Goal: Task Accomplishment & Management: Manage account settings

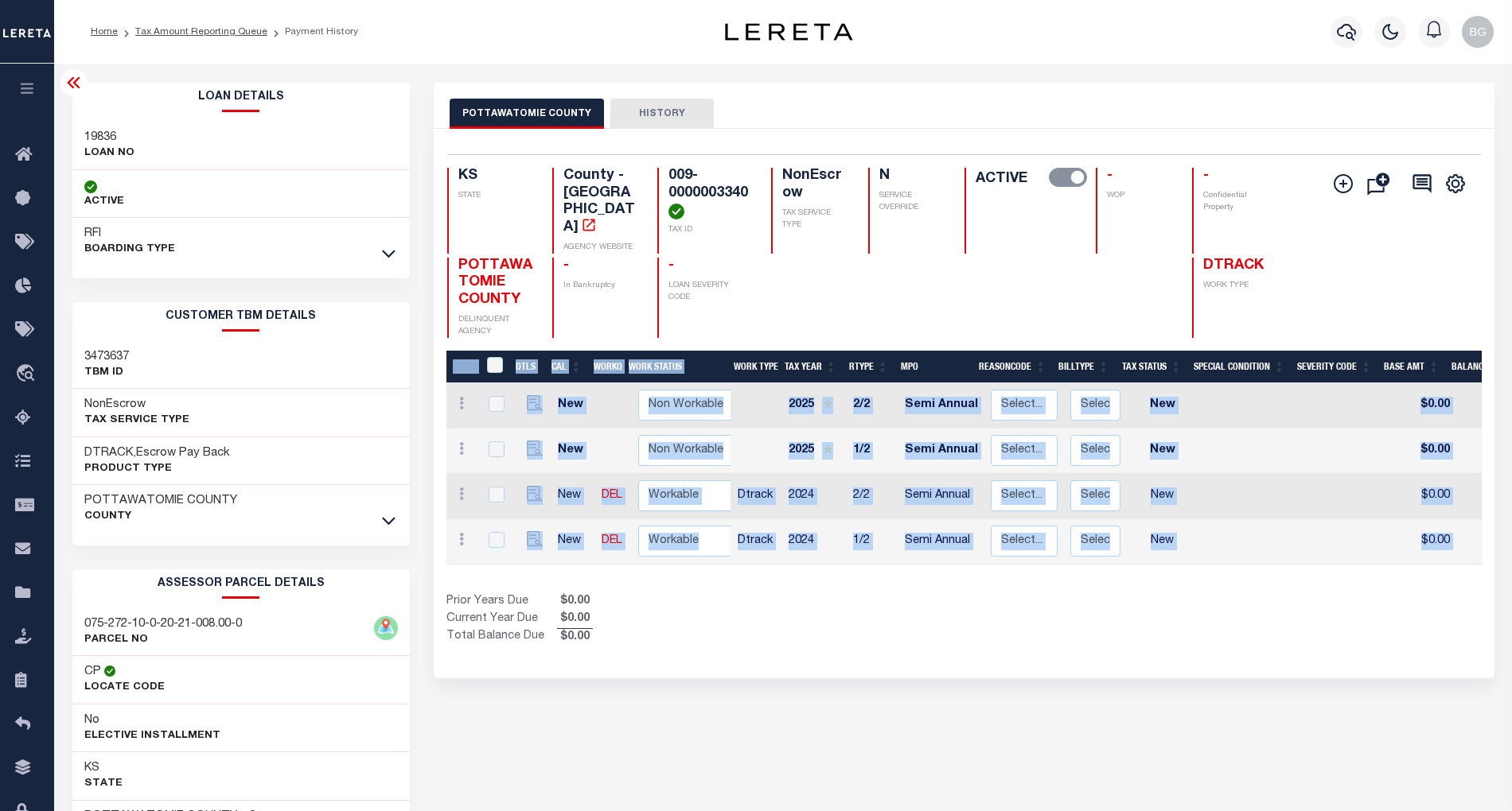
drag, startPoint x: 813, startPoint y: 560, endPoint x: 1327, endPoint y: 568, distance: 514.1
click at [1327, 568] on div "DTLS CAL WorkQ Work Status Work Type Tax Year RType MPO ReasonCode BillType Tax…" at bounding box center [963, 499] width 1035 height 296
click at [1229, 634] on div "Selected 4 Results 1 Items per page 25 50 100 KS STATE TAX ID N" at bounding box center [964, 403] width 1060 height 550
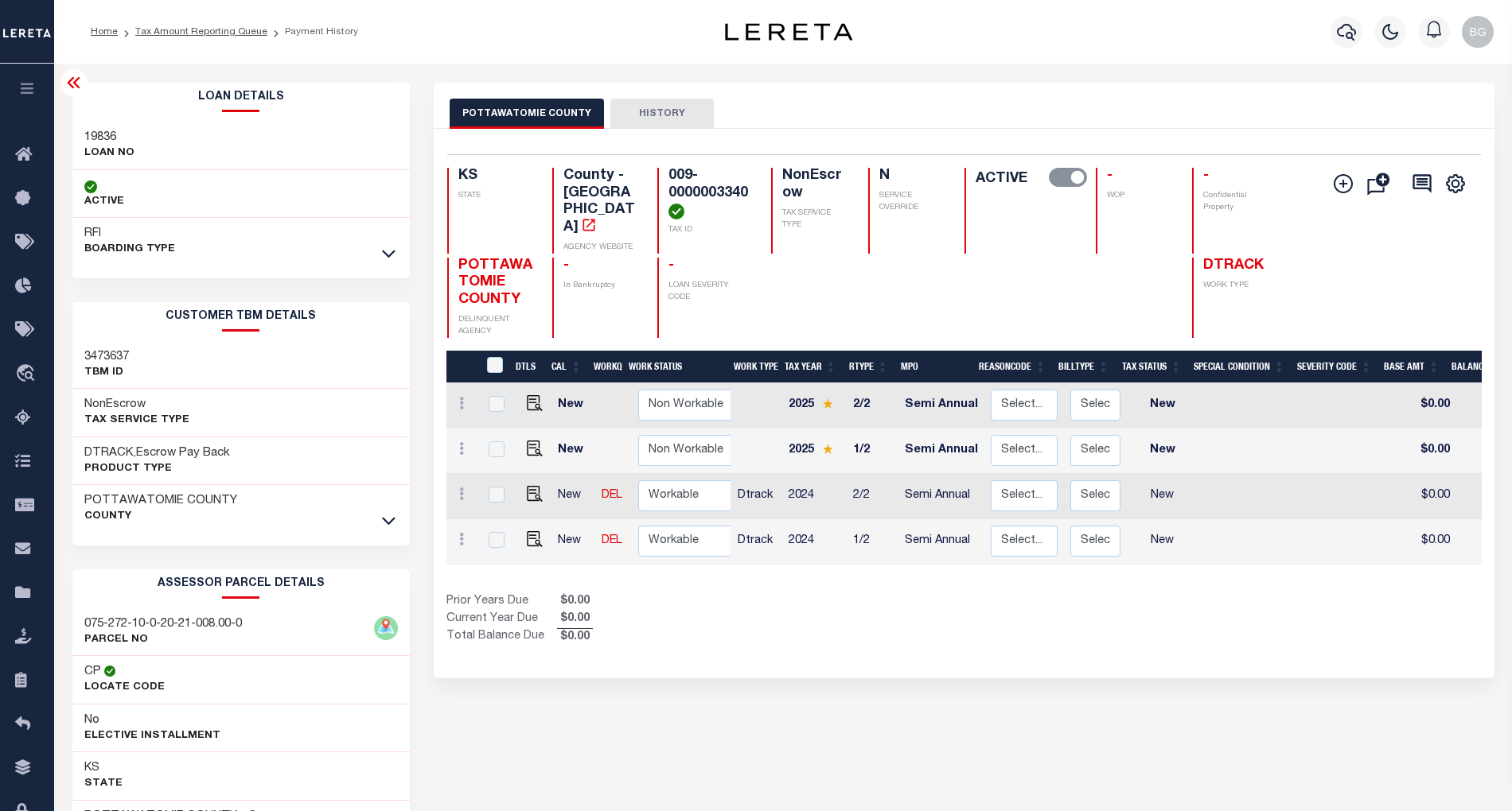
click at [1039, 562] on div "DTLS CAL WorkQ Work Status Work Type Tax Year RType MPO ReasonCode BillType Tax…" at bounding box center [963, 499] width 1035 height 296
click at [77, 87] on icon at bounding box center [74, 82] width 13 height 11
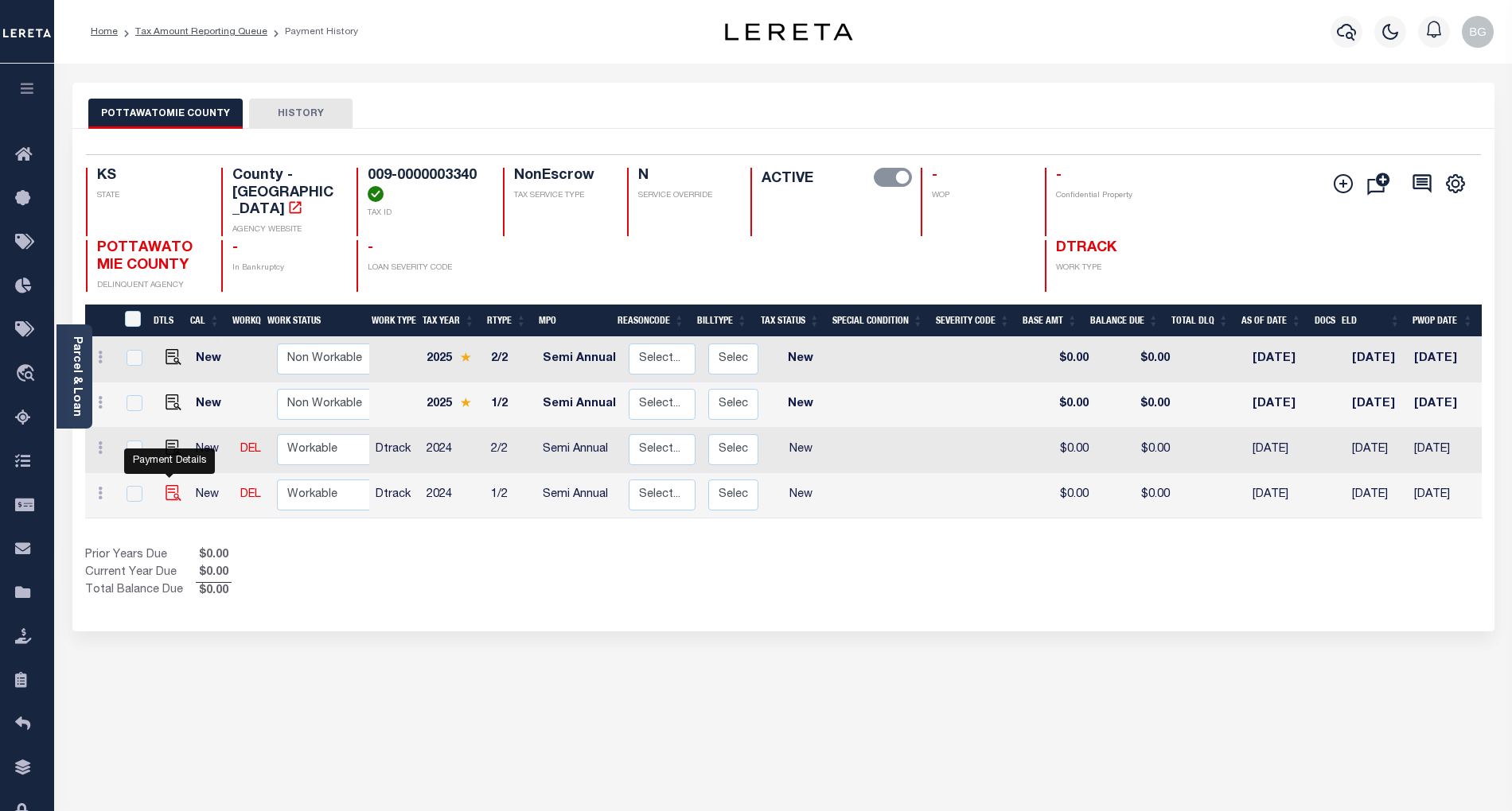
click at [167, 485] on img "" at bounding box center [173, 492] width 16 height 16
checkbox input "true"
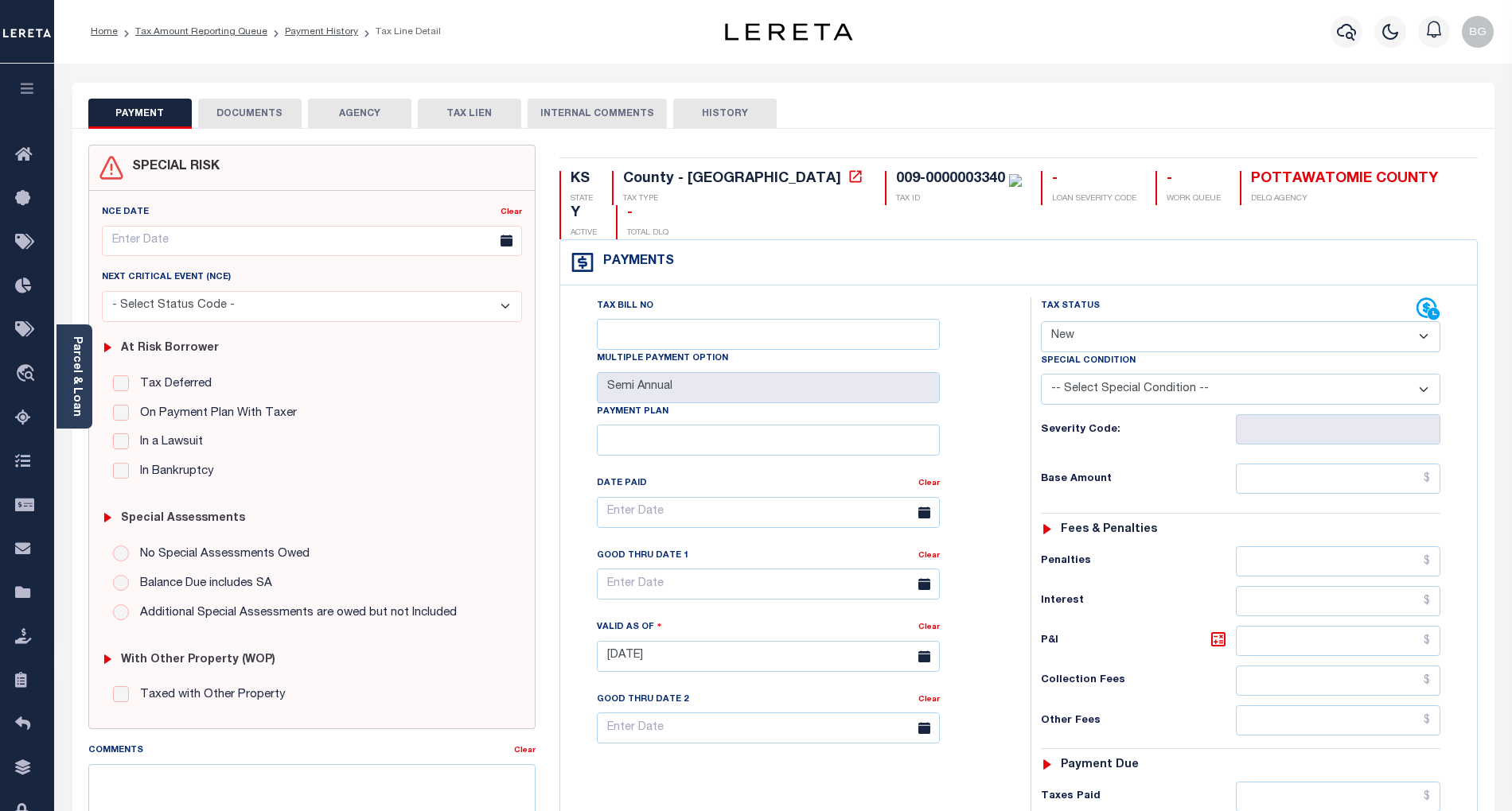
click at [1102, 321] on select "- Select Status Code - Open Due/Unpaid Paid Incomplete No Tax Due Internal Refu…" at bounding box center [1240, 336] width 399 height 31
select select "PYD"
click at [1041, 321] on select "- Select Status Code - Open Due/Unpaid Paid Incomplete No Tax Due Internal Refu…" at bounding box center [1240, 336] width 399 height 31
type input "[DATE]"
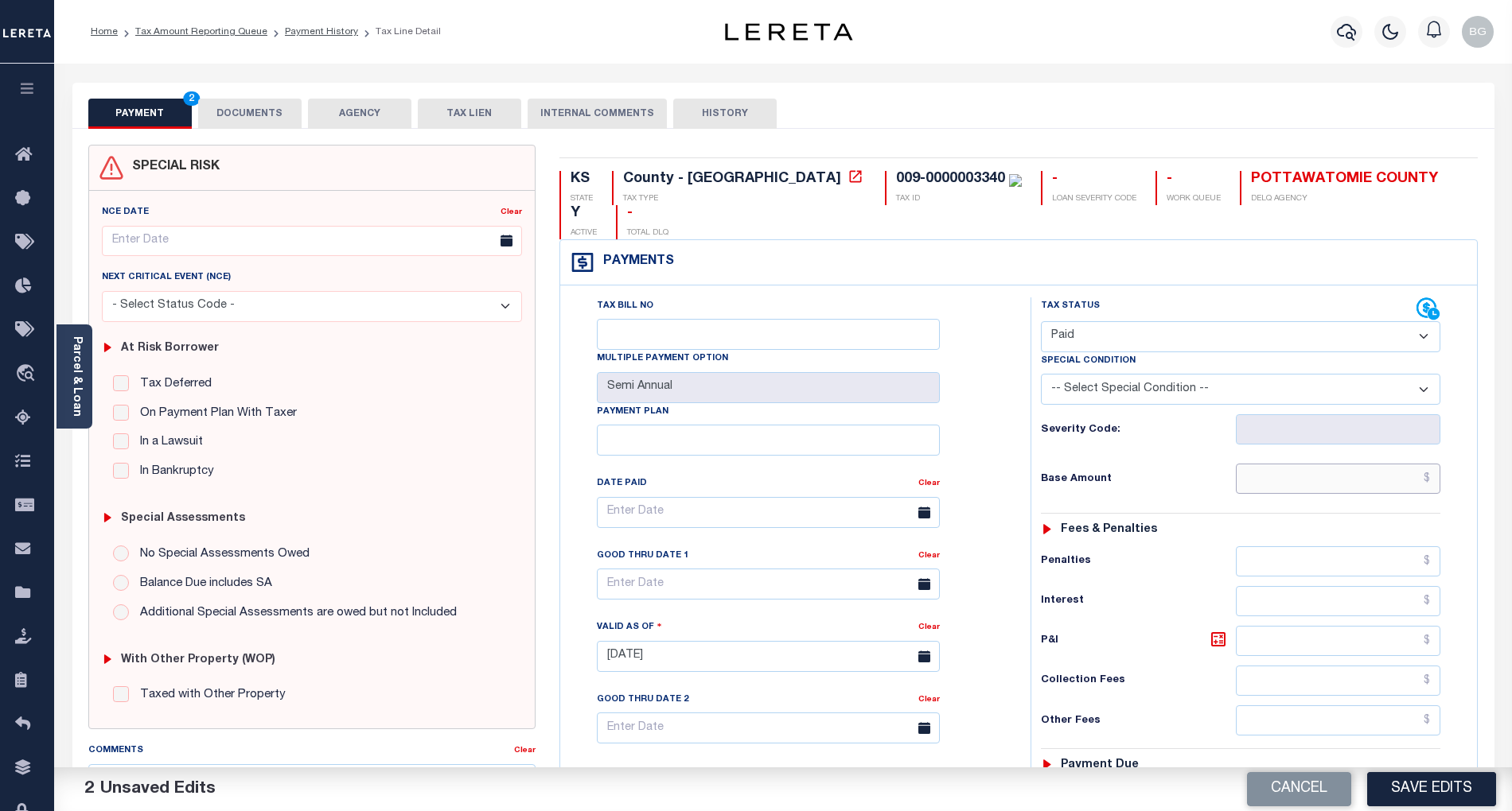
click at [1359, 464] on input "text" at bounding box center [1338, 479] width 205 height 30
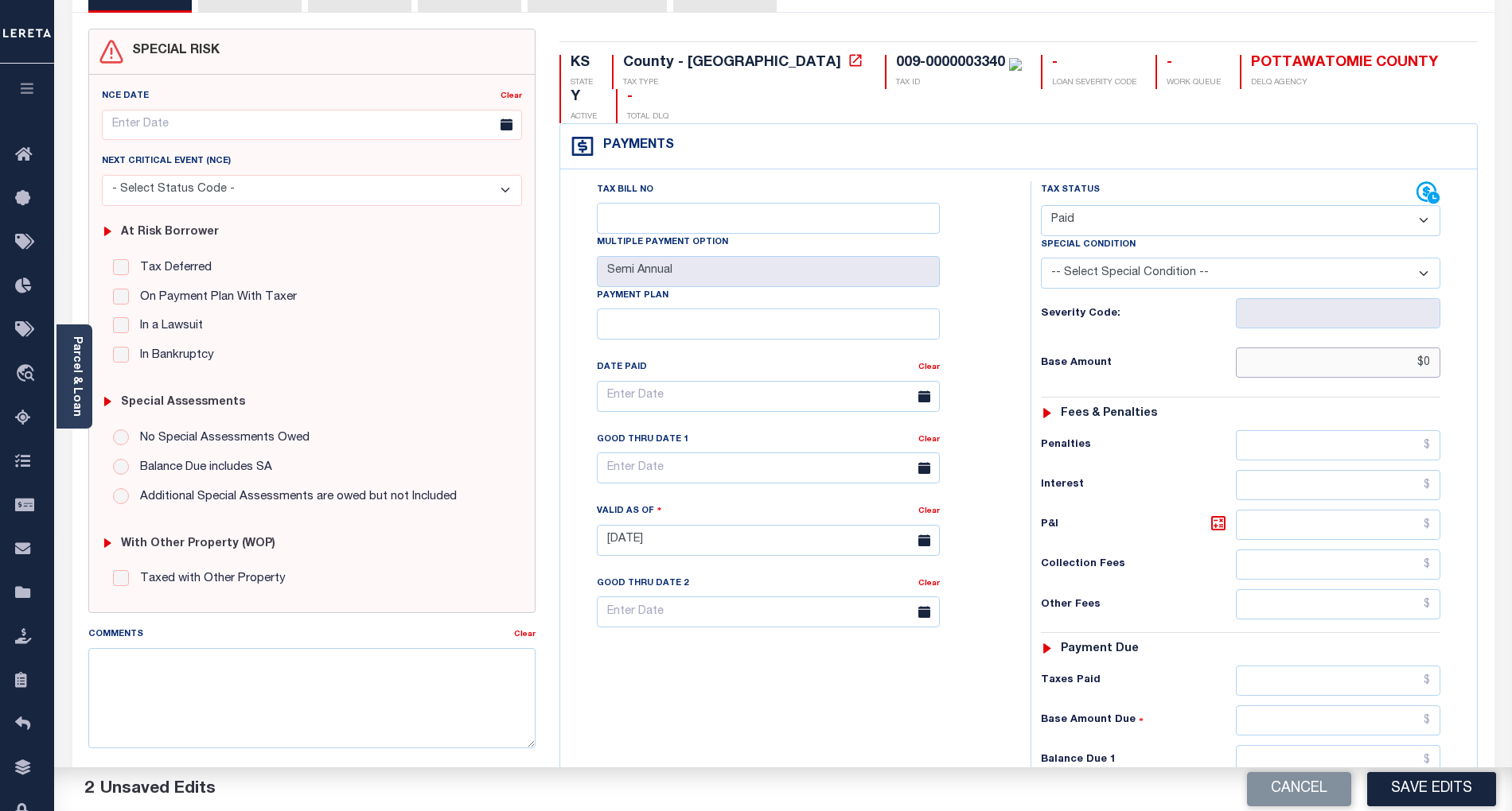
scroll to position [319, 0]
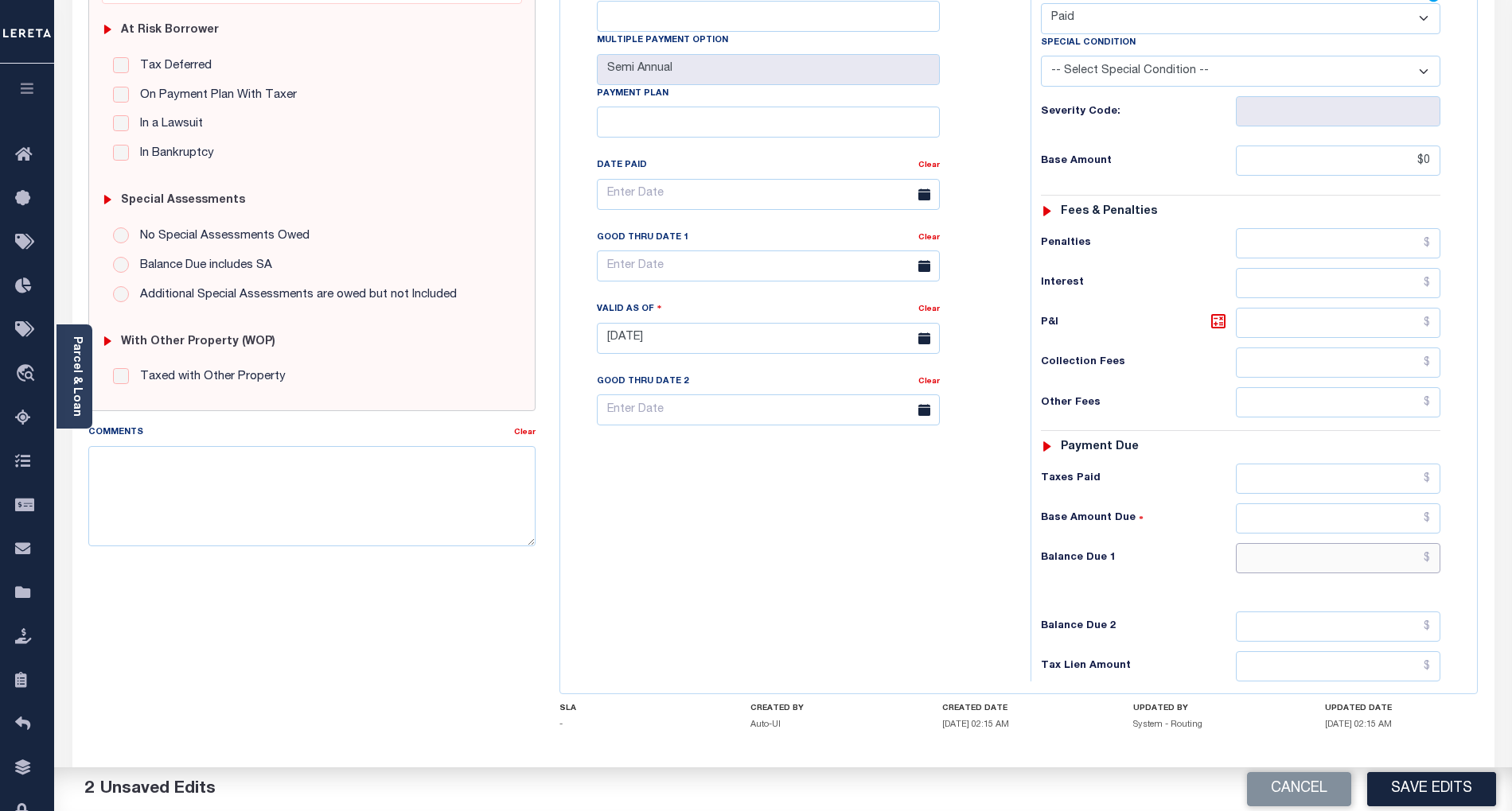
type input "$0.00"
click at [1385, 543] on input "text" at bounding box center [1338, 558] width 205 height 30
type input "$0.00"
click at [319, 488] on textarea "Comments" at bounding box center [311, 496] width 447 height 100
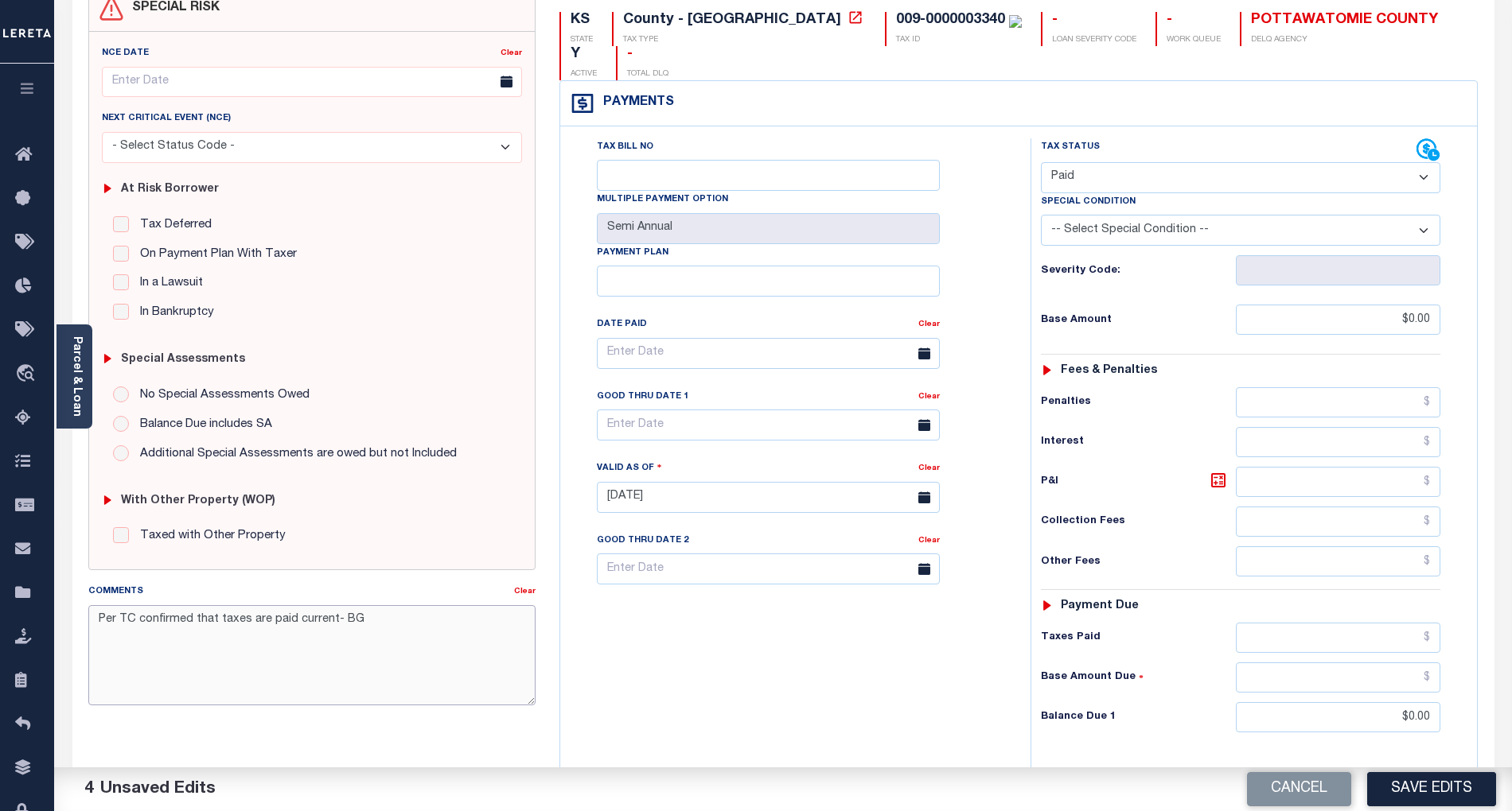
scroll to position [212, 0]
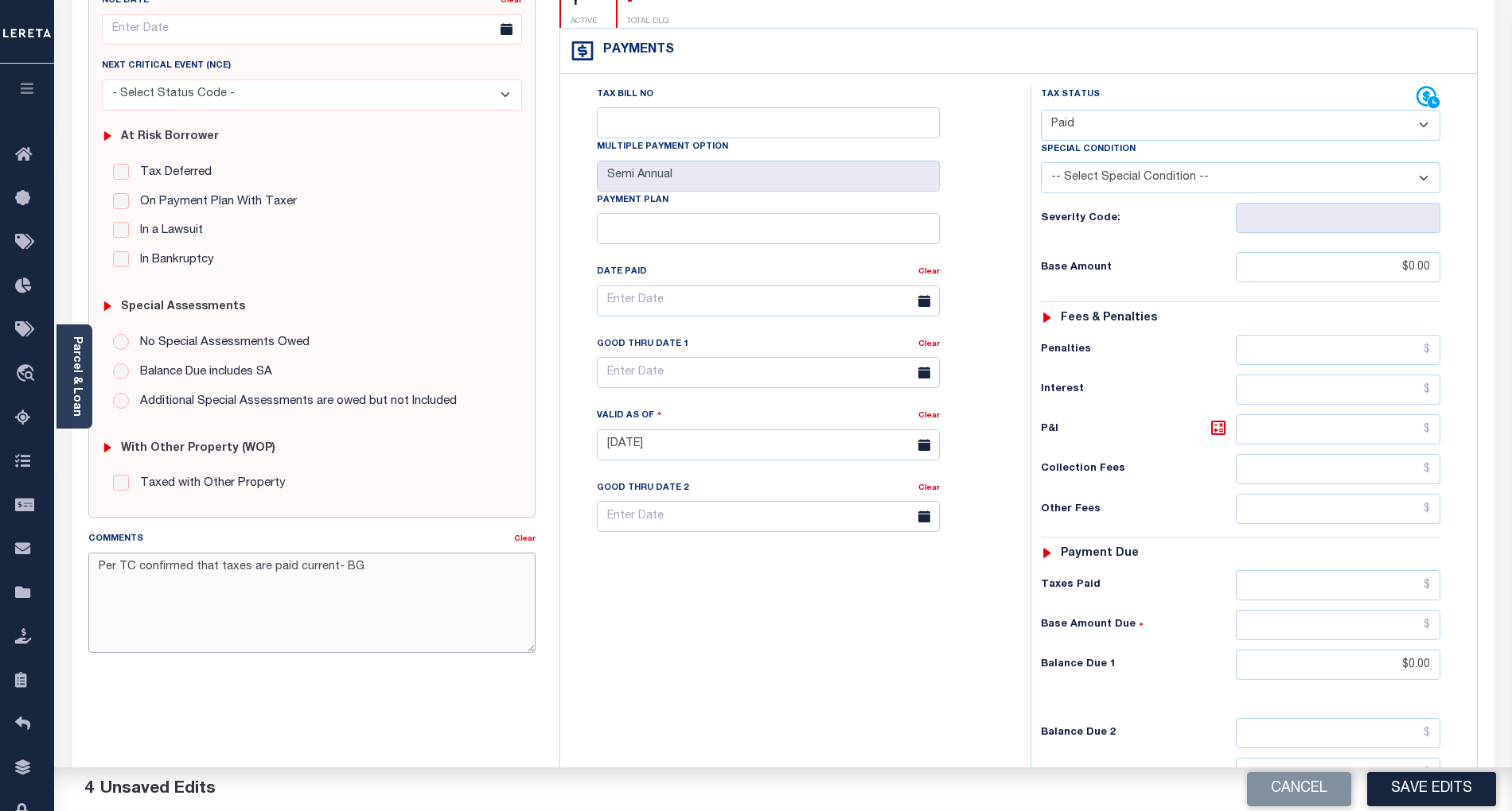
drag, startPoint x: 100, startPoint y: 570, endPoint x: 470, endPoint y: 573, distance: 370.0
click at [470, 573] on textarea "Per TC confirmed that taxes are paid current- BG" at bounding box center [311, 603] width 447 height 100
type textarea "Per TC confirmed that taxes are paid current- BG"
click at [1446, 781] on button "Save Edits" at bounding box center [1431, 790] width 129 height 34
checkbox input "false"
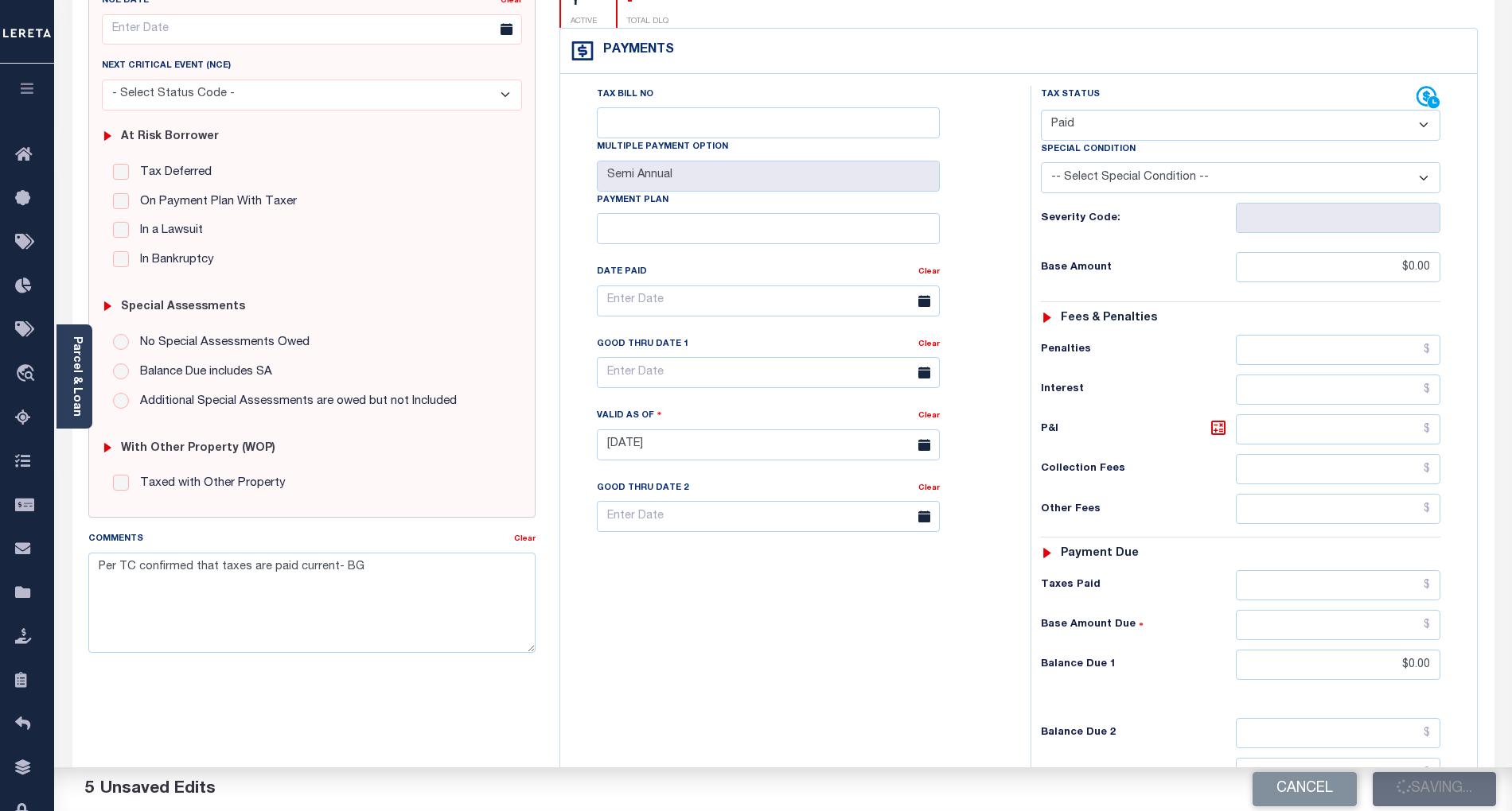
checkbox input "false"
type input "$0"
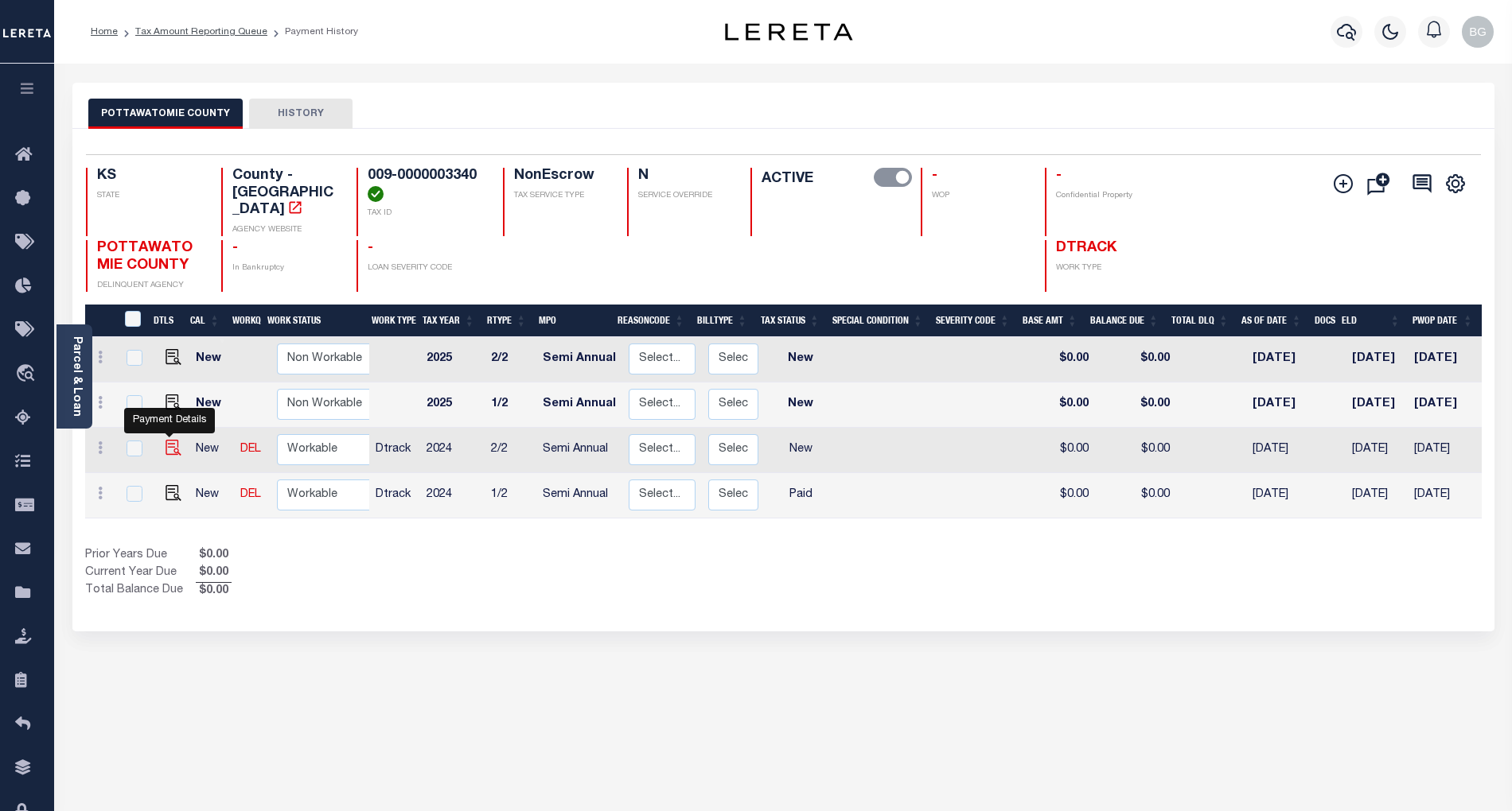
click at [167, 440] on img "" at bounding box center [173, 448] width 16 height 16
checkbox input "true"
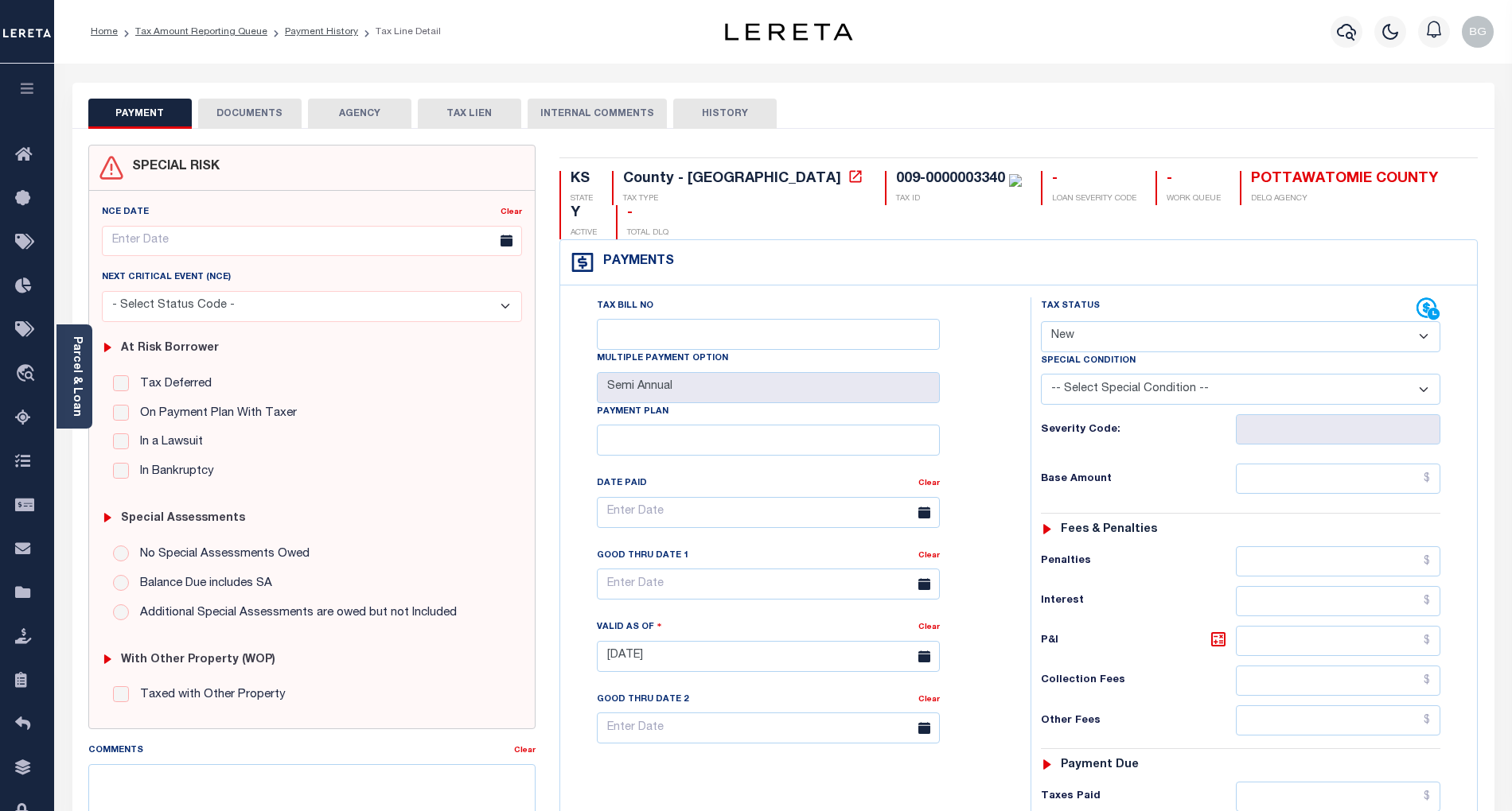
click at [1096, 321] on select "- Select Status Code - Open Due/Unpaid Paid Incomplete No Tax Due Internal Refu…" at bounding box center [1240, 336] width 399 height 31
select select "PYD"
click at [1041, 321] on select "- Select Status Code - Open Due/Unpaid Paid Incomplete No Tax Due Internal Refu…" at bounding box center [1240, 336] width 399 height 31
type input "[DATE]"
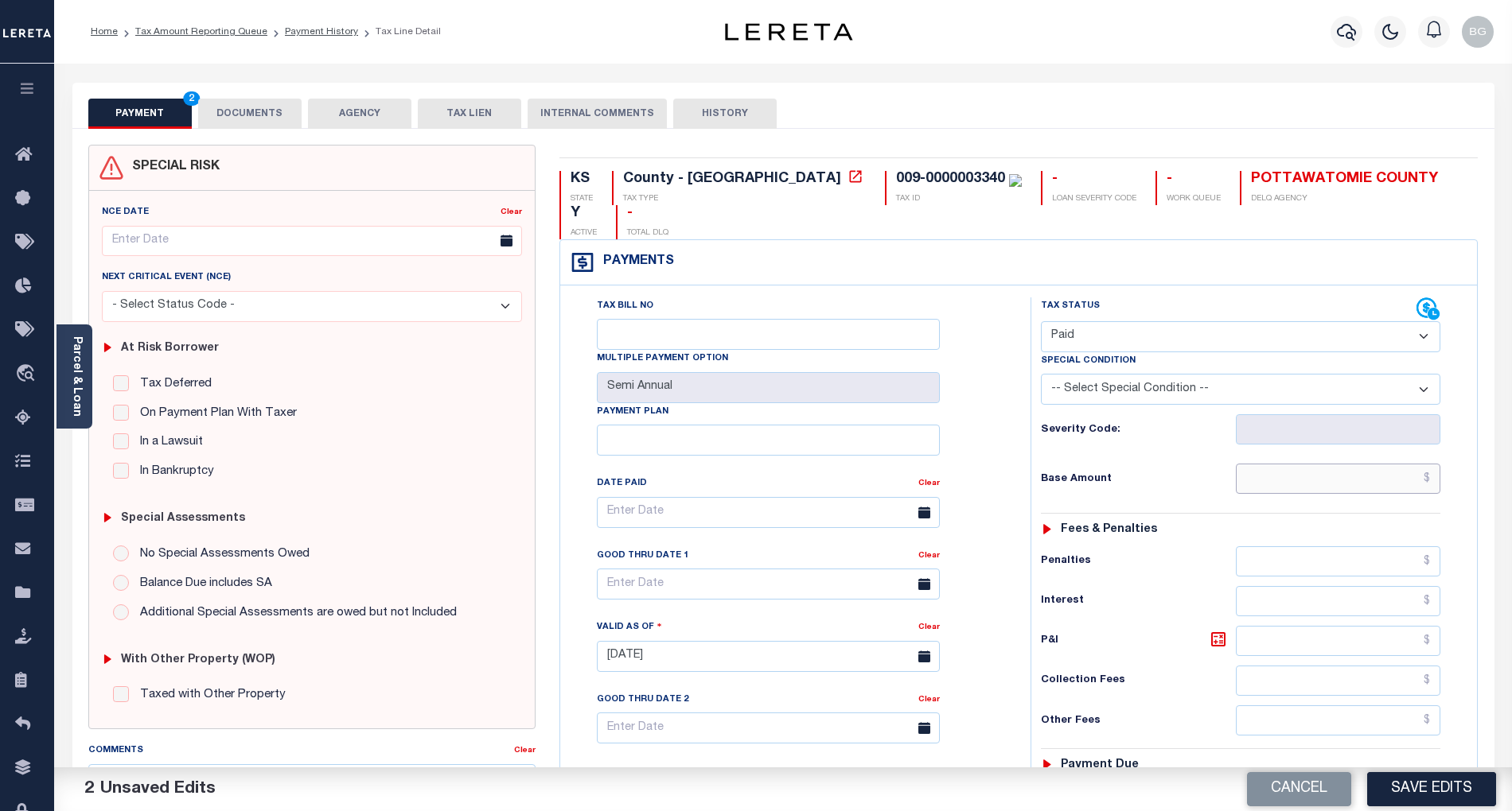
click at [1367, 464] on input "text" at bounding box center [1338, 479] width 205 height 30
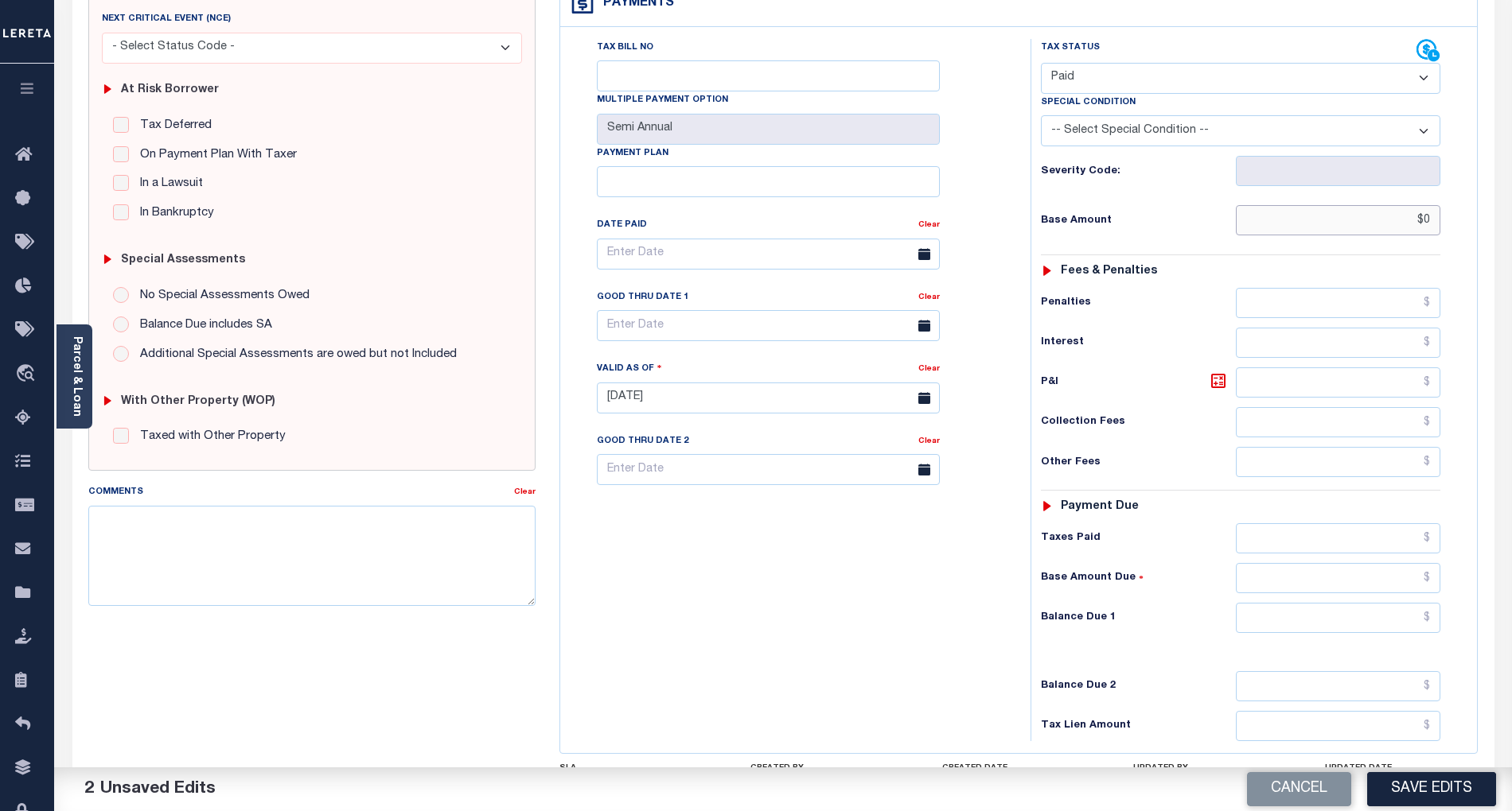
scroll to position [319, 0]
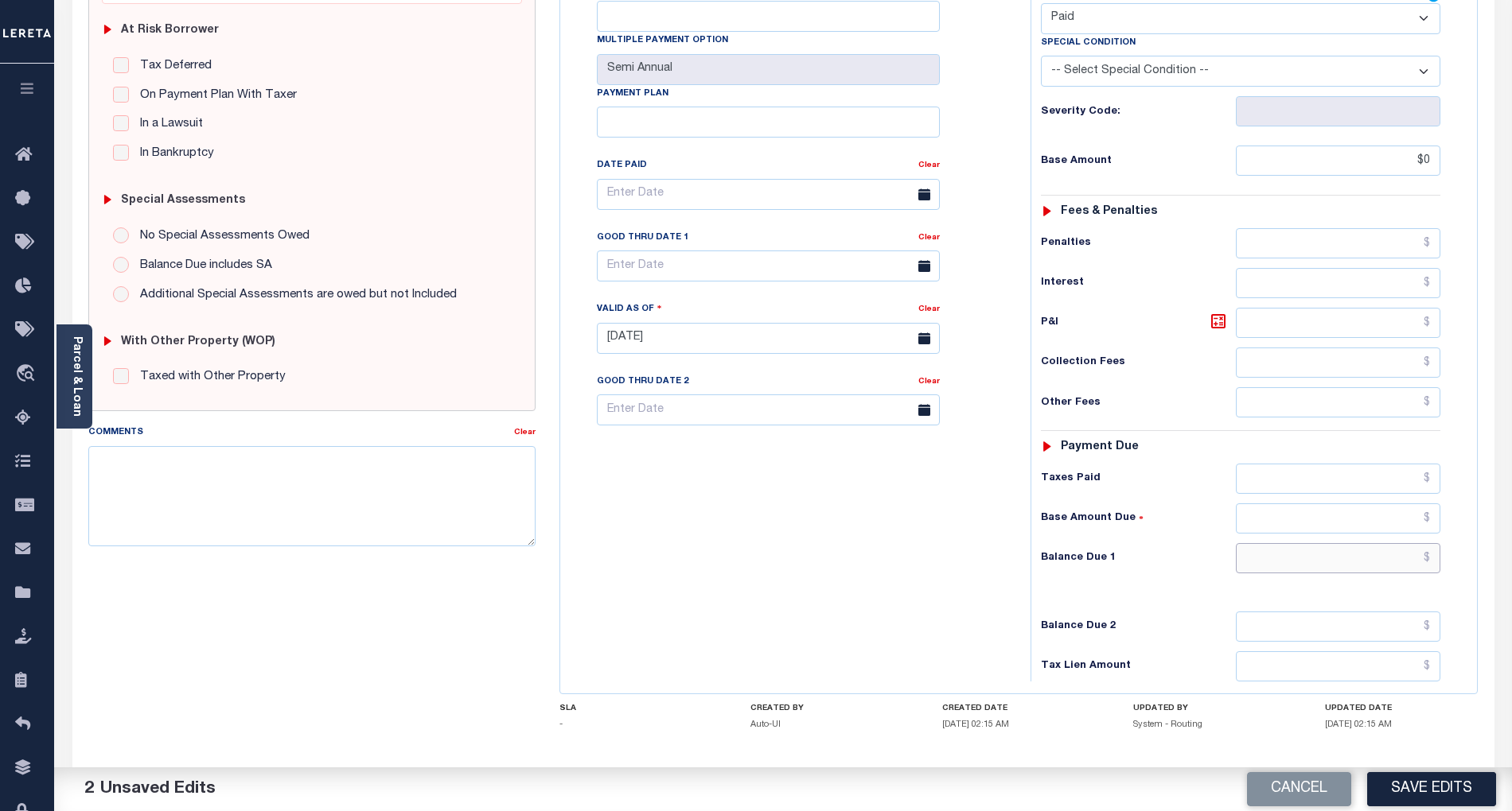
type input "$0.00"
click at [1403, 543] on input "text" at bounding box center [1338, 558] width 205 height 30
type input "$0.00"
click at [743, 549] on div "Tax Bill No Multiple Payment Option Semi Annual Payment Plan Clear" at bounding box center [792, 331] width 454 height 702
click at [377, 506] on textarea "Comments" at bounding box center [311, 496] width 447 height 100
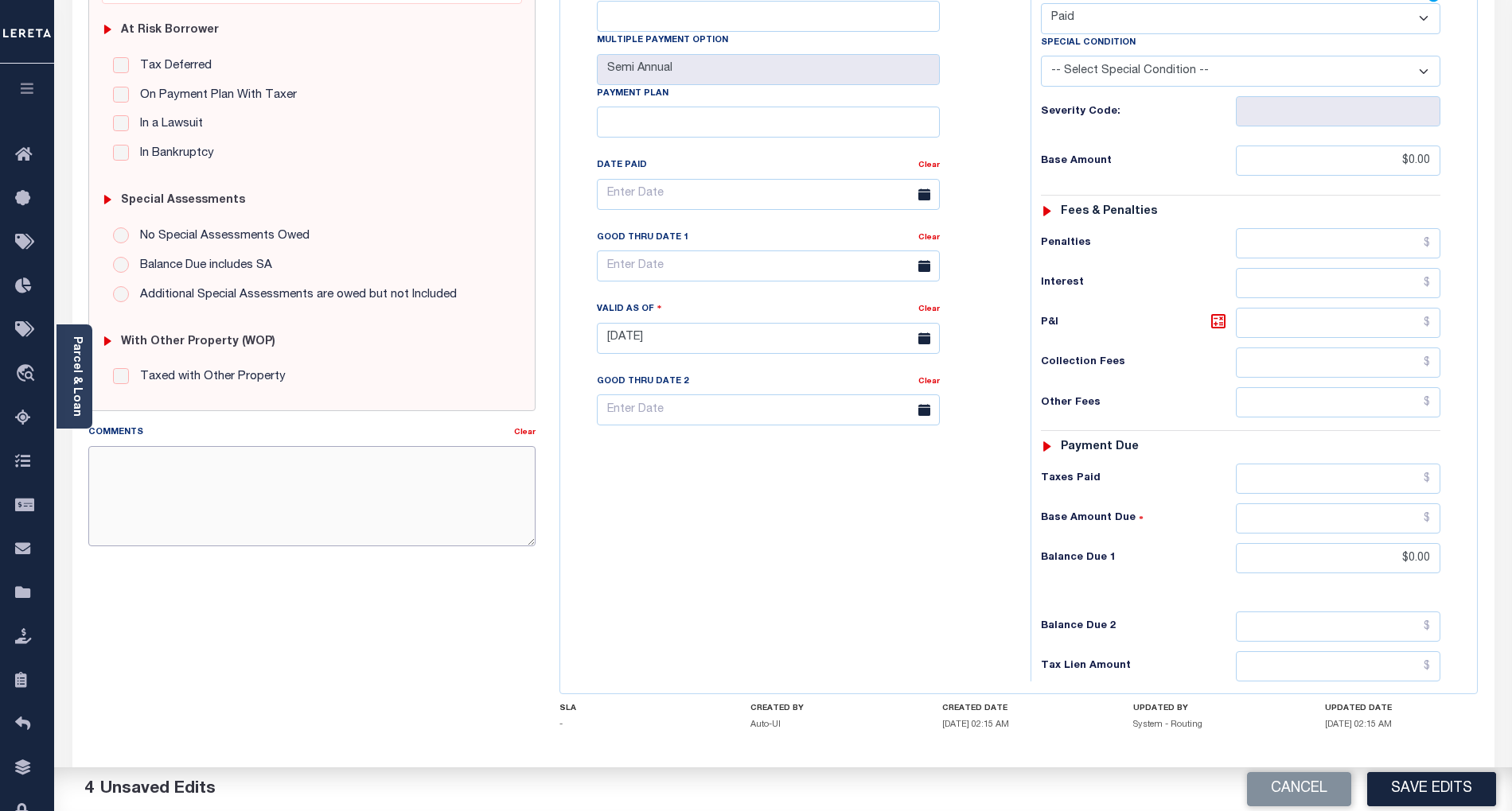
paste textarea "Per TC confirmed that taxes are paid current- BG"
type textarea "Per TC confirmed that taxes are paid current- BG"
click at [1448, 786] on button "Save Edits" at bounding box center [1431, 790] width 129 height 34
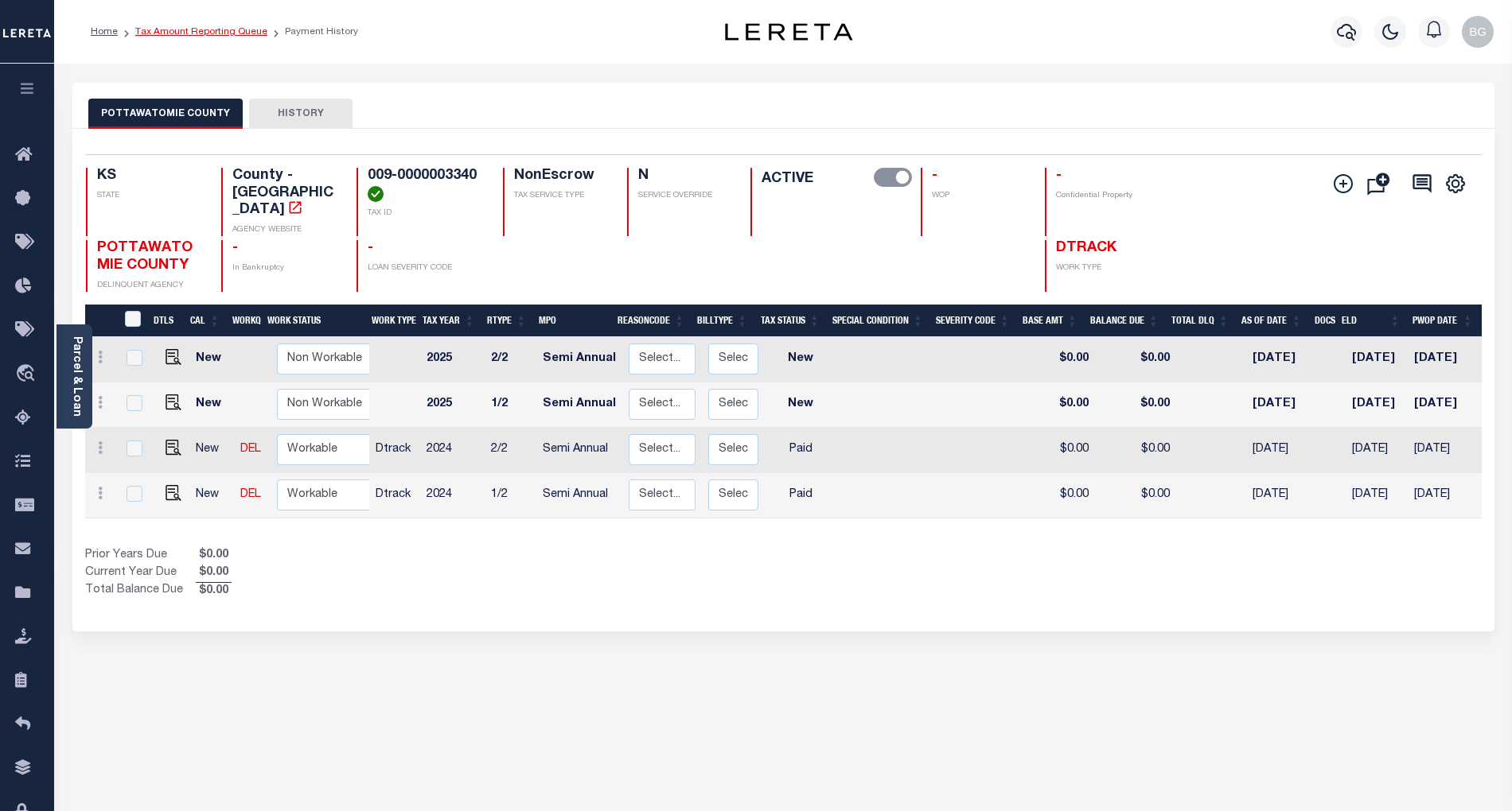
click at [198, 33] on link "Tax Amount Reporting Queue" at bounding box center [202, 32] width 132 height 10
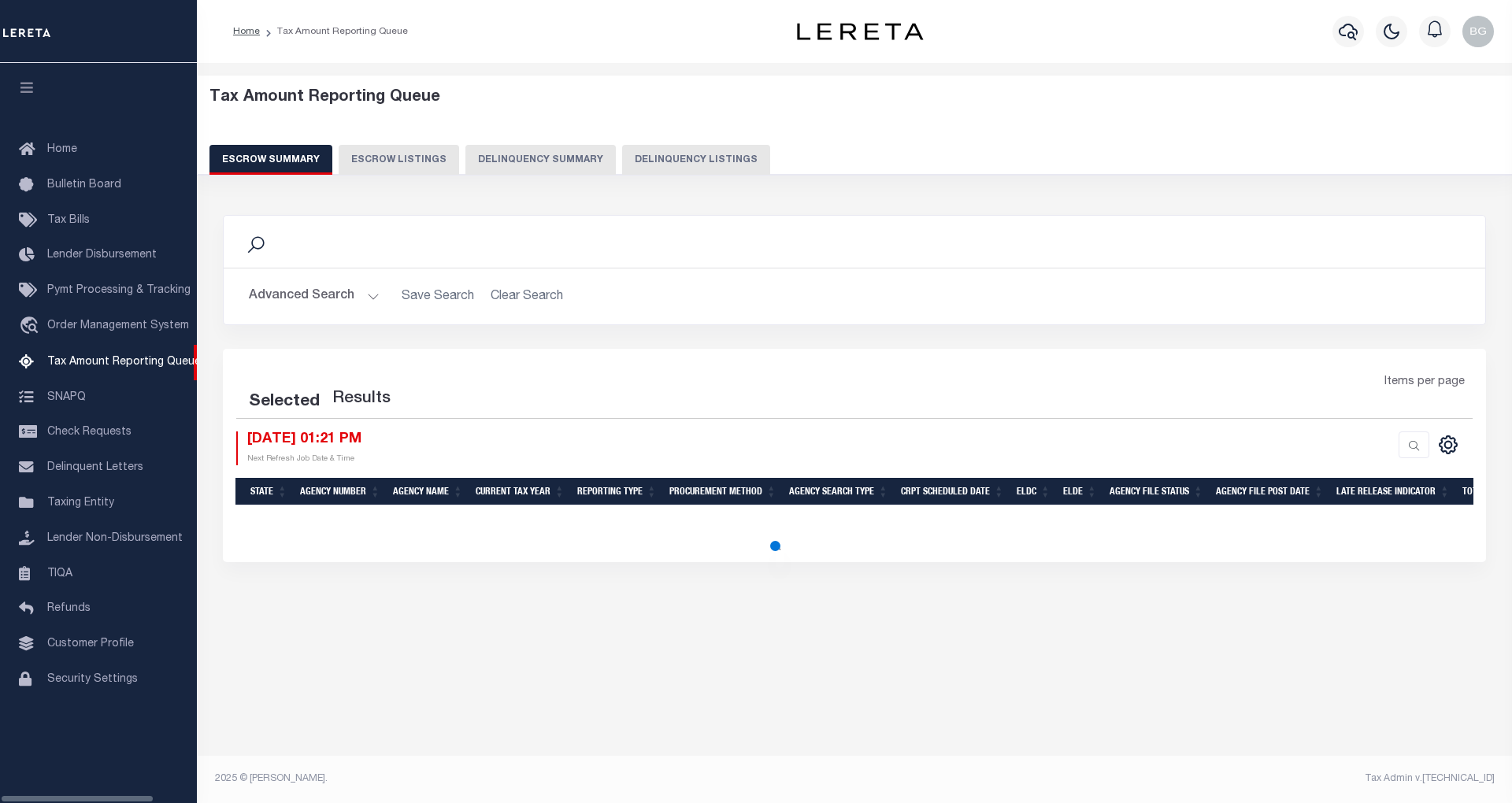
click at [682, 165] on button "Delinquency Listings" at bounding box center [695, 159] width 148 height 30
select select "100"
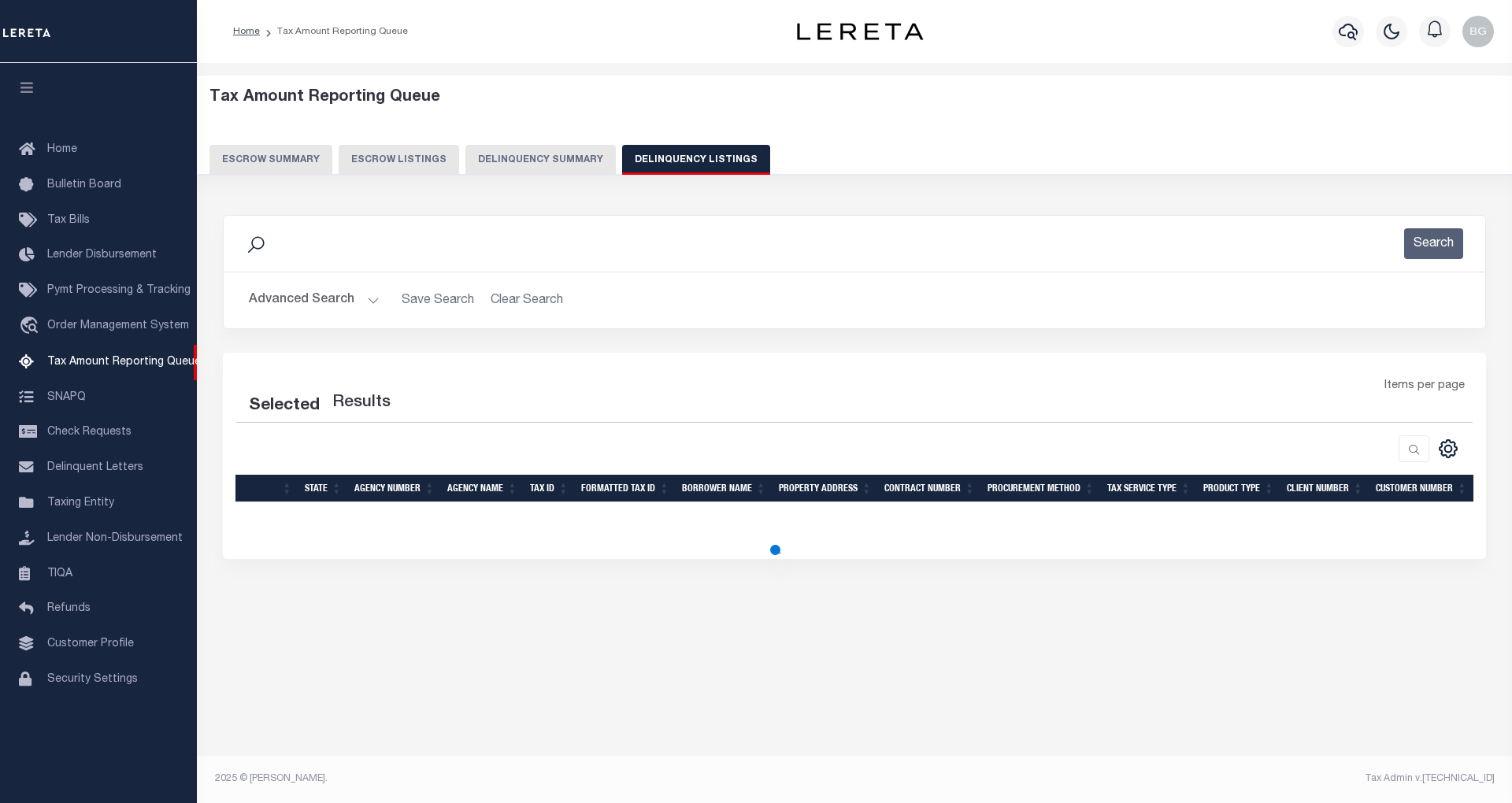
select select "100"
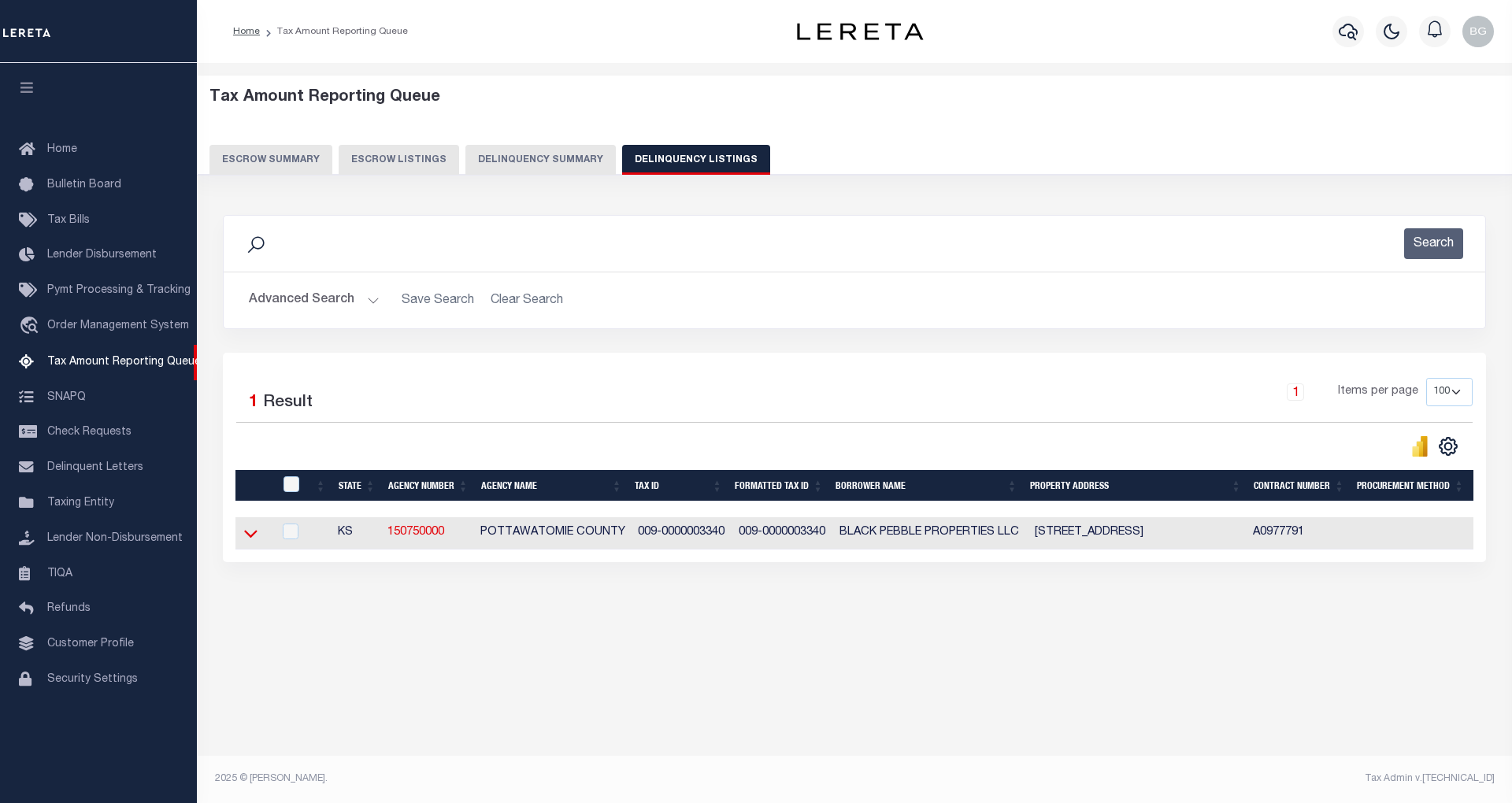
click at [251, 542] on icon at bounding box center [251, 534] width 14 height 16
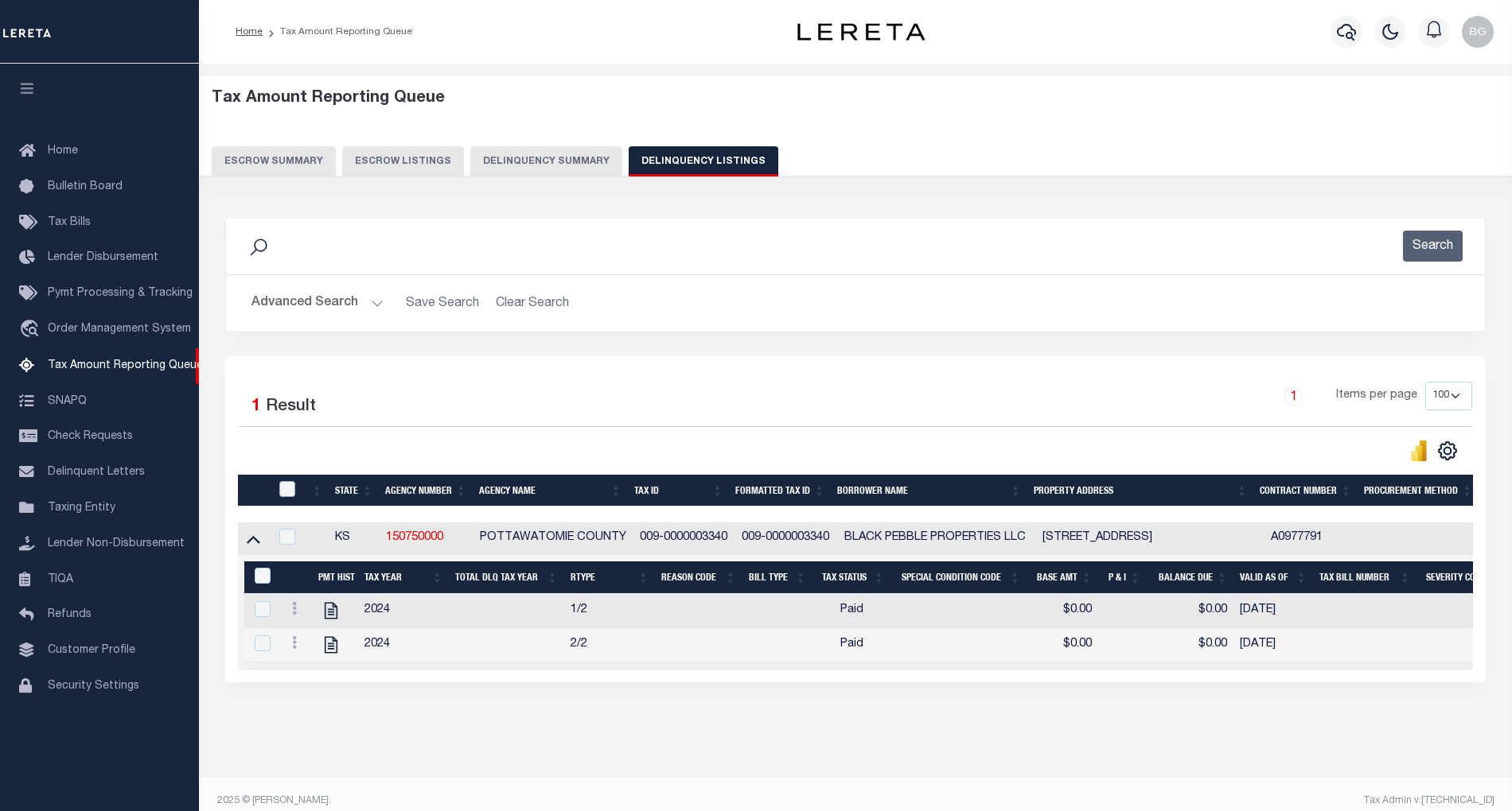
click at [288, 494] on input "checkbox" at bounding box center [287, 488] width 16 height 16
checkbox input "true"
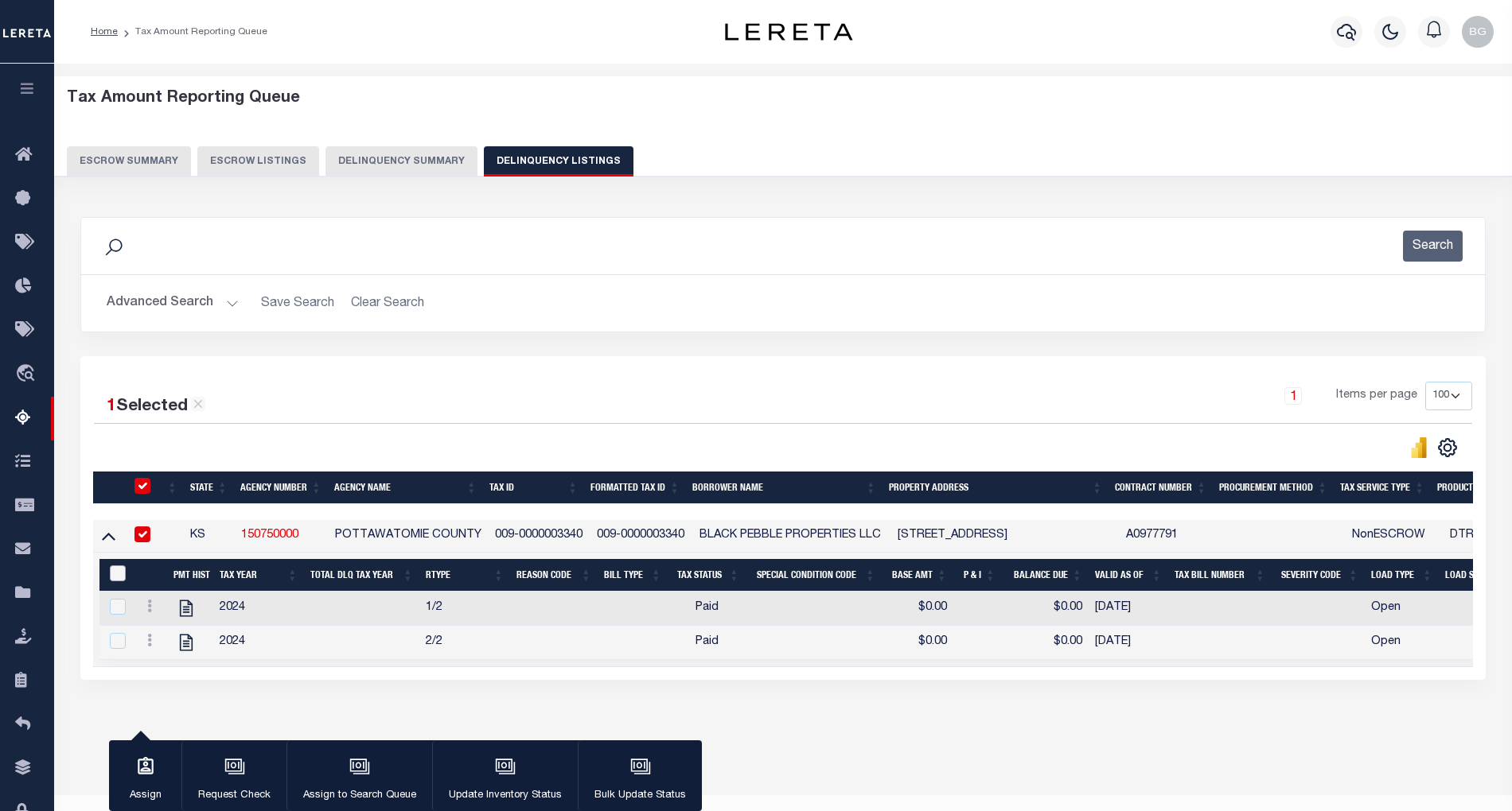
click at [116, 574] on input "&nbsp;" at bounding box center [117, 573] width 16 height 16
checkbox input "true"
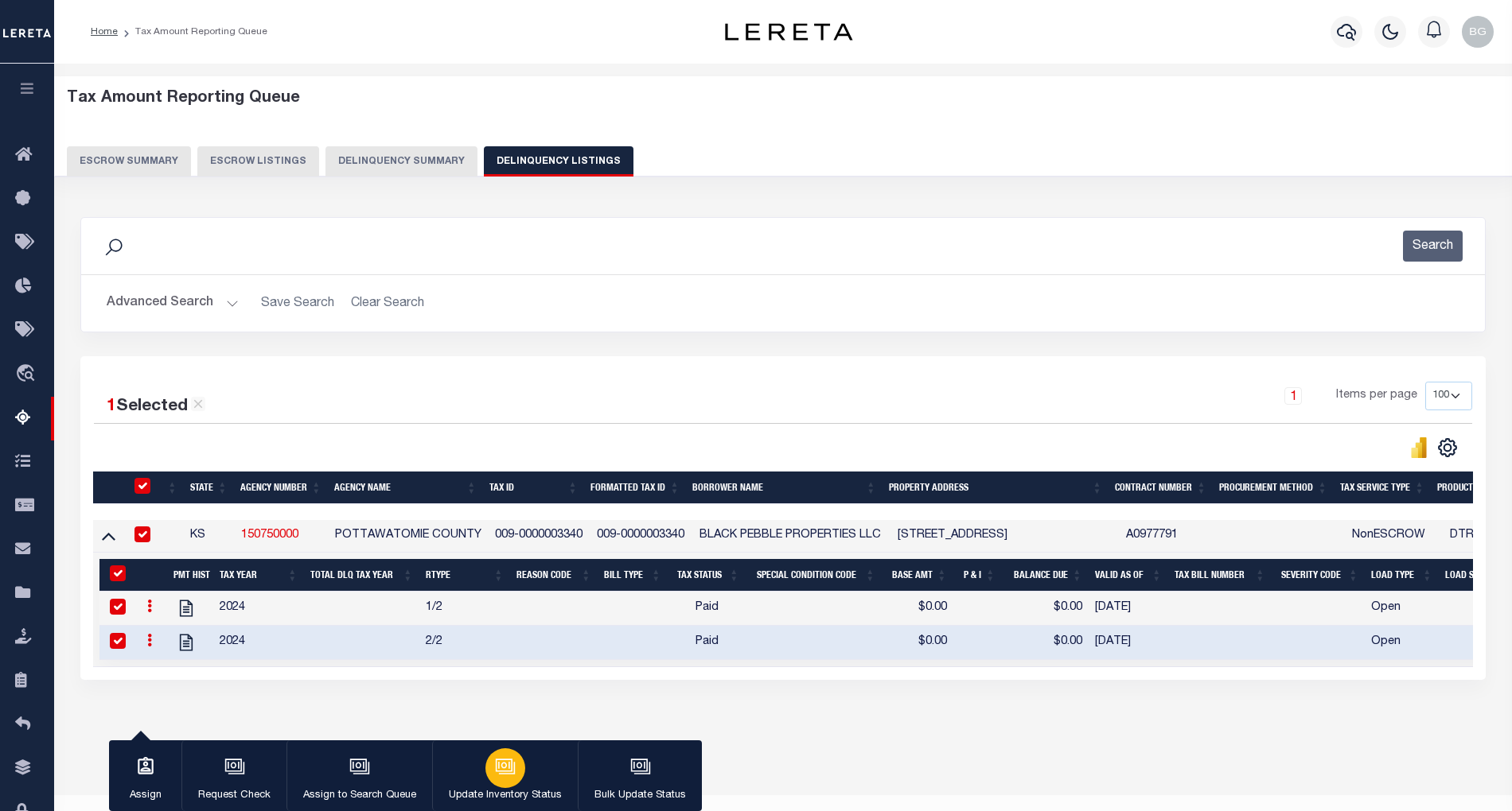
click at [495, 758] on icon "button" at bounding box center [505, 766] width 20 height 20
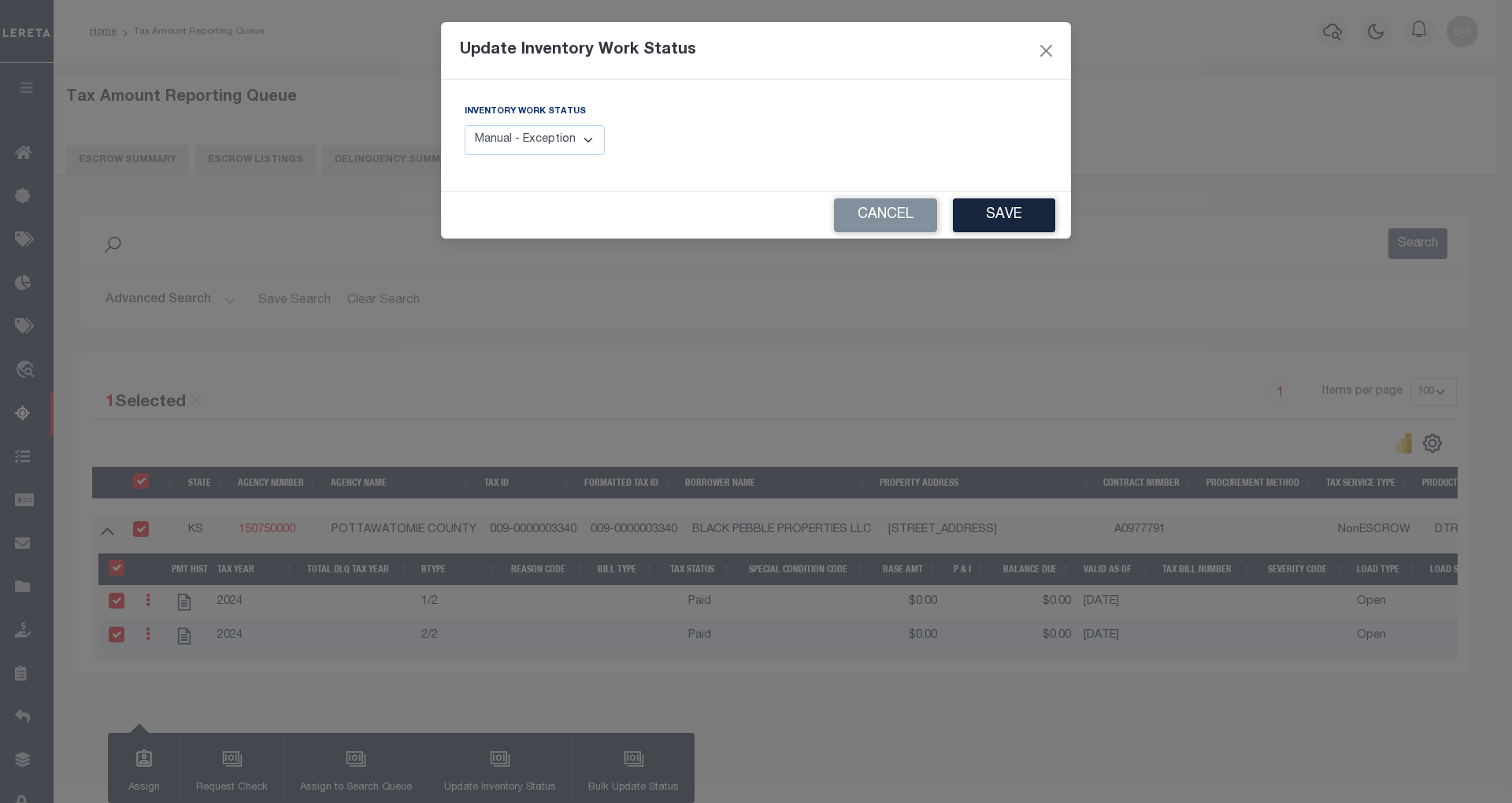
click at [587, 136] on select "Manual - Exception Pended - Awaiting Search Late Add Exception Completed" at bounding box center [534, 141] width 140 height 31
select select "4"
click at [465, 125] on select "Manual - Exception Pended - Awaiting Search Late Add Exception Completed" at bounding box center [534, 141] width 140 height 31
click at [965, 216] on button "Save" at bounding box center [1004, 215] width 103 height 34
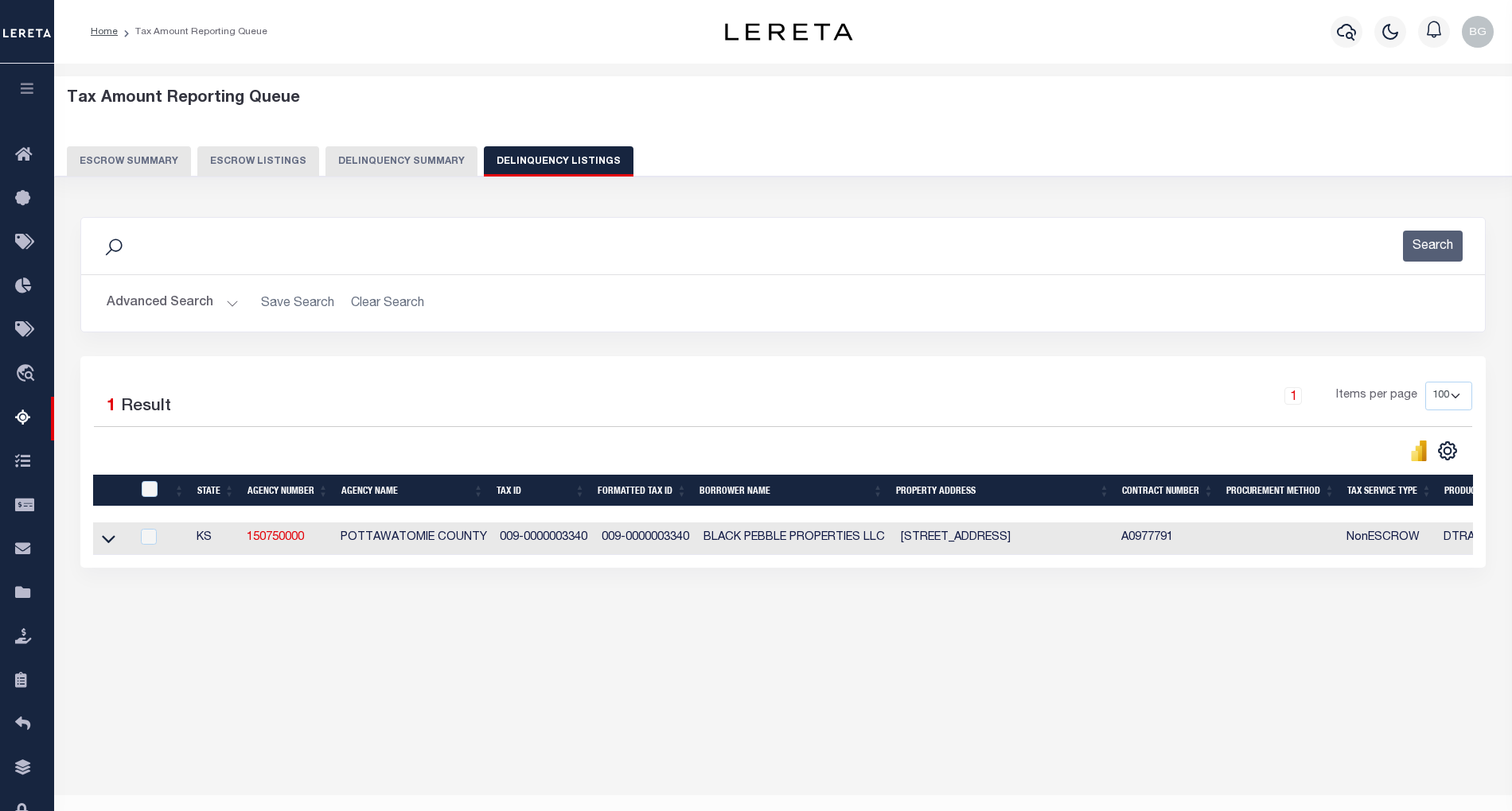
click at [228, 302] on button "Advanced Search" at bounding box center [173, 304] width 132 height 31
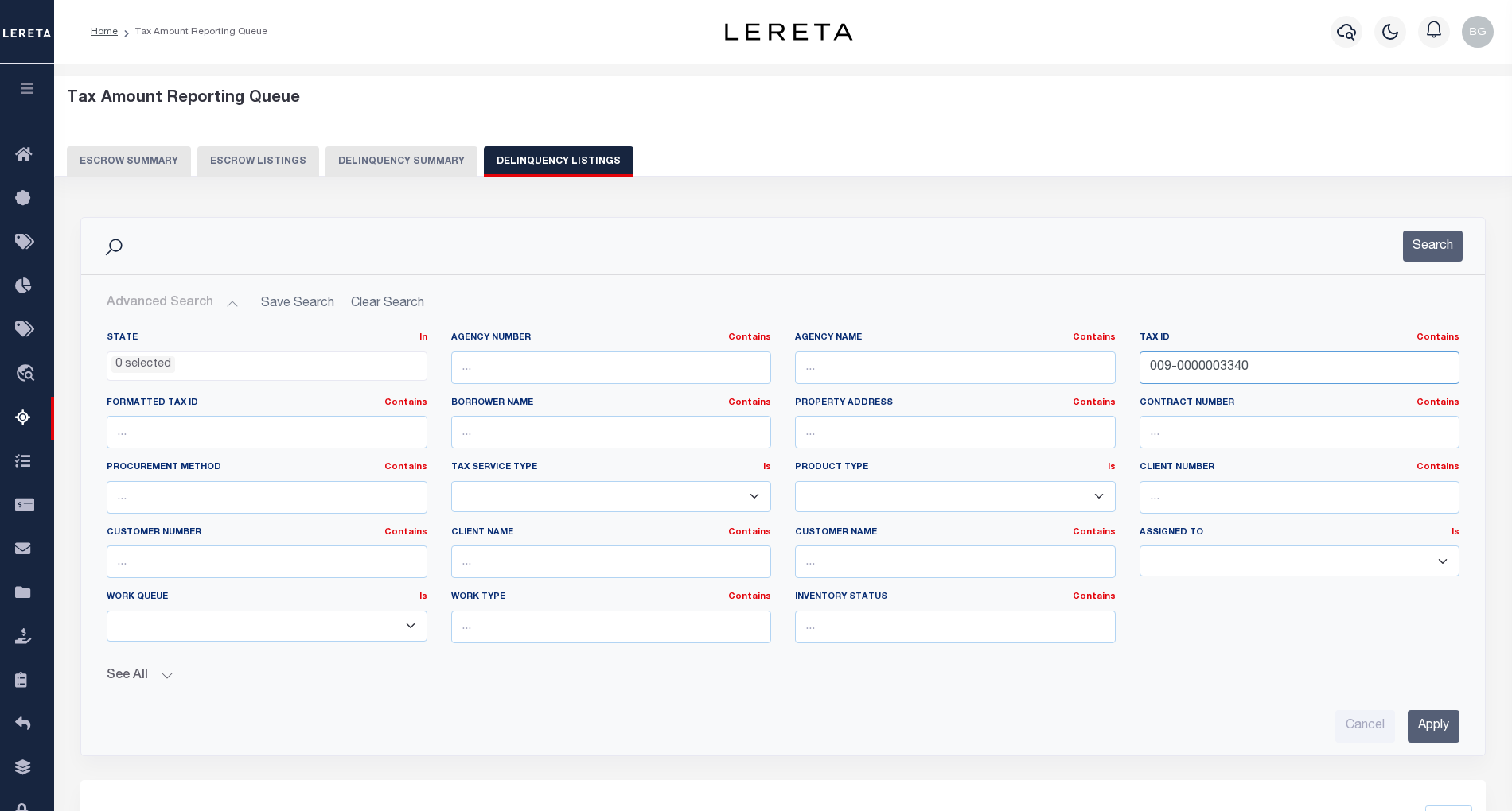
click at [1190, 363] on input "009-0000003340" at bounding box center [1300, 368] width 321 height 33
paste input "Retrieving data. Wait a few seconds and try to cut or copy again."
type input "Retrieving data. Wait a few seconds and try to cut or copy again."
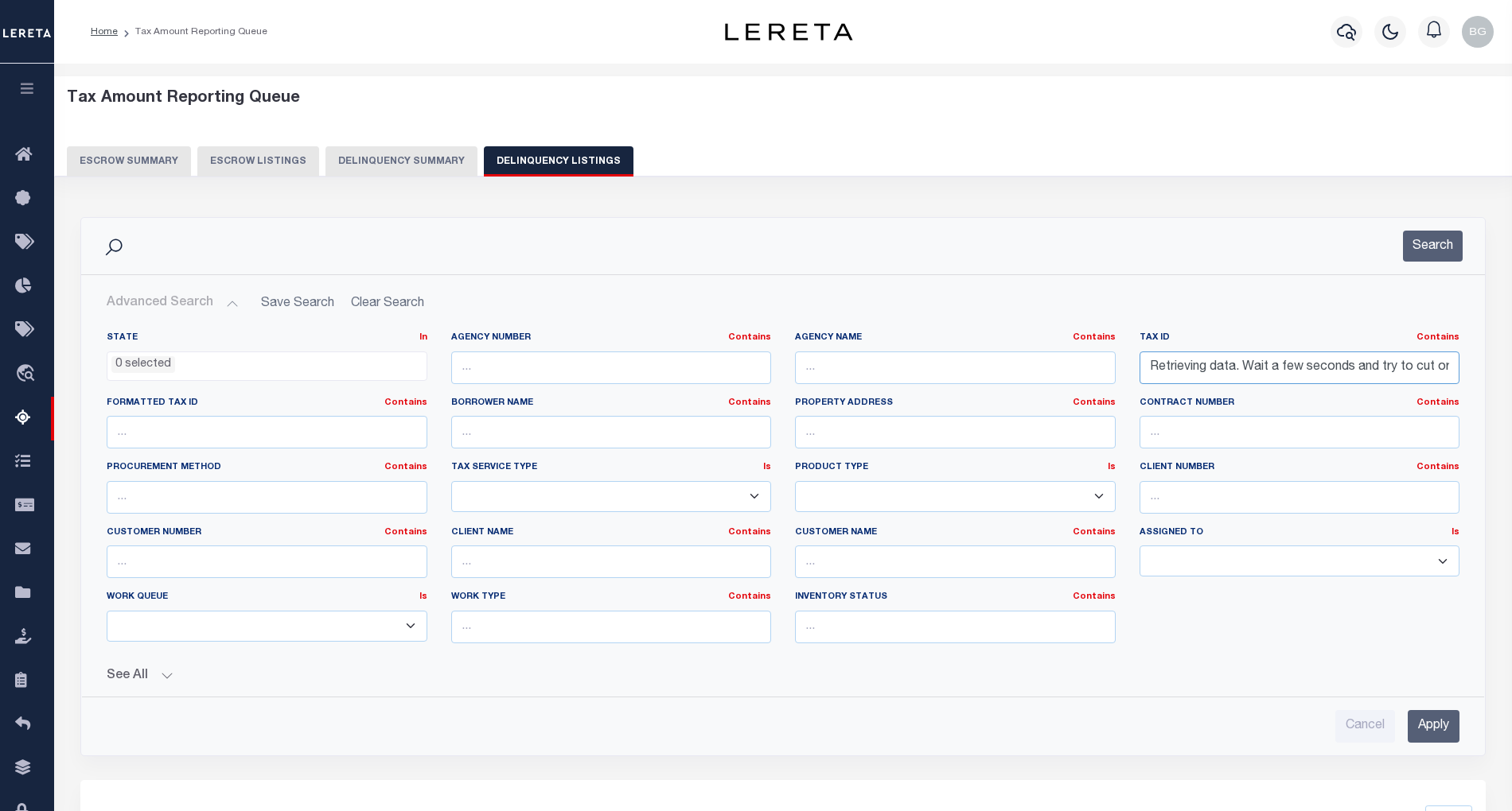
scroll to position [0, 69]
click at [1270, 366] on input "Retrieving data. Wait a few seconds and try to cut or copy again." at bounding box center [1300, 368] width 321 height 33
click at [1172, 376] on input "text" at bounding box center [1300, 368] width 321 height 33
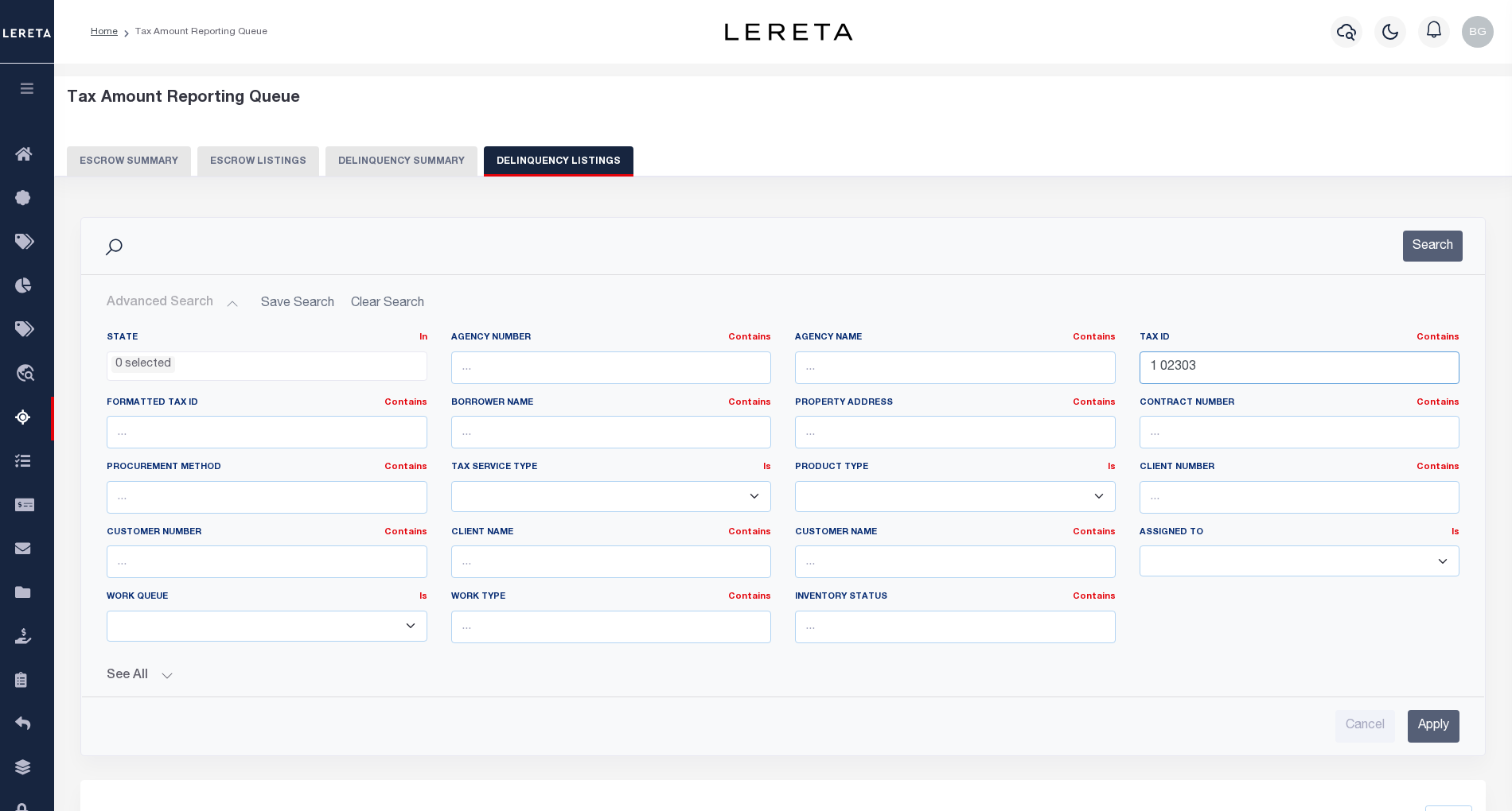
type input "1 02303"
click at [1439, 733] on input "Apply" at bounding box center [1433, 727] width 51 height 33
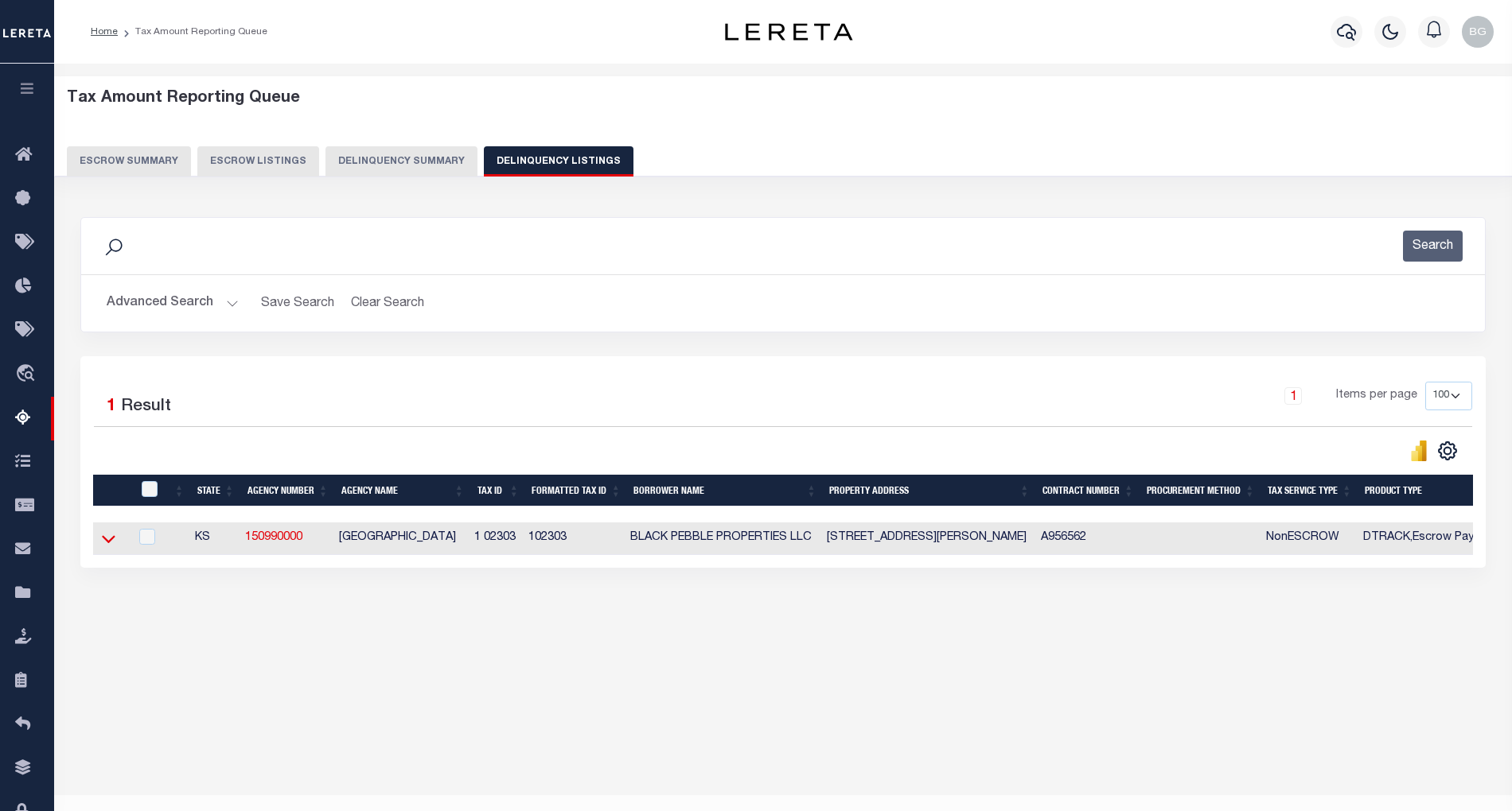
click at [111, 541] on icon at bounding box center [109, 539] width 14 height 16
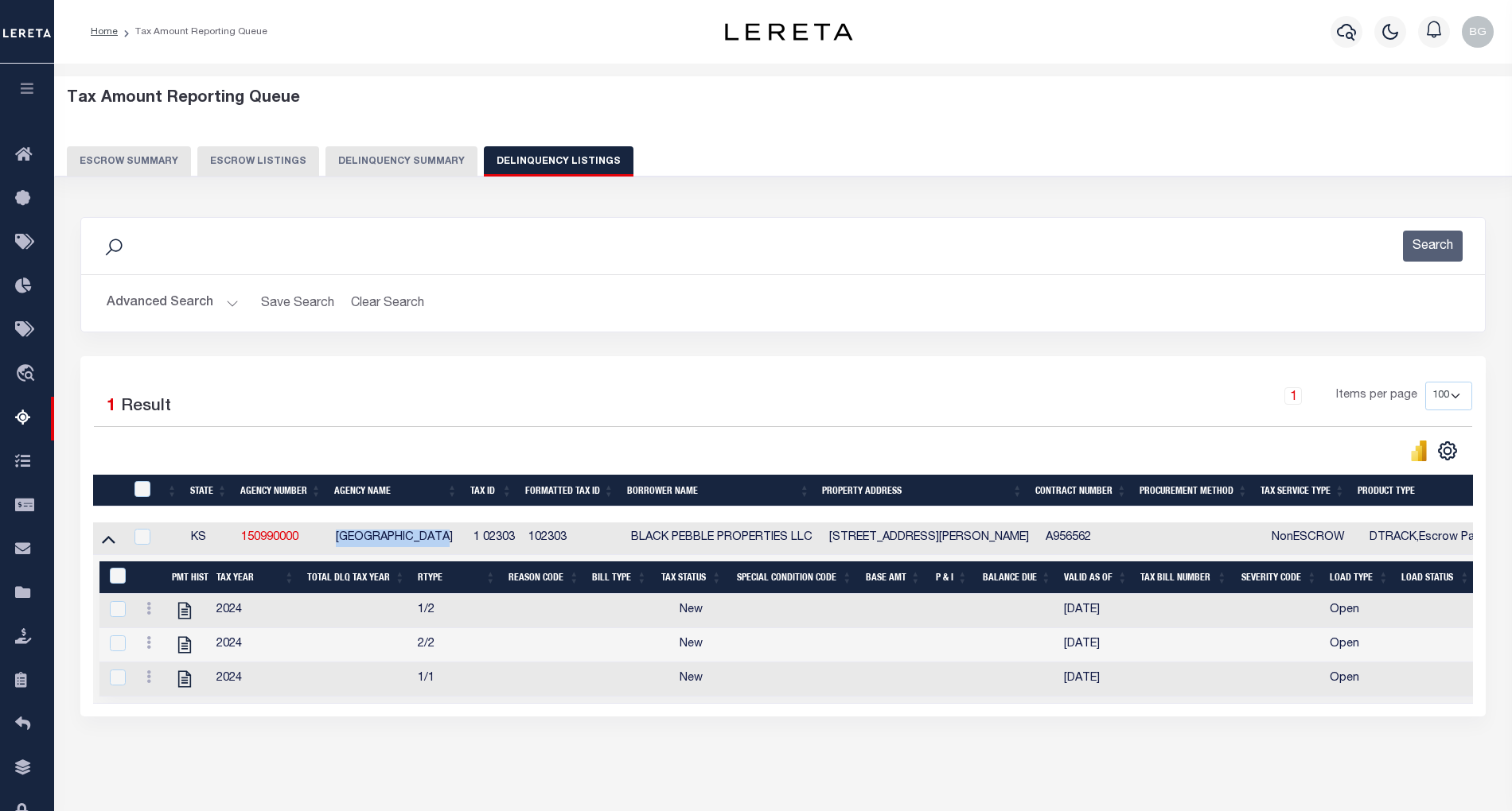
drag, startPoint x: 332, startPoint y: 541, endPoint x: 458, endPoint y: 541, distance: 126.0
click at [458, 541] on td "[GEOGRAPHIC_DATA]" at bounding box center [398, 539] width 137 height 33
checkbox input "true"
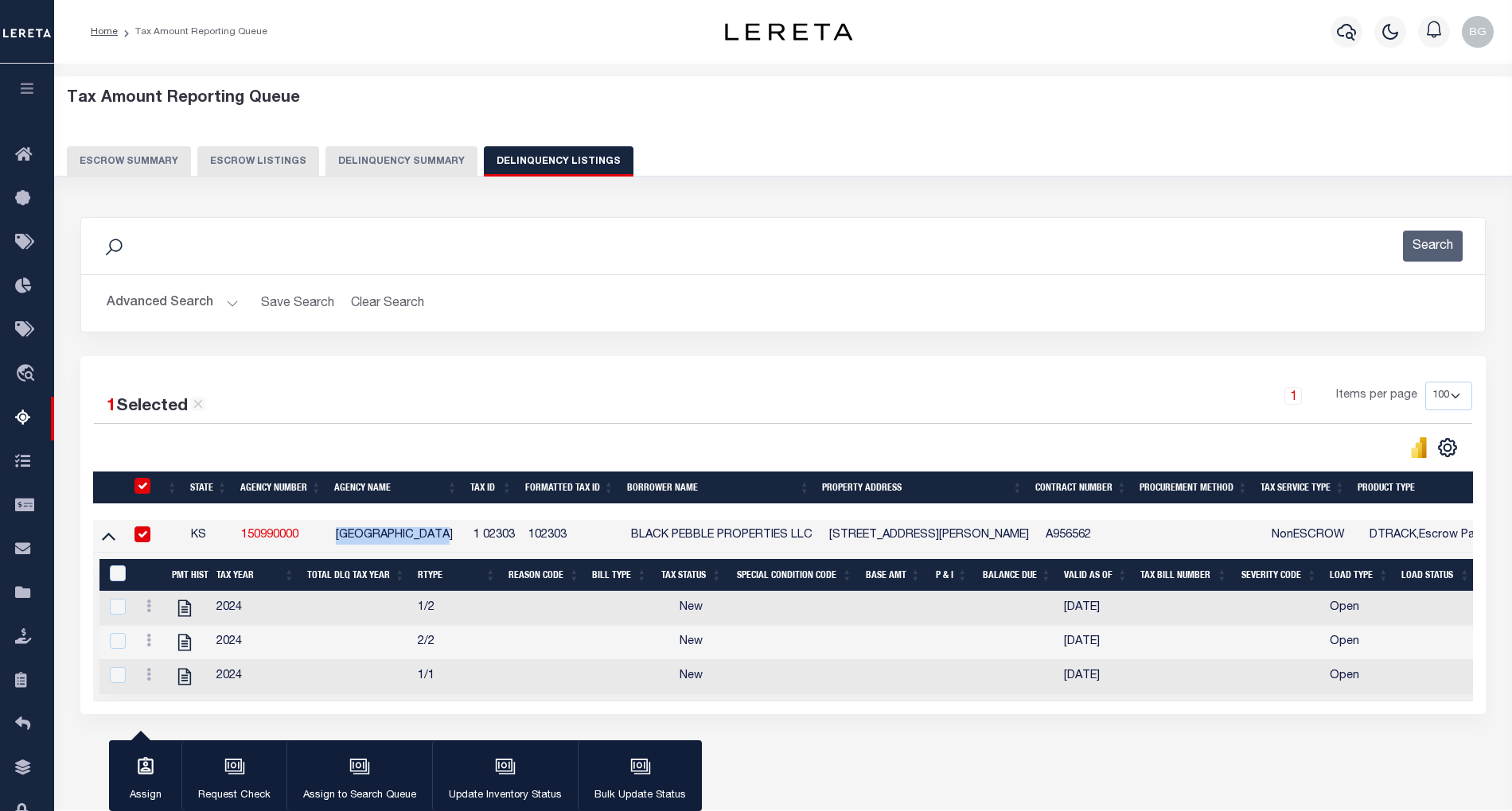
copy td "WABAUNSEE COUNTY"
click at [144, 490] on input "checkbox" at bounding box center [142, 485] width 16 height 16
checkbox input "false"
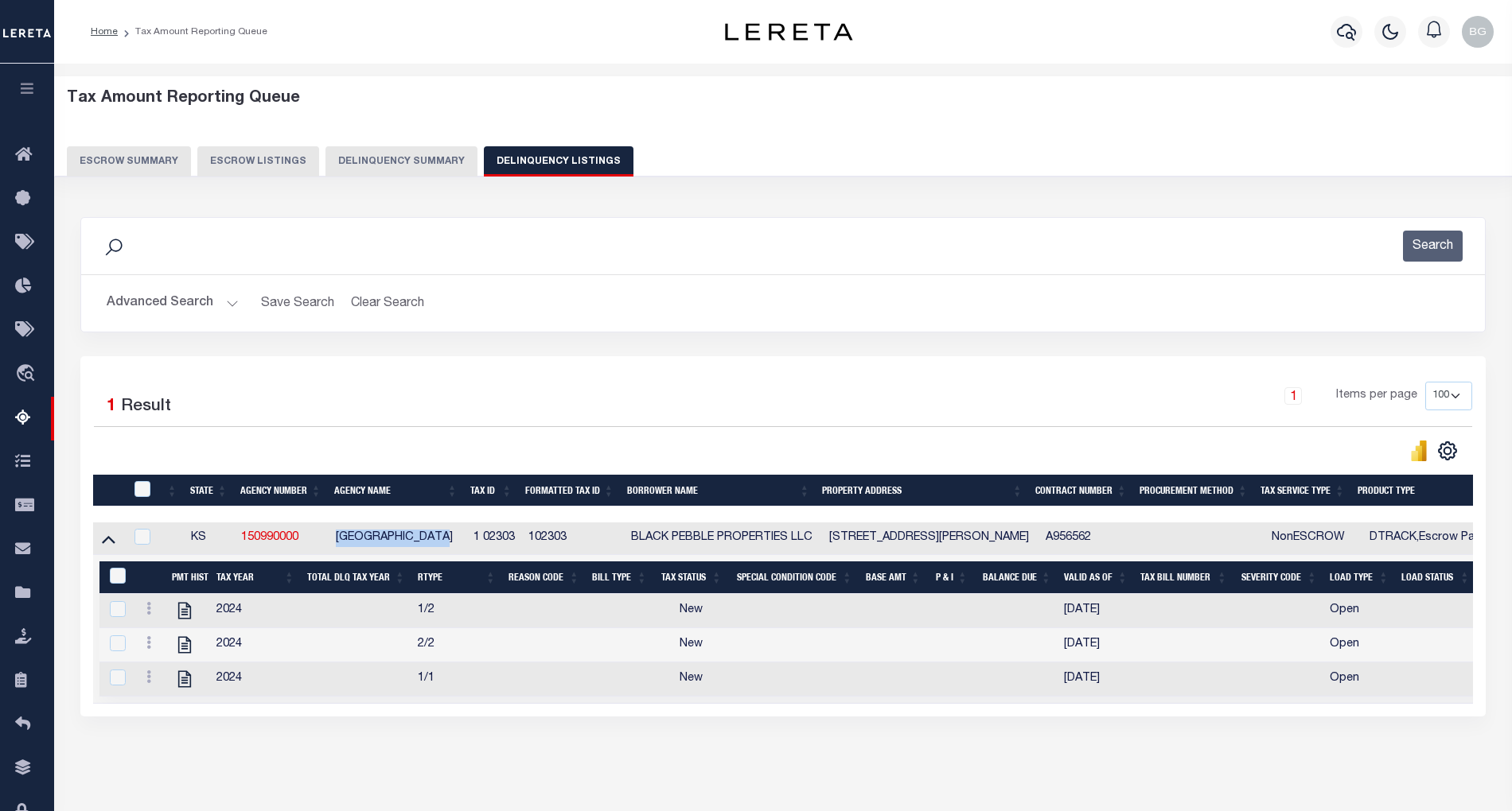
click at [228, 305] on button "Advanced Search" at bounding box center [173, 304] width 132 height 31
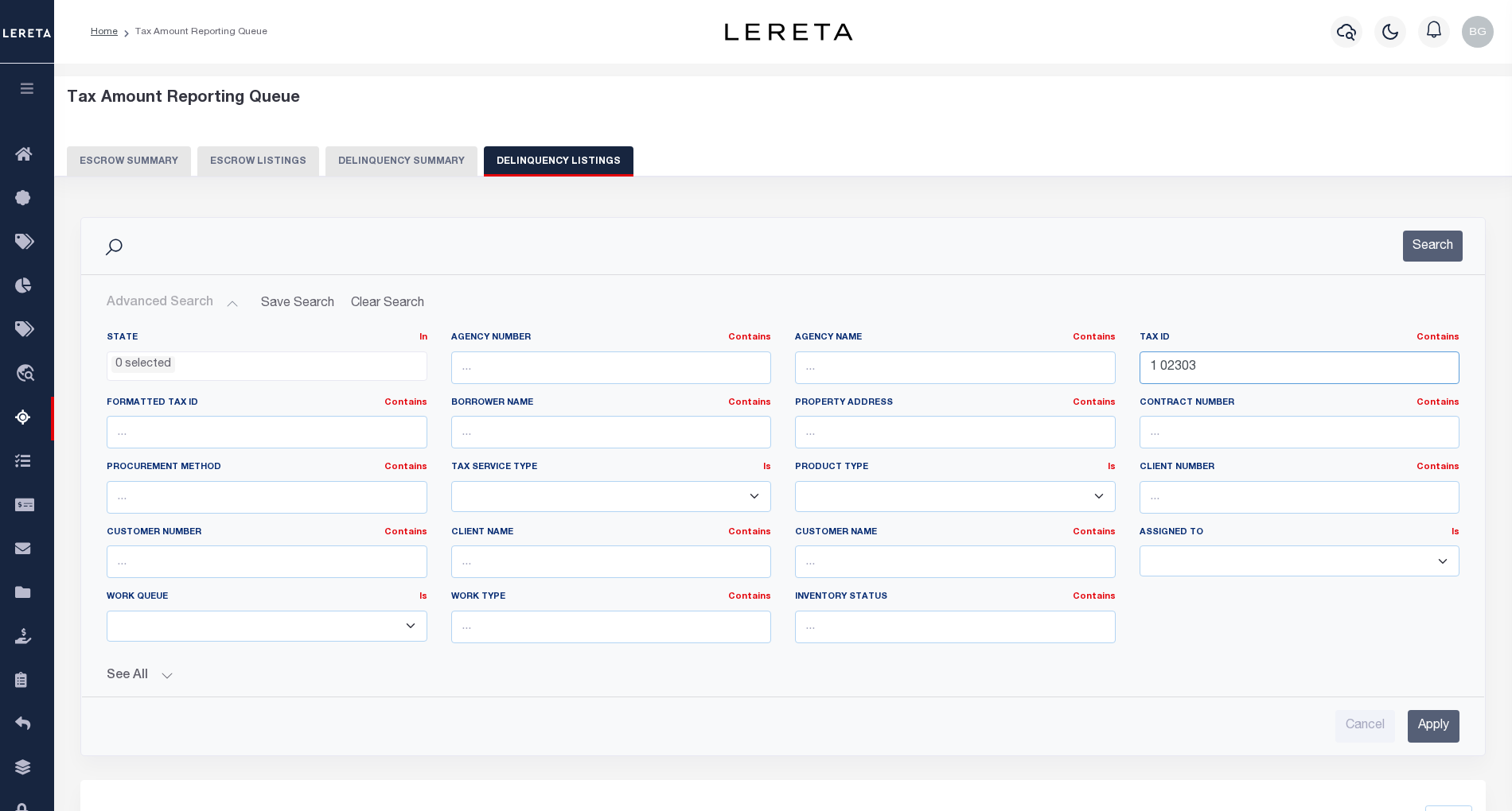
click at [1166, 363] on input "1 02303" at bounding box center [1300, 368] width 321 height 33
paste input "ST0125"
type input "ST0125"
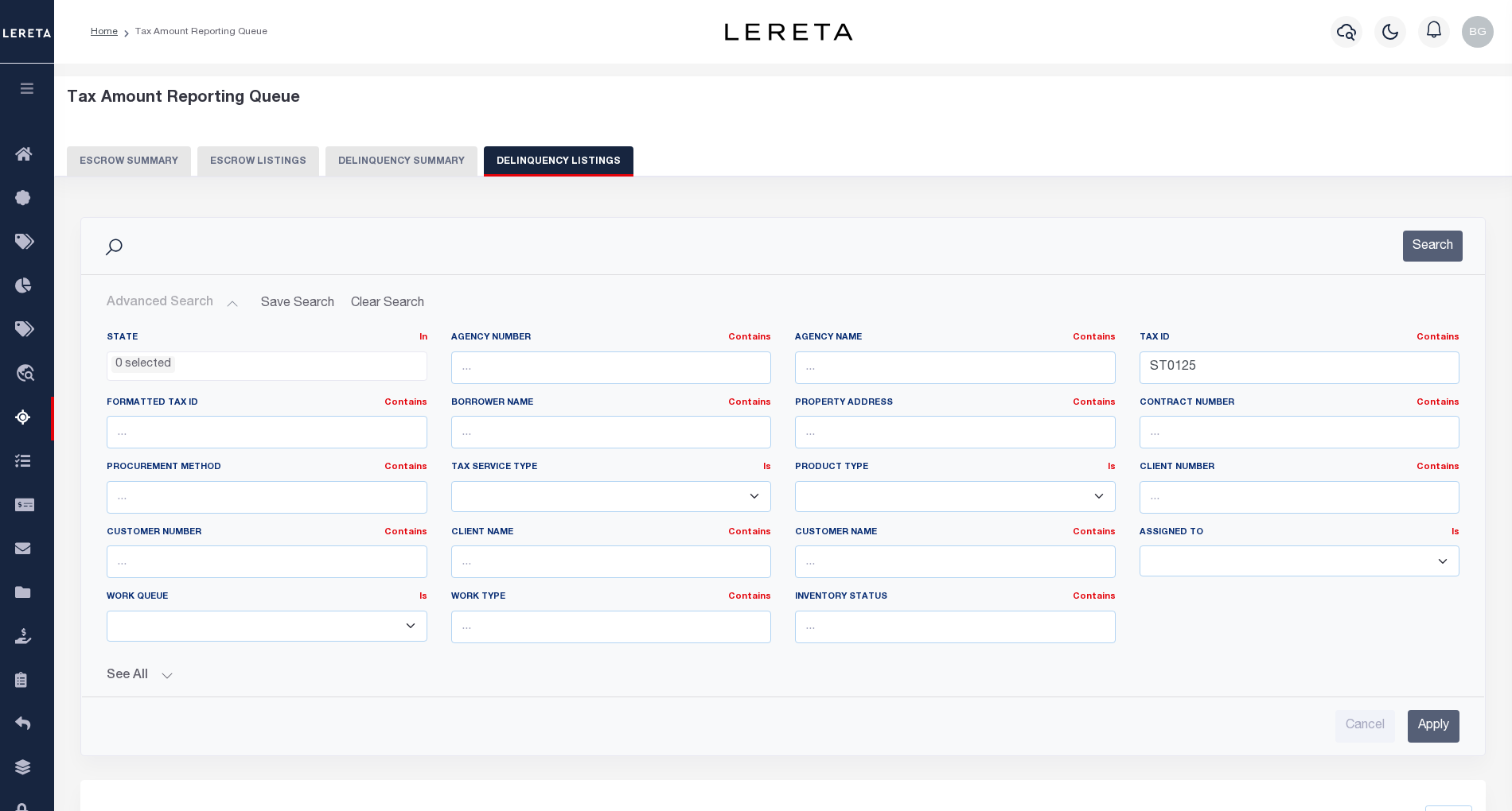
click at [1436, 725] on input "Apply" at bounding box center [1433, 727] width 51 height 33
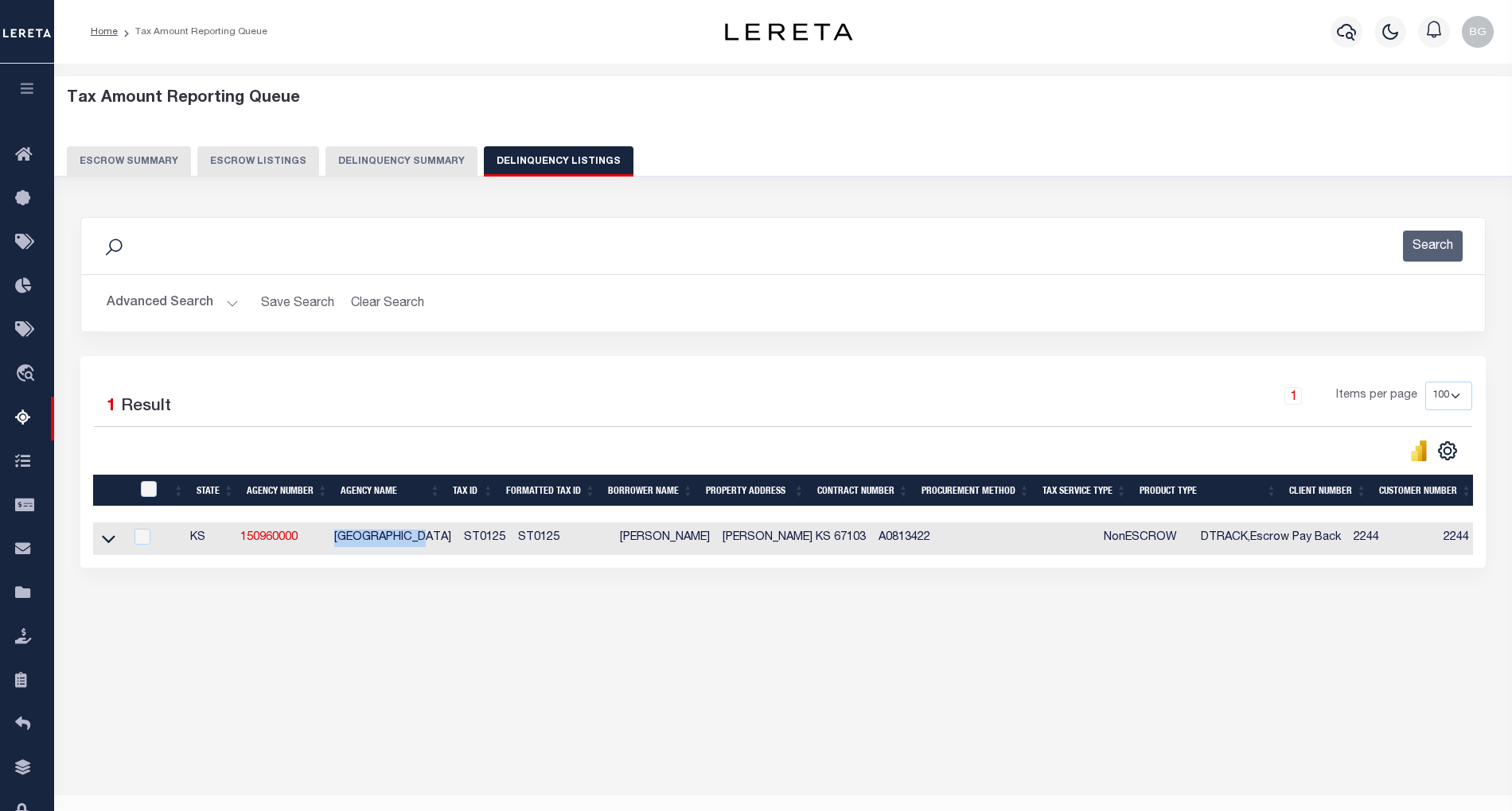
drag, startPoint x: 342, startPoint y: 546, endPoint x: 440, endPoint y: 541, distance: 98.1
click at [440, 541] on td "SUMNER COUNTY" at bounding box center [392, 539] width 130 height 33
checkbox input "true"
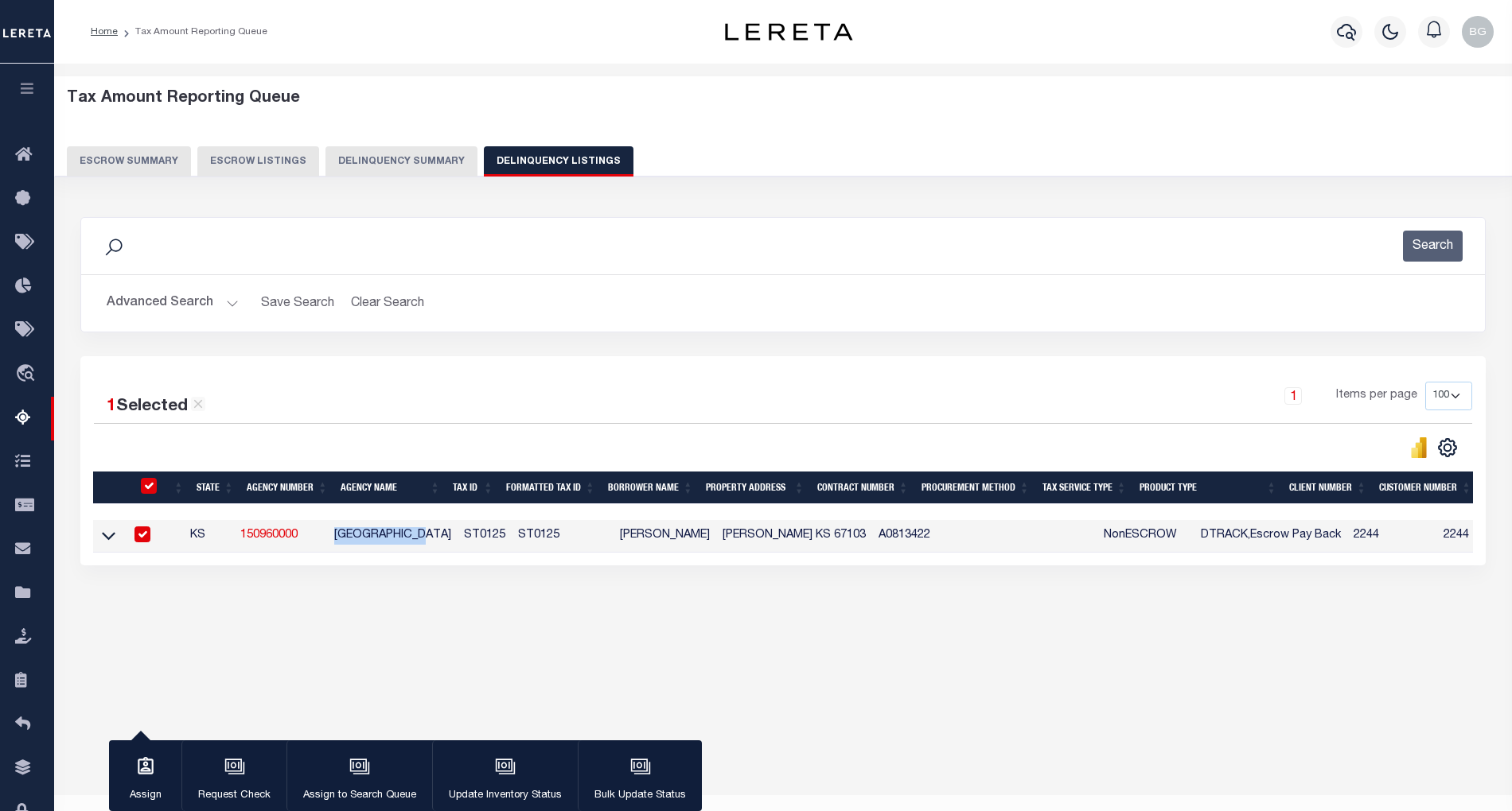
copy td "SUMNER COUNTY"
click at [495, 628] on div "Tax Amount Reporting Queue Escrow Summary Escrow Listings In" at bounding box center [783, 370] width 1448 height 582
click at [150, 539] on input "checkbox" at bounding box center [142, 534] width 16 height 16
checkbox input "false"
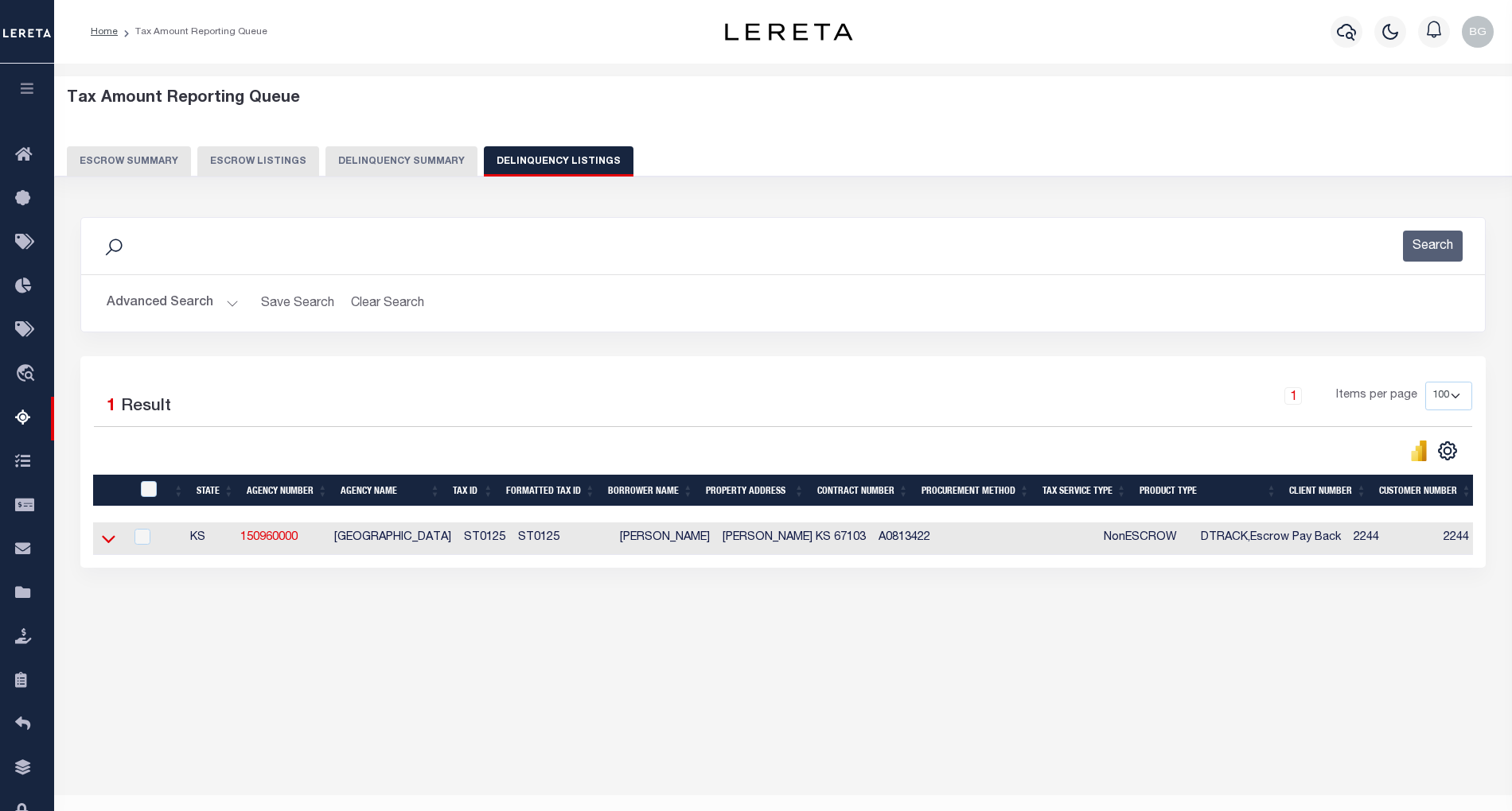
click at [107, 545] on icon at bounding box center [109, 539] width 14 height 16
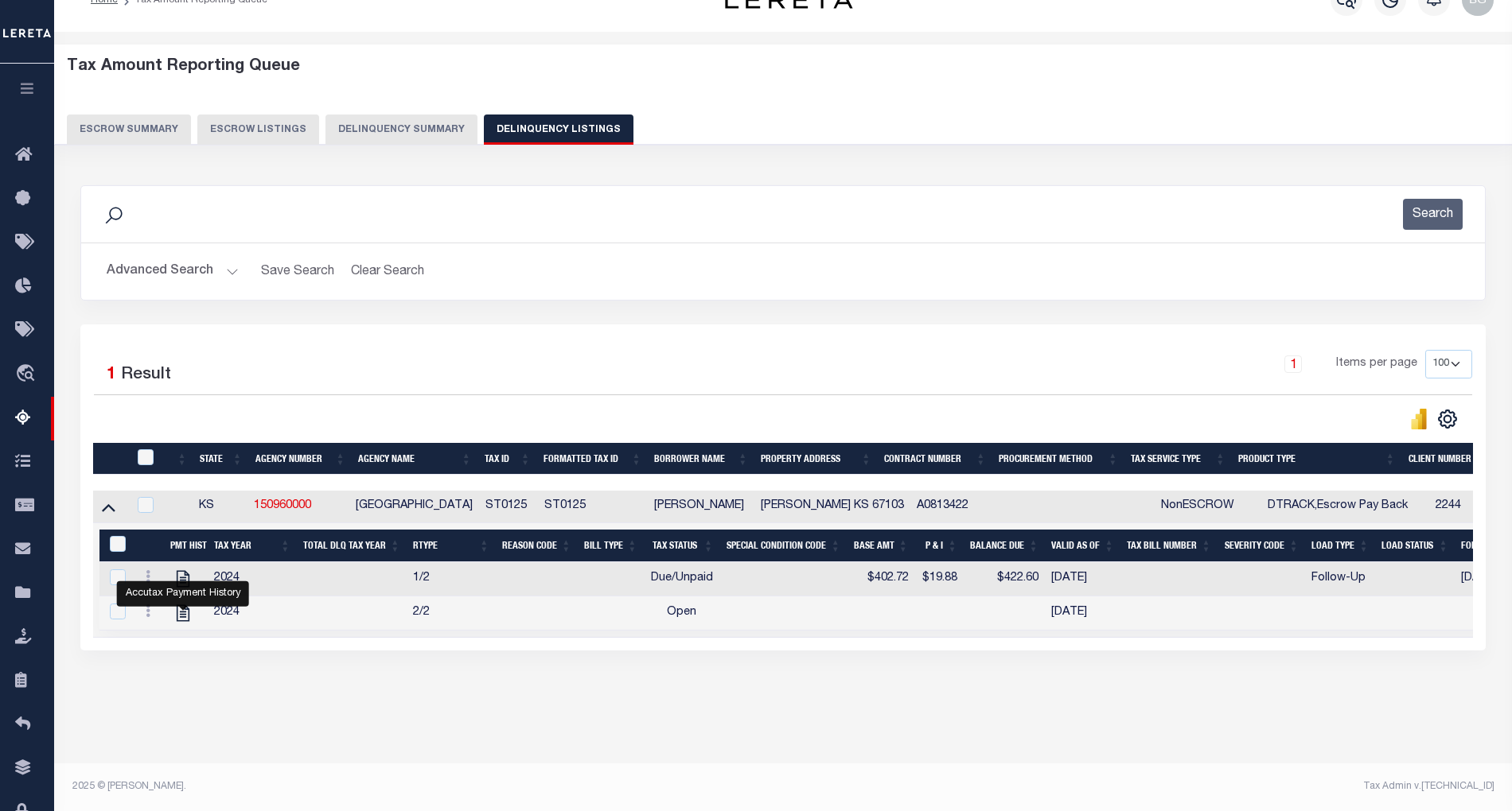
scroll to position [32, 0]
click at [223, 272] on button "Advanced Search" at bounding box center [173, 272] width 132 height 31
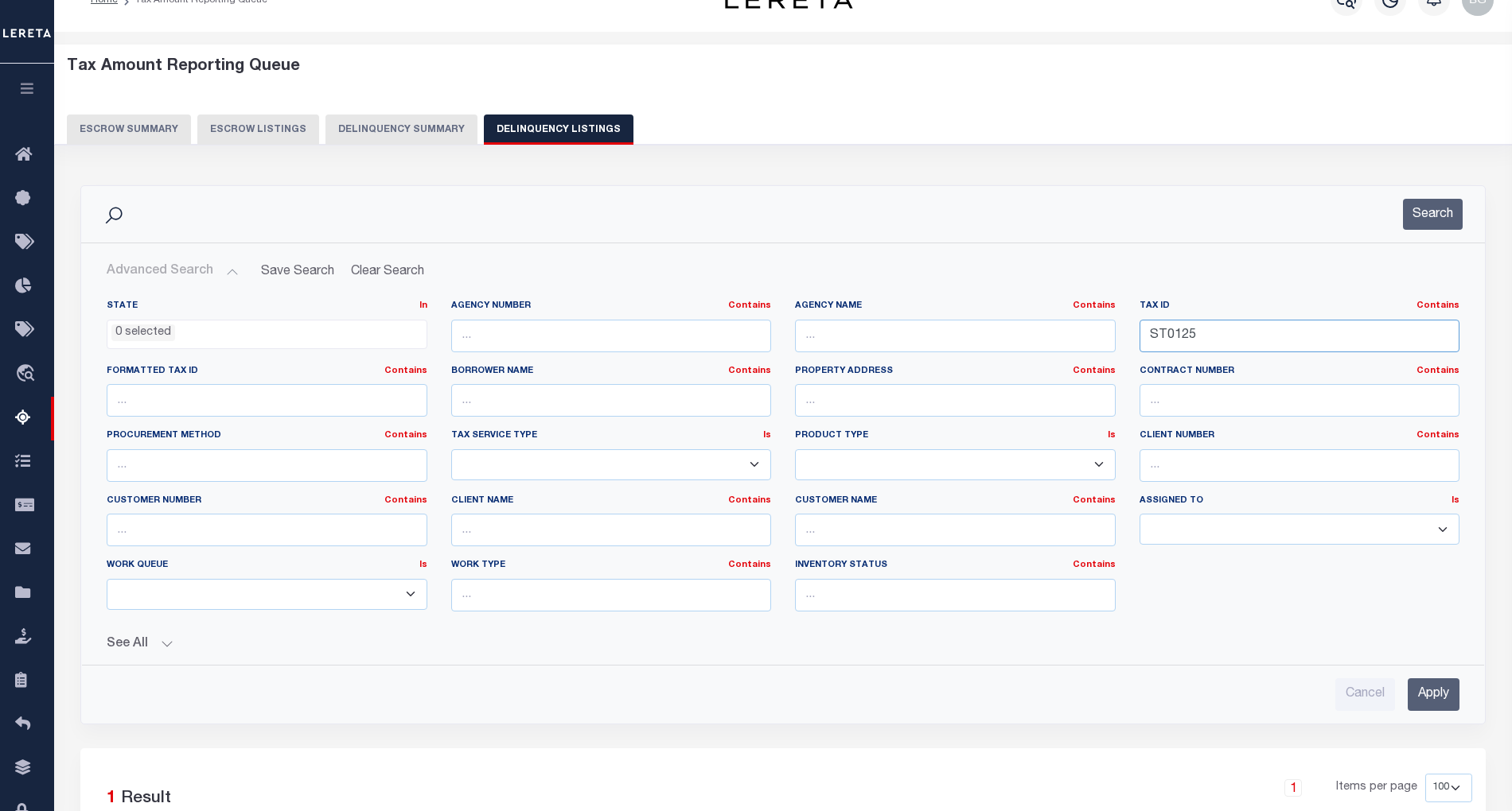
click at [1165, 339] on input "ST0125" at bounding box center [1300, 336] width 321 height 33
paste input "TL0469"
type input "TL0469"
click at [1435, 700] on input "Apply" at bounding box center [1433, 695] width 51 height 33
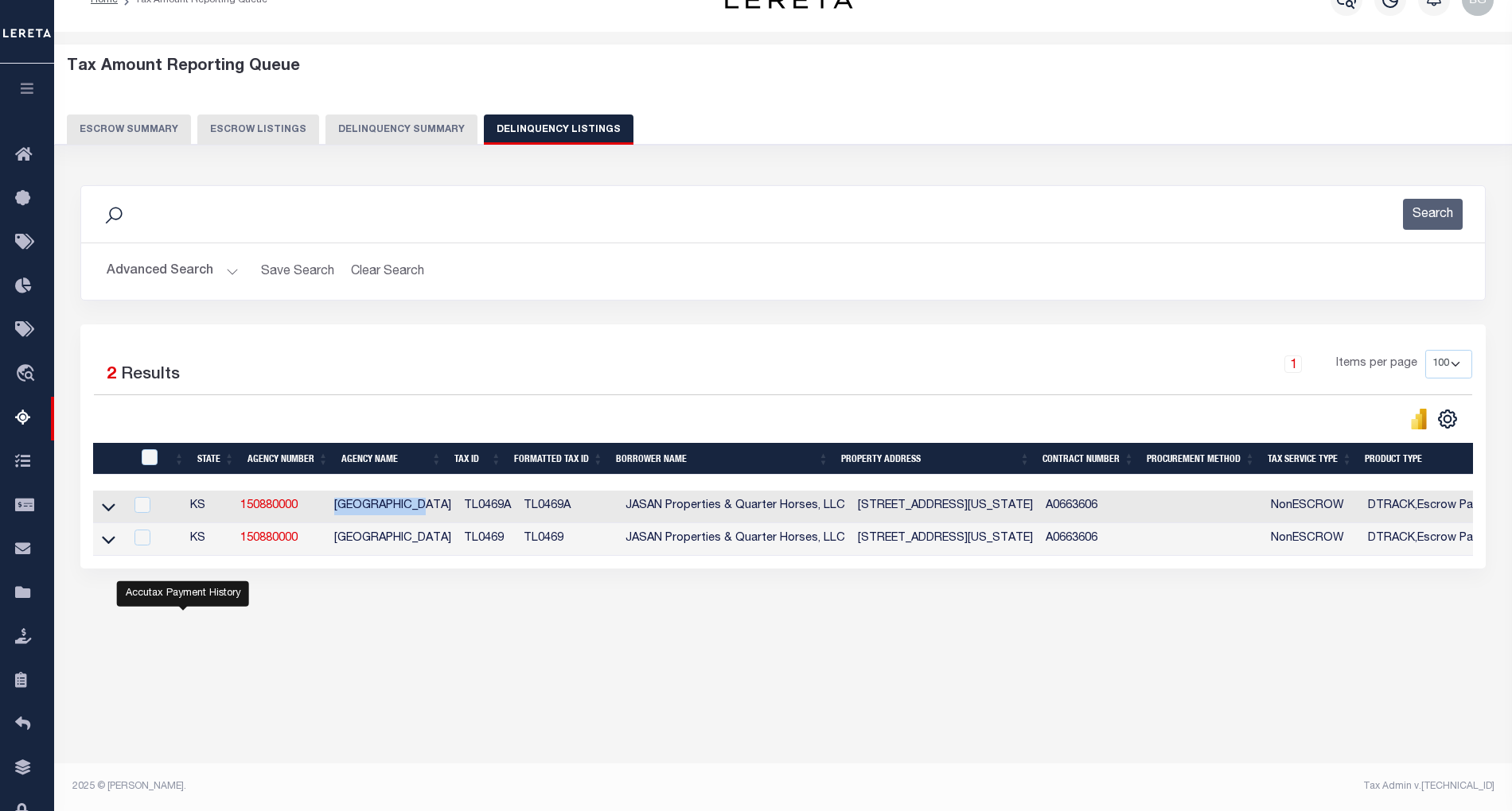
drag, startPoint x: 341, startPoint y: 512, endPoint x: 440, endPoint y: 510, distance: 99.0
click at [440, 510] on td "SEWARD COUNTY" at bounding box center [392, 507] width 130 height 33
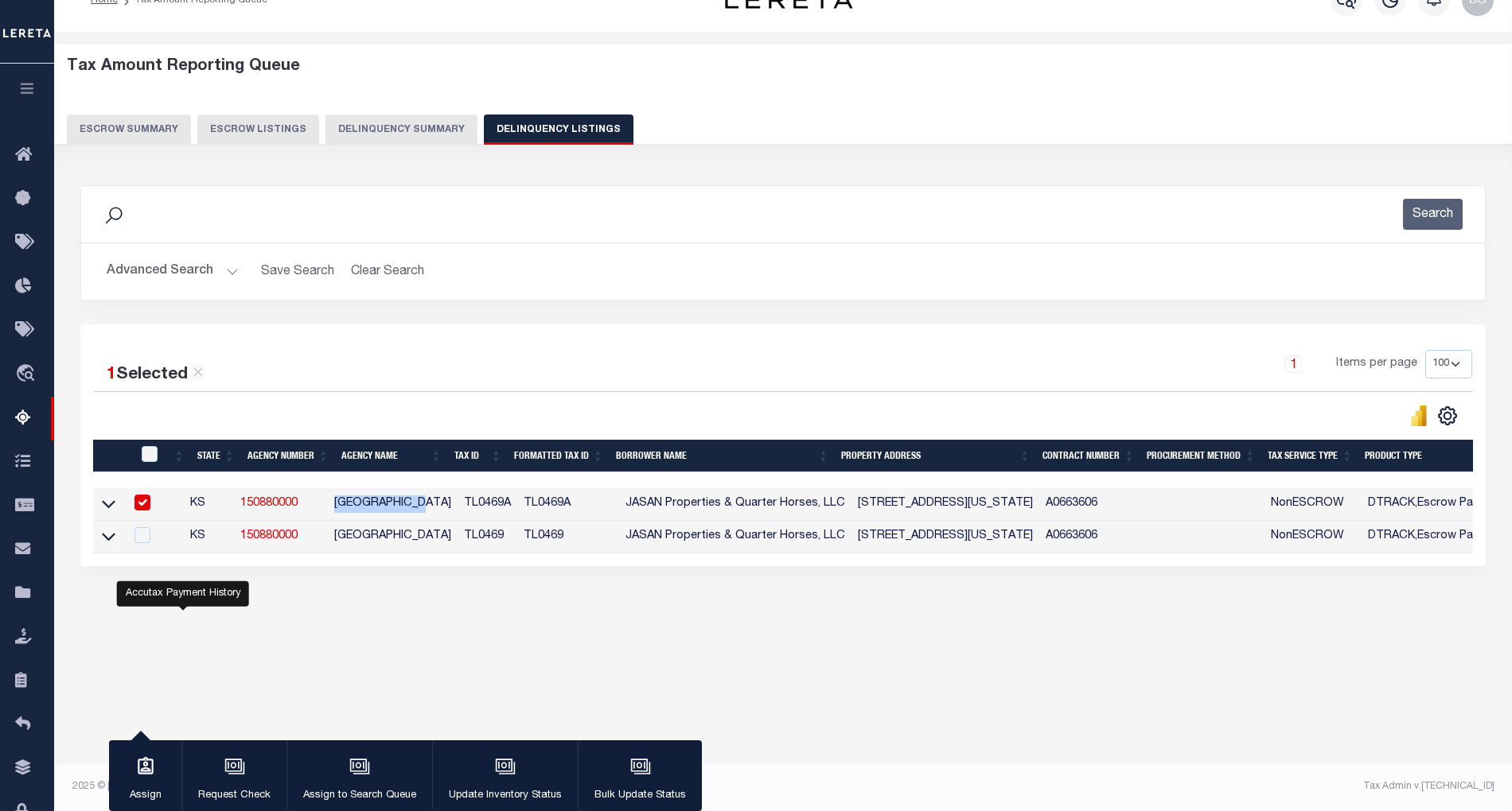
copy td "SEWARD COUNTY"
click at [144, 504] on input "checkbox" at bounding box center [142, 502] width 16 height 16
checkbox input "false"
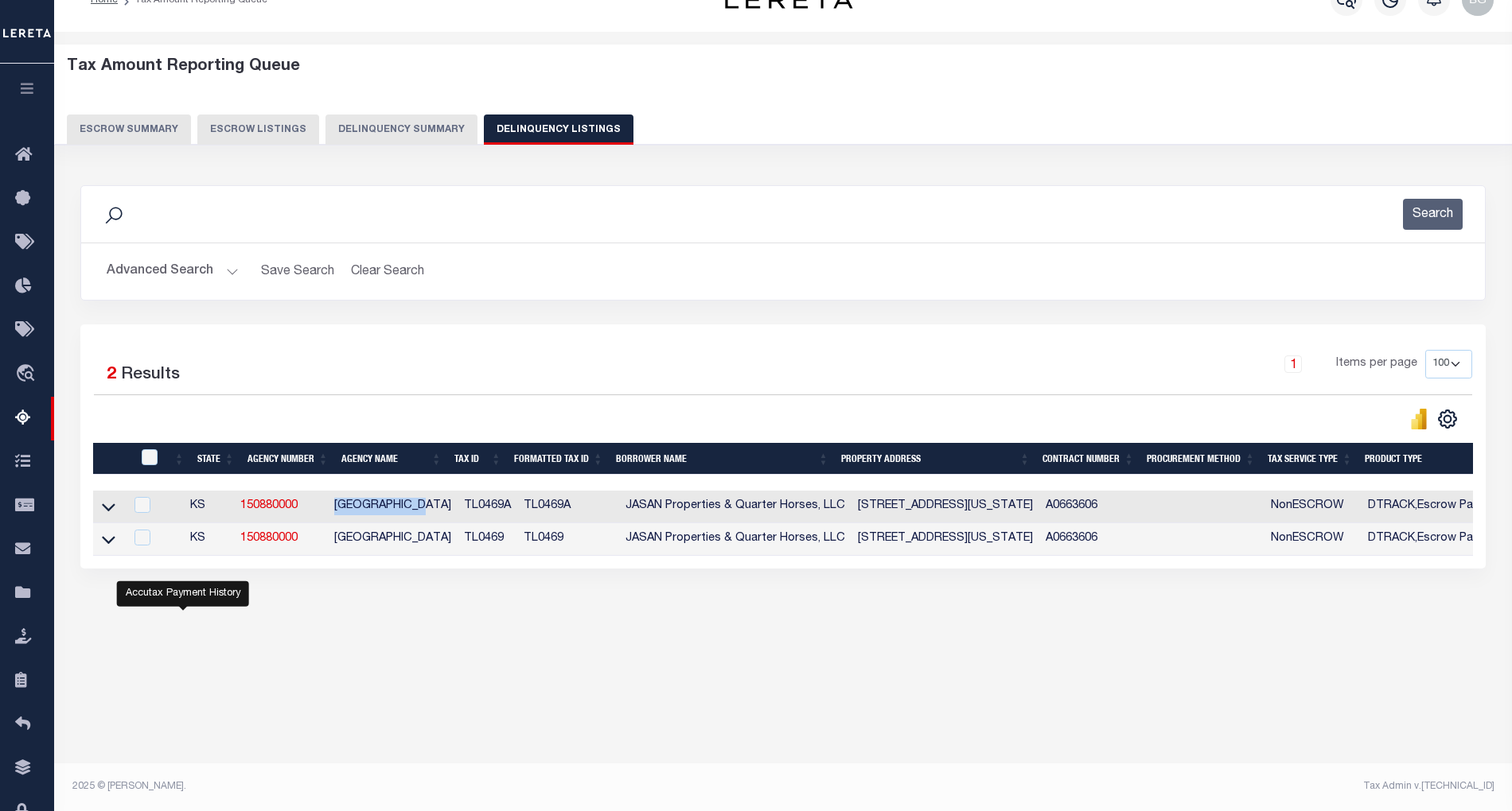
click at [225, 271] on button "Advanced Search" at bounding box center [173, 272] width 132 height 31
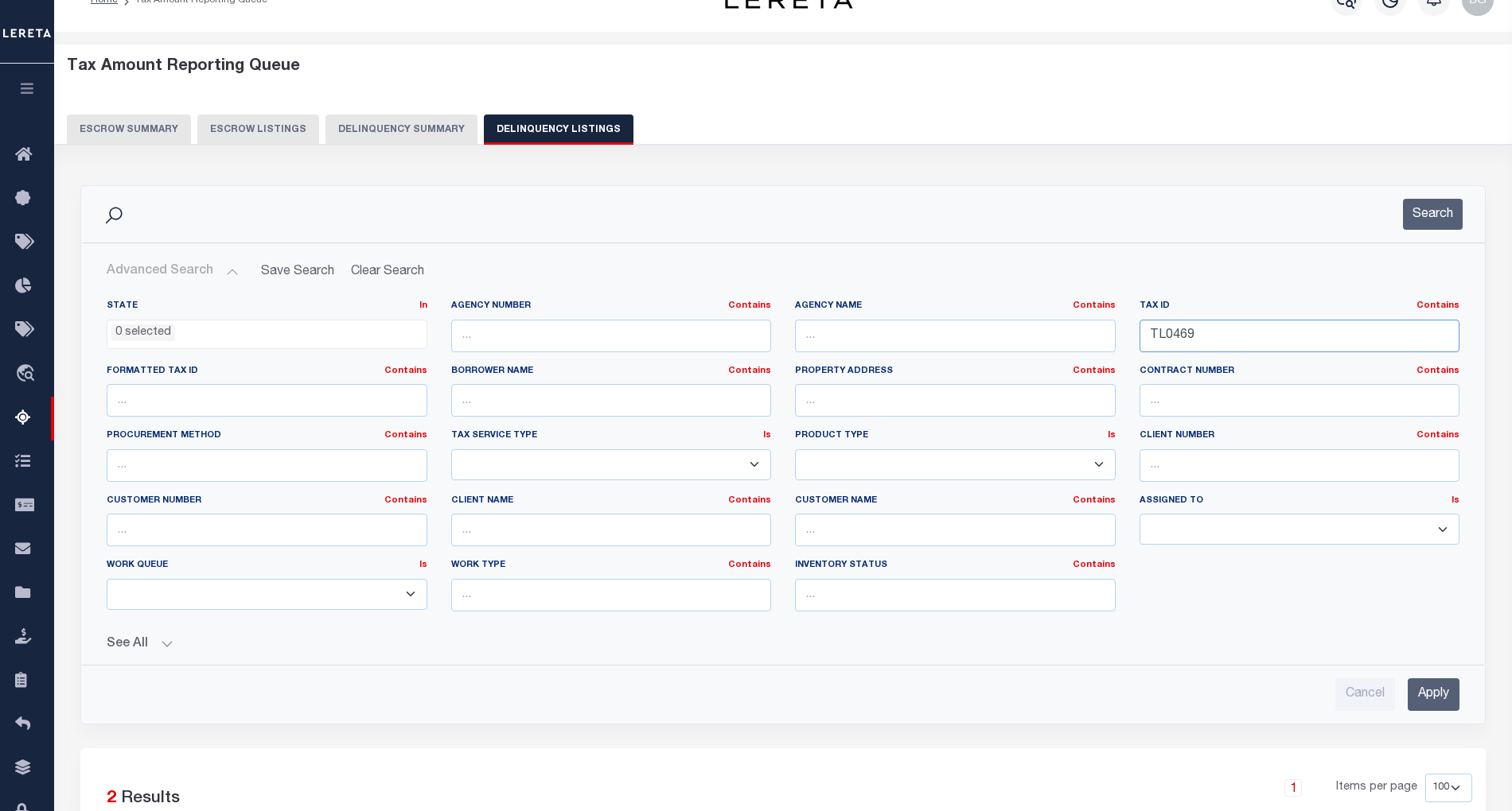
click at [1160, 342] on input "TL0469" at bounding box center [1300, 336] width 321 height 33
paste input "03100000070"
type input "031000000709"
click at [1449, 695] on input "Apply" at bounding box center [1433, 695] width 51 height 33
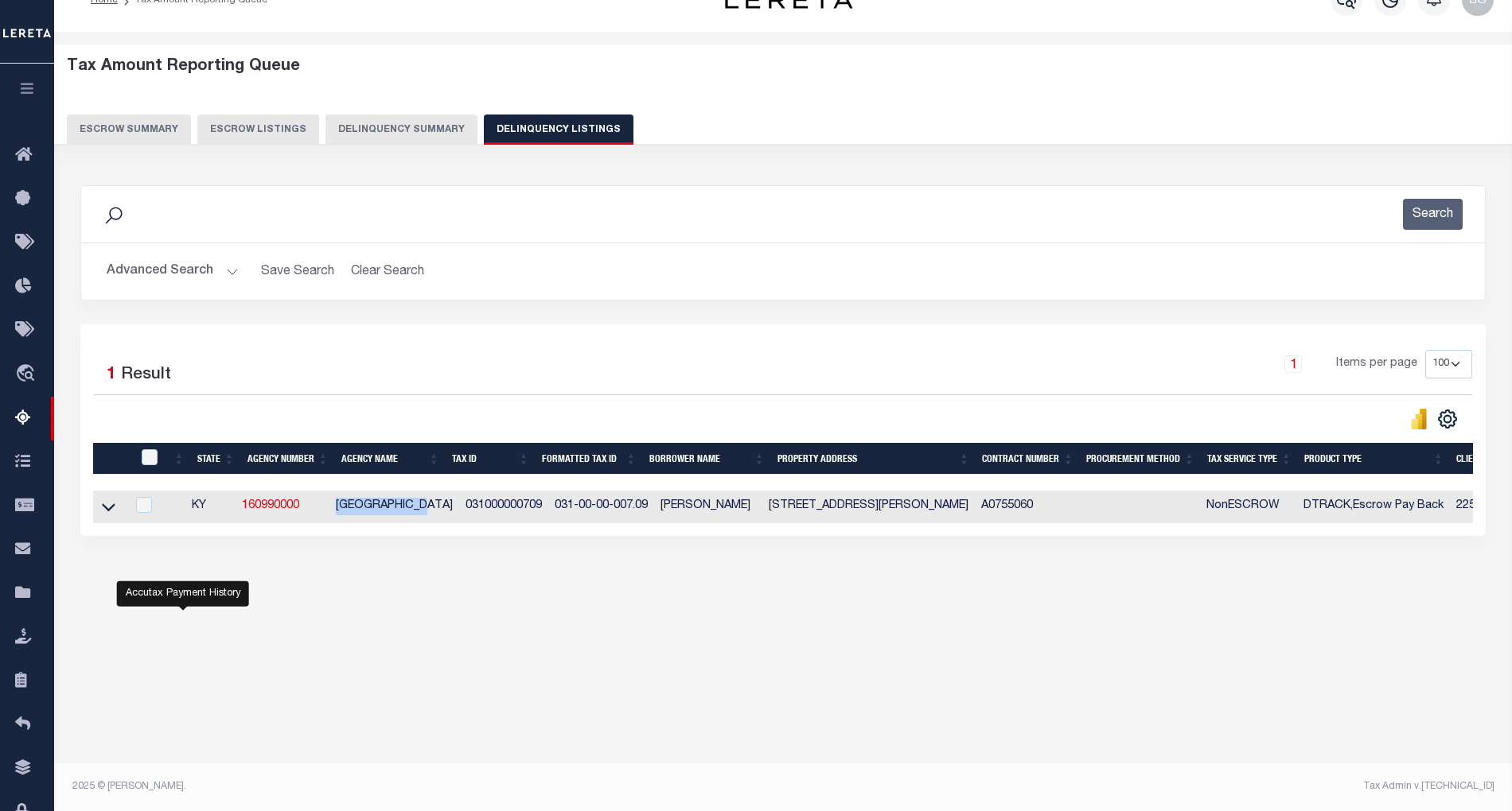
drag, startPoint x: 341, startPoint y: 512, endPoint x: 444, endPoint y: 513, distance: 103.0
click at [444, 513] on td "[GEOGRAPHIC_DATA]" at bounding box center [394, 507] width 130 height 33
checkbox input "true"
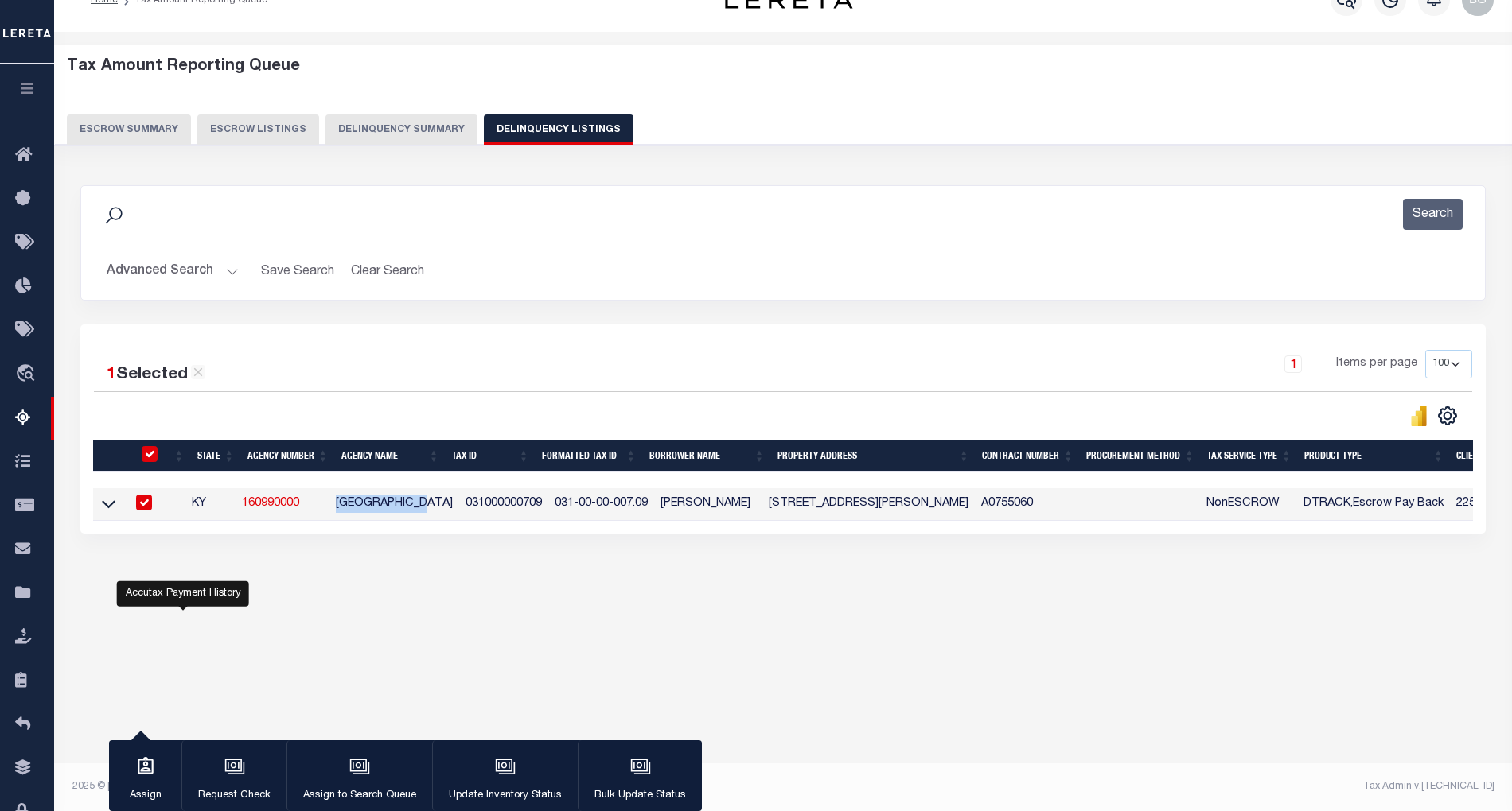
copy td "POWELL COUNTY"
click at [149, 506] on input "checkbox" at bounding box center [144, 502] width 16 height 16
checkbox input "false"
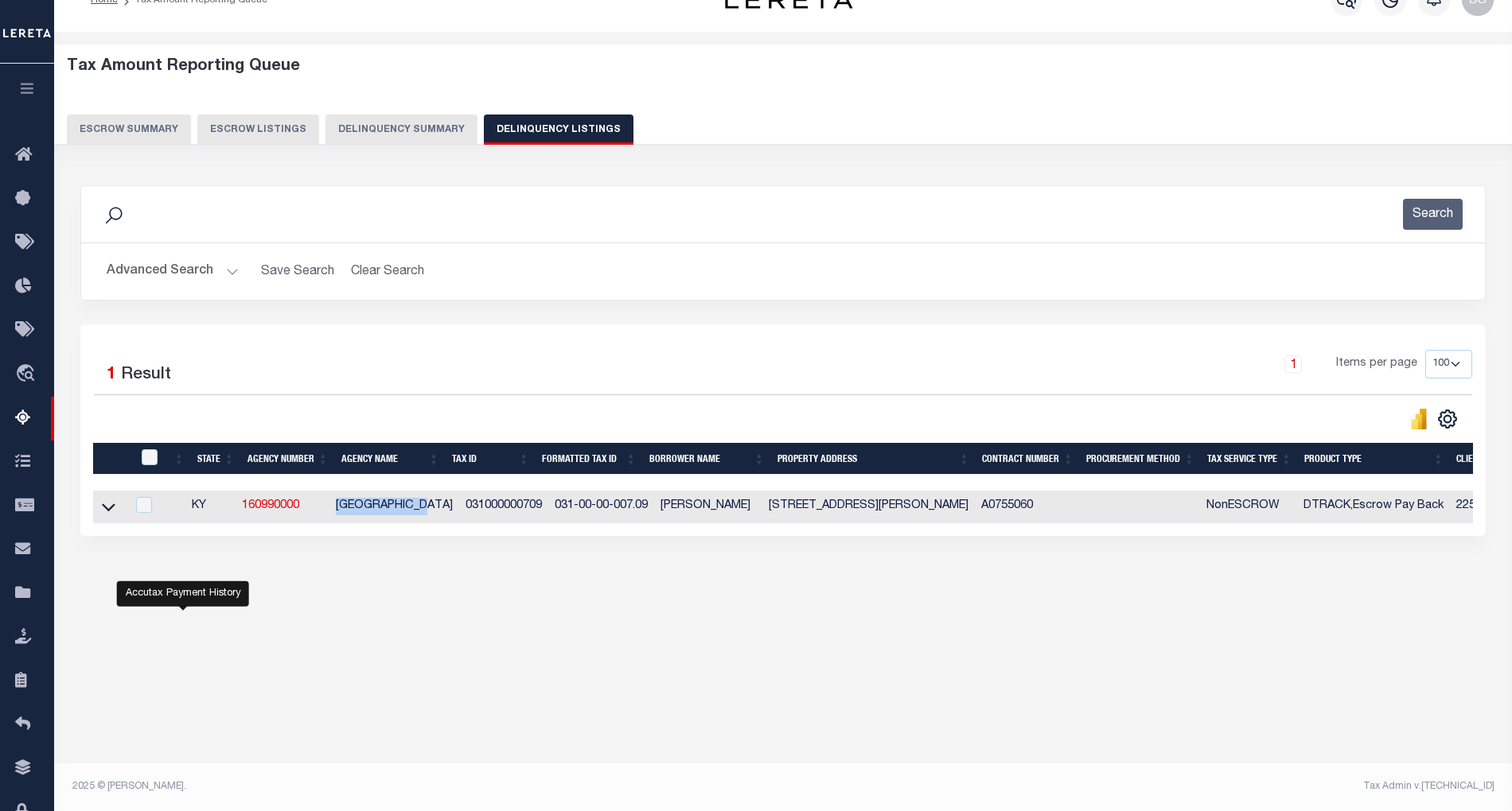
click at [224, 265] on button "Advanced Search" at bounding box center [173, 272] width 132 height 31
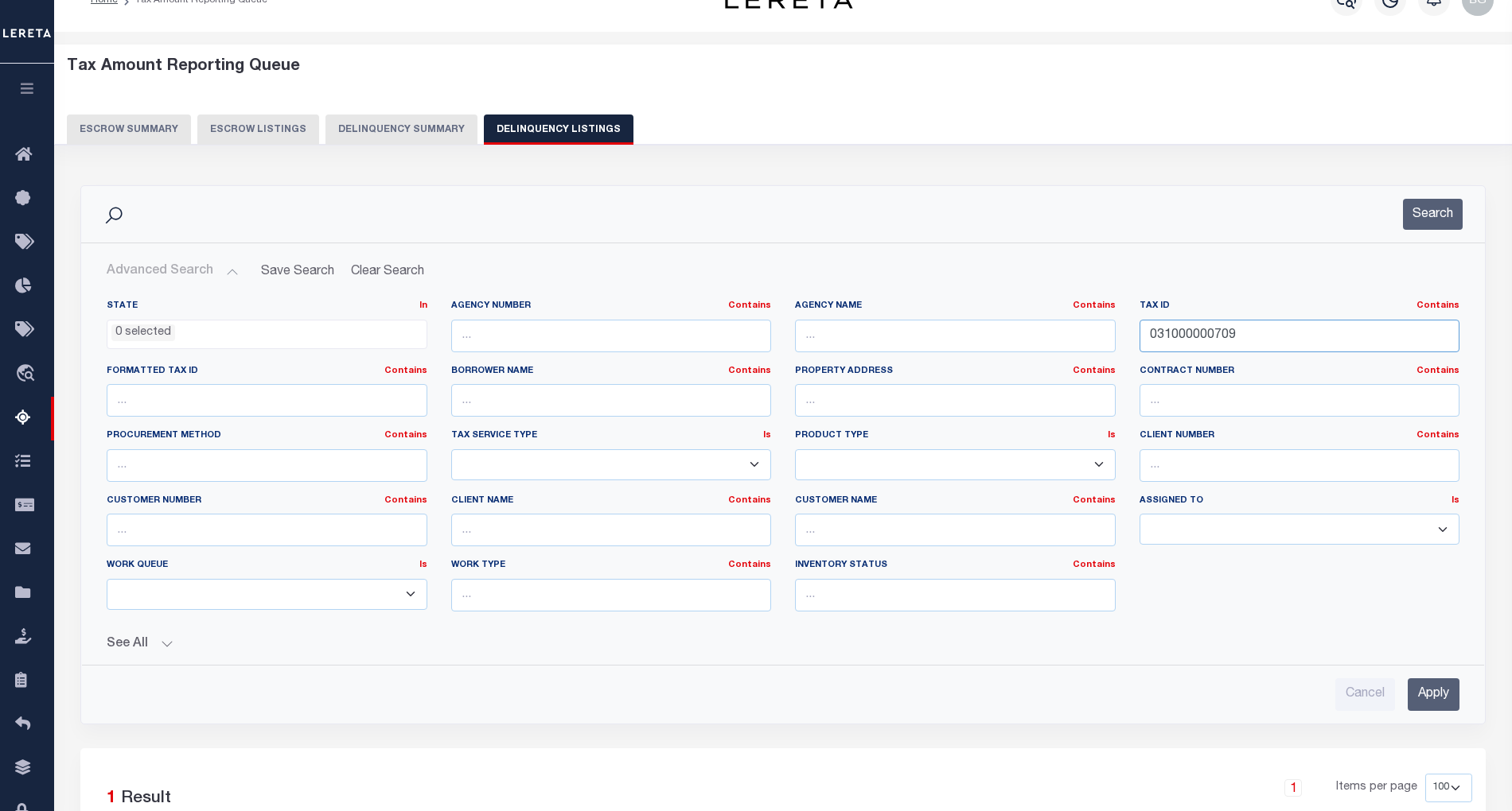
click at [1175, 344] on input "031000000709" at bounding box center [1300, 336] width 321 height 33
paste input "999990002300"
type input "999990002300"
click at [1429, 695] on input "Apply" at bounding box center [1433, 695] width 51 height 33
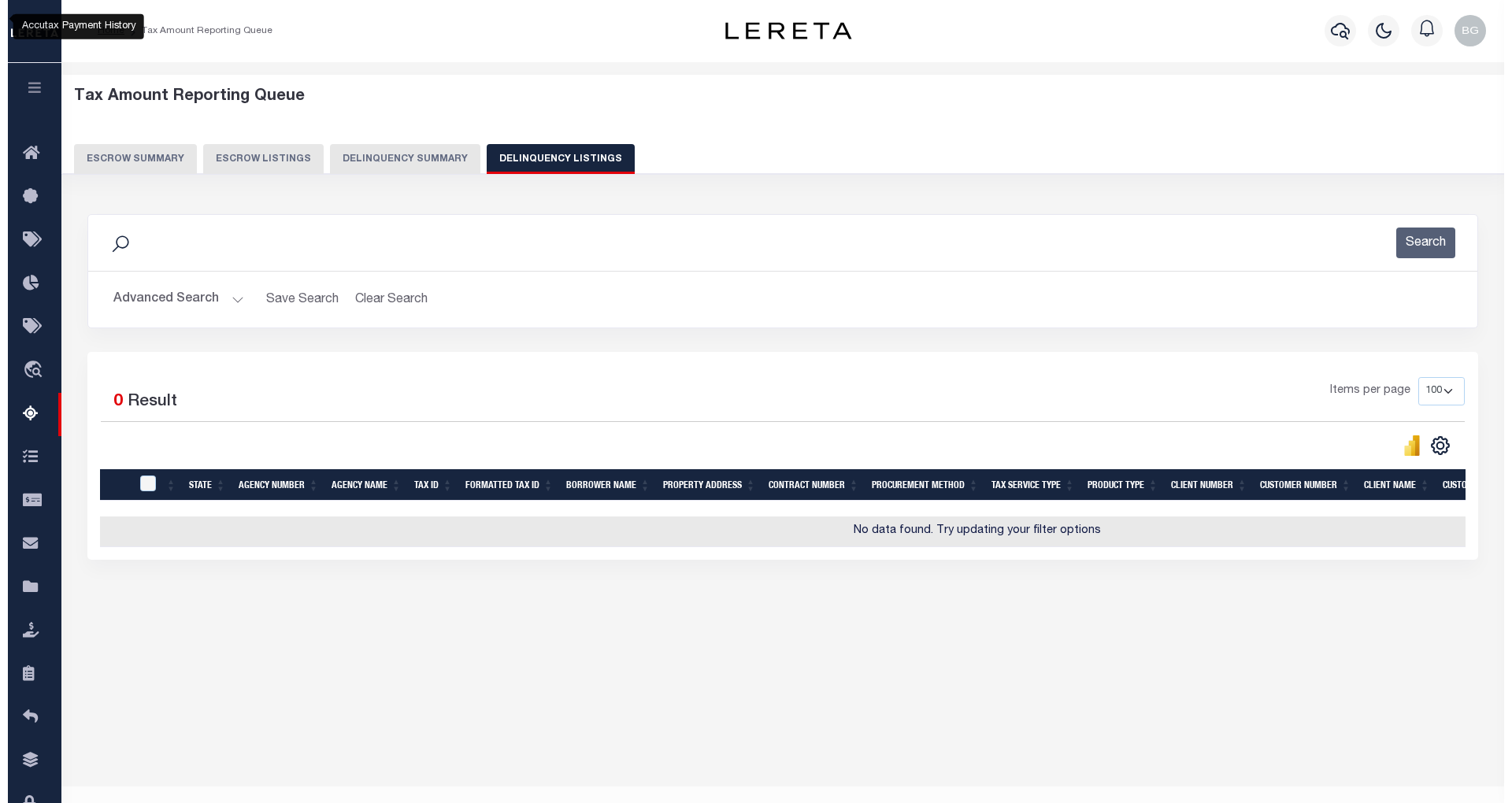
scroll to position [0, 0]
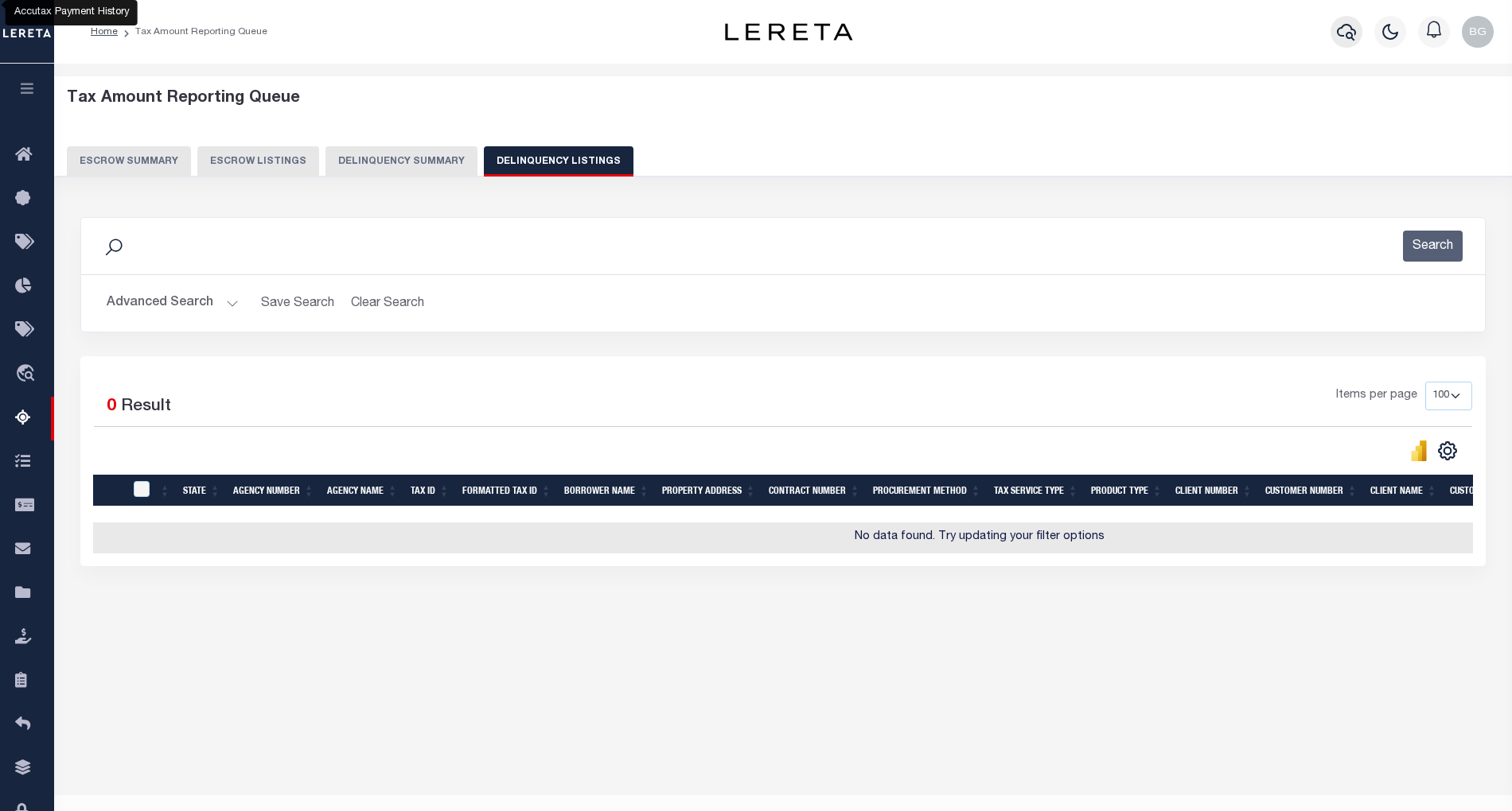
click at [1338, 26] on icon "button" at bounding box center [1345, 31] width 19 height 19
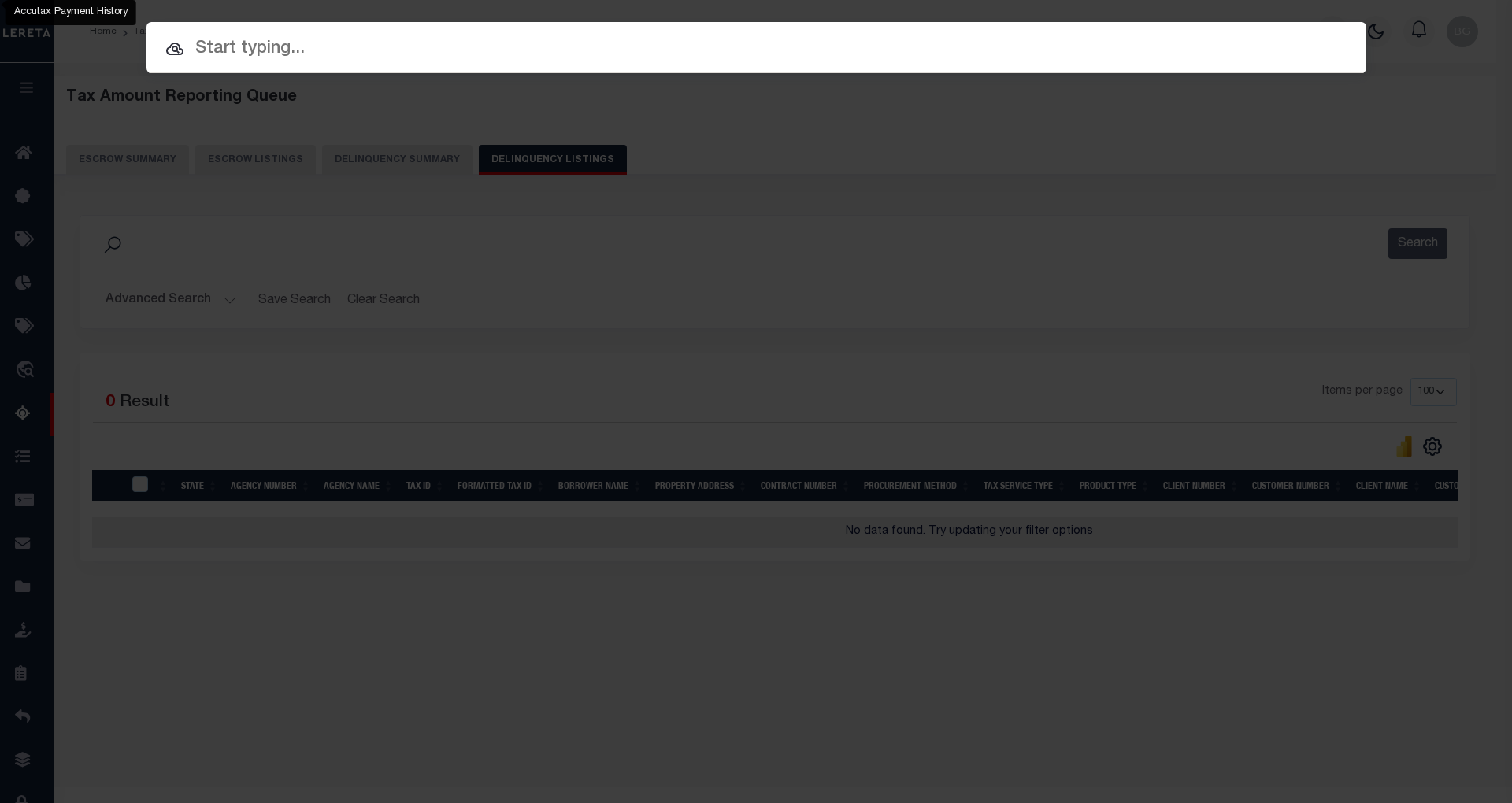
click at [281, 45] on input "text" at bounding box center [756, 49] width 1220 height 27
paste input "999990002300"
type input "999990002300"
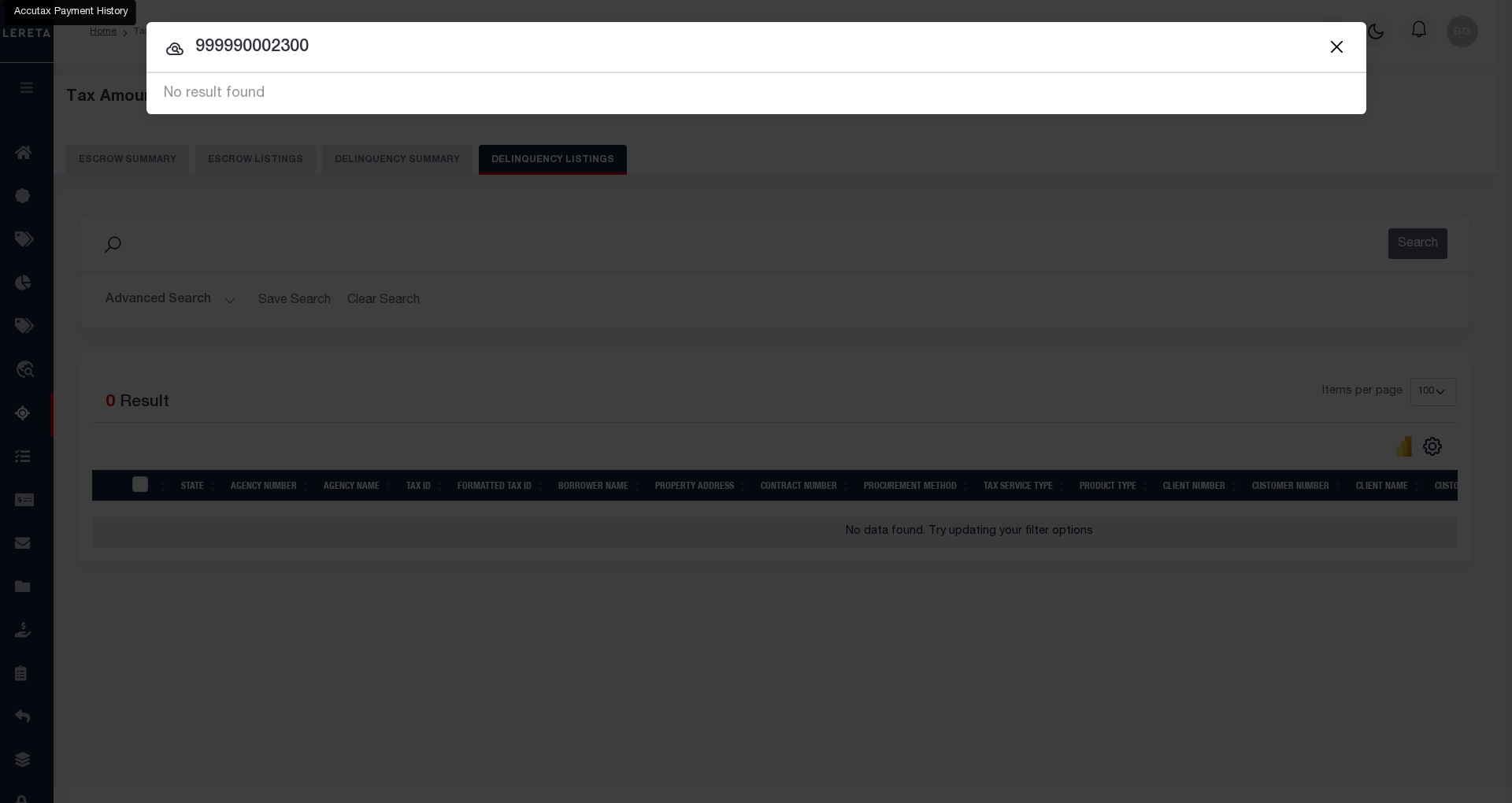
click at [244, 44] on input "999990002300" at bounding box center [756, 48] width 1220 height 27
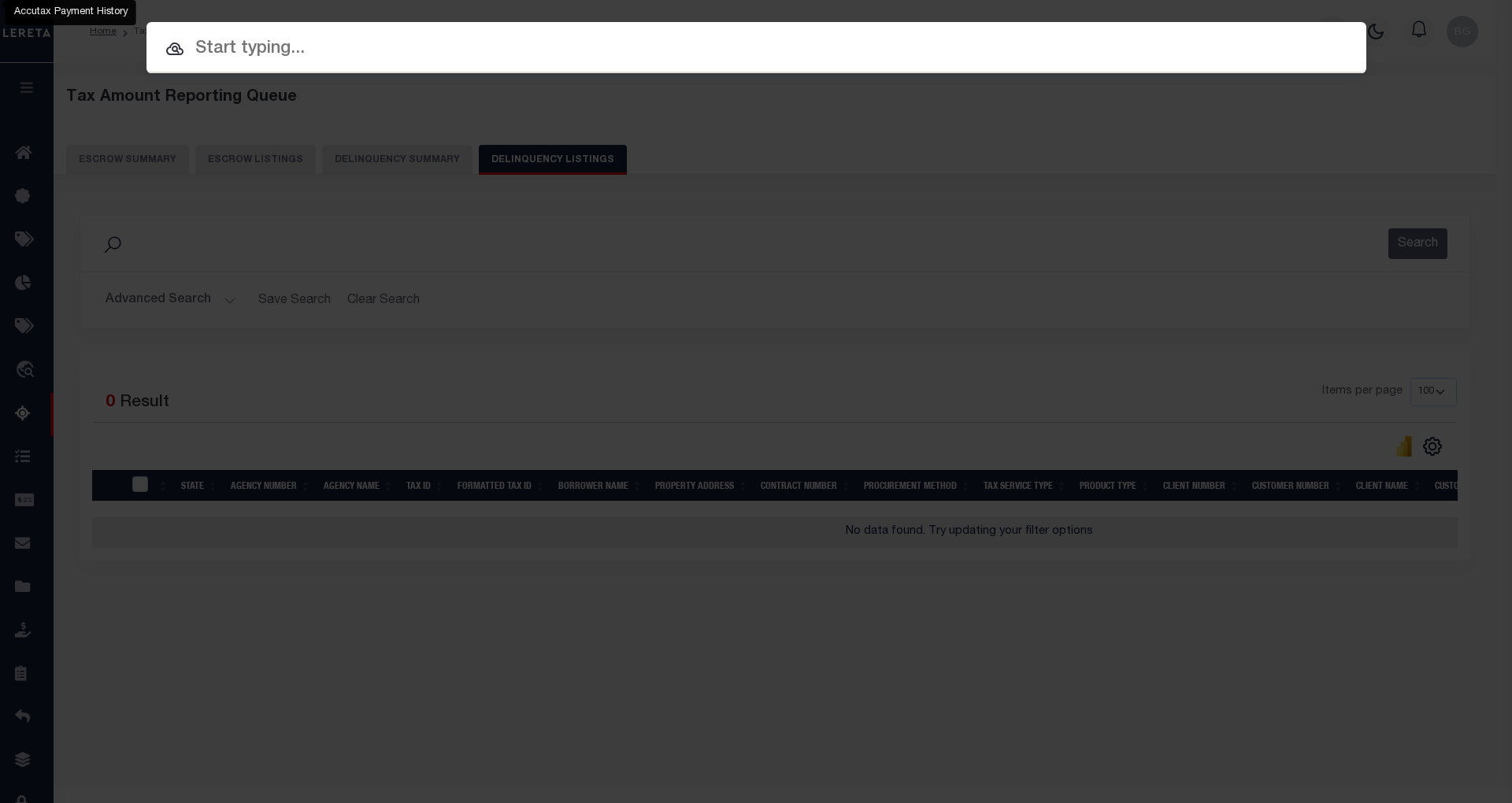
click at [738, 324] on div "Include Loans TBM Customers Borrowers Payments (Lender Non-Disb) Payments (Lend…" at bounding box center [756, 401] width 1512 height 803
click at [1069, 202] on div "Include Loans TBM Customers Borrowers Payments (Lender Non-Disb) Payments (Lend…" at bounding box center [756, 401] width 1512 height 803
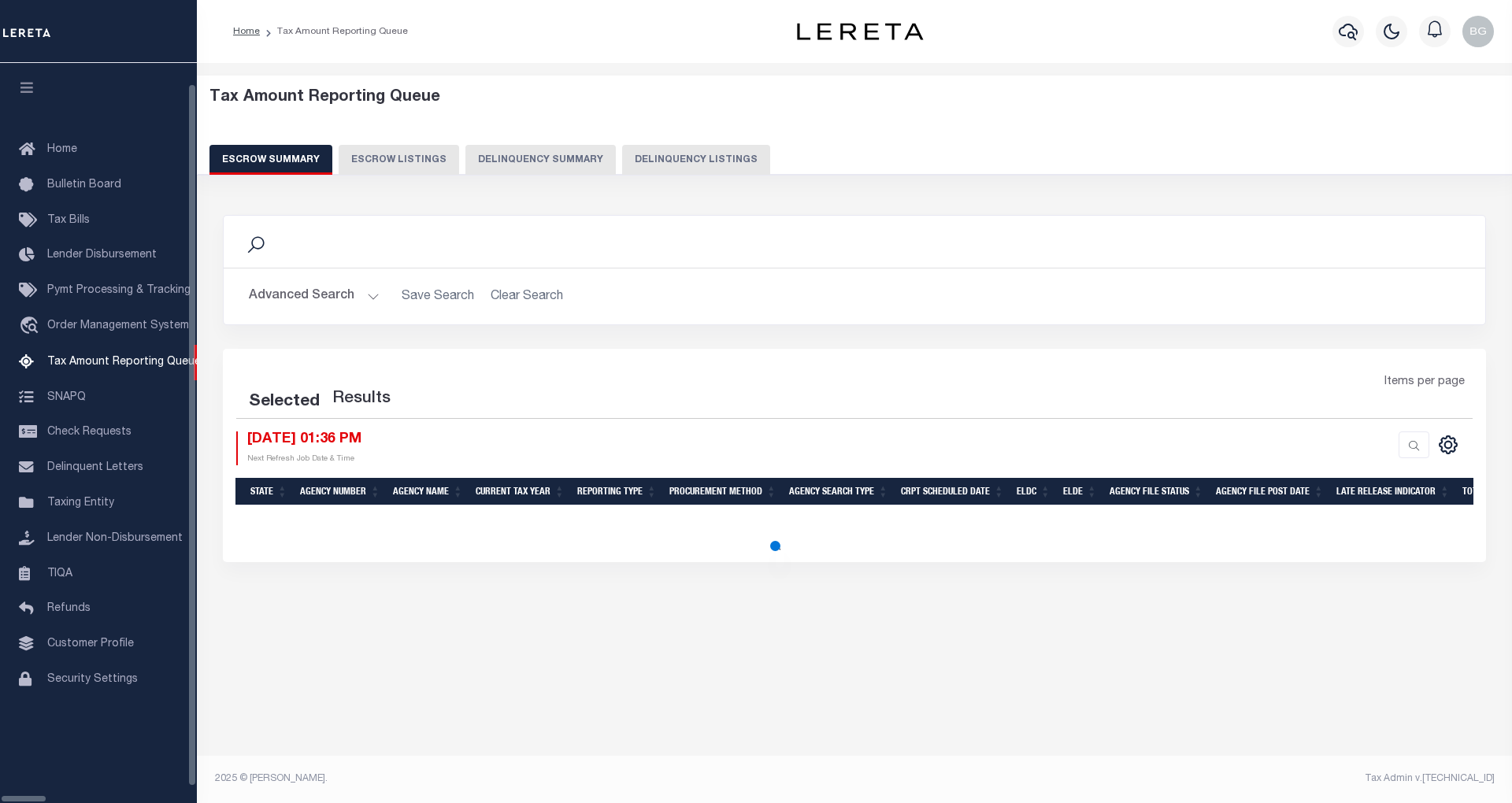
select select "100"
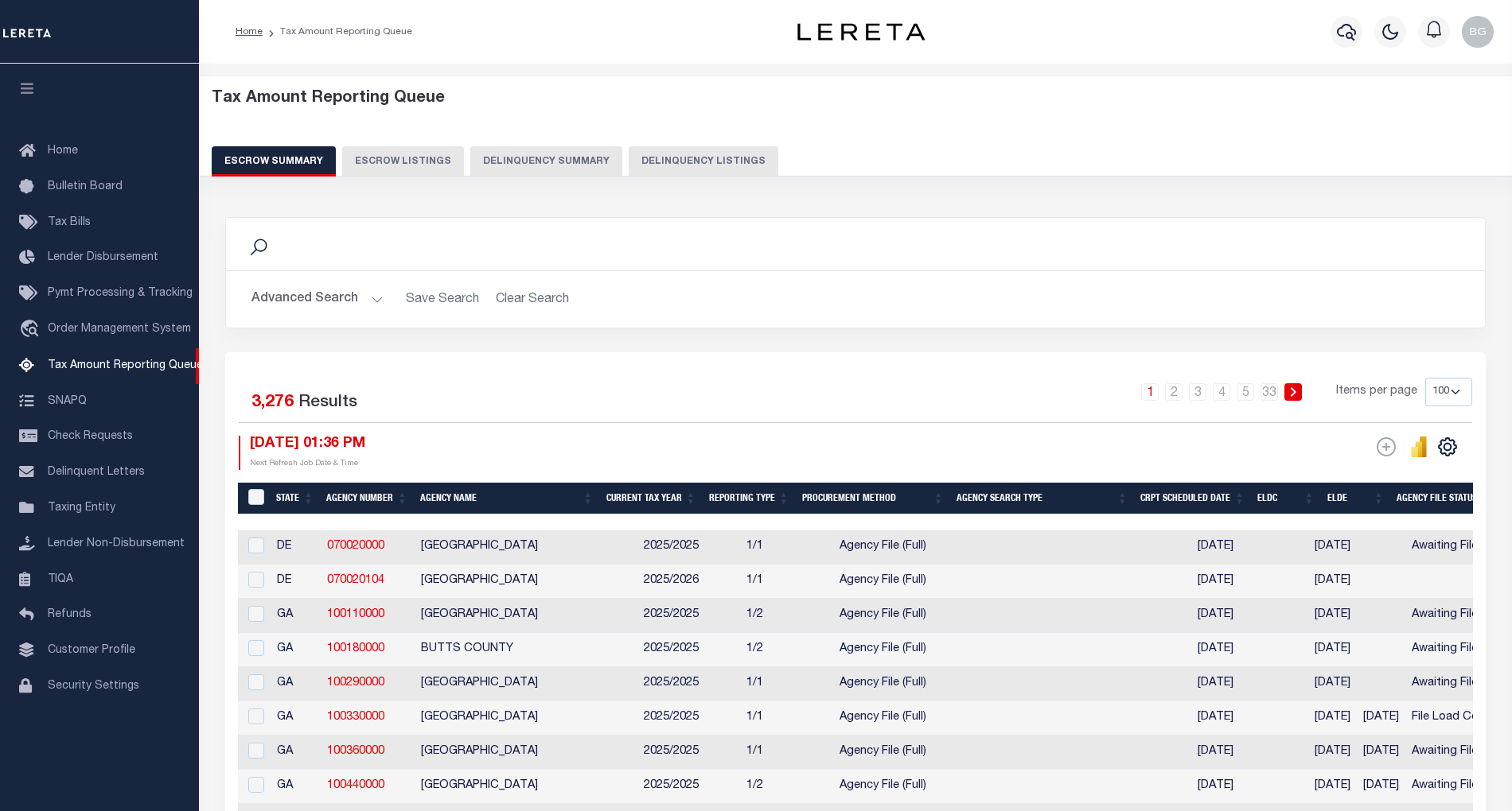
click at [678, 161] on button "Delinquency Listings" at bounding box center [702, 161] width 149 height 30
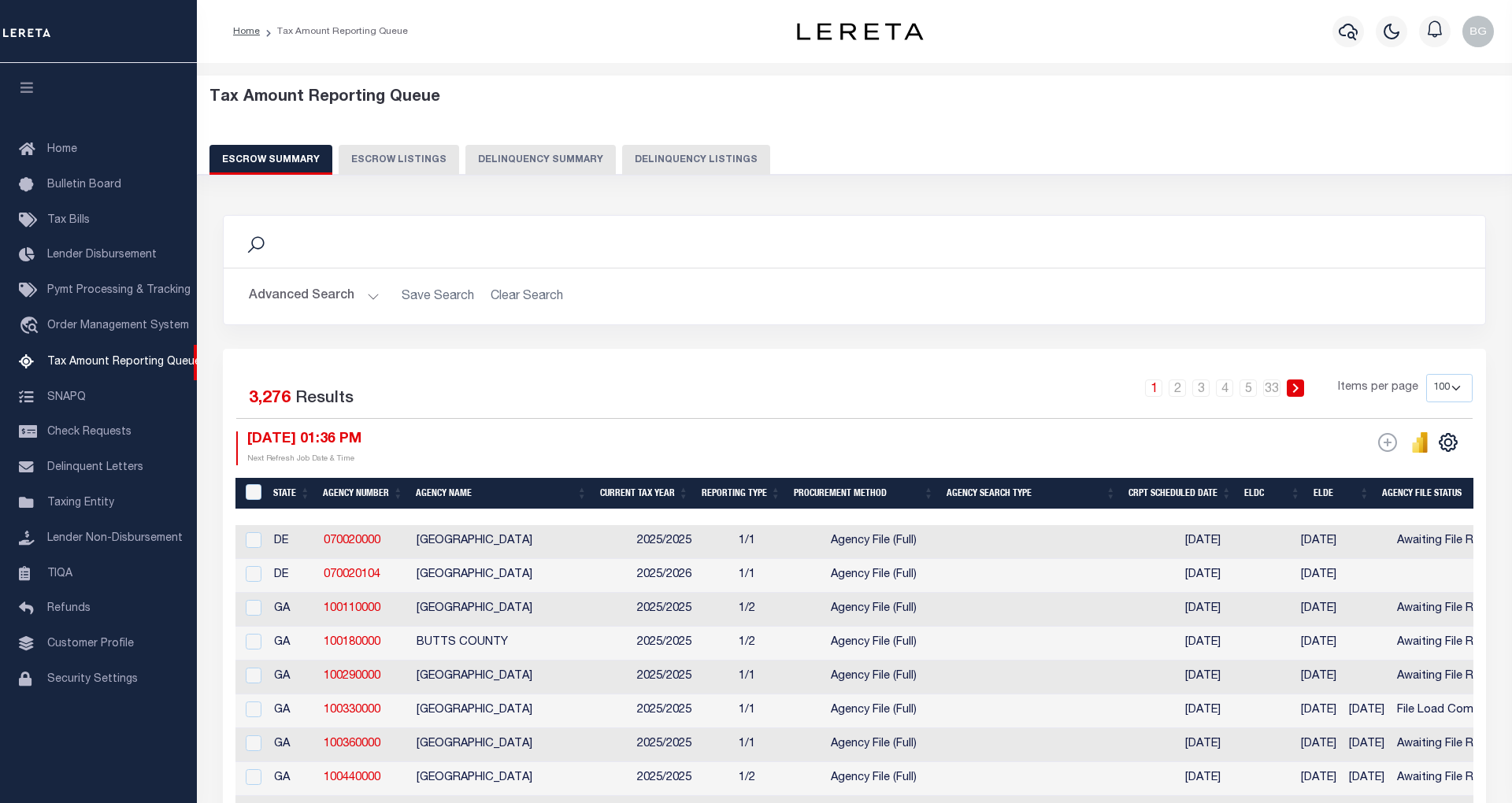
select select "100"
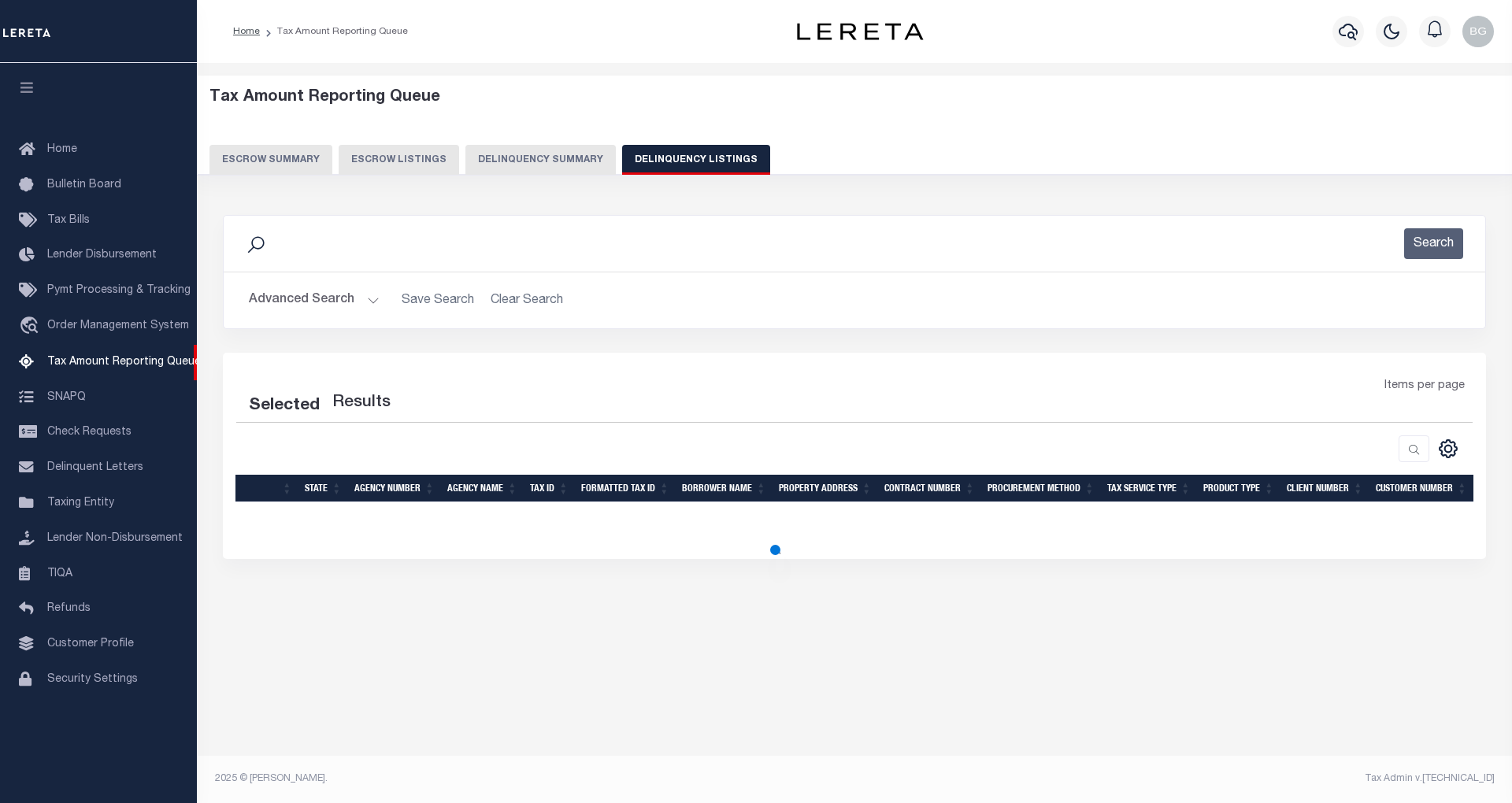
select select "100"
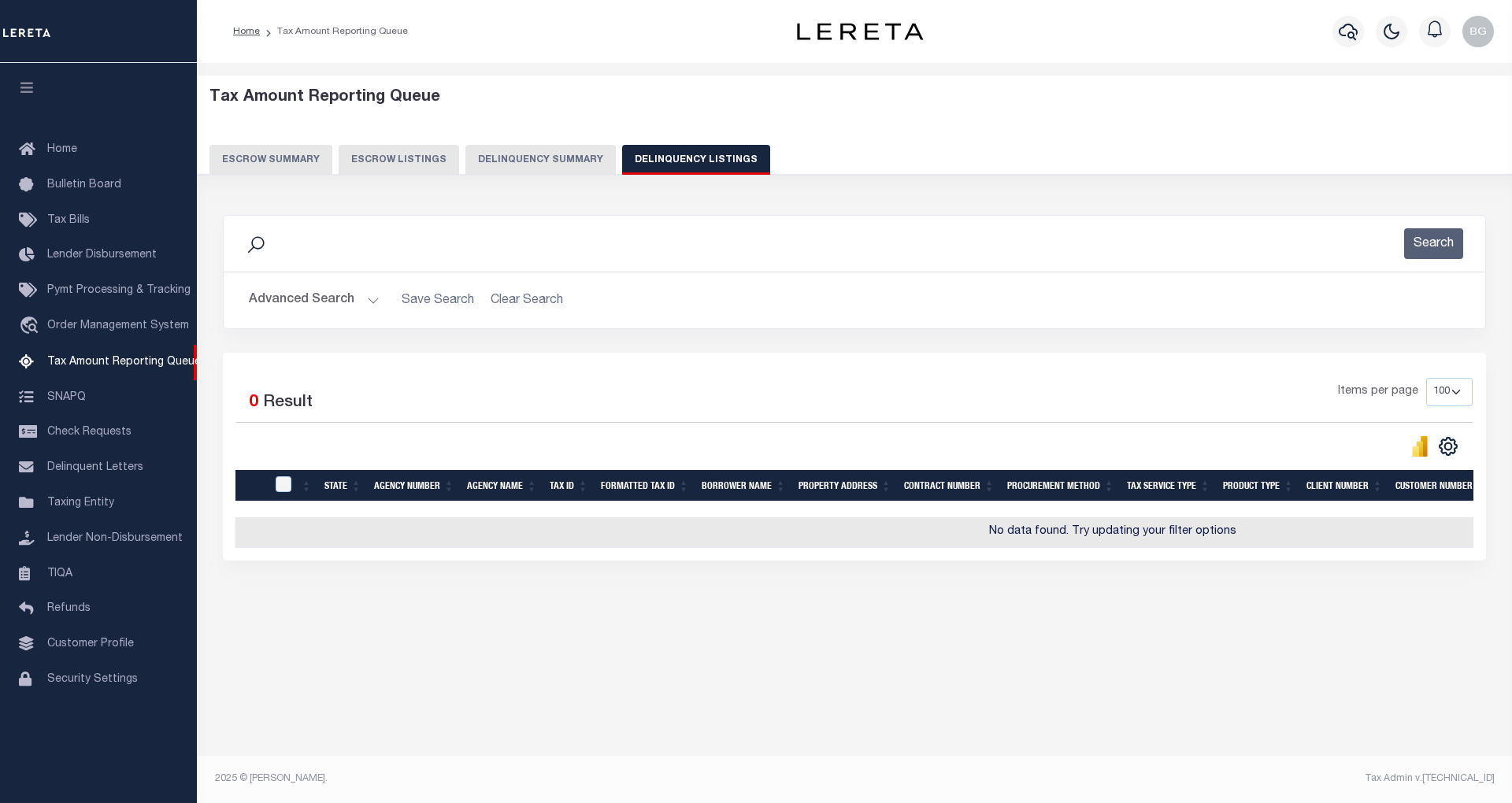
click at [370, 299] on button "Advanced Search" at bounding box center [315, 301] width 131 height 31
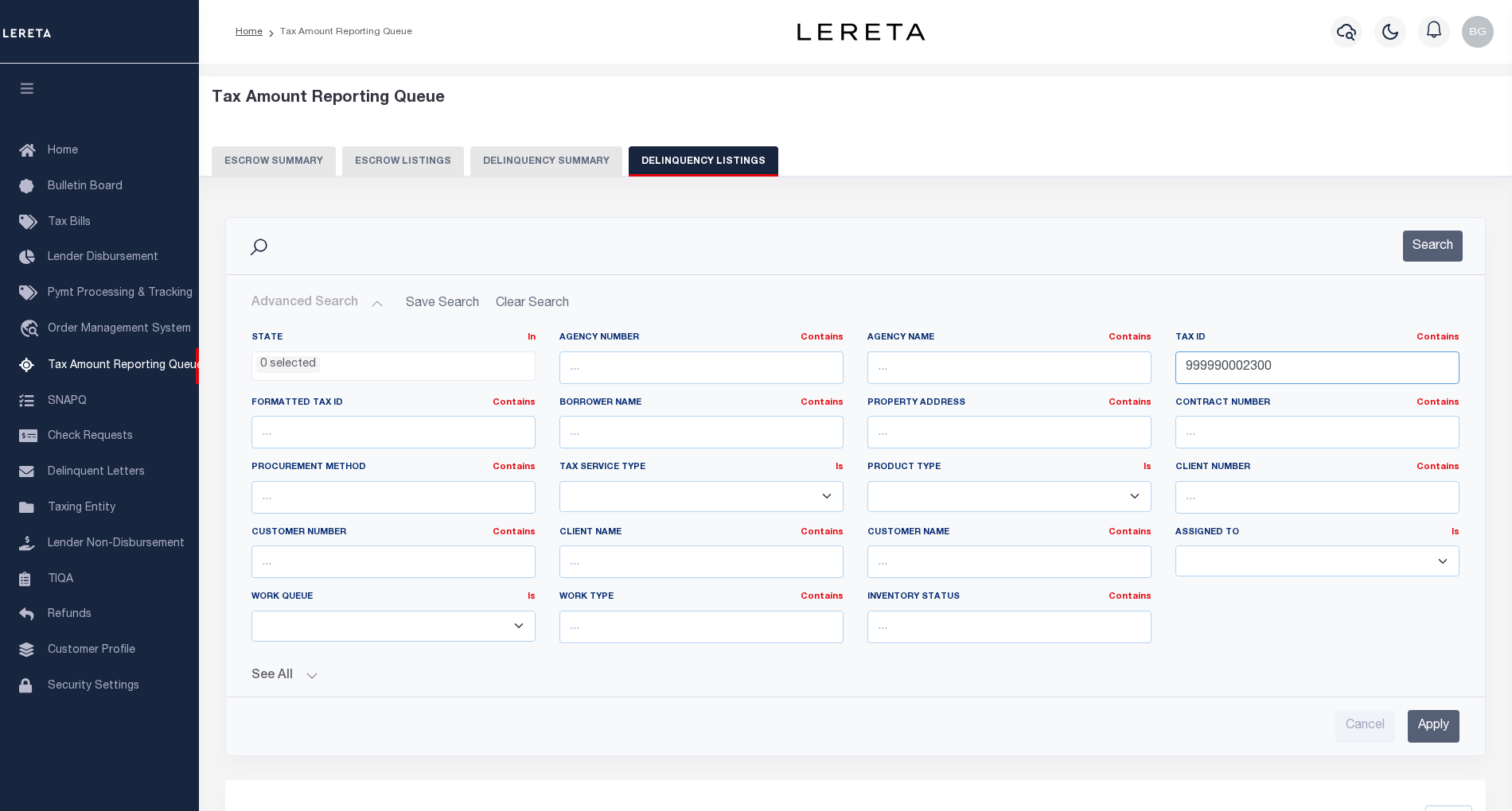
click at [1215, 367] on input "999990002300" at bounding box center [1318, 368] width 284 height 33
paste input "00260 00030 01 C0408"
type input "00260 00030 01 C0408"
click at [1433, 729] on input "Apply" at bounding box center [1433, 727] width 51 height 33
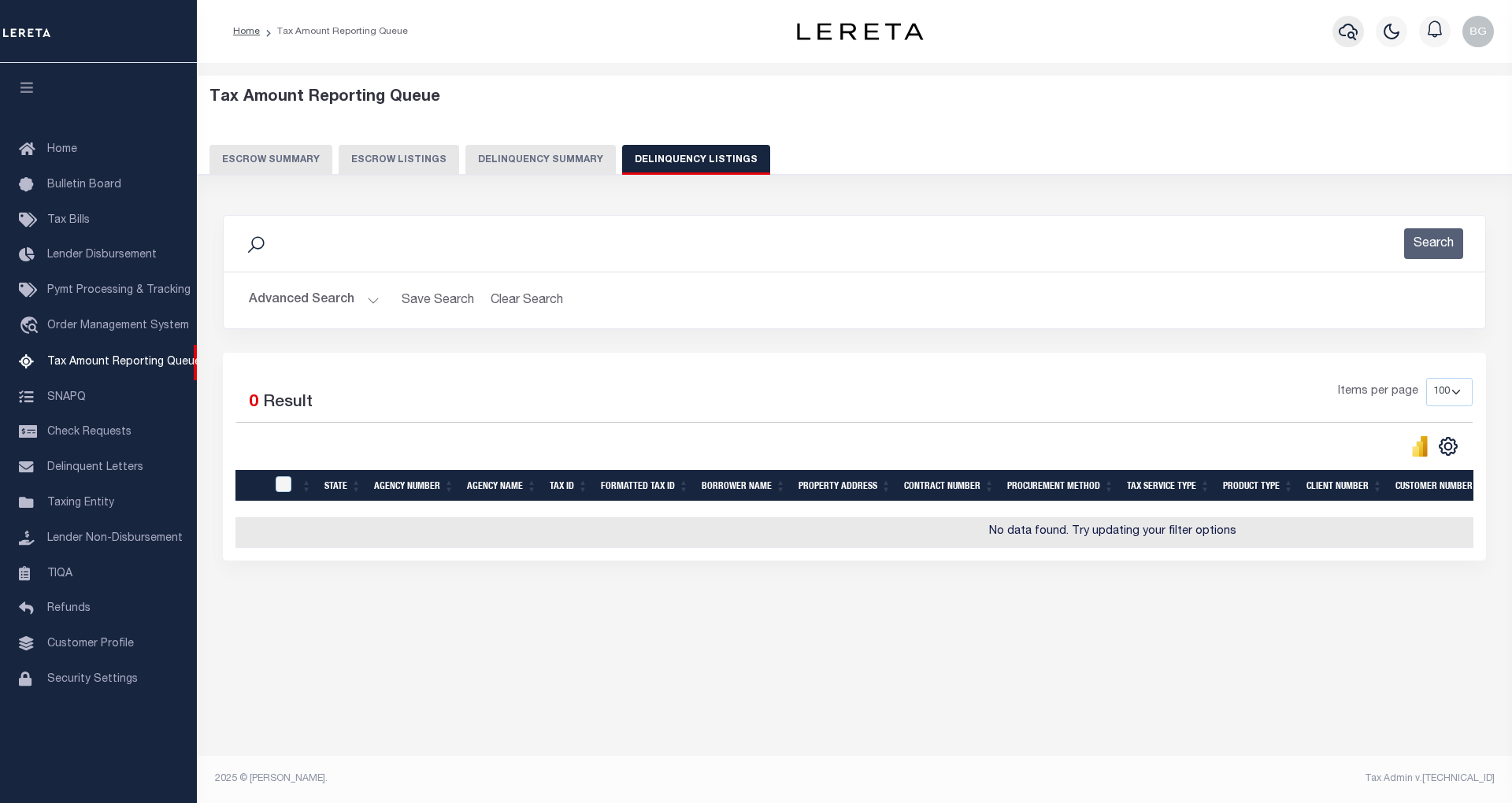
click at [1354, 30] on icon "button" at bounding box center [1348, 32] width 19 height 16
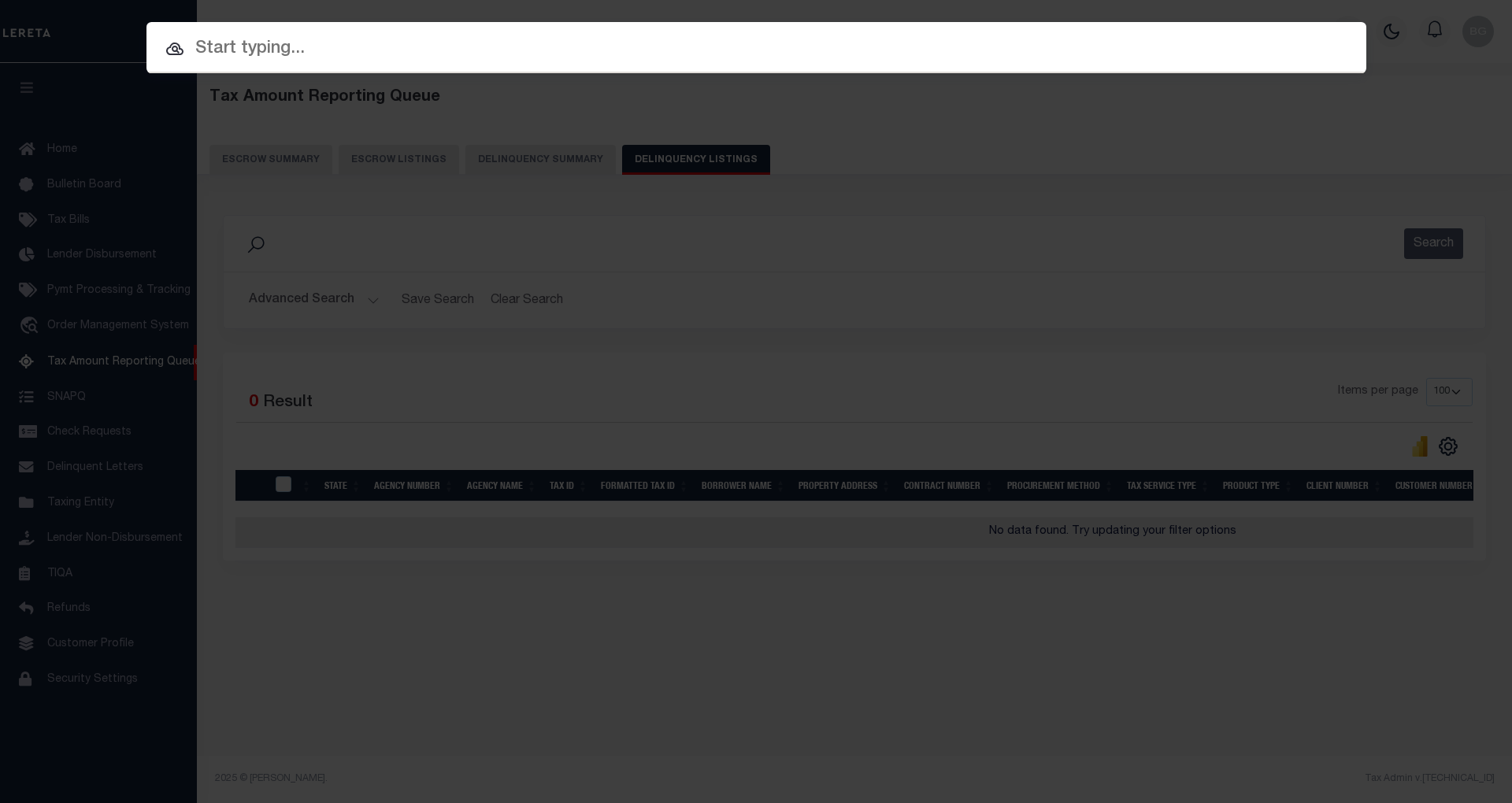
click at [310, 48] on input "text" at bounding box center [756, 49] width 1220 height 27
paste input "00260 00030 01 C0408"
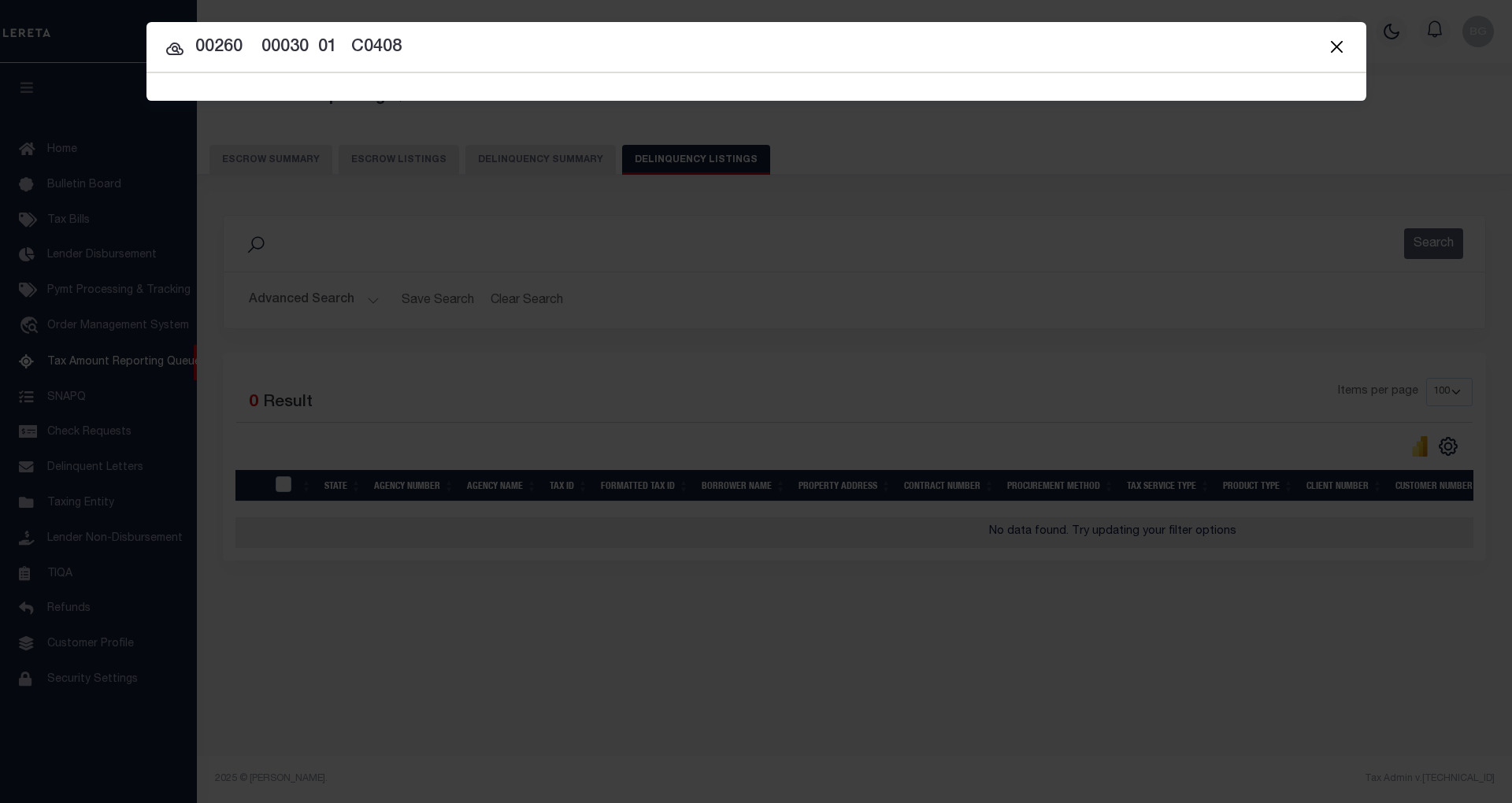
type input "00260 00030 01 C0408"
click at [171, 47] on icon at bounding box center [175, 49] width 17 height 13
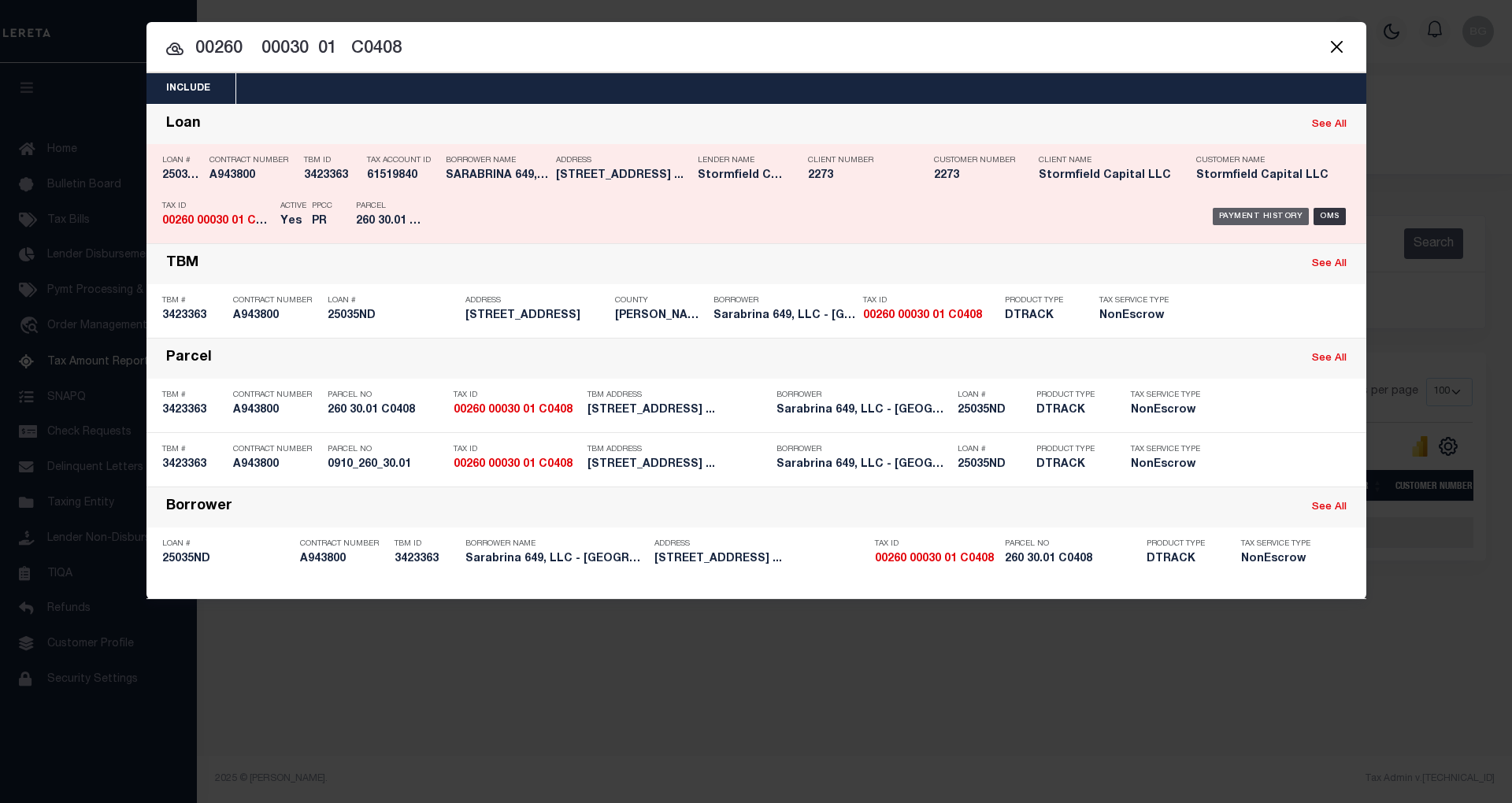
click at [1264, 215] on div "Payment History" at bounding box center [1261, 216] width 97 height 17
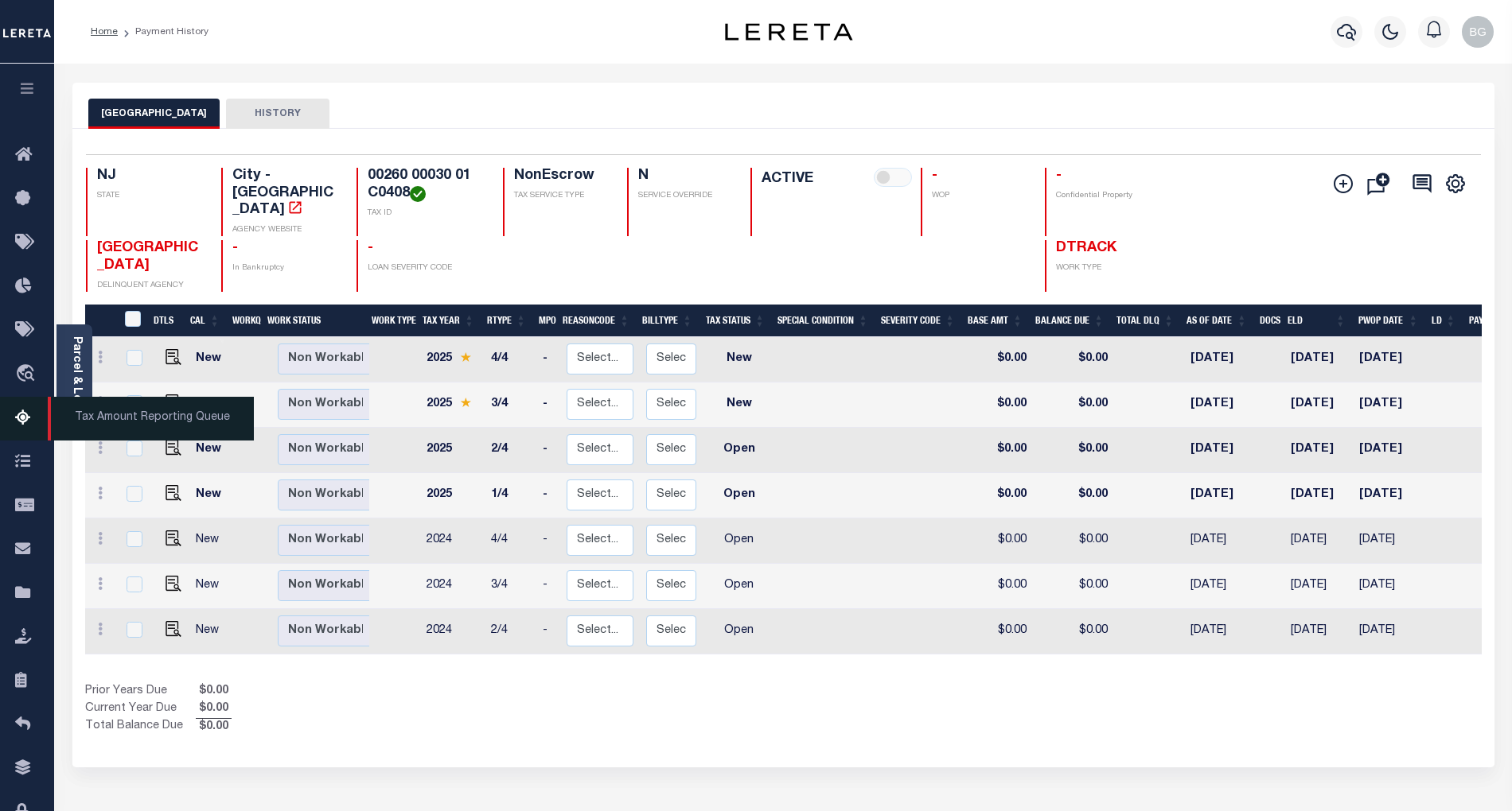
click at [138, 420] on span "Tax Amount Reporting Queue" at bounding box center [150, 419] width 206 height 44
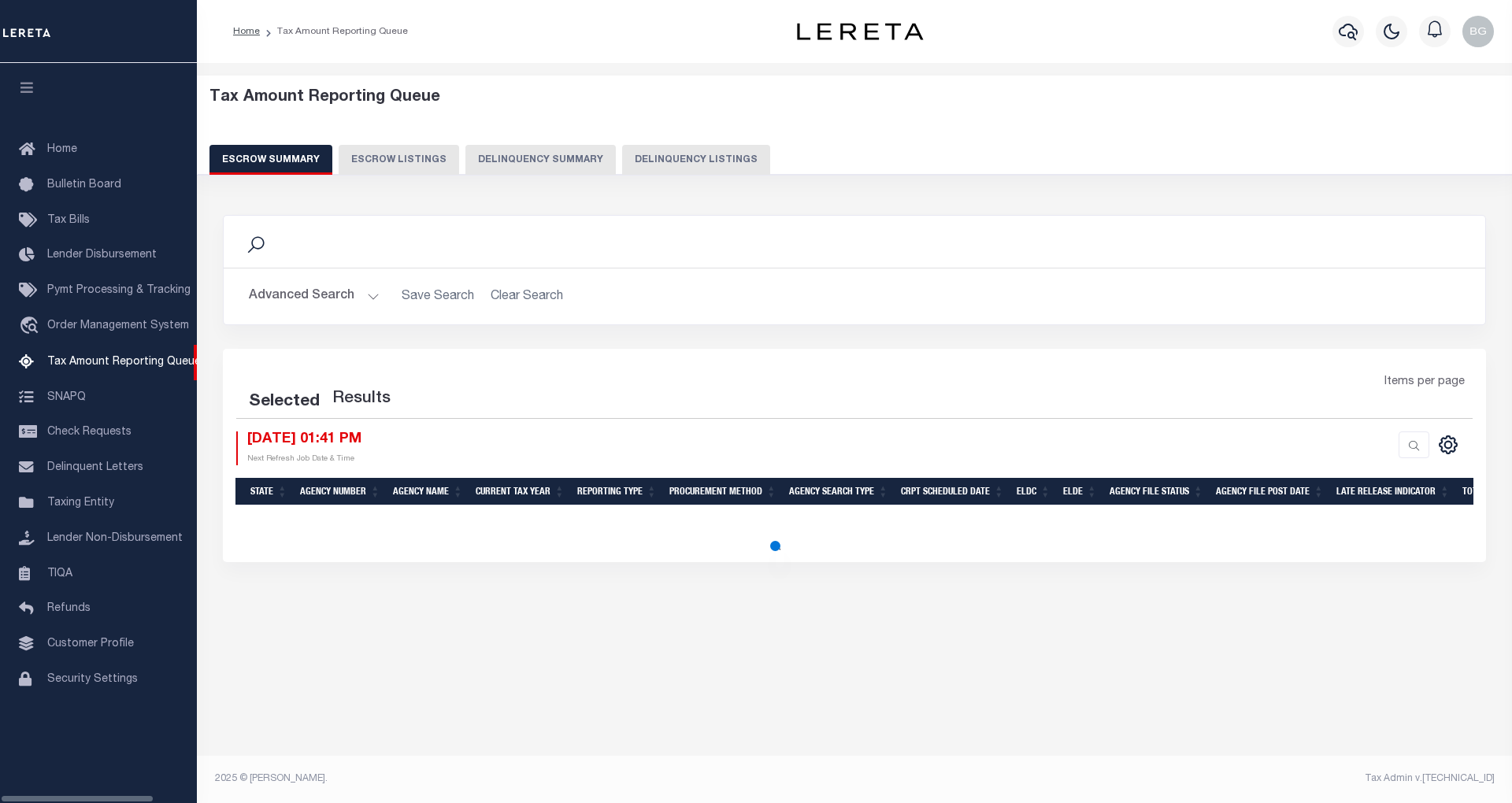
click at [691, 163] on button "Delinquency Listings" at bounding box center [695, 159] width 148 height 30
select select "100"
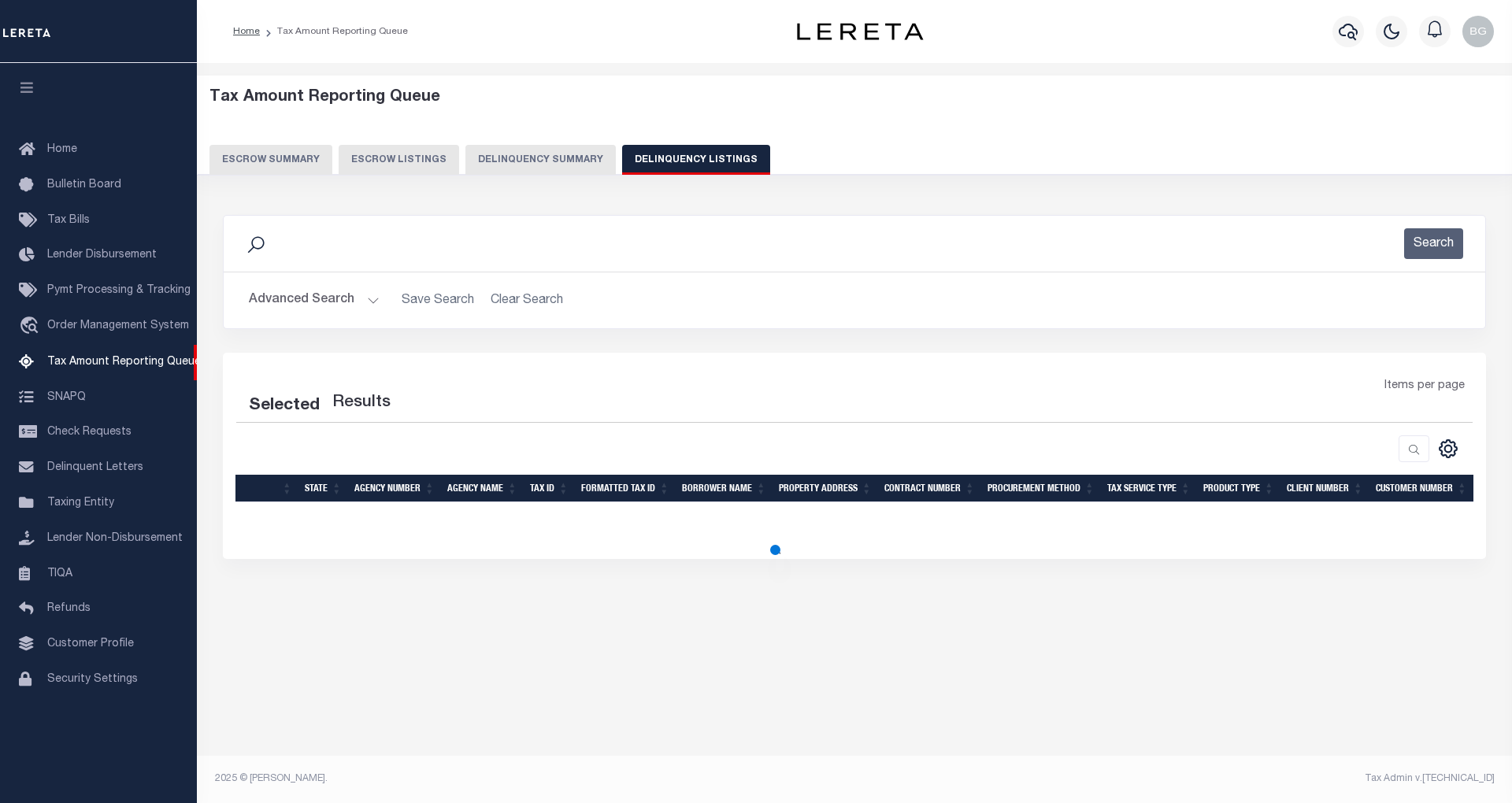
select select "100"
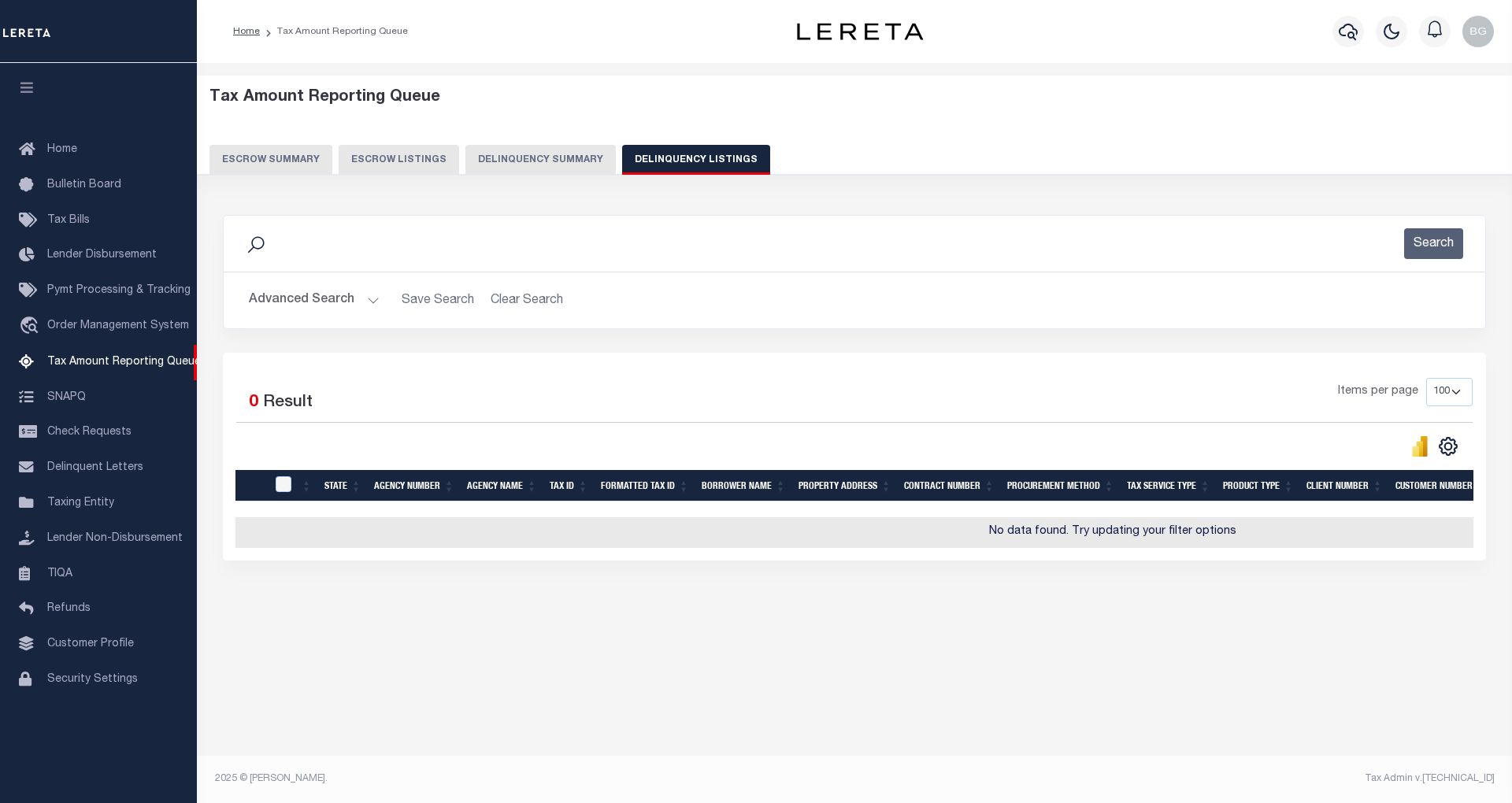
click at [369, 301] on button "Advanced Search" at bounding box center [315, 301] width 131 height 31
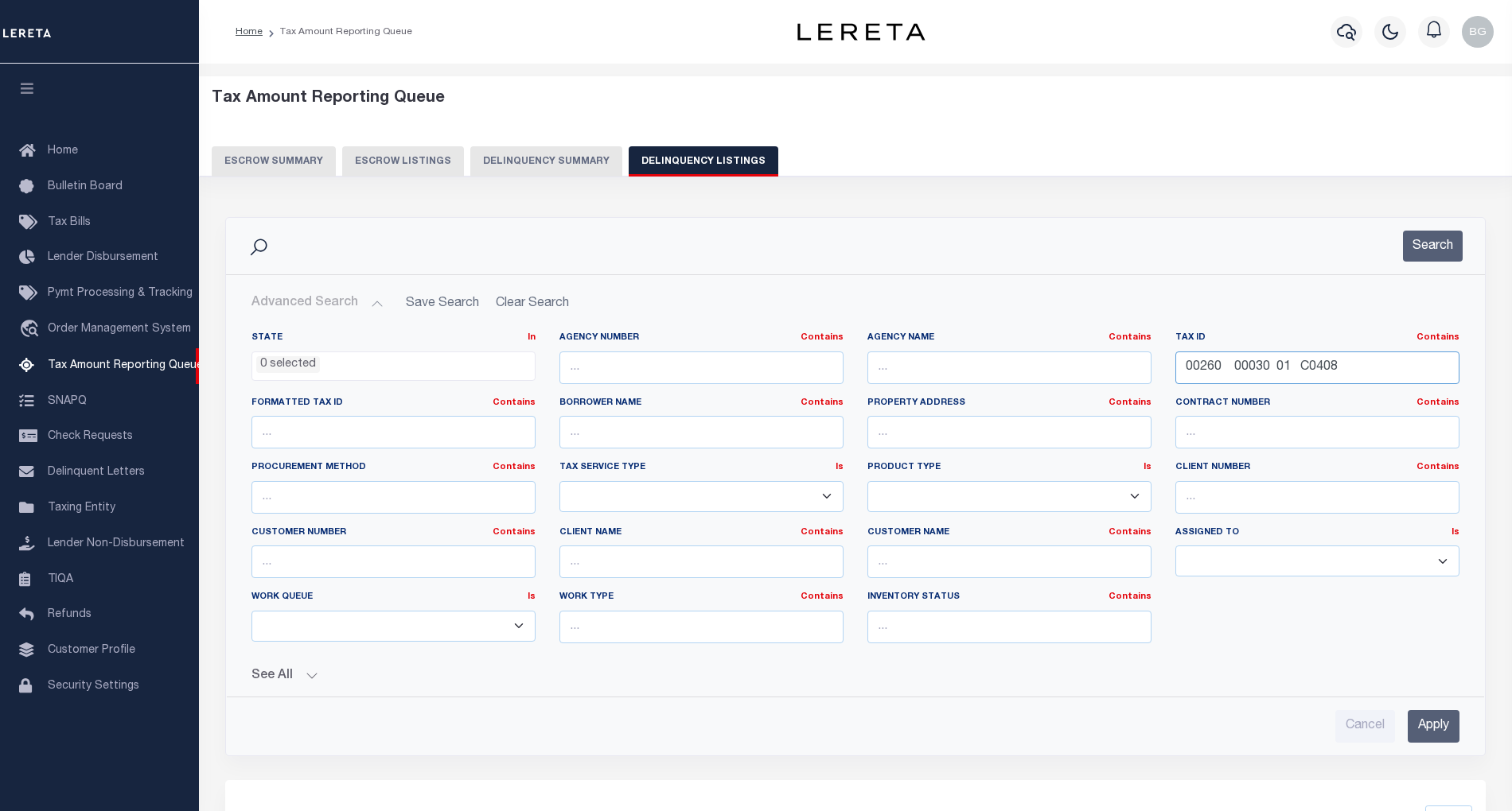
click at [1224, 369] on input "00260 00030 01 C0408" at bounding box center [1318, 368] width 284 height 33
paste input "8-F.00011-000000"
type input "008-F.00011-000000"
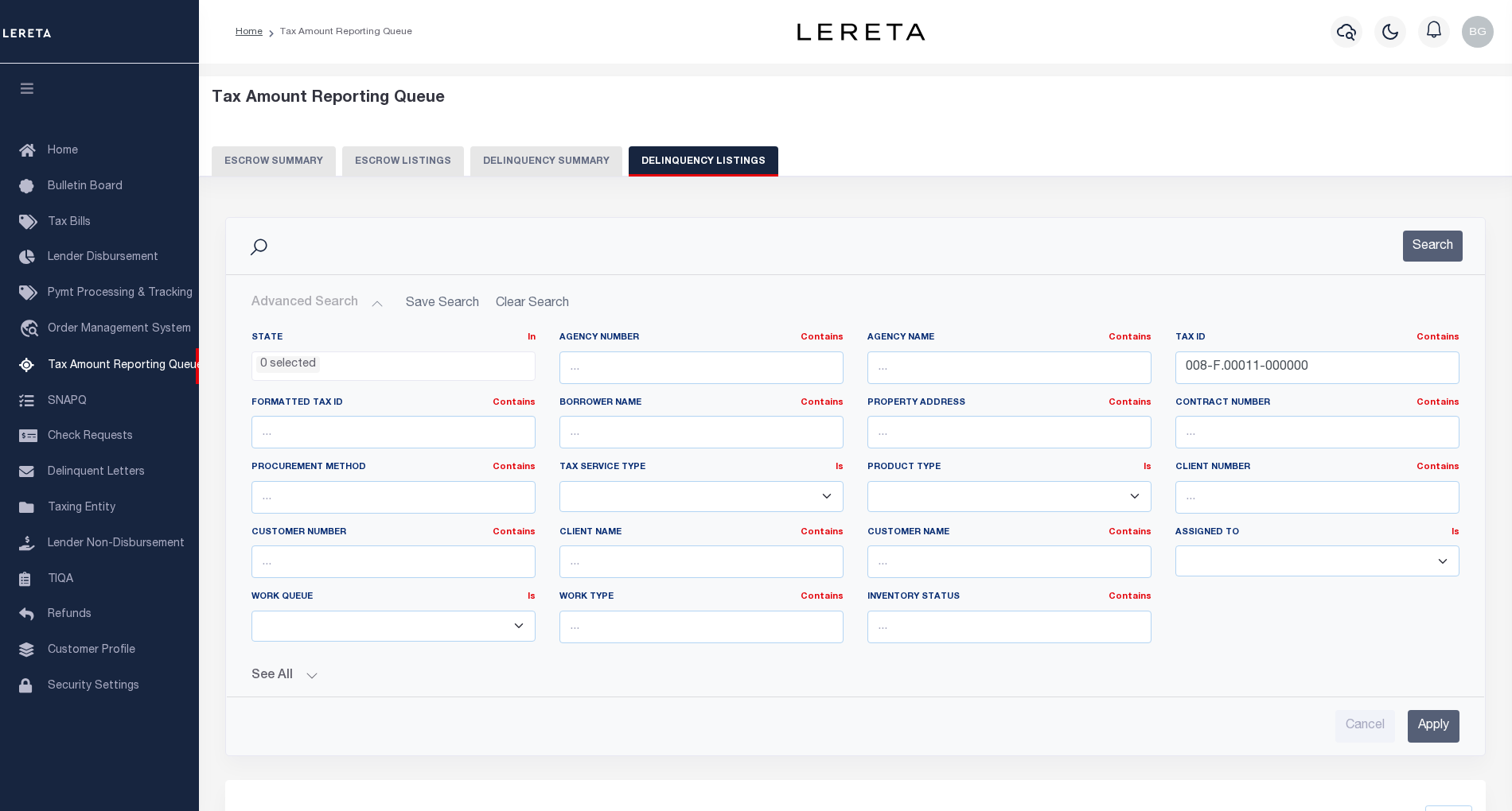
click at [1434, 720] on input "Apply" at bounding box center [1433, 727] width 51 height 33
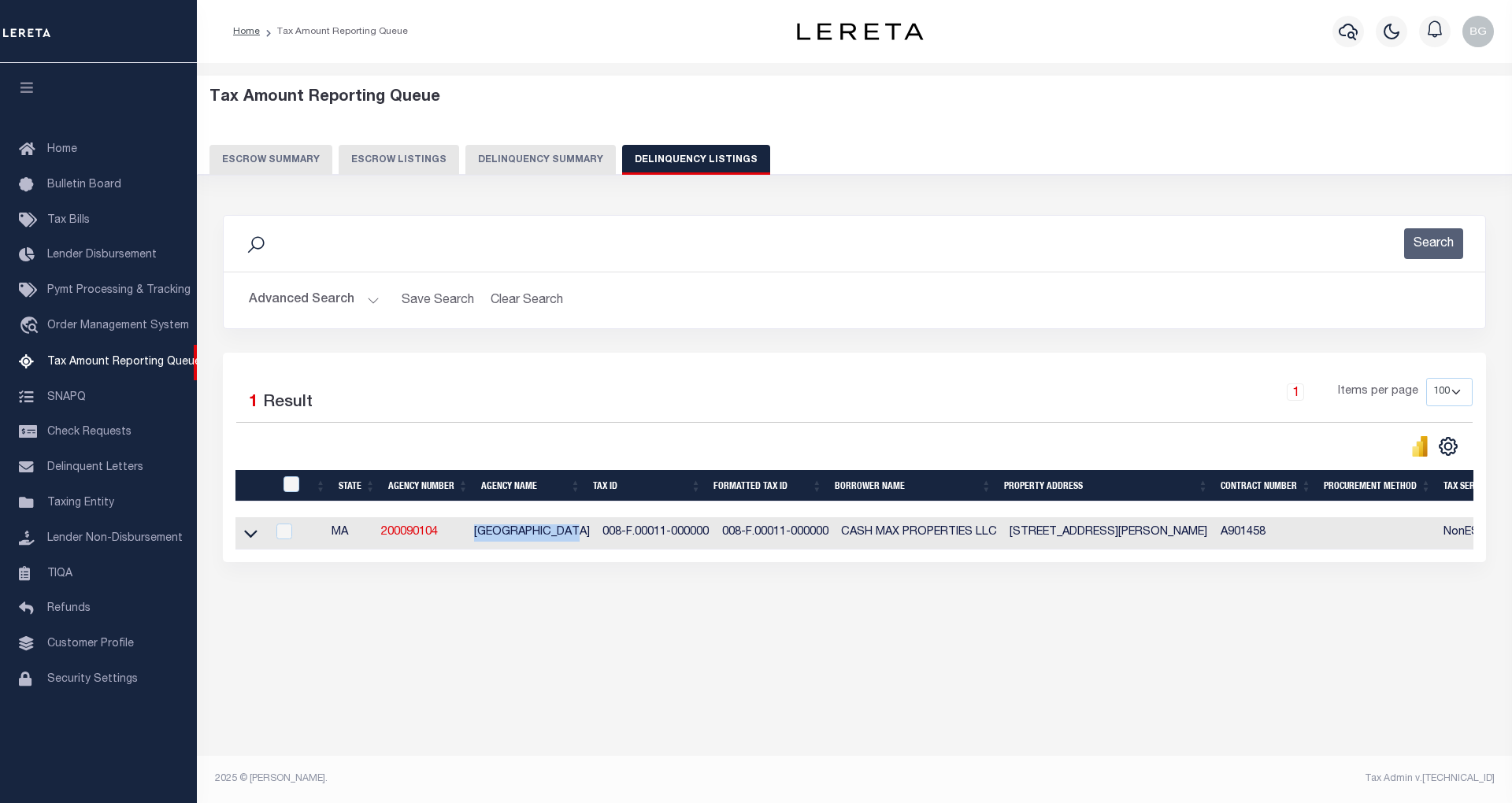
drag, startPoint x: 479, startPoint y: 539, endPoint x: 577, endPoint y: 542, distance: 98.0
click at [577, 542] on td "SOMERVILLE CITY" at bounding box center [532, 534] width 129 height 32
checkbox input "true"
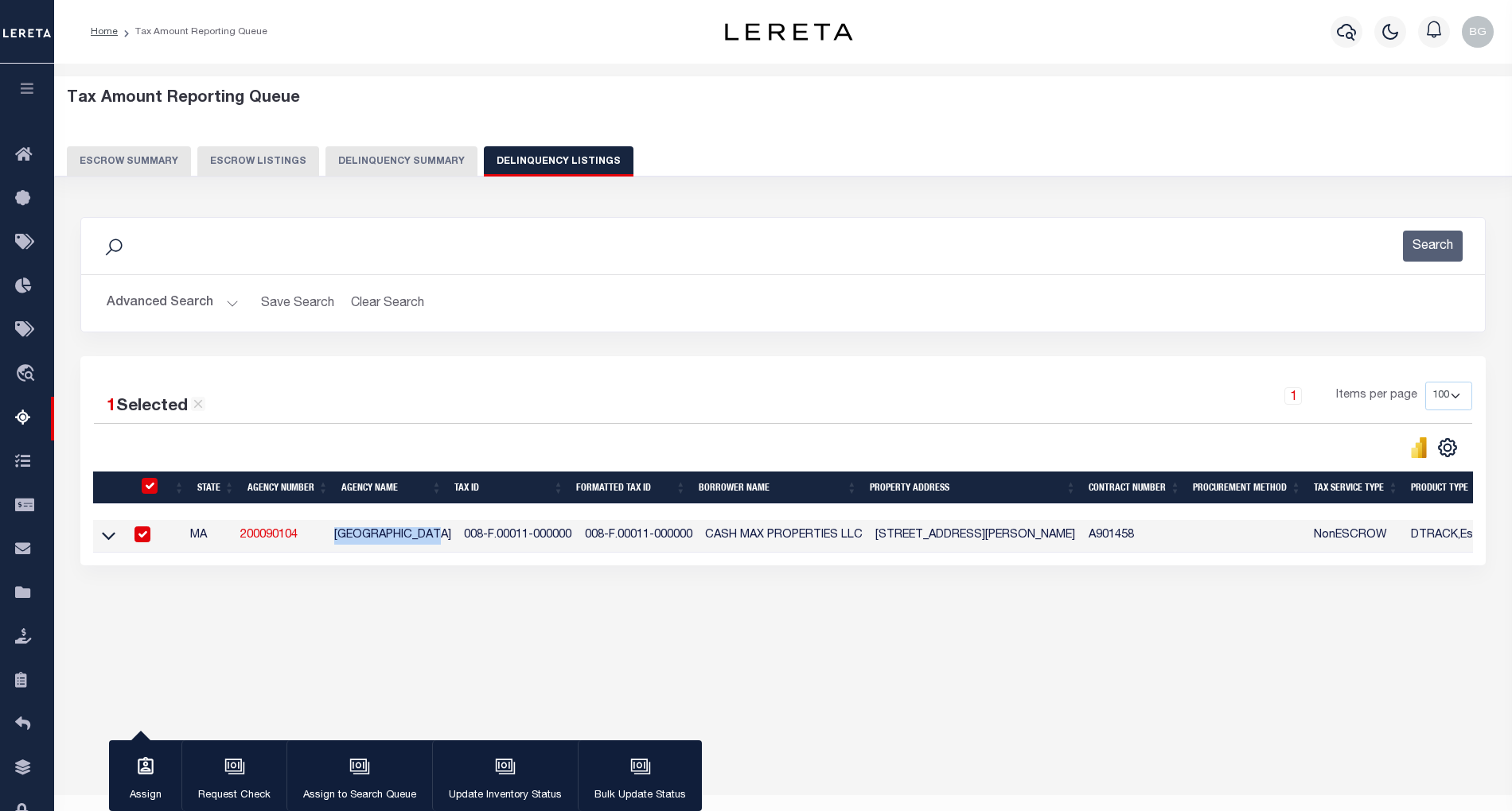
copy td "SOMERVILLE CITY"
click at [149, 479] on th at bounding box center [148, 488] width 33 height 33
click at [153, 487] on input "checkbox" at bounding box center [149, 485] width 16 height 16
checkbox input "false"
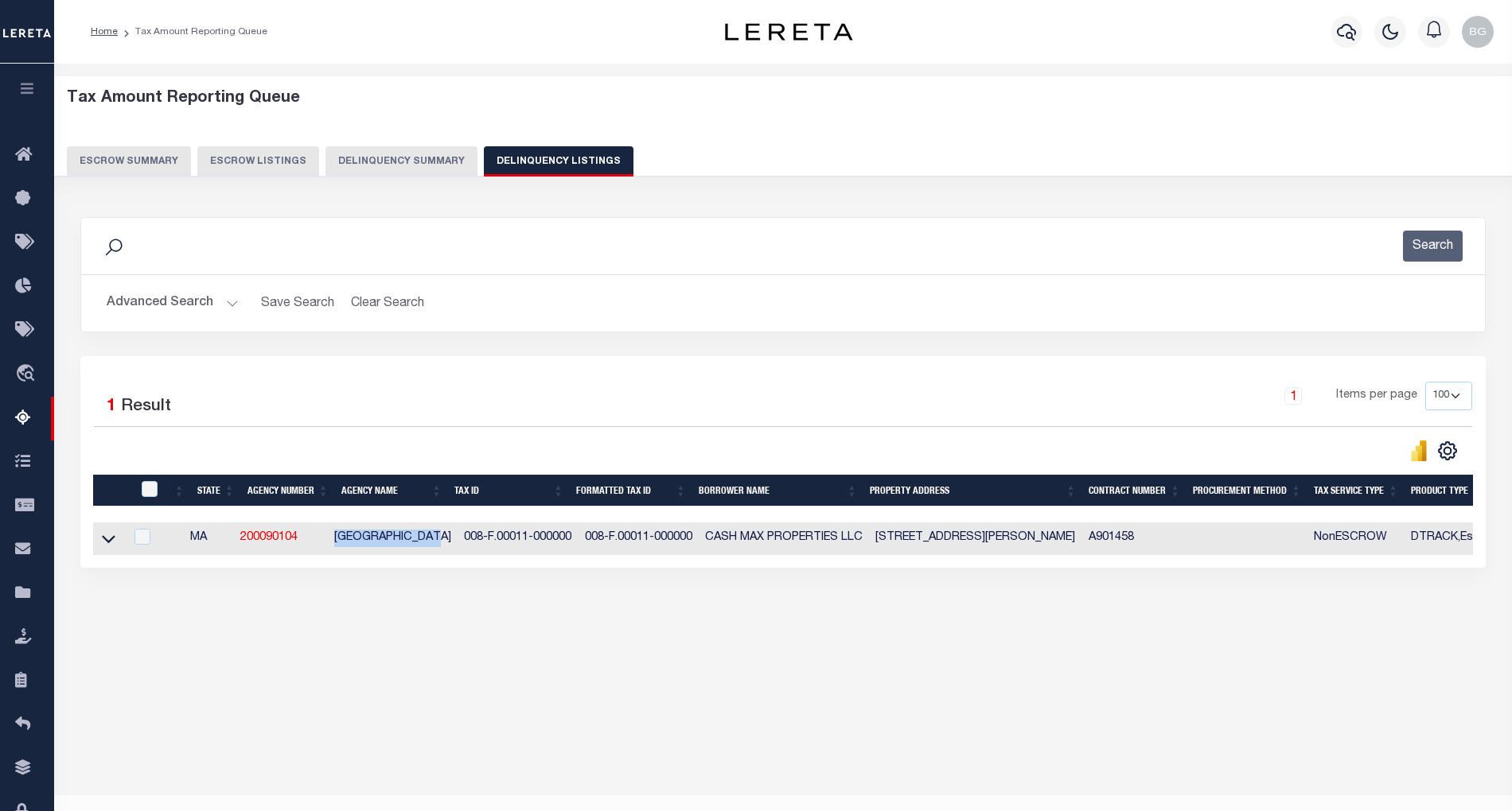
drag, startPoint x: 341, startPoint y: 545, endPoint x: 444, endPoint y: 542, distance: 103.0
click at [444, 542] on td "SOMERVILLE CITY" at bounding box center [392, 539] width 130 height 33
checkbox input "true"
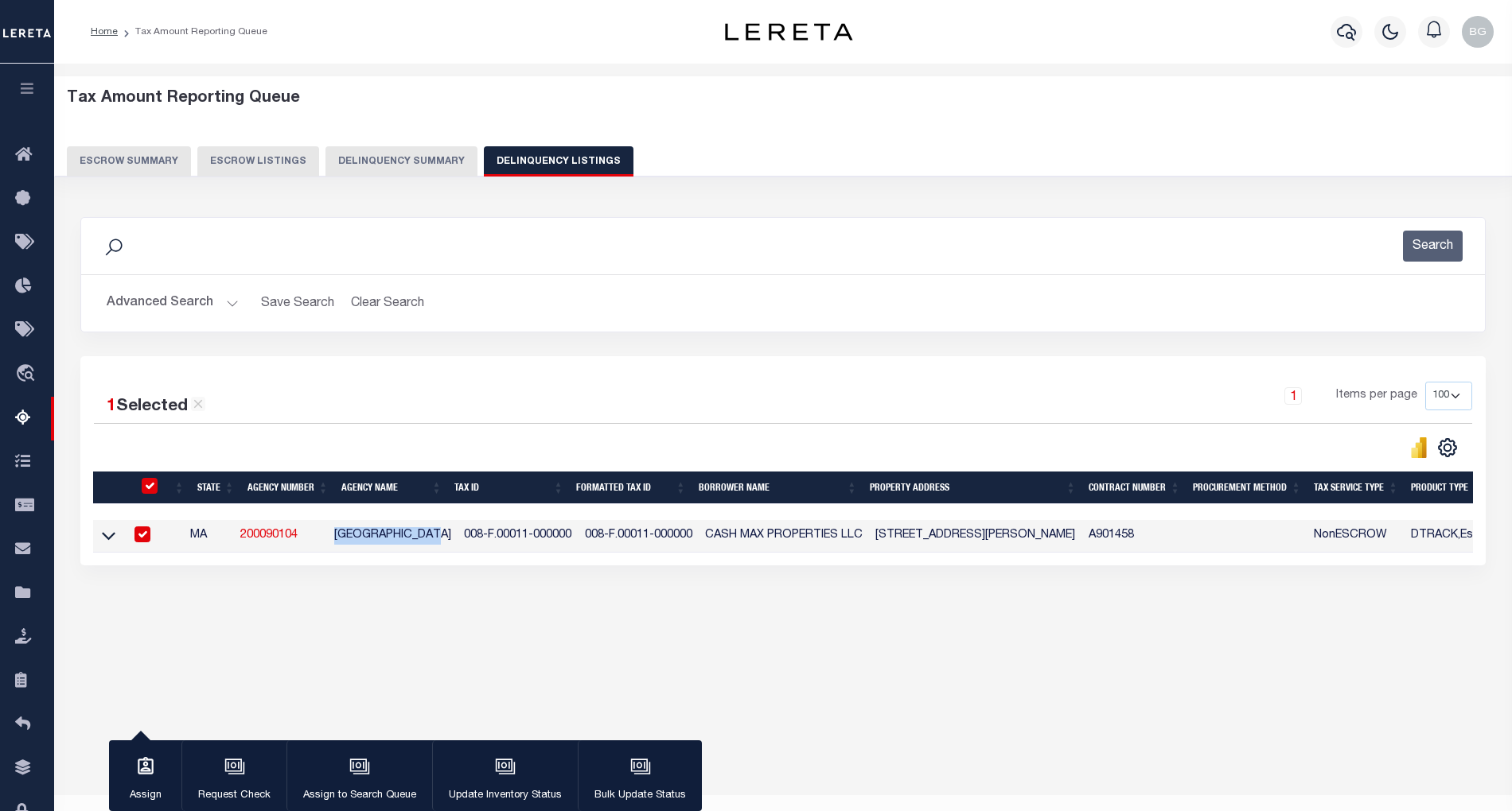
copy td "SOMERVILLE CITY"
click at [149, 538] on input "checkbox" at bounding box center [142, 534] width 16 height 16
checkbox input "false"
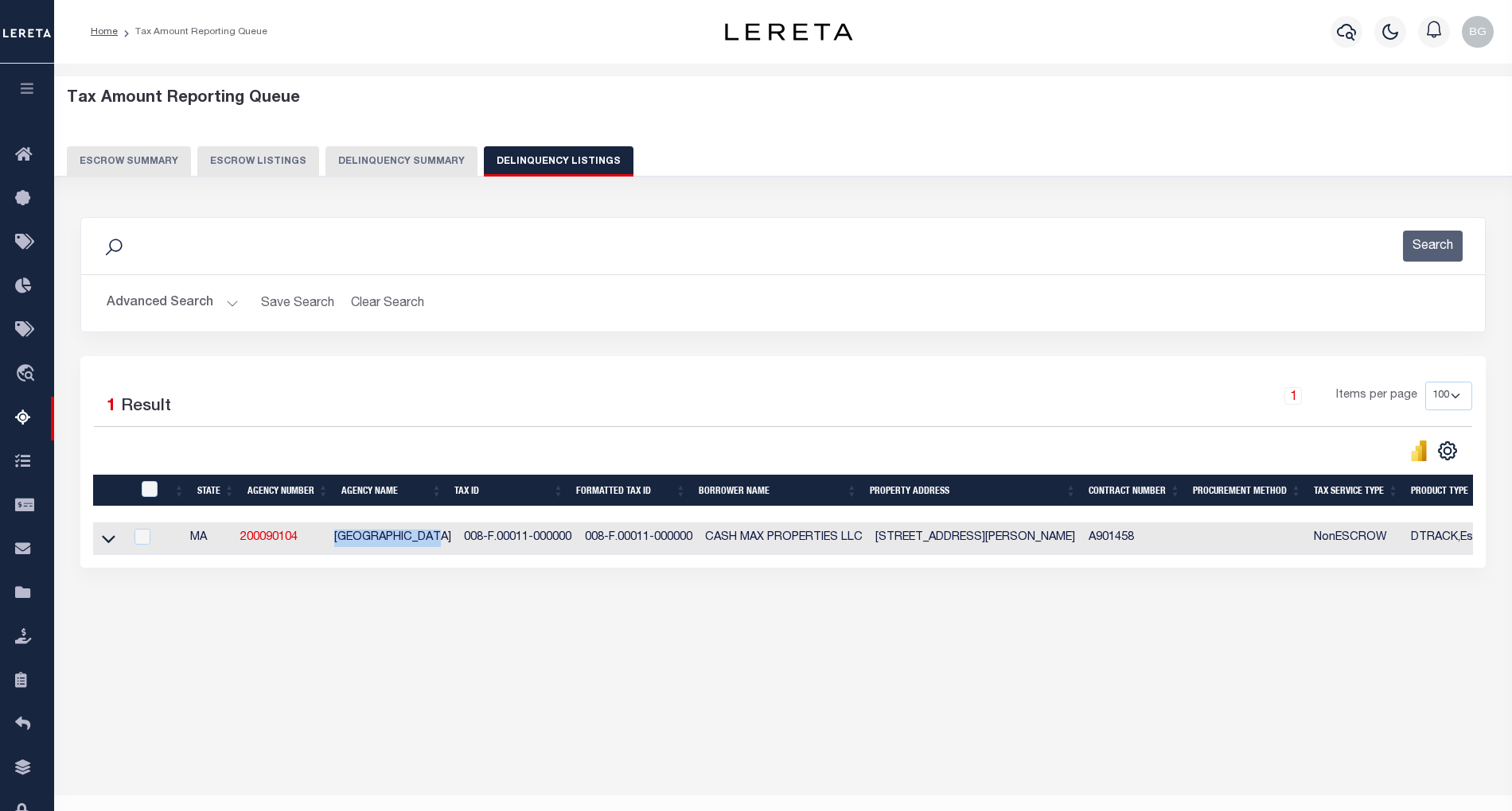
click at [227, 303] on button "Advanced Search" at bounding box center [173, 304] width 132 height 31
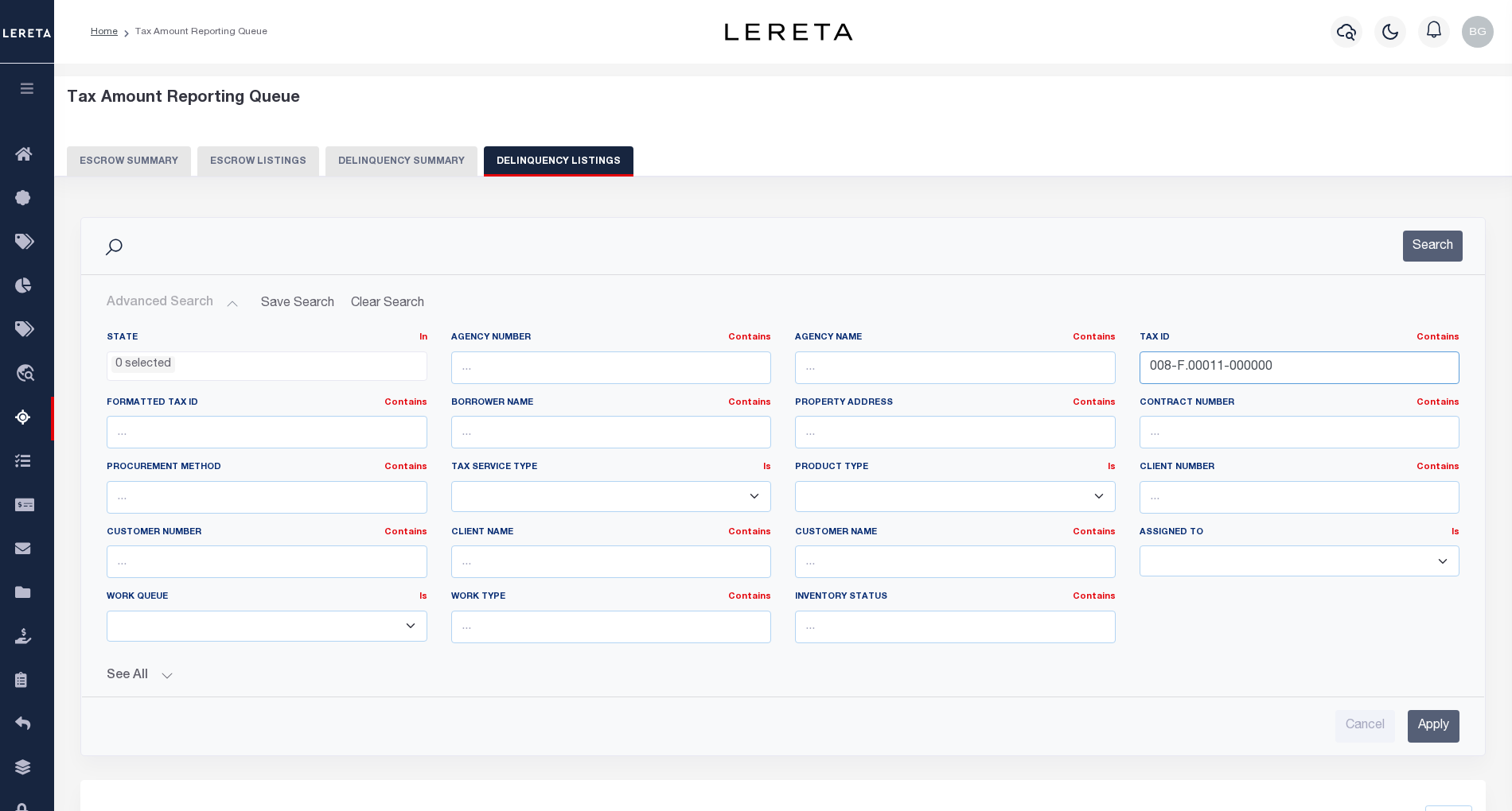
click at [1175, 373] on input "008-F.00011-000000" at bounding box center [1300, 368] width 321 height 33
paste input "C02-05-01"
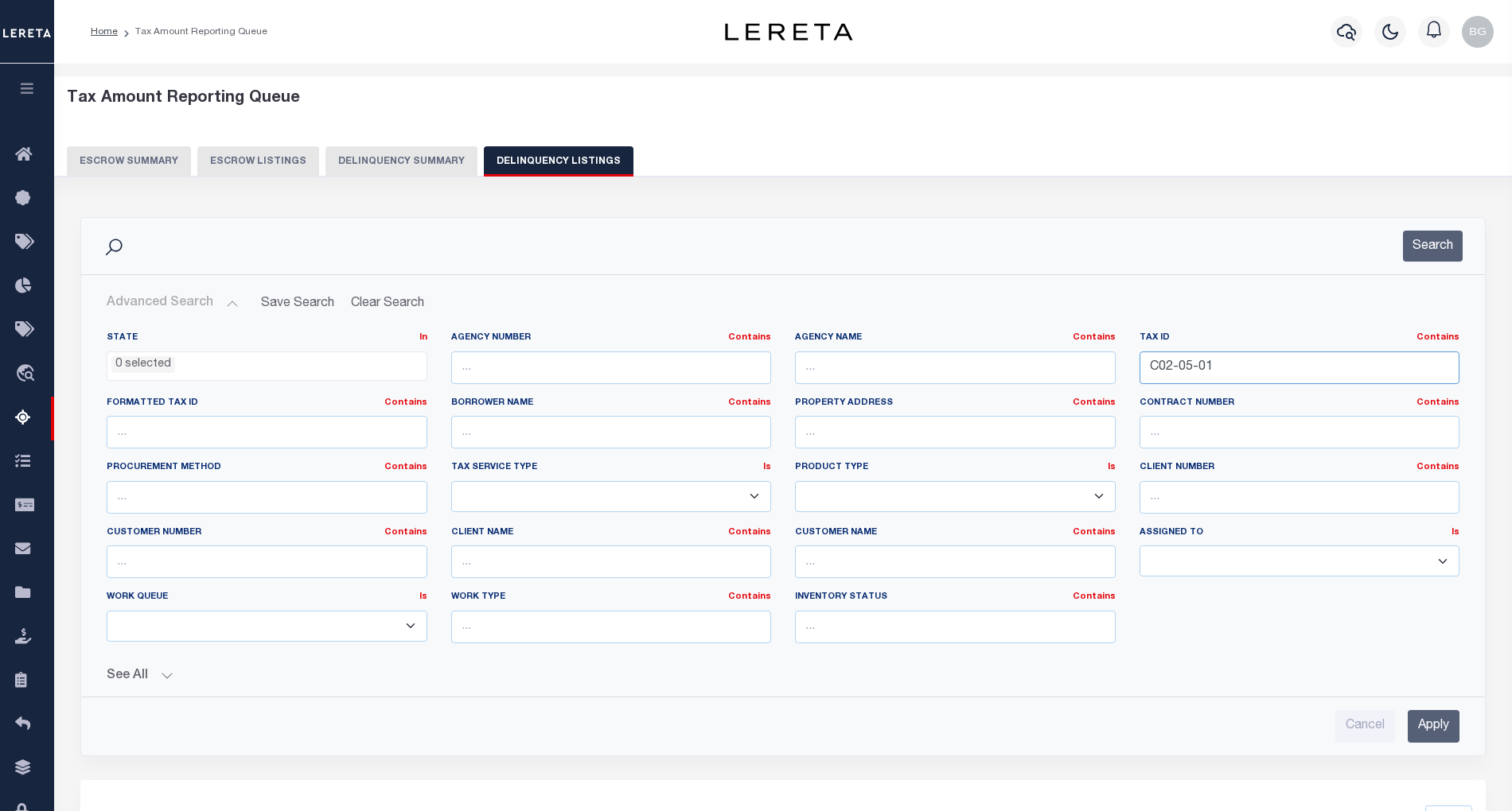
type input "C02-05-01"
click at [1447, 729] on input "Apply" at bounding box center [1433, 727] width 51 height 33
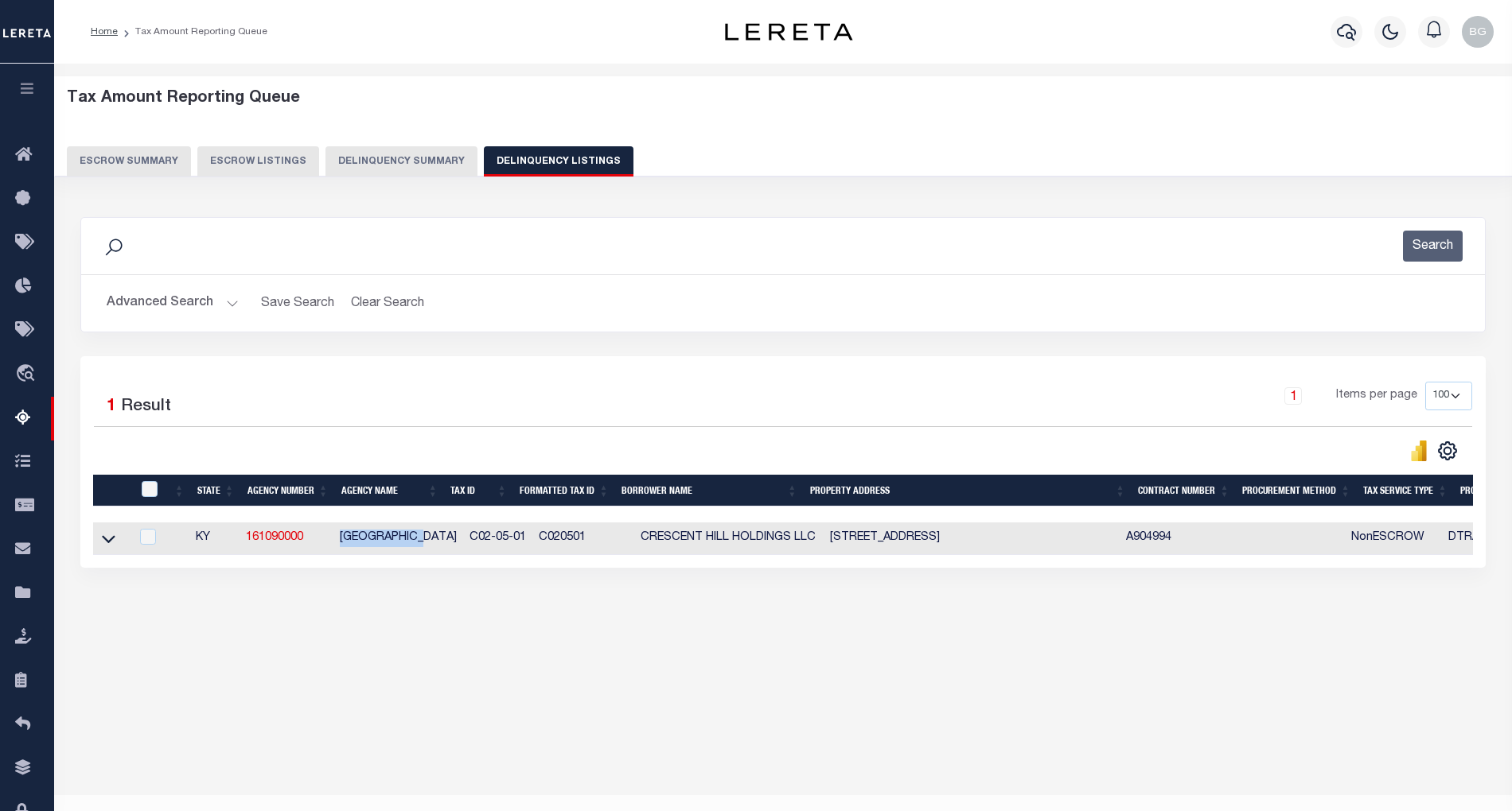
drag, startPoint x: 339, startPoint y: 542, endPoint x: 433, endPoint y: 533, distance: 94.4
click at [433, 533] on td "TAYLOR COUNTY" at bounding box center [398, 539] width 130 height 33
checkbox input "true"
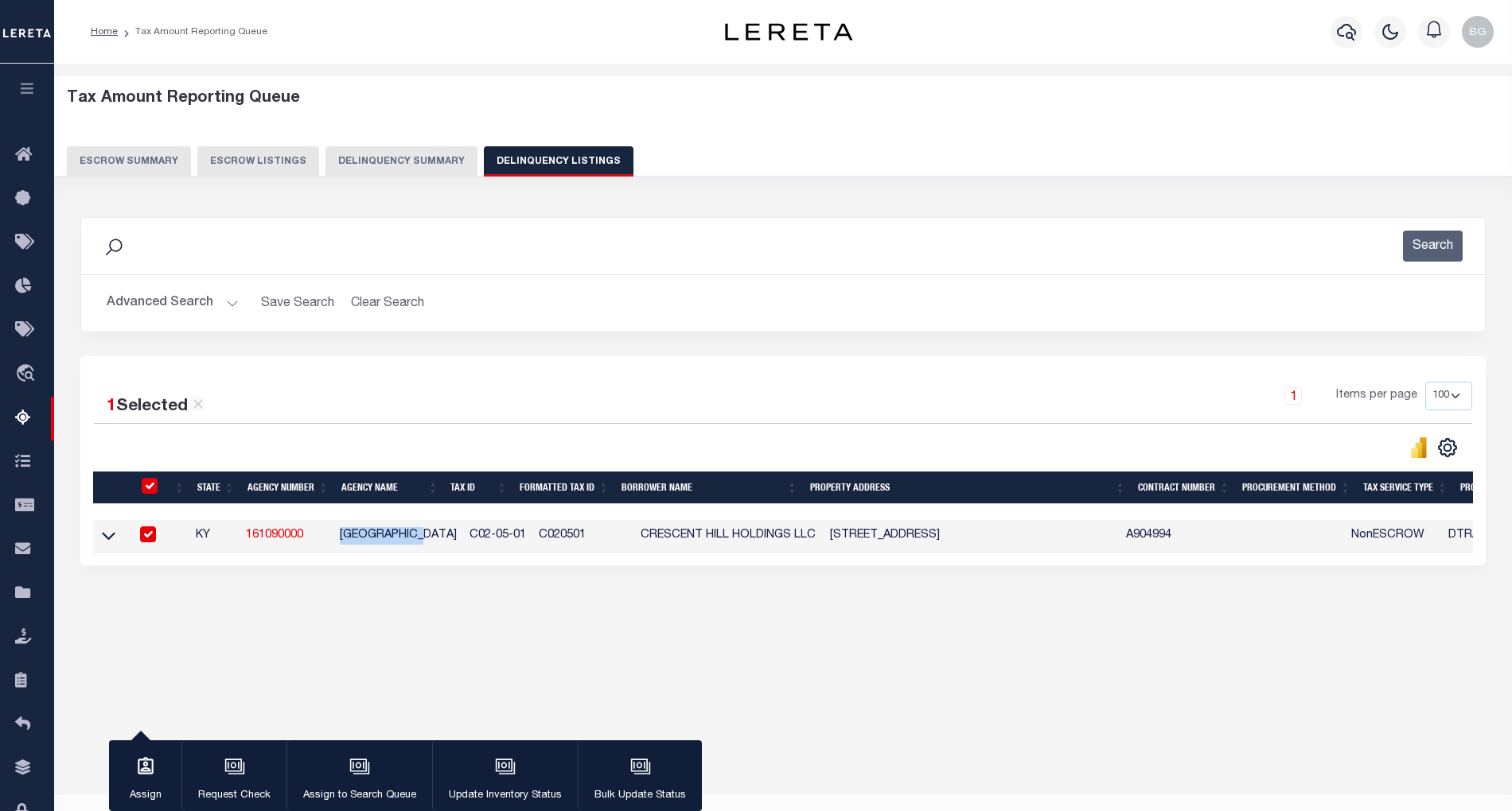
click at [466, 595] on div "Data sync process is currently running, you may face some response delays. Sear…" at bounding box center [783, 407] width 1426 height 412
drag, startPoint x: 341, startPoint y: 539, endPoint x: 434, endPoint y: 541, distance: 93.0
click at [434, 541] on td "TAYLOR COUNTY" at bounding box center [398, 537] width 130 height 33
checkbox input "false"
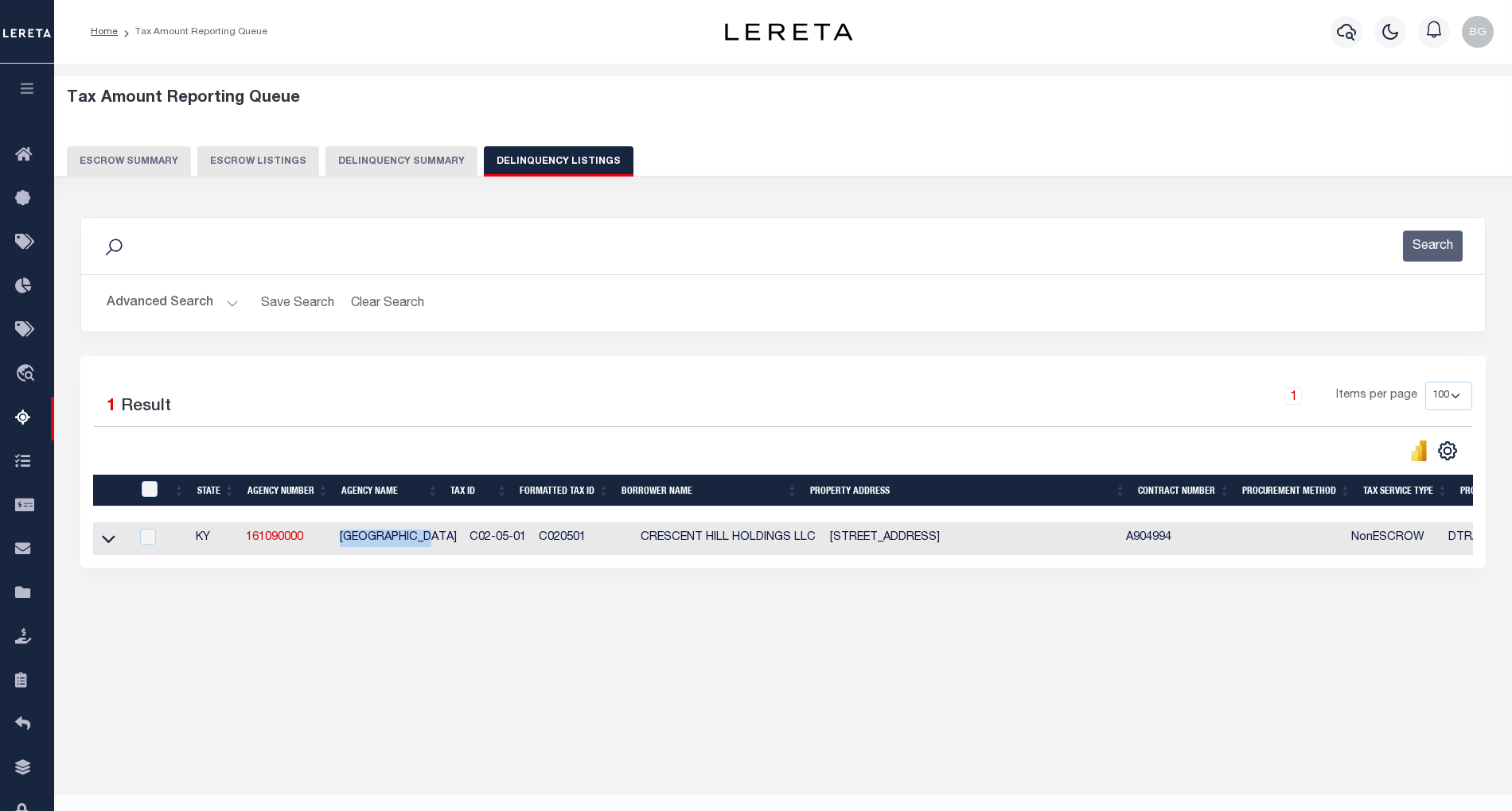
copy td "TAYLOR COUNTY"
click at [109, 544] on icon at bounding box center [109, 540] width 14 height 8
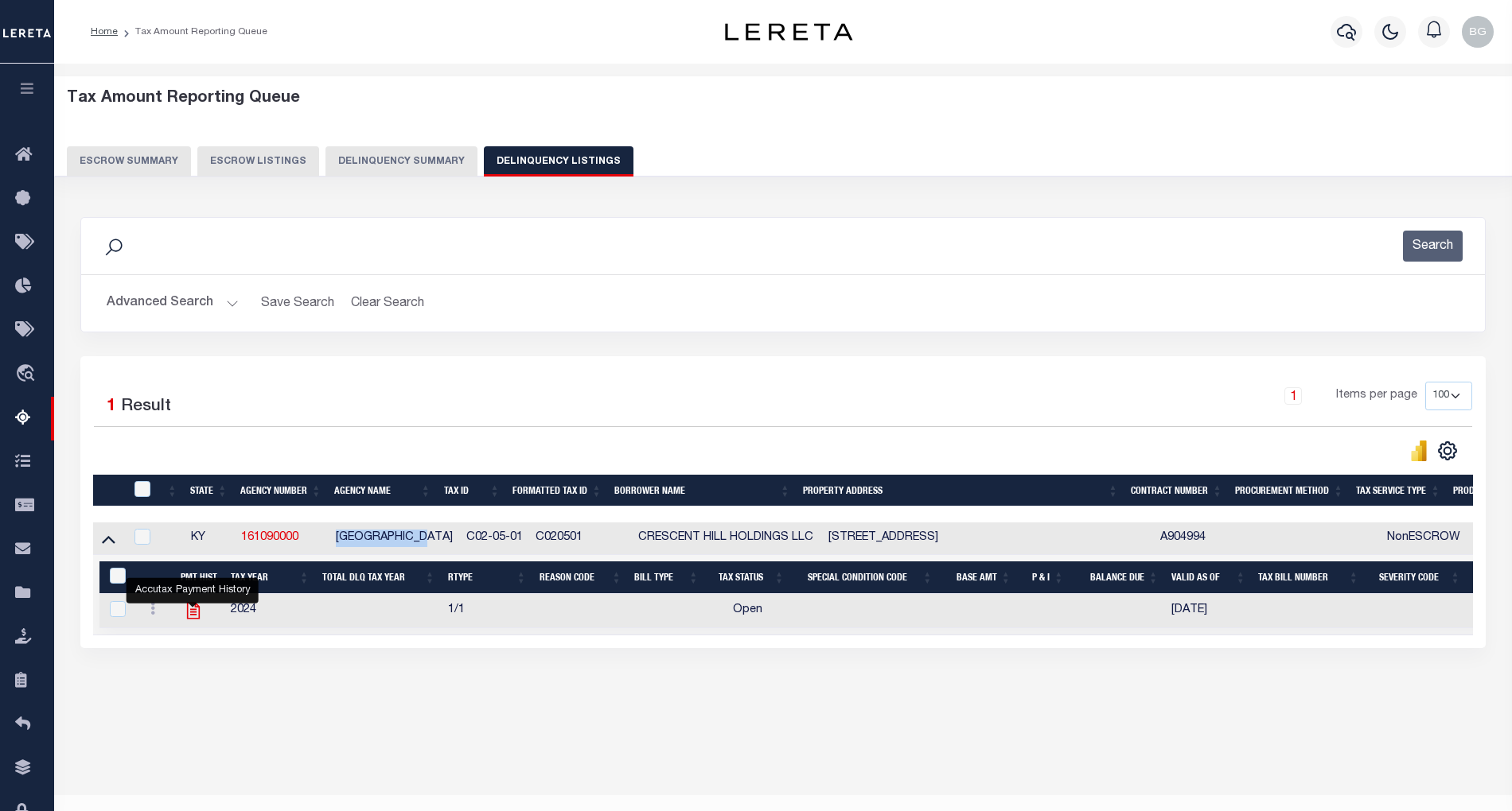
click at [193, 616] on icon "" at bounding box center [193, 611] width 13 height 16
checkbox input "true"
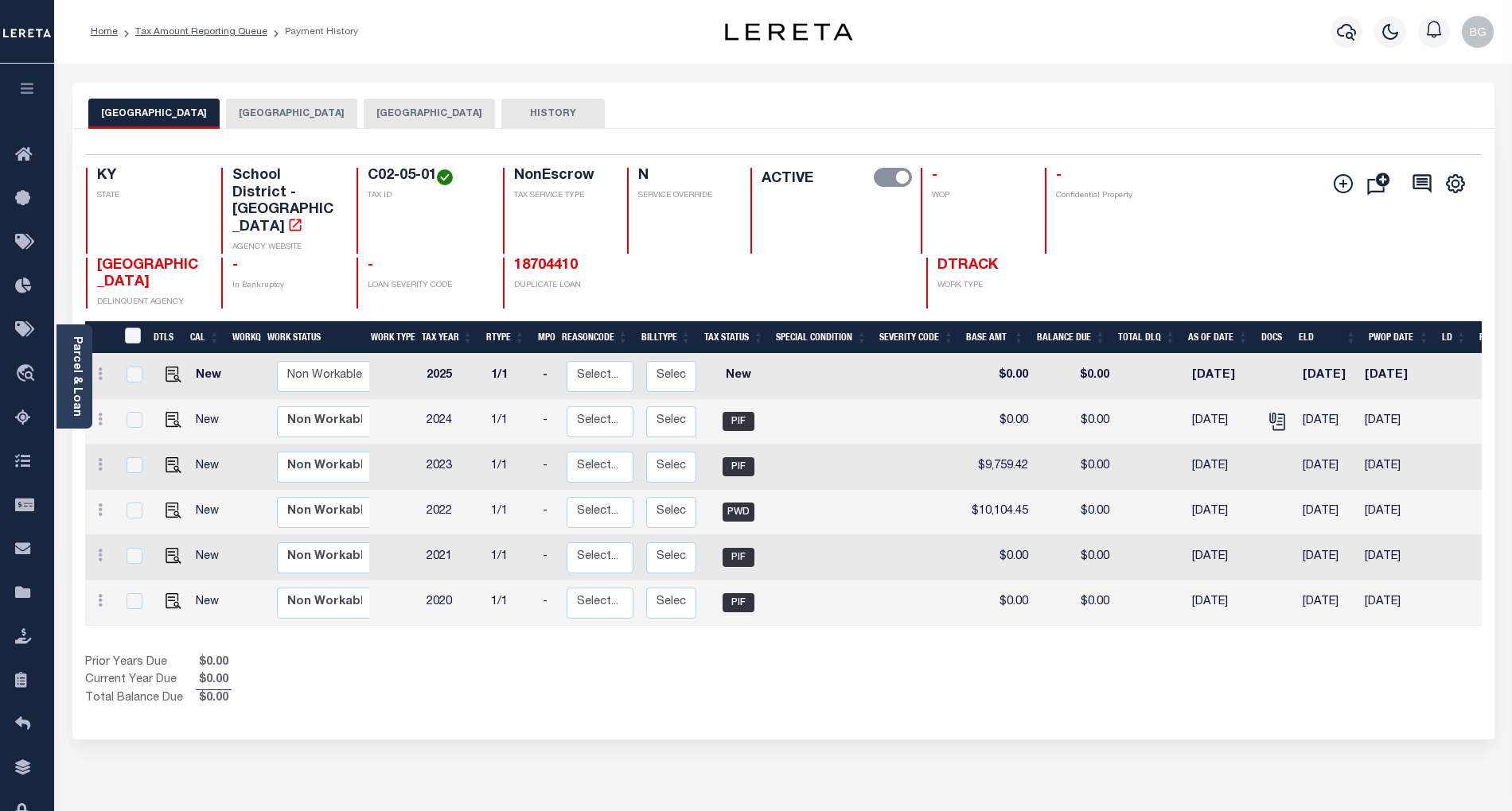
click at [433, 108] on button "[GEOGRAPHIC_DATA]" at bounding box center [429, 114] width 132 height 30
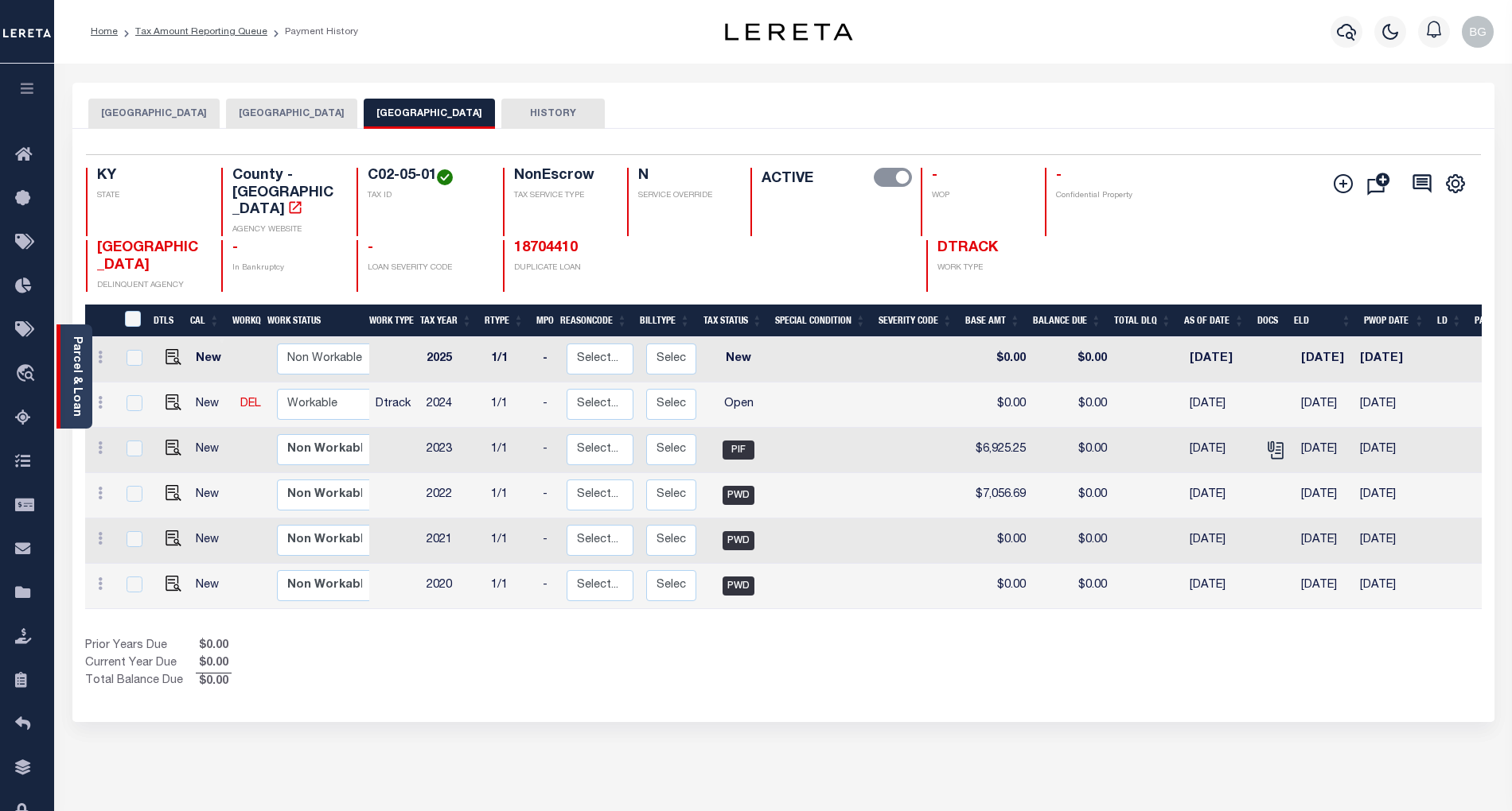
click at [78, 363] on link "Parcel & Loan" at bounding box center [77, 377] width 11 height 80
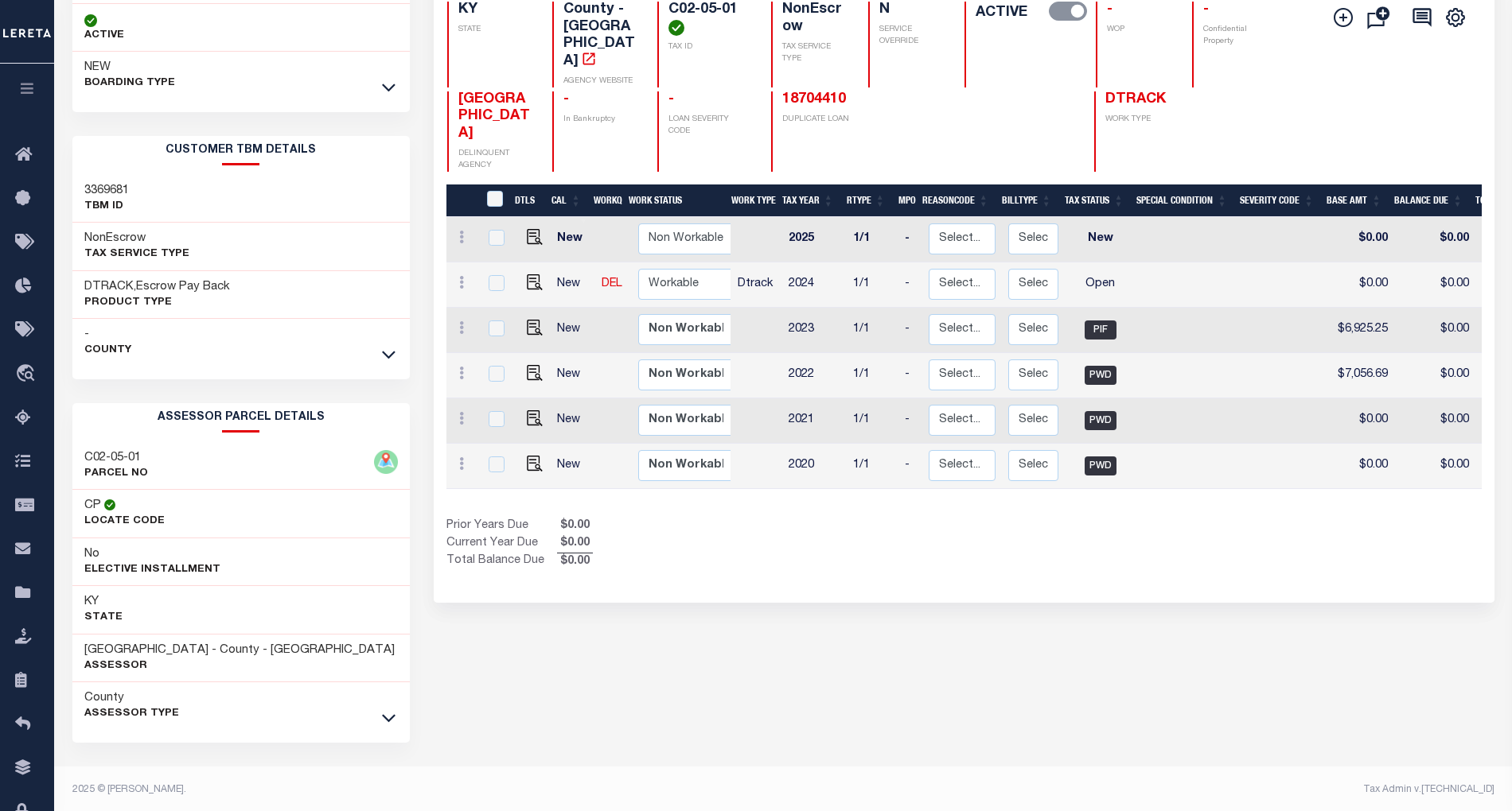
scroll to position [175, 0]
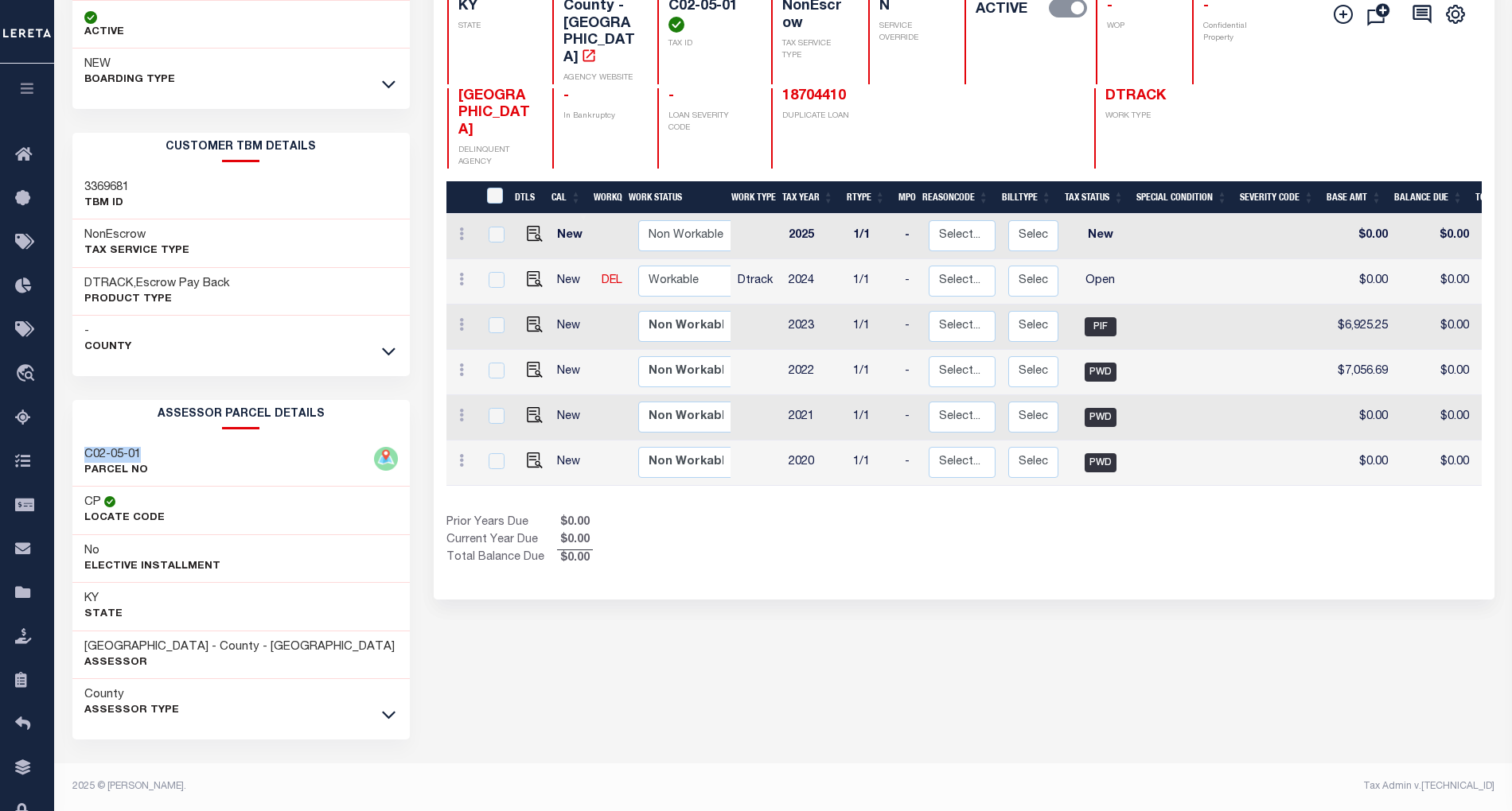
drag, startPoint x: 83, startPoint y: 452, endPoint x: 163, endPoint y: 452, distance: 80.0
click at [163, 452] on div "C02-05-01 PARCEL NO" at bounding box center [241, 463] width 337 height 48
copy h3 "C02-05-01"
click at [386, 717] on icon at bounding box center [389, 716] width 14 height 8
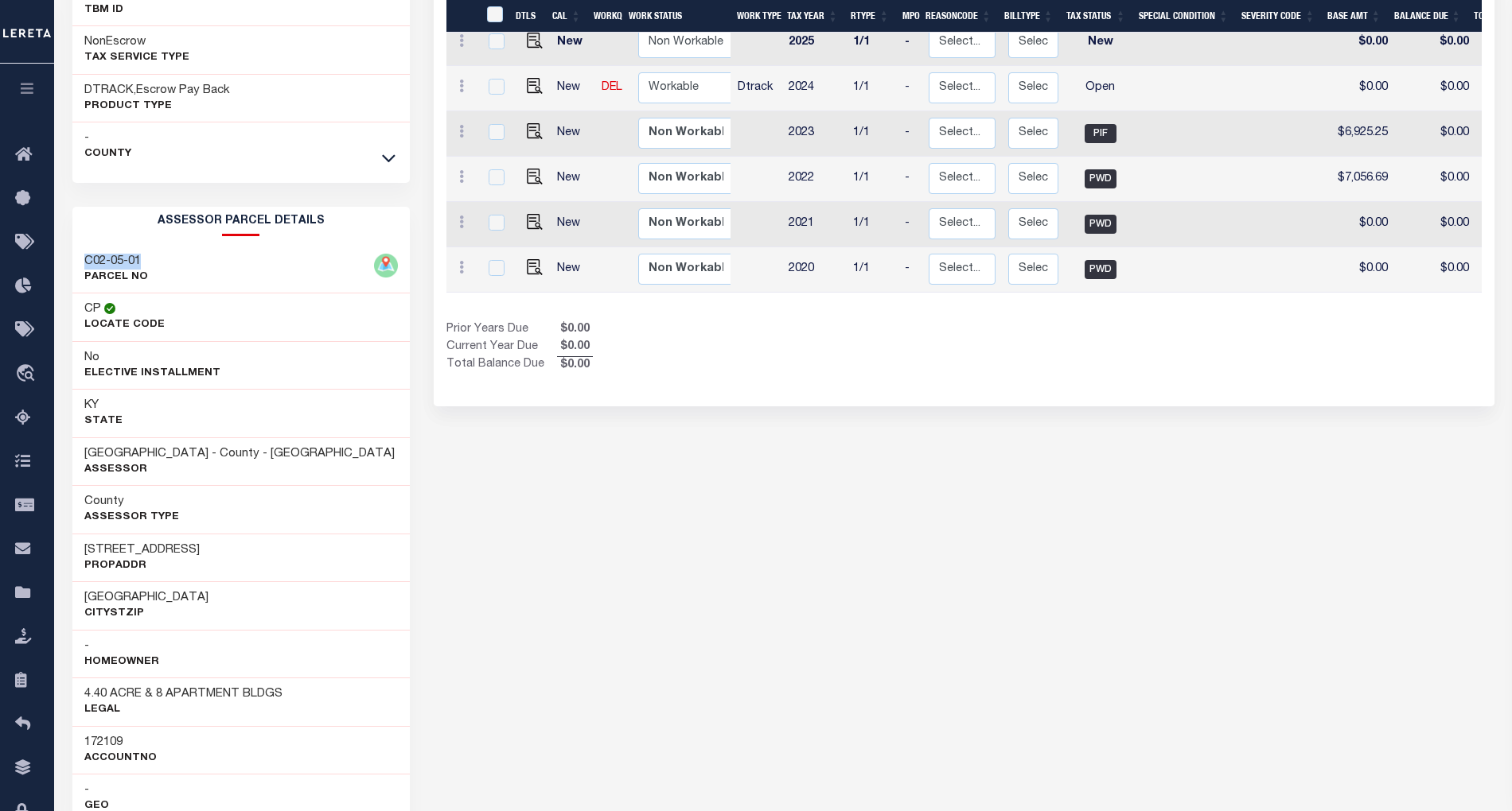
scroll to position [386, 0]
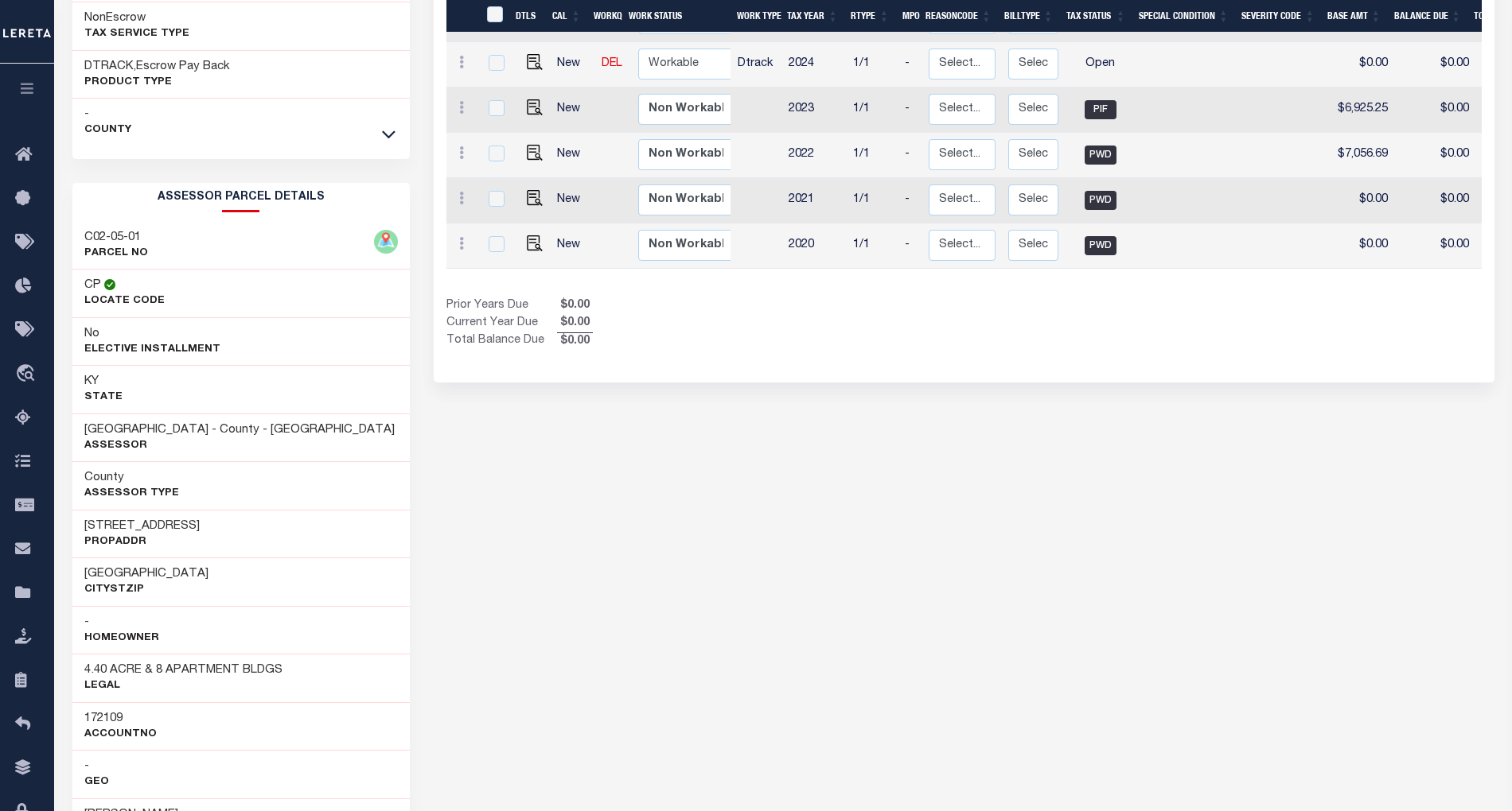
click at [105, 722] on h3 "172109" at bounding box center [120, 719] width 73 height 16
copy h3 "172109"
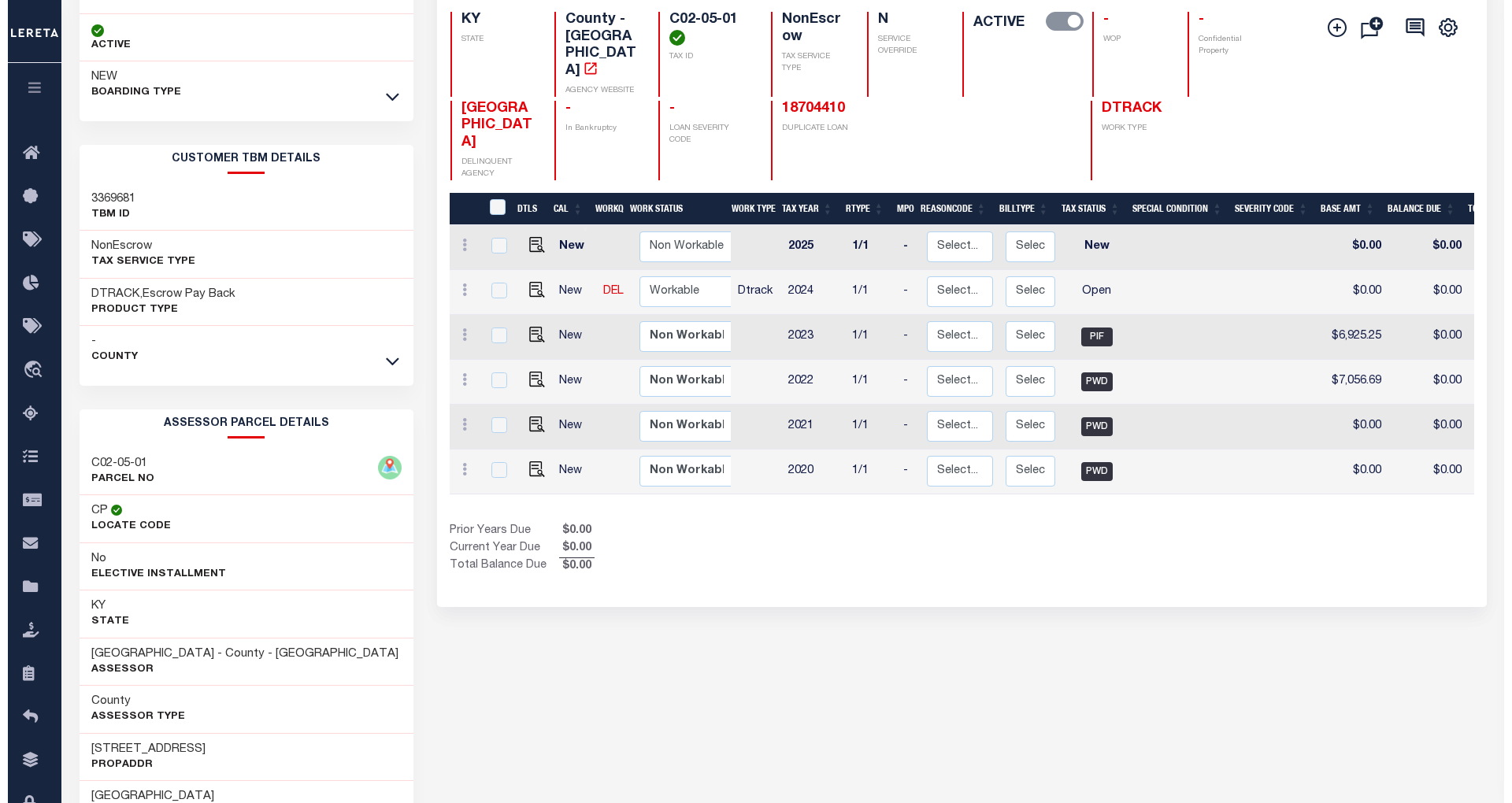
scroll to position [68, 0]
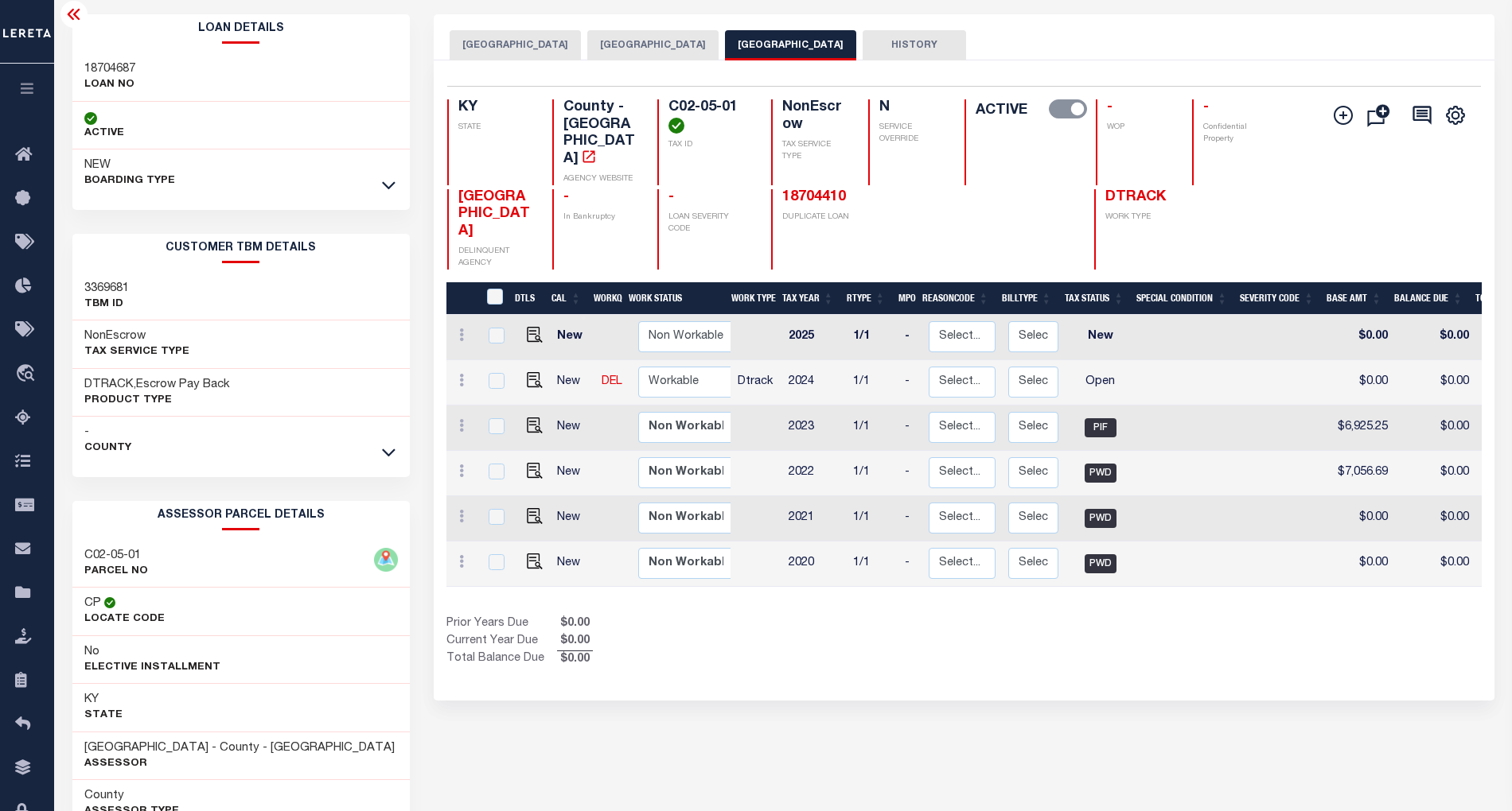
click at [69, 16] on icon at bounding box center [74, 15] width 13 height 11
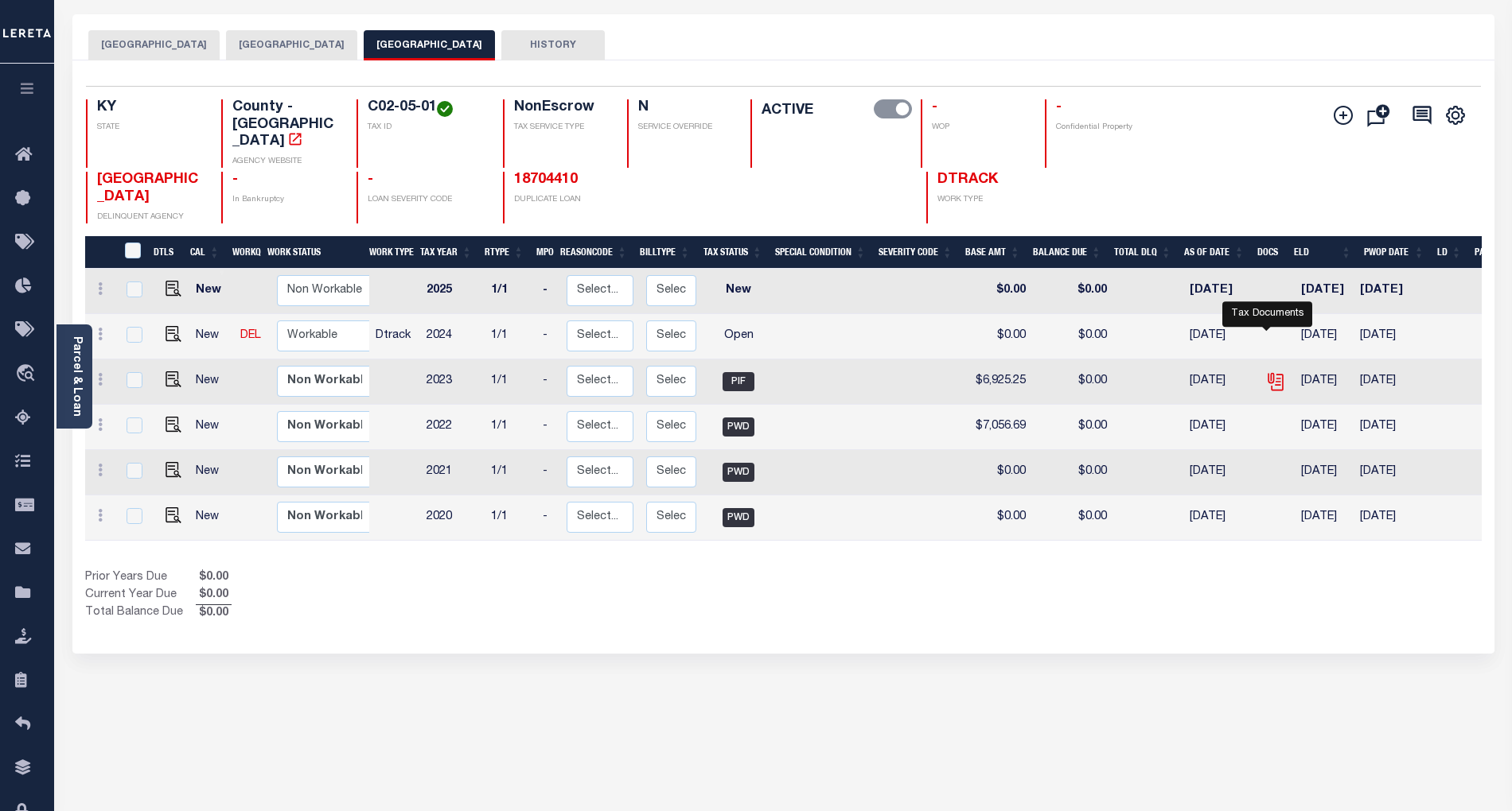
click at [1268, 372] on icon "" at bounding box center [1274, 379] width 13 height 13
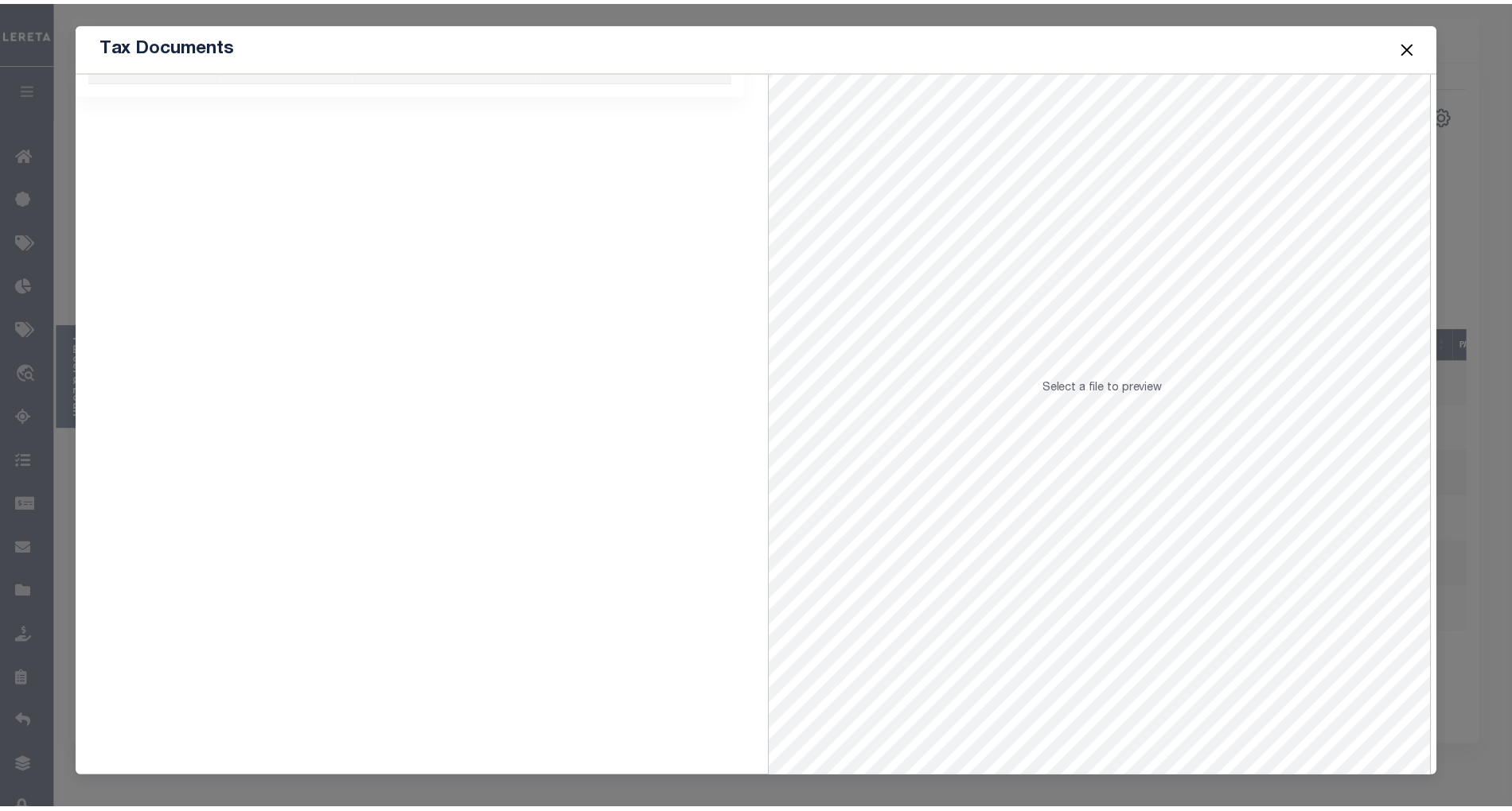
scroll to position [65, 0]
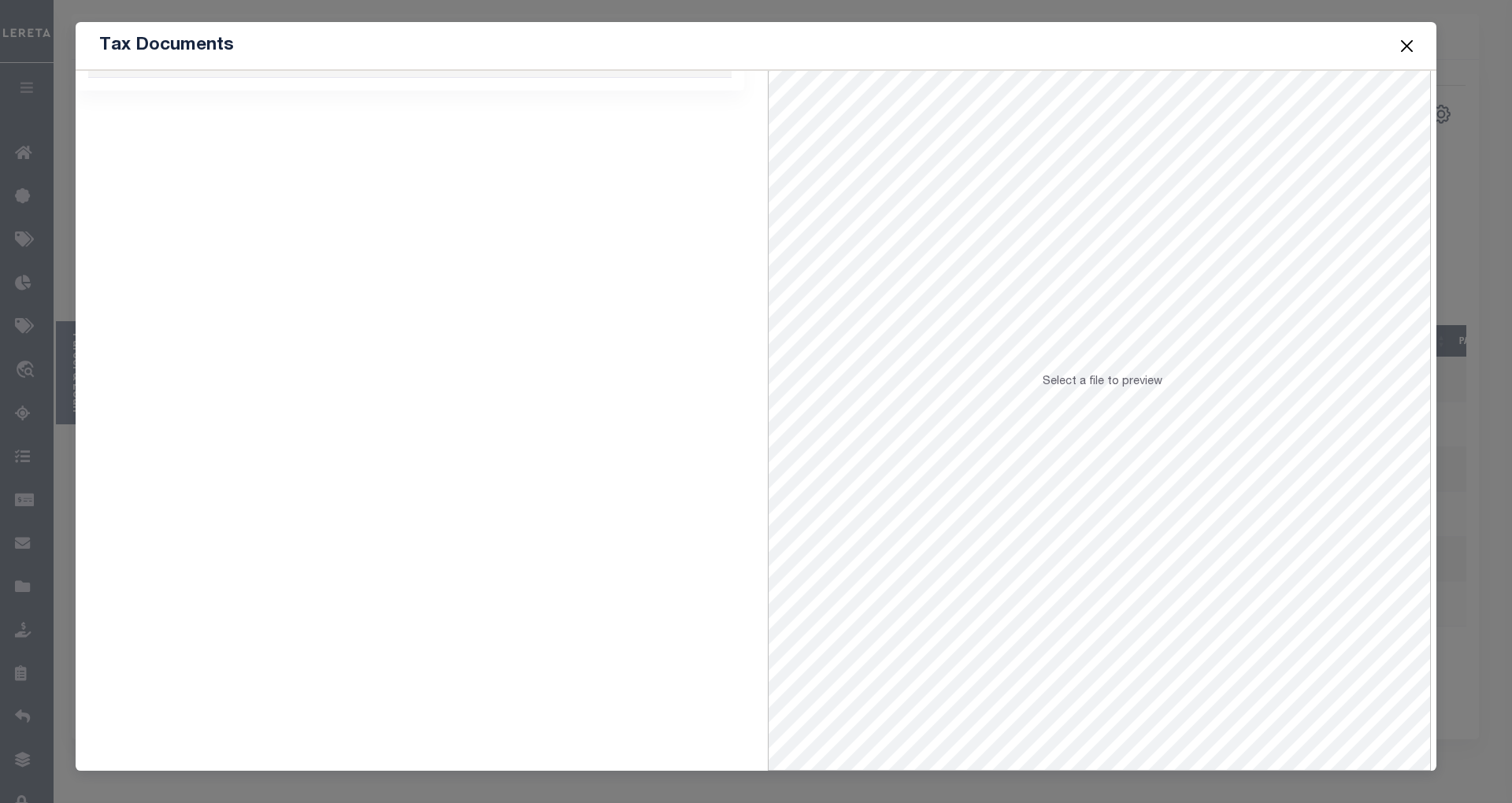
click at [1409, 47] on button "Close" at bounding box center [1407, 45] width 20 height 20
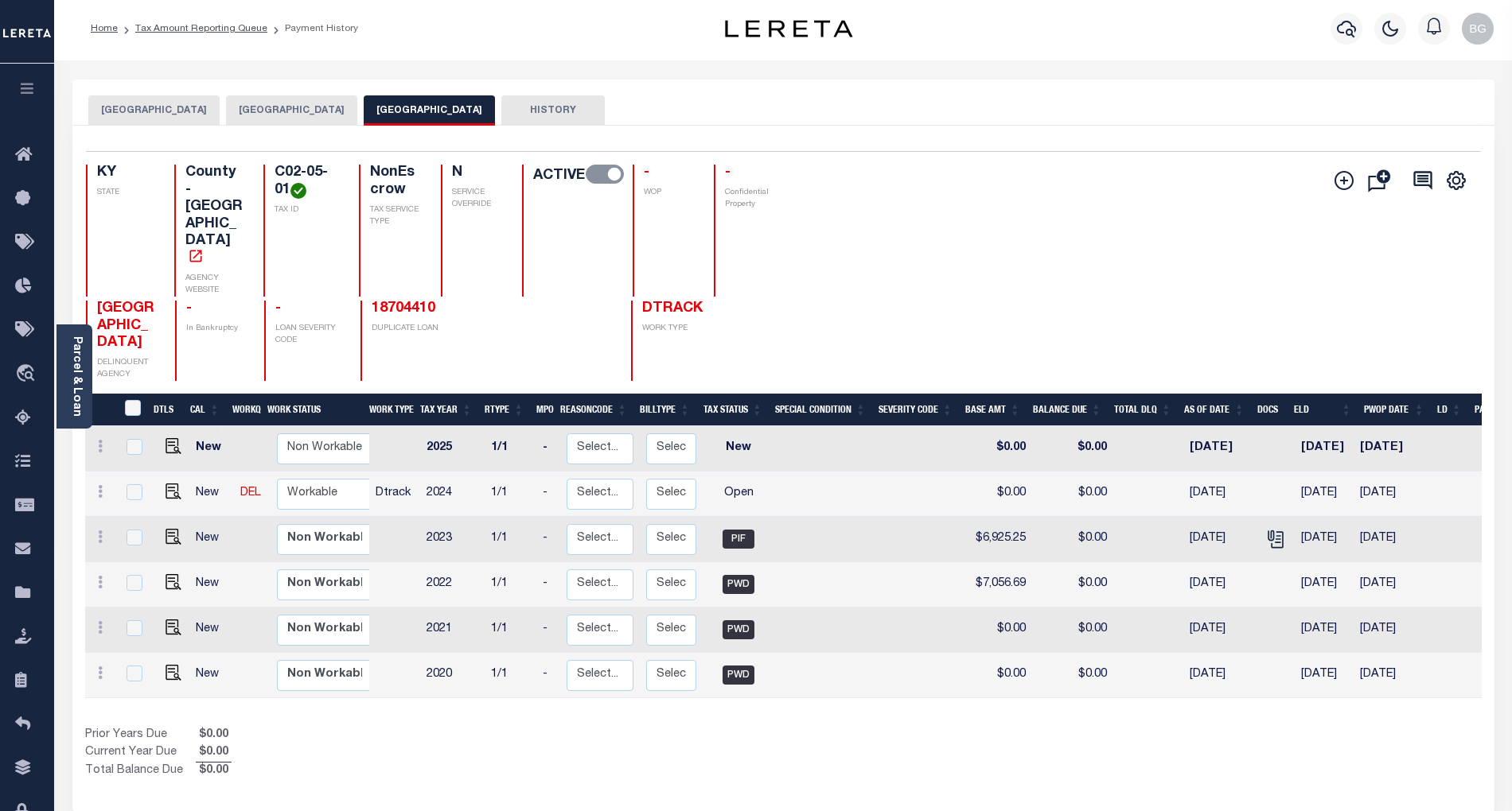
scroll to position [0, 0]
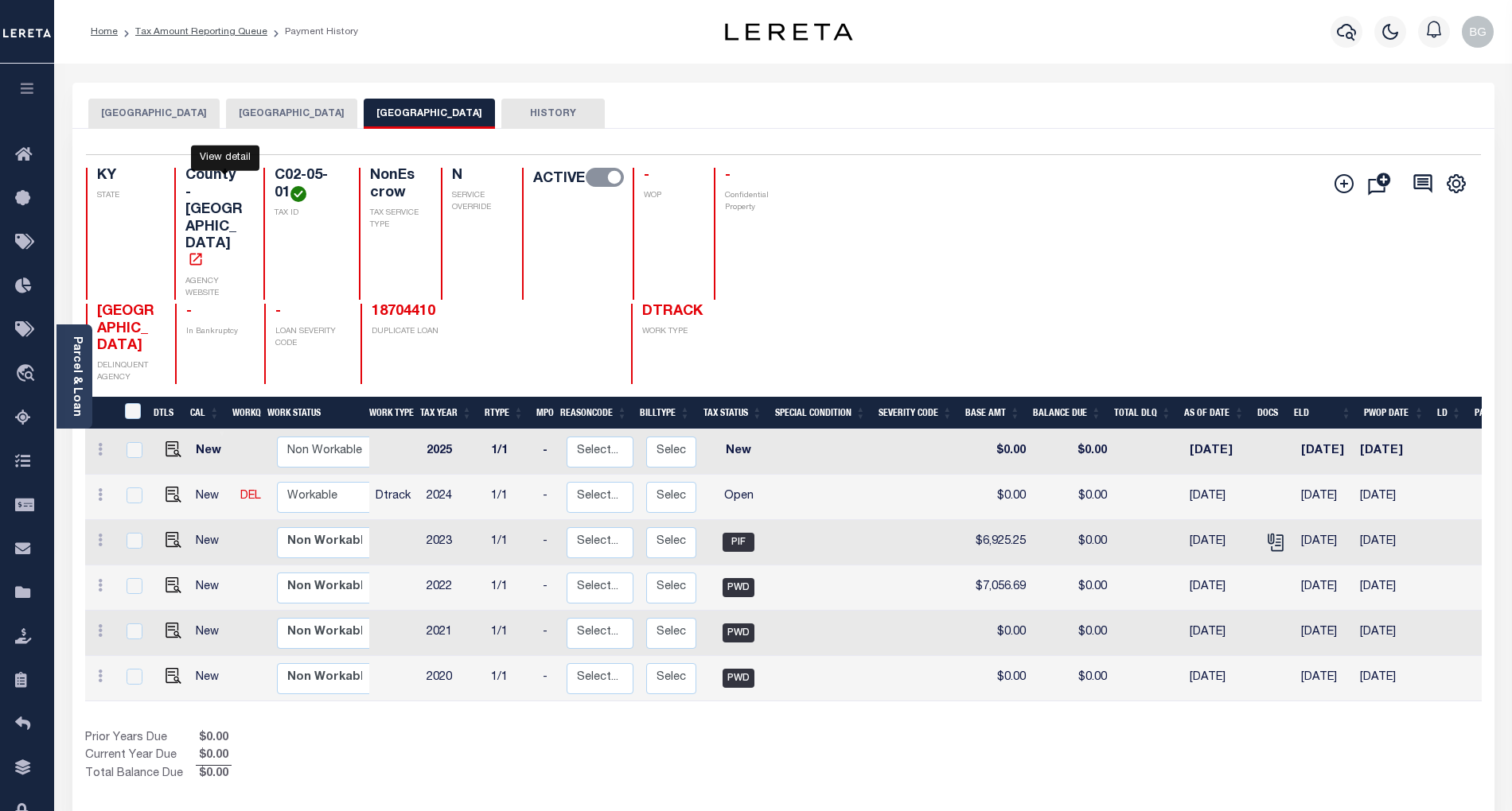
click at [201, 253] on icon "" at bounding box center [195, 259] width 12 height 12
drag, startPoint x: 96, startPoint y: 245, endPoint x: 128, endPoint y: 277, distance: 45.3
click at [128, 304] on h4 "[GEOGRAPHIC_DATA]" at bounding box center [127, 329] width 59 height 51
copy span "[GEOGRAPHIC_DATA]"
click at [170, 27] on link "Tax Amount Reporting Queue" at bounding box center [202, 32] width 132 height 10
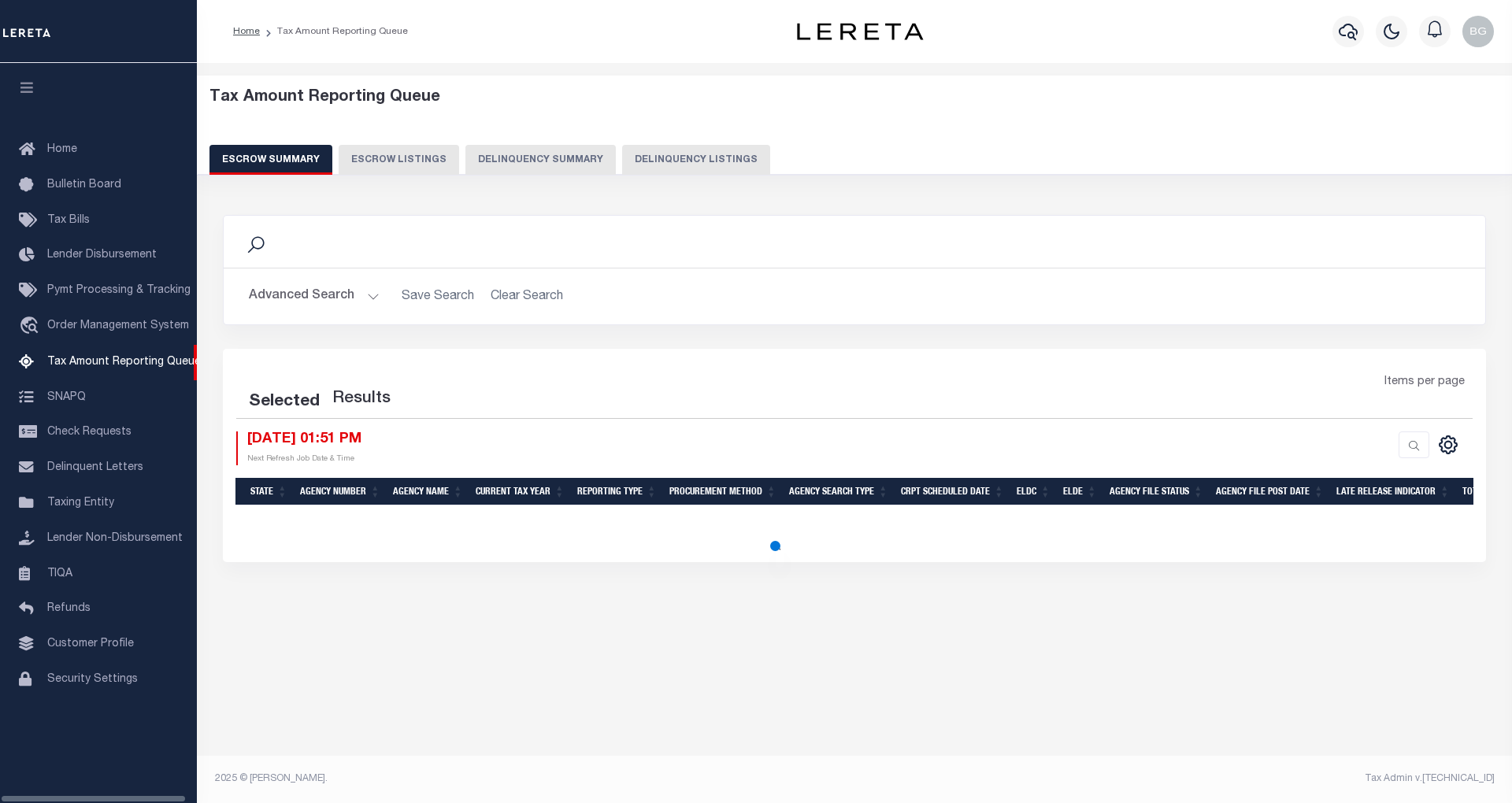
select select "100"
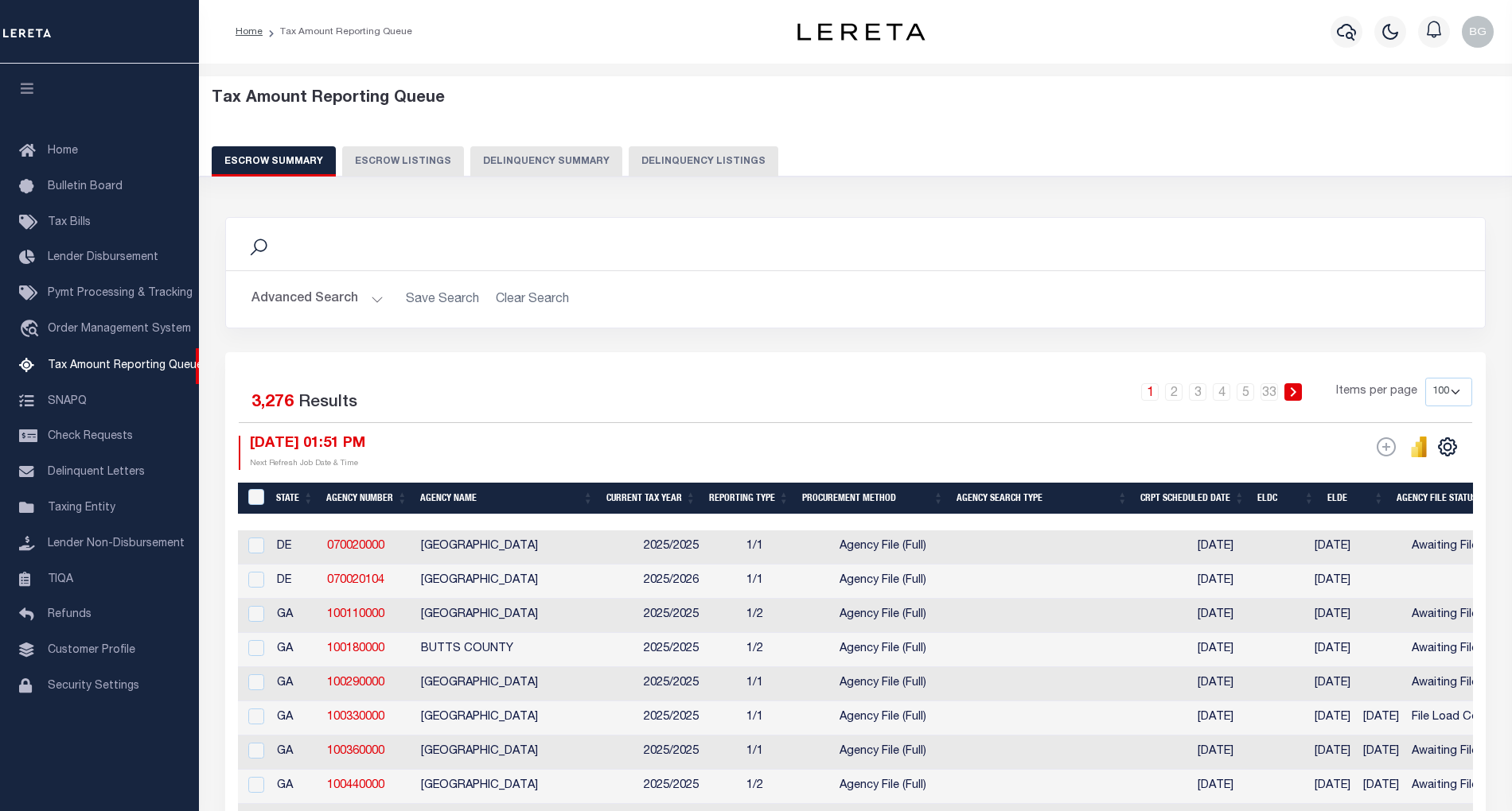
click at [715, 163] on button "Delinquency Listings" at bounding box center [702, 161] width 149 height 30
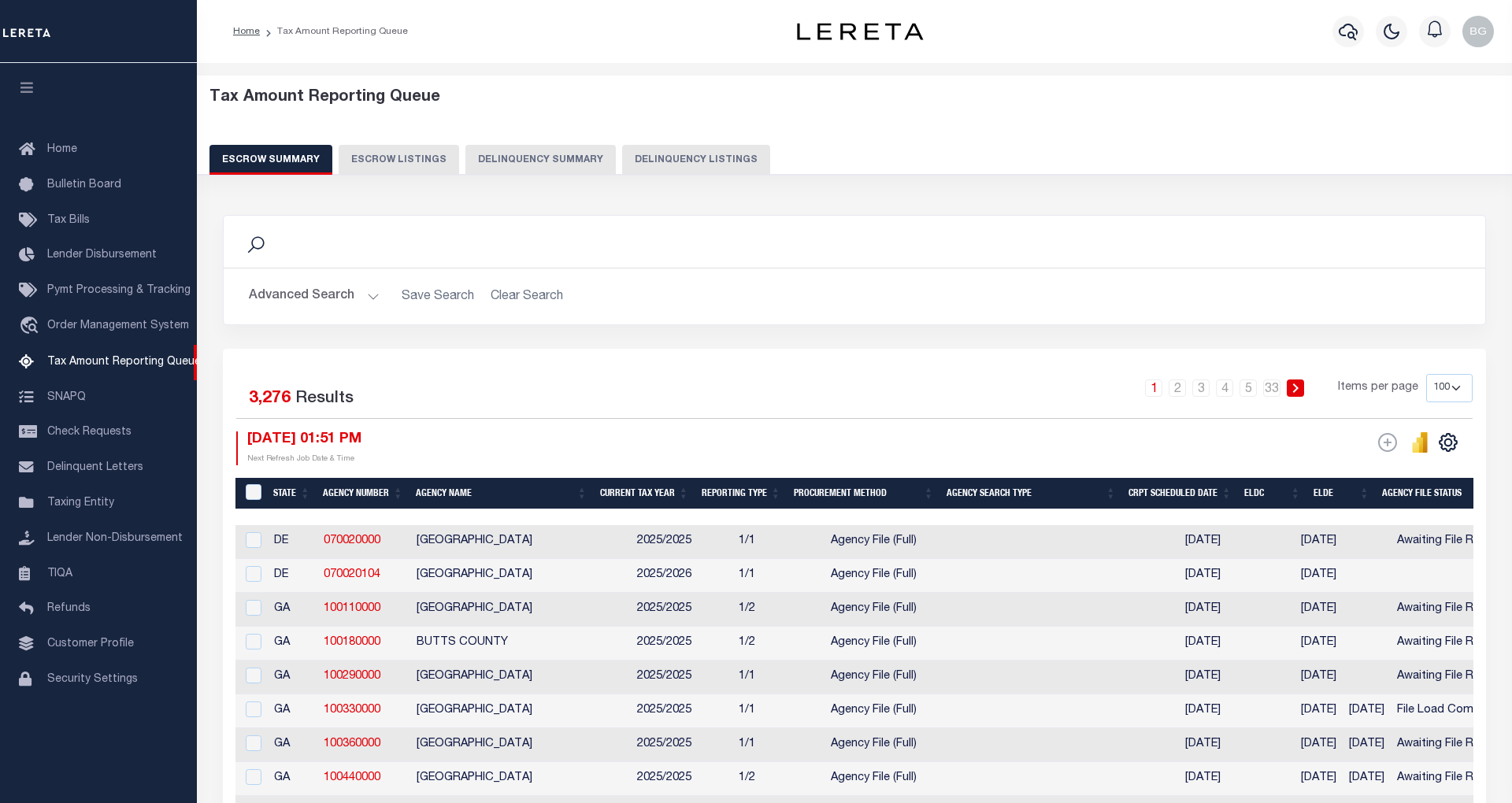
select select "100"
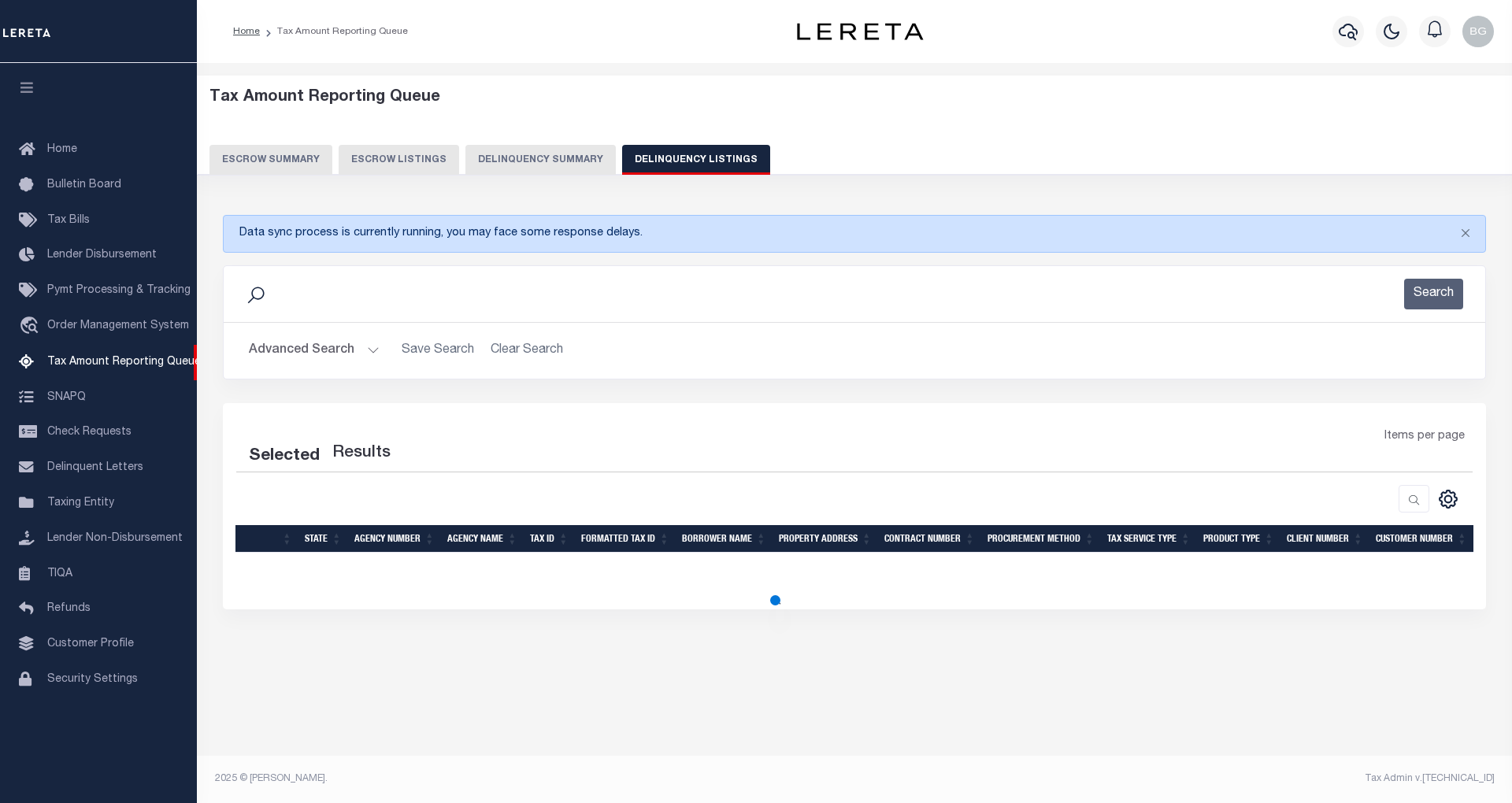
select select "100"
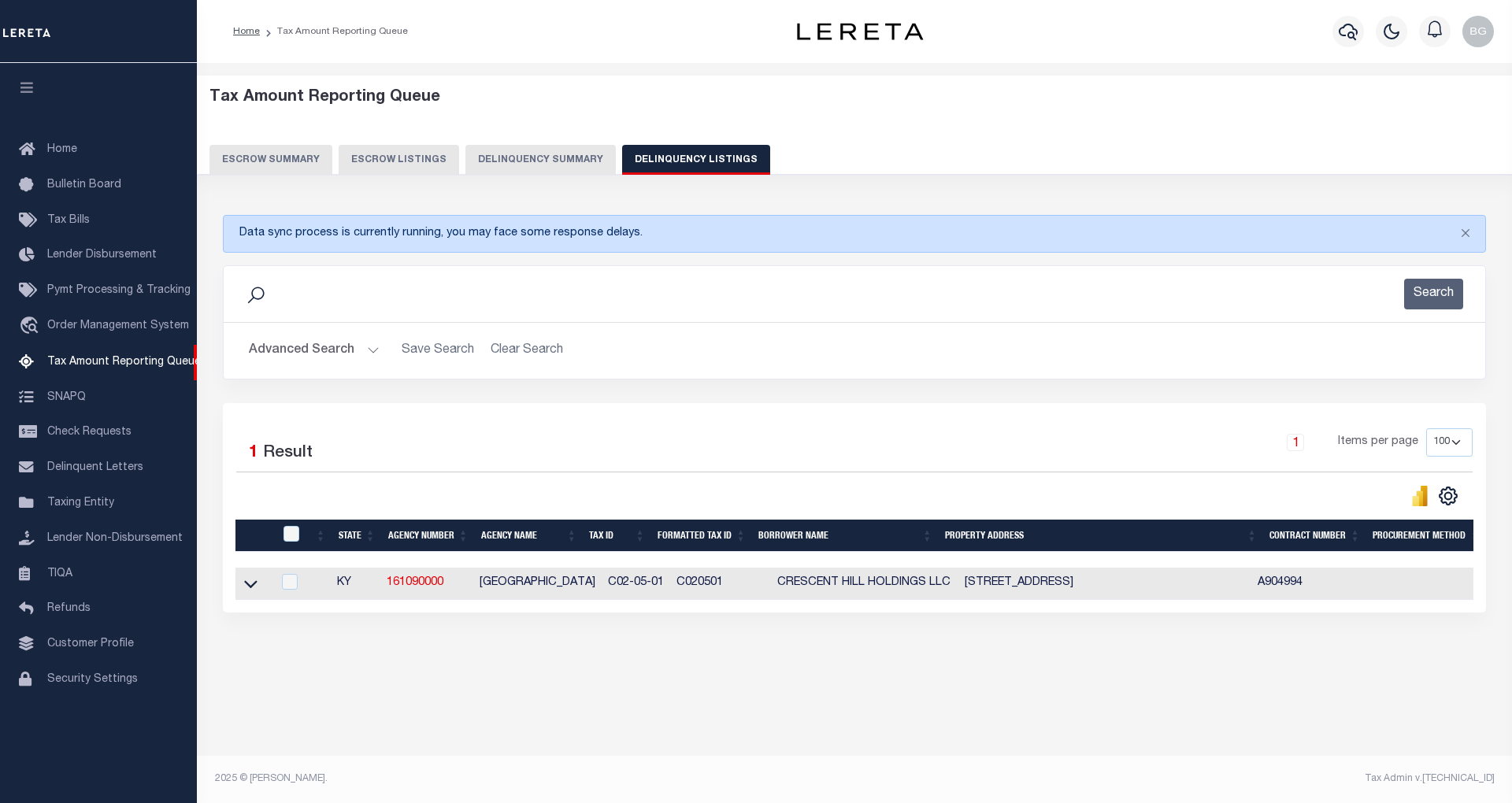
click at [366, 353] on button "Advanced Search" at bounding box center [315, 351] width 131 height 31
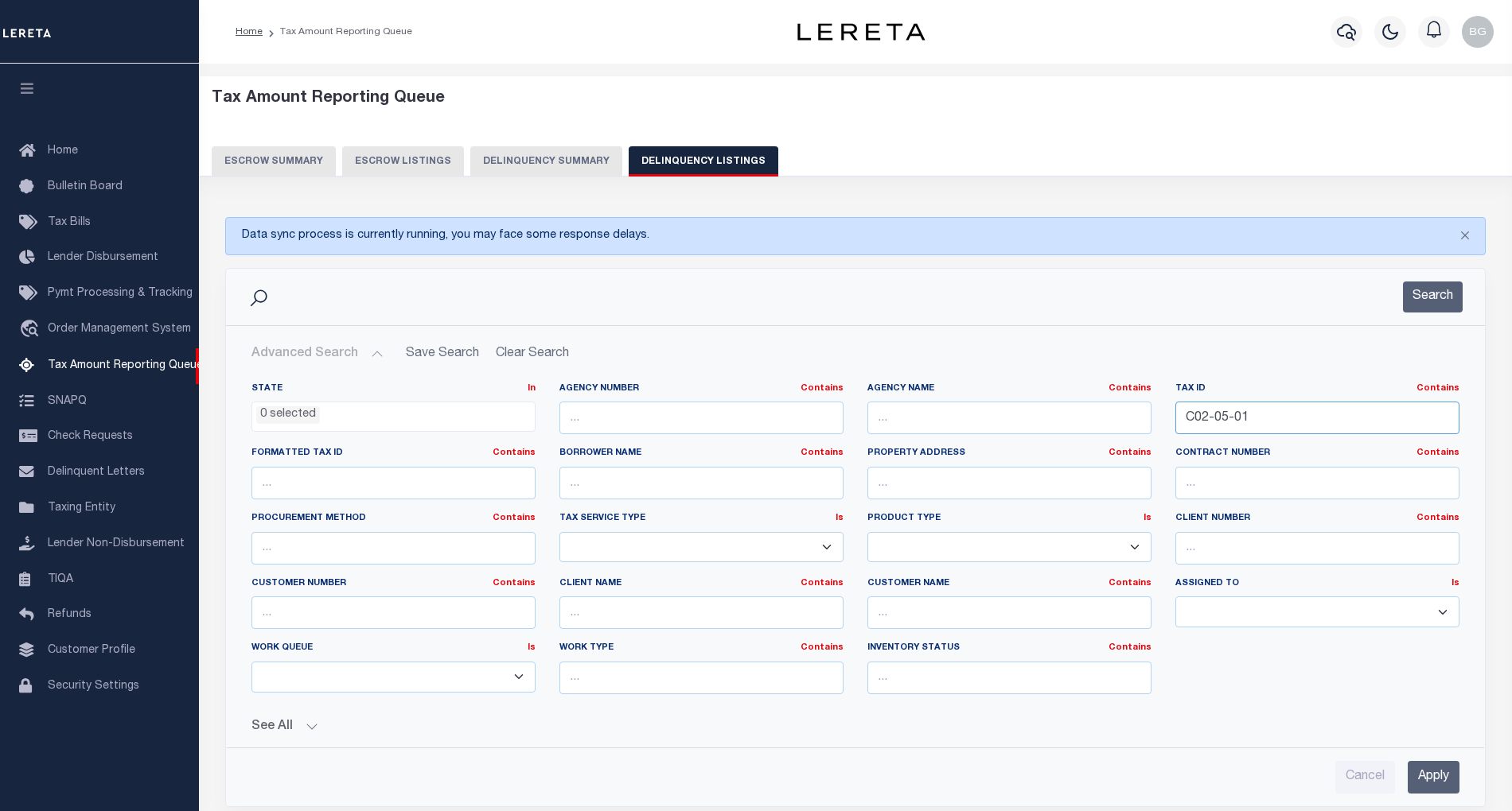
click at [1212, 420] on input "C02-05-01" at bounding box center [1318, 418] width 284 height 33
paste input "45C0023019"
type input "45C002301901"
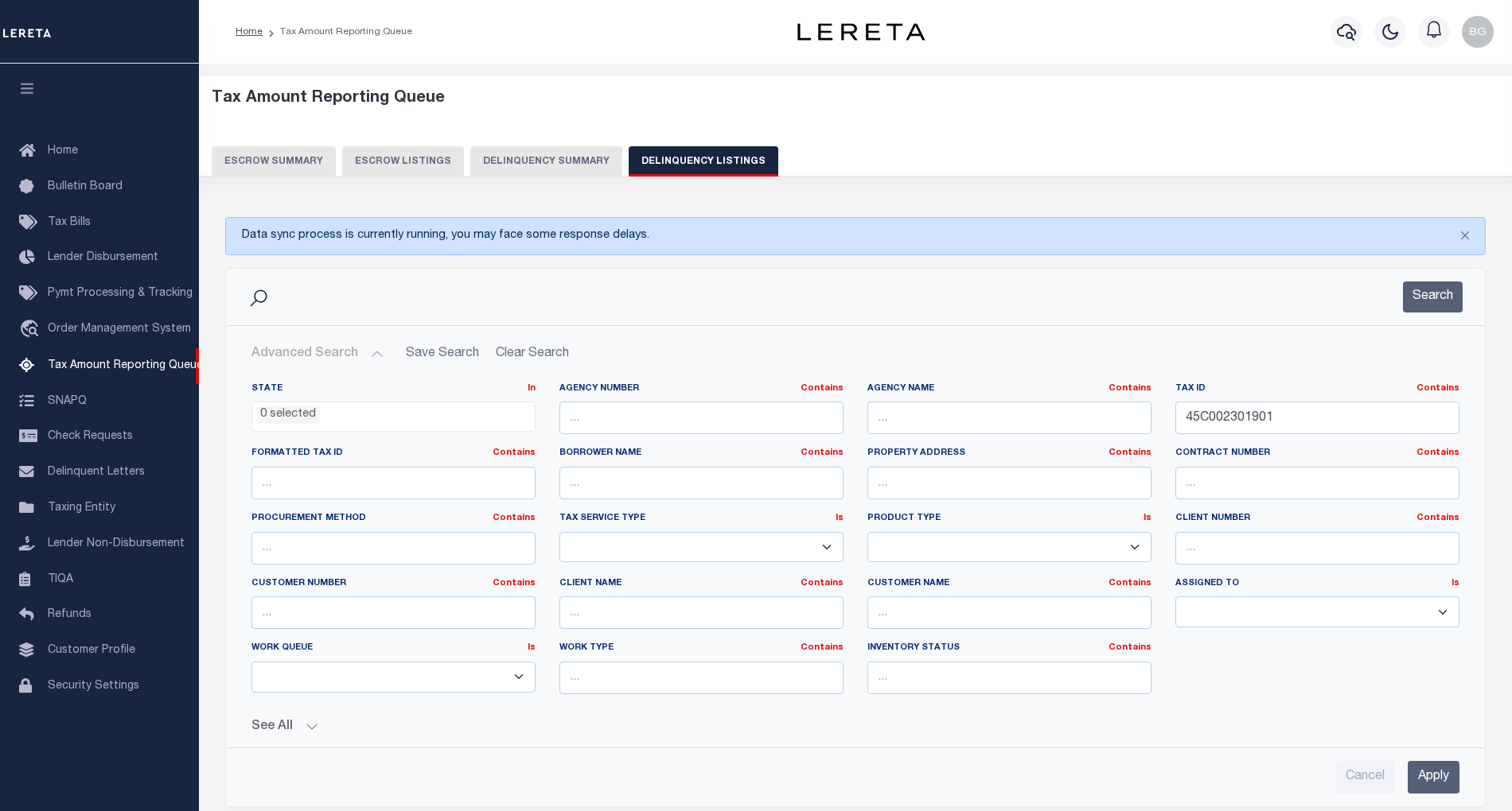
click at [1447, 780] on input "Apply" at bounding box center [1433, 778] width 51 height 33
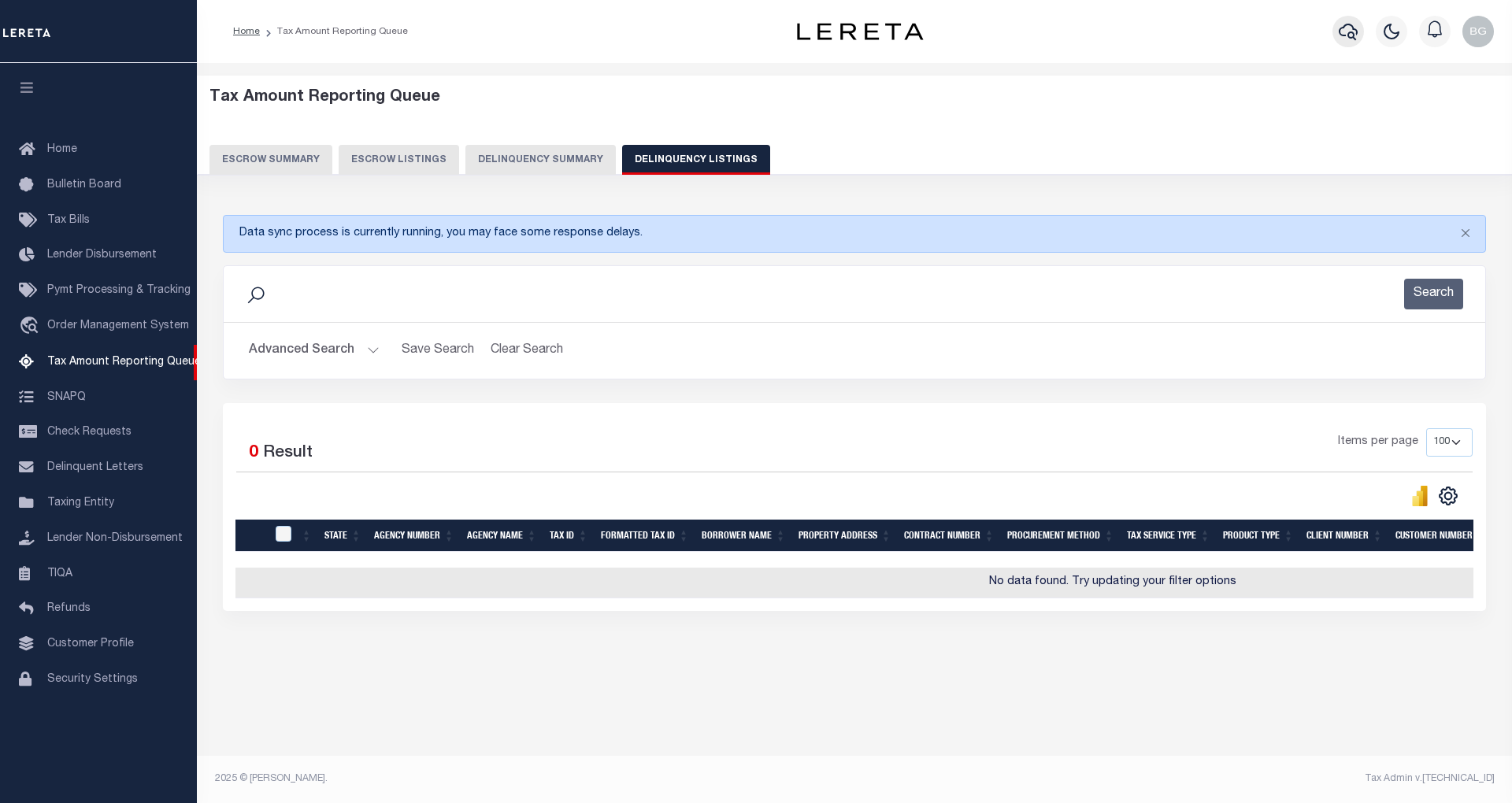
click at [1346, 27] on icon "button" at bounding box center [1348, 31] width 19 height 19
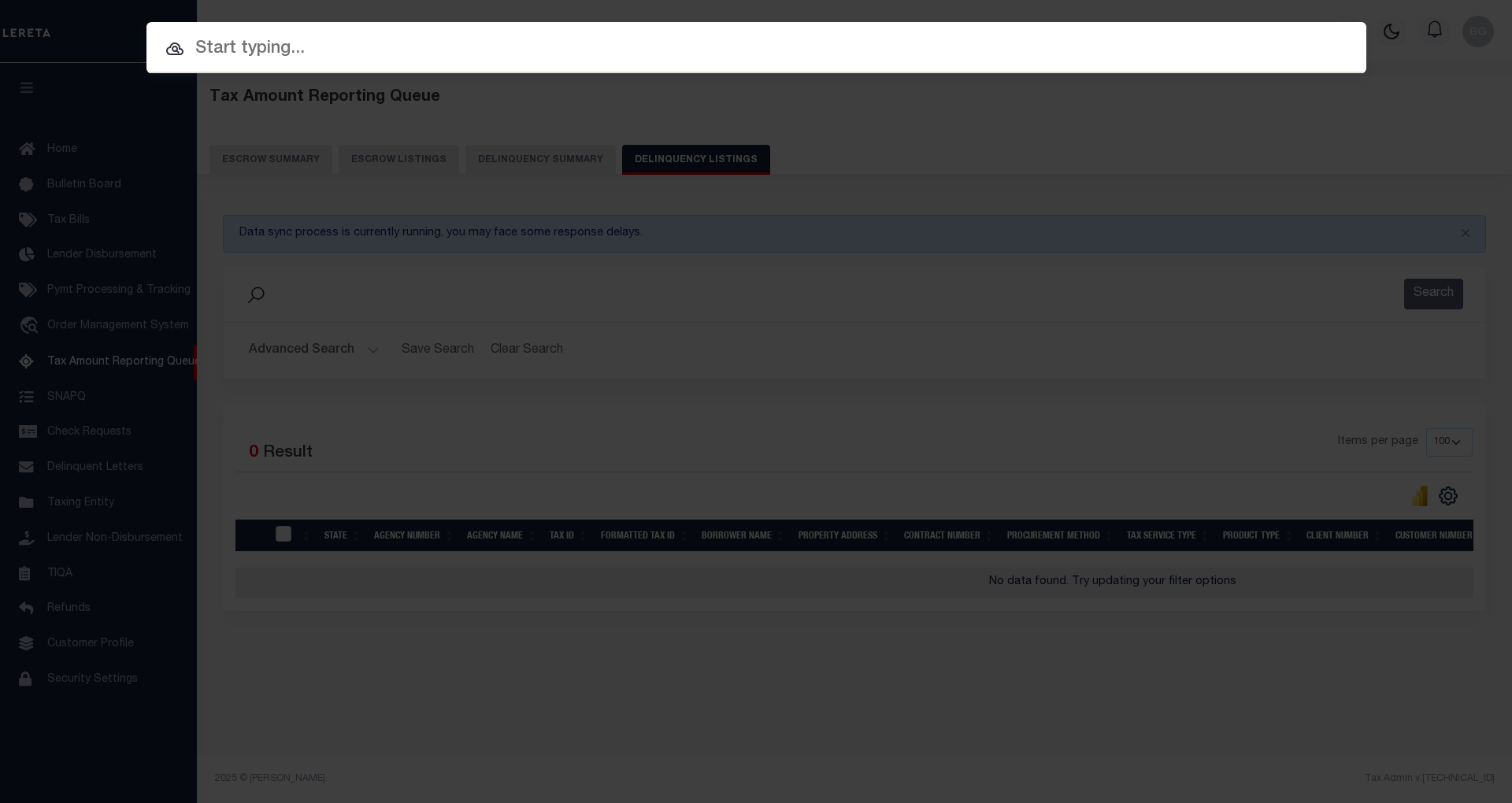
click at [364, 57] on input "text" at bounding box center [756, 49] width 1220 height 27
paste input "45C002301901"
type input "45C002301901"
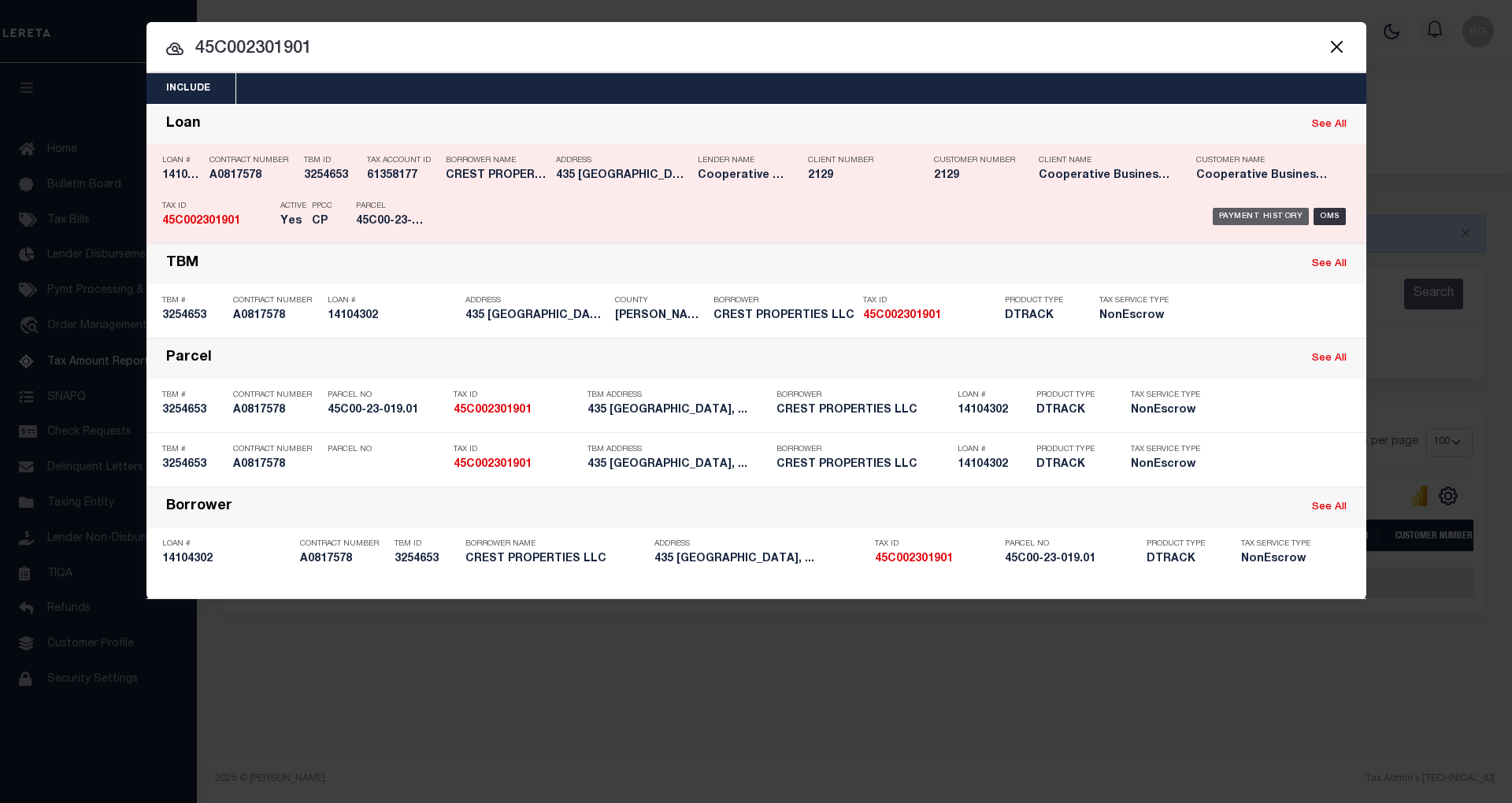
click at [1268, 212] on div "Payment History" at bounding box center [1261, 216] width 97 height 17
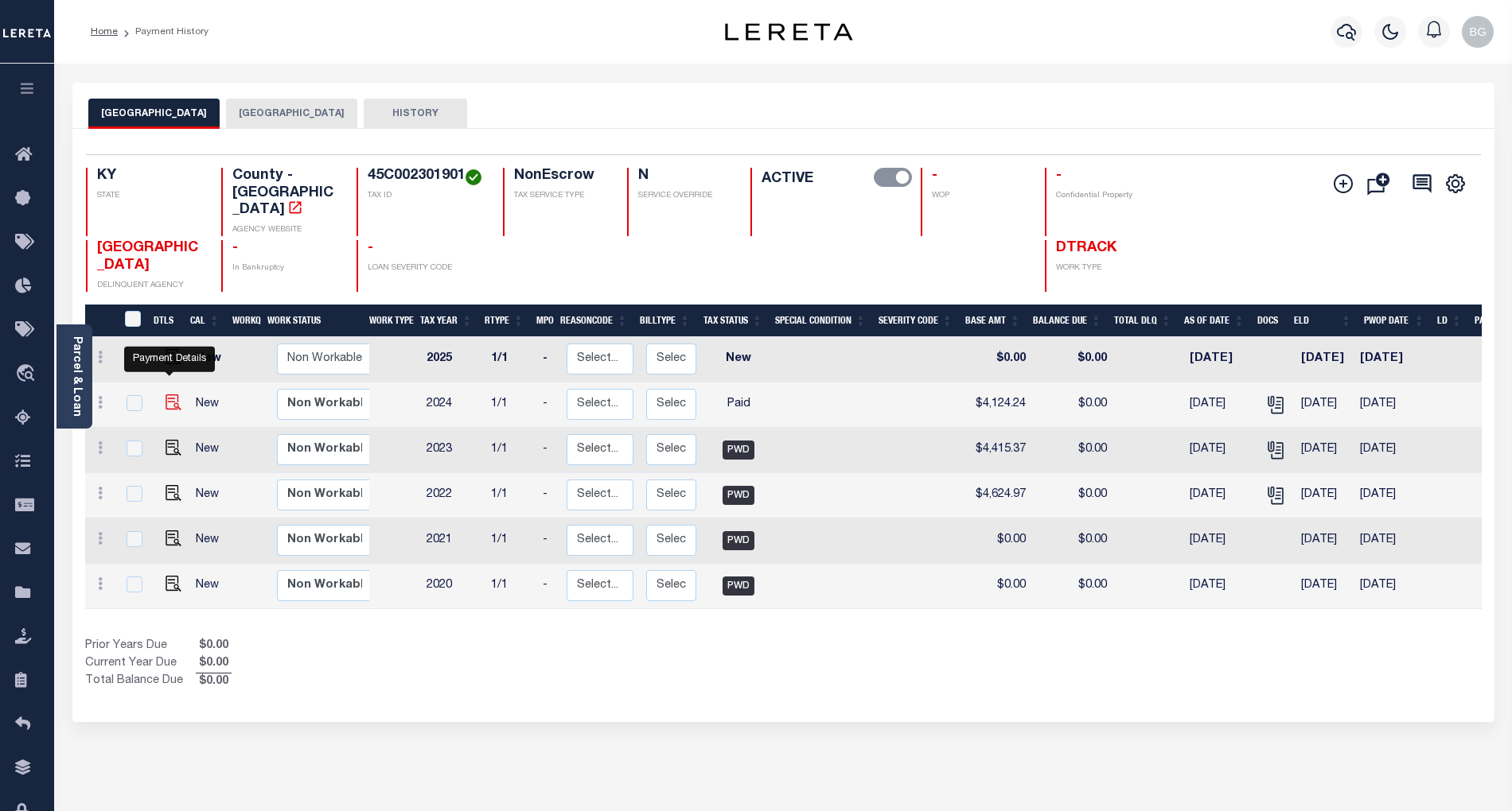
click at [168, 394] on img "" at bounding box center [173, 402] width 16 height 16
checkbox input "true"
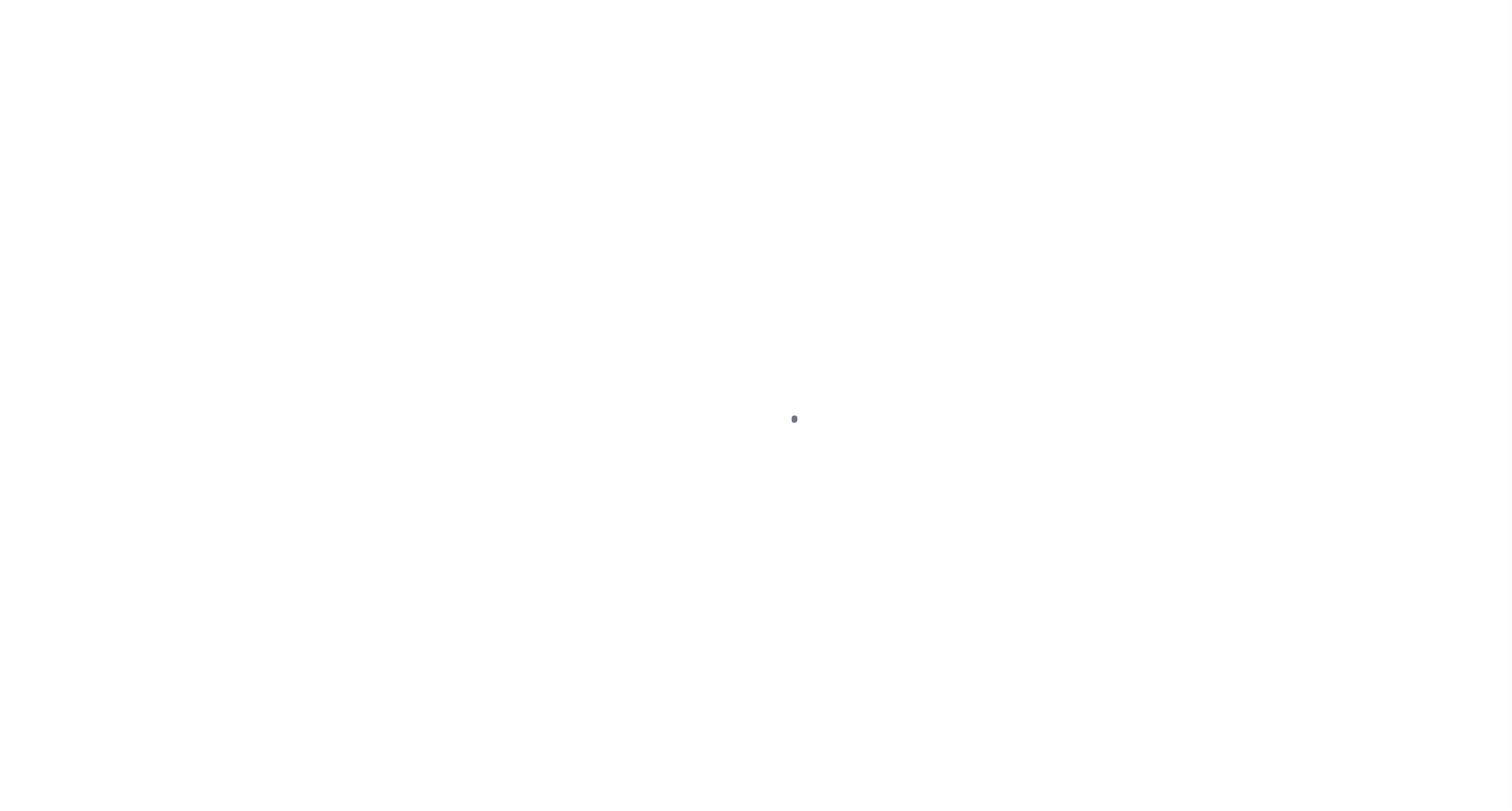
select select "PYD"
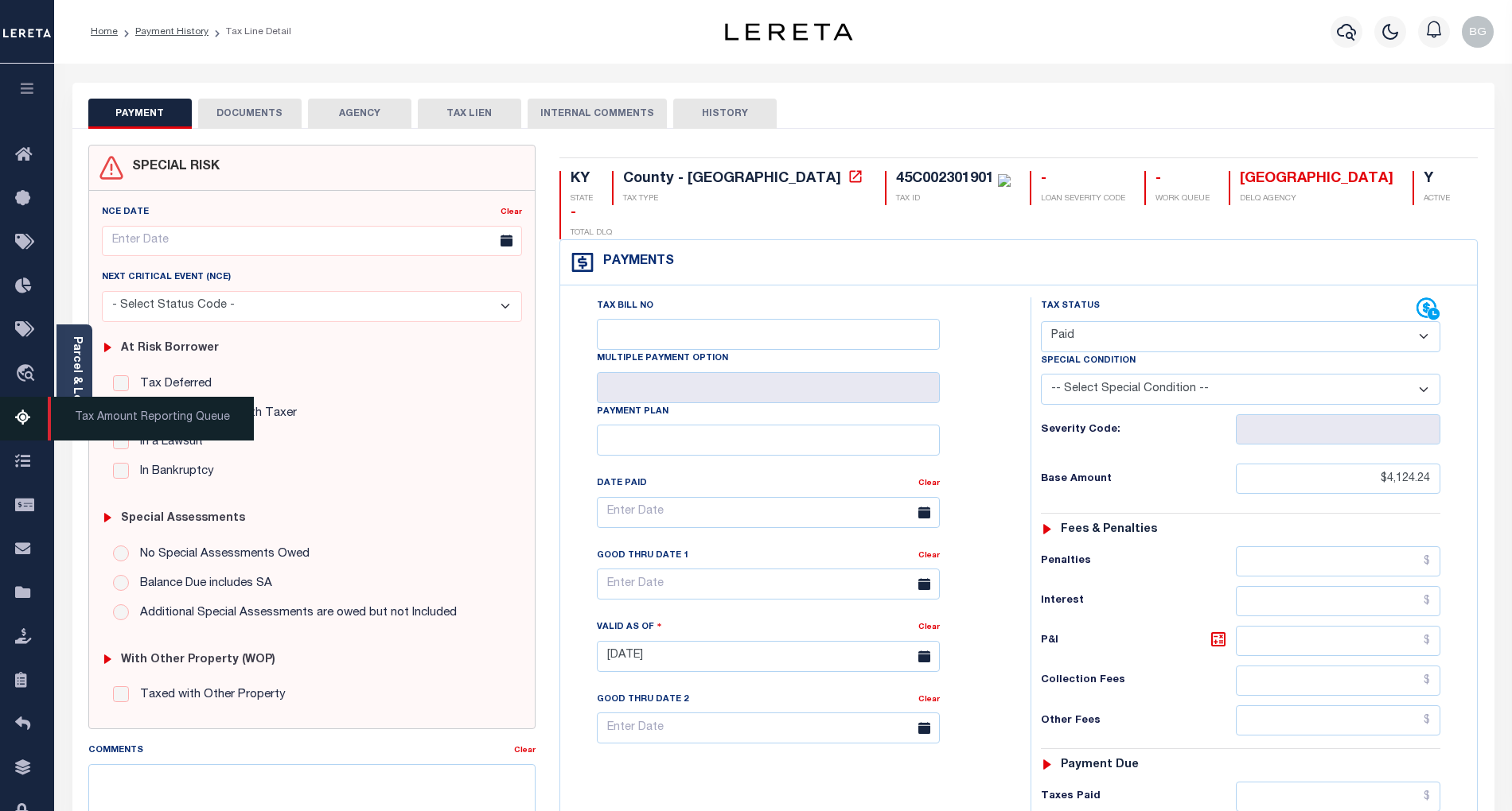
click at [141, 420] on span "Tax Amount Reporting Queue" at bounding box center [150, 419] width 206 height 44
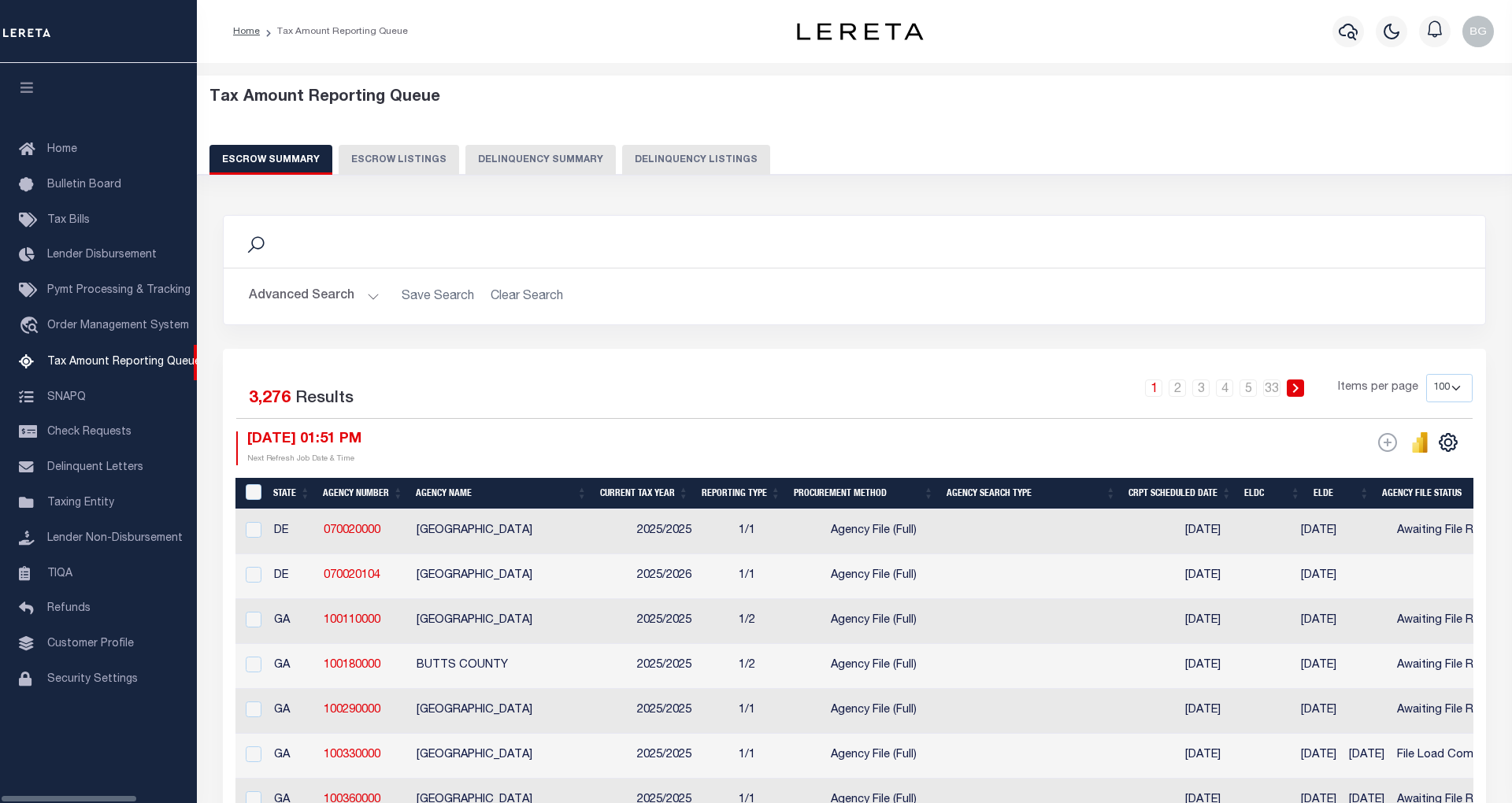
select select "100"
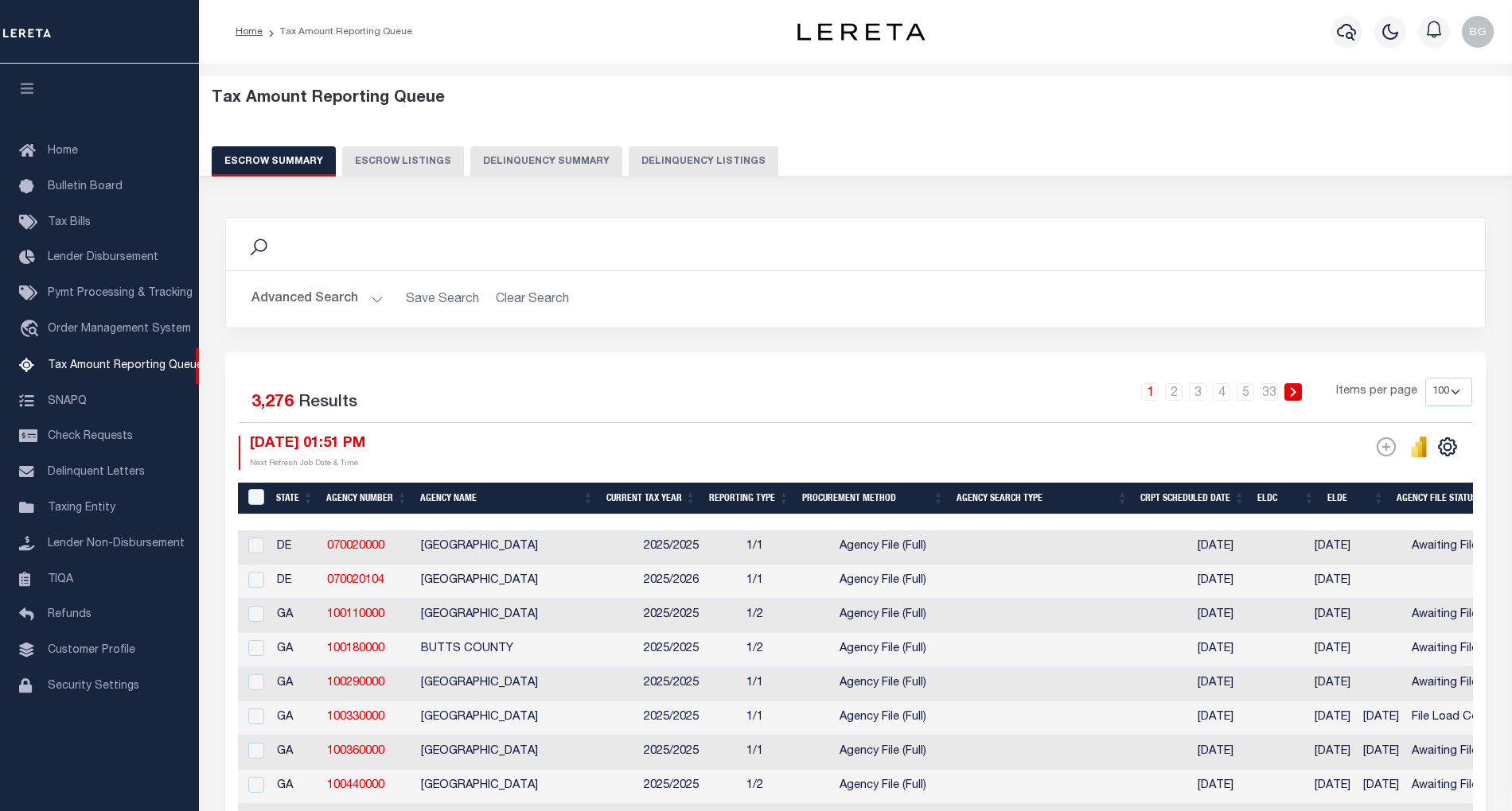
click at [689, 161] on button "Delinquency Listings" at bounding box center [702, 161] width 149 height 30
select select
select select "100"
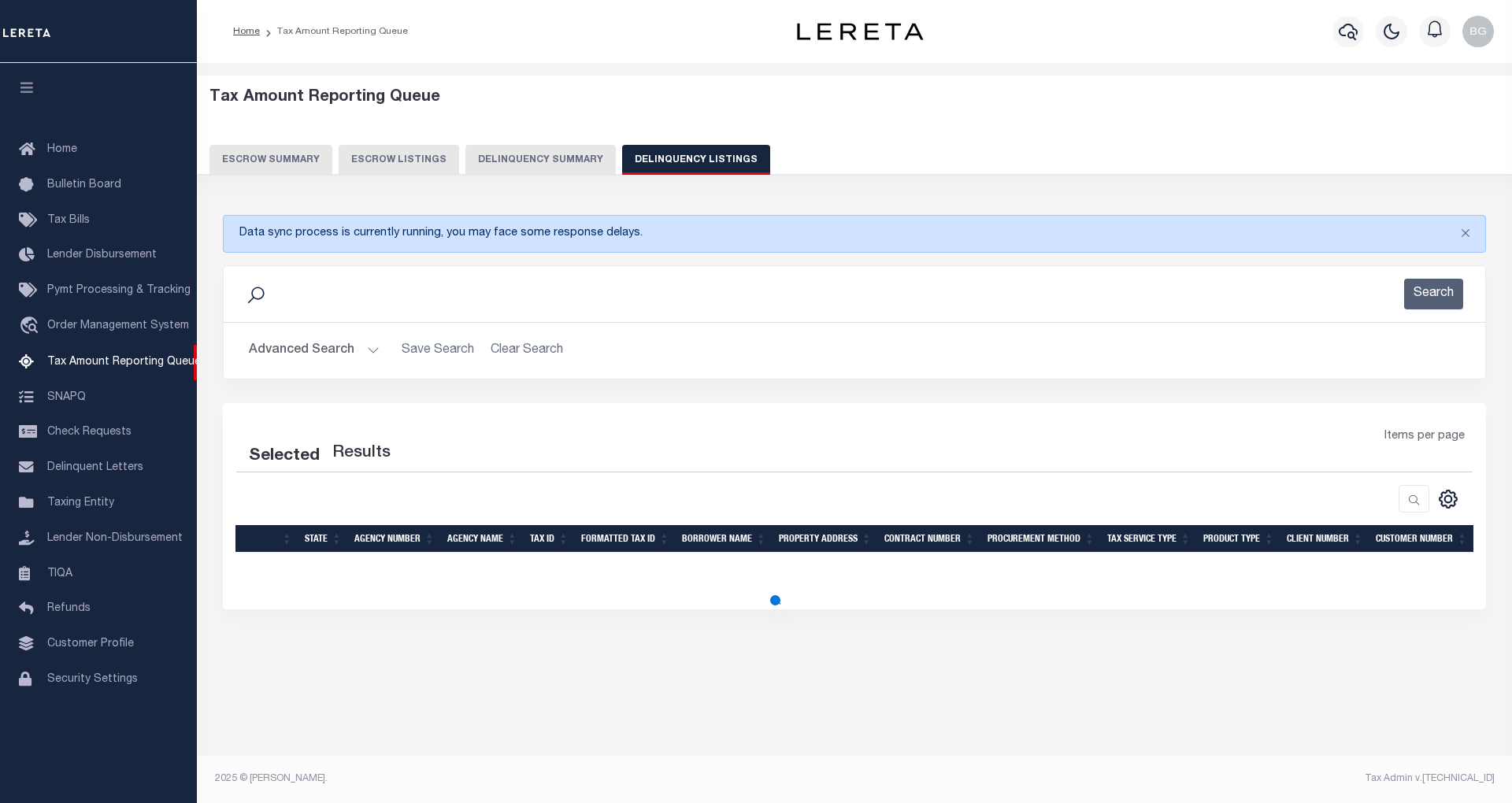
select select "100"
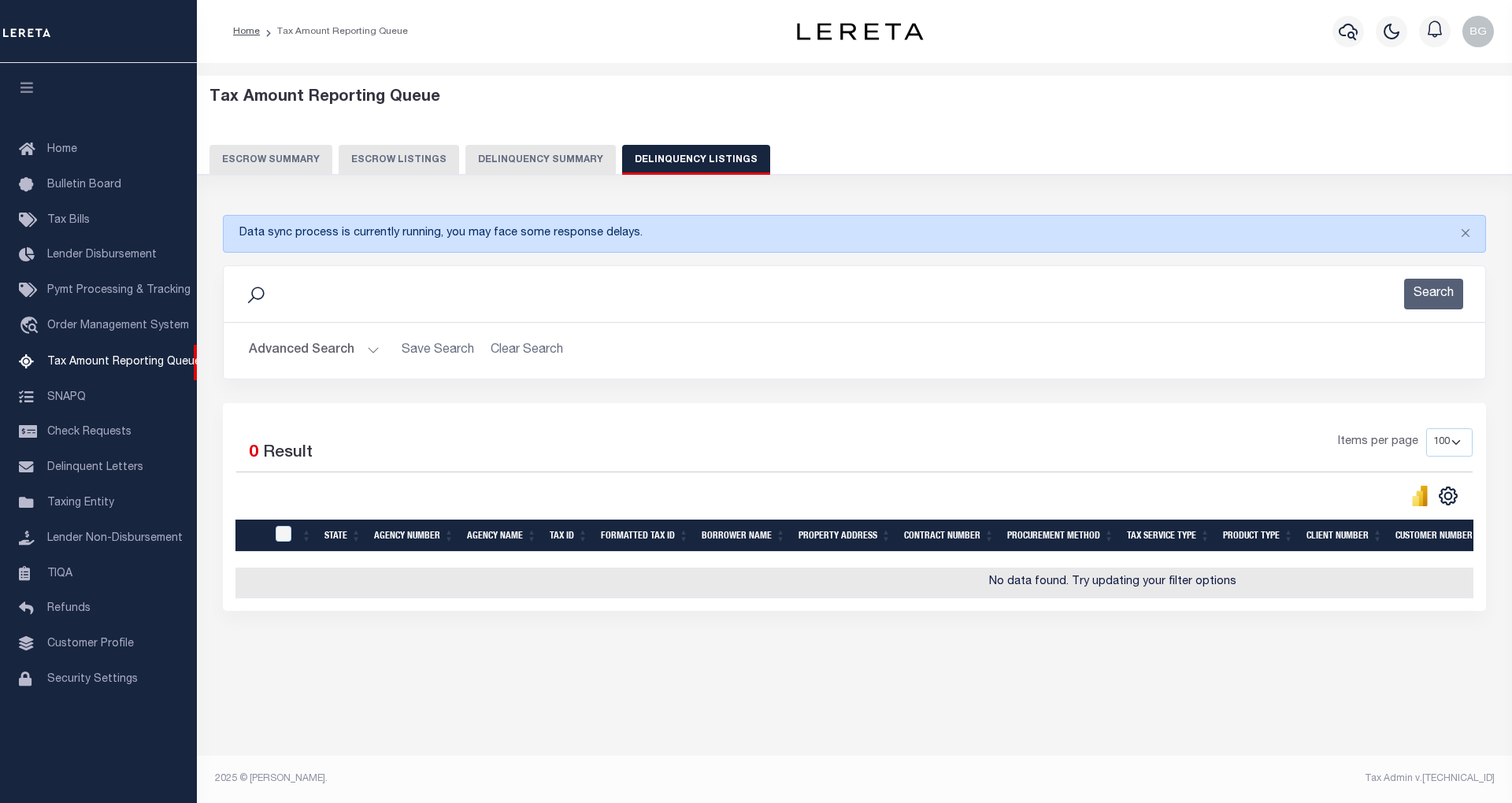
click at [369, 351] on button "Advanced Search" at bounding box center [315, 351] width 131 height 31
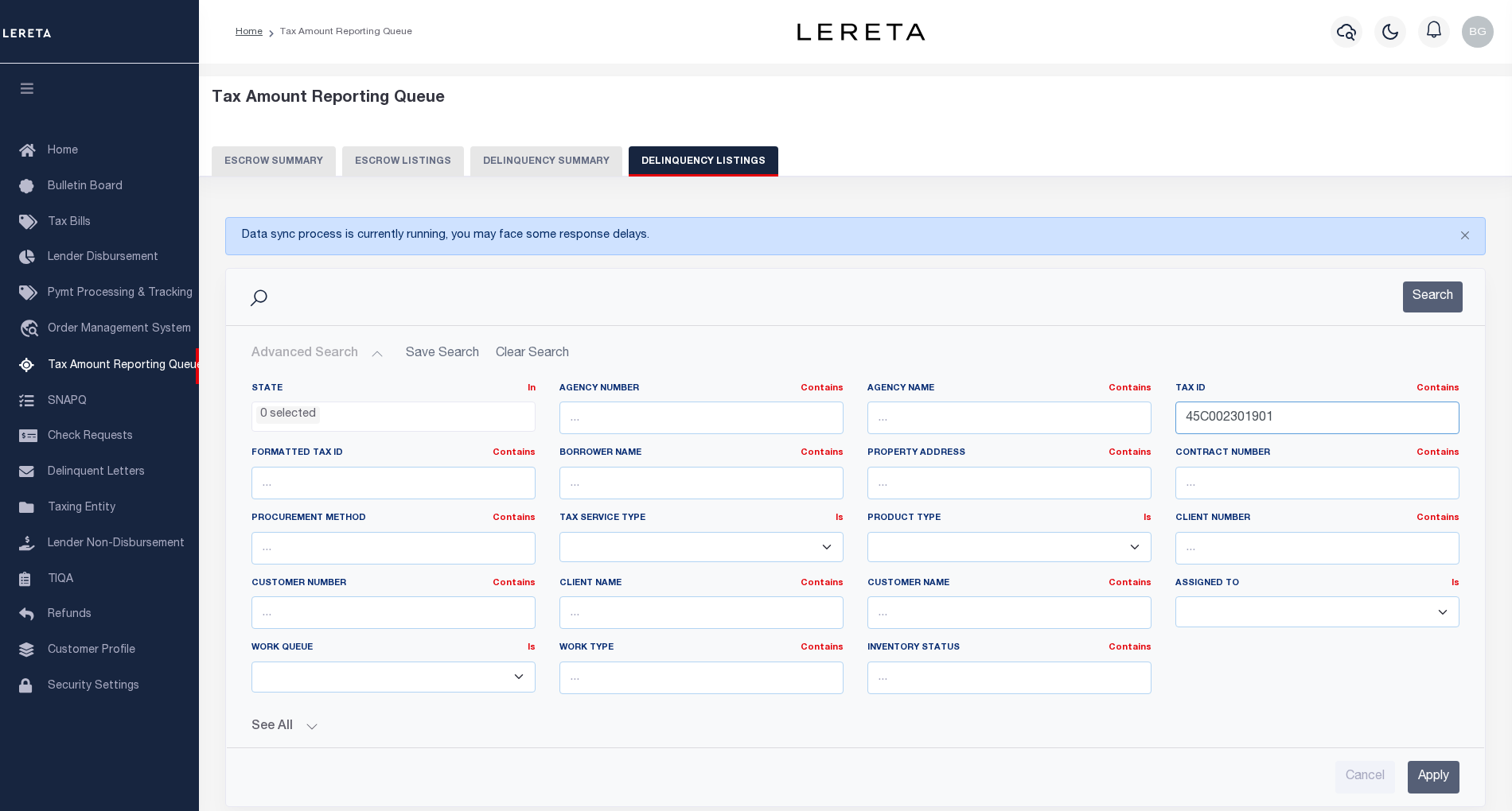
click at [1214, 423] on input "45C002301901" at bounding box center [1318, 418] width 284 height 33
paste input "31-00-00-15A"
type input "31-00-00-15A"
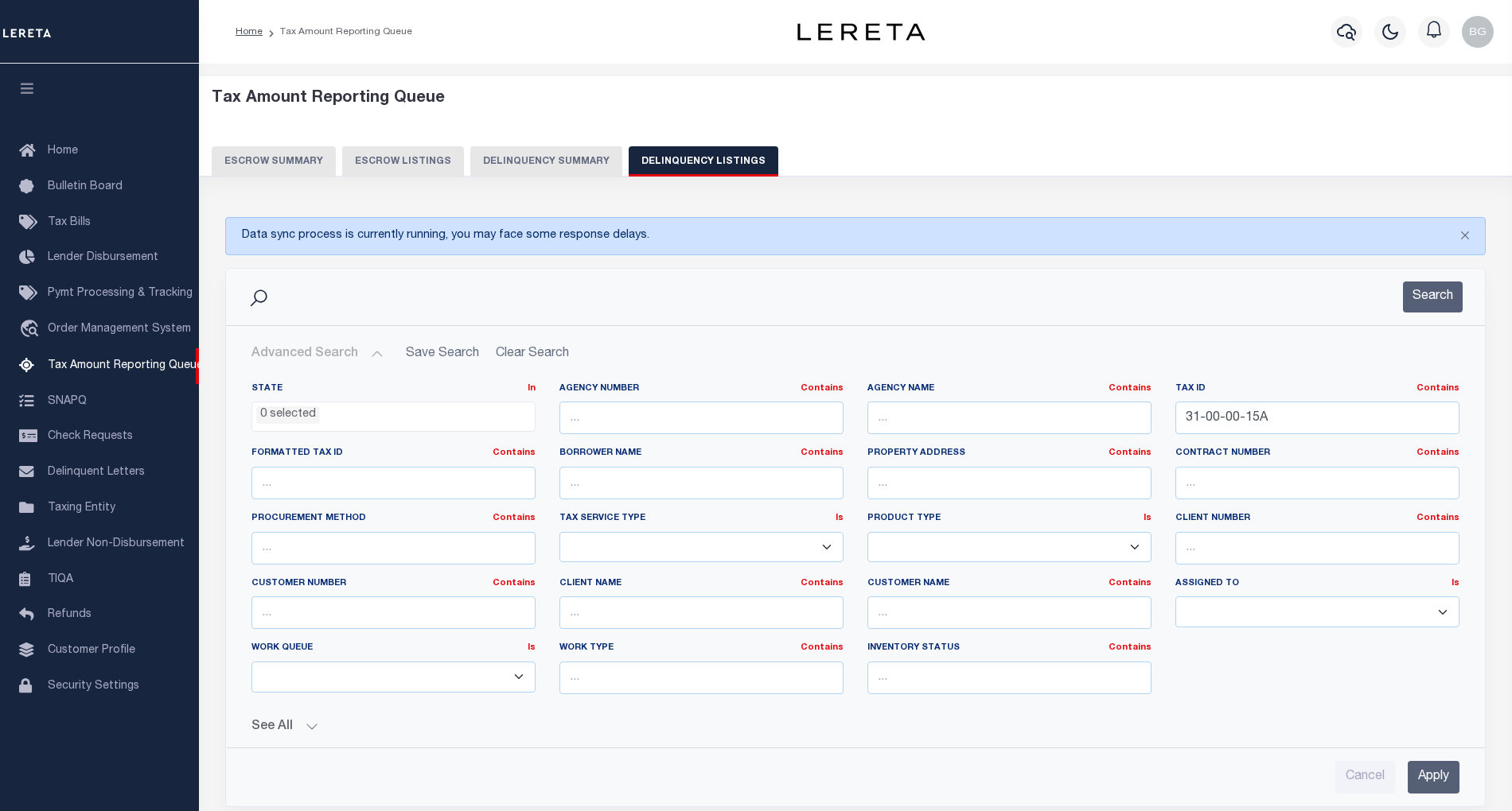
click at [1437, 790] on input "Apply" at bounding box center [1433, 778] width 51 height 33
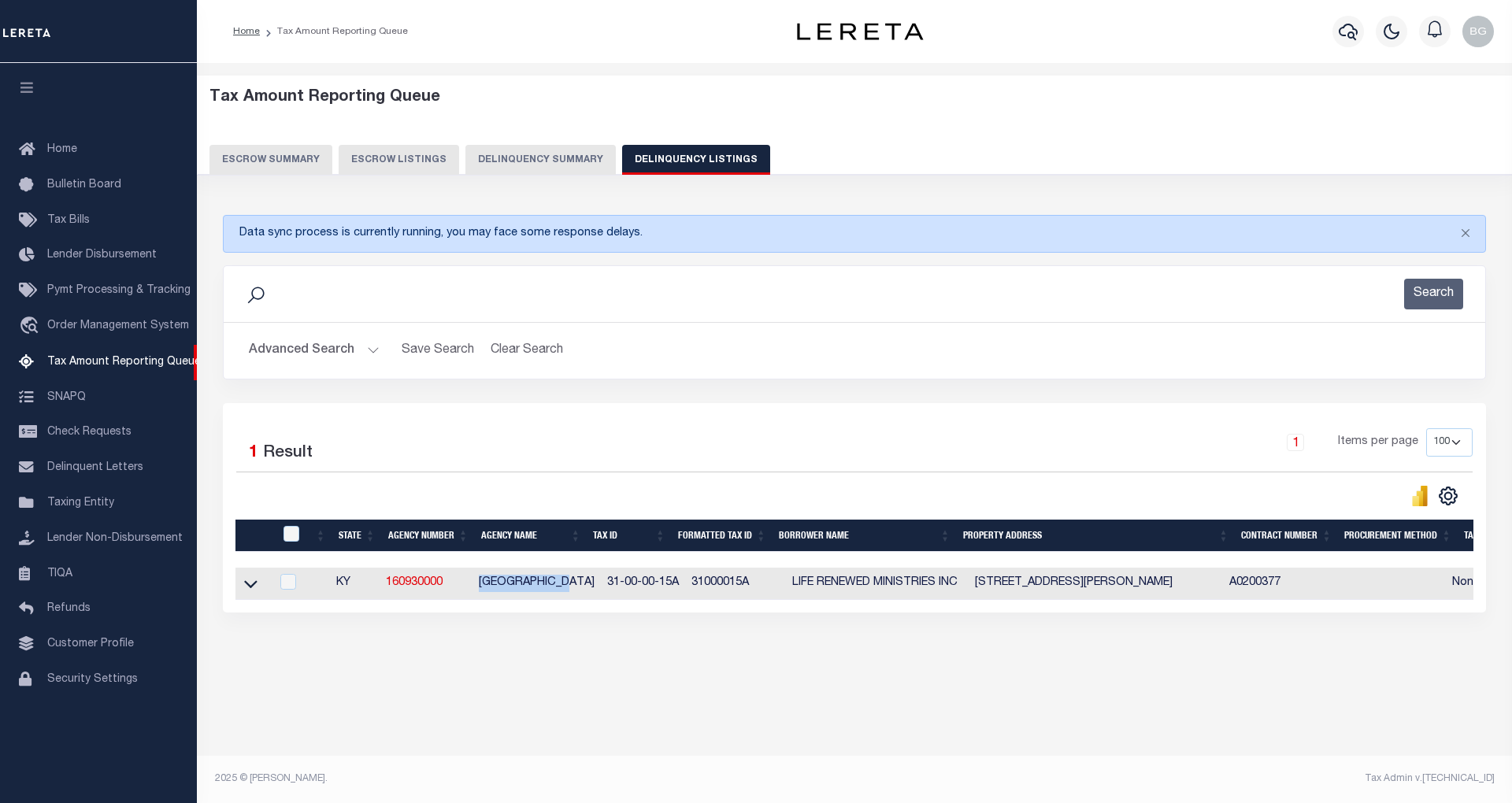
drag, startPoint x: 480, startPoint y: 588, endPoint x: 578, endPoint y: 584, distance: 98.1
click at [578, 584] on td "OLDHAM COUNTY" at bounding box center [536, 584] width 129 height 32
checkbox input "true"
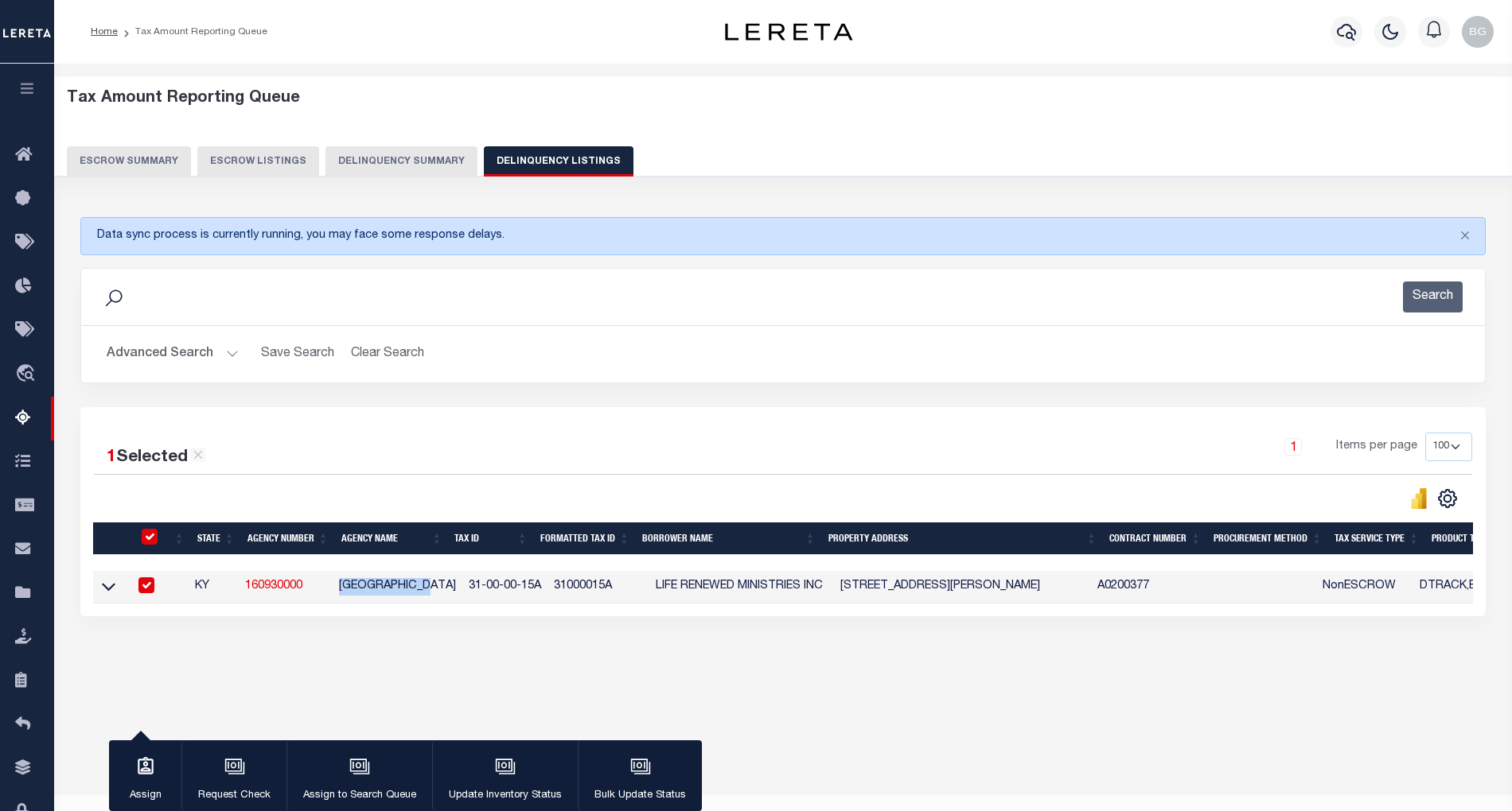
copy td "OLDHAM COUNTY"
click at [146, 537] on input "checkbox" at bounding box center [149, 537] width 16 height 16
checkbox input "false"
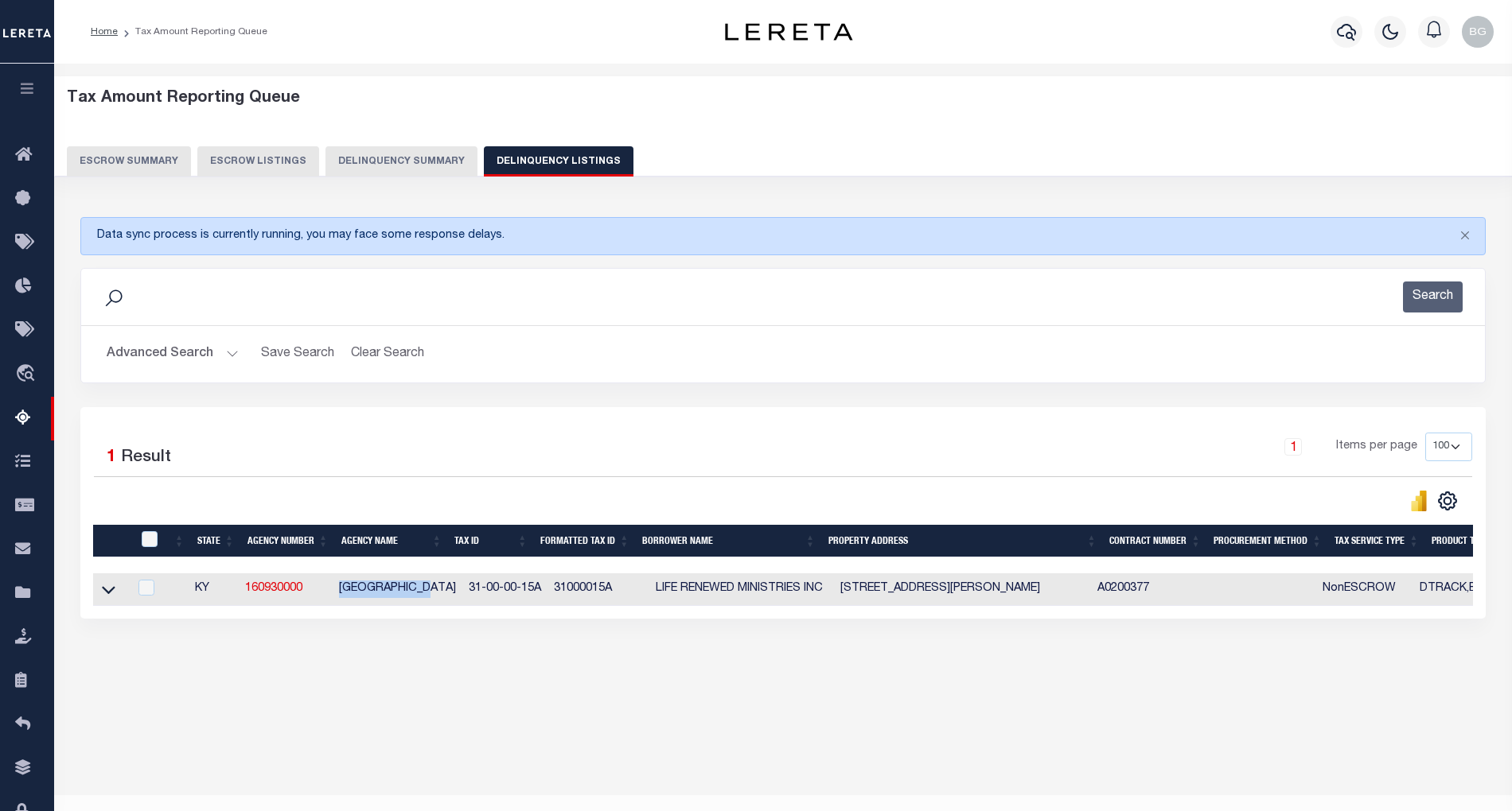
drag, startPoint x: 109, startPoint y: 596, endPoint x: 413, endPoint y: 596, distance: 304.0
click icon
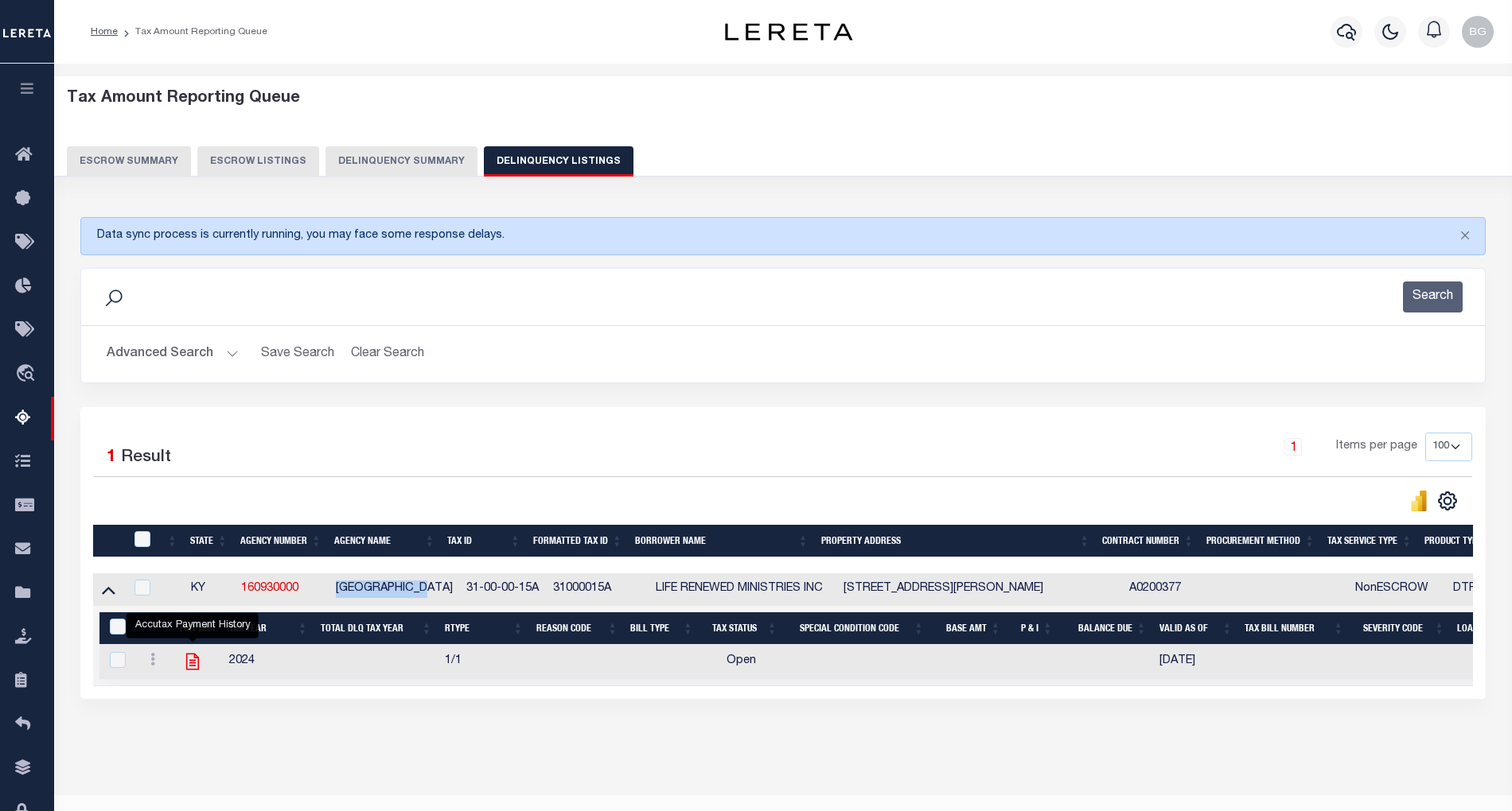
click icon ""
checkbox input "true"
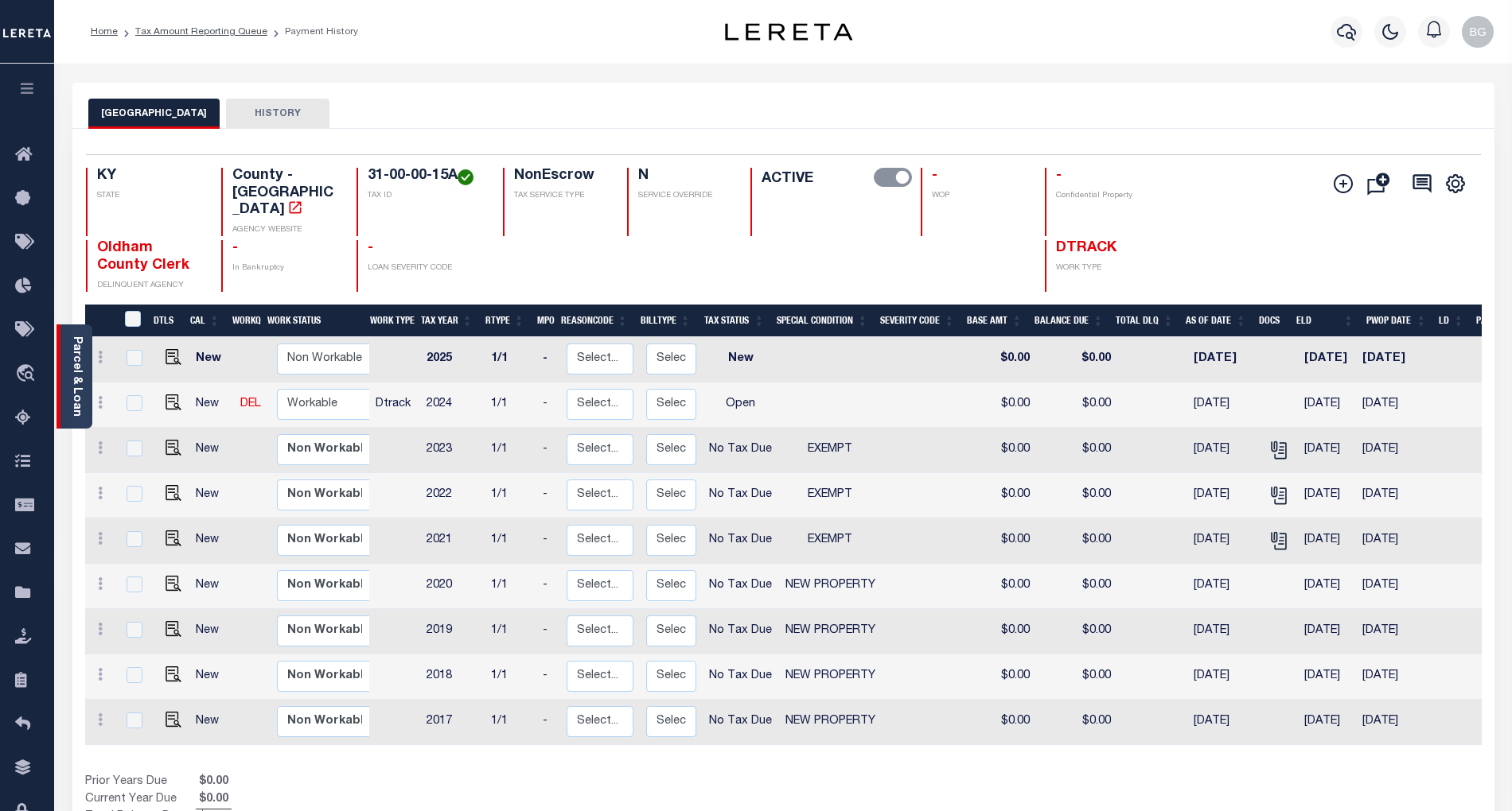
click at [75, 371] on link "Parcel & Loan" at bounding box center [77, 377] width 11 height 80
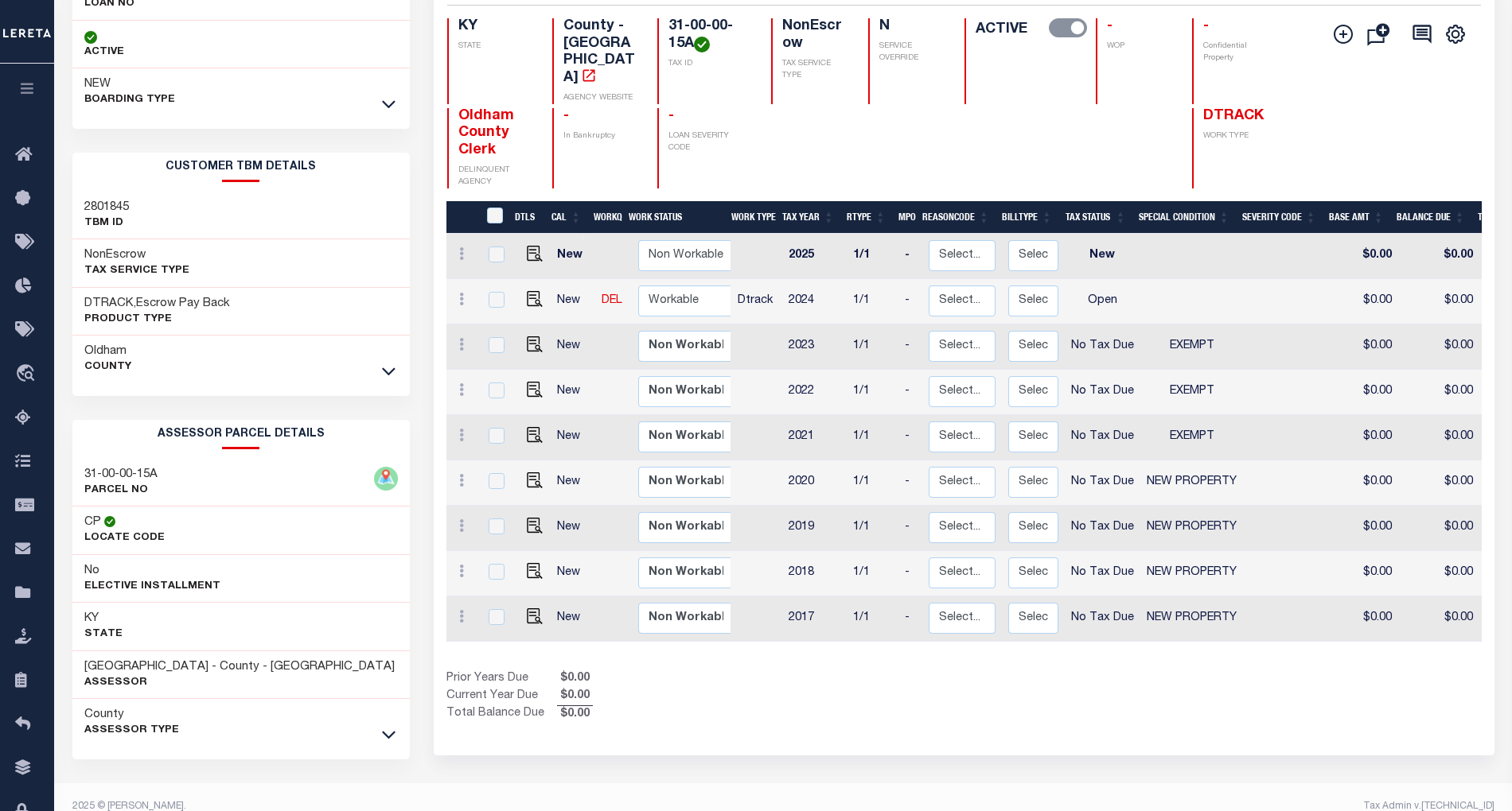
scroll to position [175, 0]
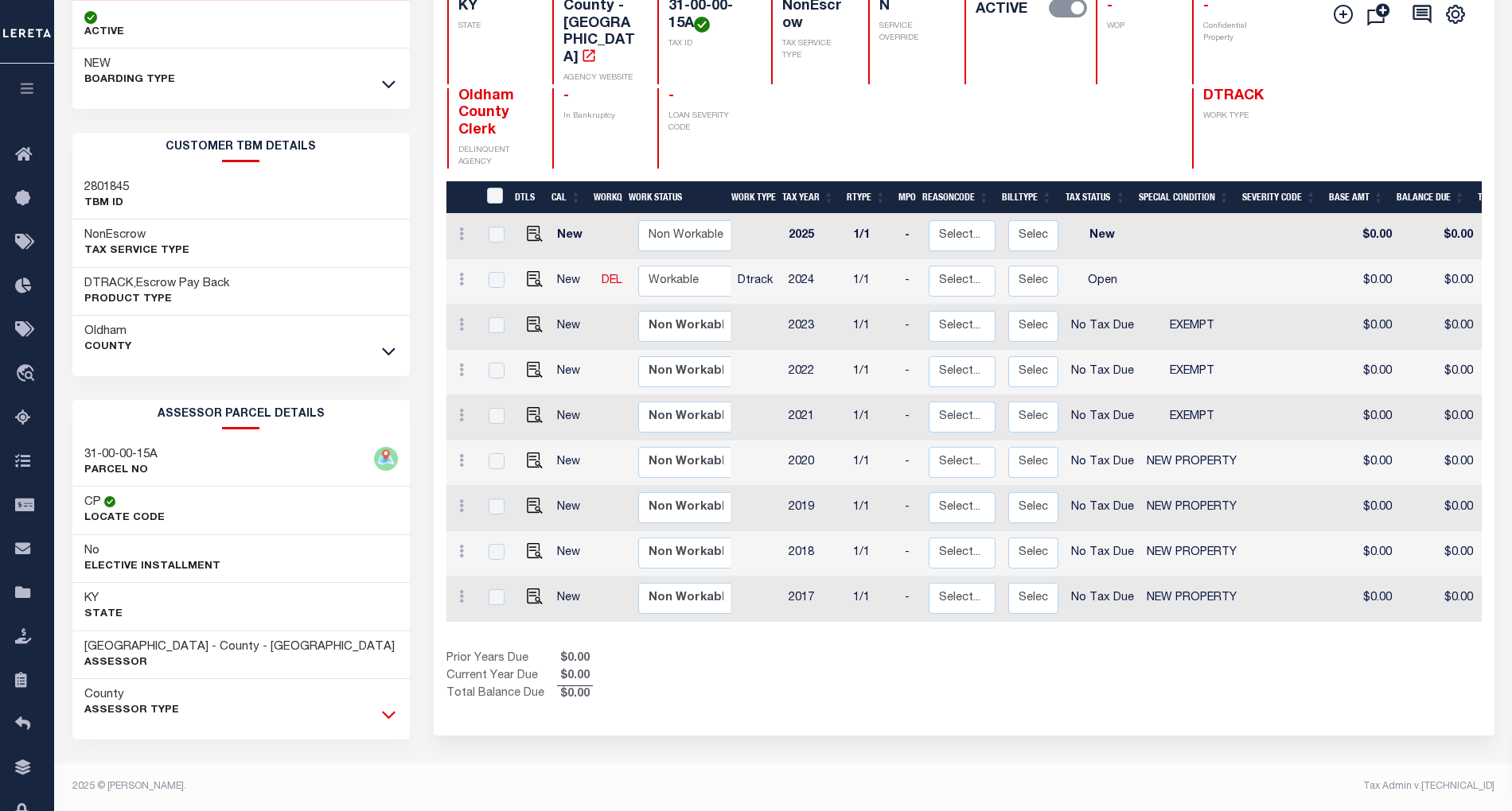
click at [382, 718] on icon at bounding box center [389, 715] width 14 height 16
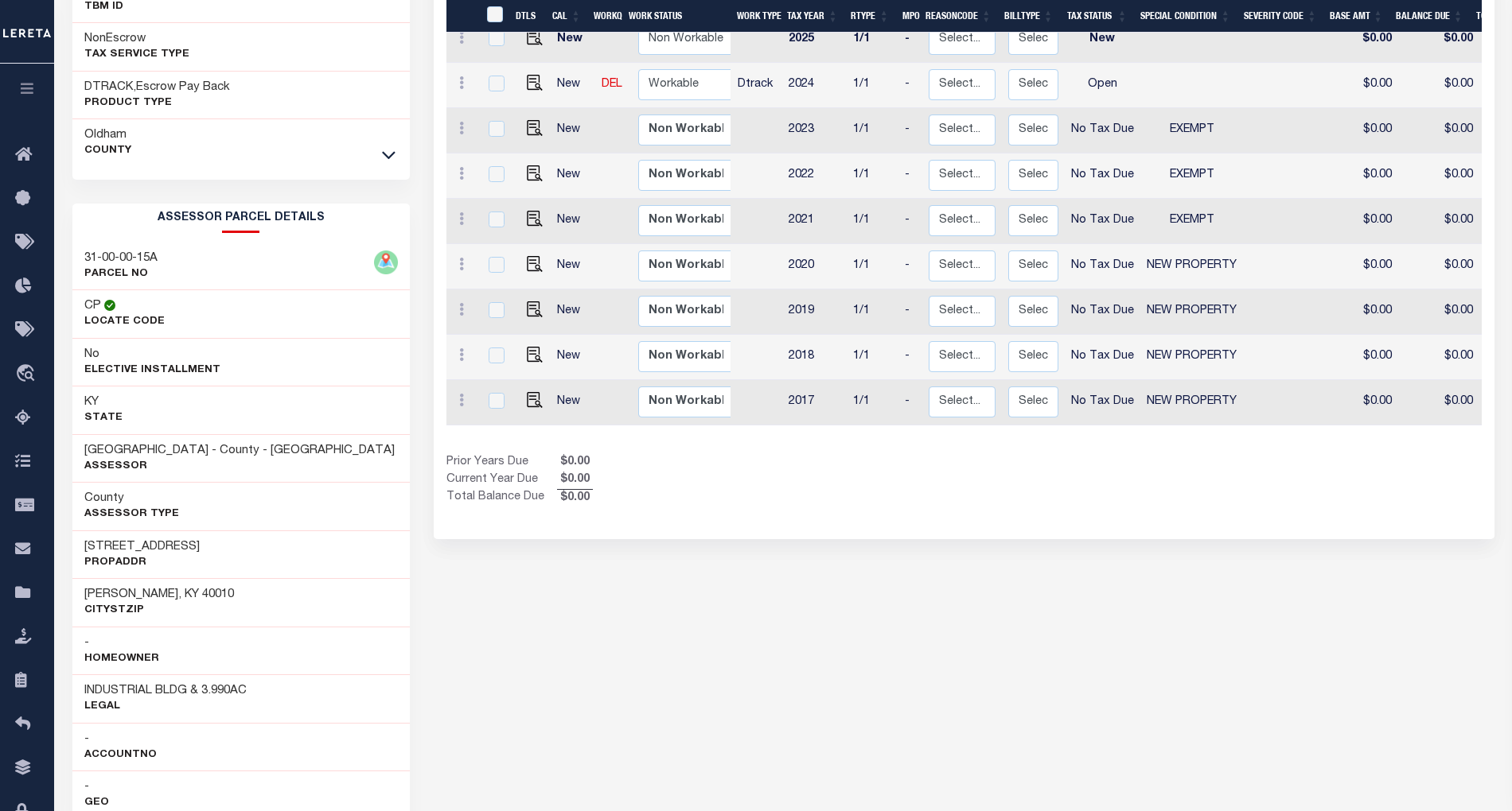
scroll to position [386, 0]
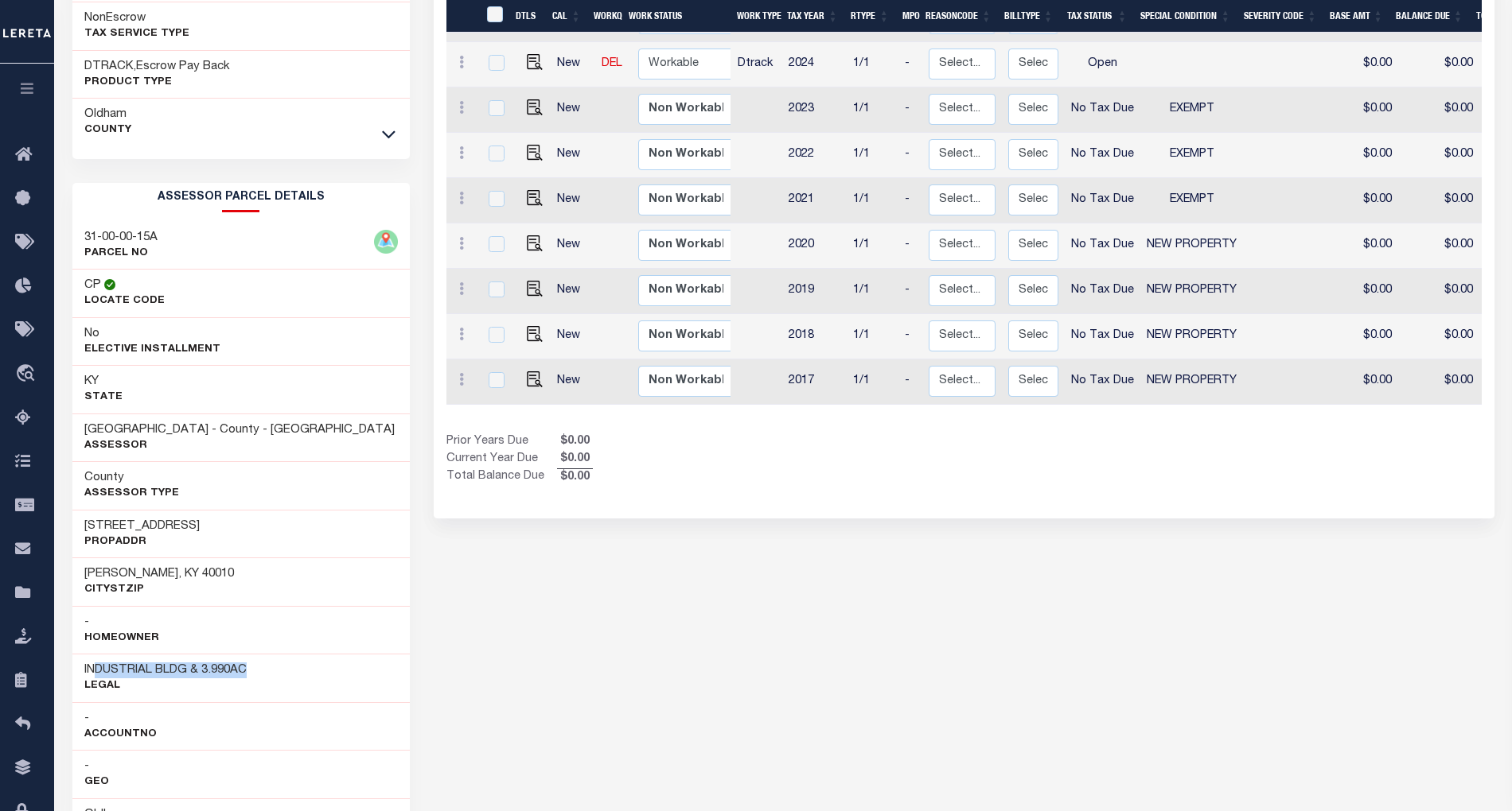
drag, startPoint x: 167, startPoint y: 679, endPoint x: 259, endPoint y: 680, distance: 92.0
click at [259, 680] on div "INDUSTRIAL BLDG & 3.990AC Legal" at bounding box center [241, 678] width 337 height 48
click at [249, 680] on div "INDUSTRIAL BLDG & 3.990AC Legal" at bounding box center [241, 678] width 337 height 48
drag, startPoint x: 83, startPoint y: 675, endPoint x: 264, endPoint y: 675, distance: 181.0
click at [264, 675] on div "INDUSTRIAL BLDG & 3.990AC Legal" at bounding box center [241, 678] width 337 height 48
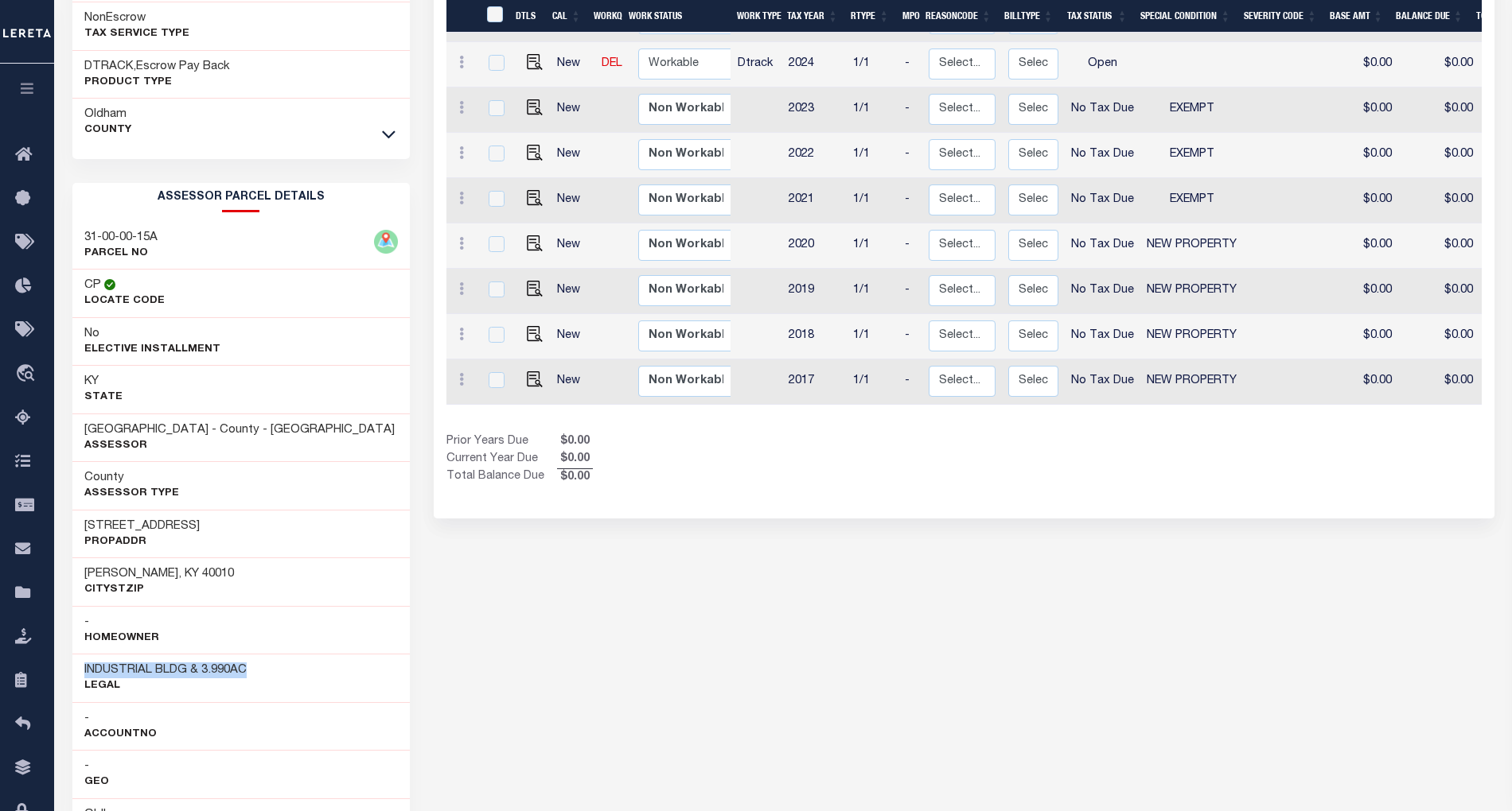
copy h3 "INDUSTRIAL BLDG & 3.990AC"
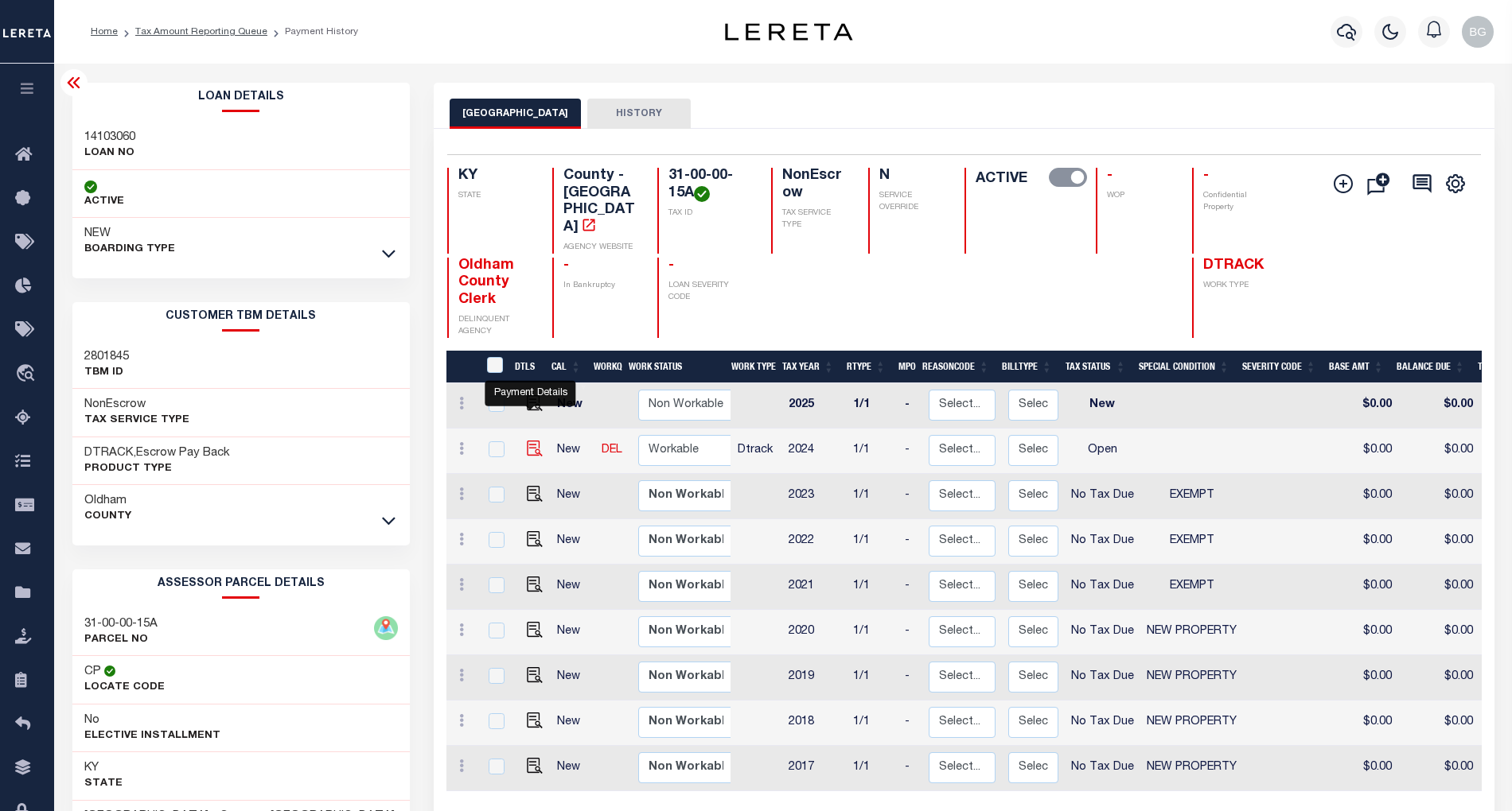
click at [529, 441] on img "" at bounding box center [534, 448] width 16 height 16
checkbox input "true"
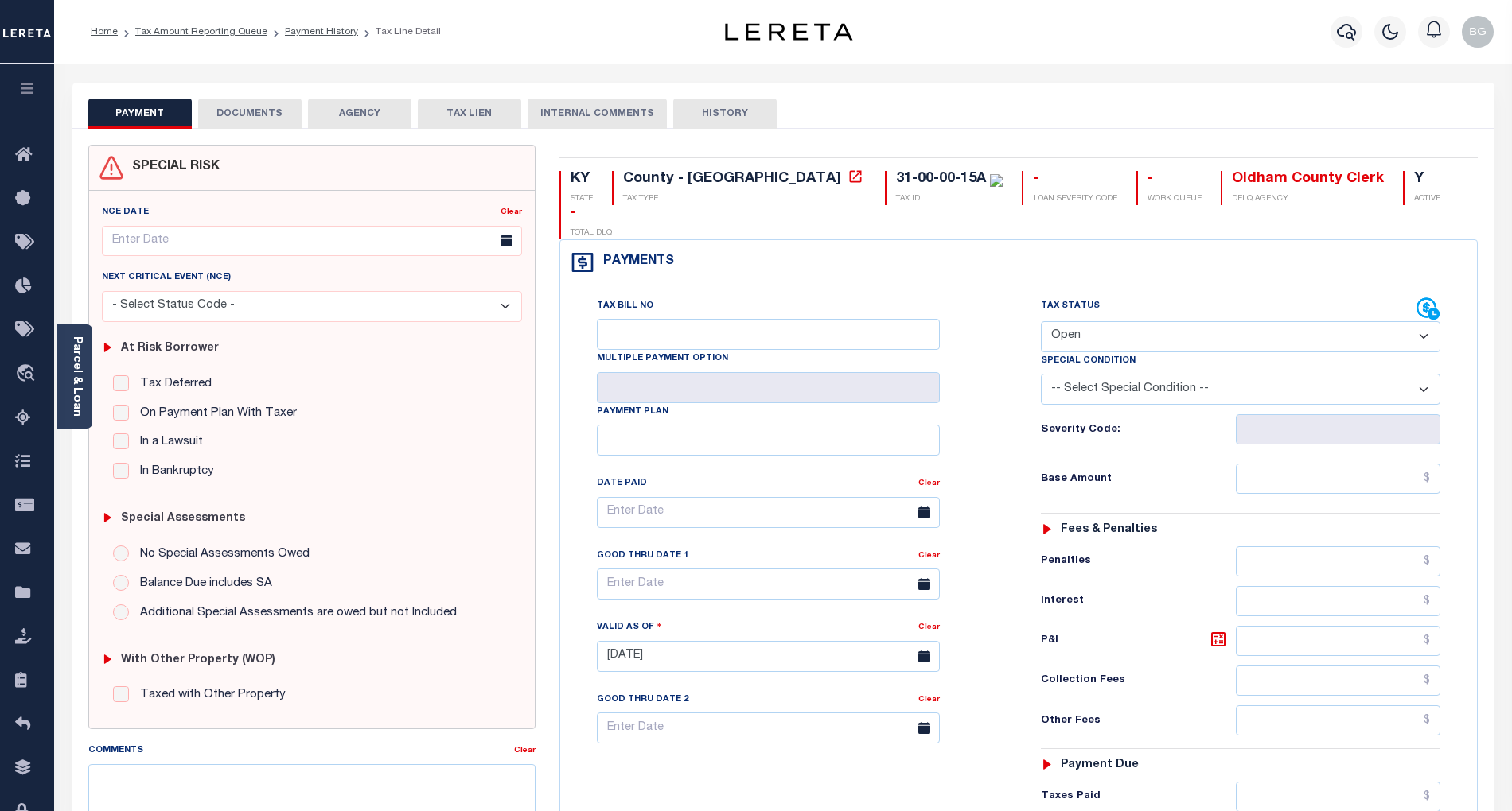
click at [1099, 321] on select "- Select Status Code - Open Due/Unpaid Paid Incomplete No Tax Due Internal Refu…" at bounding box center [1240, 336] width 399 height 31
select select "NTX"
click at [1041, 321] on select "- Select Status Code - Open Due/Unpaid Paid Incomplete No Tax Due Internal Refu…" at bounding box center [1240, 336] width 399 height 31
type input "[DATE]"
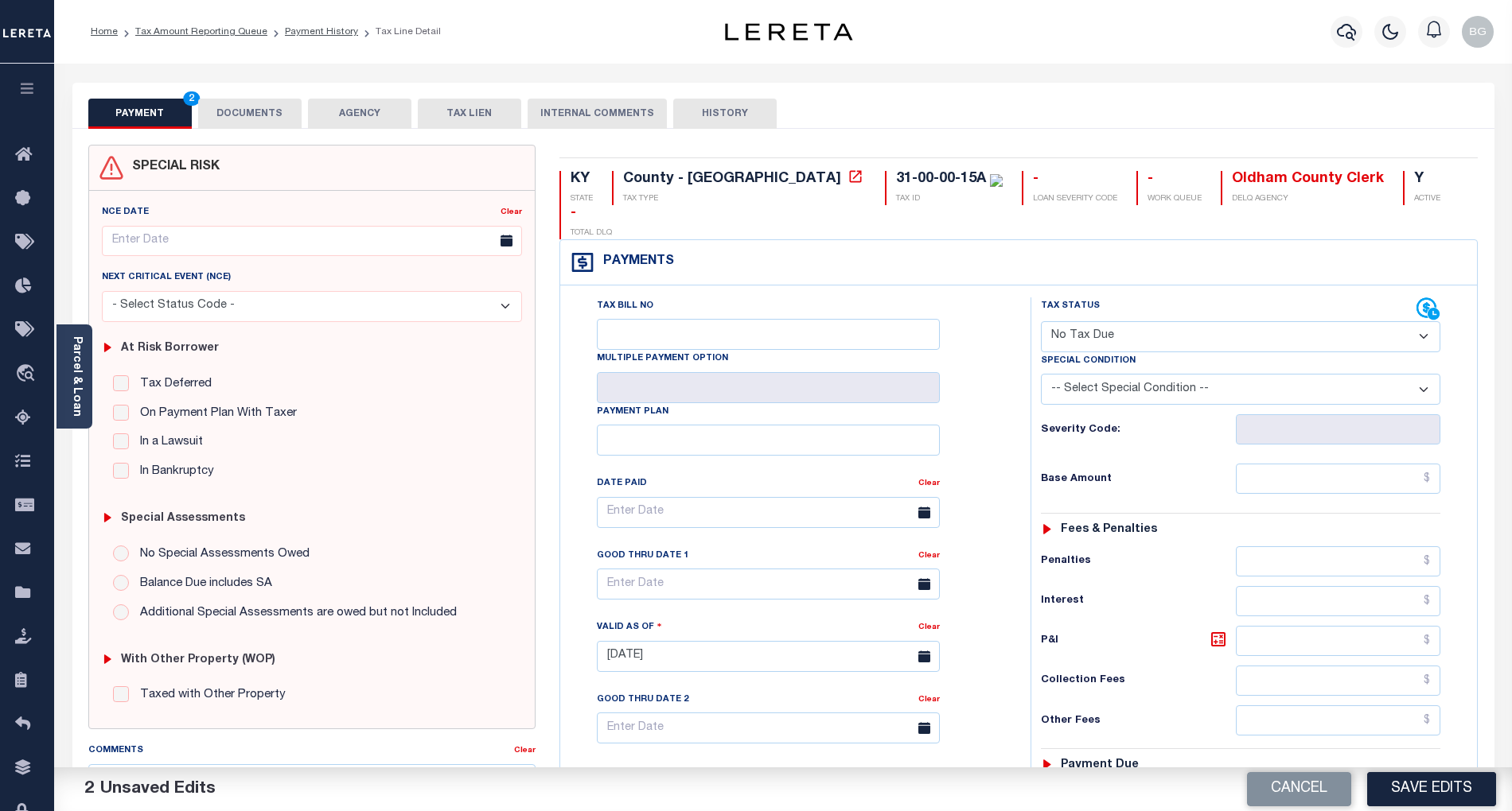
click at [1157, 374] on select "-- Select Special Condition -- 3RD PARTY TAX LIEN AGENCY TAX LIEN (A.K.A Inside…" at bounding box center [1240, 390] width 399 height 31
select select "5"
click at [1041, 374] on select "-- Select Special Condition -- 3RD PARTY TAX LIEN AGENCY TAX LIEN (A.K.A Inside…" at bounding box center [1240, 390] width 399 height 31
click at [1382, 464] on input "text" at bounding box center [1338, 479] width 205 height 30
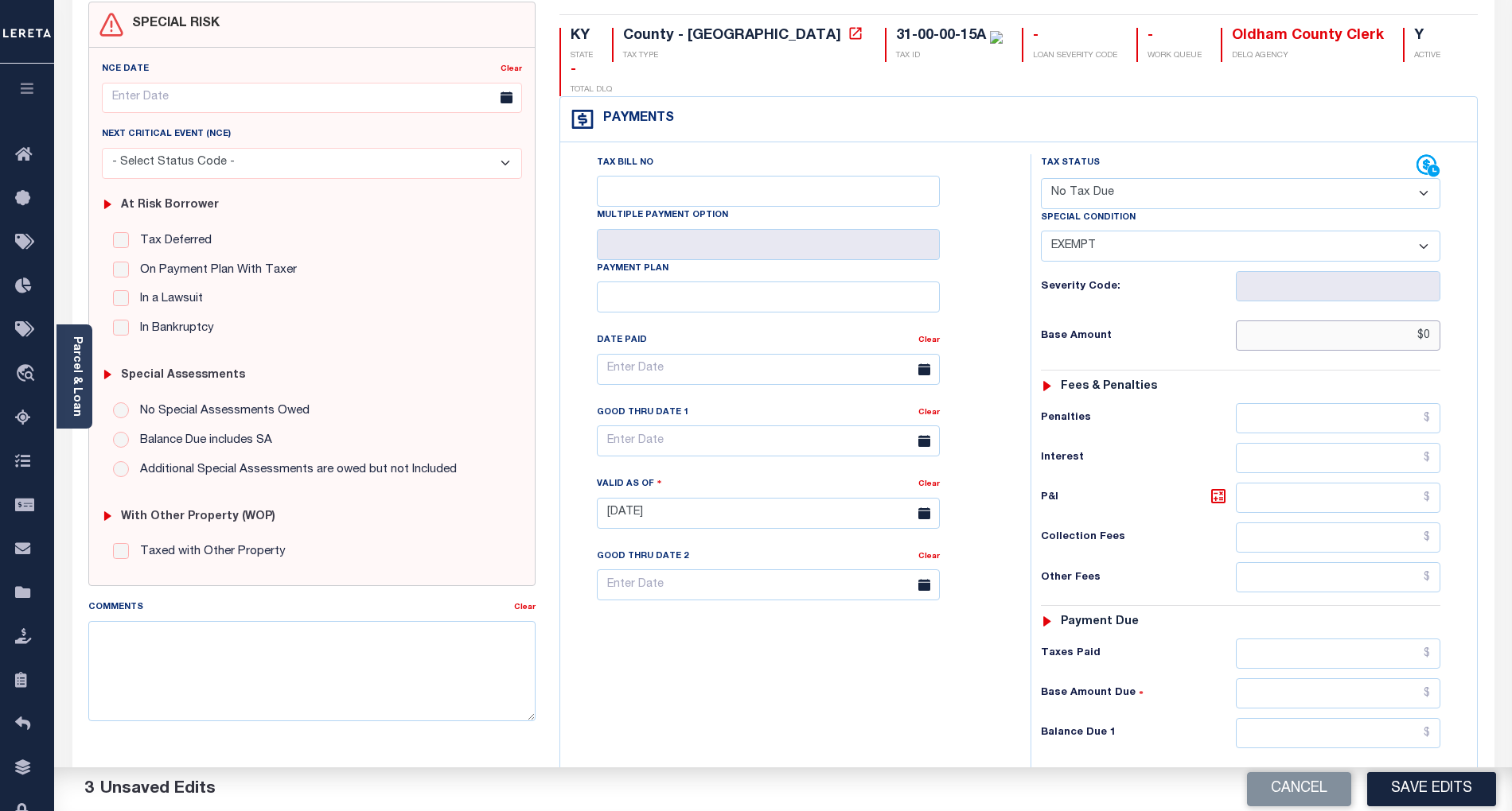
scroll to position [319, 0]
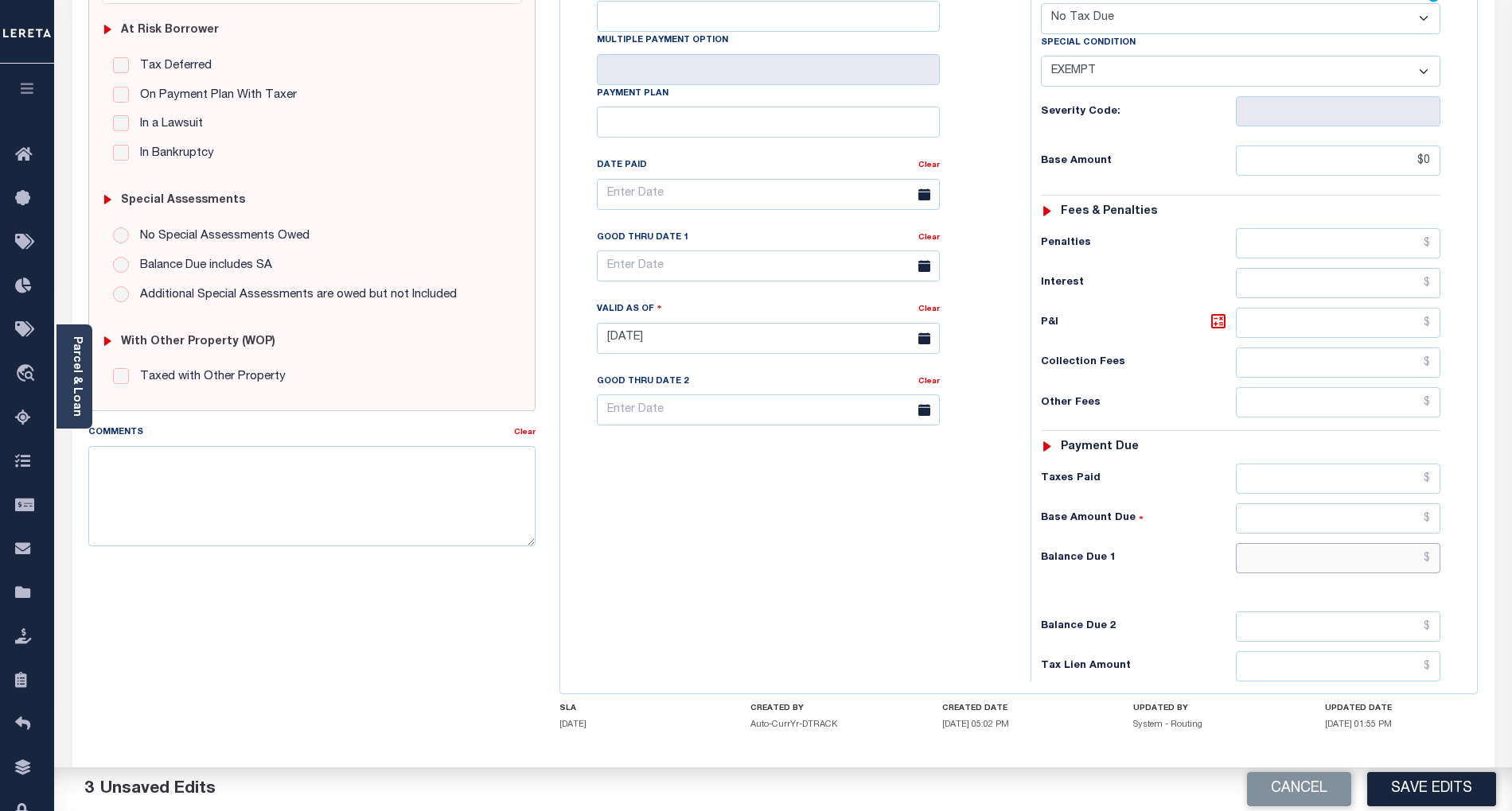
type input "$0.00"
click at [1412, 543] on input "text" at bounding box center [1338, 558] width 205 height 30
type input "$0.00"
click at [385, 468] on textarea "Comments" at bounding box center [311, 496] width 447 height 100
type textarea "p"
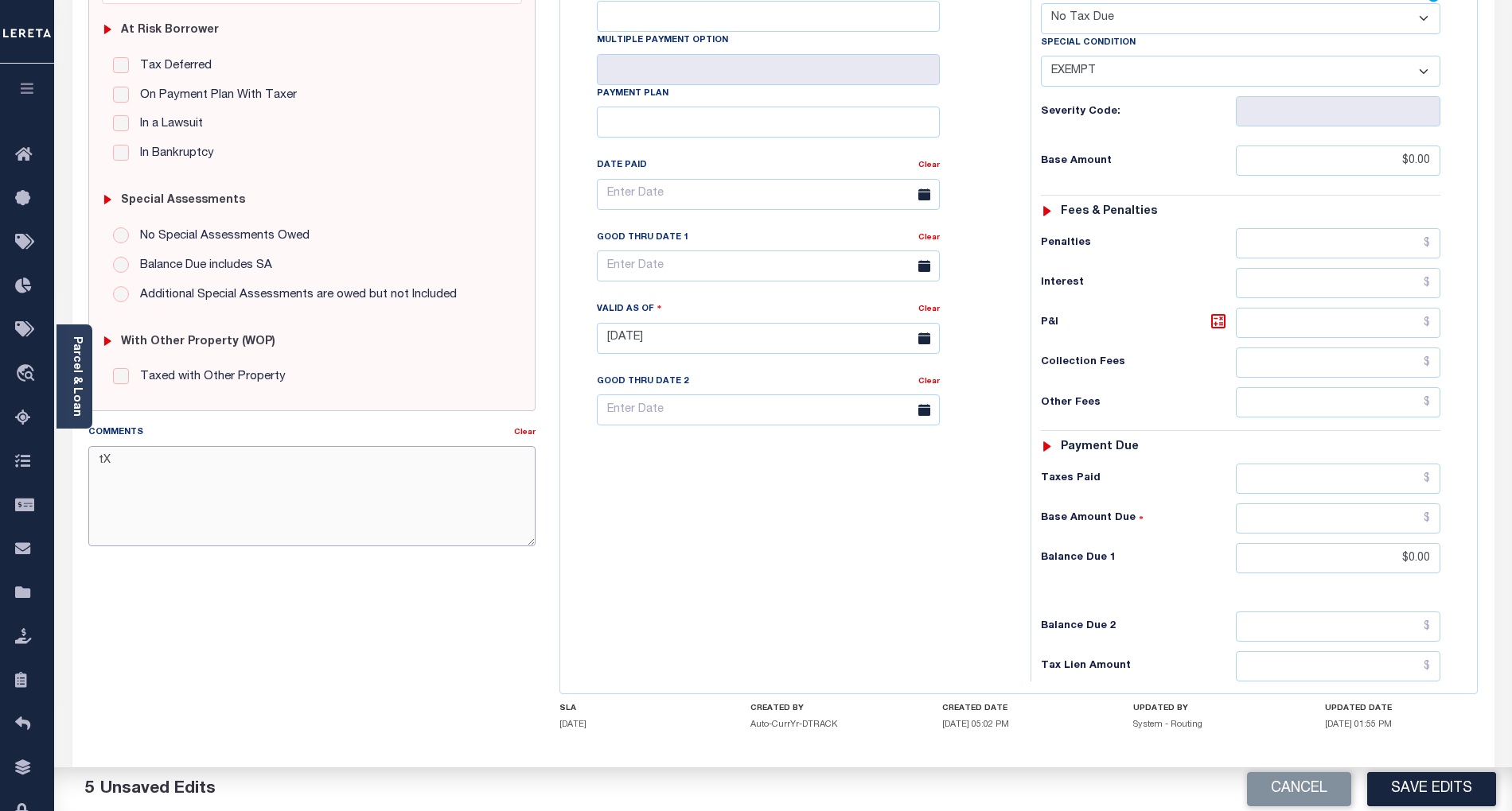
type textarea "t"
type textarea "p"
type textarea "Property is exempt- BG"
click at [1452, 779] on button "Save Edits" at bounding box center [1431, 790] width 129 height 34
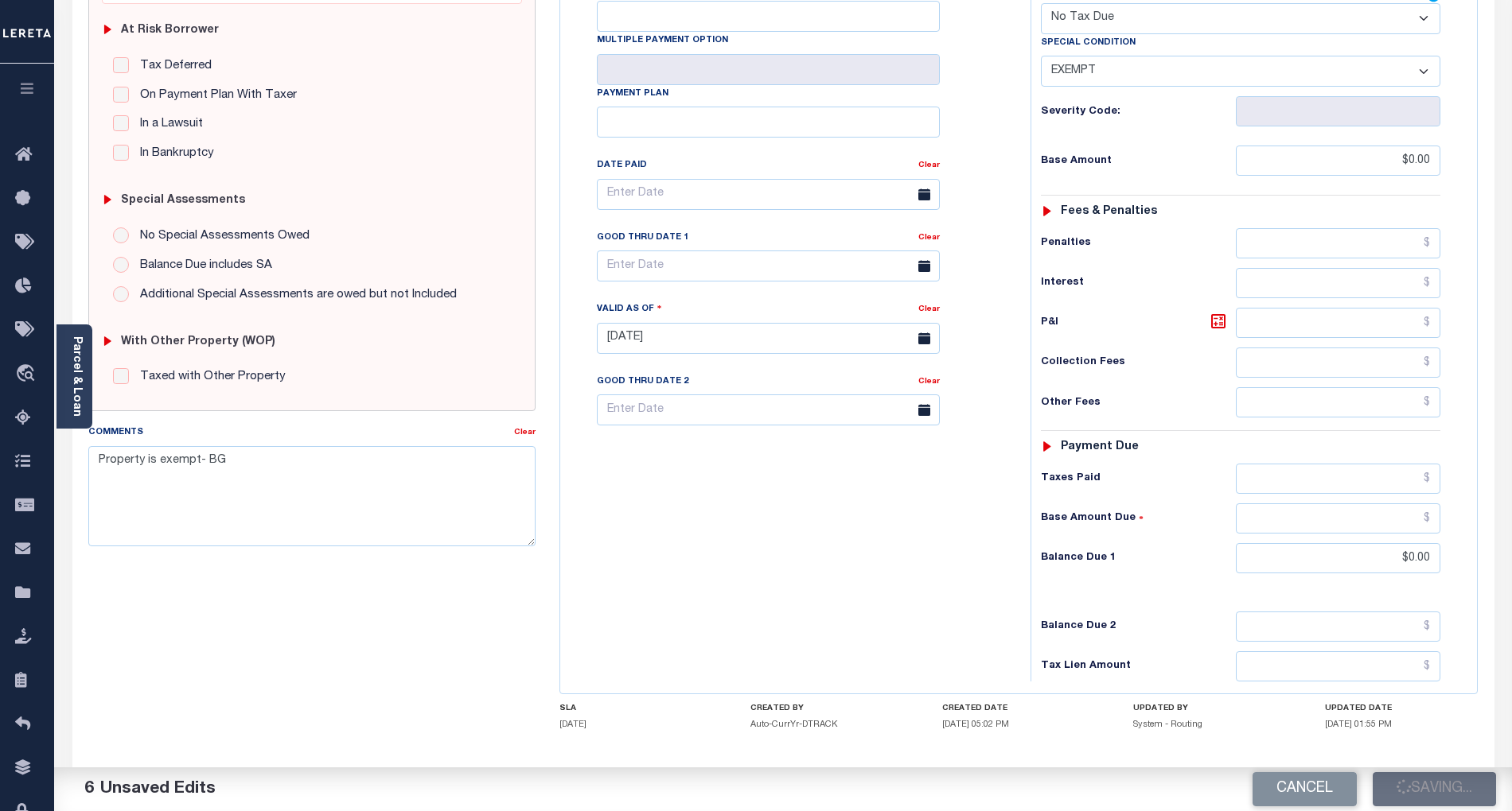
checkbox input "false"
type input "$0"
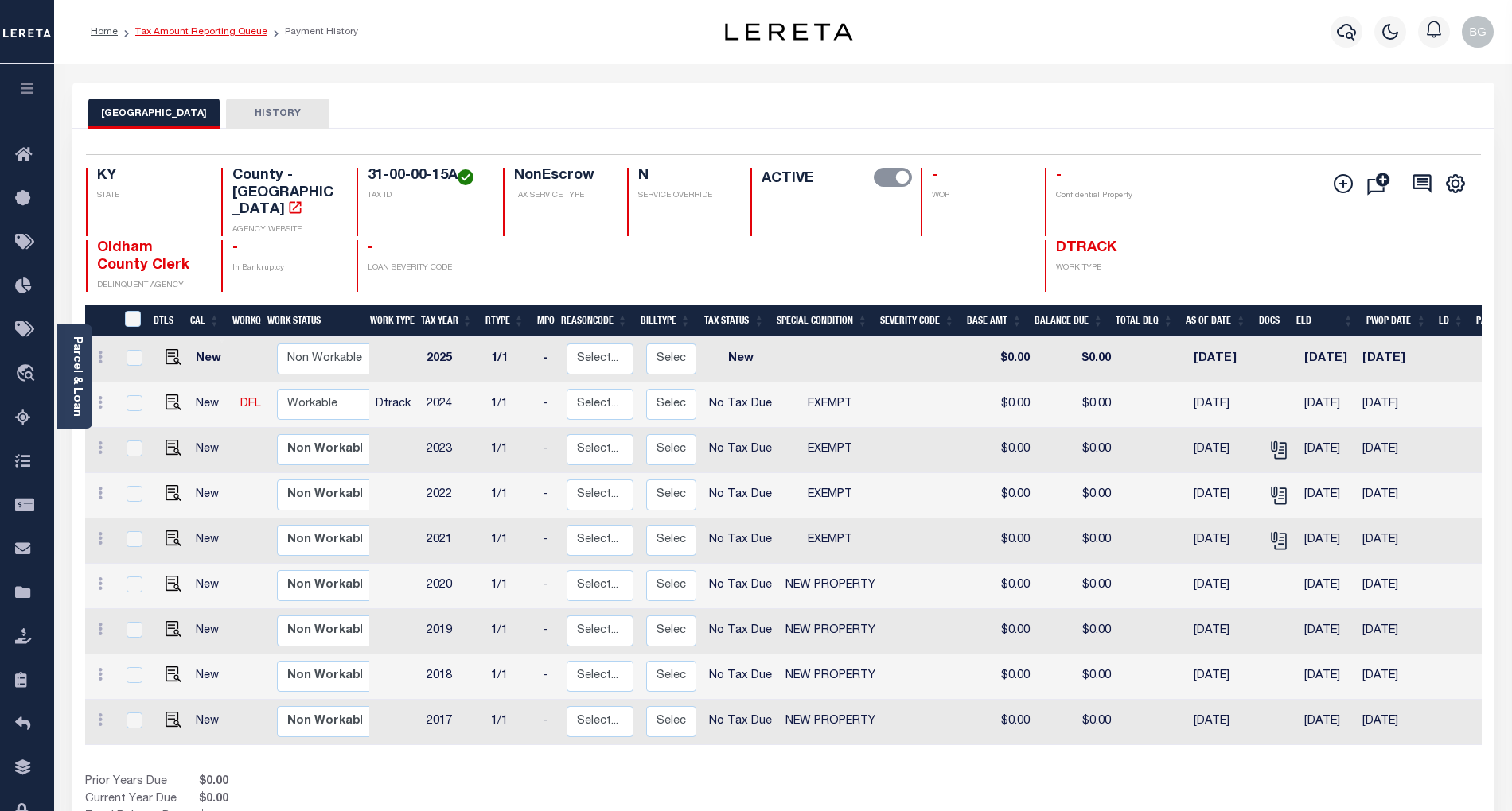
click at [172, 29] on link "Tax Amount Reporting Queue" at bounding box center [202, 32] width 132 height 10
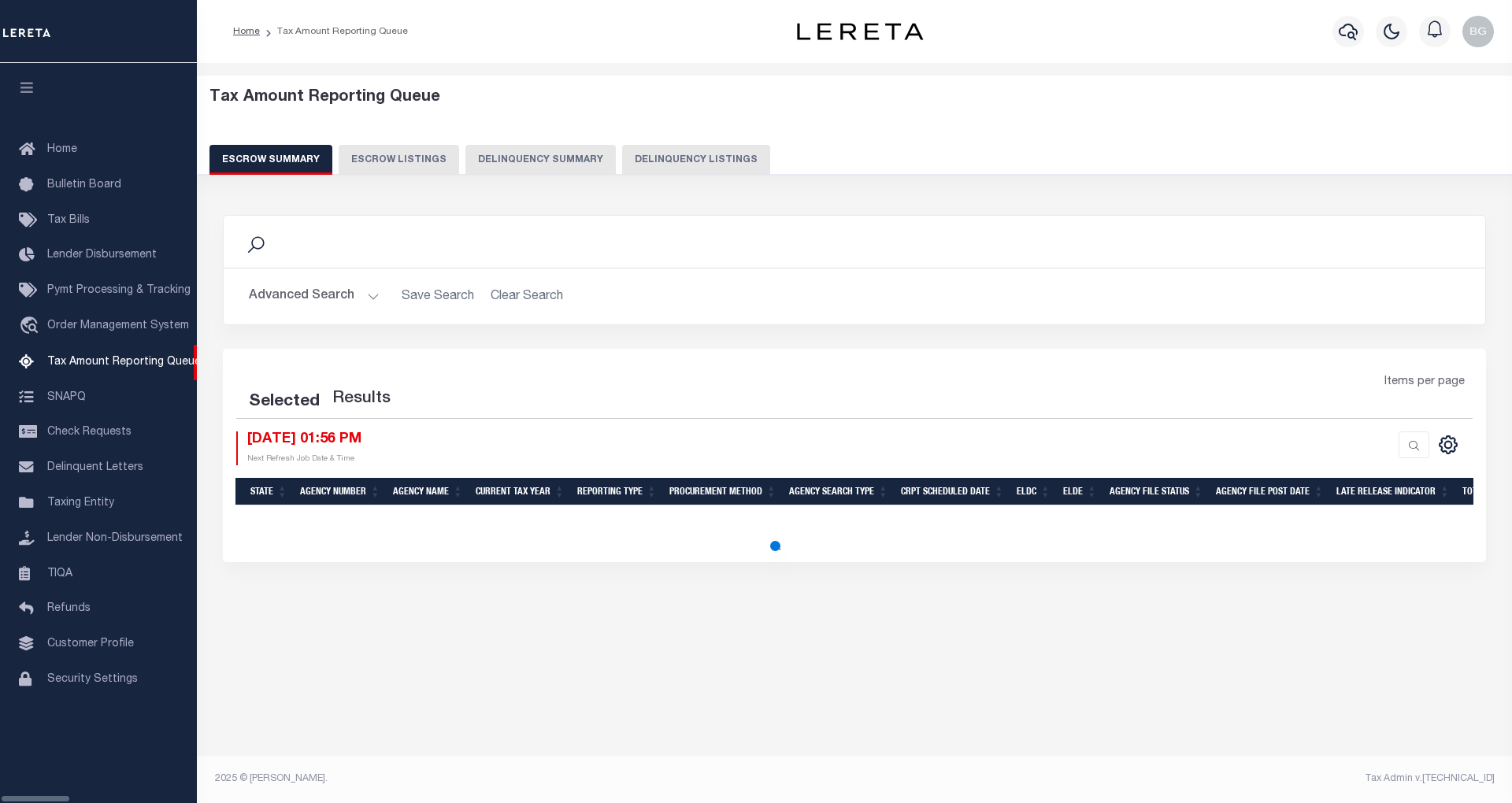
select select "100"
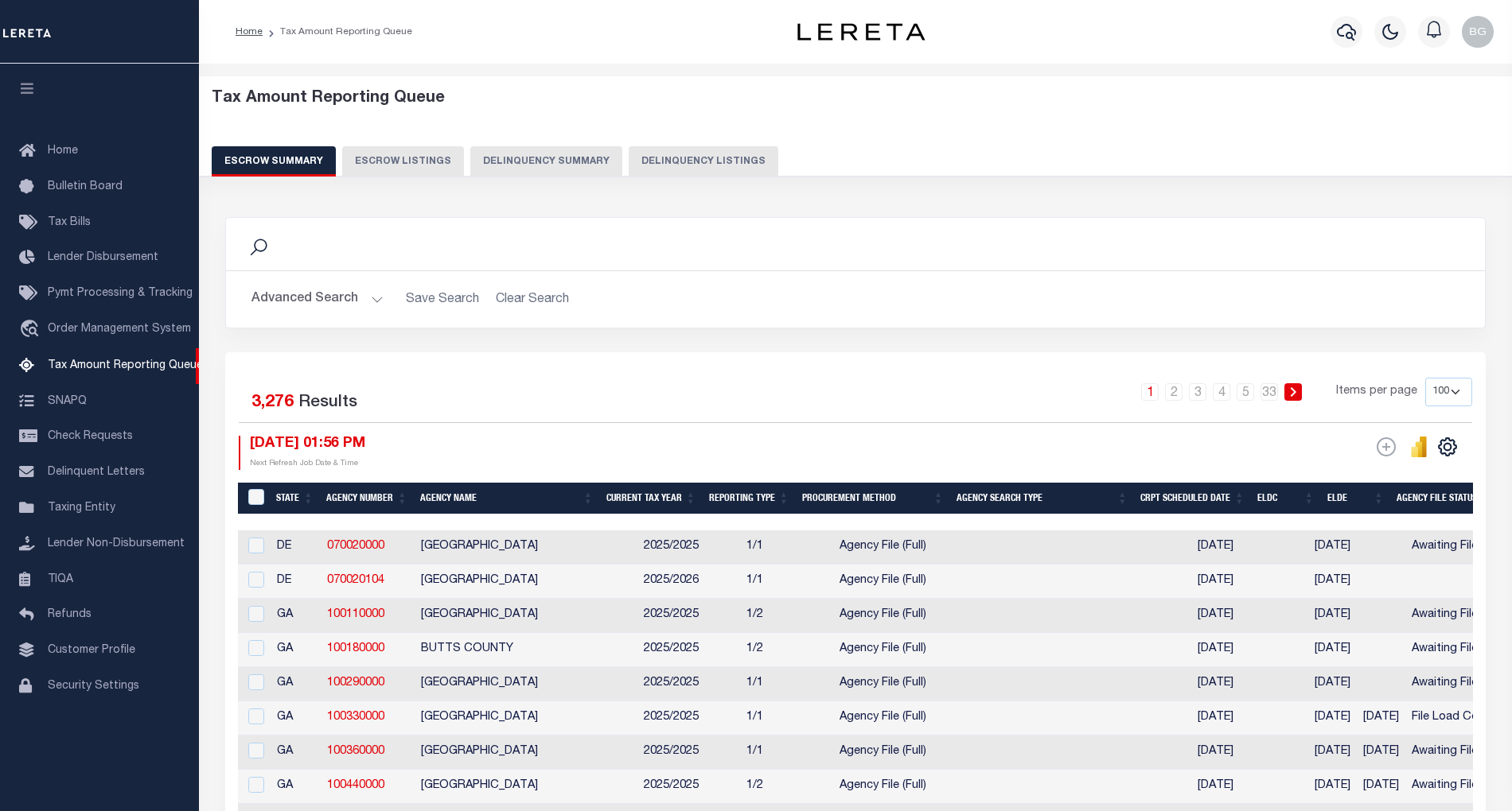
click at [658, 163] on button "Delinquency Listings" at bounding box center [702, 161] width 149 height 30
select select "100"
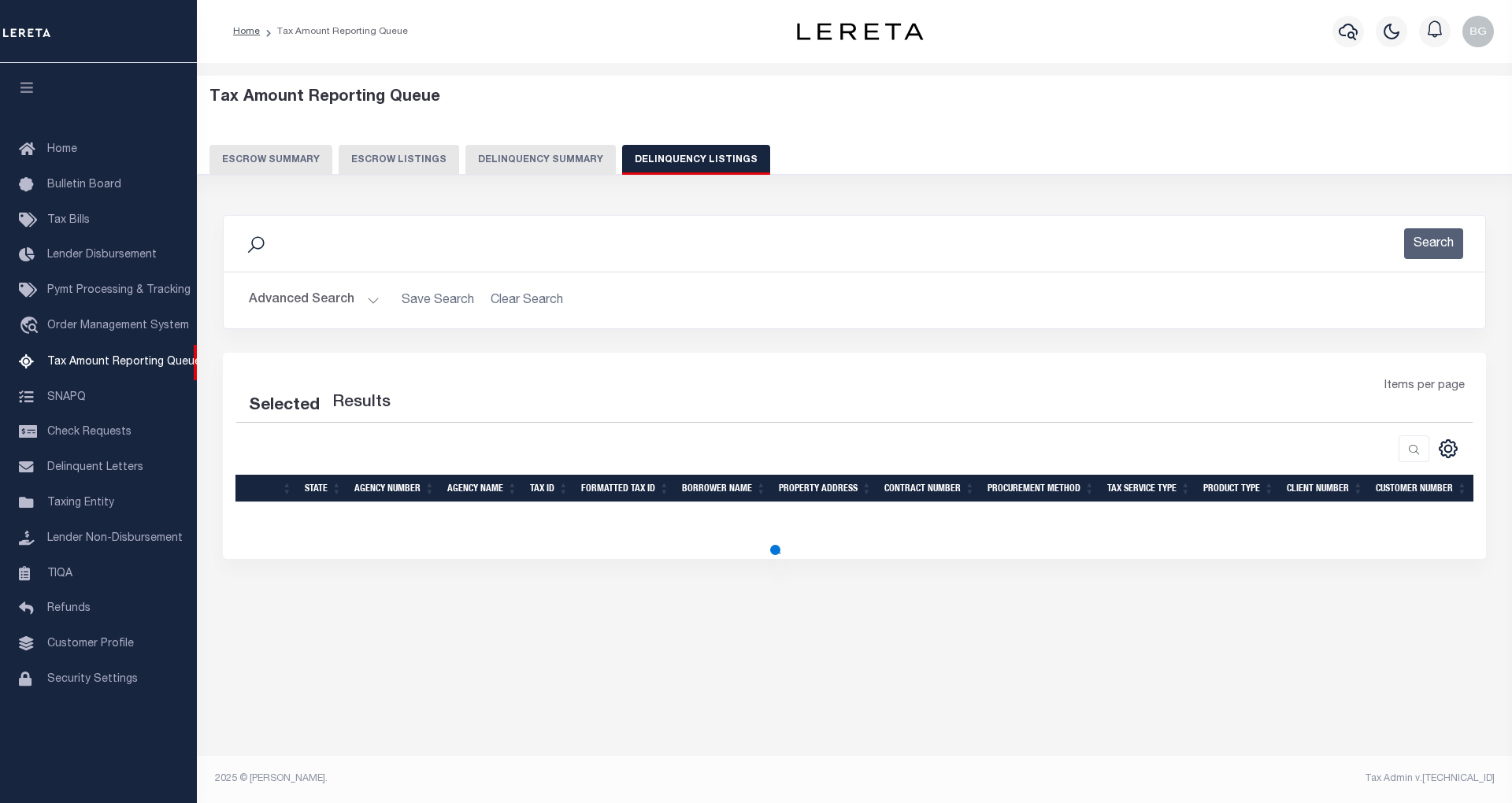
select select "100"
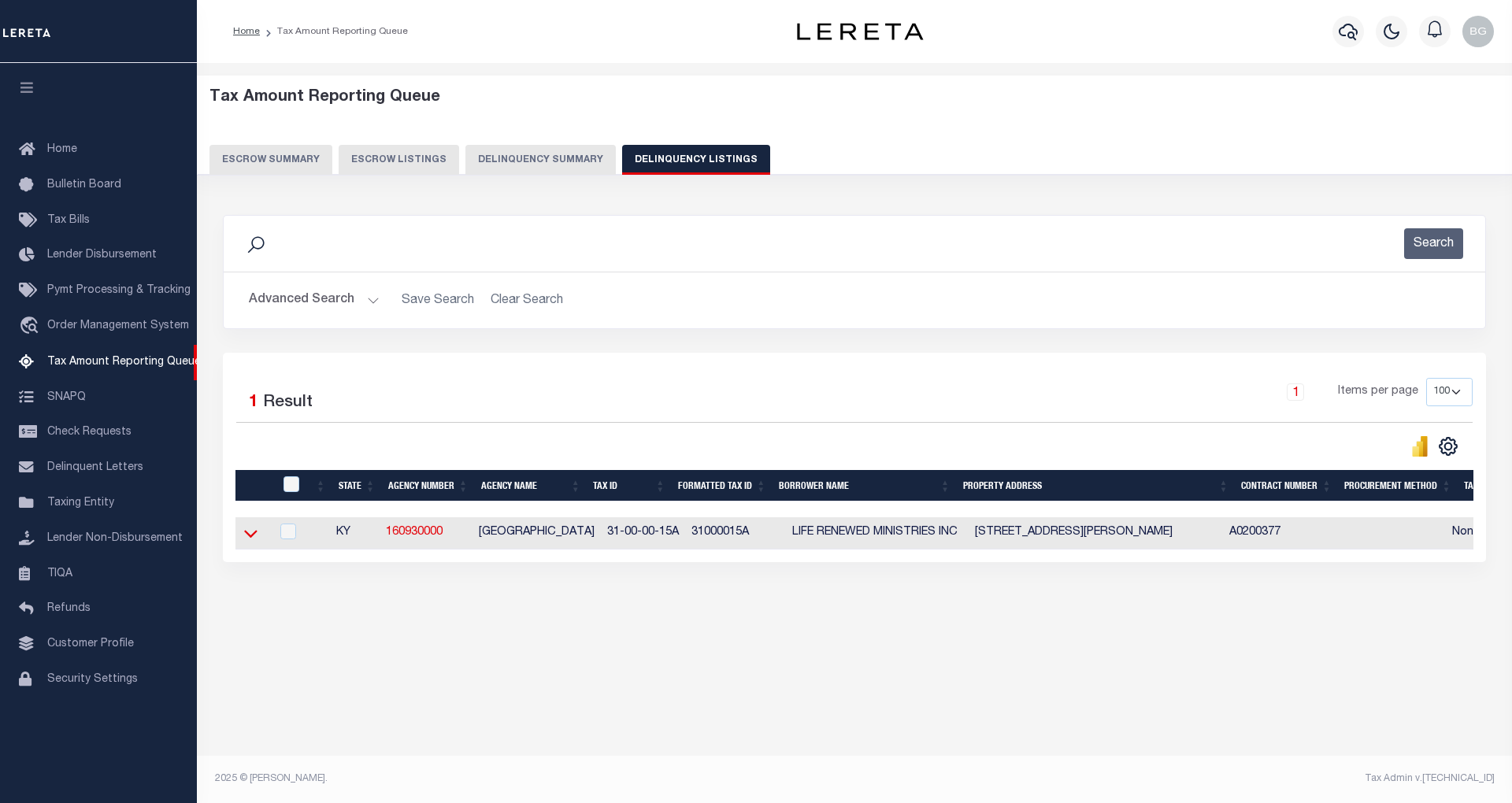
click at [256, 535] on icon at bounding box center [251, 534] width 14 height 16
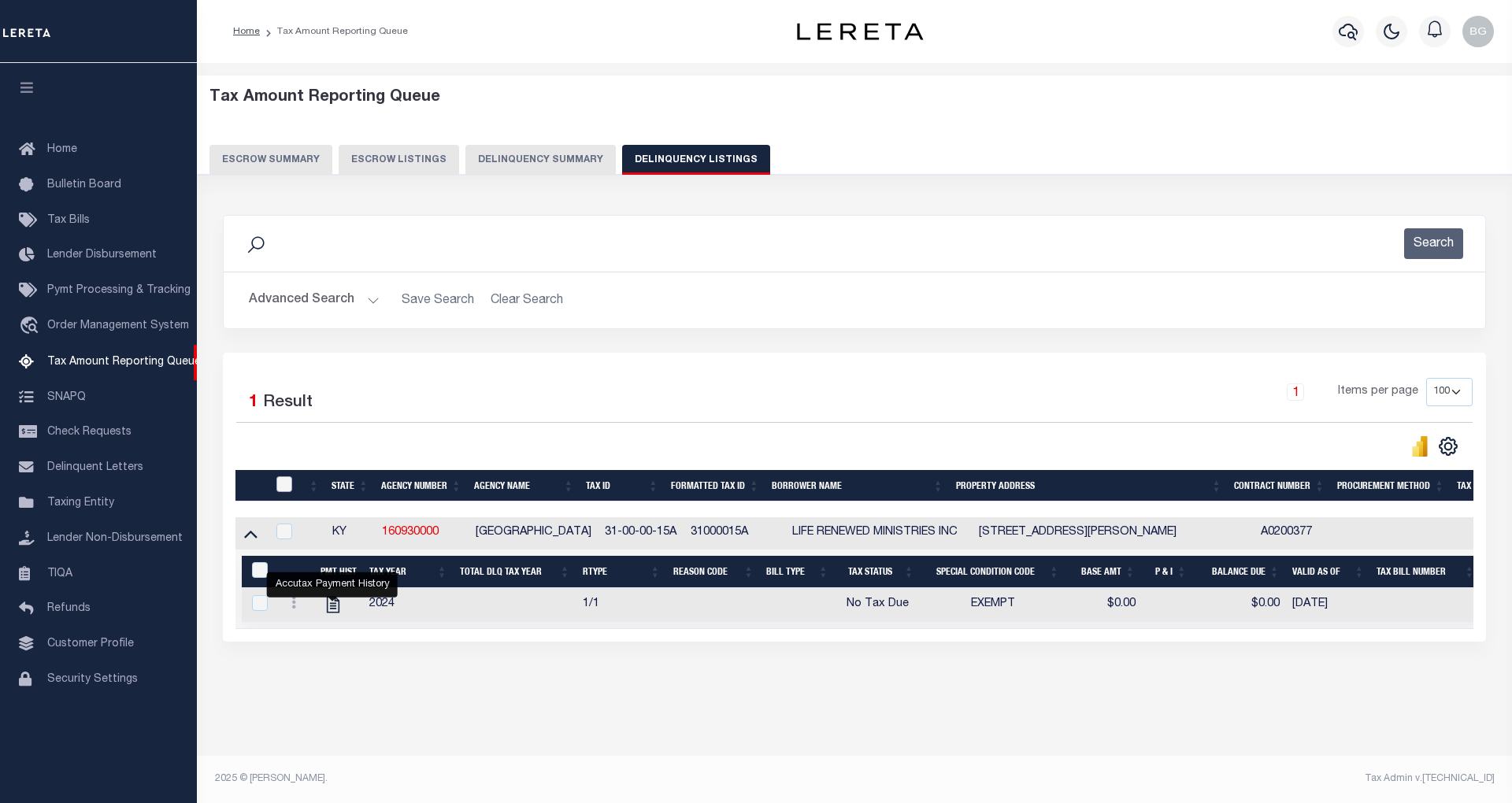
click at [285, 487] on input "checkbox" at bounding box center [284, 484] width 15 height 15
checkbox input "true"
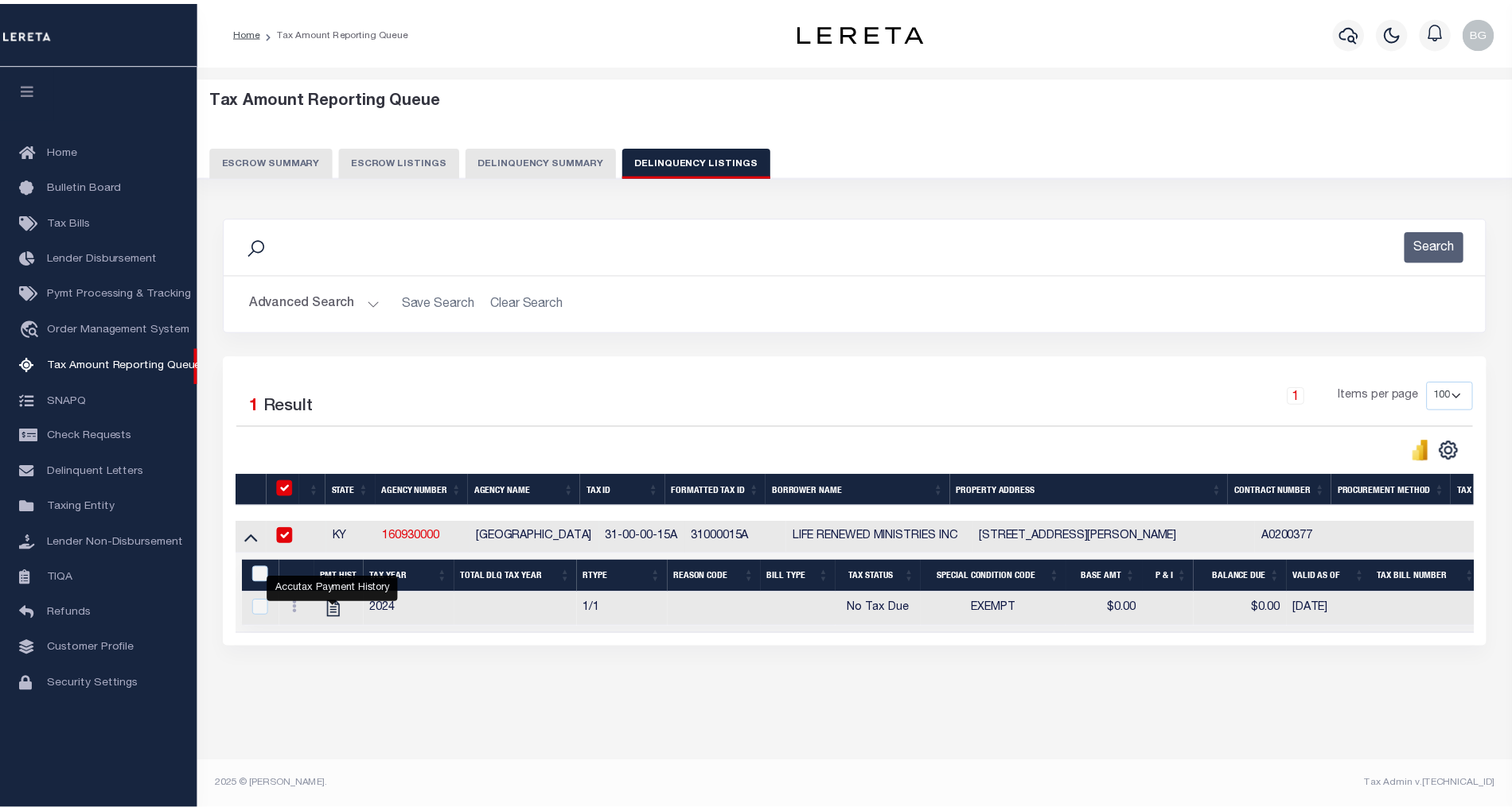
checkbox input "true"
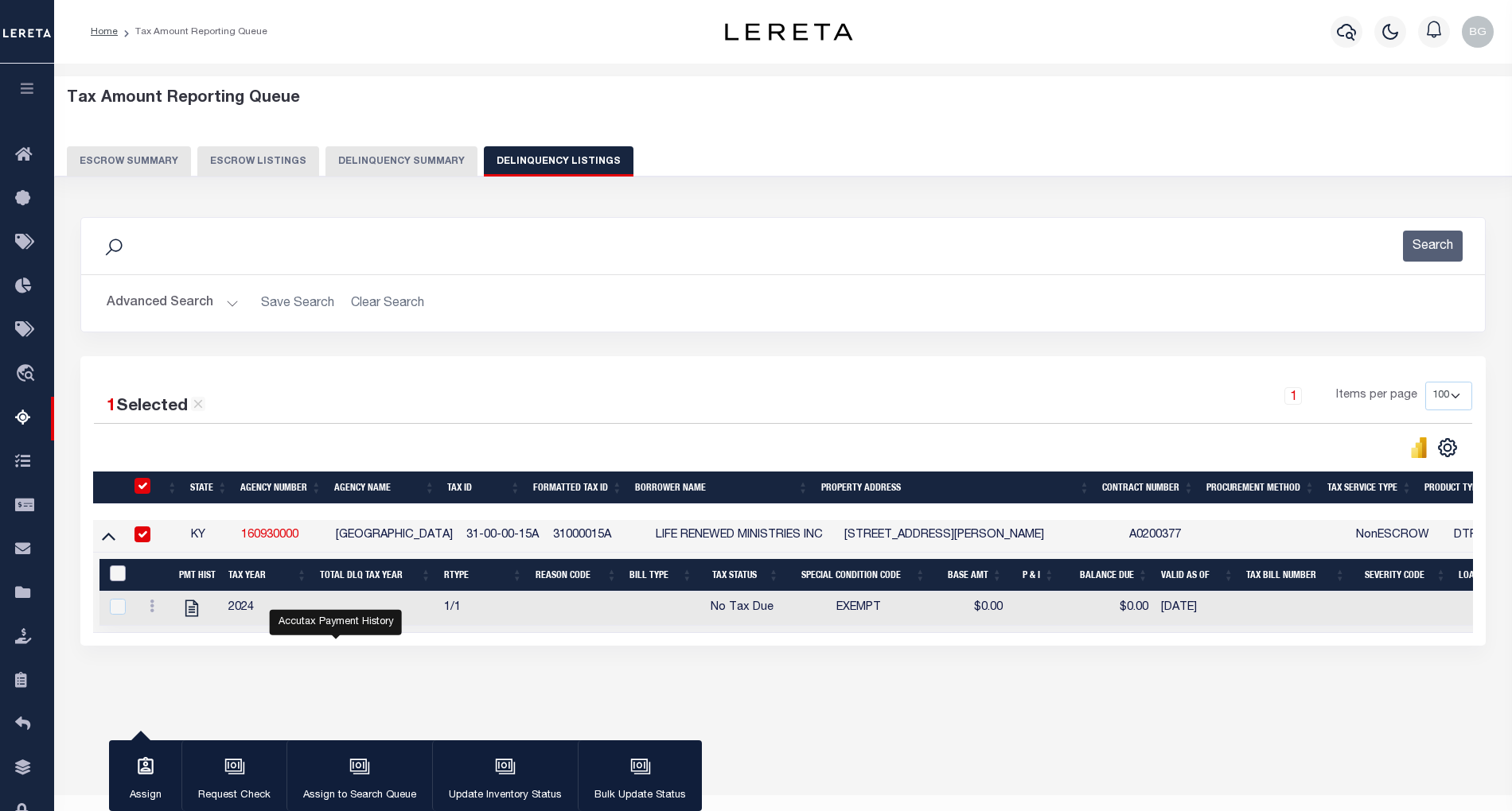
click at [115, 581] on input "&nbsp;" at bounding box center [117, 573] width 16 height 16
checkbox input "true"
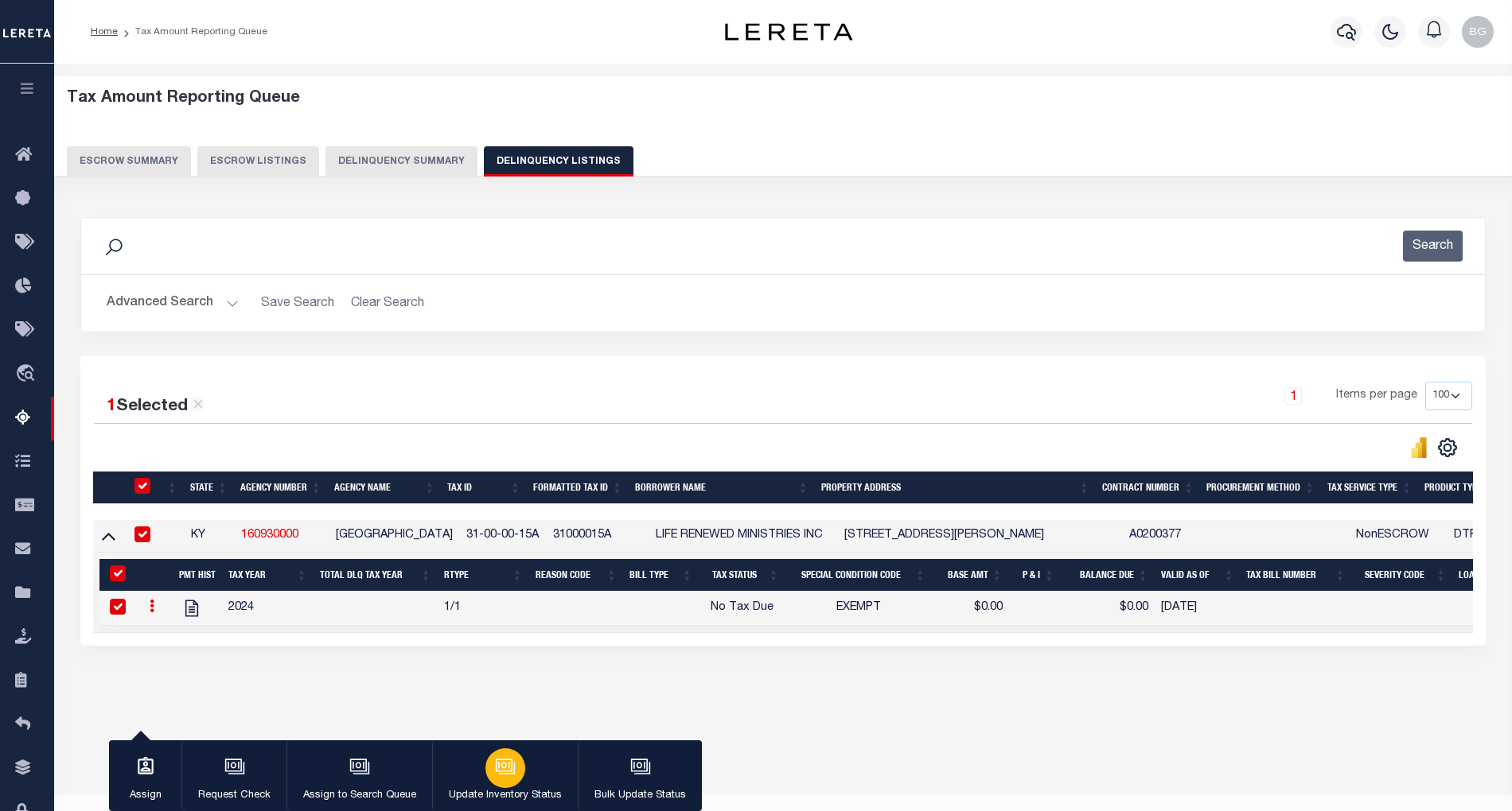
click at [498, 769] on icon "button" at bounding box center [504, 765] width 12 height 7
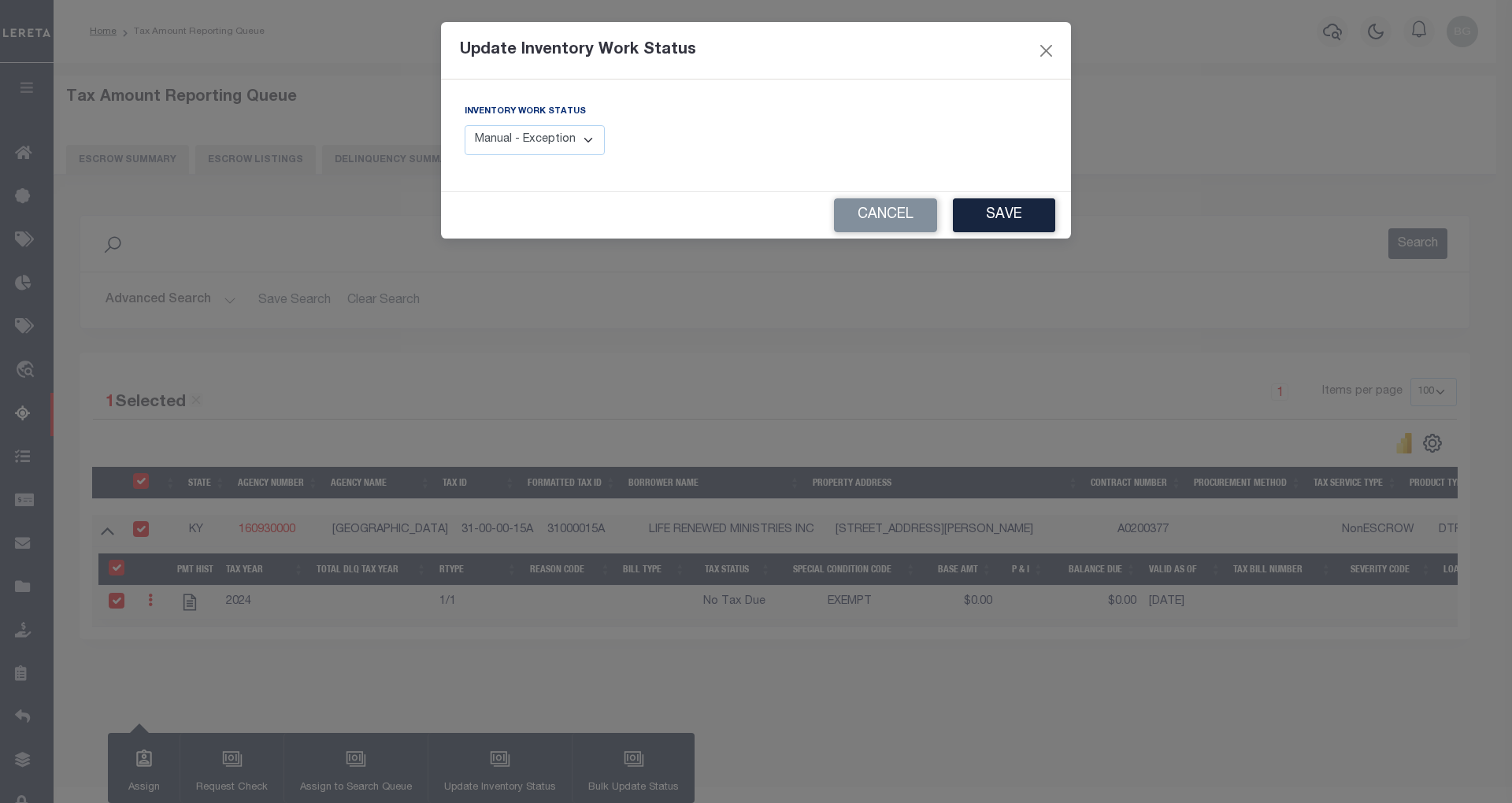
drag, startPoint x: 543, startPoint y: 143, endPoint x: 536, endPoint y: 156, distance: 14.8
click at [543, 143] on select "Manual - Exception Pended - Awaiting Search Late Add Exception Completed" at bounding box center [534, 141] width 140 height 31
select select "4"
click at [465, 125] on select "Manual - Exception Pended - Awaiting Search Late Add Exception Completed" at bounding box center [534, 141] width 140 height 31
click at [1017, 216] on button "Save" at bounding box center [1004, 215] width 103 height 34
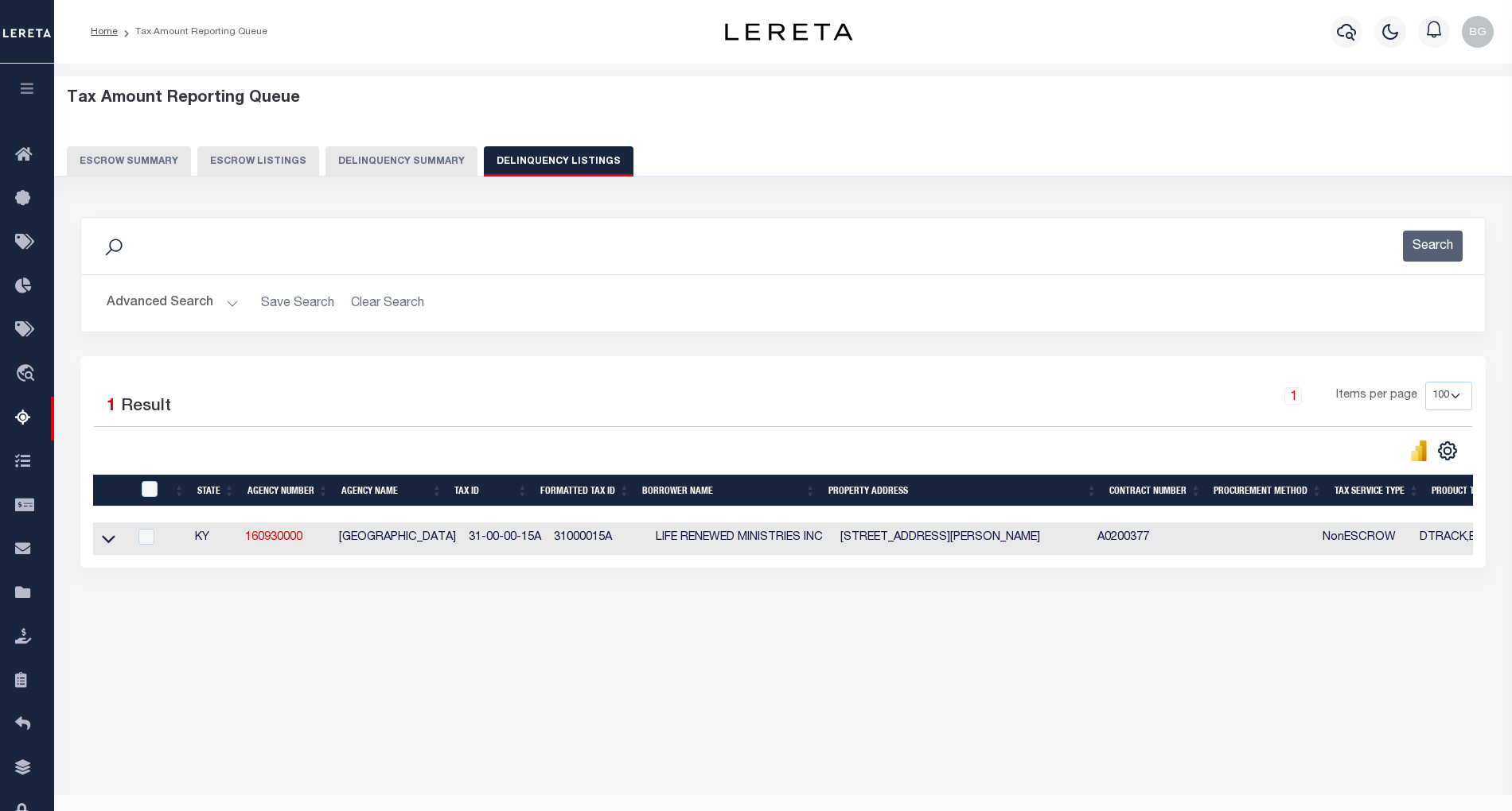
click at [226, 303] on button "Advanced Search" at bounding box center [173, 304] width 132 height 31
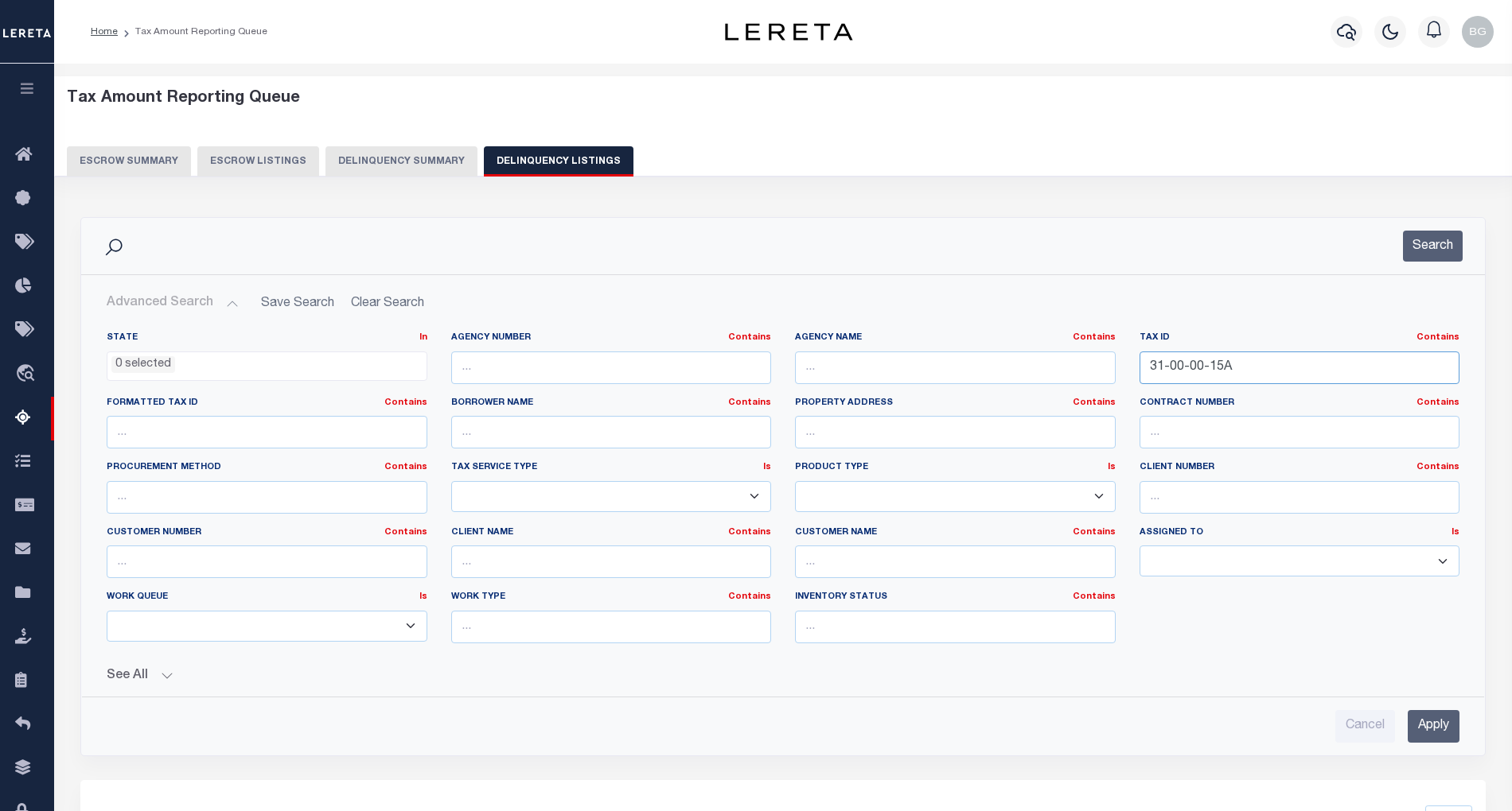
click at [1187, 367] on input "31-00-00-15A" at bounding box center [1300, 368] width 321 height 33
paste input "084-00-00-104.09"
type input "084-00-00-104.09"
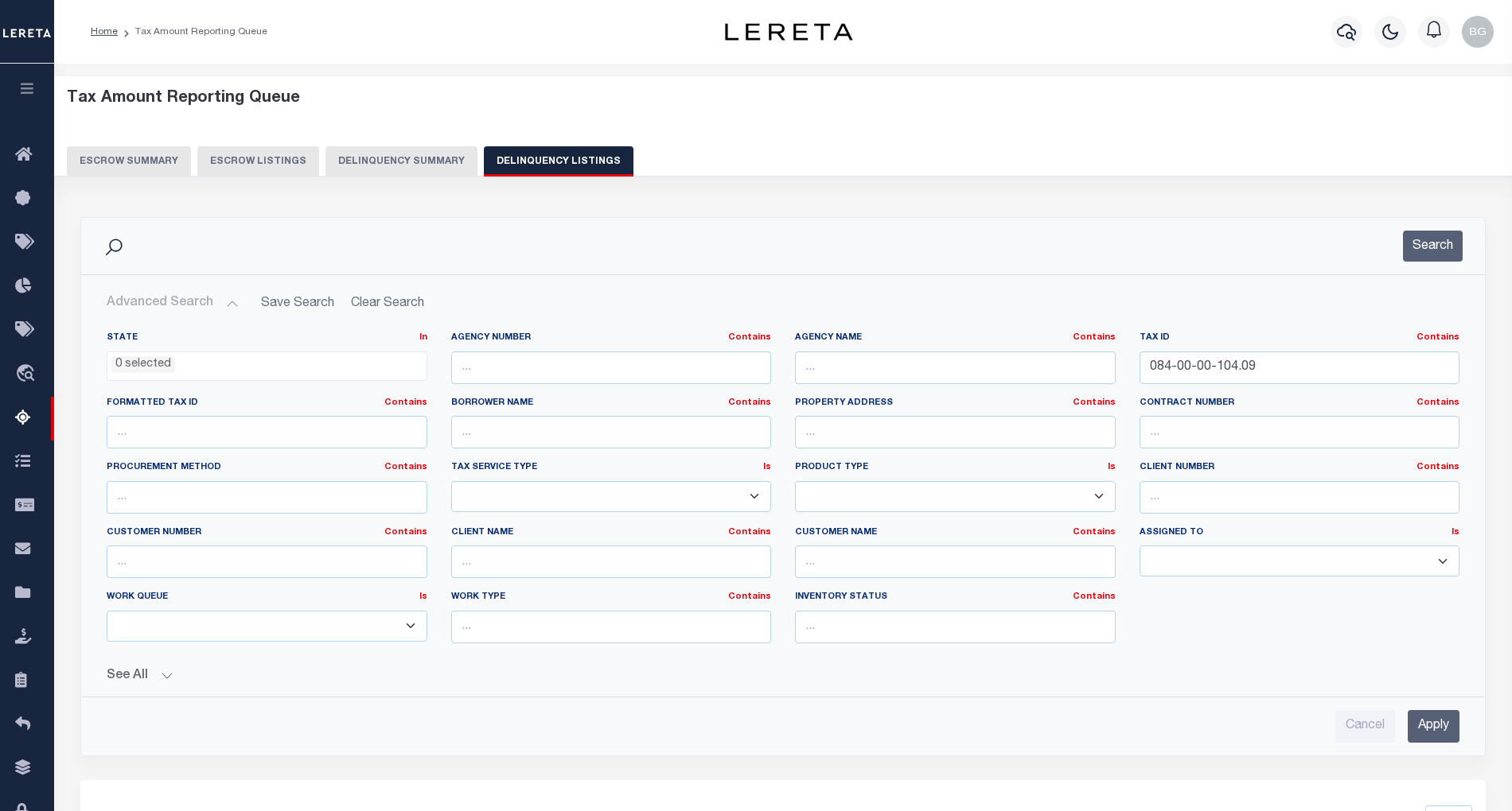
click at [1432, 733] on input "Apply" at bounding box center [1433, 727] width 51 height 33
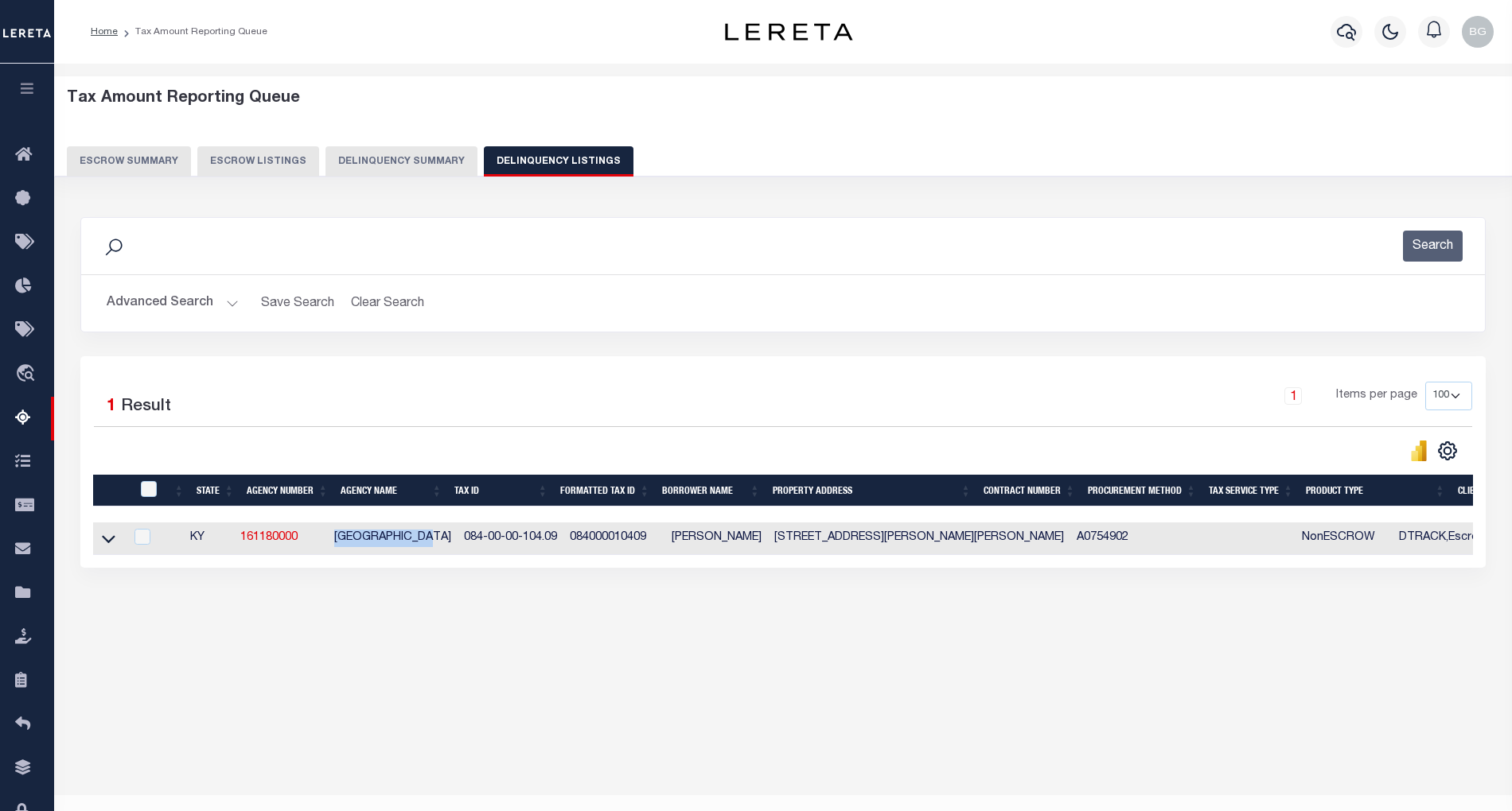
drag, startPoint x: 341, startPoint y: 544, endPoint x: 440, endPoint y: 539, distance: 99.1
click at [440, 539] on td "[GEOGRAPHIC_DATA]" at bounding box center [392, 539] width 130 height 33
checkbox input "true"
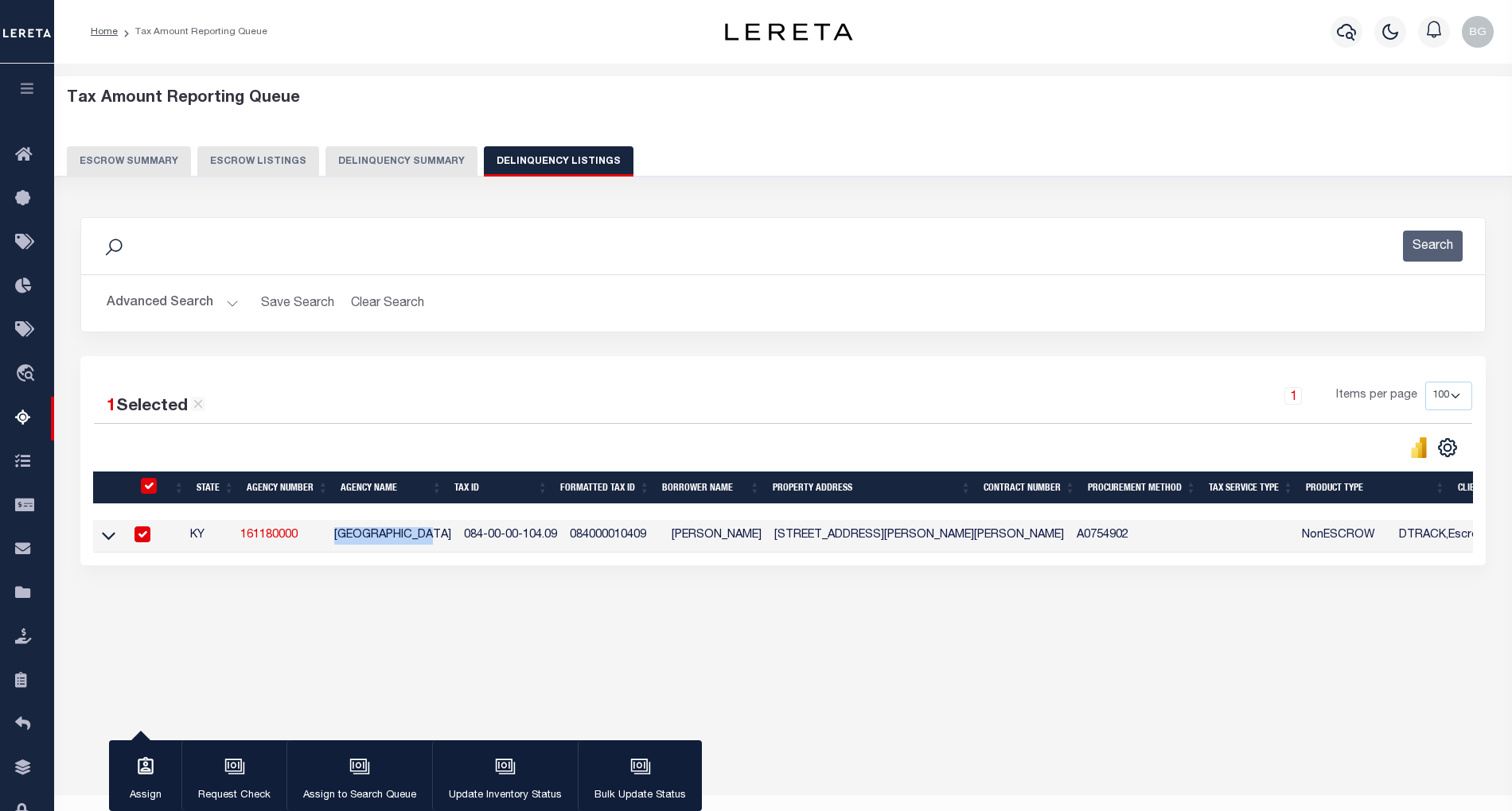
copy td "[GEOGRAPHIC_DATA]"
click at [147, 488] on input "checkbox" at bounding box center [148, 485] width 16 height 16
checkbox input "false"
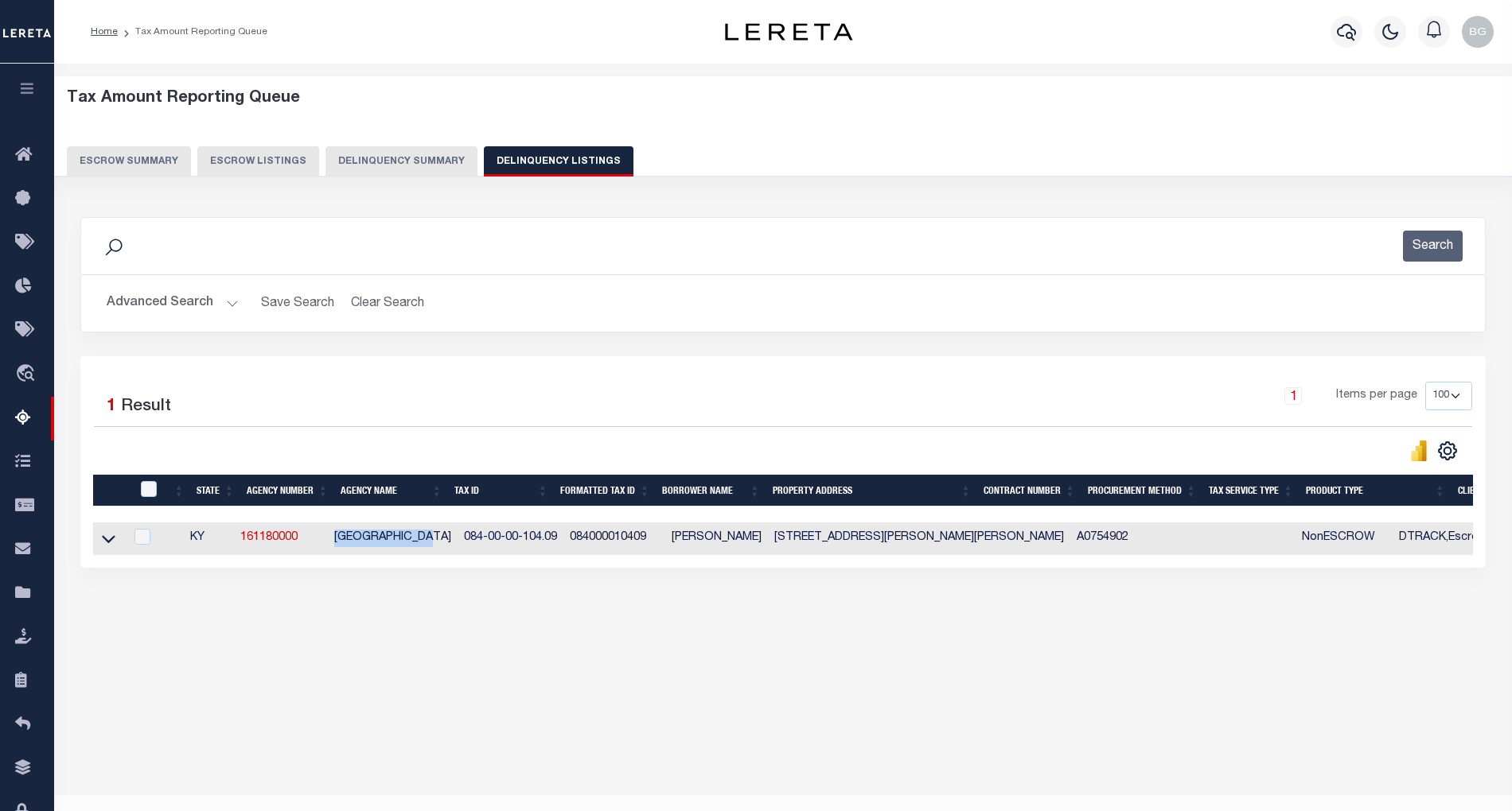
click at [249, 644] on div "Tax Amount Reporting Queue Escrow Summary Escrow Listings In" at bounding box center [783, 371] width 1448 height 584
click at [108, 544] on icon at bounding box center [109, 540] width 14 height 8
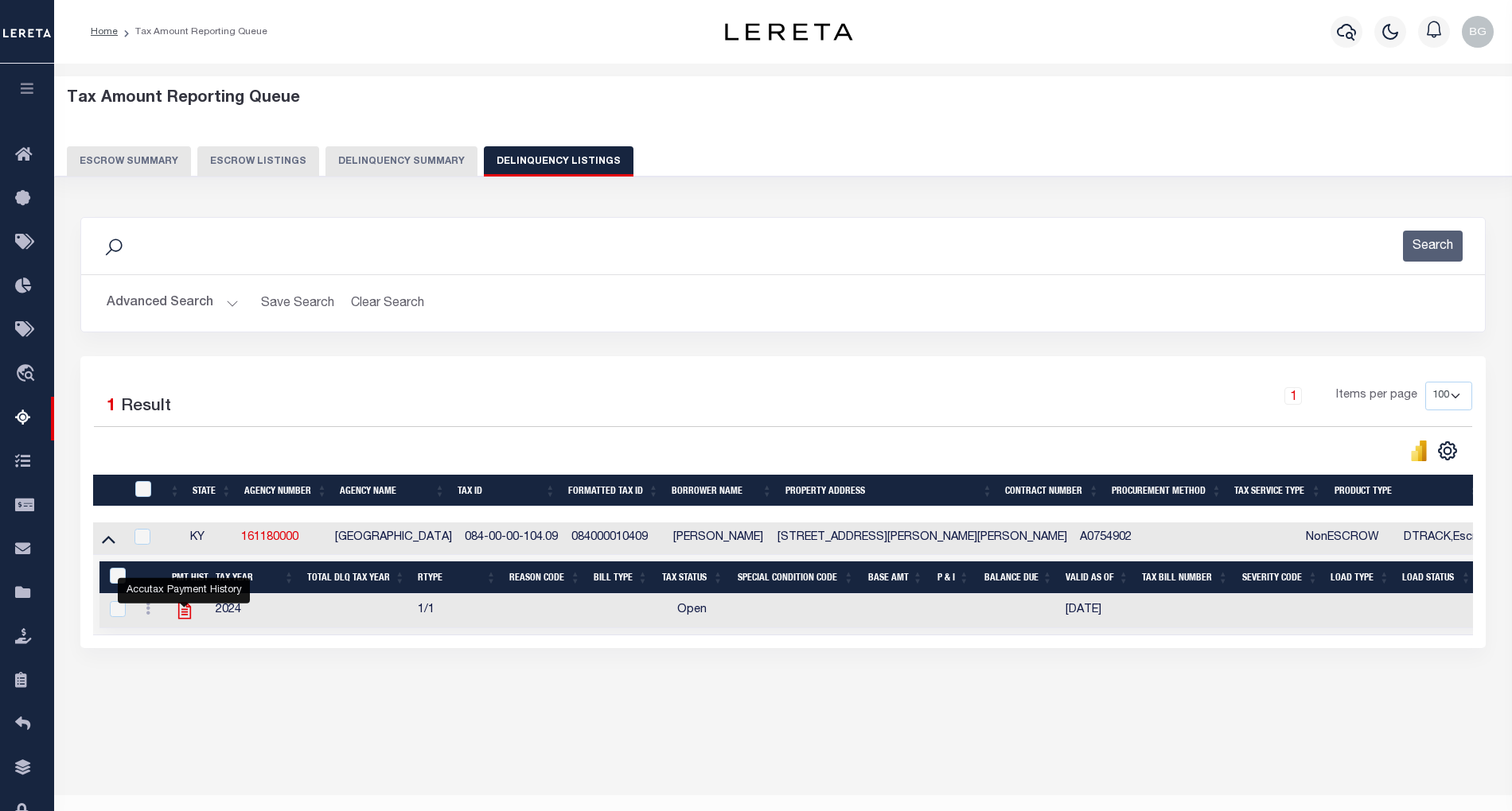
click at [185, 616] on icon "" at bounding box center [184, 611] width 13 height 16
checkbox input "true"
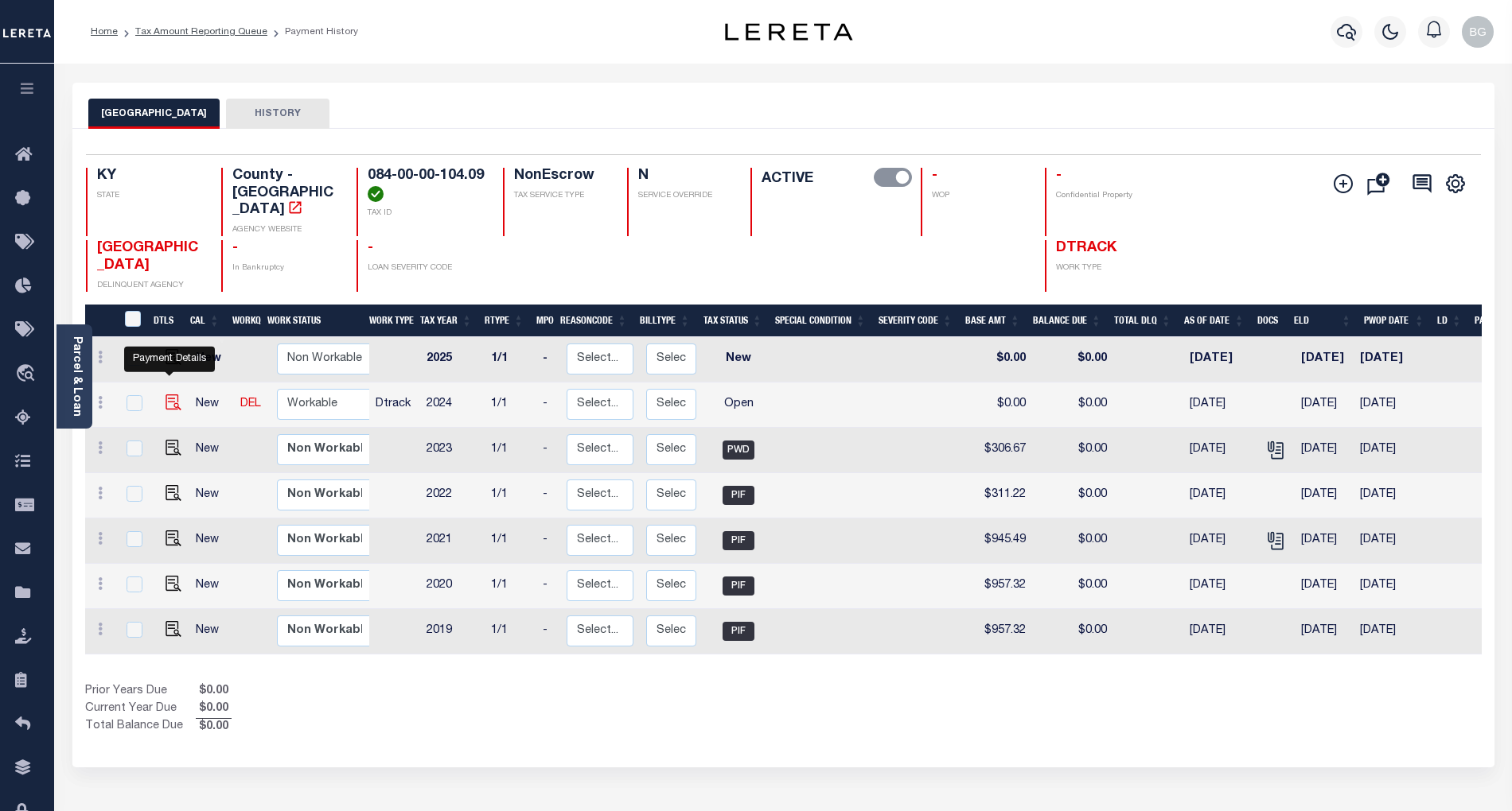
click at [167, 394] on img "" at bounding box center [173, 402] width 16 height 16
checkbox input "true"
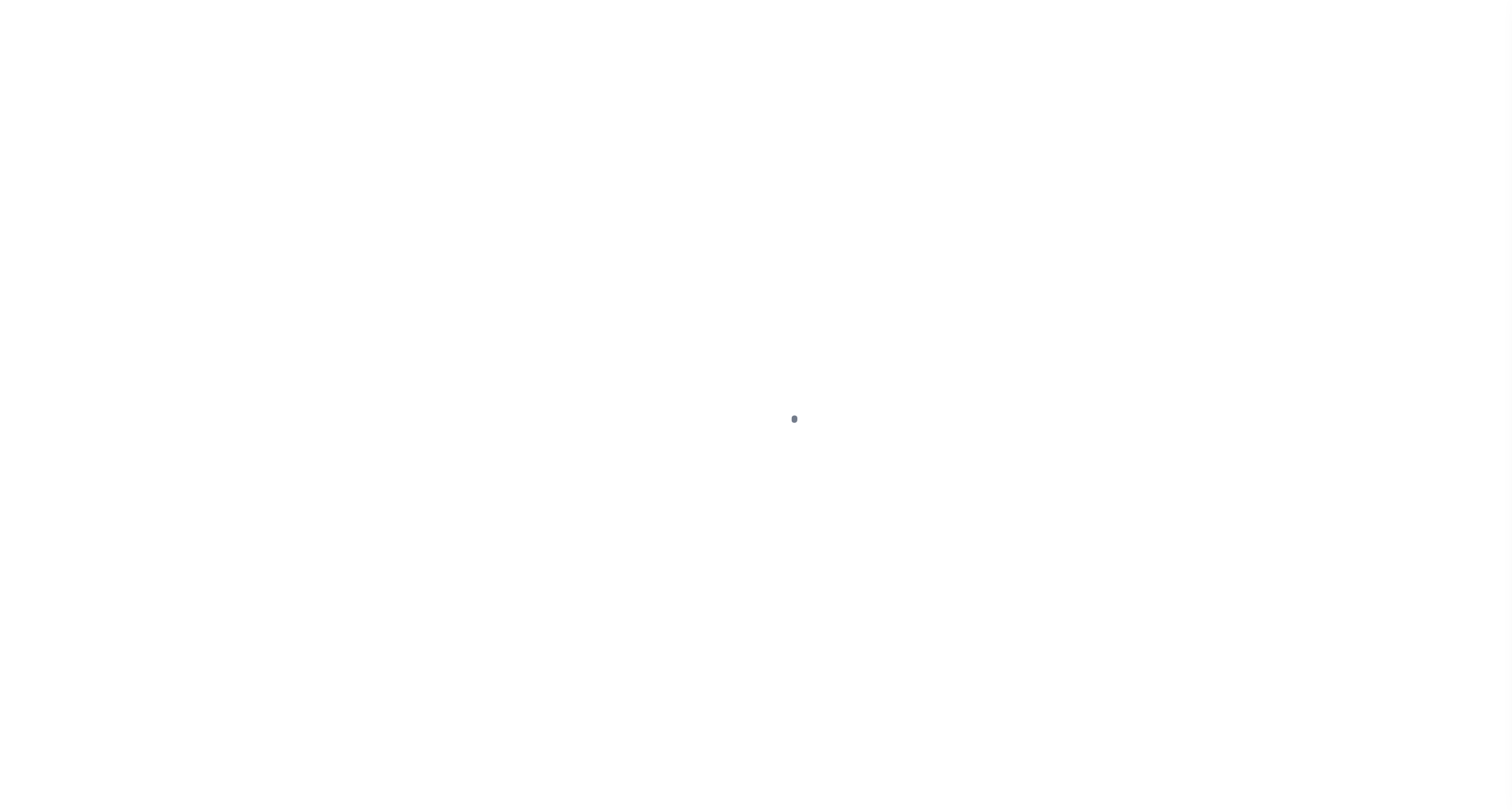
select select "OP2"
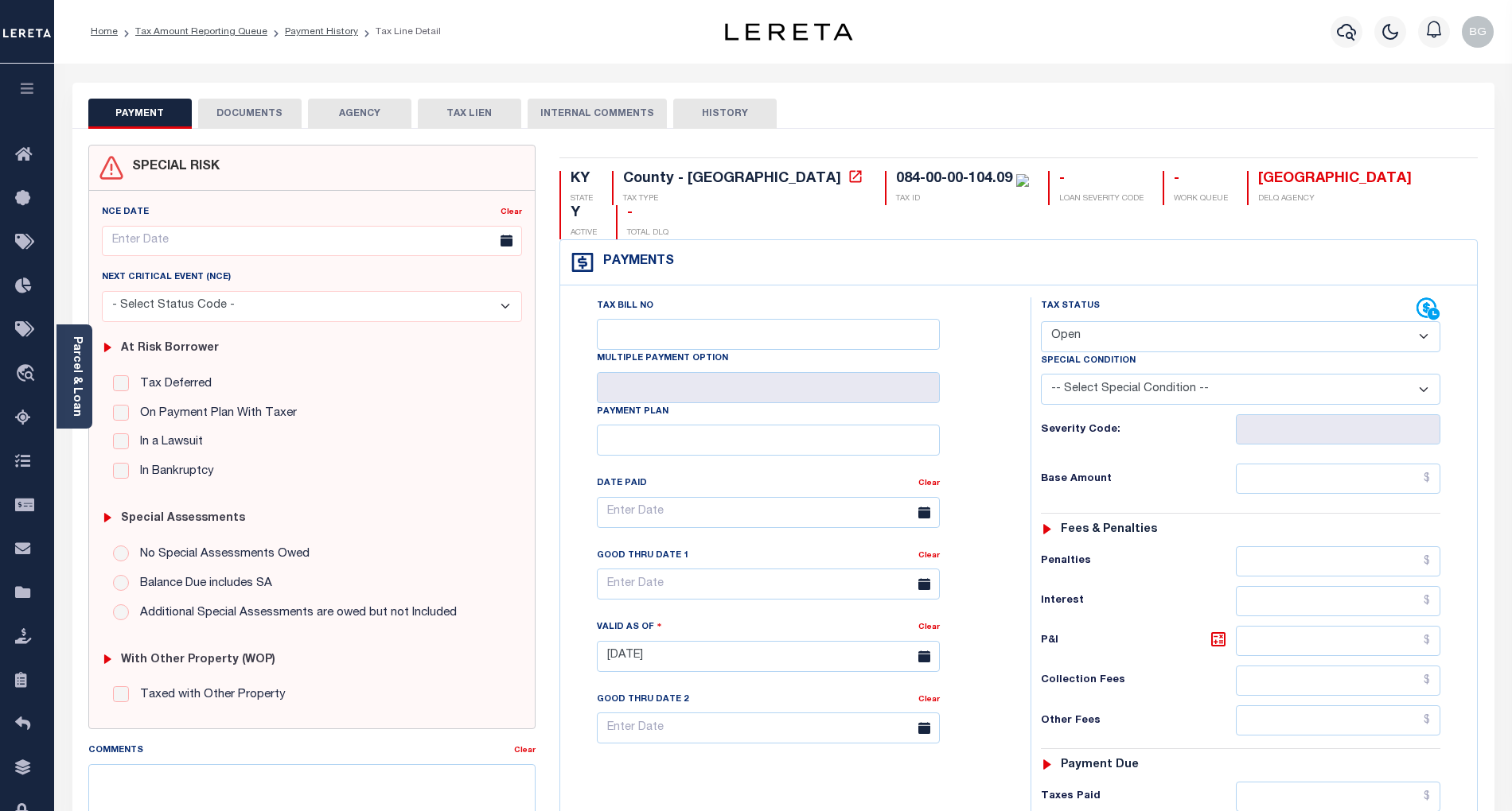
click at [256, 114] on button "DOCUMENTS" at bounding box center [250, 114] width 104 height 30
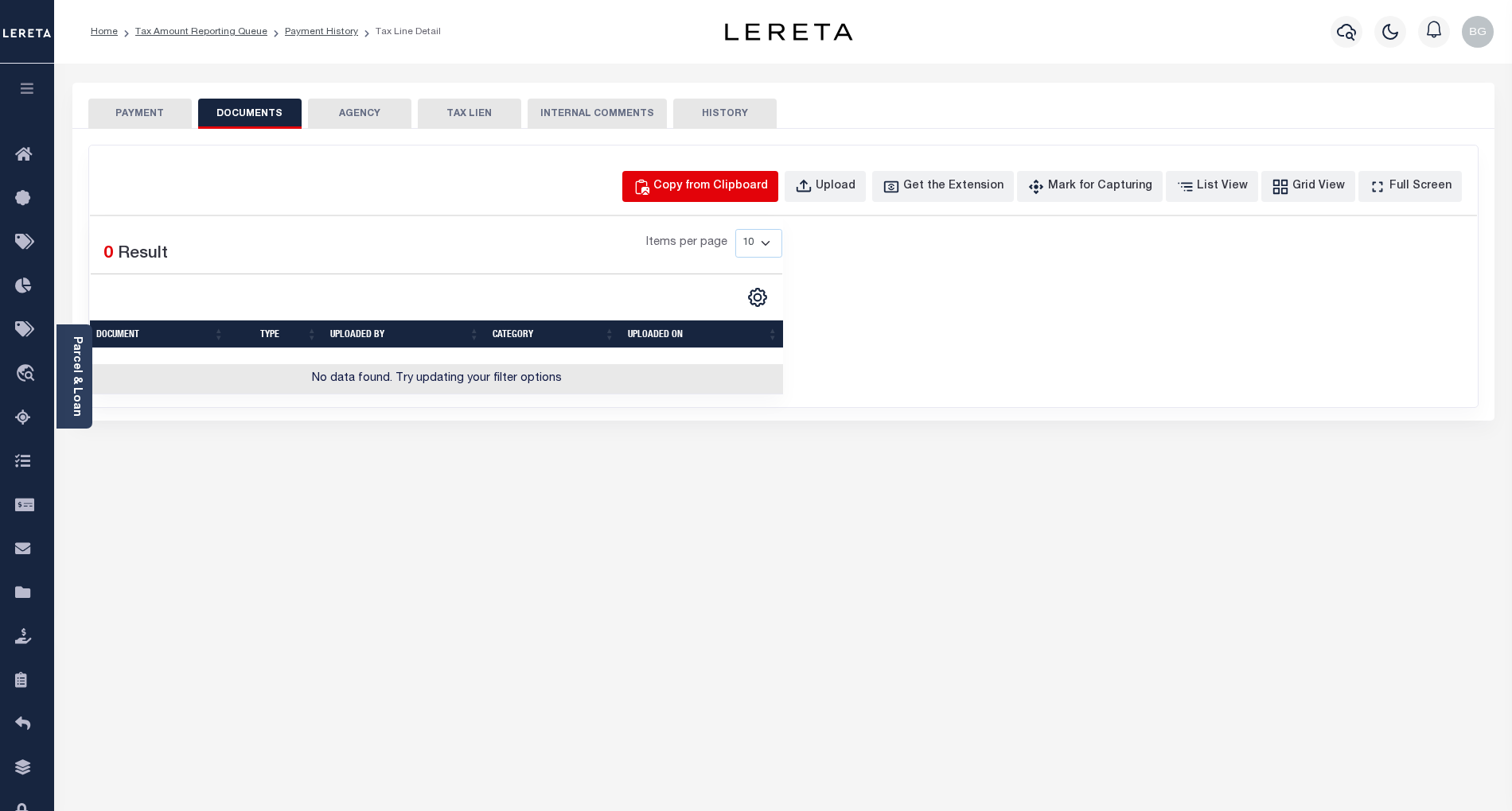
click at [732, 185] on div "Copy from Clipboard" at bounding box center [711, 186] width 114 height 17
select select "POP"
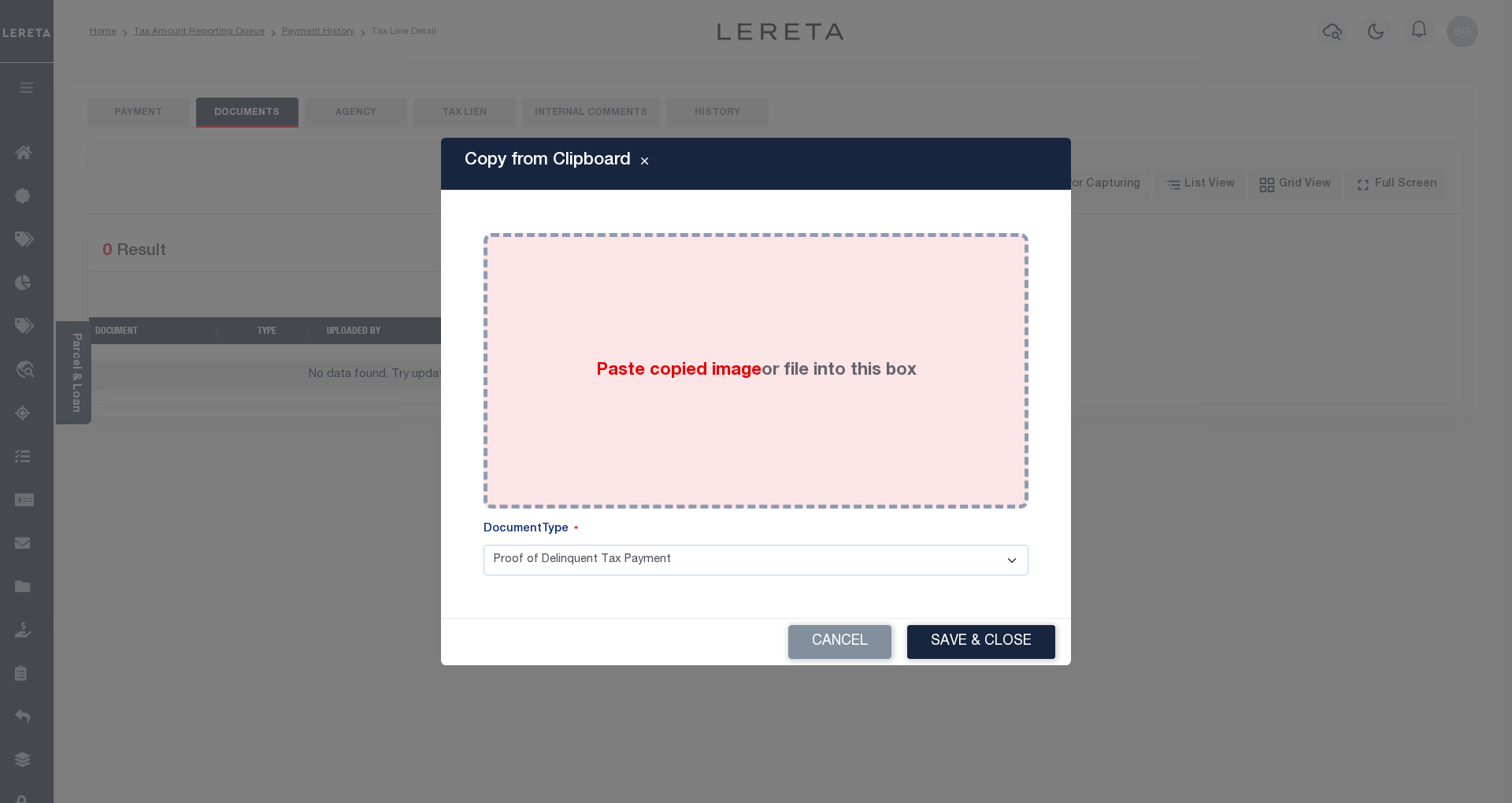
click at [688, 367] on span "Paste copied image" at bounding box center [678, 370] width 166 height 17
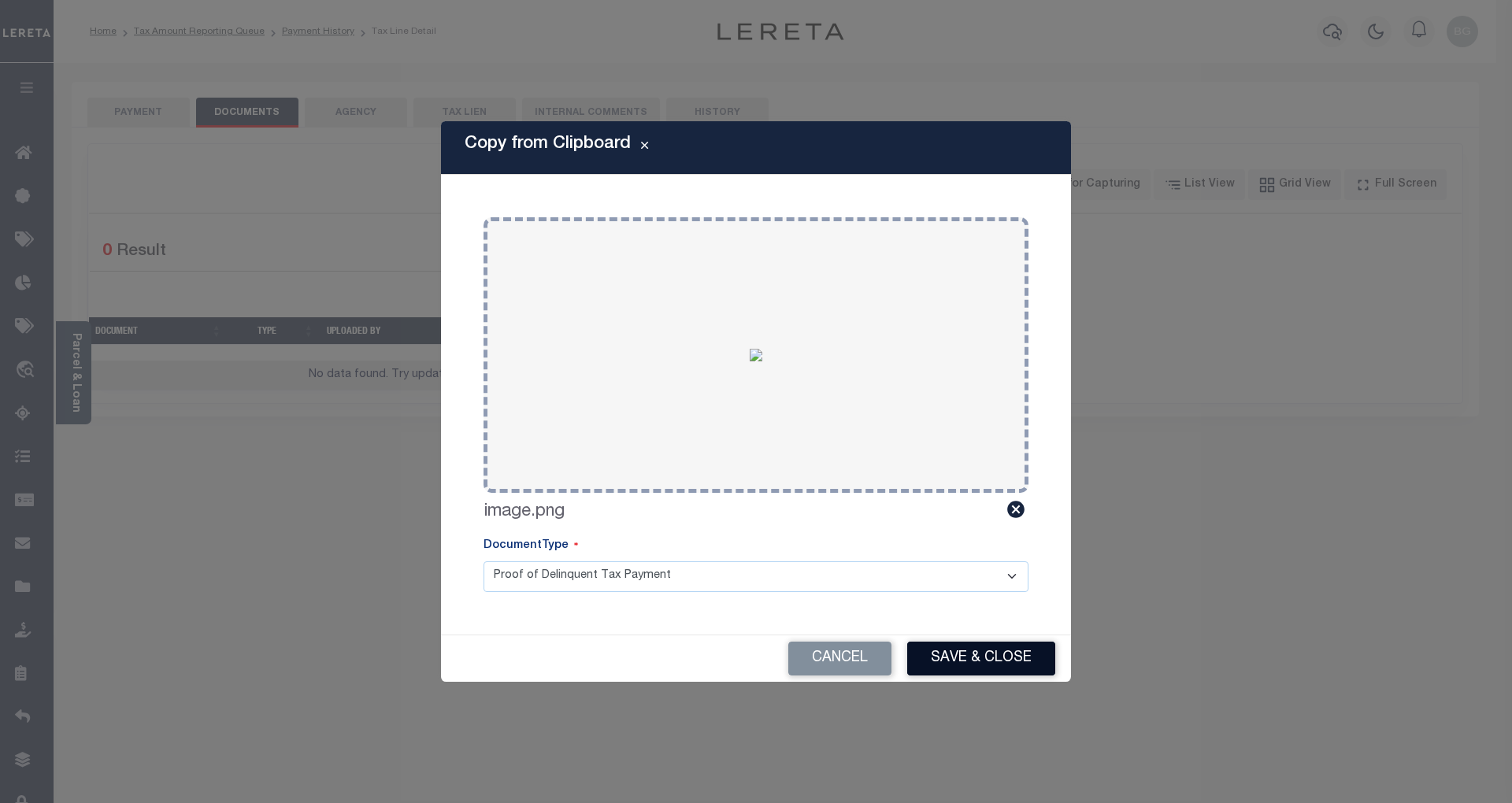
click at [1003, 660] on button "Save & Close" at bounding box center [981, 659] width 148 height 34
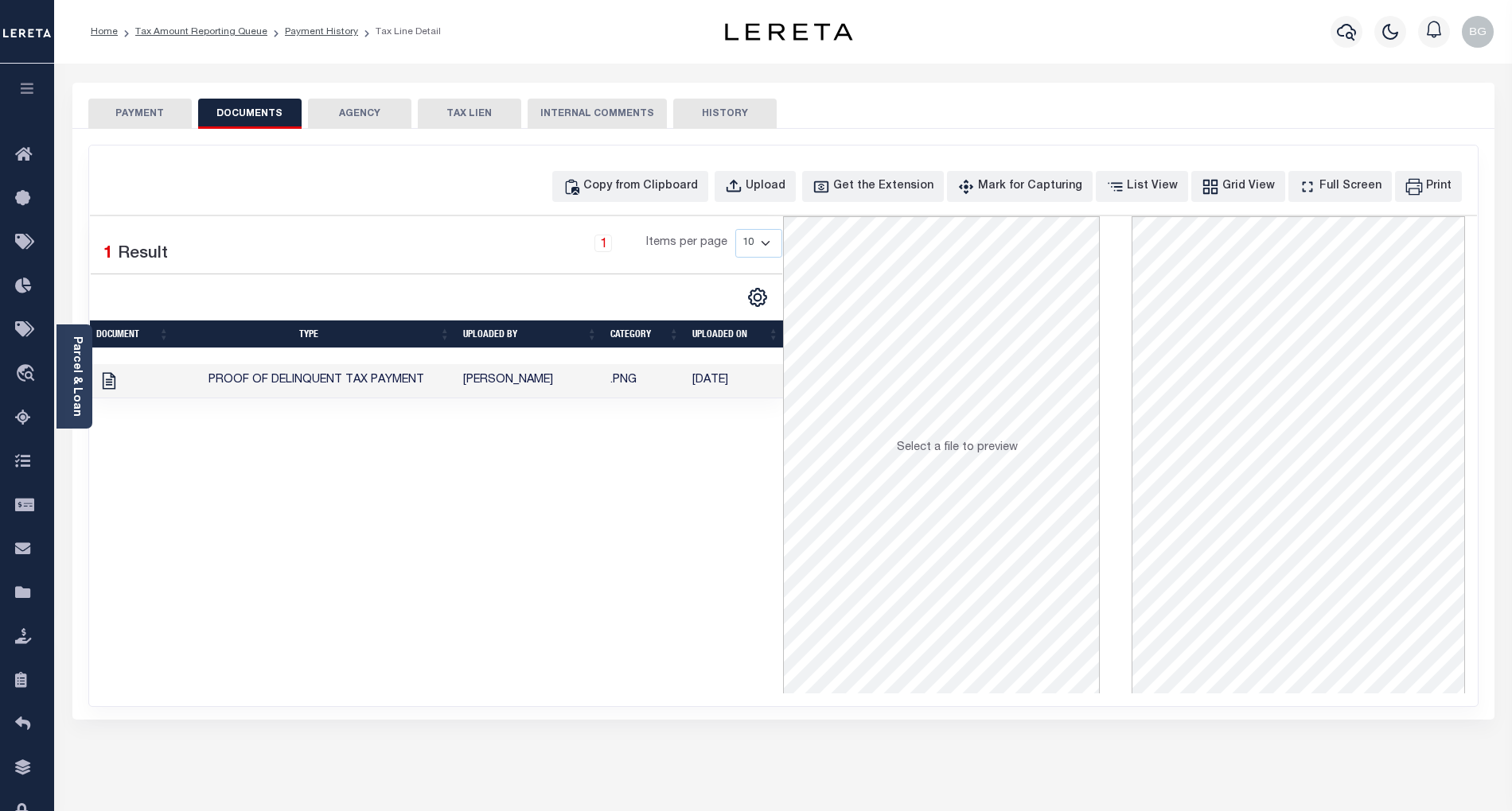
click at [143, 109] on button "PAYMENT" at bounding box center [140, 114] width 104 height 30
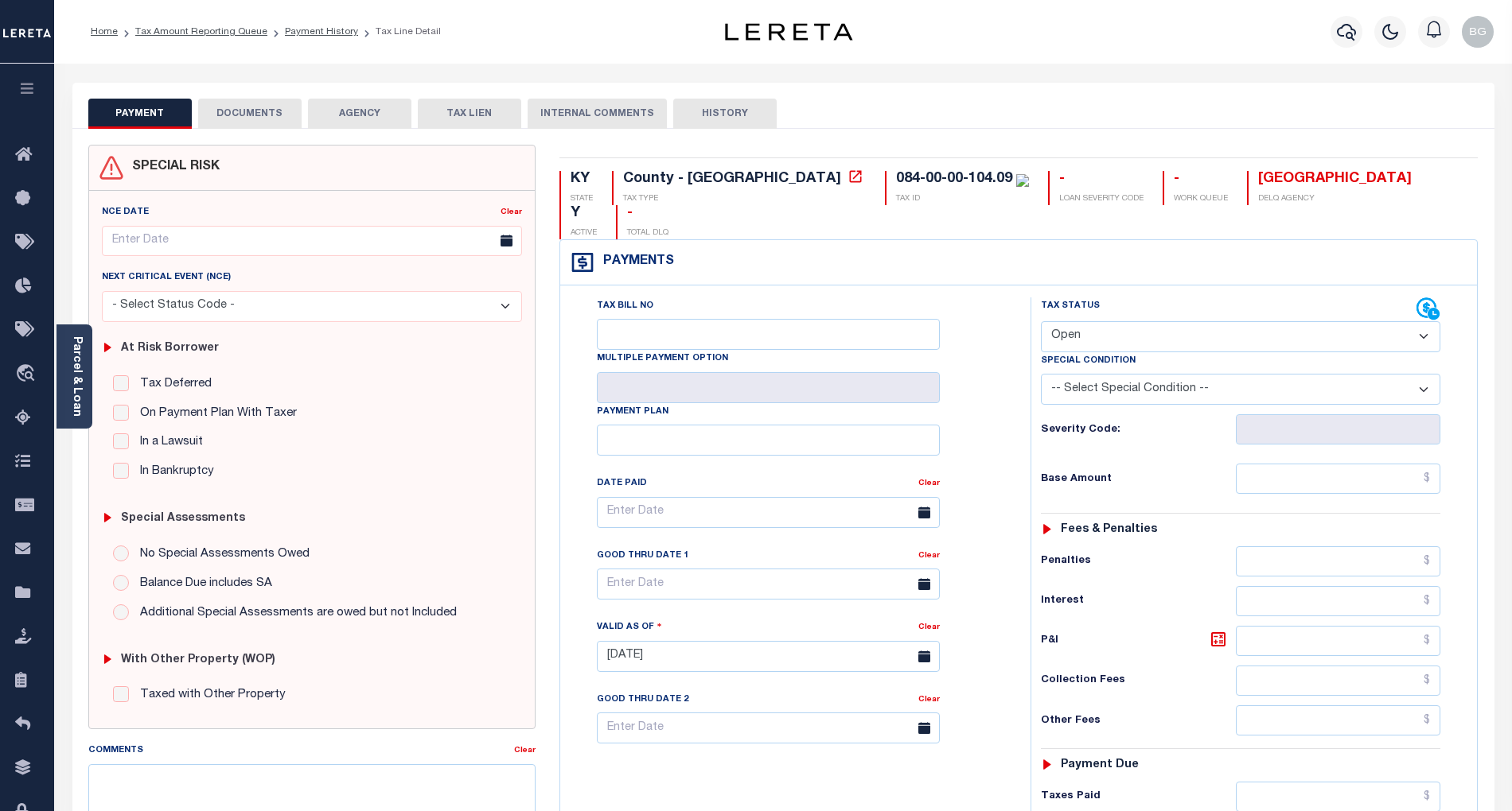
click at [1086, 321] on select "- Select Status Code - Open Due/Unpaid Paid Incomplete No Tax Due Internal Refu…" at bounding box center [1240, 336] width 399 height 31
select select "PYD"
click at [1041, 321] on select "- Select Status Code - Open Due/Unpaid Paid Incomplete No Tax Due Internal Refu…" at bounding box center [1240, 336] width 399 height 31
type input "[DATE]"
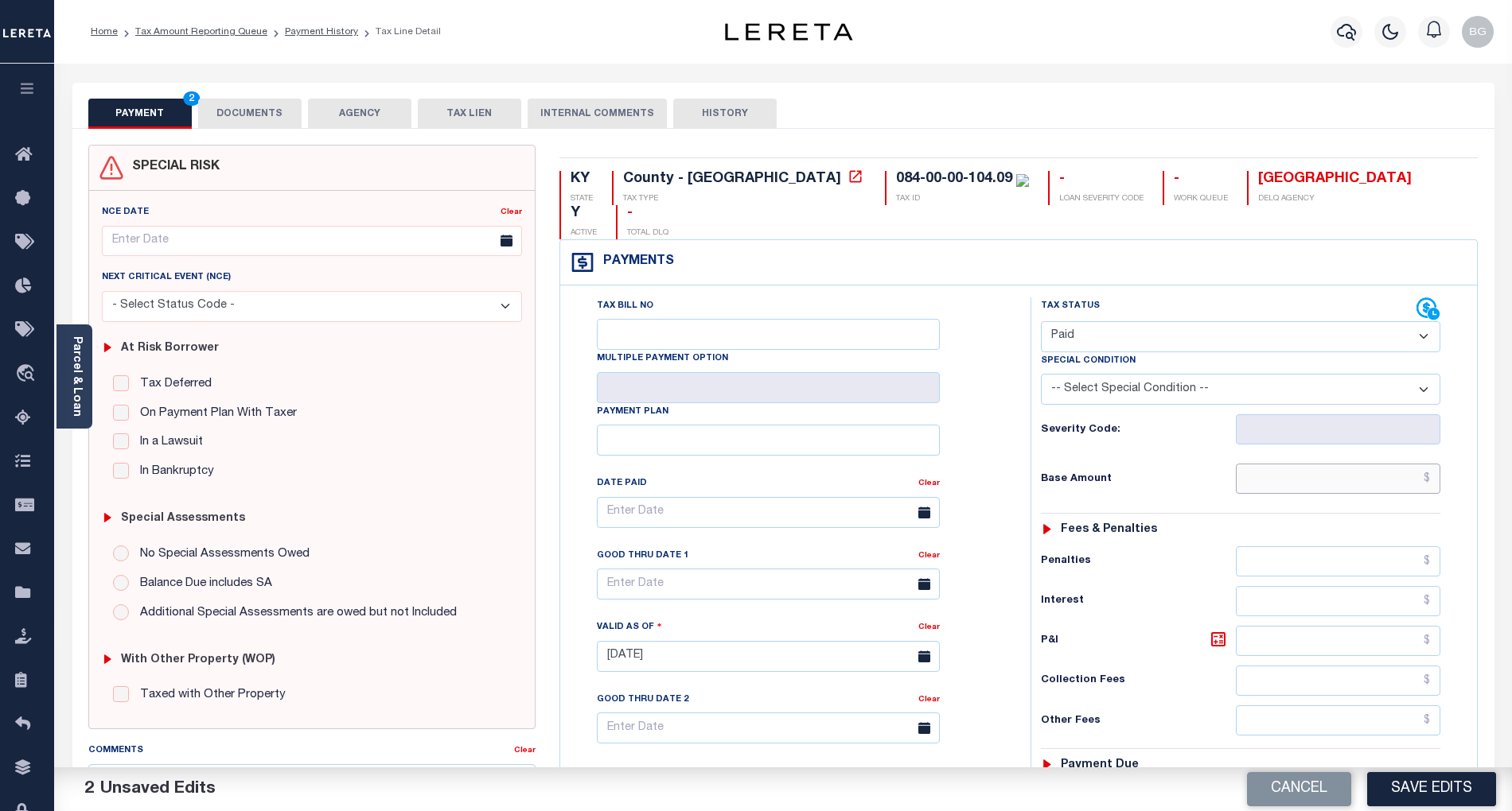
click at [1394, 464] on input "text" at bounding box center [1338, 479] width 205 height 30
paste input "293.40"
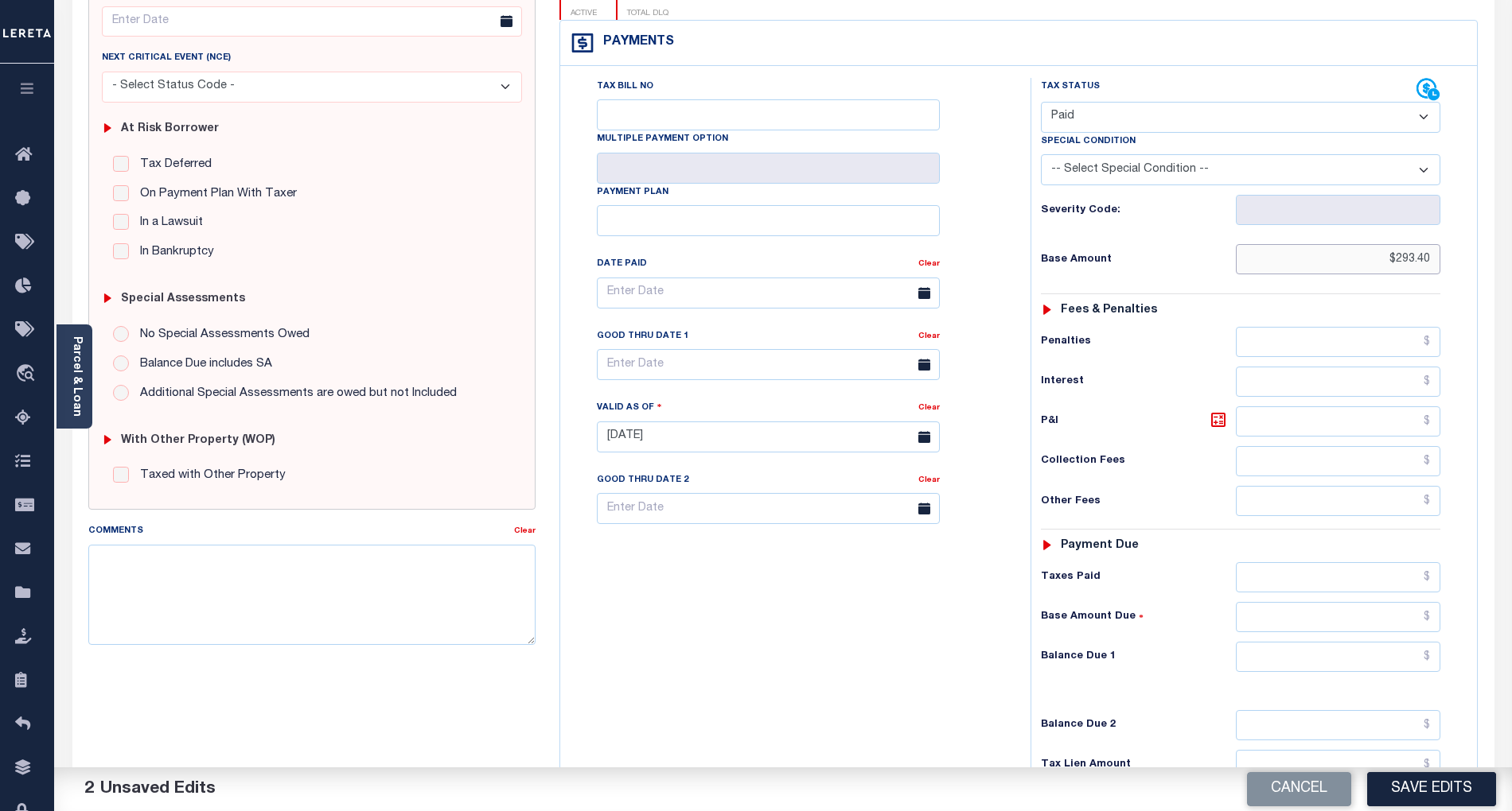
scroll to position [319, 0]
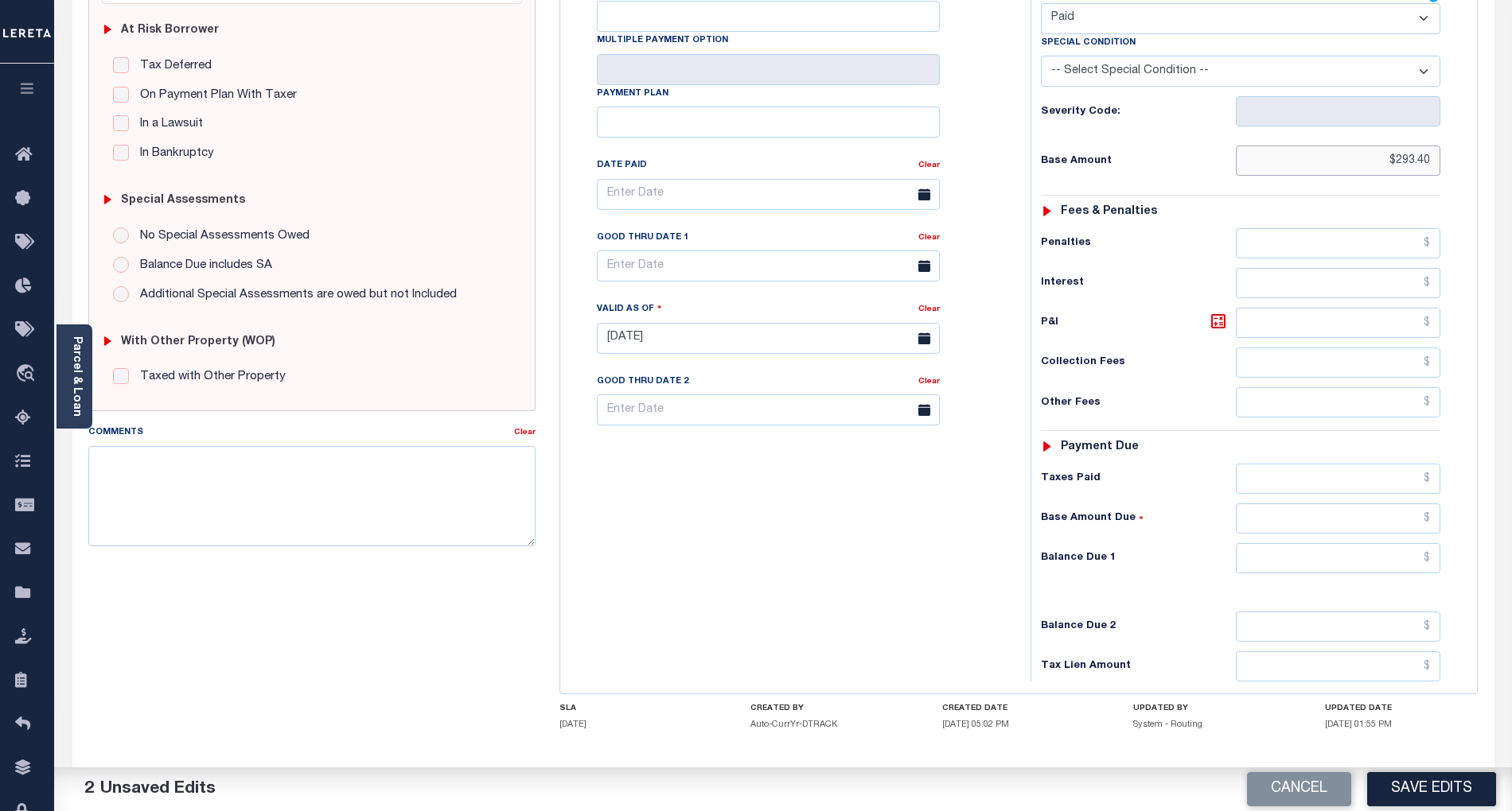
type input "$293.40"
click at [1358, 543] on input "text" at bounding box center [1338, 558] width 205 height 30
type input "$0.00"
click at [876, 538] on div "Tax Bill No Multiple Payment Option Payment Plan Clear" at bounding box center [792, 331] width 454 height 702
click at [1437, 781] on button "Save Edits" at bounding box center [1431, 790] width 129 height 34
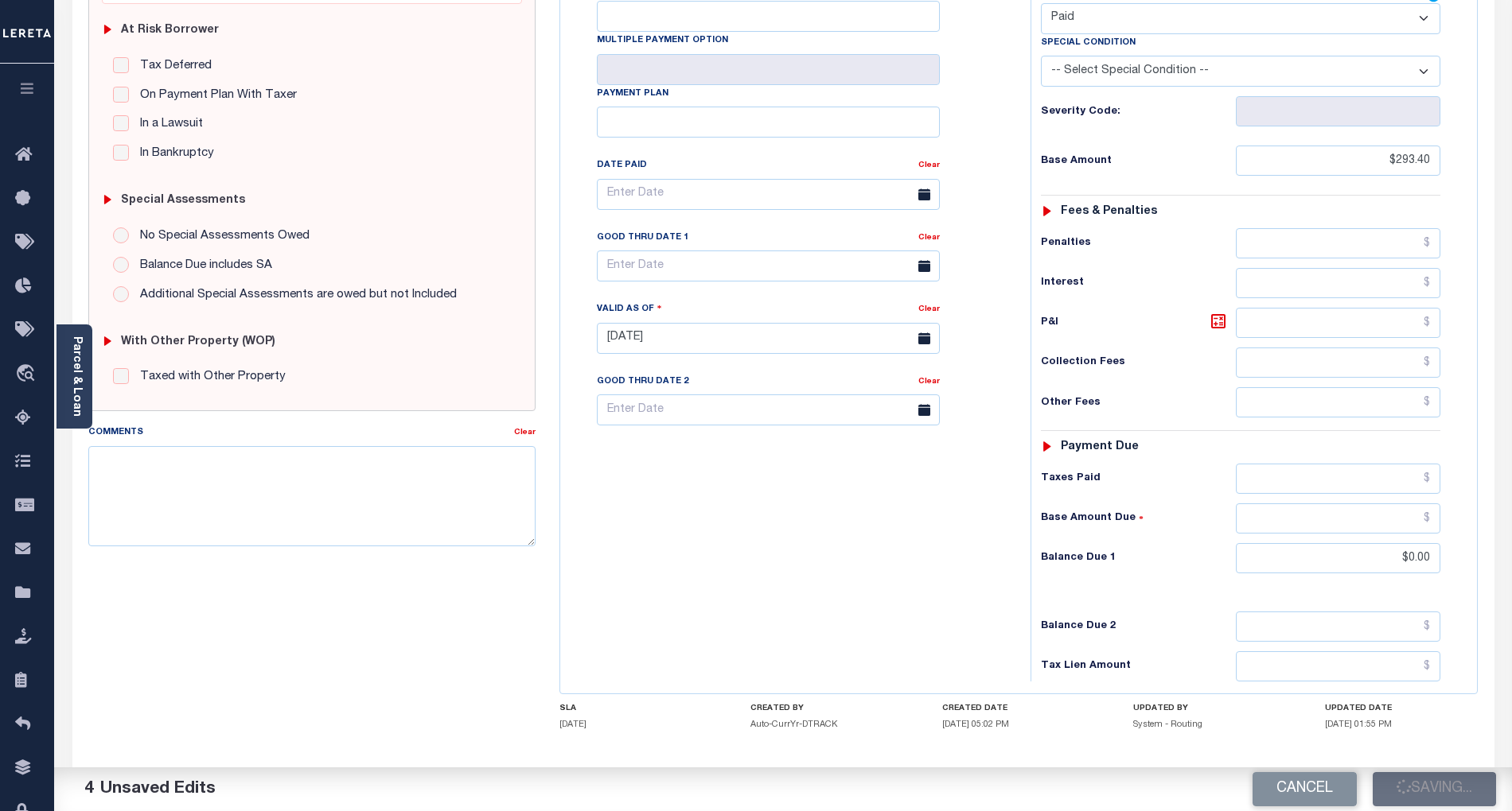
checkbox input "false"
type input "$293.4"
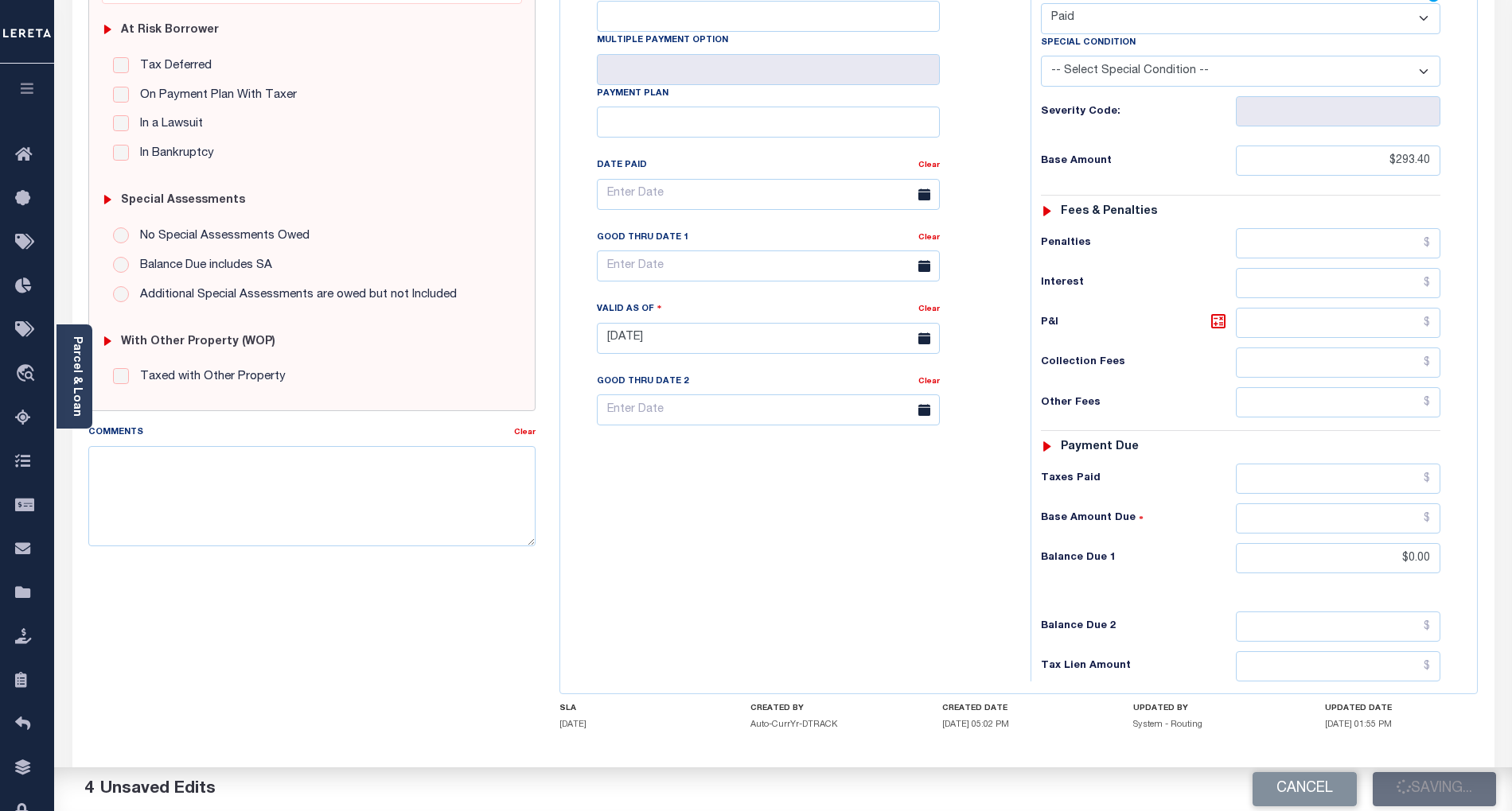
type input "$0"
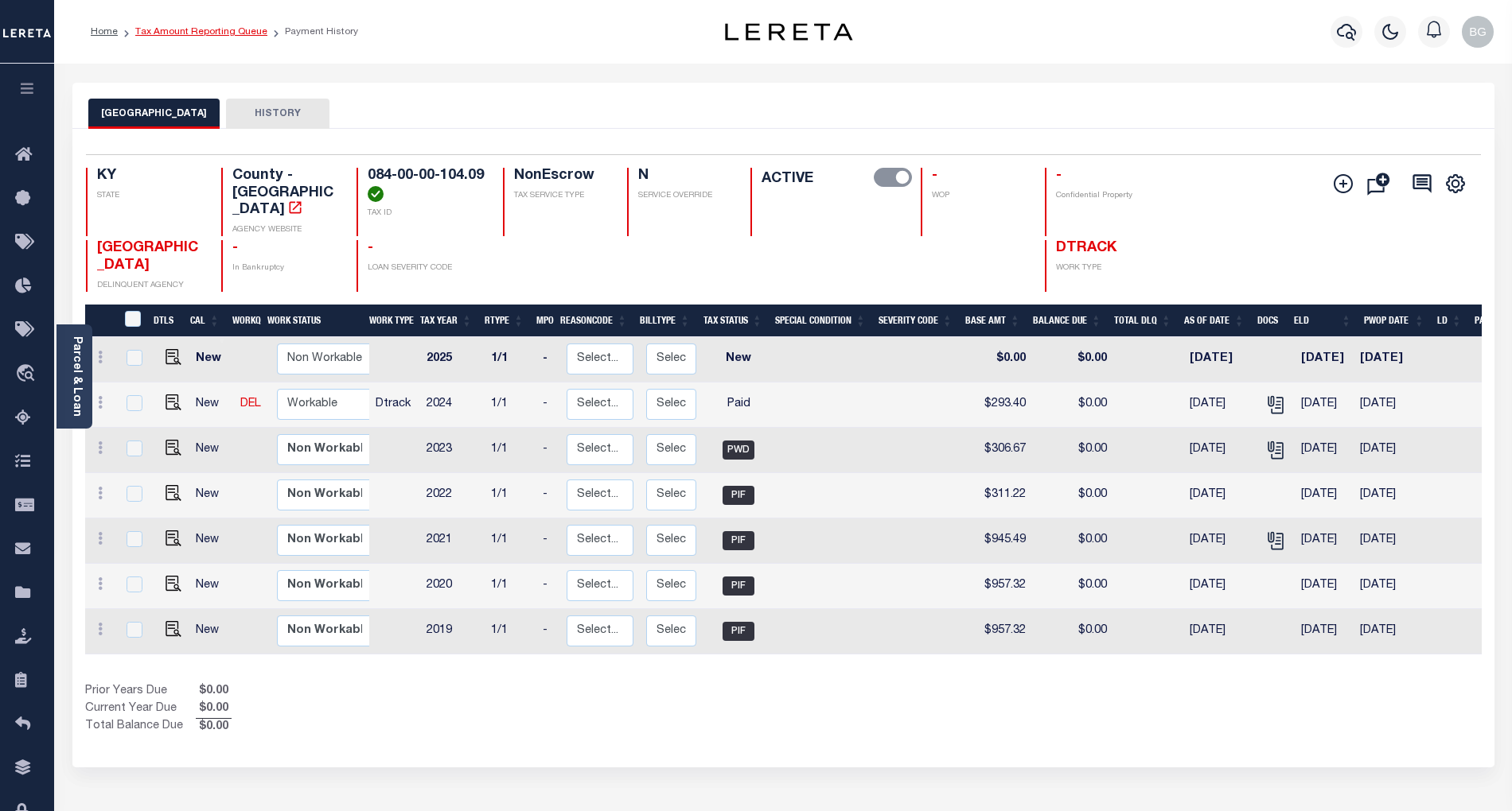
click at [196, 33] on link "Tax Amount Reporting Queue" at bounding box center [202, 32] width 132 height 10
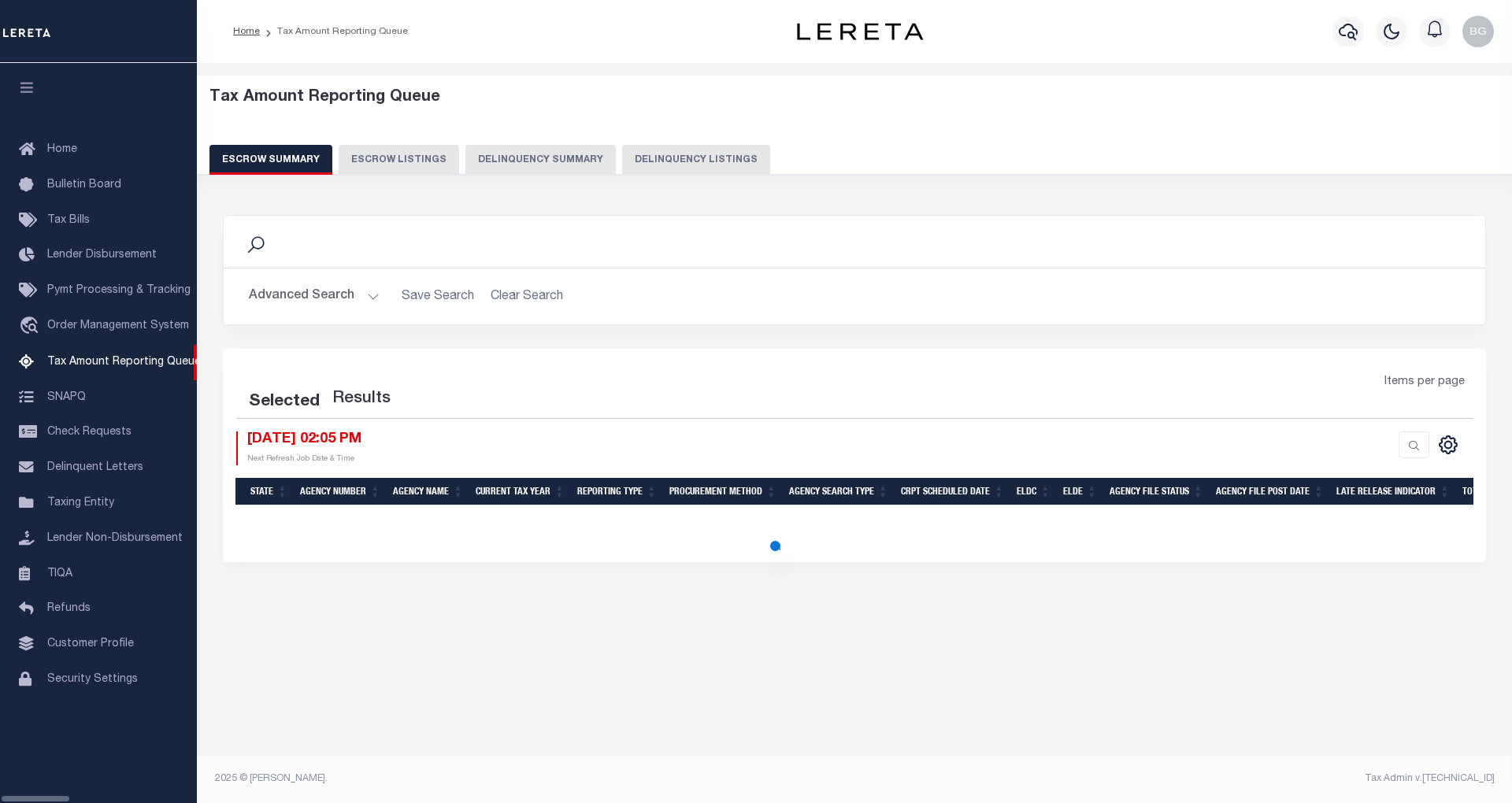
select select "100"
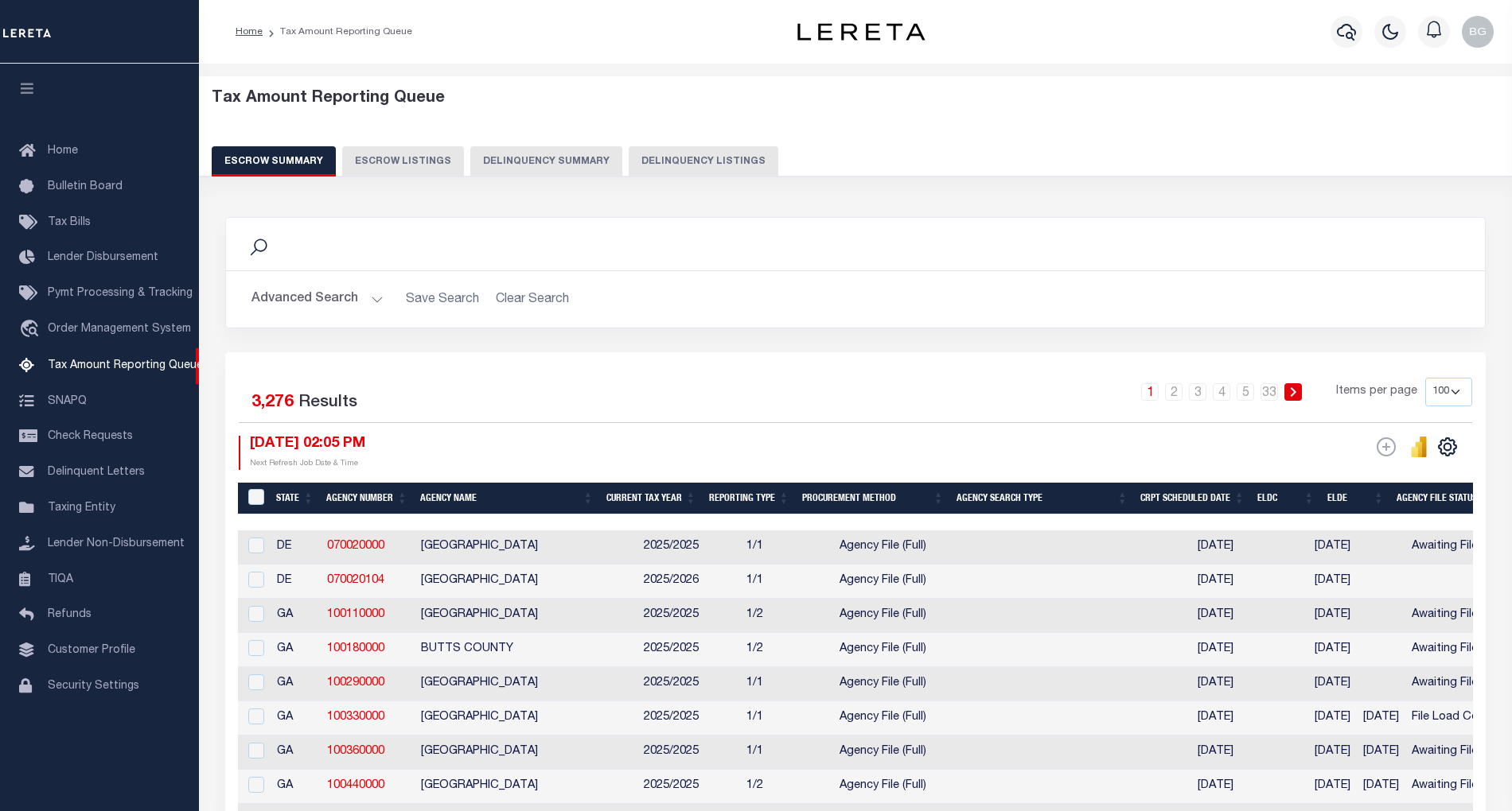
click at [651, 163] on button "Delinquency Listings" at bounding box center [702, 161] width 149 height 30
select select "100"
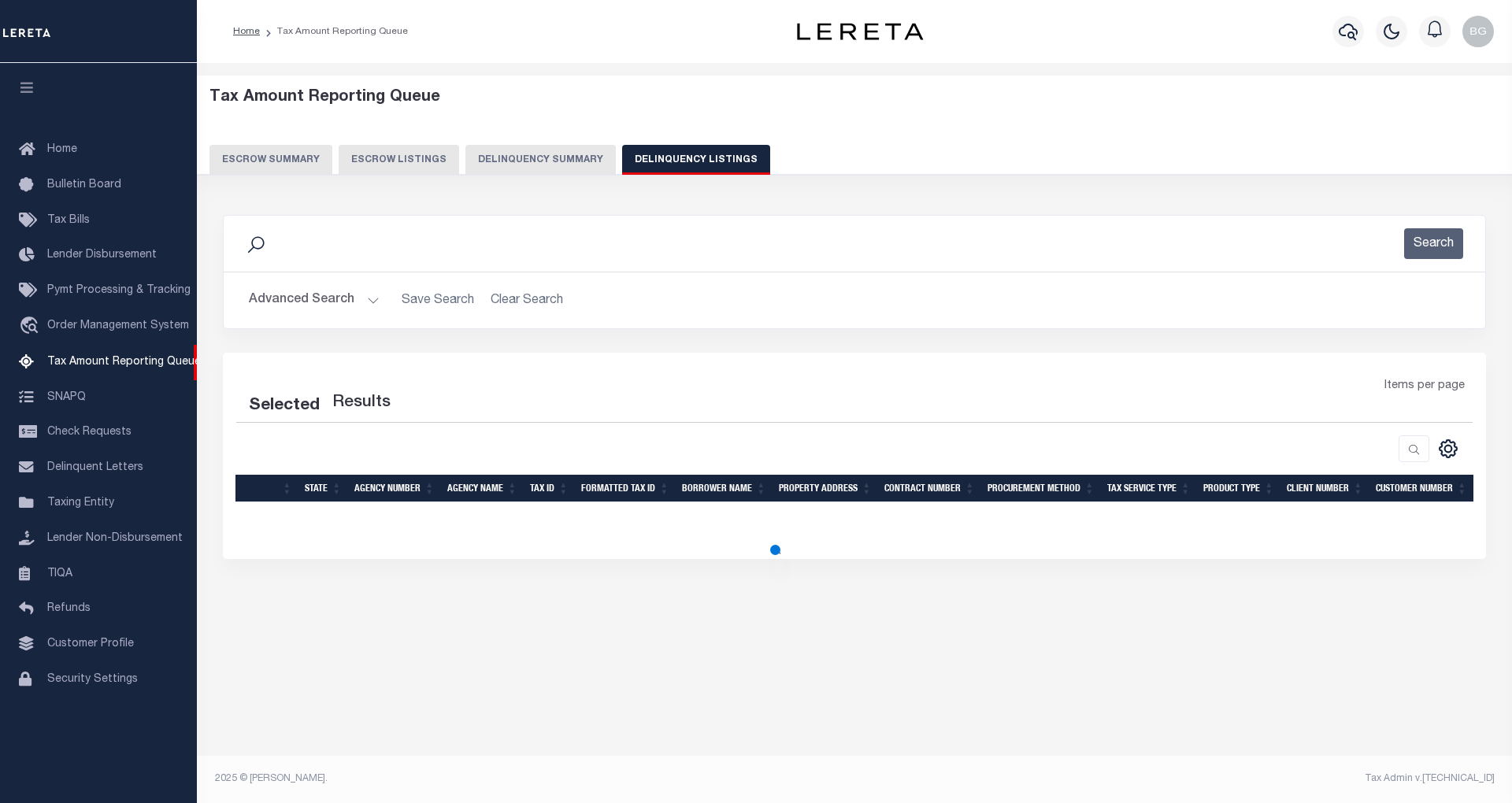
select select "100"
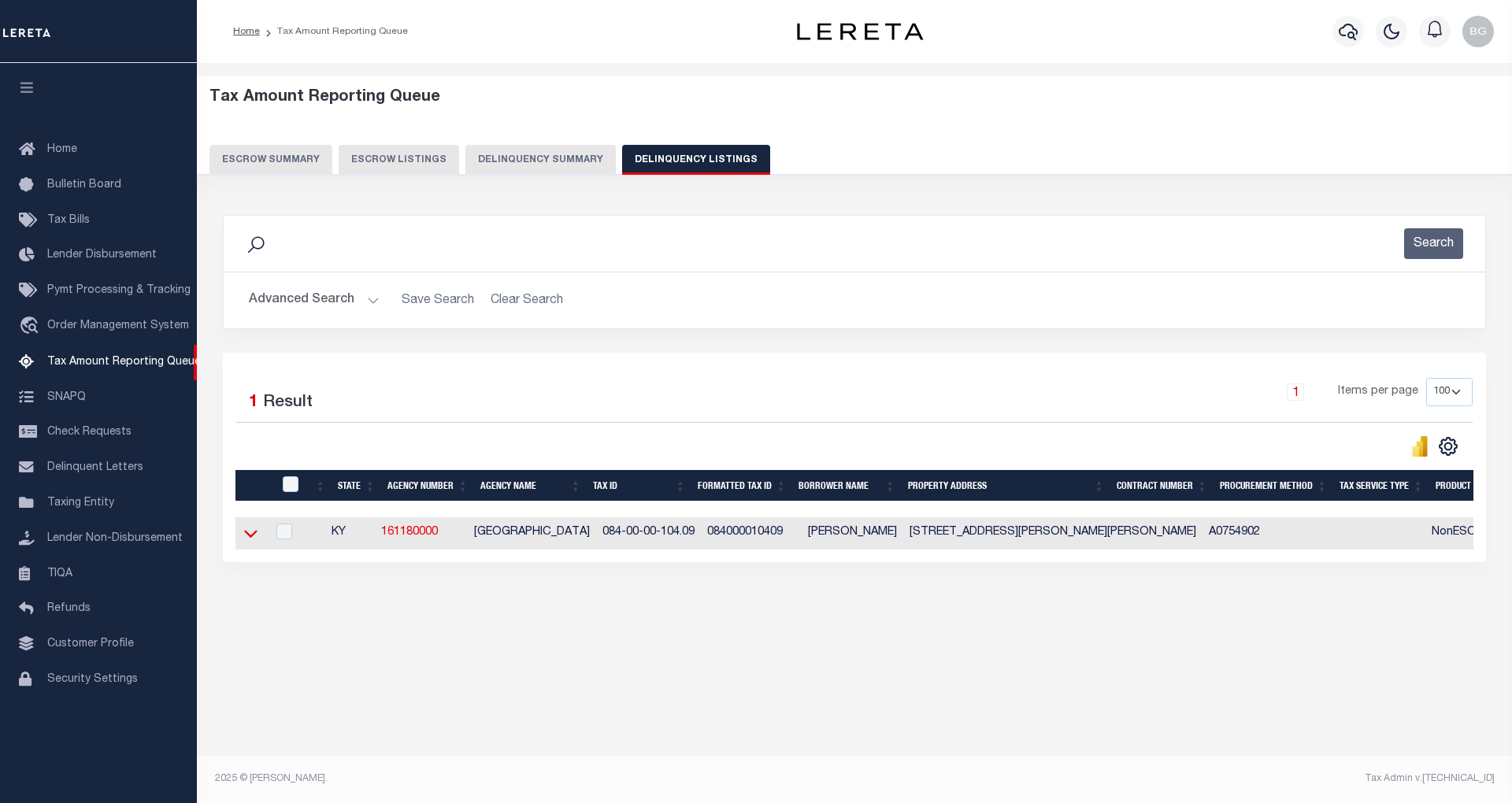
click at [251, 539] on icon at bounding box center [251, 535] width 14 height 8
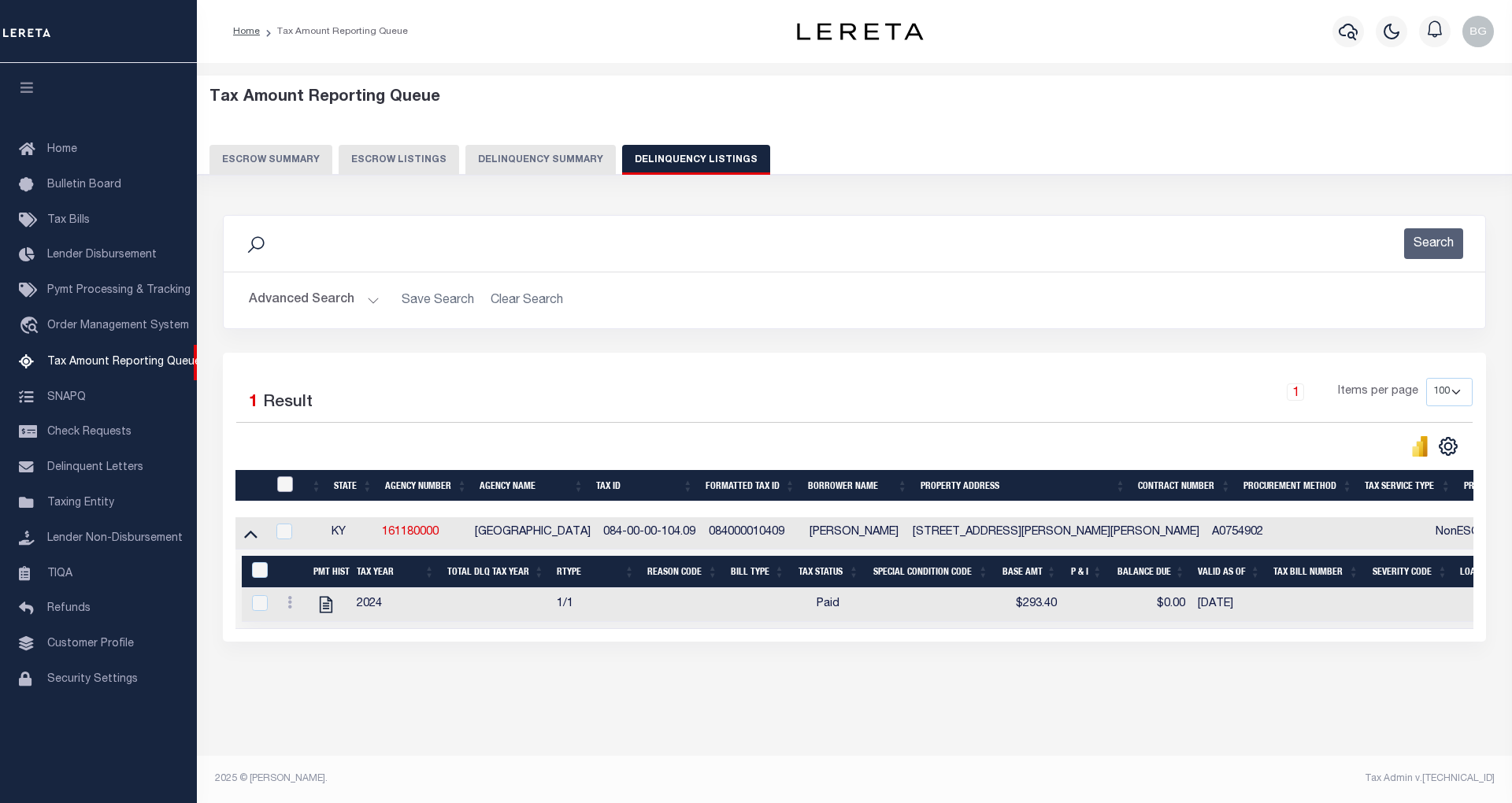
click at [287, 485] on input "checkbox" at bounding box center [285, 484] width 15 height 15
checkbox input "true"
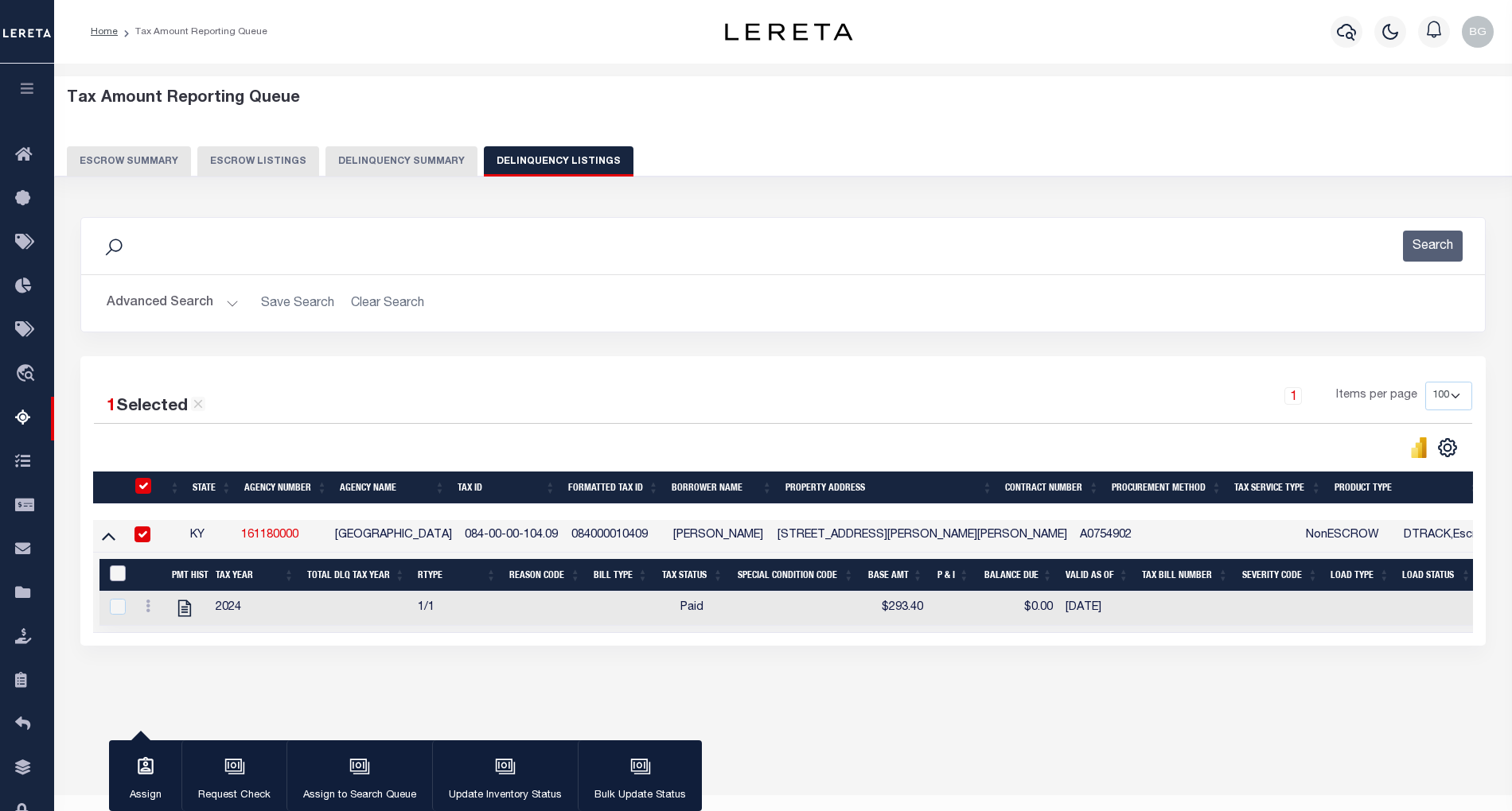
click at [112, 581] on input "&nbsp;" at bounding box center [117, 573] width 16 height 16
checkbox input "true"
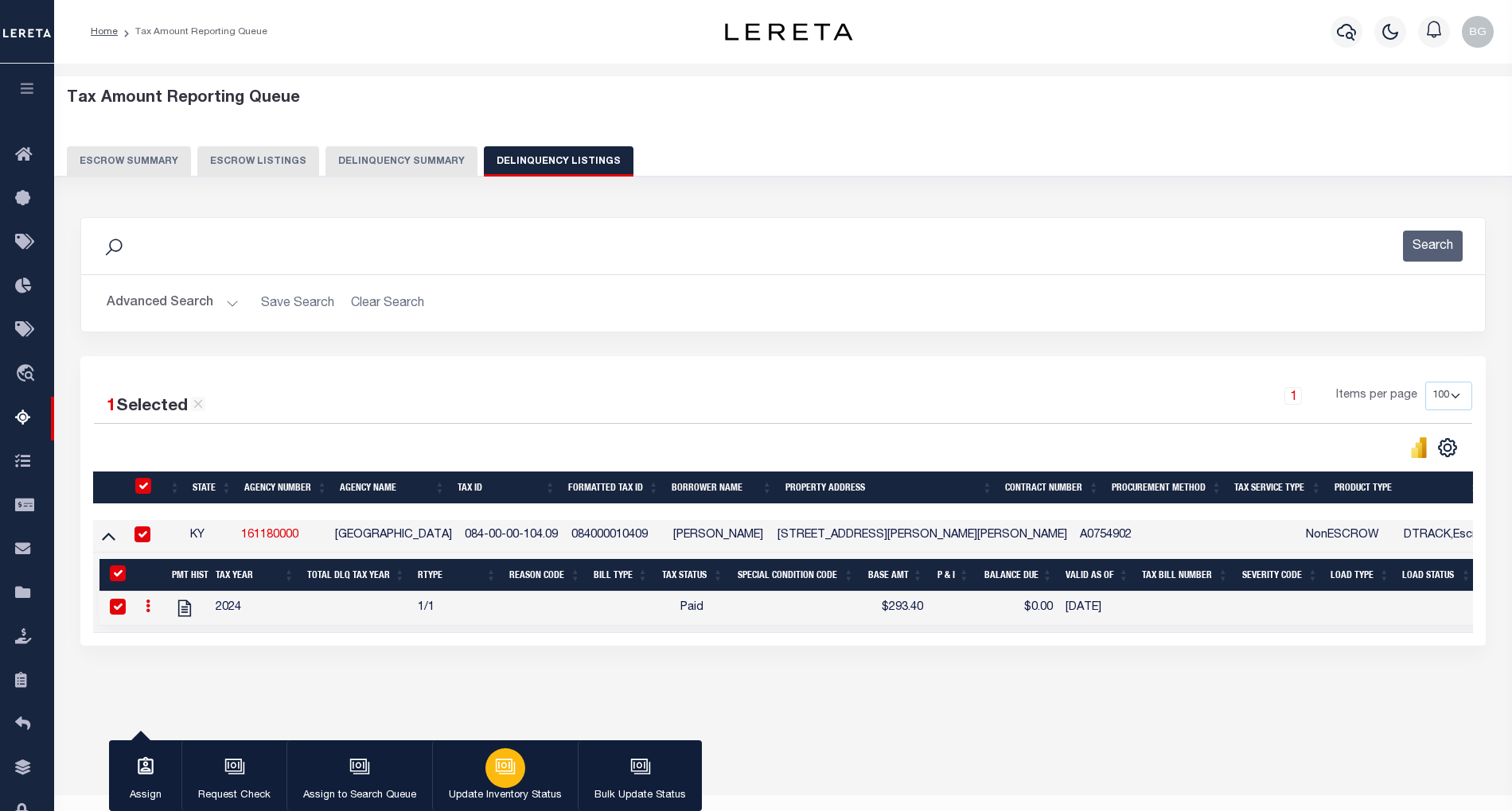
click at [498, 781] on div "button" at bounding box center [505, 769] width 40 height 40
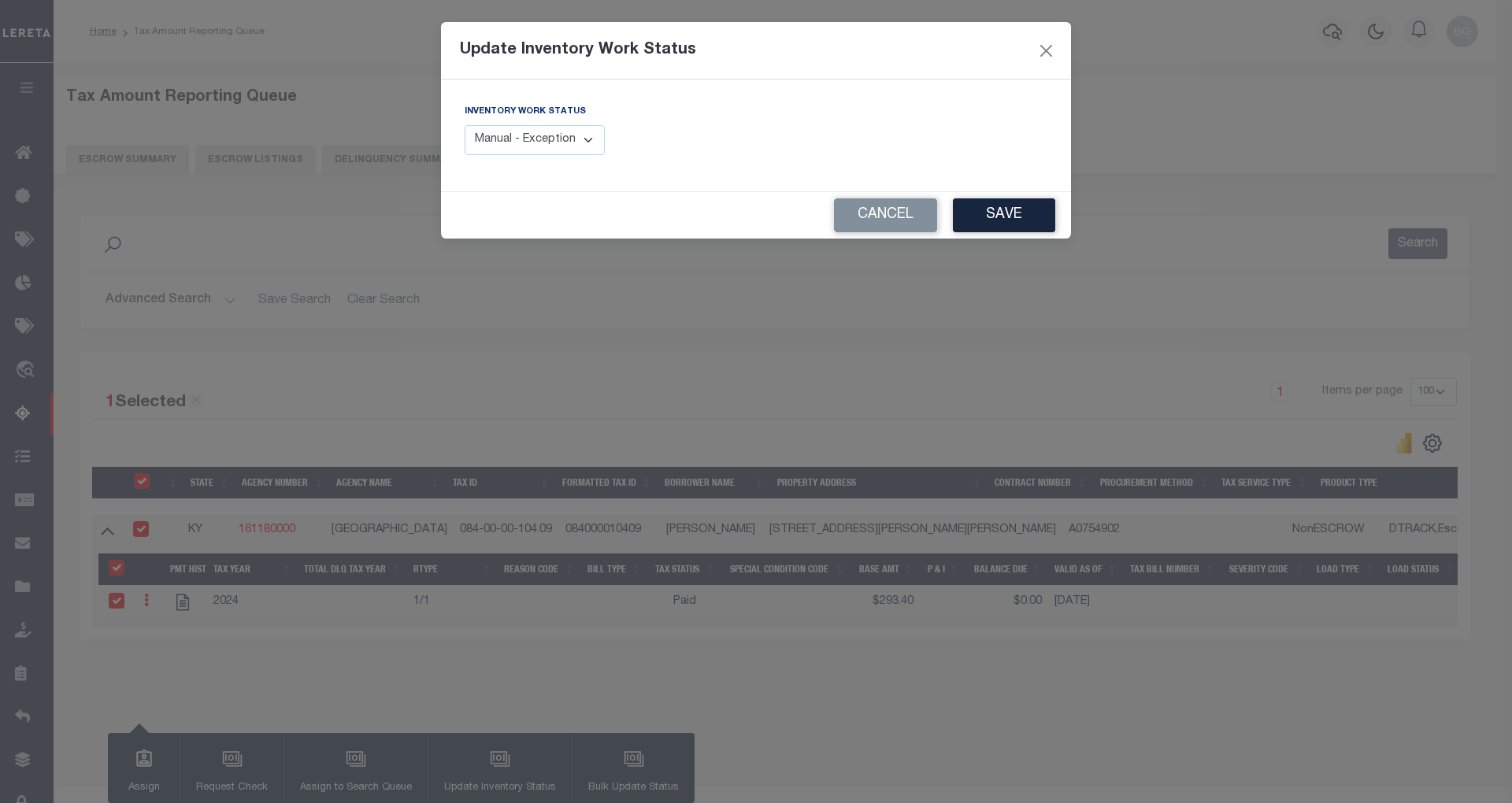
drag, startPoint x: 572, startPoint y: 146, endPoint x: 571, endPoint y: 156, distance: 10.0
click at [572, 146] on select "Manual - Exception Pended - Awaiting Search Late Add Exception Completed" at bounding box center [534, 141] width 140 height 31
select select "4"
click at [465, 125] on select "Manual - Exception Pended - Awaiting Search Late Add Exception Completed" at bounding box center [534, 141] width 140 height 31
click at [1035, 215] on button "Save" at bounding box center [1004, 215] width 103 height 34
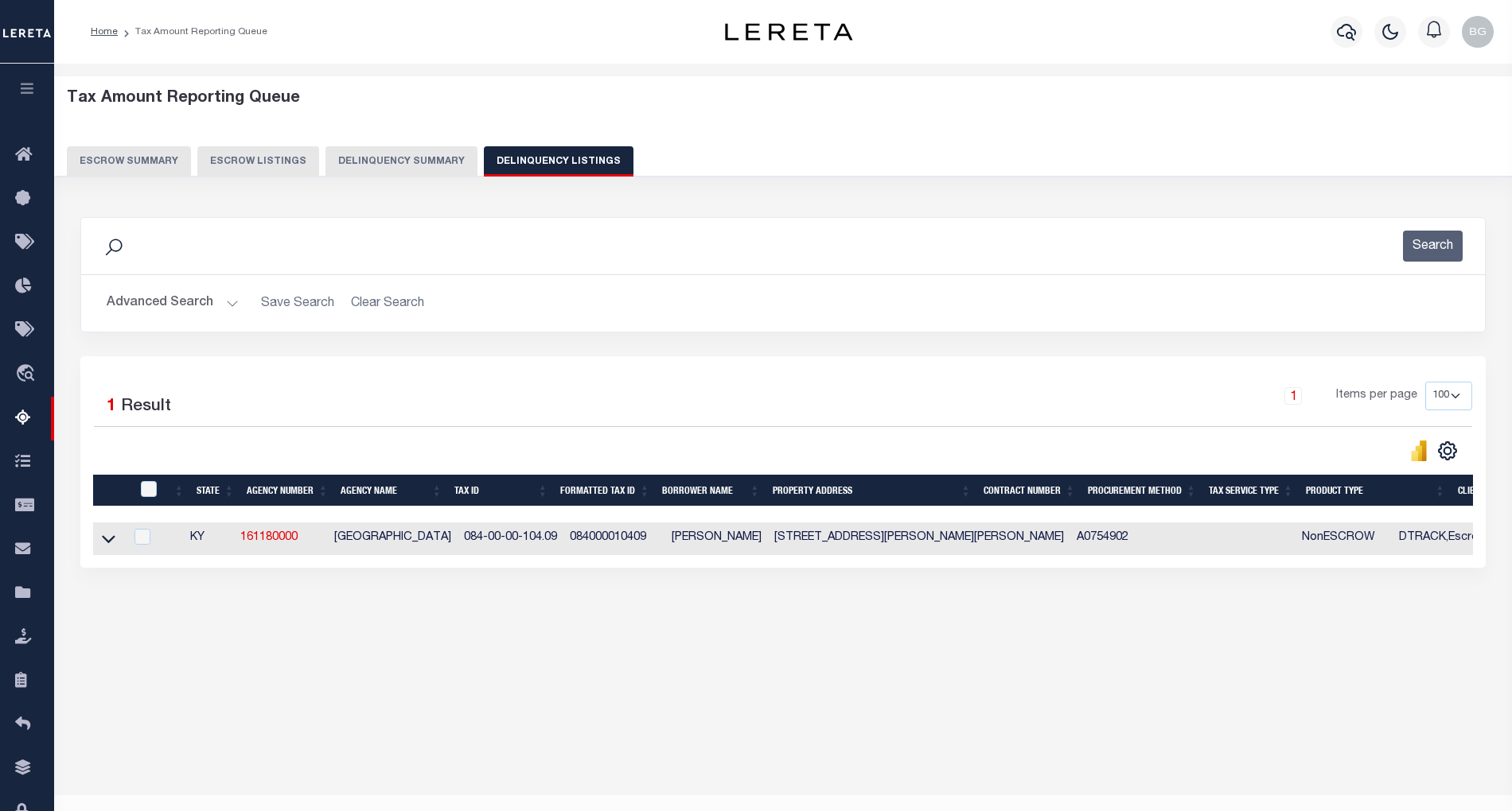
click at [223, 302] on button "Advanced Search" at bounding box center [173, 304] width 132 height 31
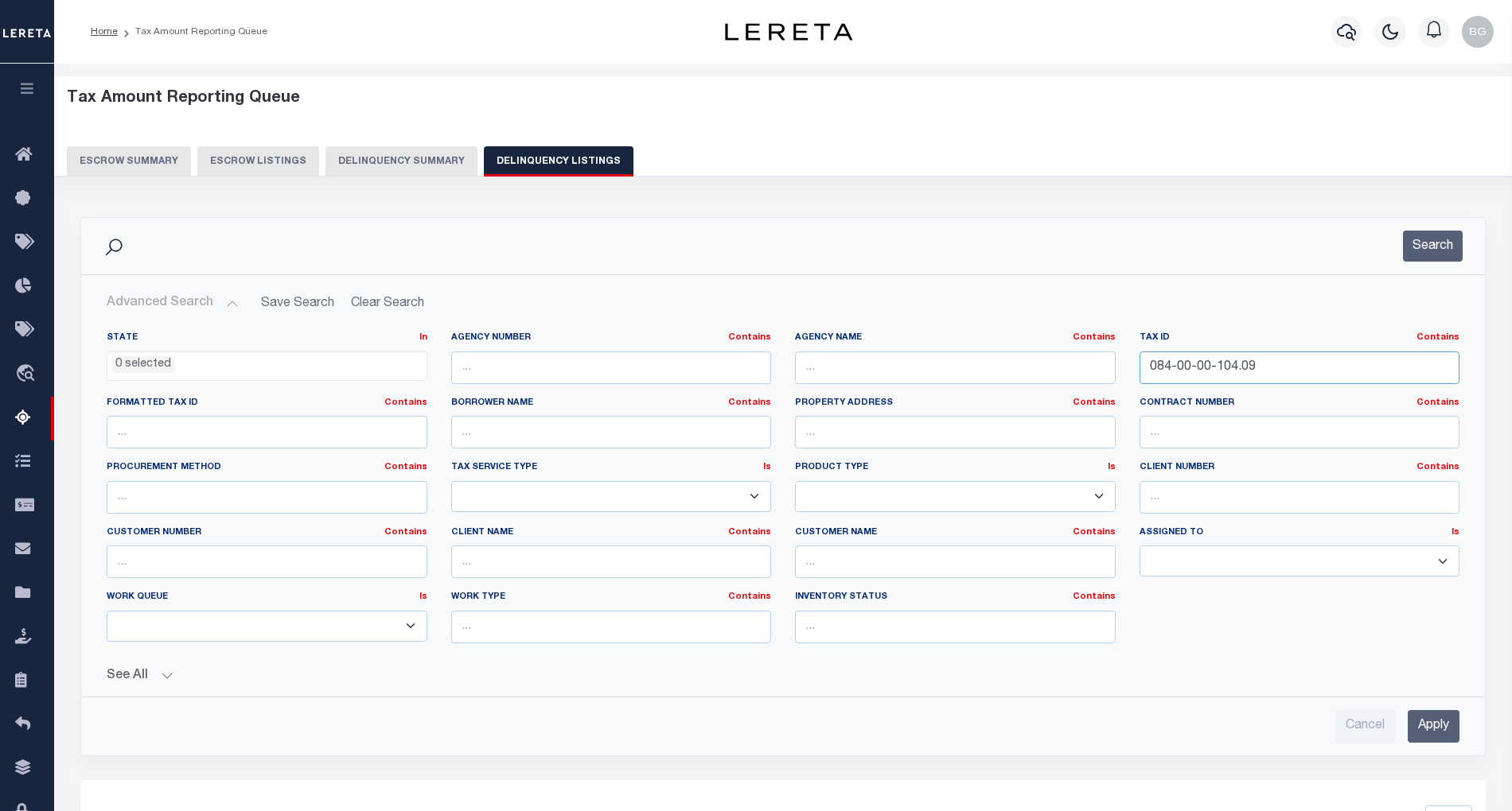
click at [1184, 363] on input "084-00-00-104.09" at bounding box center [1300, 368] width 321 height 33
paste input "71-00-00-042.00"
type input "071-00-00-042.00"
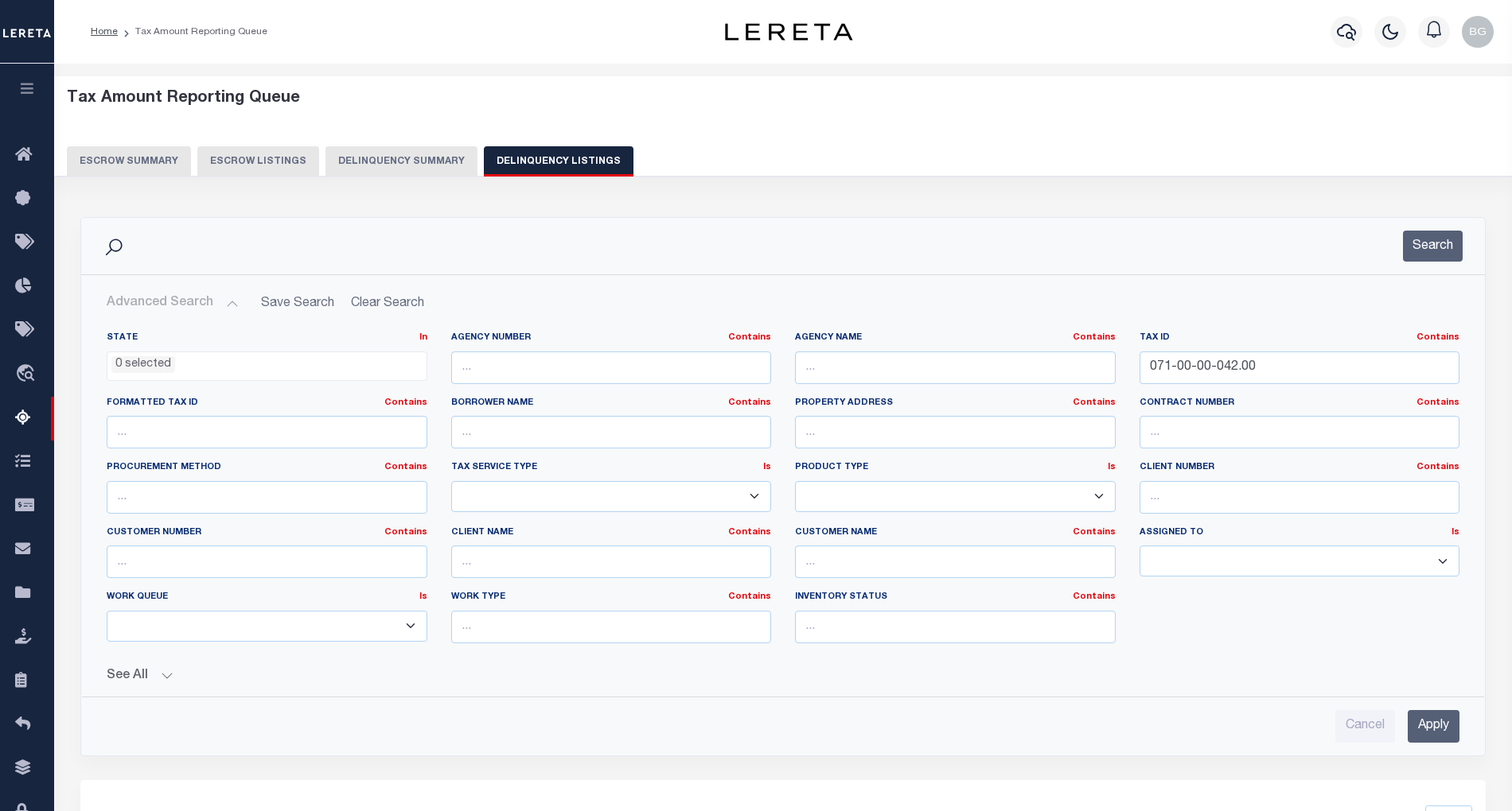
click at [1438, 726] on input "Apply" at bounding box center [1433, 727] width 51 height 33
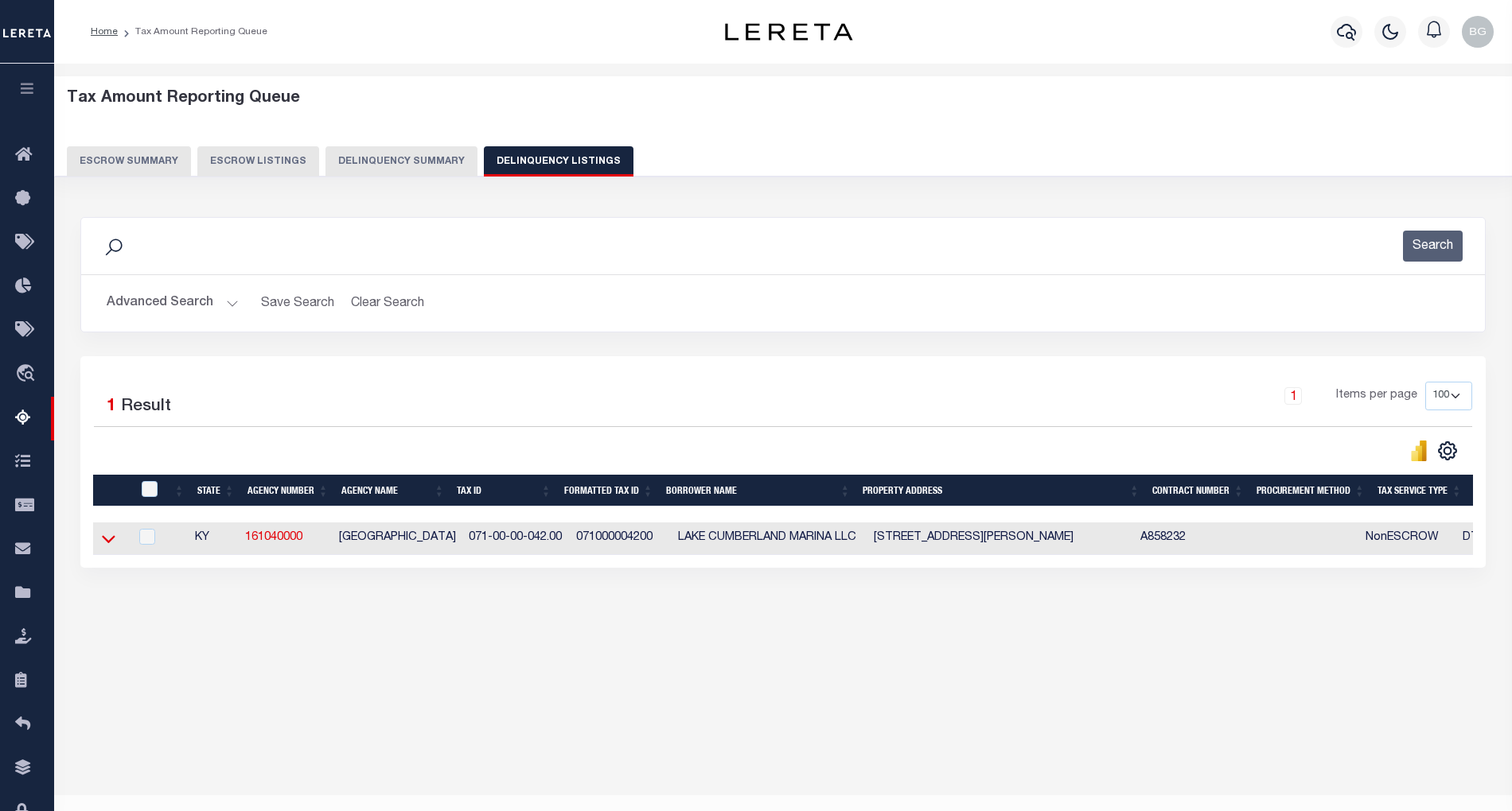
click at [106, 544] on icon at bounding box center [109, 539] width 14 height 16
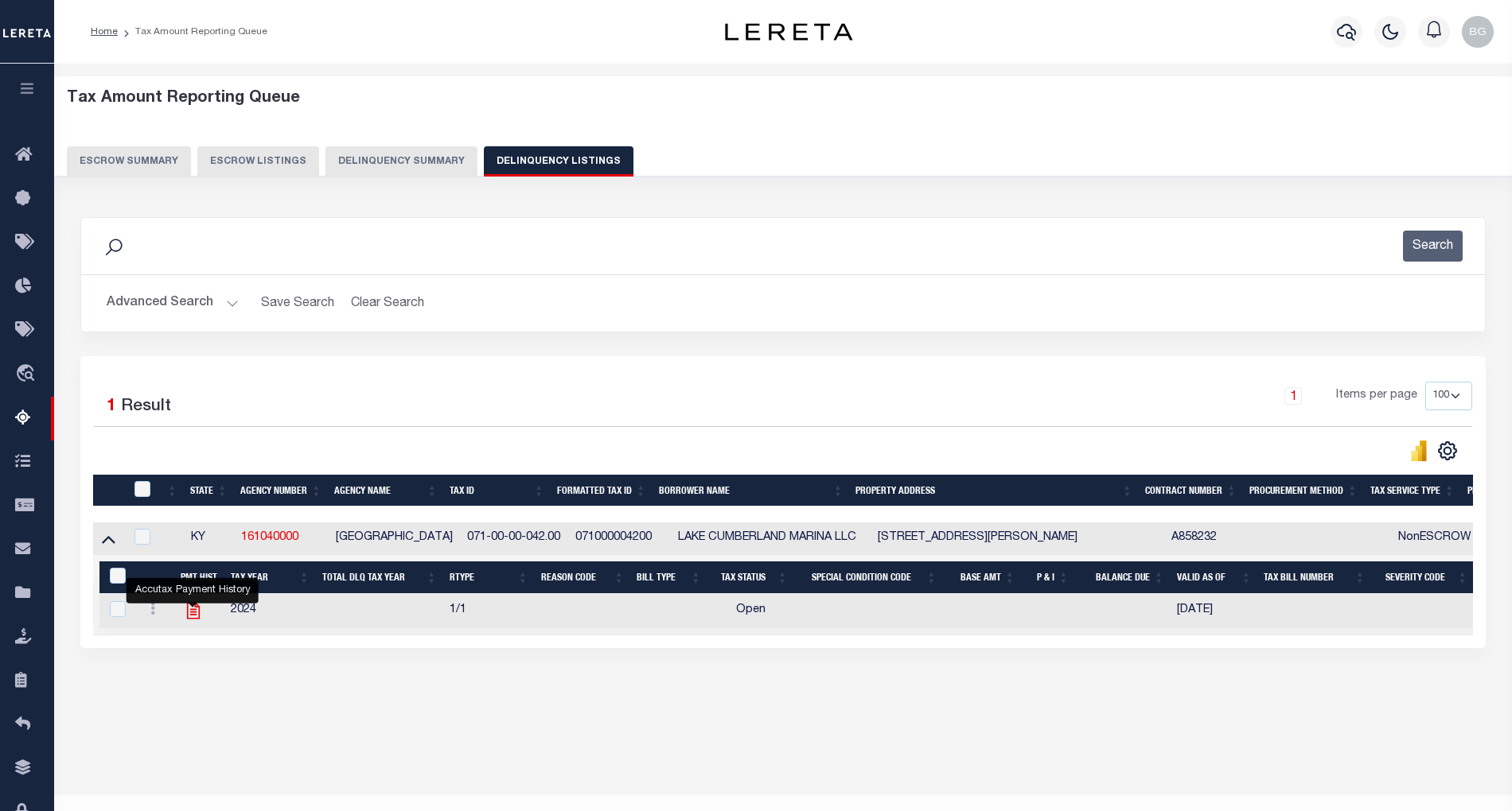
click at [192, 621] on icon "" at bounding box center [193, 610] width 20 height 20
checkbox input "true"
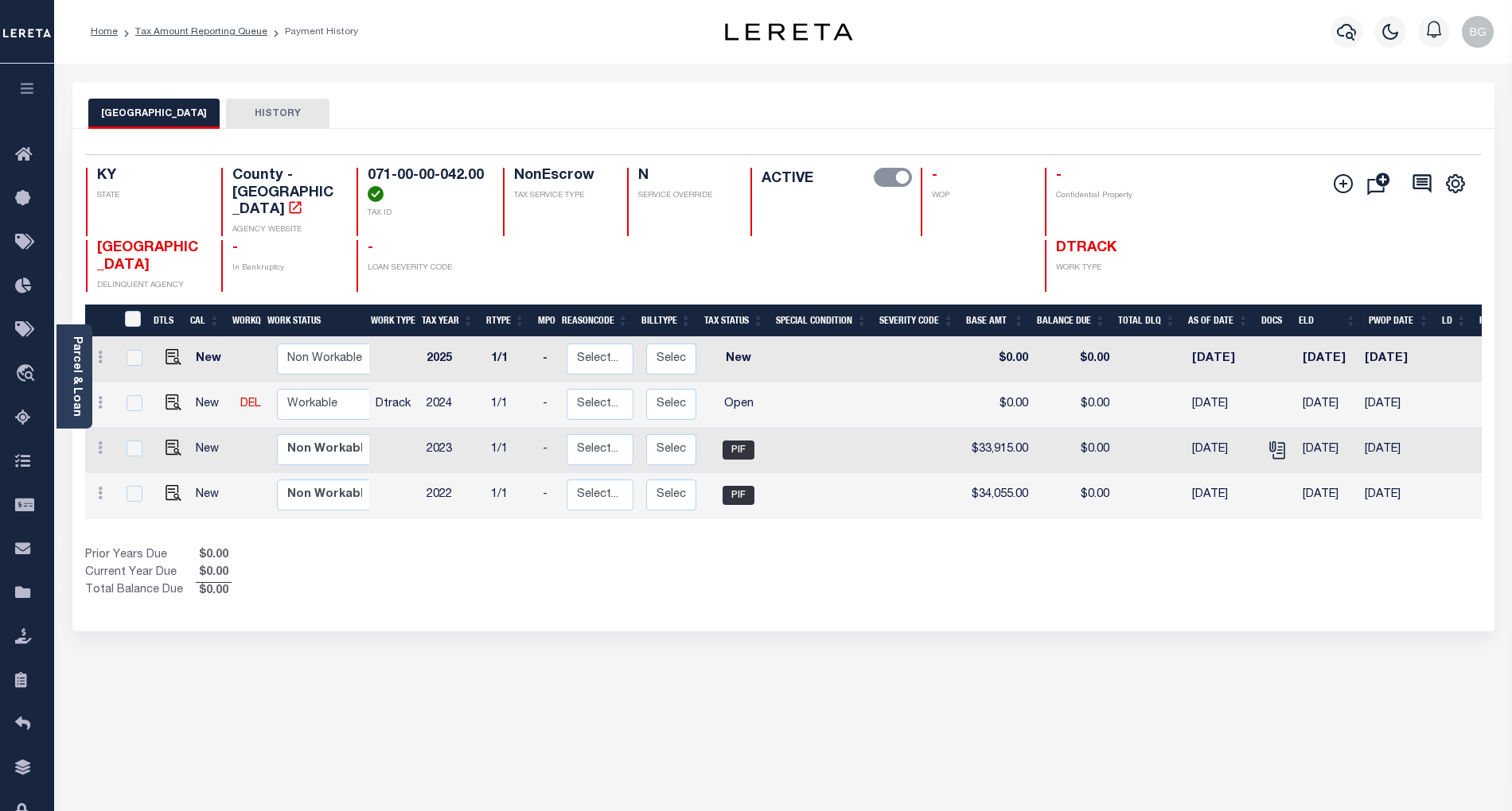
click at [1141, 714] on div "RUSSELL COUNTY HISTORY Selected 4 Results" at bounding box center [783, 532] width 1446 height 898
drag, startPoint x: 96, startPoint y: 236, endPoint x: 166, endPoint y: 252, distance: 71.8
click at [166, 252] on h4 "[GEOGRAPHIC_DATA]" at bounding box center [149, 257] width 105 height 34
copy span "[GEOGRAPHIC_DATA]"
click at [167, 394] on img "" at bounding box center [173, 402] width 16 height 16
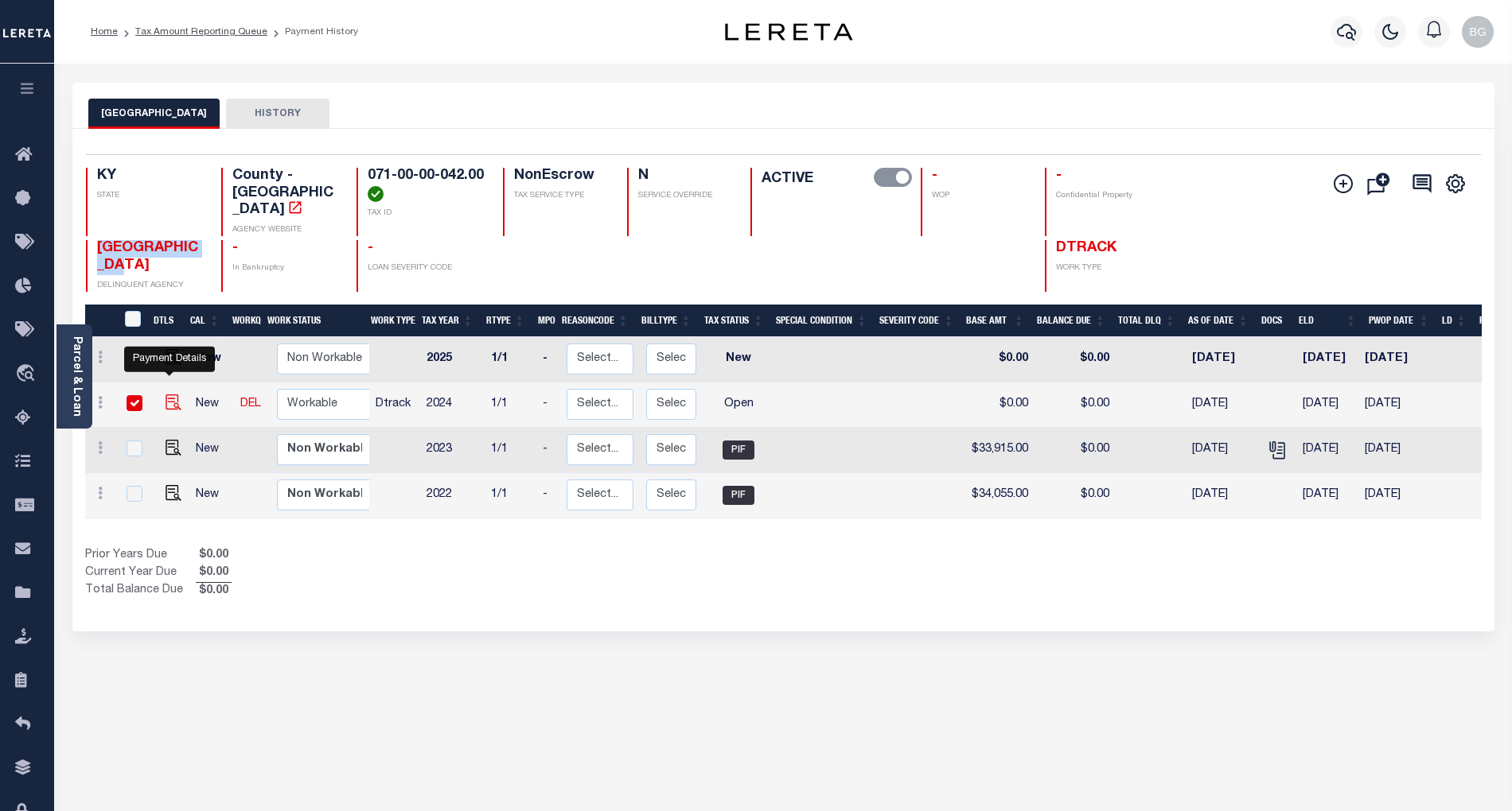
checkbox input "true"
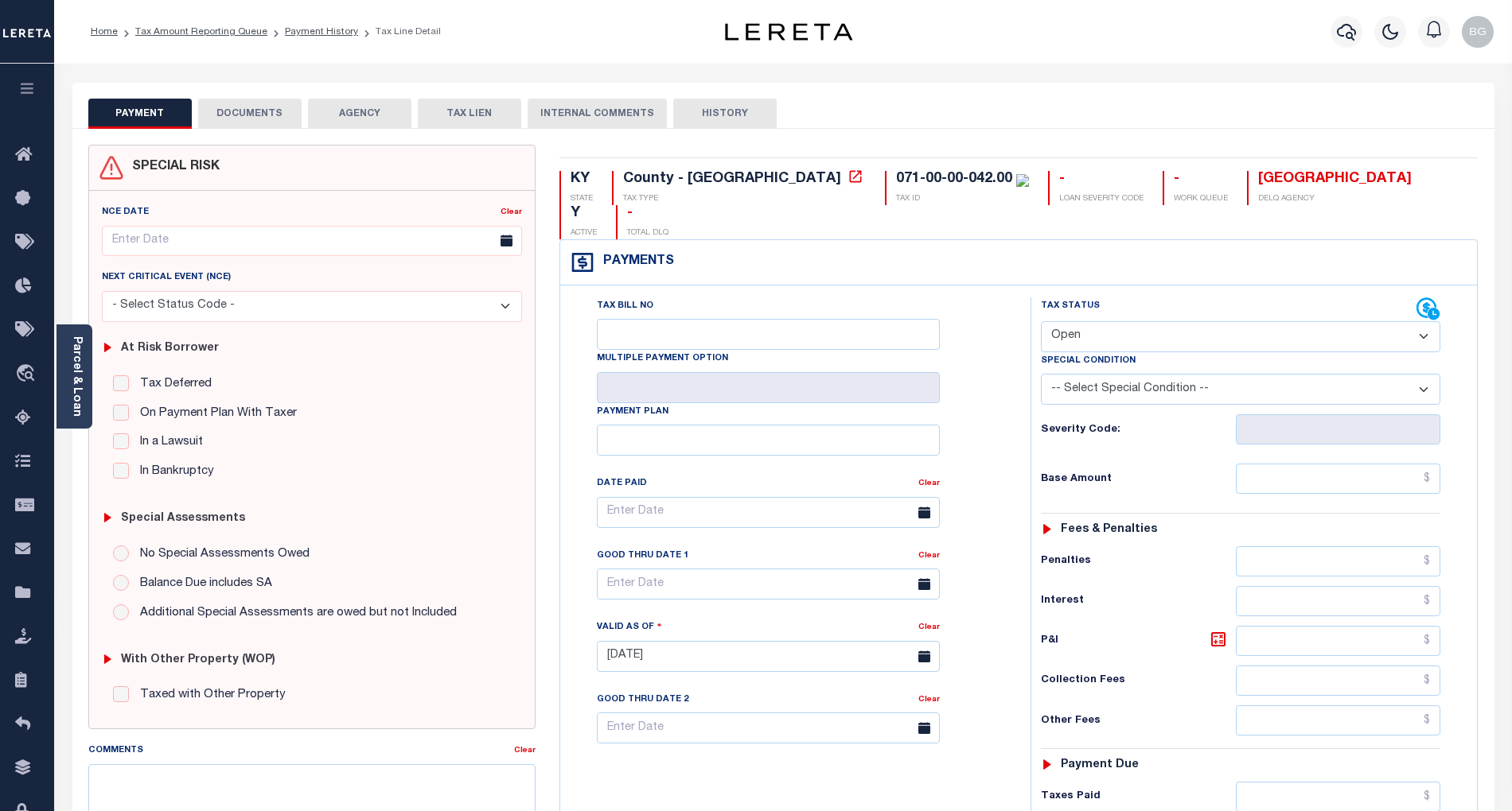
click at [1095, 321] on select "- Select Status Code - Open Due/Unpaid Paid Incomplete No Tax Due Internal Refu…" at bounding box center [1240, 336] width 399 height 31
select select "PYD"
click at [1041, 321] on select "- Select Status Code - Open Due/Unpaid Paid Incomplete No Tax Due Internal Refu…" at bounding box center [1240, 336] width 399 height 31
type input "[DATE]"
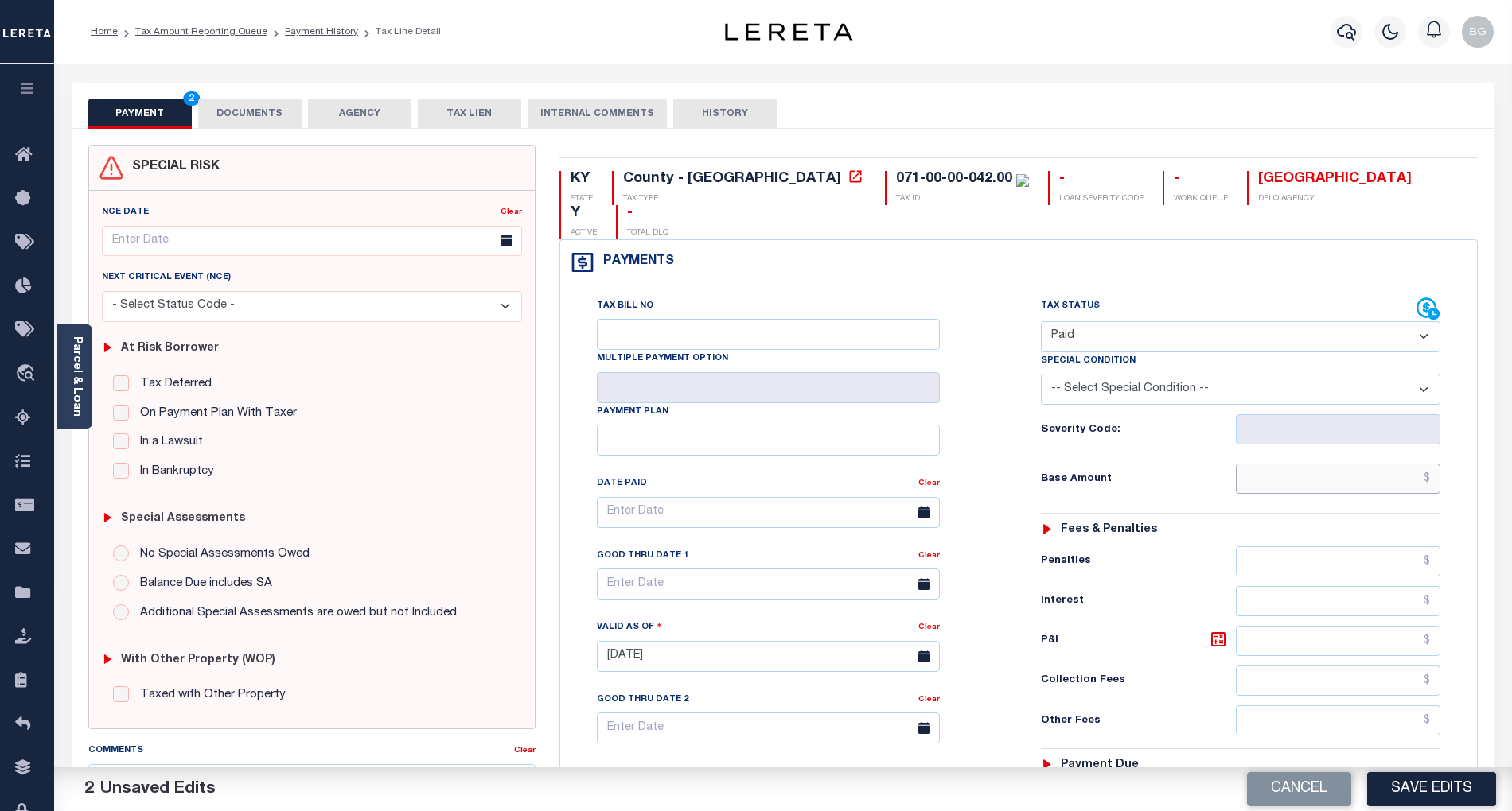
click at [1402, 464] on input "text" at bounding box center [1338, 479] width 205 height 30
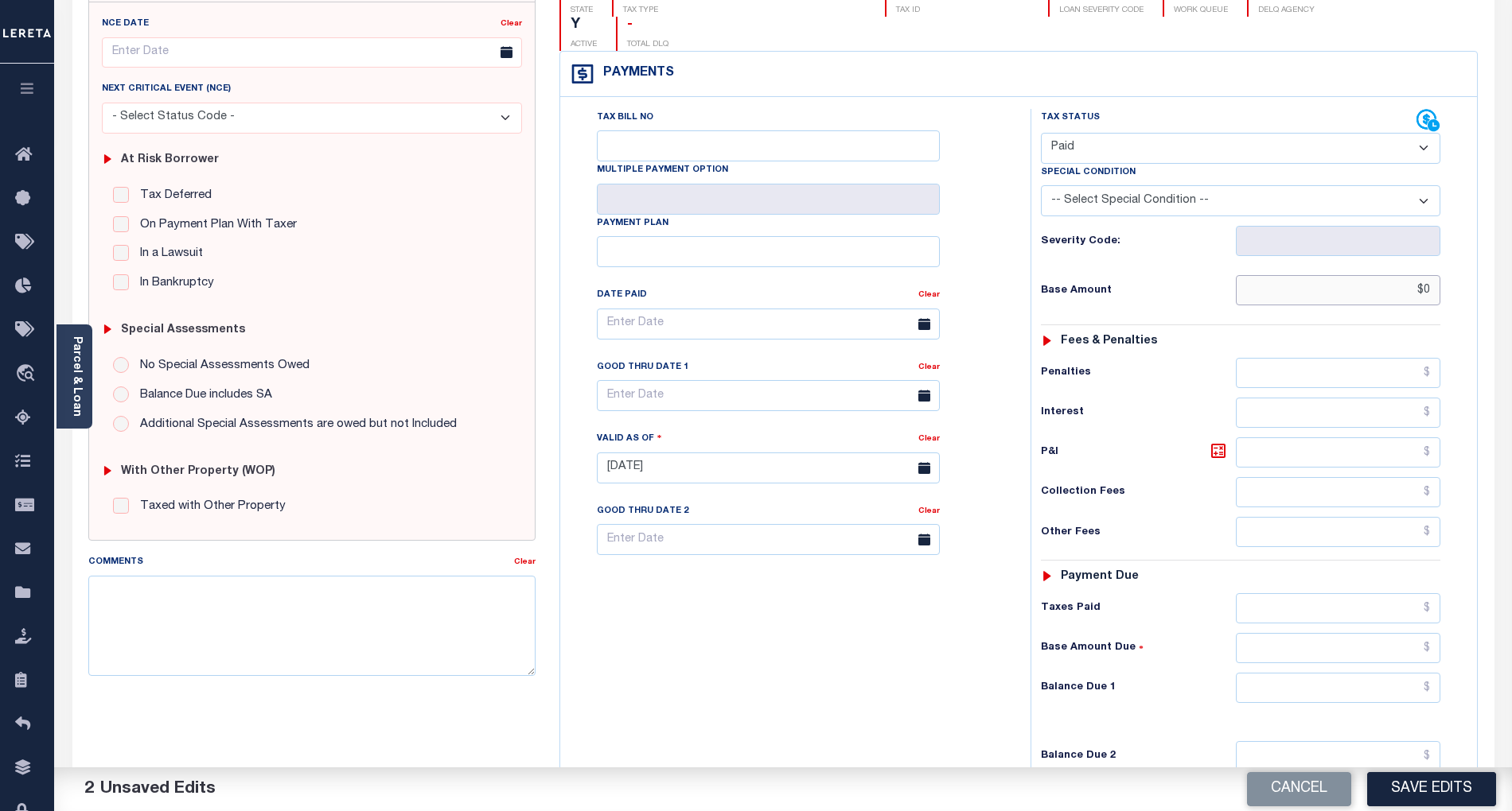
scroll to position [212, 0]
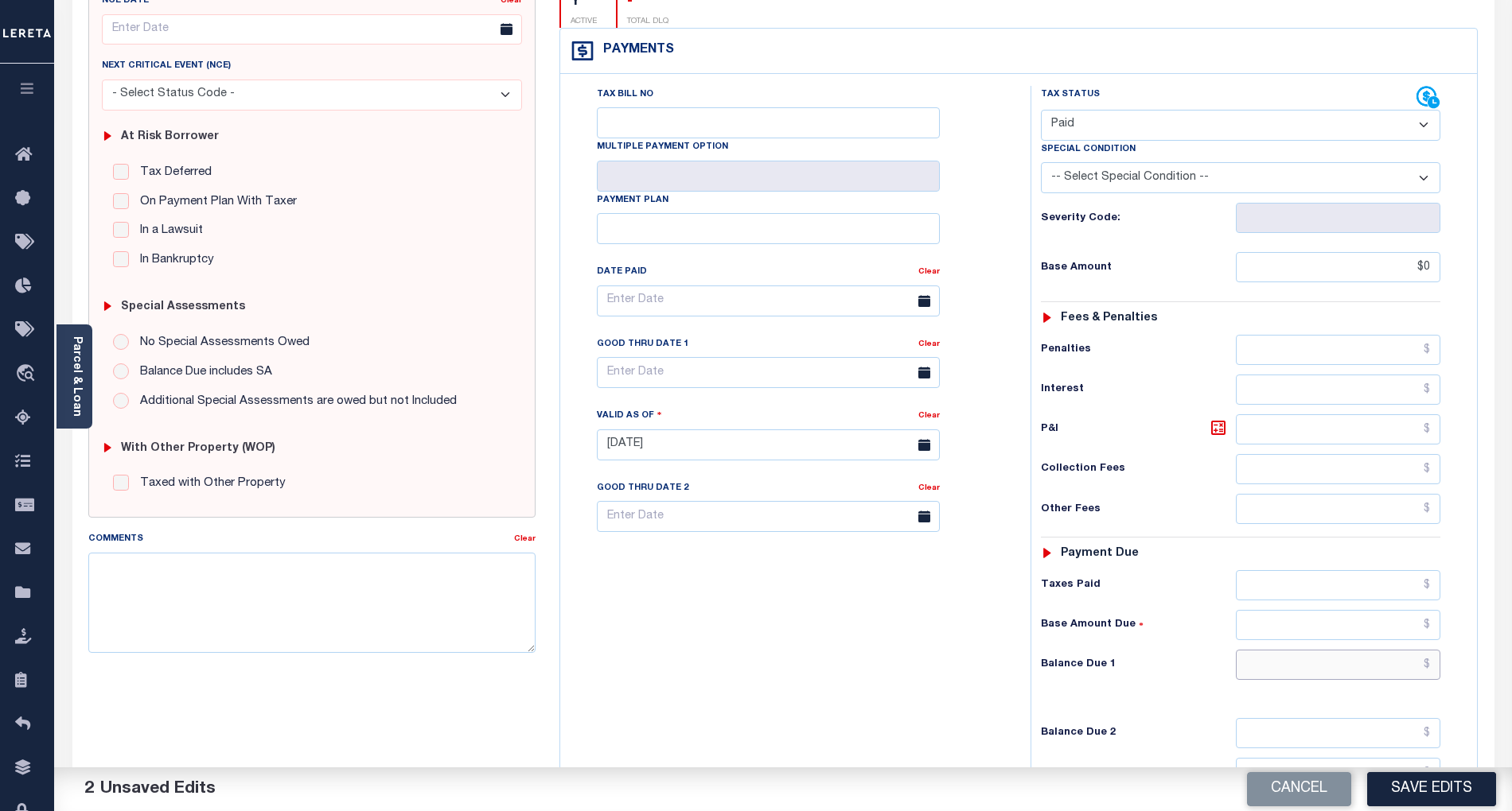
type input "$0.00"
click at [1414, 650] on input "text" at bounding box center [1338, 665] width 205 height 30
type input "$0.00"
click at [908, 653] on div "Tax Bill No Multiple Payment Option Payment Plan Clear" at bounding box center [792, 437] width 454 height 702
click at [353, 621] on textarea "Comments" at bounding box center [311, 603] width 447 height 100
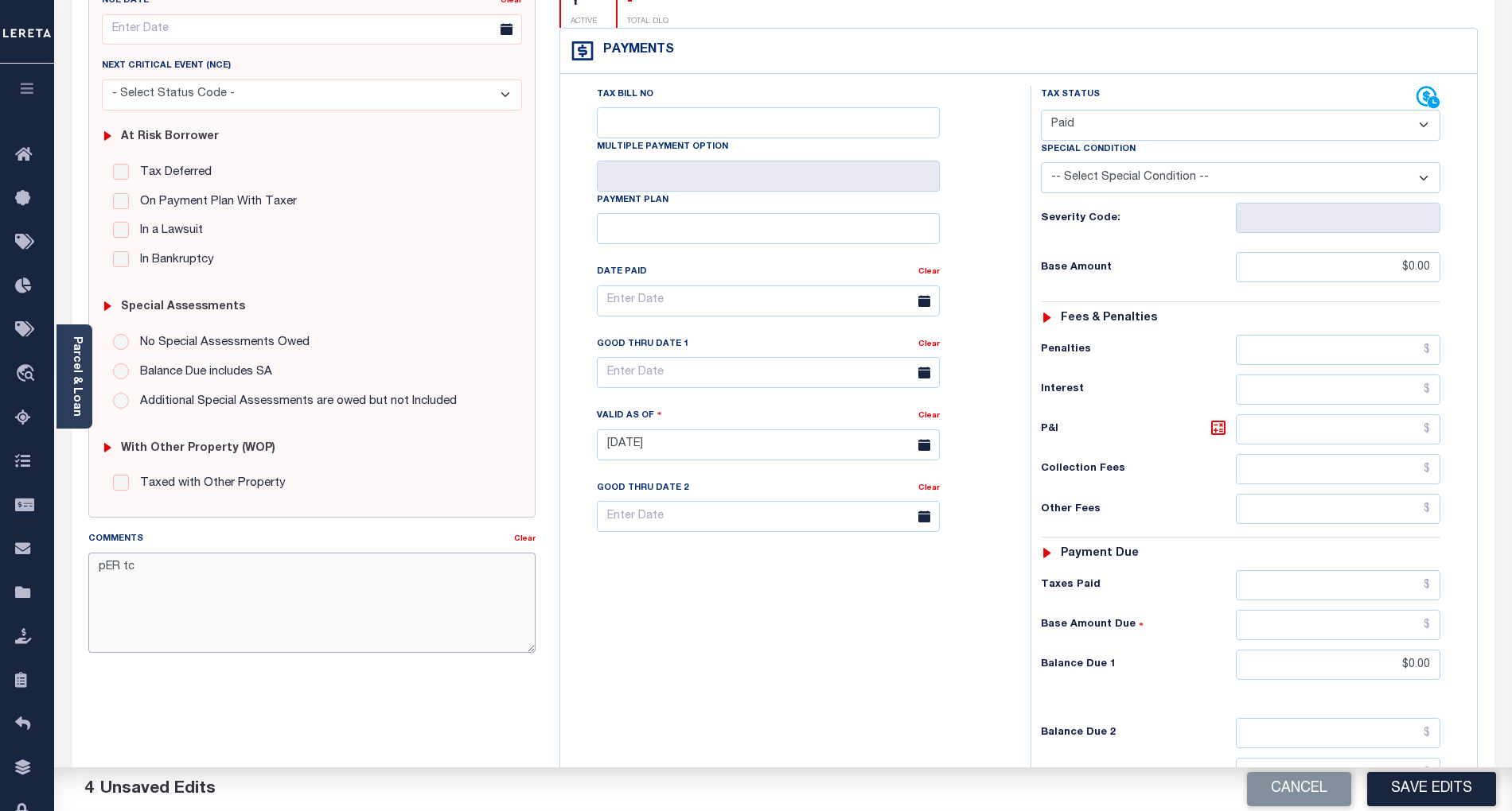
type textarea "pER tc"
type textarea "Per TC taxes are paid current- BG"
click at [1422, 782] on button "Save Edits" at bounding box center [1431, 790] width 129 height 34
checkbox input "false"
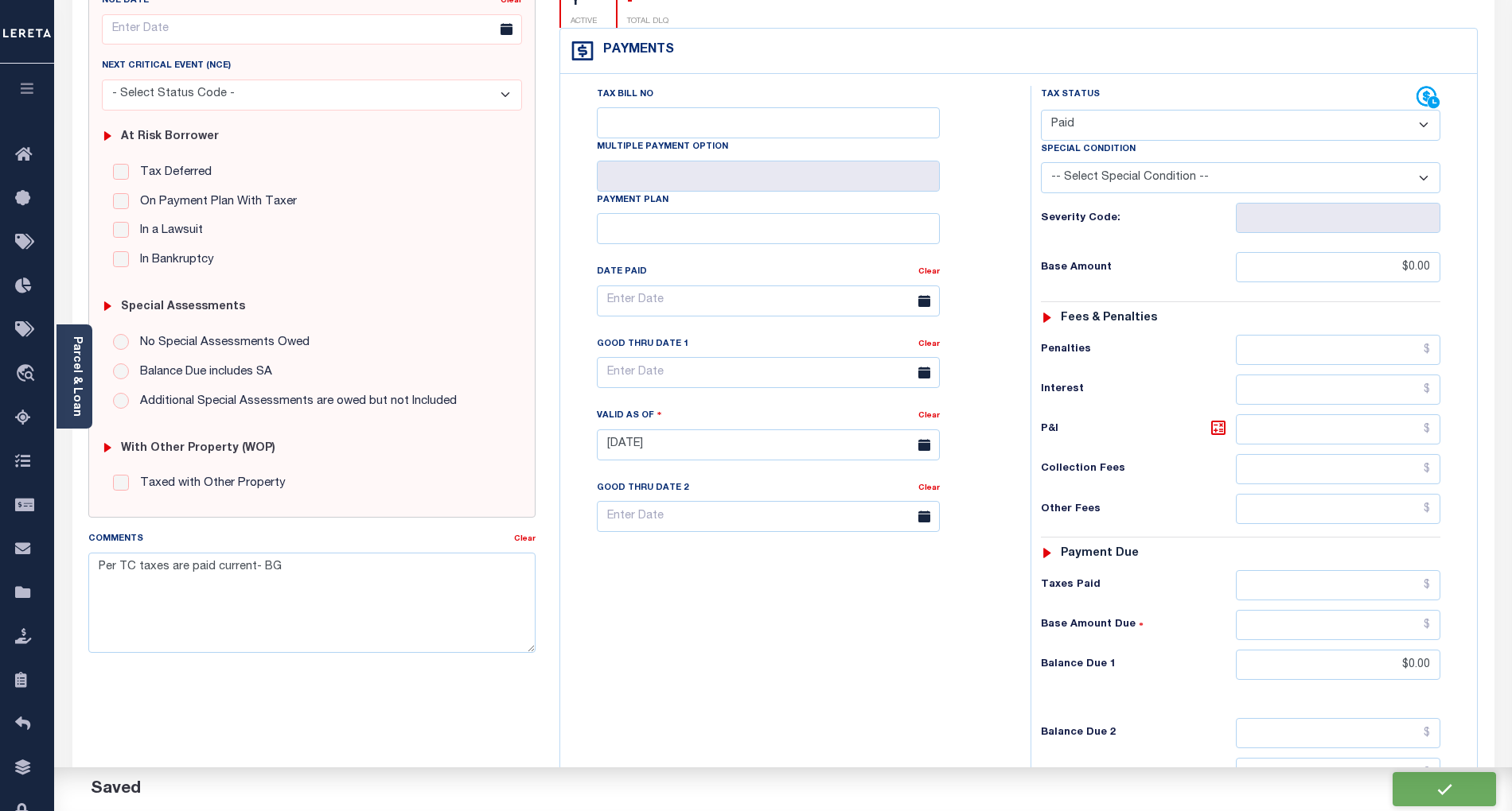
checkbox input "false"
type input "$0"
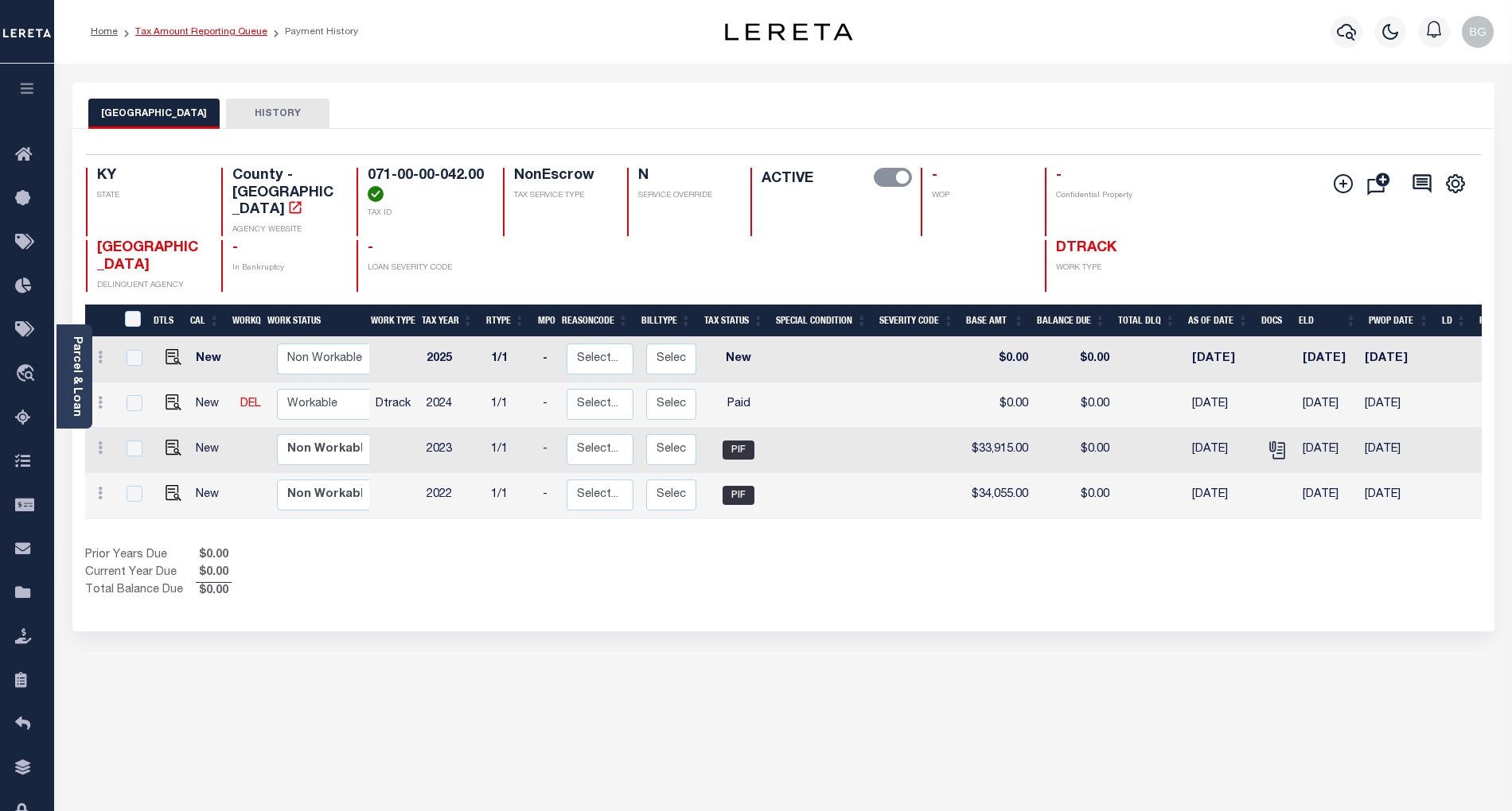
click at [189, 32] on link "Tax Amount Reporting Queue" at bounding box center [202, 32] width 132 height 10
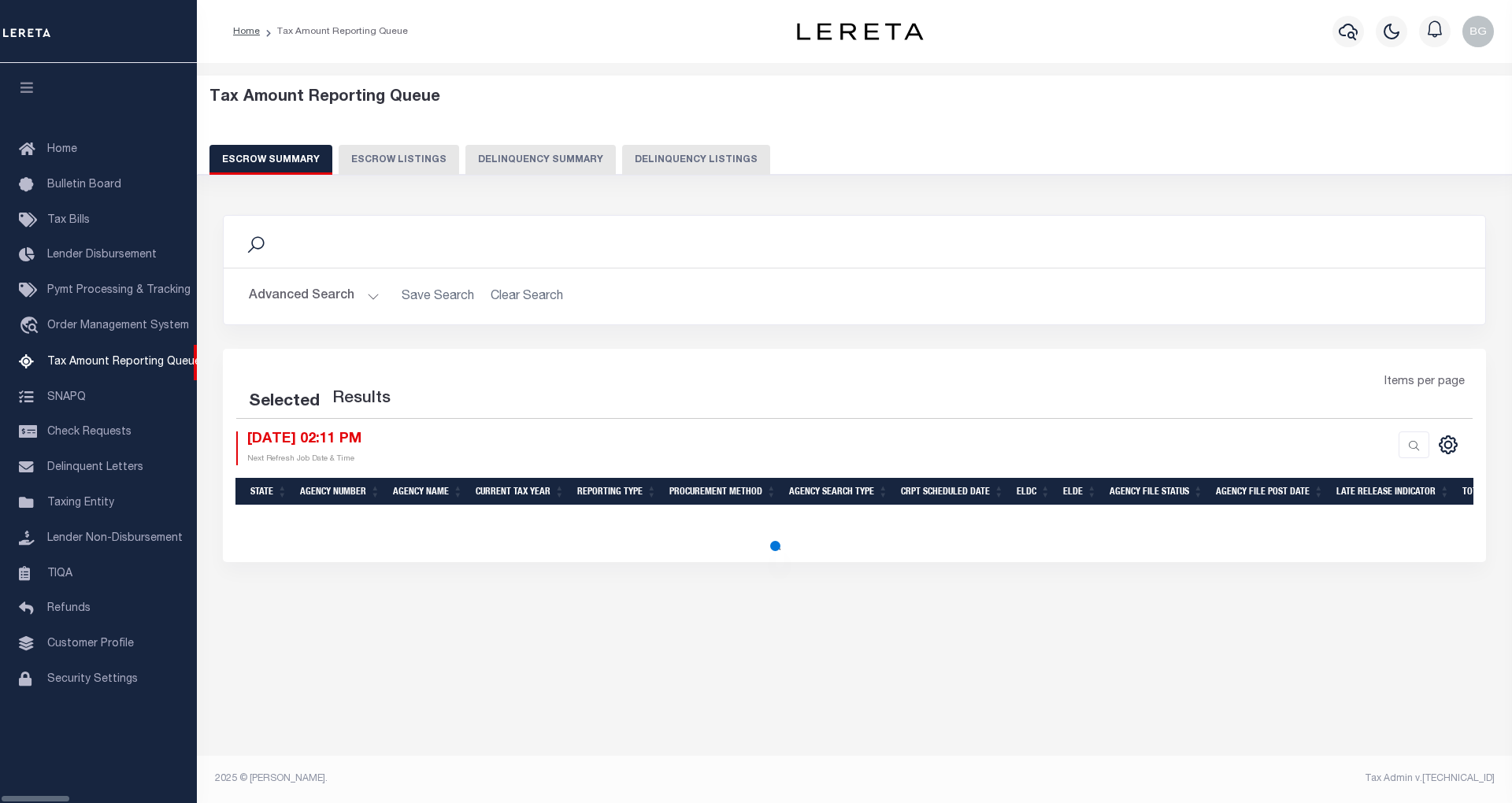
click at [643, 161] on button "Delinquency Listings" at bounding box center [695, 159] width 148 height 30
select select "100"
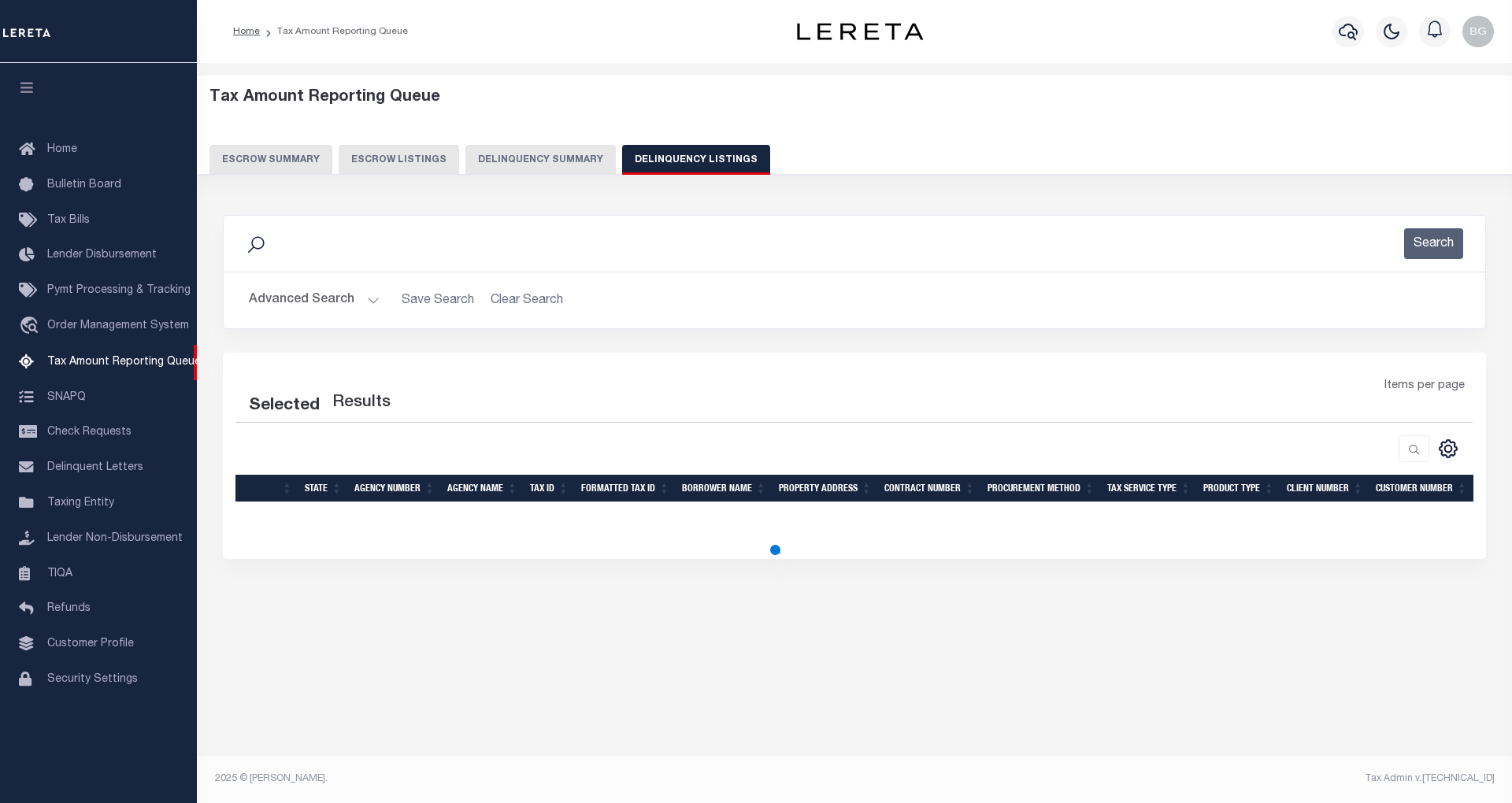
select select "100"
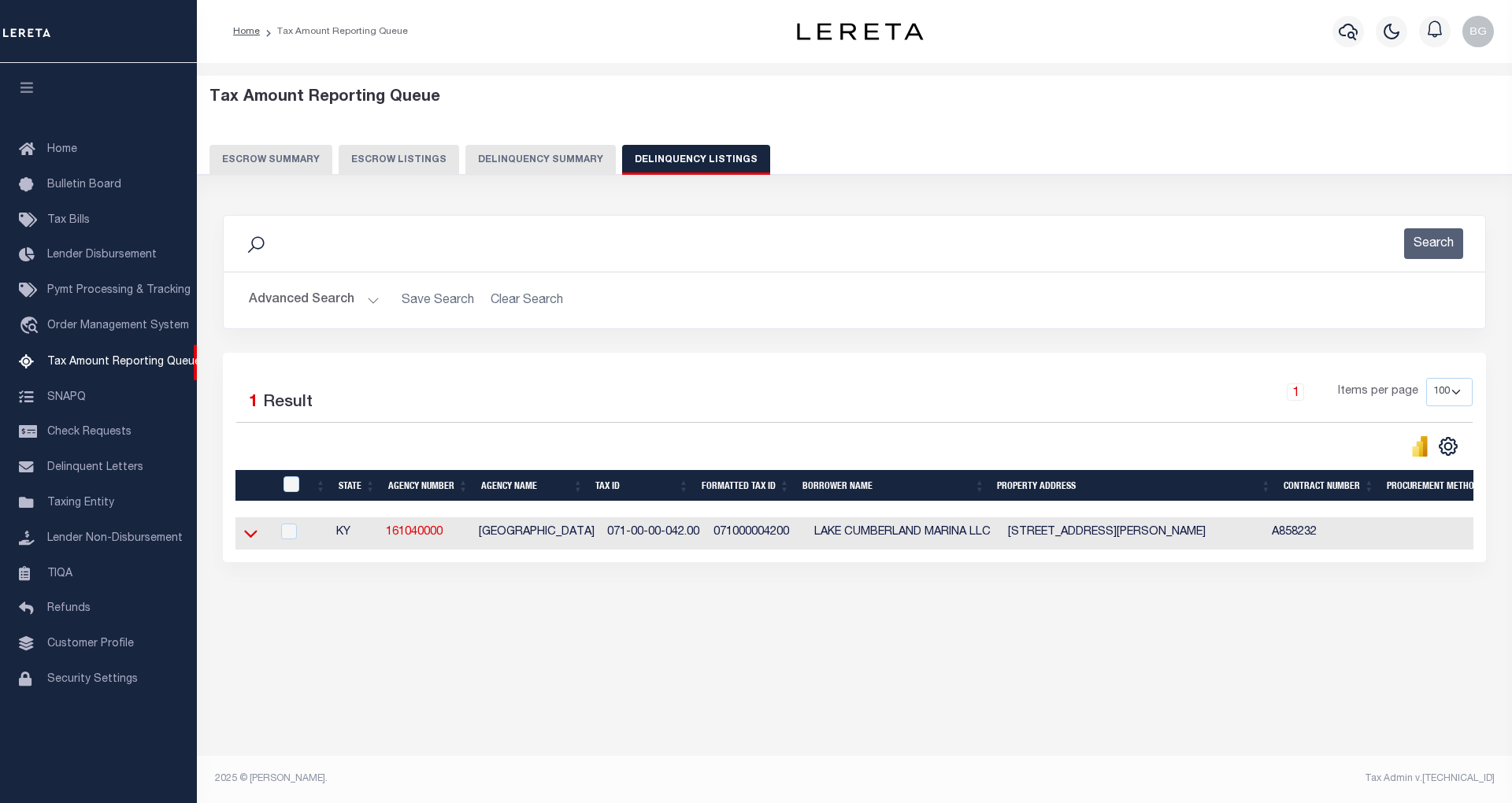
click at [250, 539] on icon at bounding box center [251, 534] width 14 height 16
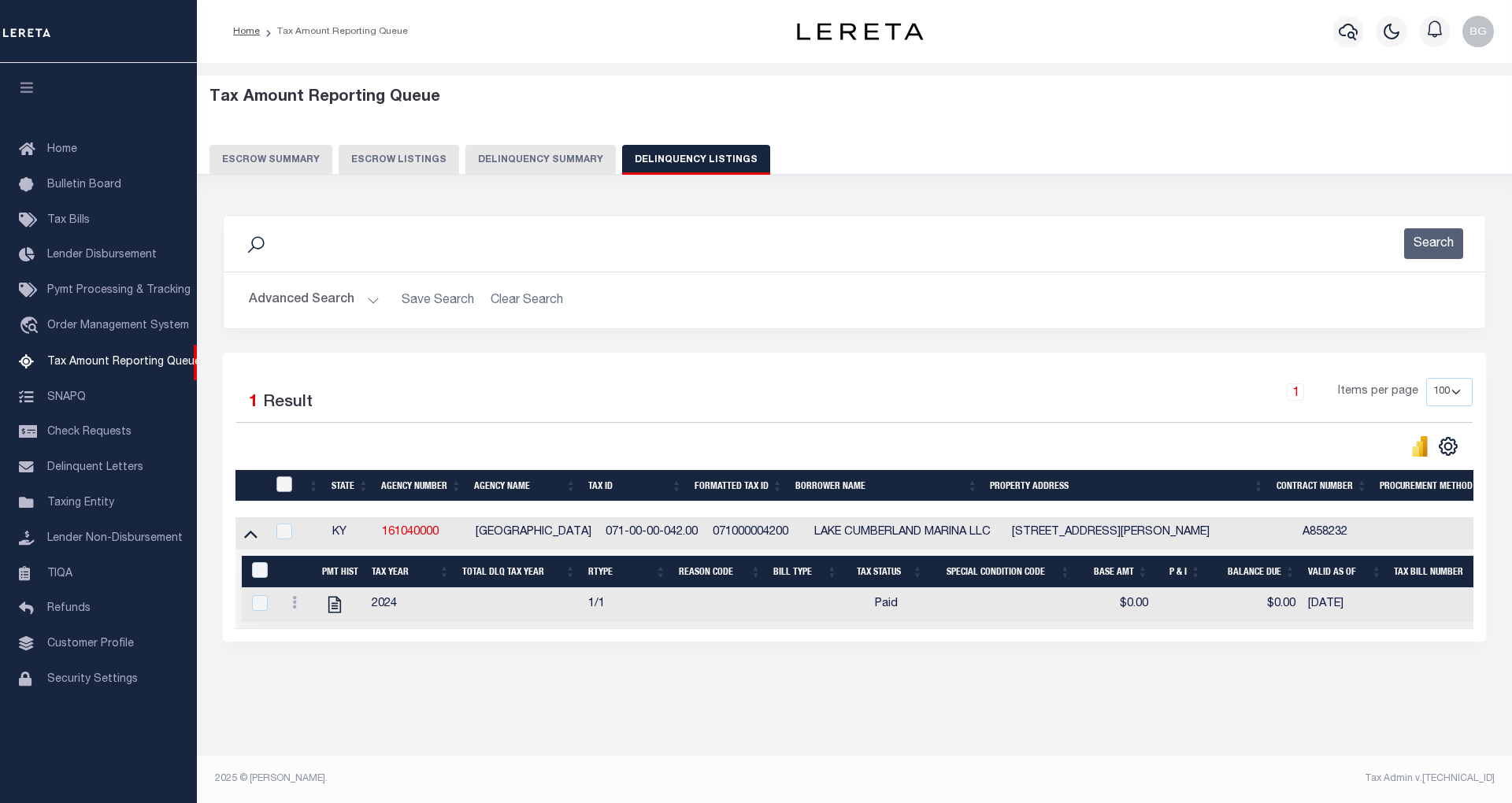
click at [281, 489] on input "checkbox" at bounding box center [284, 484] width 15 height 15
checkbox input "true"
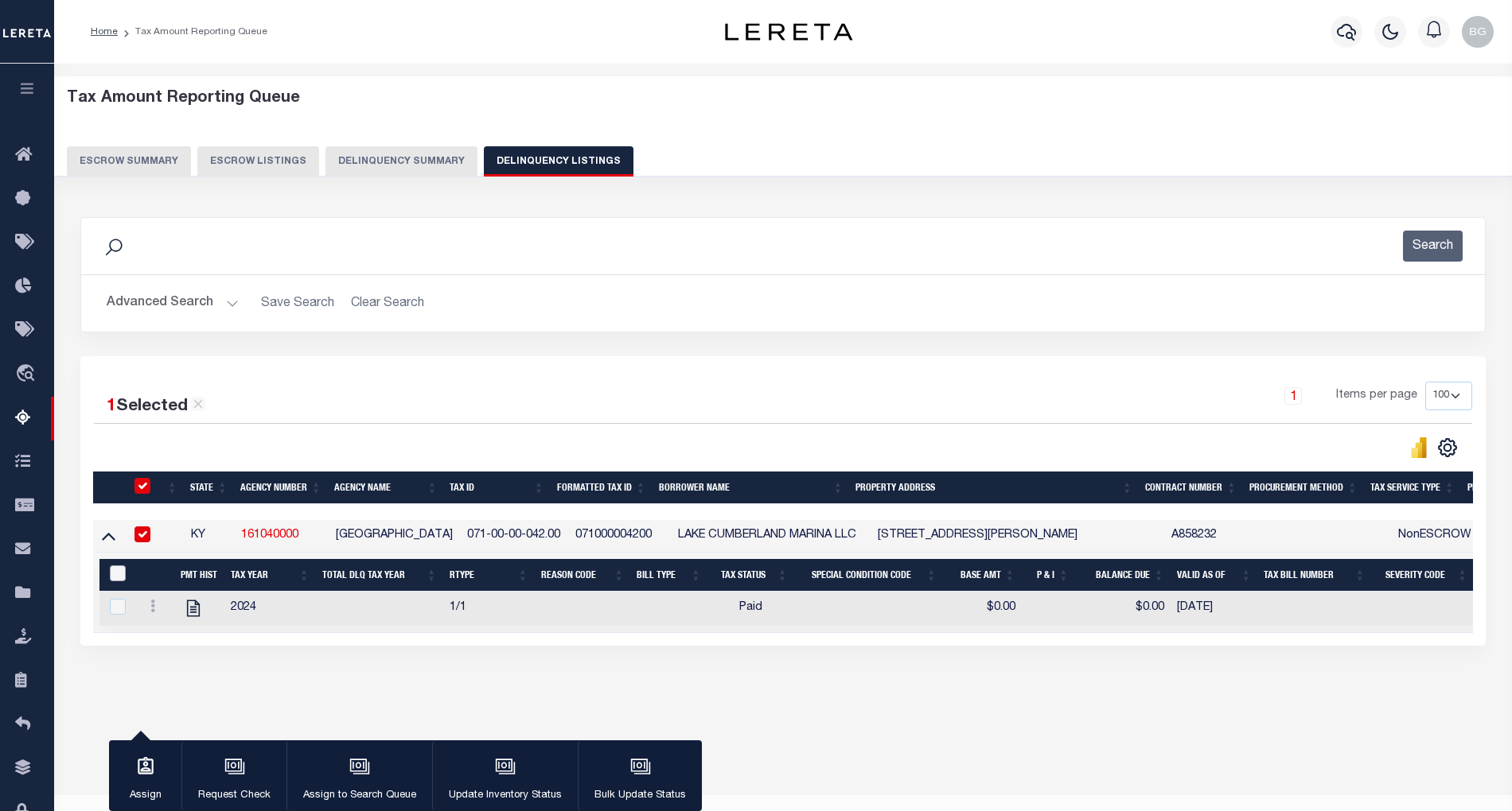
click at [118, 579] on input "&nbsp;" at bounding box center [117, 573] width 16 height 16
checkbox input "true"
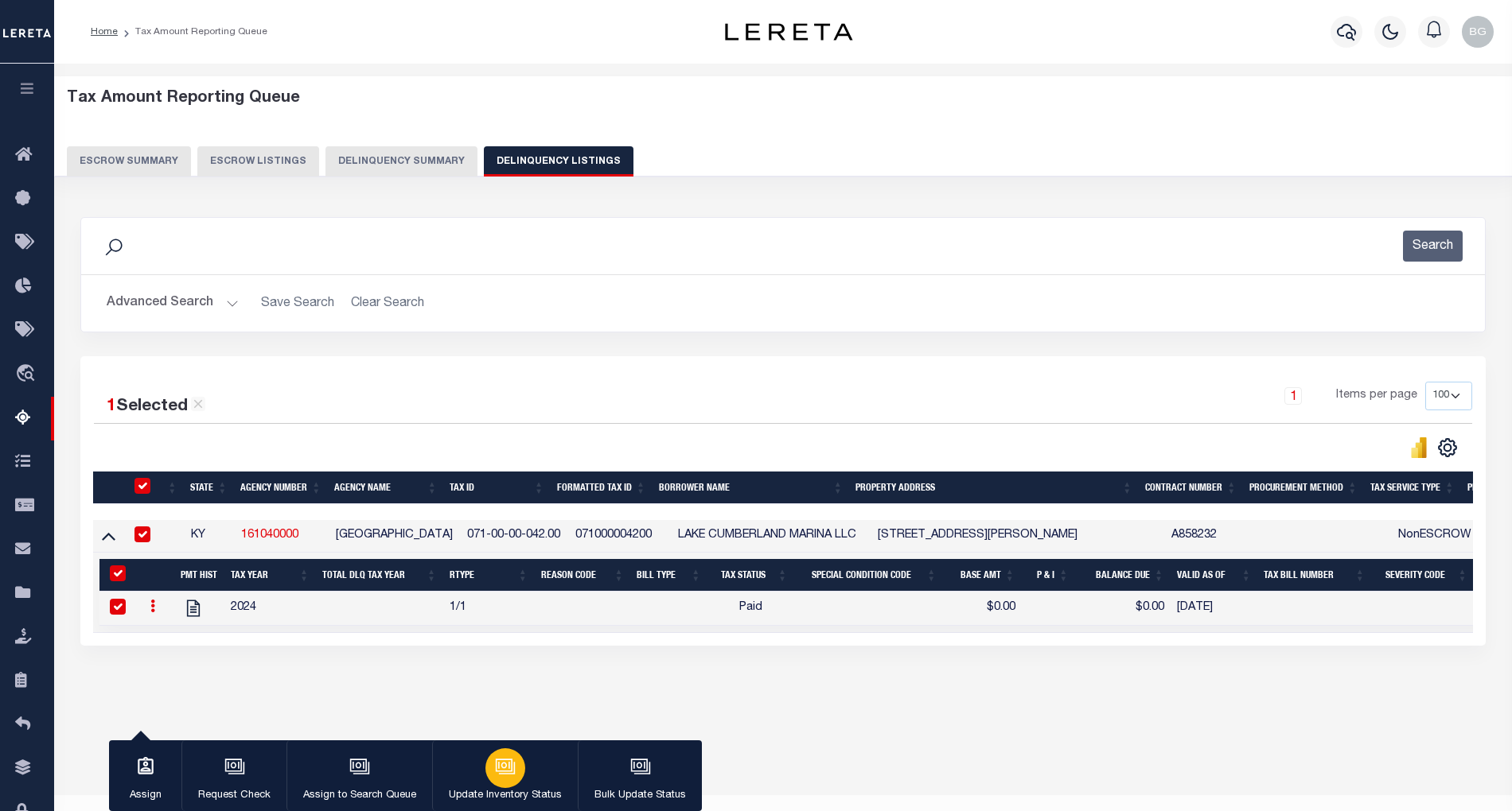
click at [504, 768] on icon "button" at bounding box center [505, 766] width 20 height 20
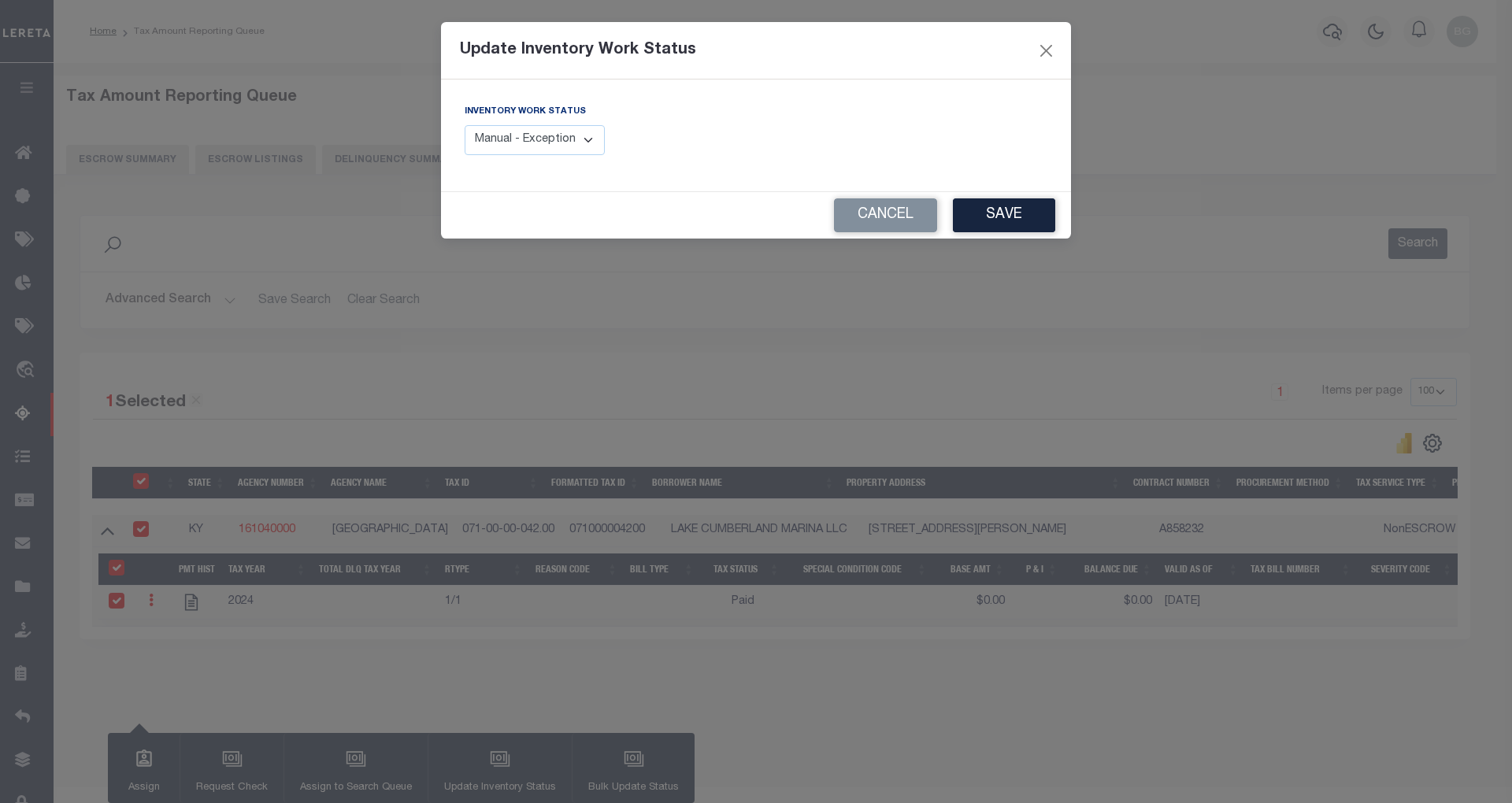
click at [577, 142] on select "Manual - Exception Pended - Awaiting Search Late Add Exception Completed" at bounding box center [534, 141] width 140 height 31
select select "4"
click at [465, 125] on select "Manual - Exception Pended - Awaiting Search Late Add Exception Completed" at bounding box center [534, 141] width 140 height 31
click at [1014, 214] on button "Save" at bounding box center [1004, 215] width 103 height 34
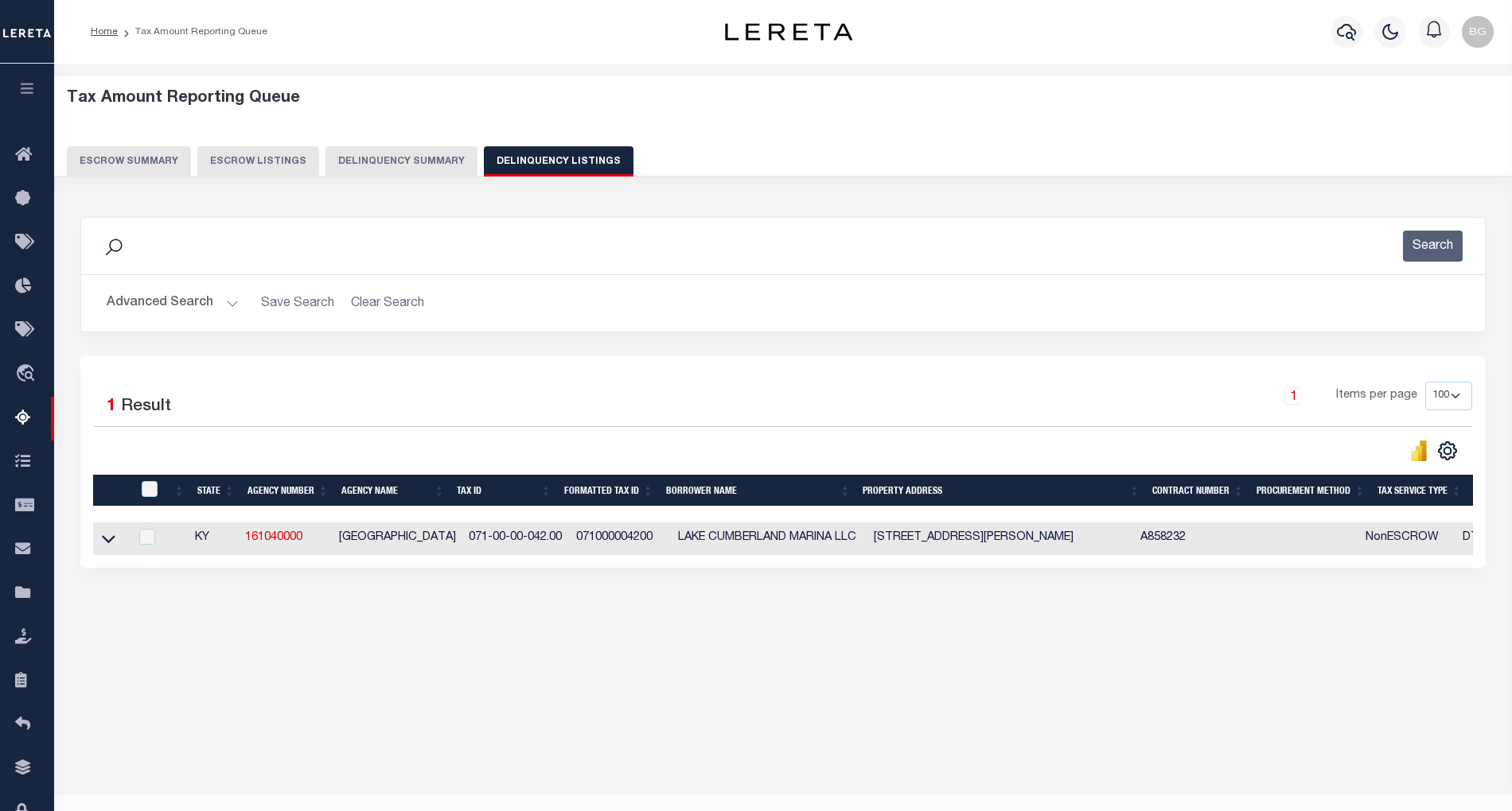
click at [230, 306] on button "Advanced Search" at bounding box center [173, 304] width 132 height 31
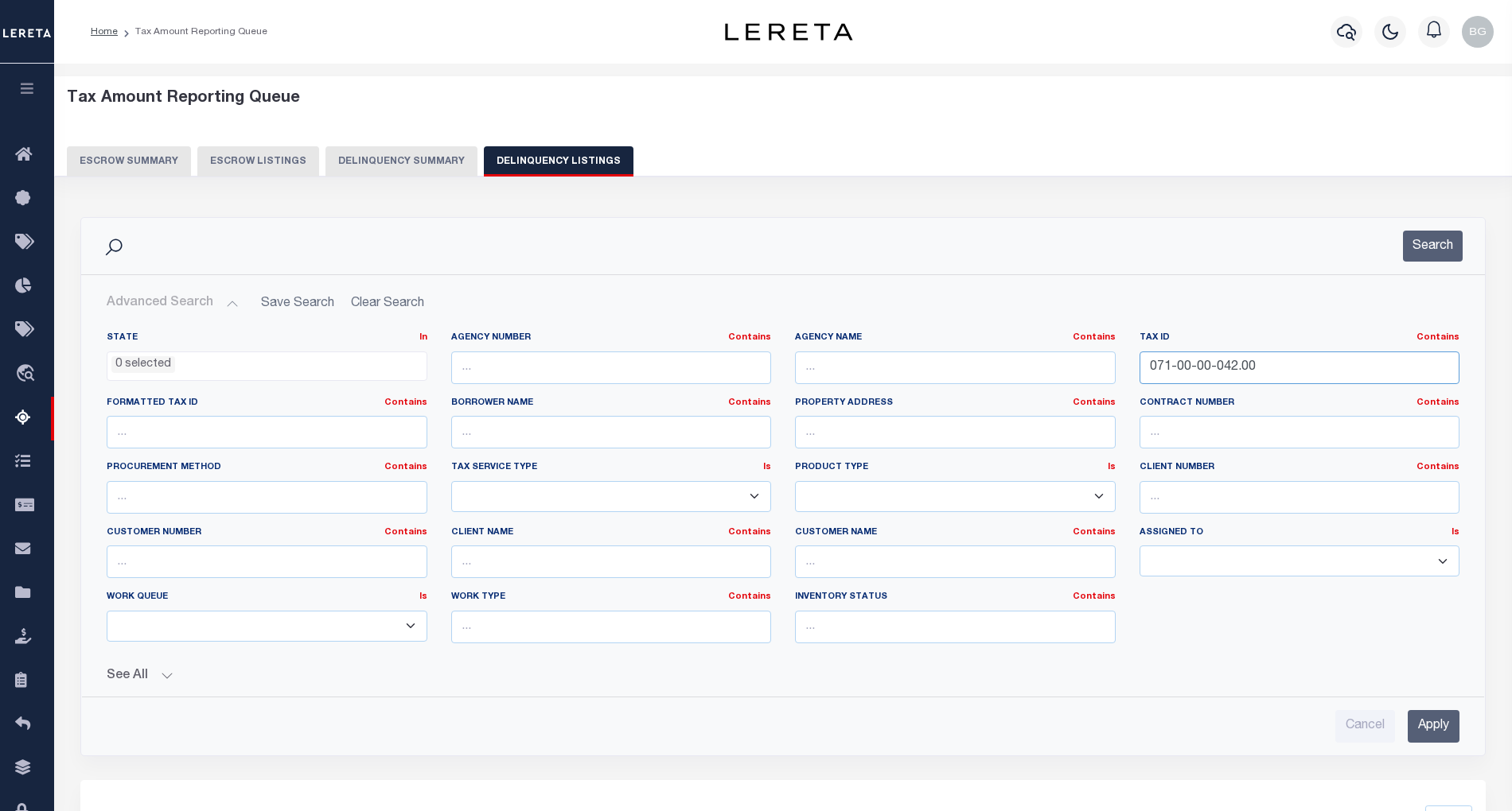
click at [1189, 363] on input "071-00-00-042.00" at bounding box center [1300, 368] width 321 height 33
paste input "63-00-005K"
type input "063-00-005K"
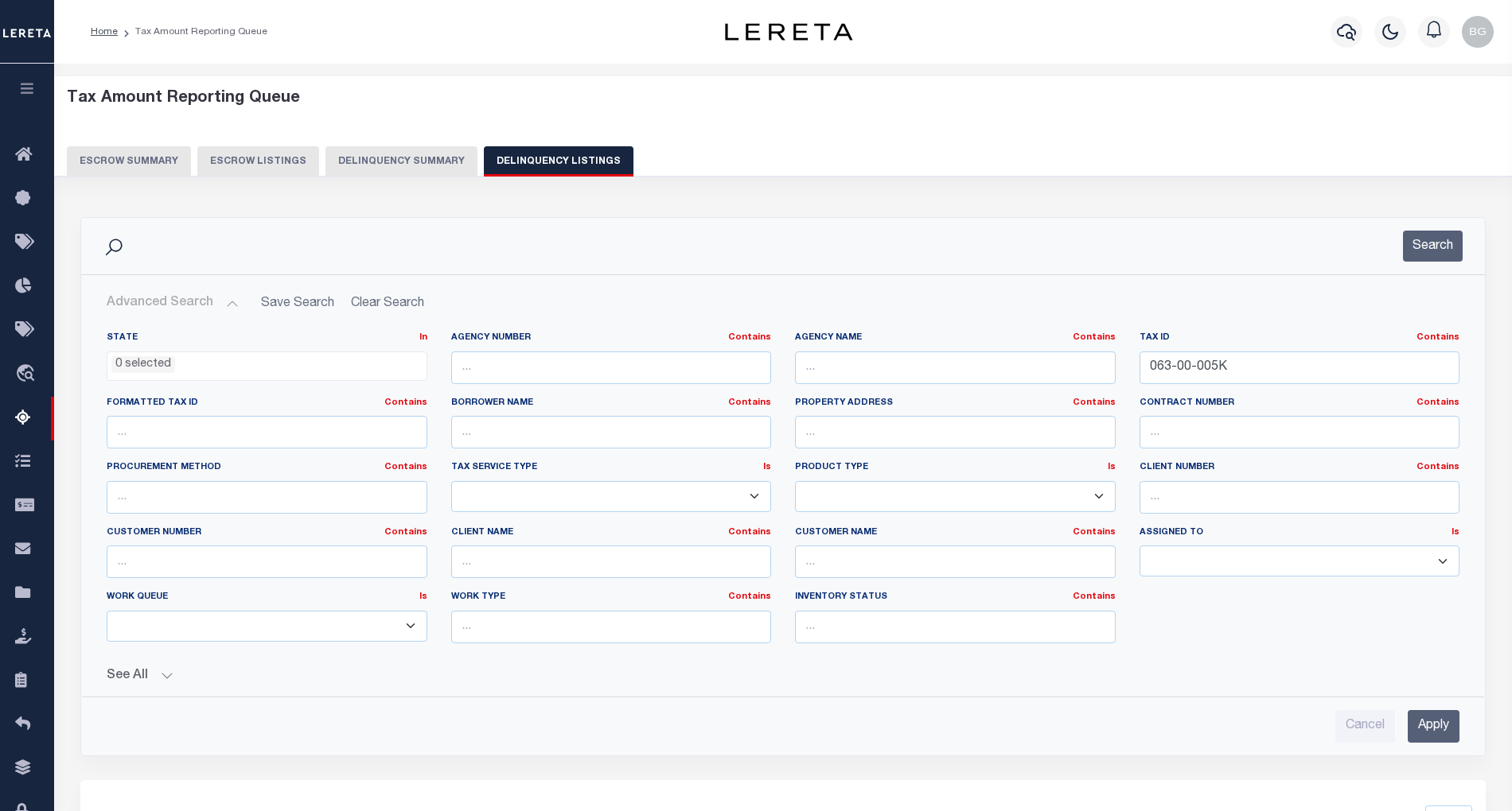
click at [1439, 729] on input "Apply" at bounding box center [1433, 727] width 51 height 33
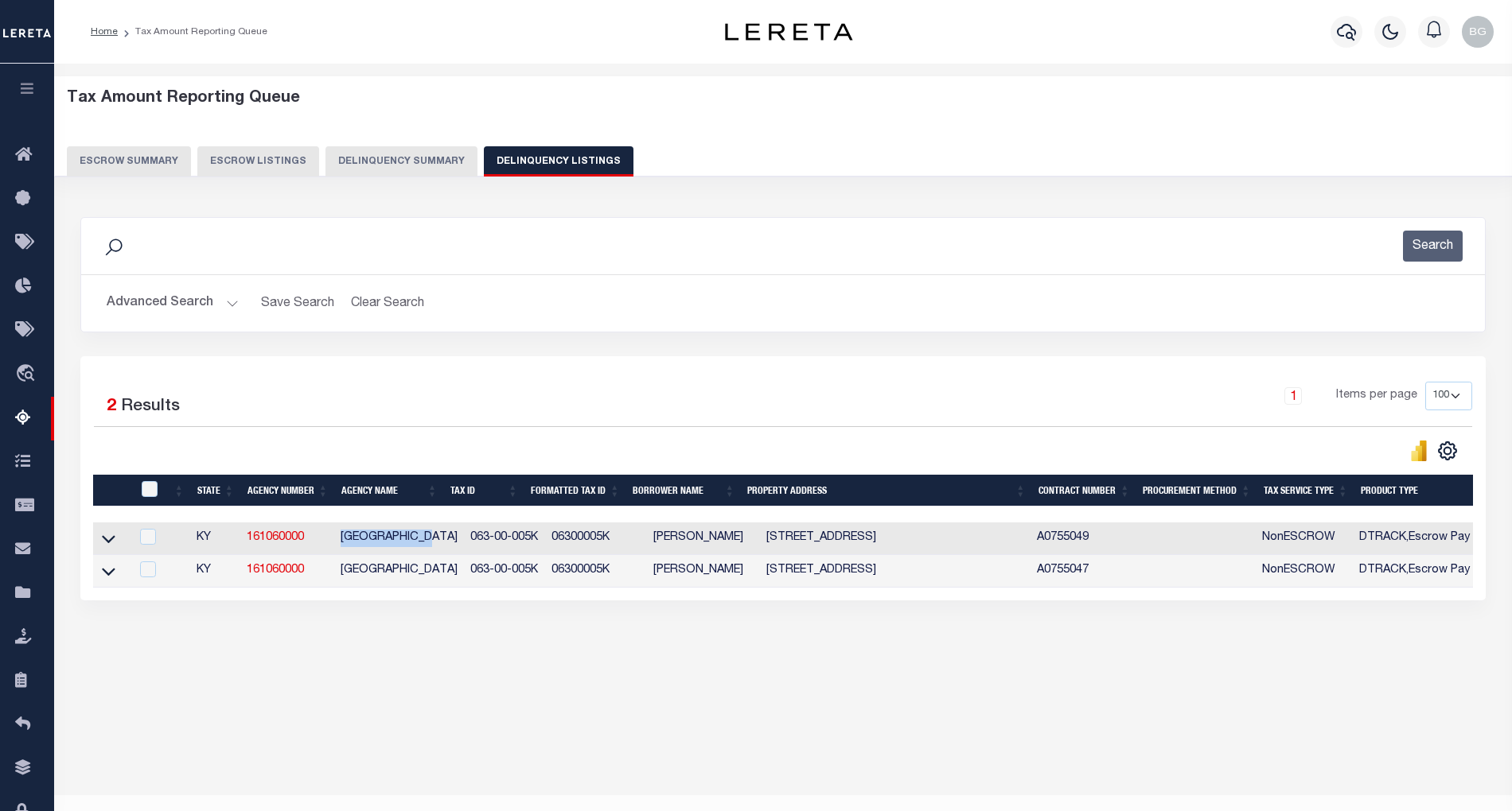
drag, startPoint x: 341, startPoint y: 541, endPoint x: 438, endPoint y: 541, distance: 97.0
click at [438, 541] on td "SHELBY COUNTY" at bounding box center [399, 539] width 130 height 33
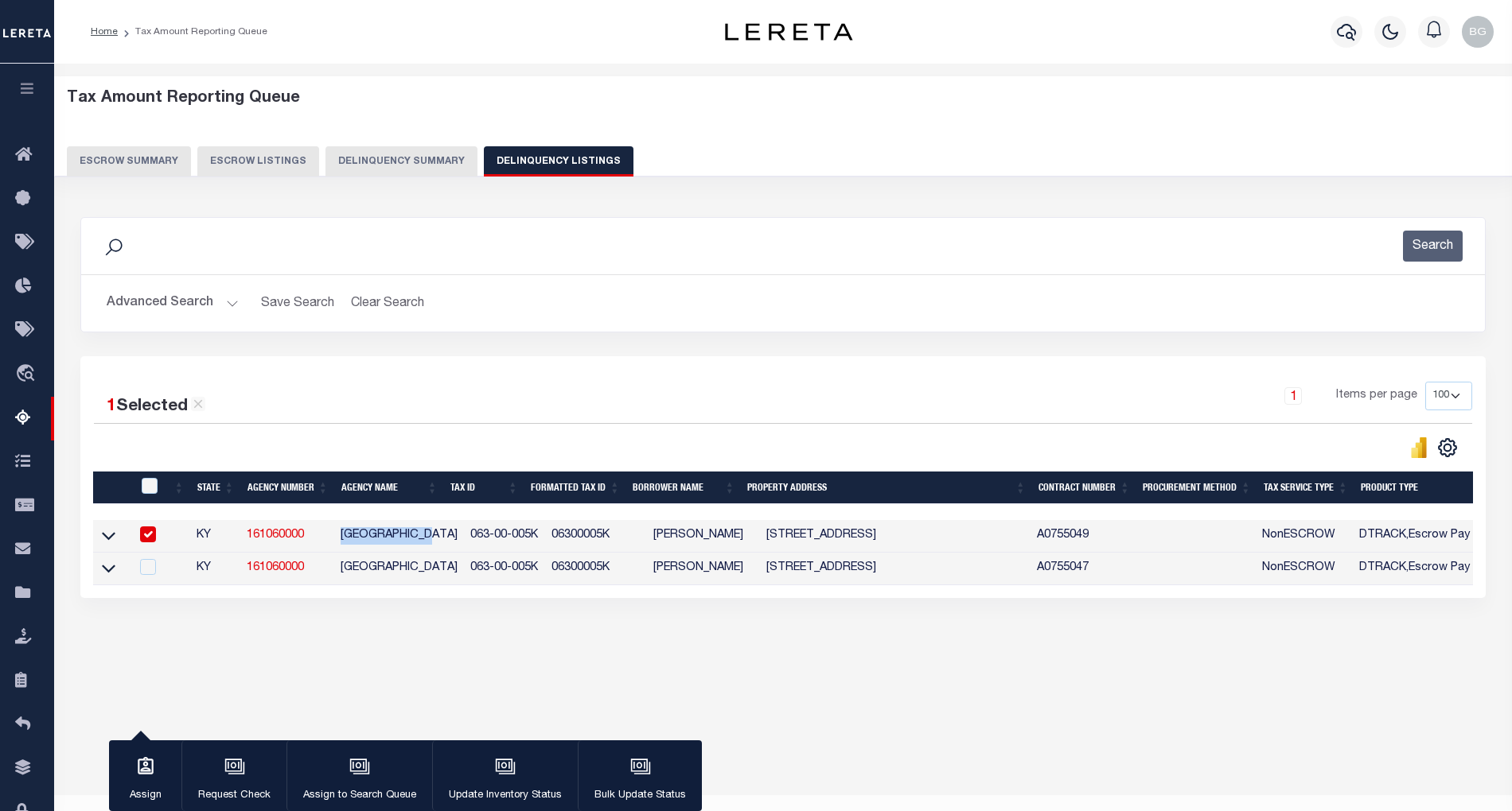
copy td "SHELBY COUNTY"
click at [145, 535] on input "checkbox" at bounding box center [147, 534] width 16 height 16
checkbox input "false"
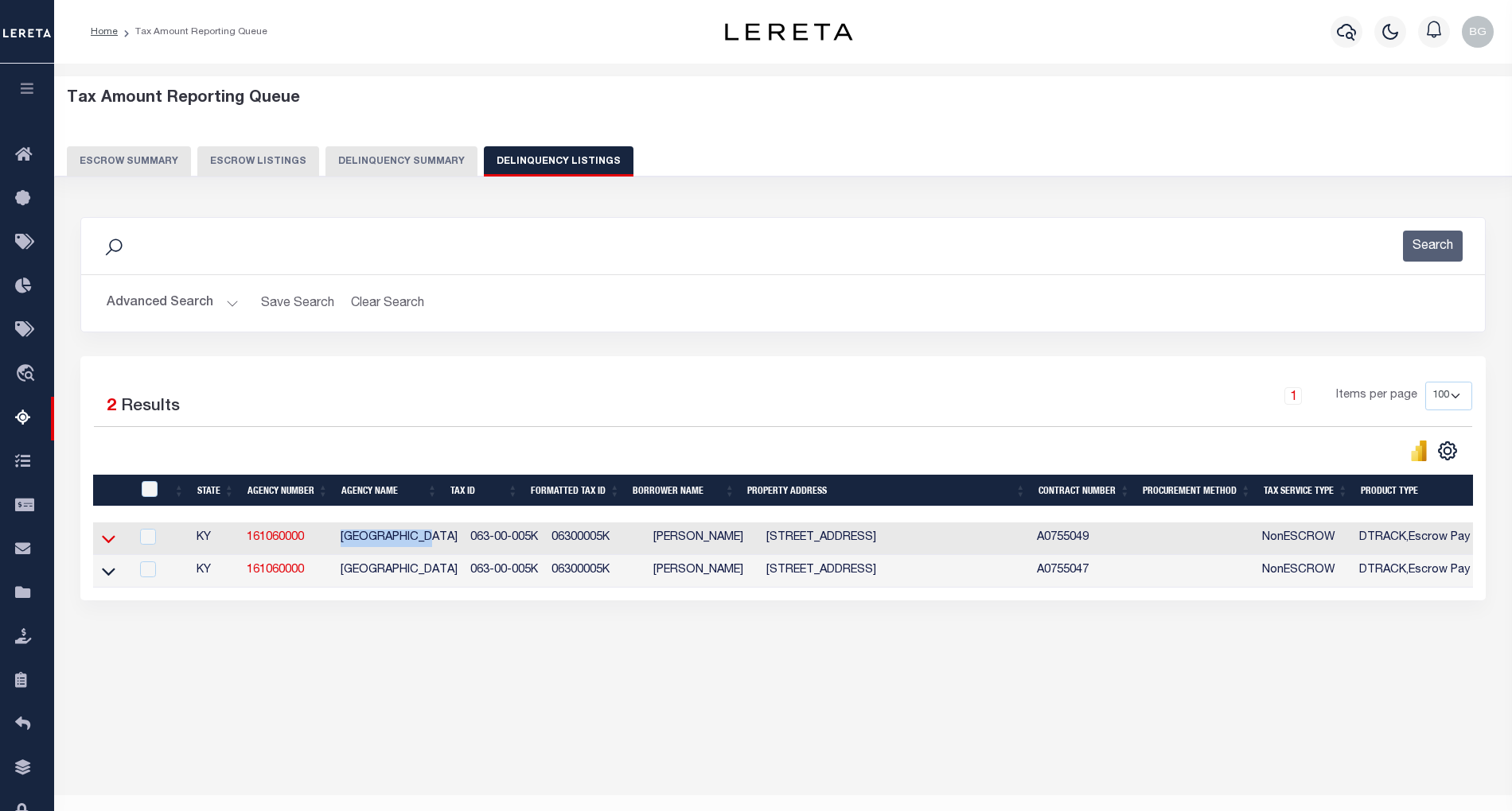
click at [107, 544] on icon at bounding box center [109, 539] width 14 height 16
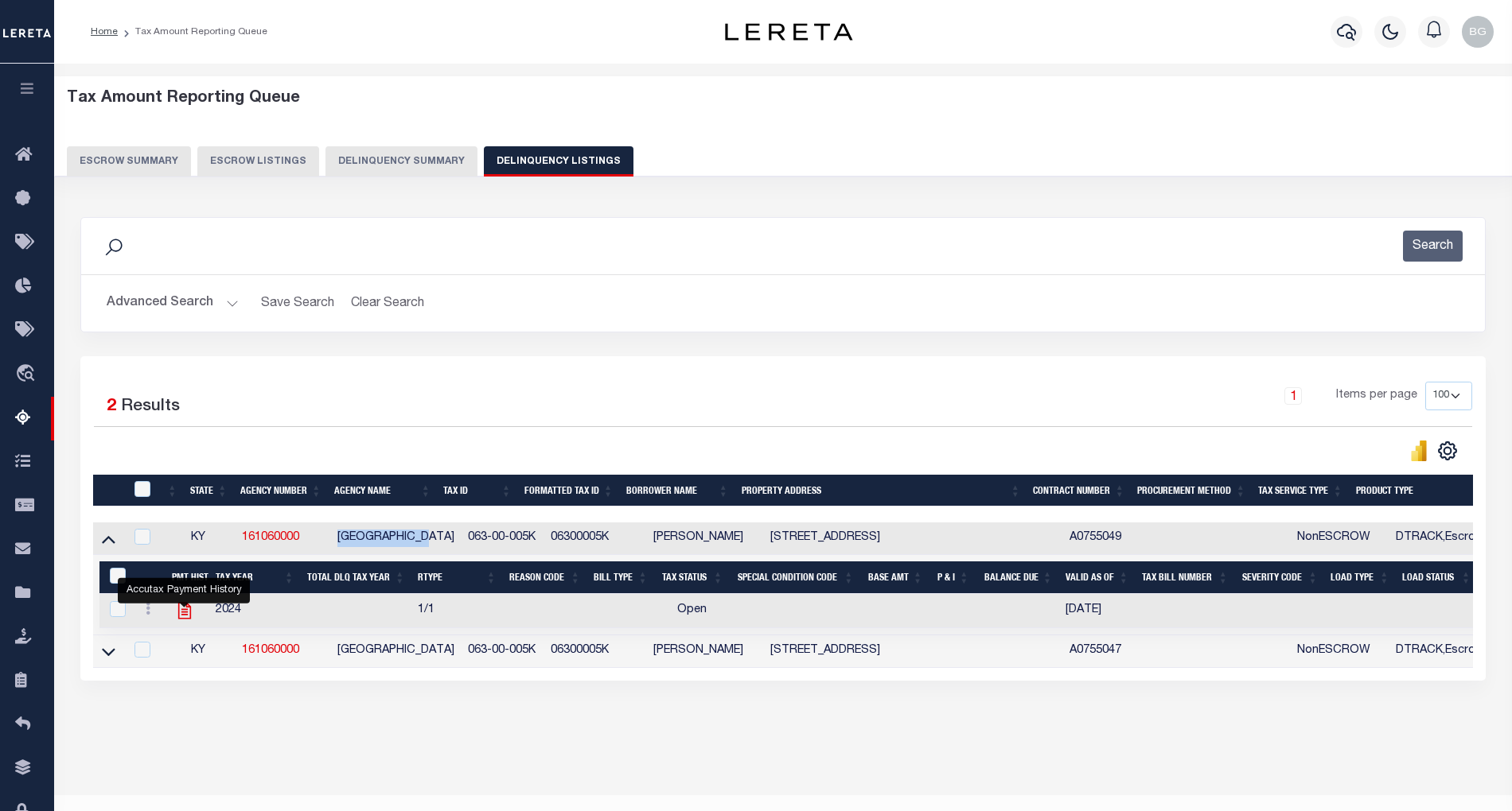
click at [180, 619] on icon "" at bounding box center [184, 610] width 20 height 20
checkbox input "true"
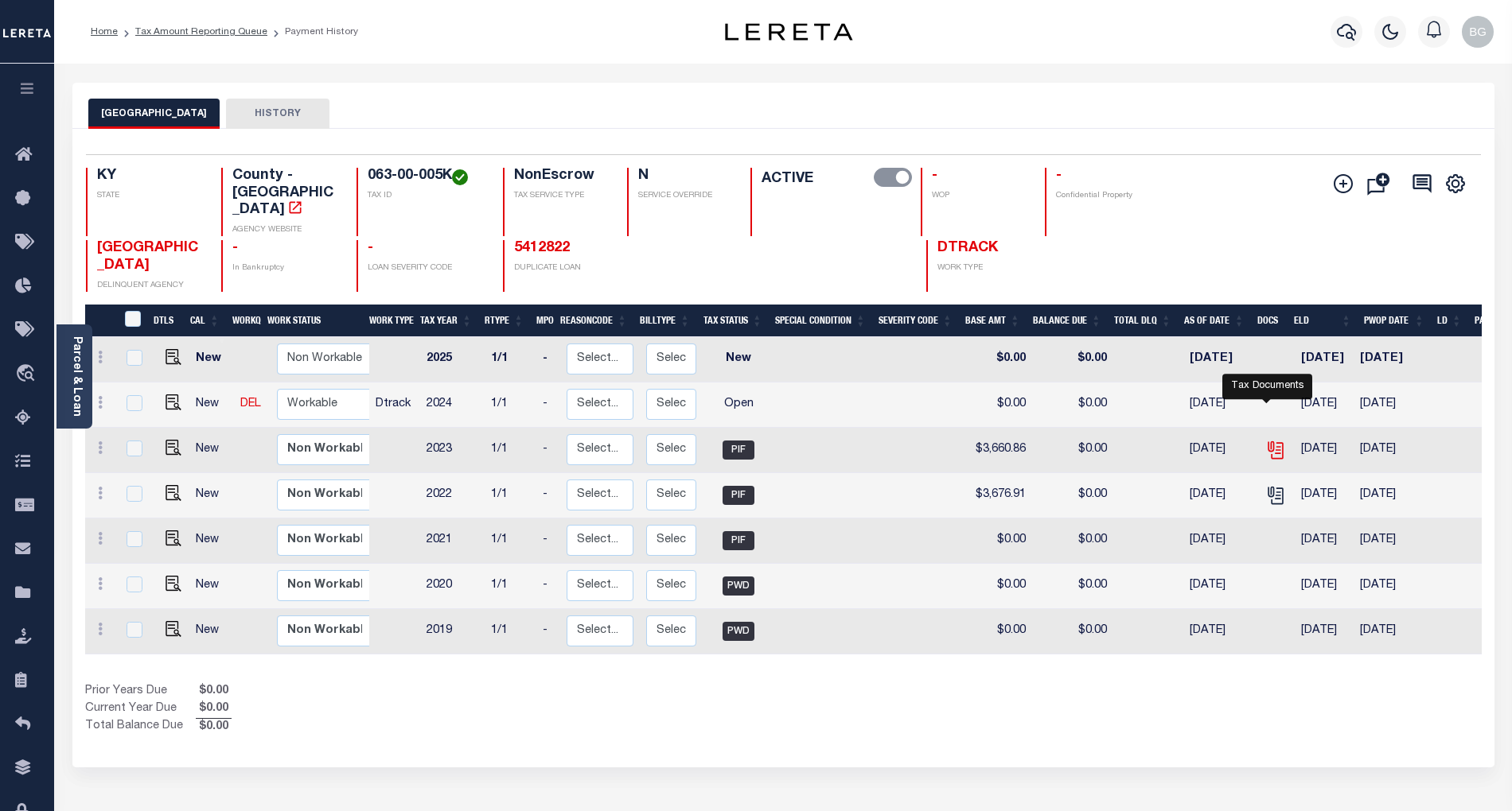
click at [1268, 441] on icon "" at bounding box center [1274, 448] width 13 height 13
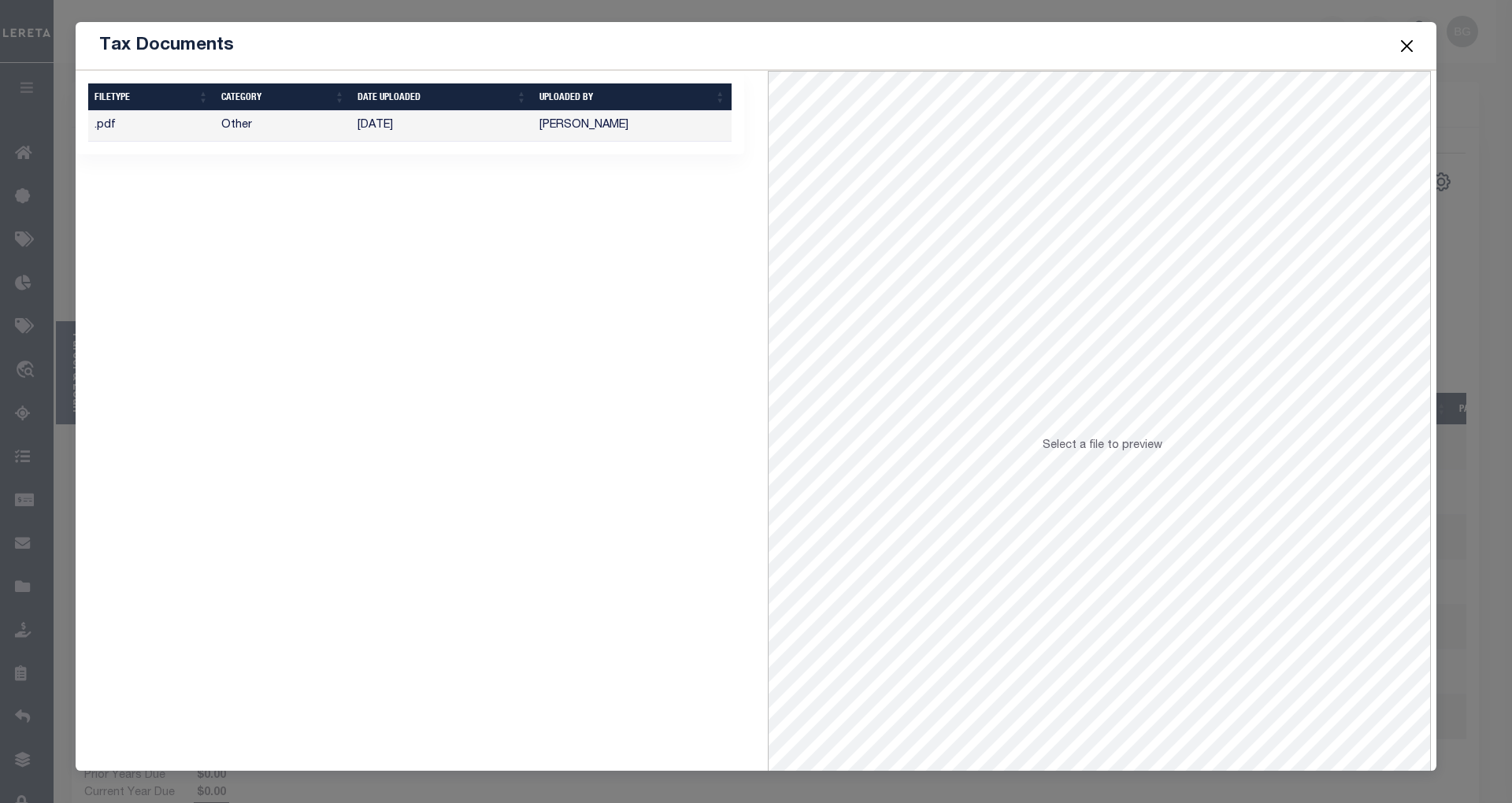
click at [1409, 49] on button "Close" at bounding box center [1407, 45] width 20 height 20
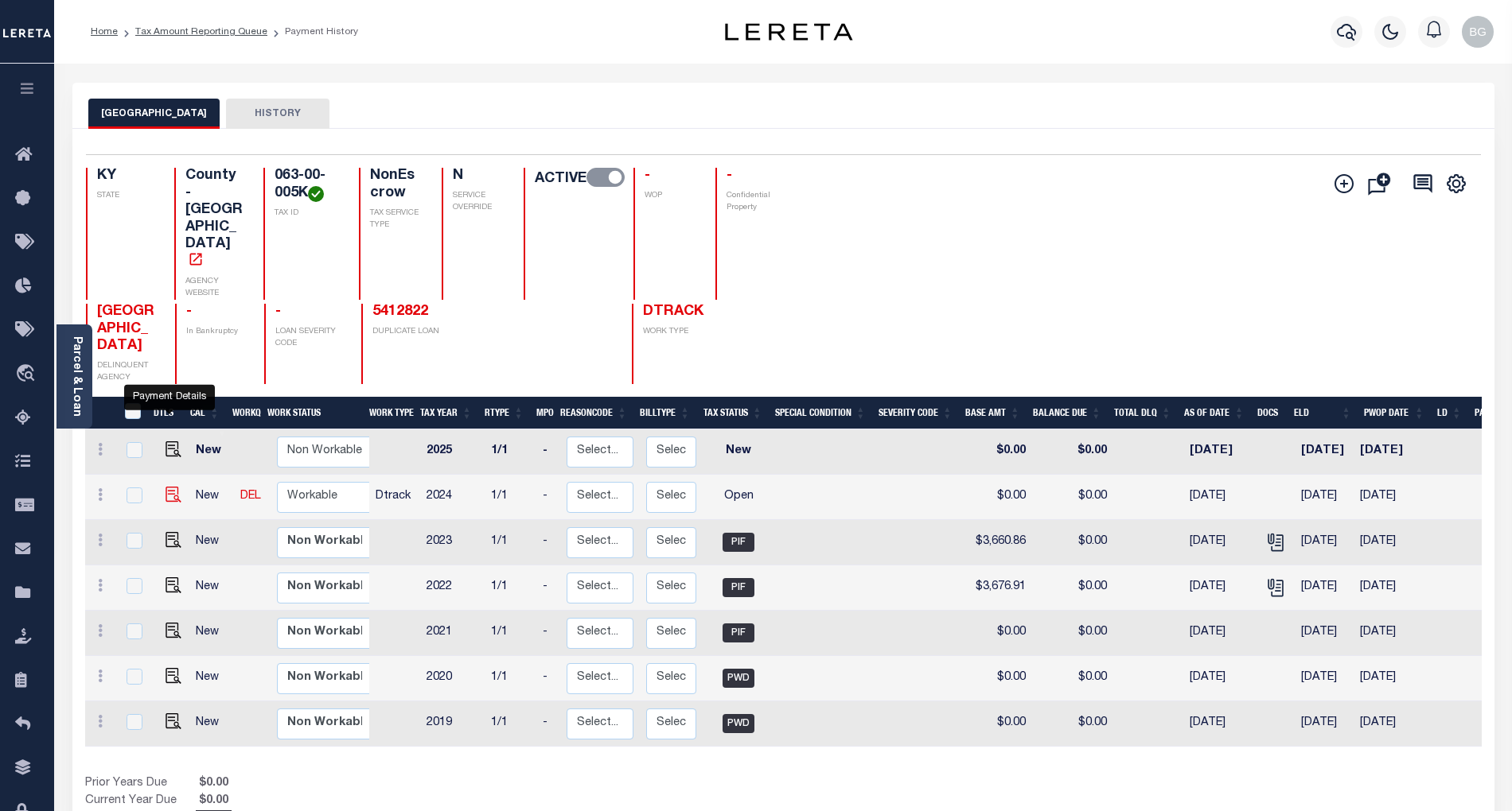
click at [167, 487] on img "" at bounding box center [173, 494] width 16 height 16
checkbox input "true"
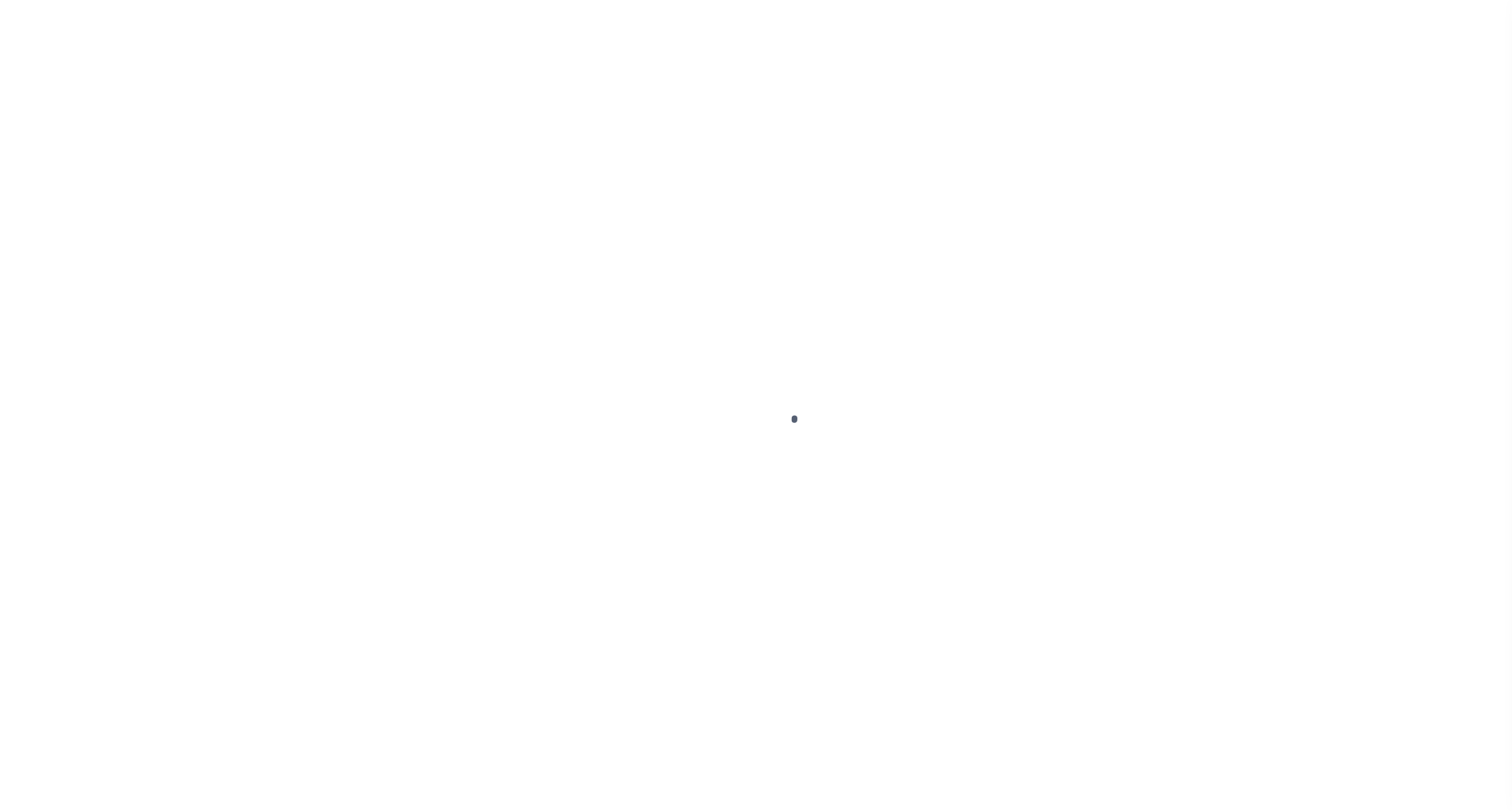
select select "OP2"
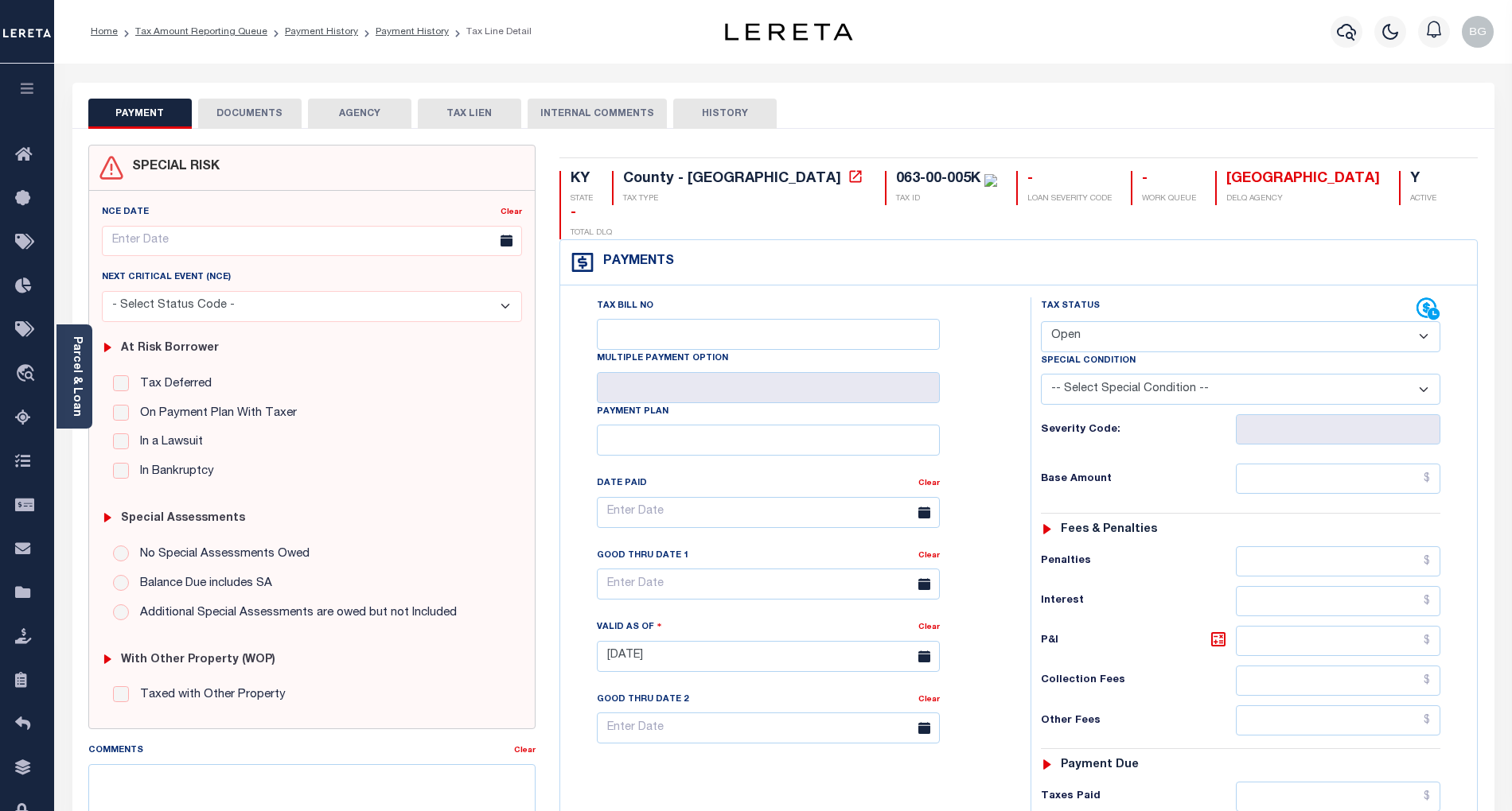
click at [261, 108] on button "DOCUMENTS" at bounding box center [250, 114] width 104 height 30
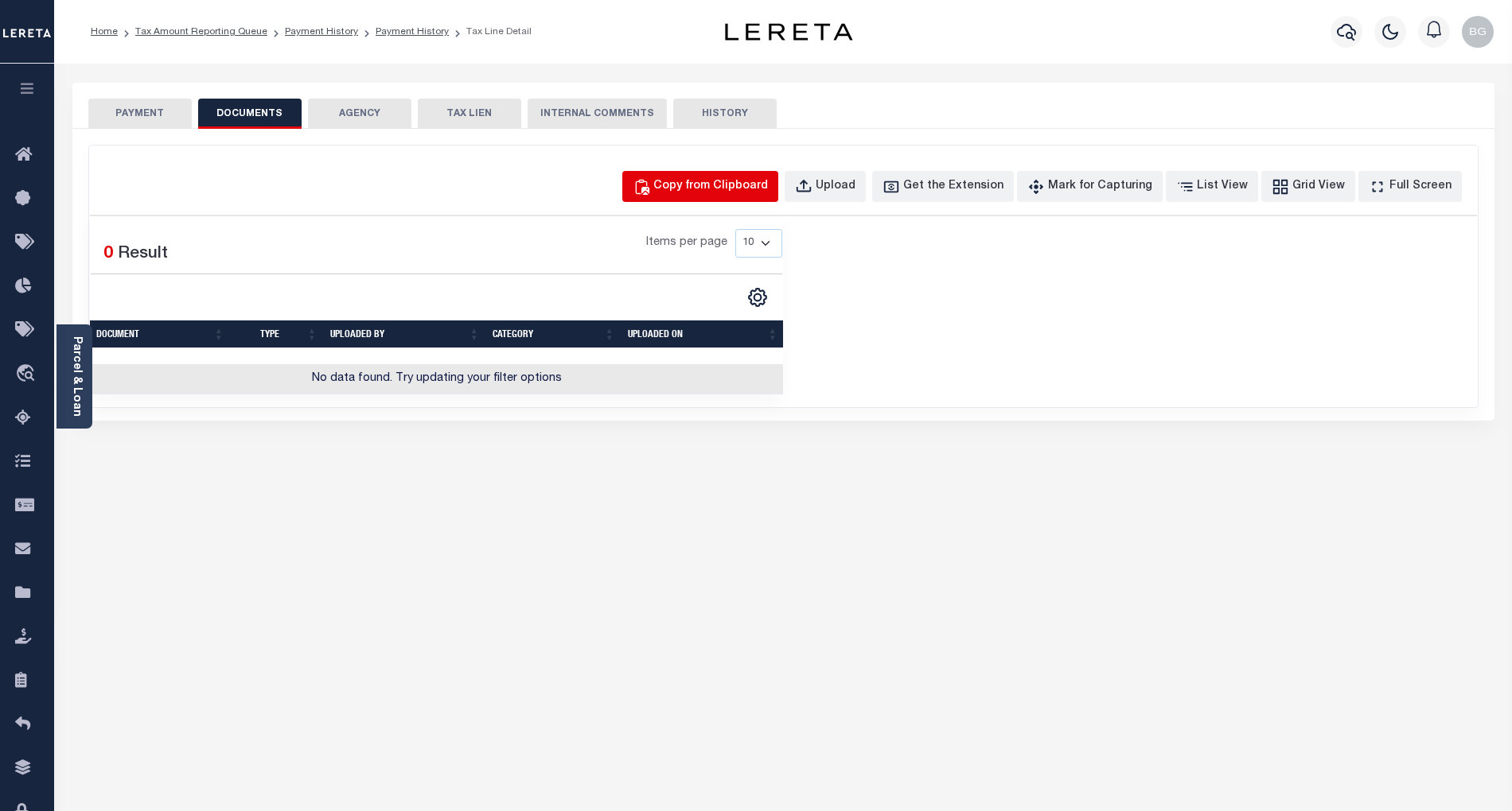
click at [715, 185] on div "Copy from Clipboard" at bounding box center [711, 186] width 114 height 17
select select "POP"
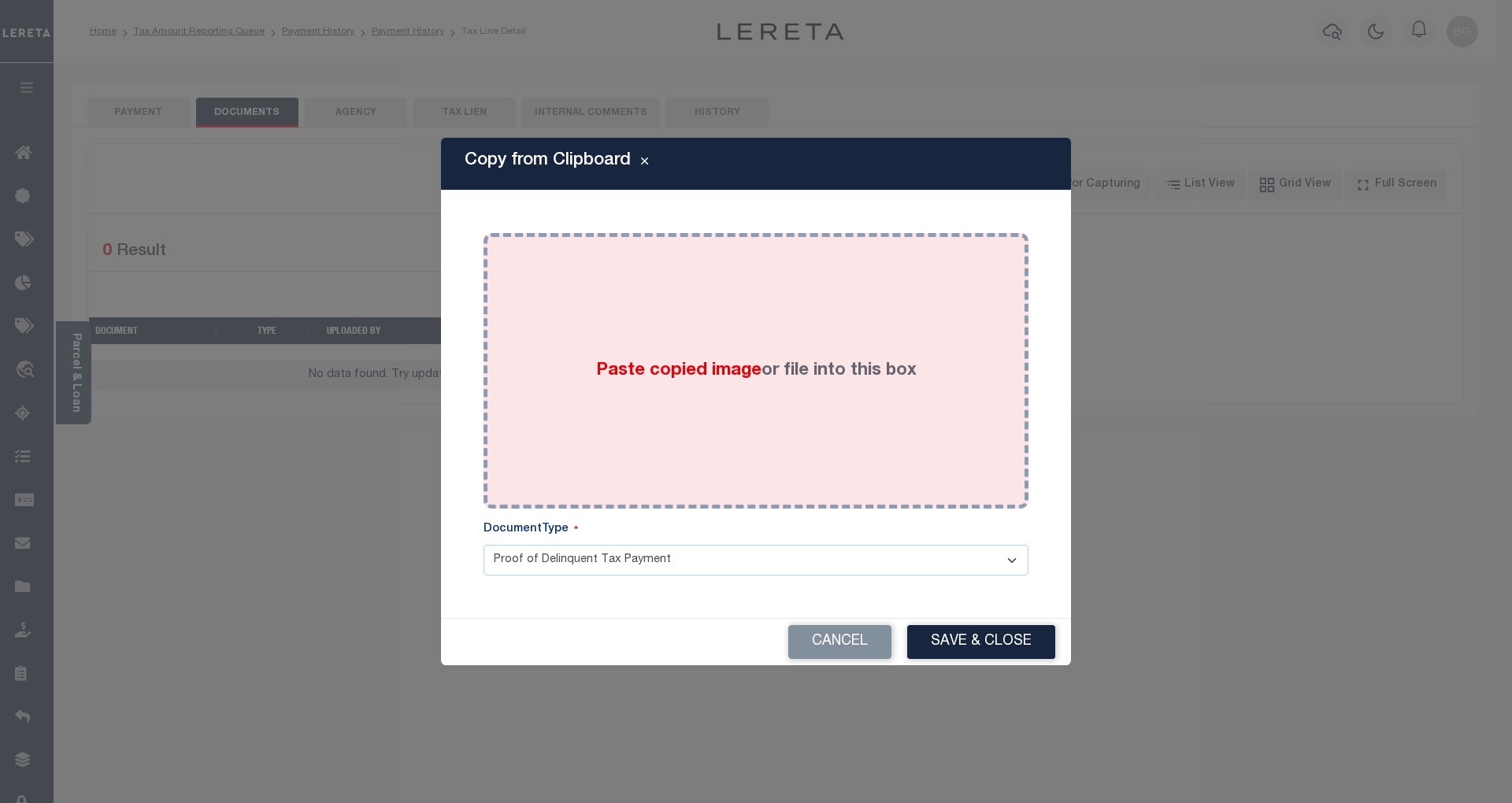
click at [669, 370] on span "Paste copied image" at bounding box center [678, 370] width 166 height 17
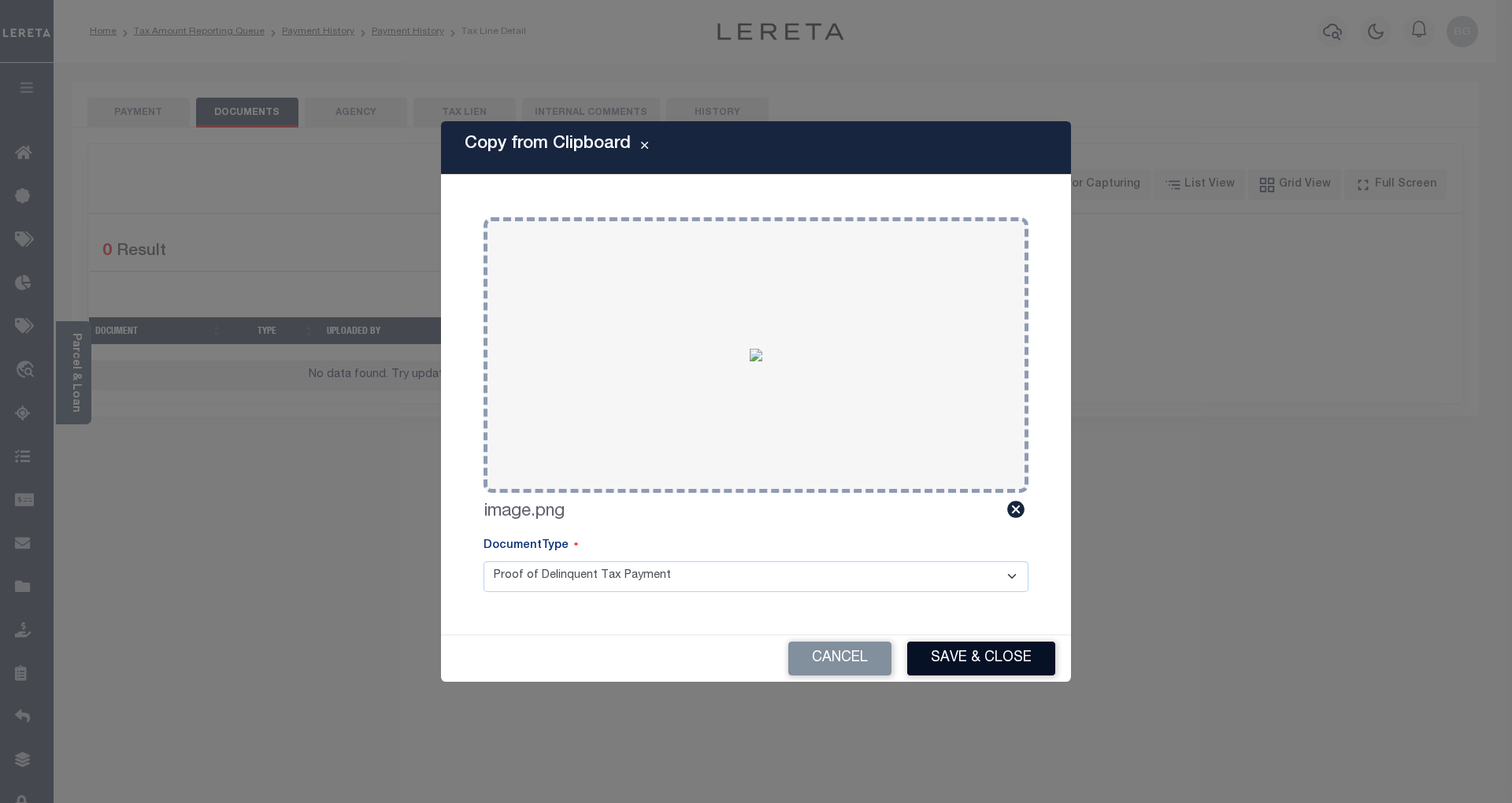
click at [1014, 653] on button "Save & Close" at bounding box center [981, 659] width 148 height 34
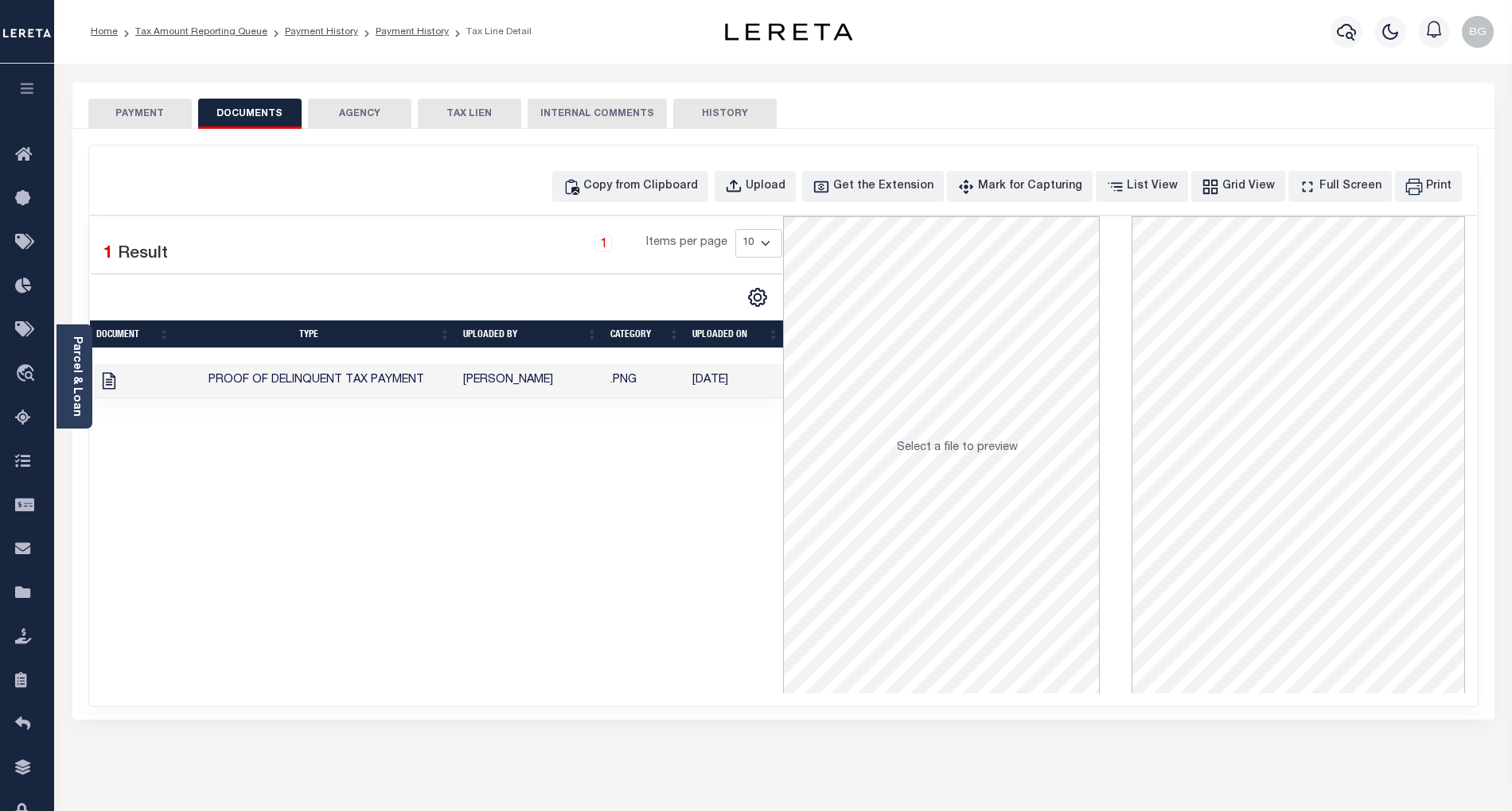
click at [146, 118] on button "PAYMENT" at bounding box center [140, 114] width 104 height 30
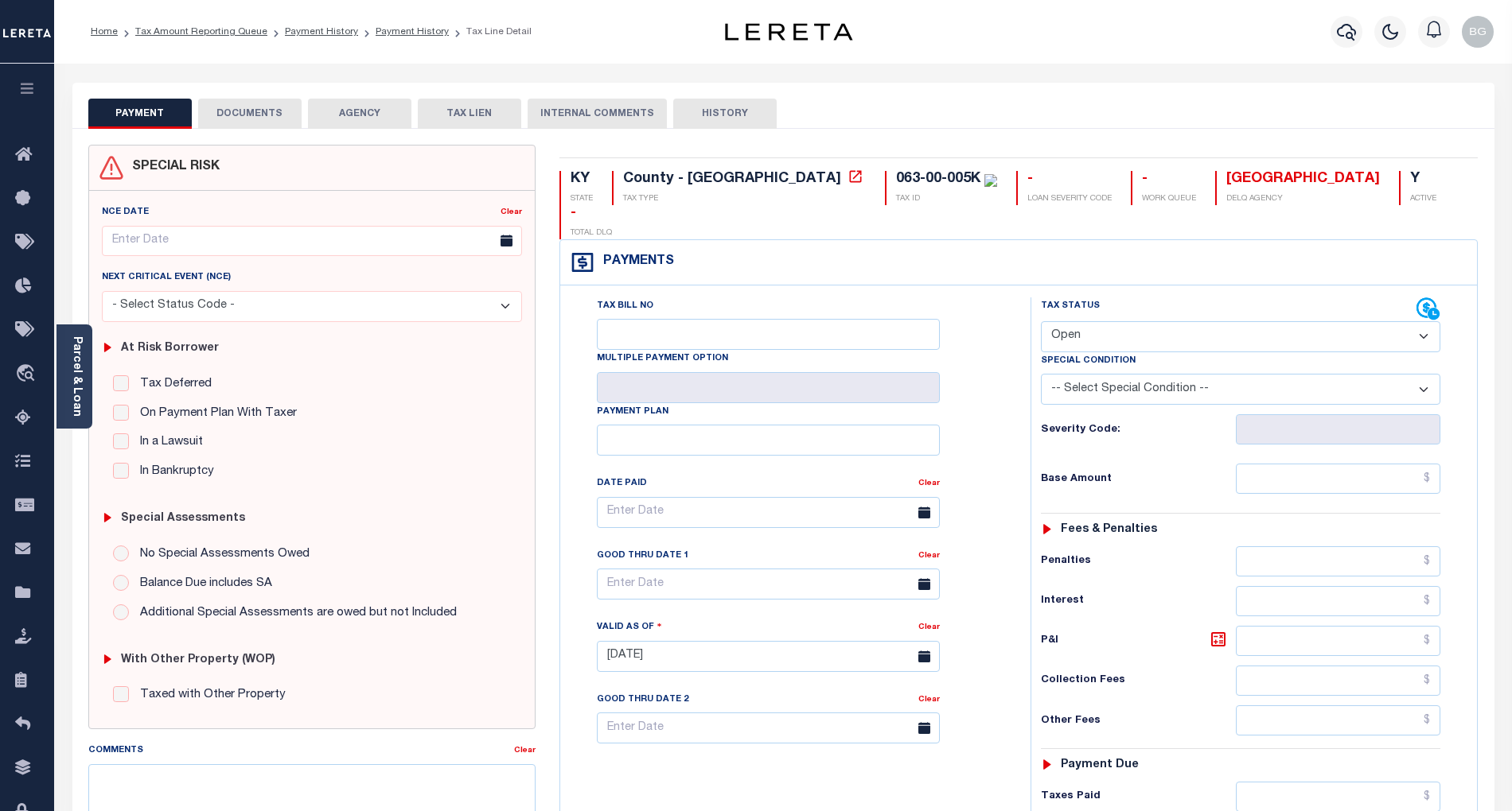
click at [1109, 321] on select "- Select Status Code - Open Due/Unpaid Paid Incomplete No Tax Due Internal Refu…" at bounding box center [1240, 336] width 399 height 31
select select "PYD"
click at [1041, 321] on select "- Select Status Code - Open Due/Unpaid Paid Incomplete No Tax Due Internal Refu…" at bounding box center [1240, 336] width 399 height 31
type input "[DATE]"
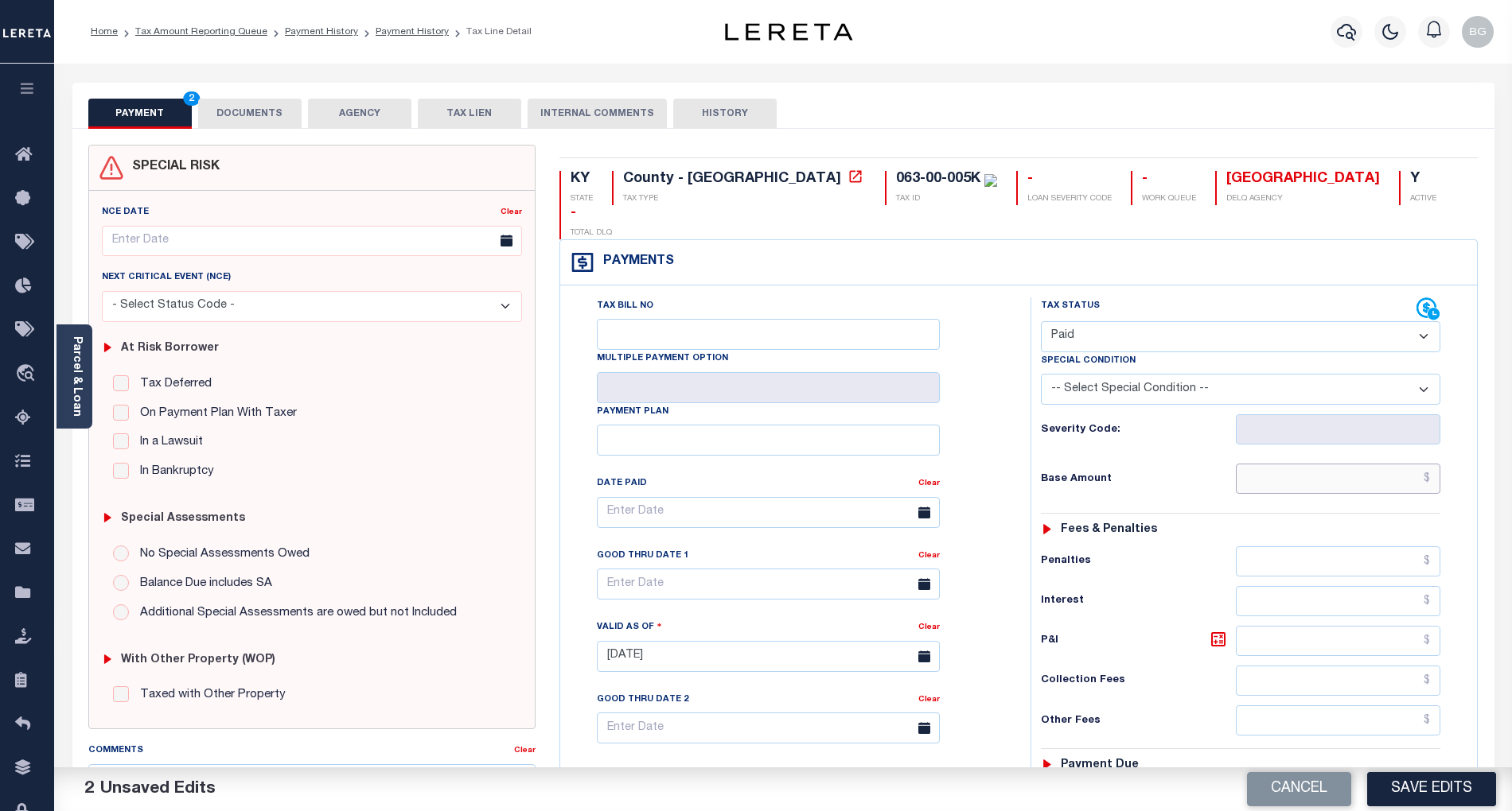
click at [1365, 464] on input "text" at bounding box center [1338, 479] width 205 height 30
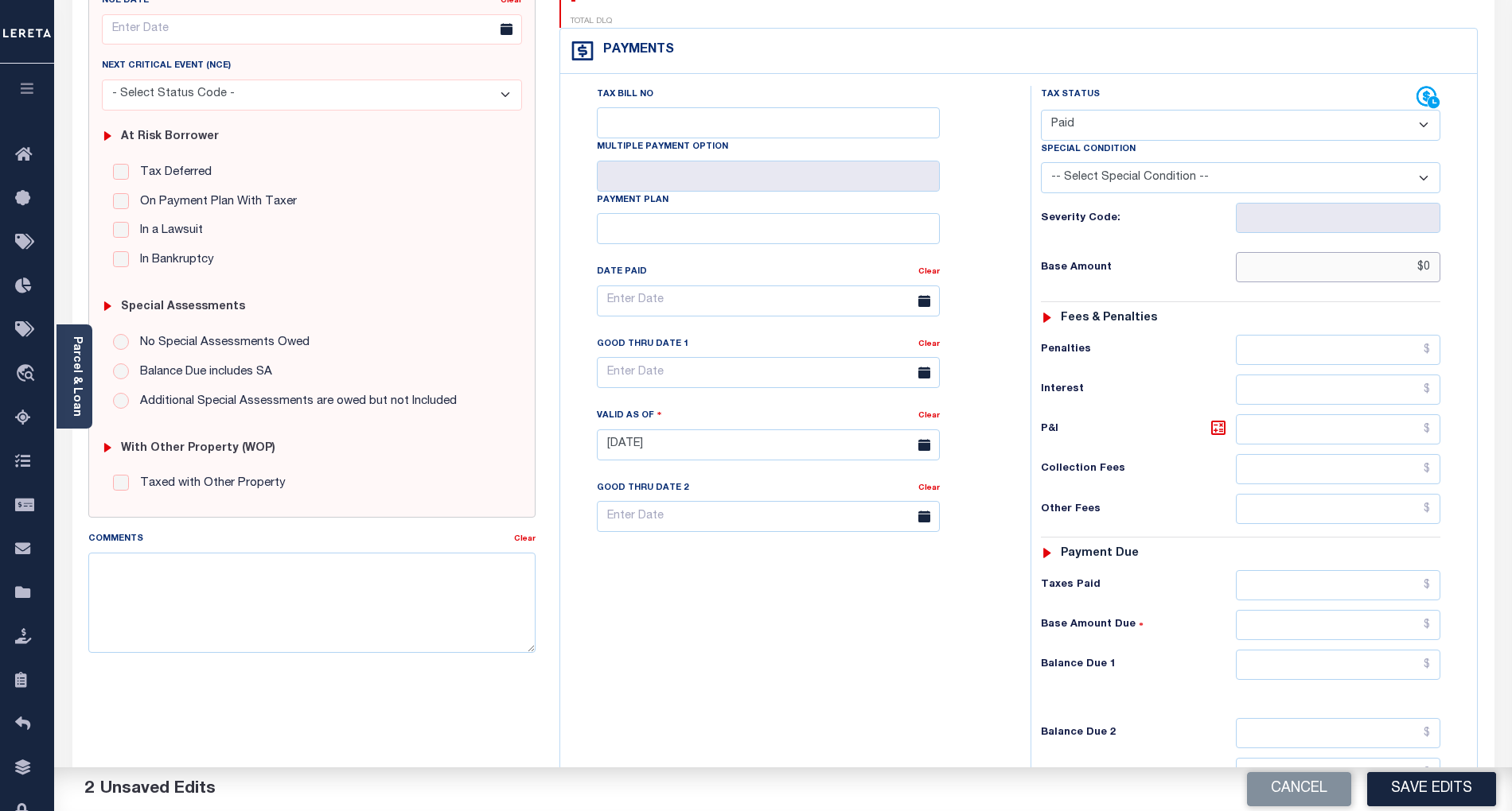
scroll to position [364, 0]
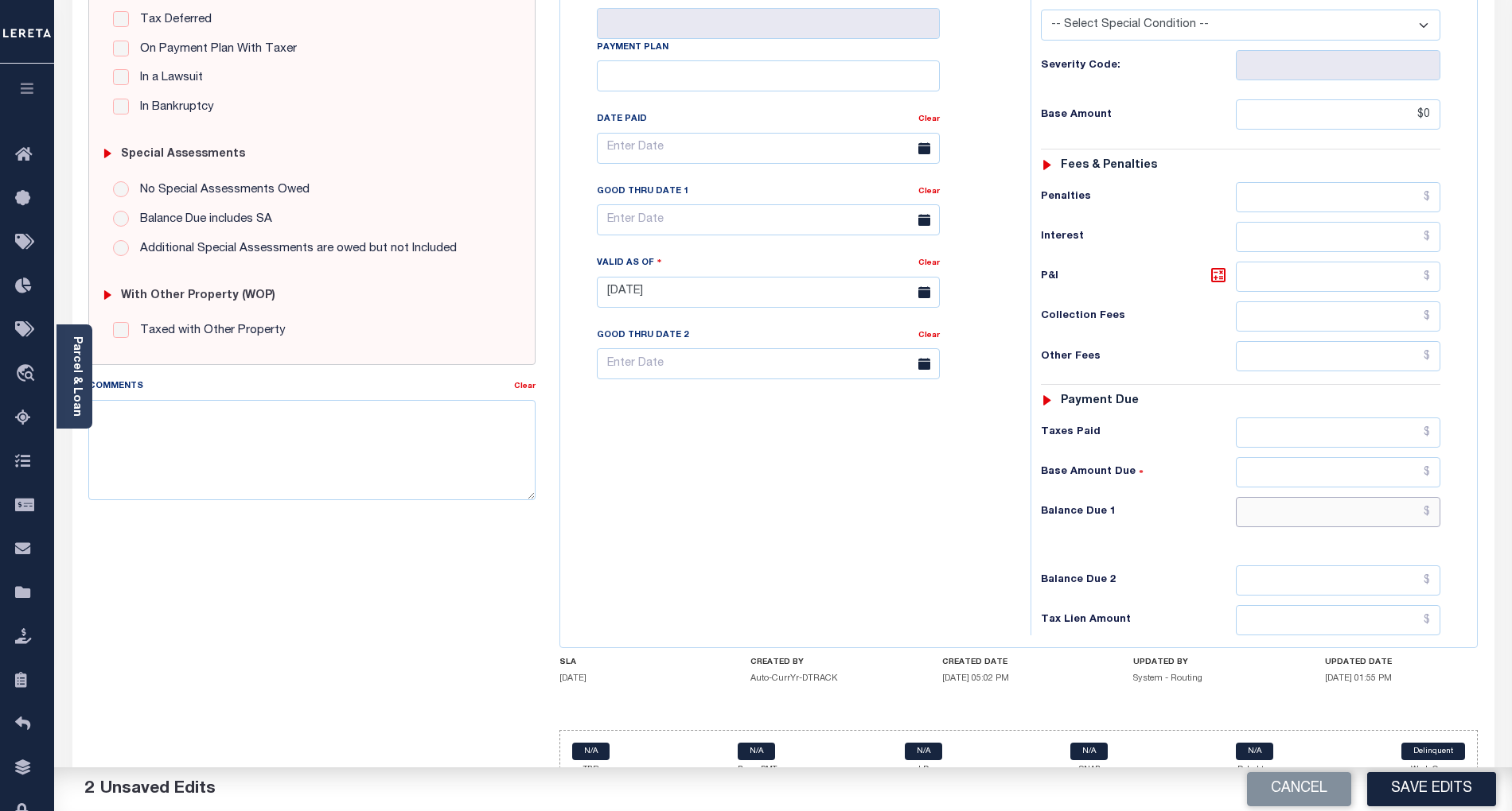
type input "$0.00"
click at [1402, 497] on input "text" at bounding box center [1338, 512] width 205 height 30
type input "$0.00"
click at [329, 441] on textarea "Comments" at bounding box center [311, 450] width 447 height 100
click at [1435, 784] on button "Save Edits" at bounding box center [1431, 790] width 129 height 34
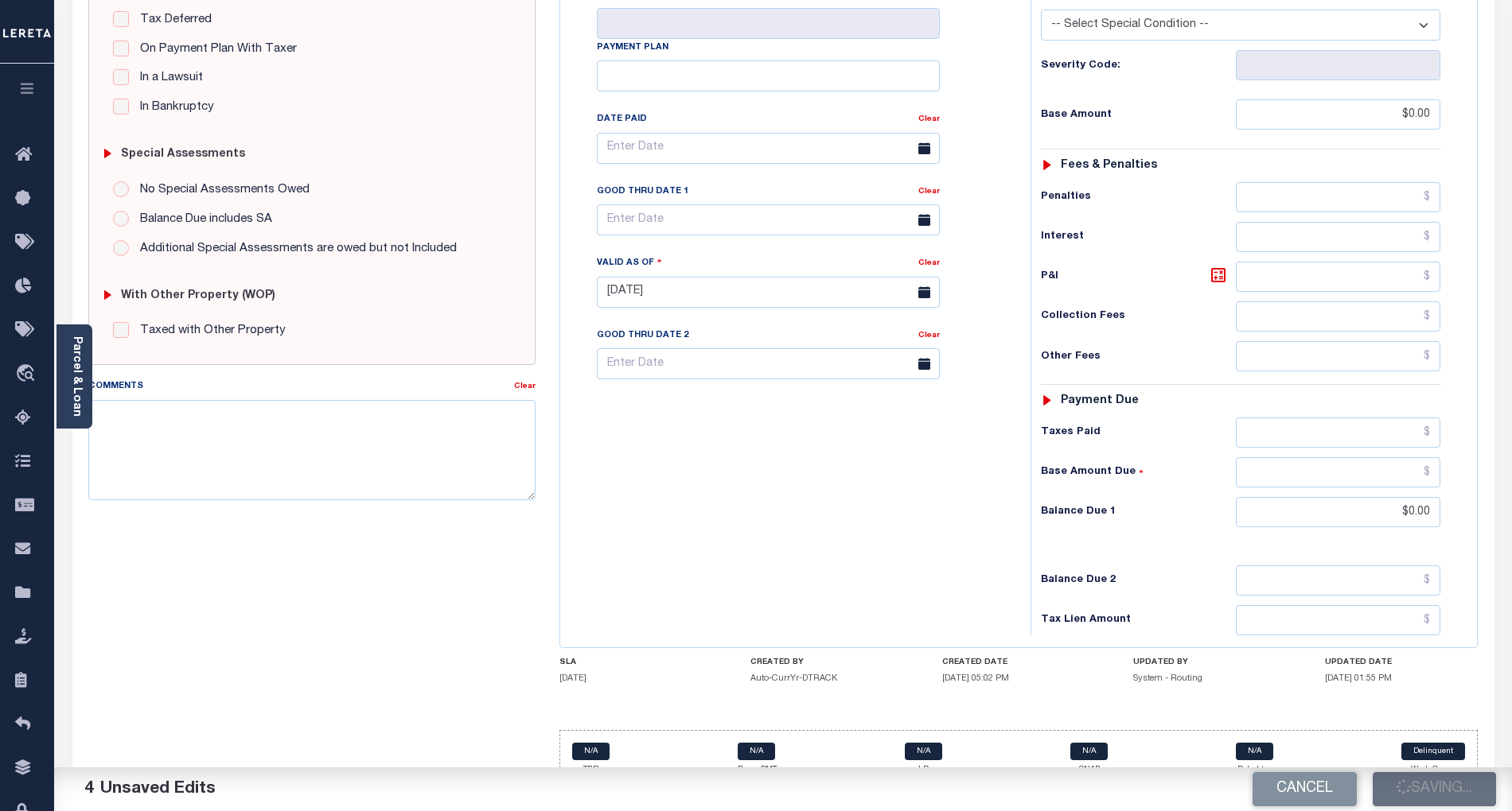
checkbox input "false"
type input "$0"
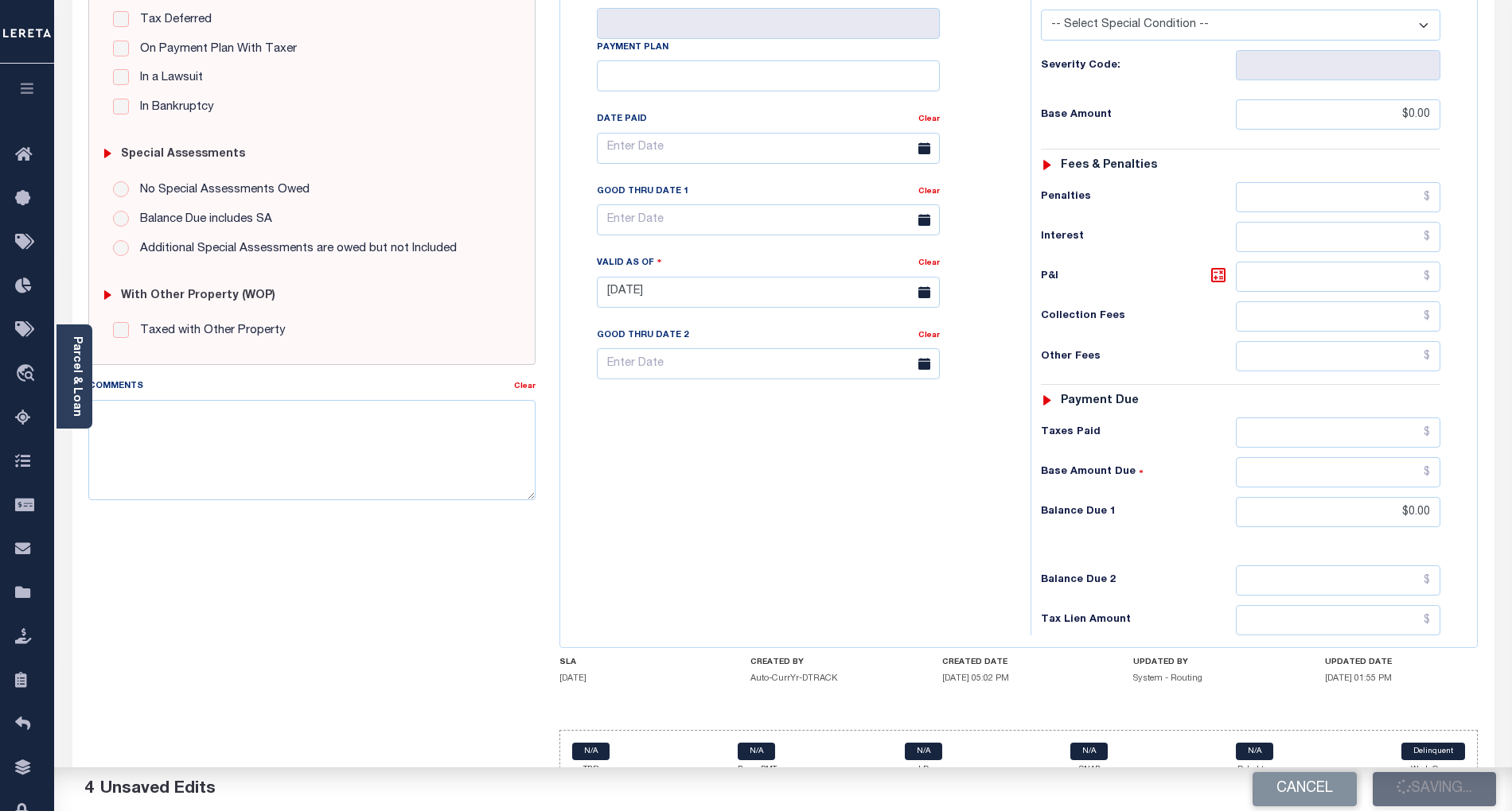
type input "$0"
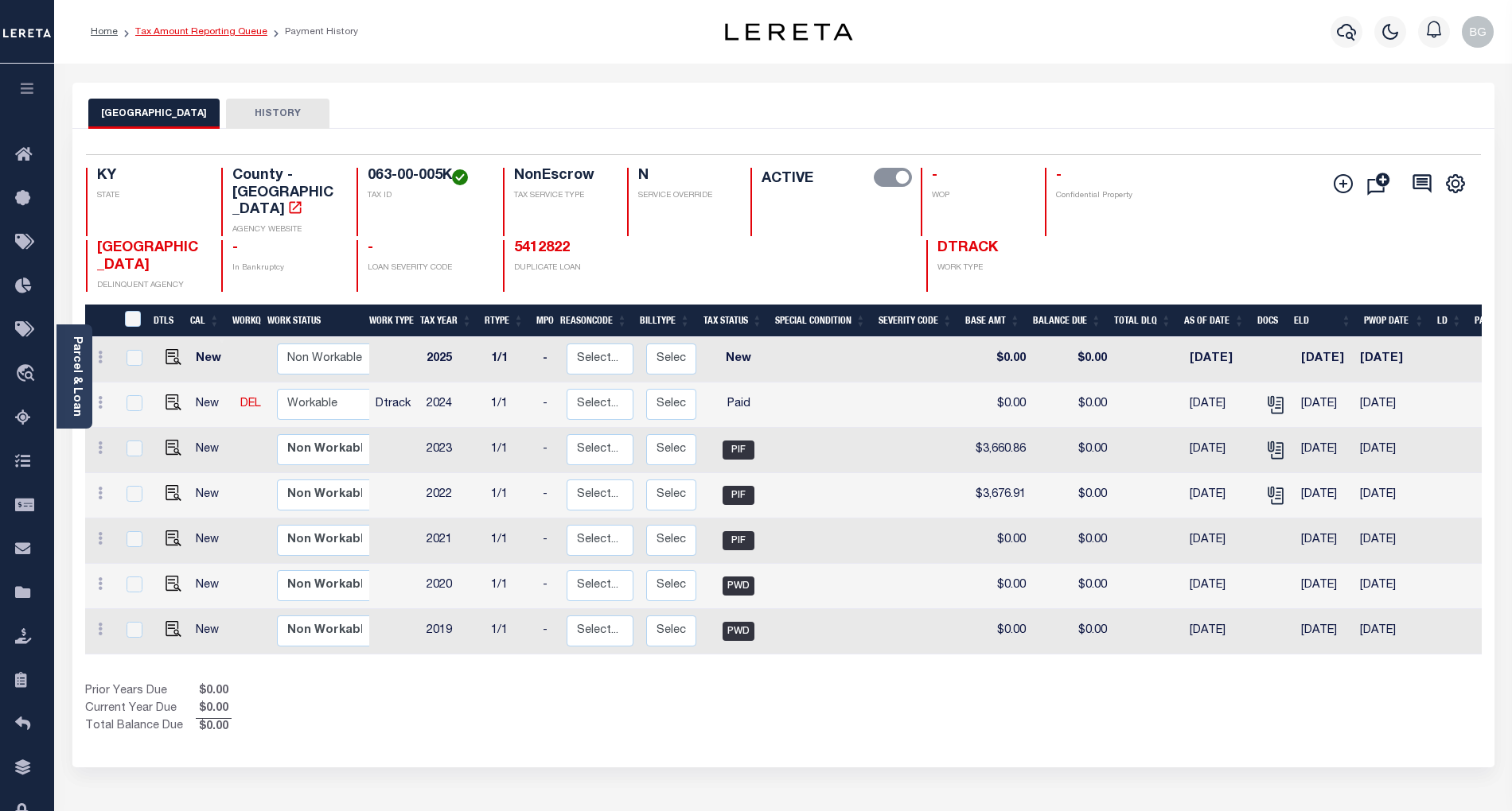
click at [180, 32] on link "Tax Amount Reporting Queue" at bounding box center [202, 32] width 132 height 10
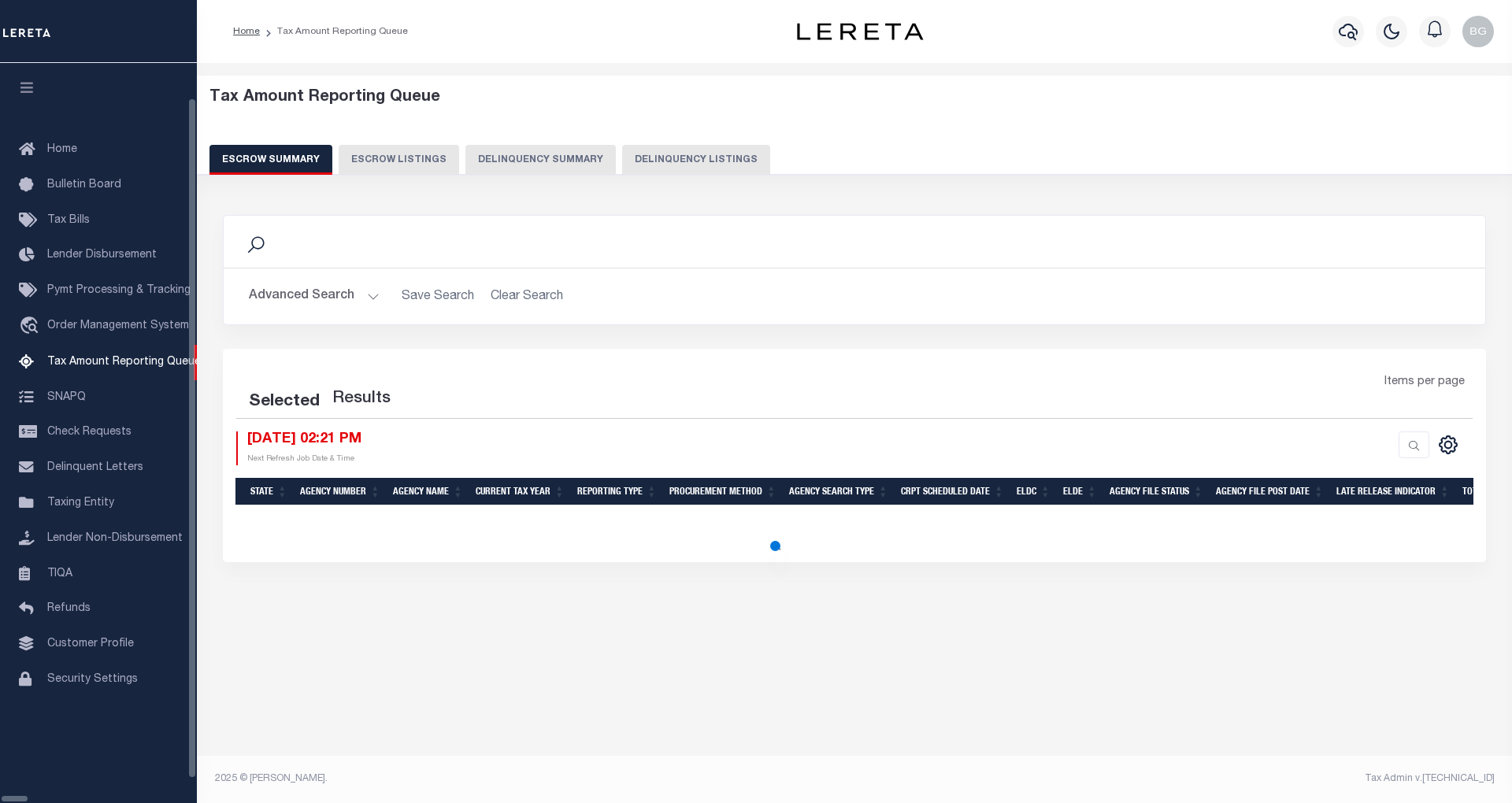
select select "100"
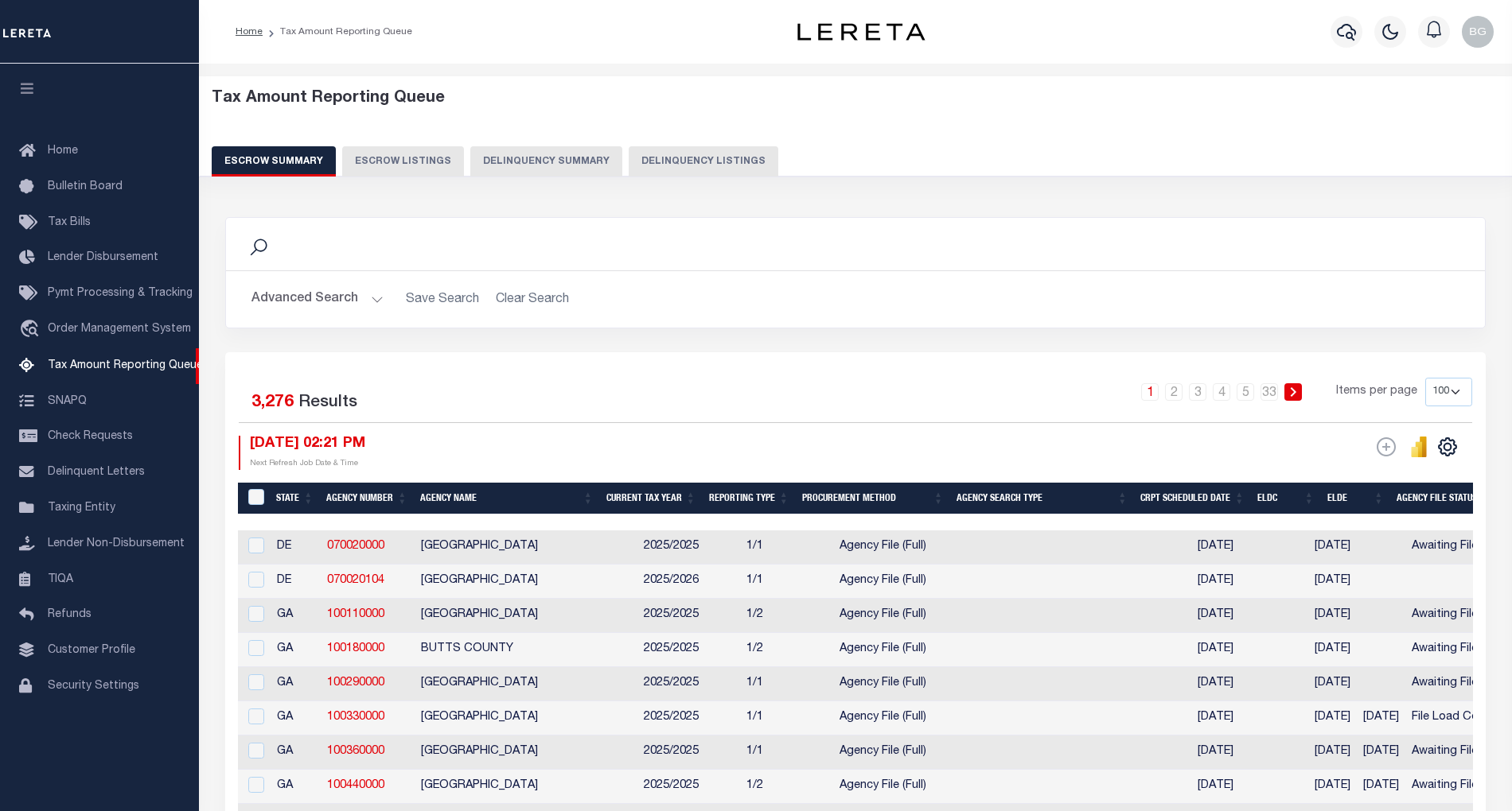
click at [685, 163] on button "Delinquency Listings" at bounding box center [702, 161] width 149 height 30
select select "100"
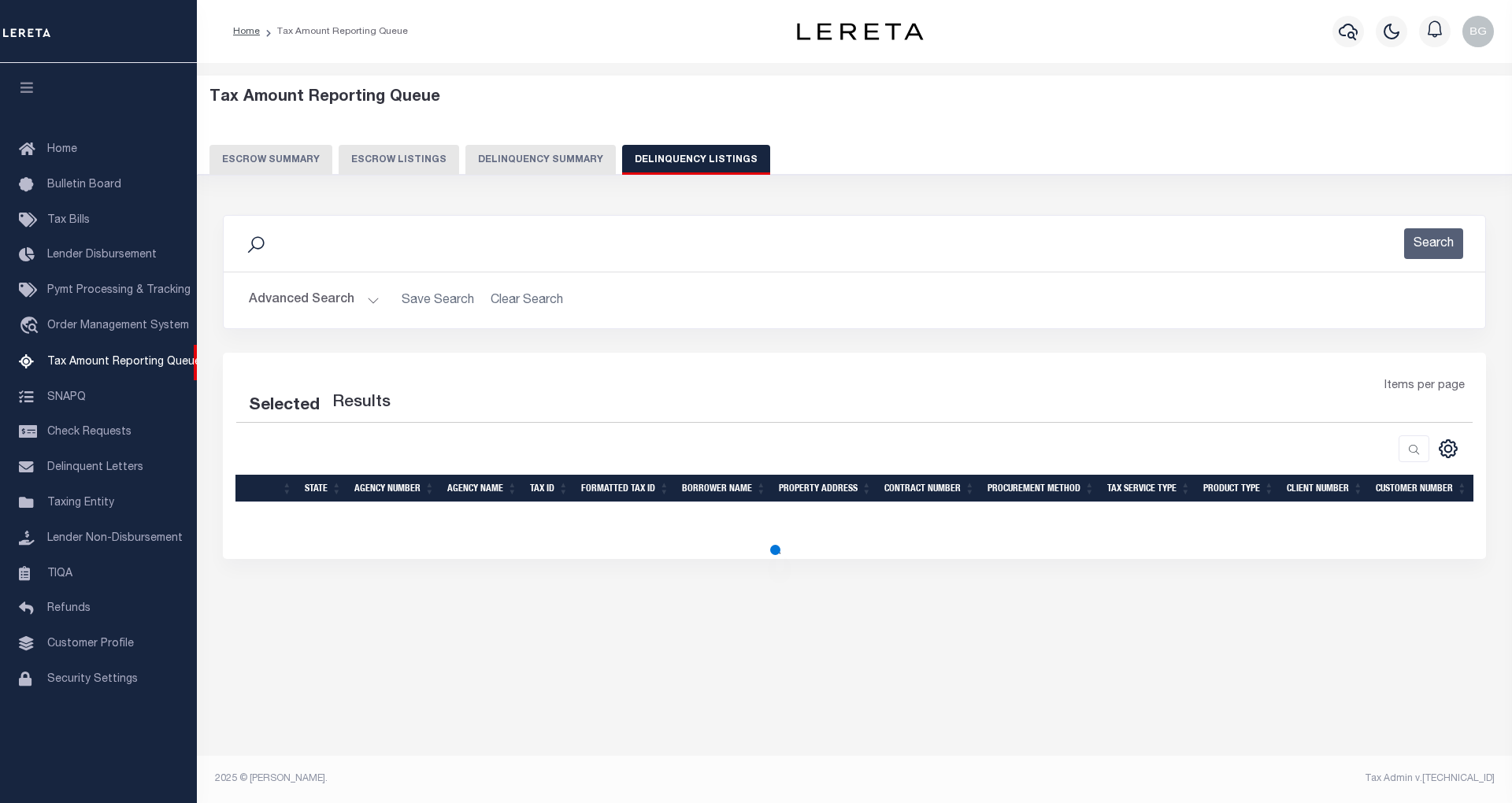
select select "100"
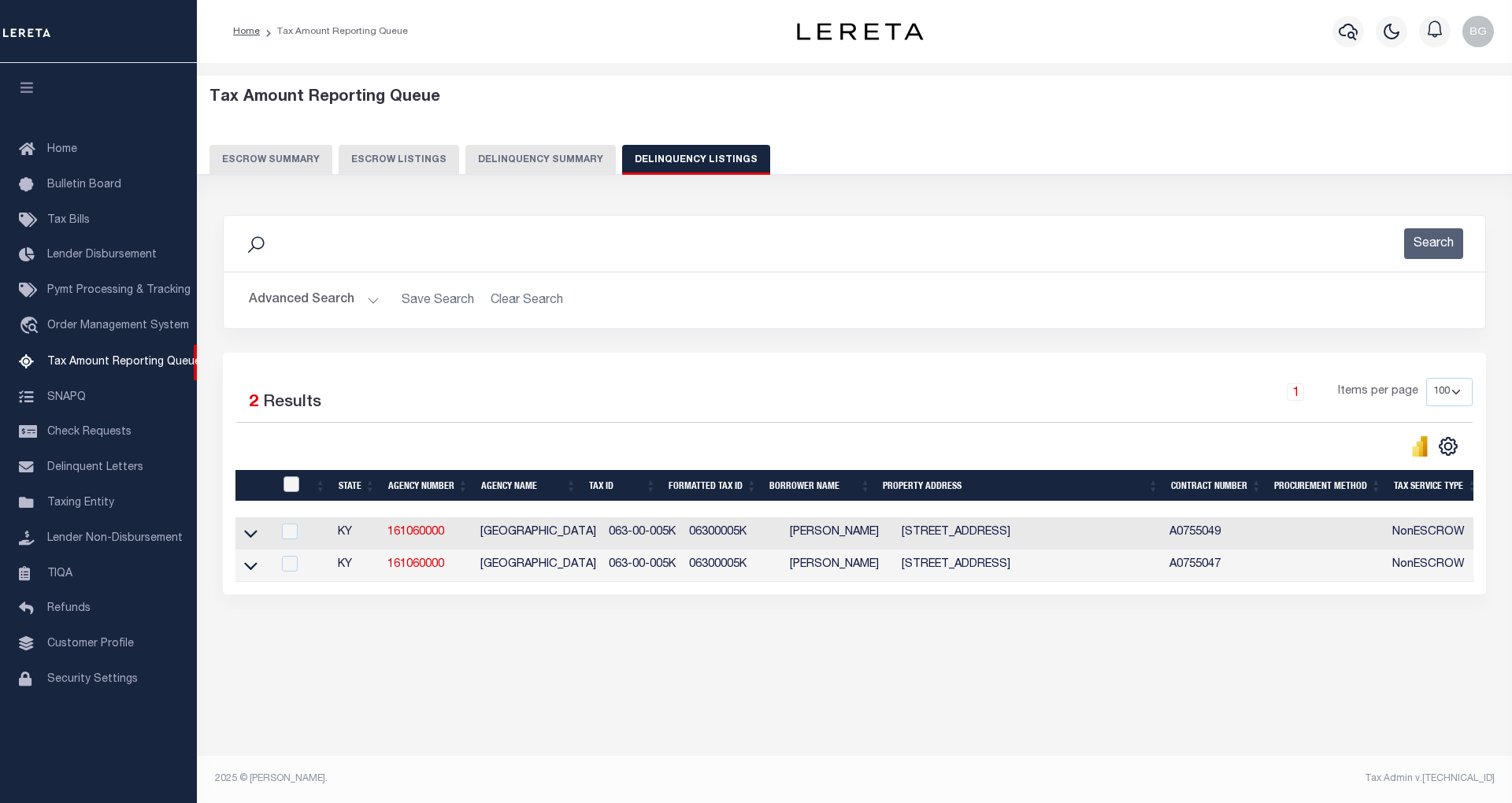
click at [291, 484] on input "checkbox" at bounding box center [291, 484] width 15 height 15
checkbox input "true"
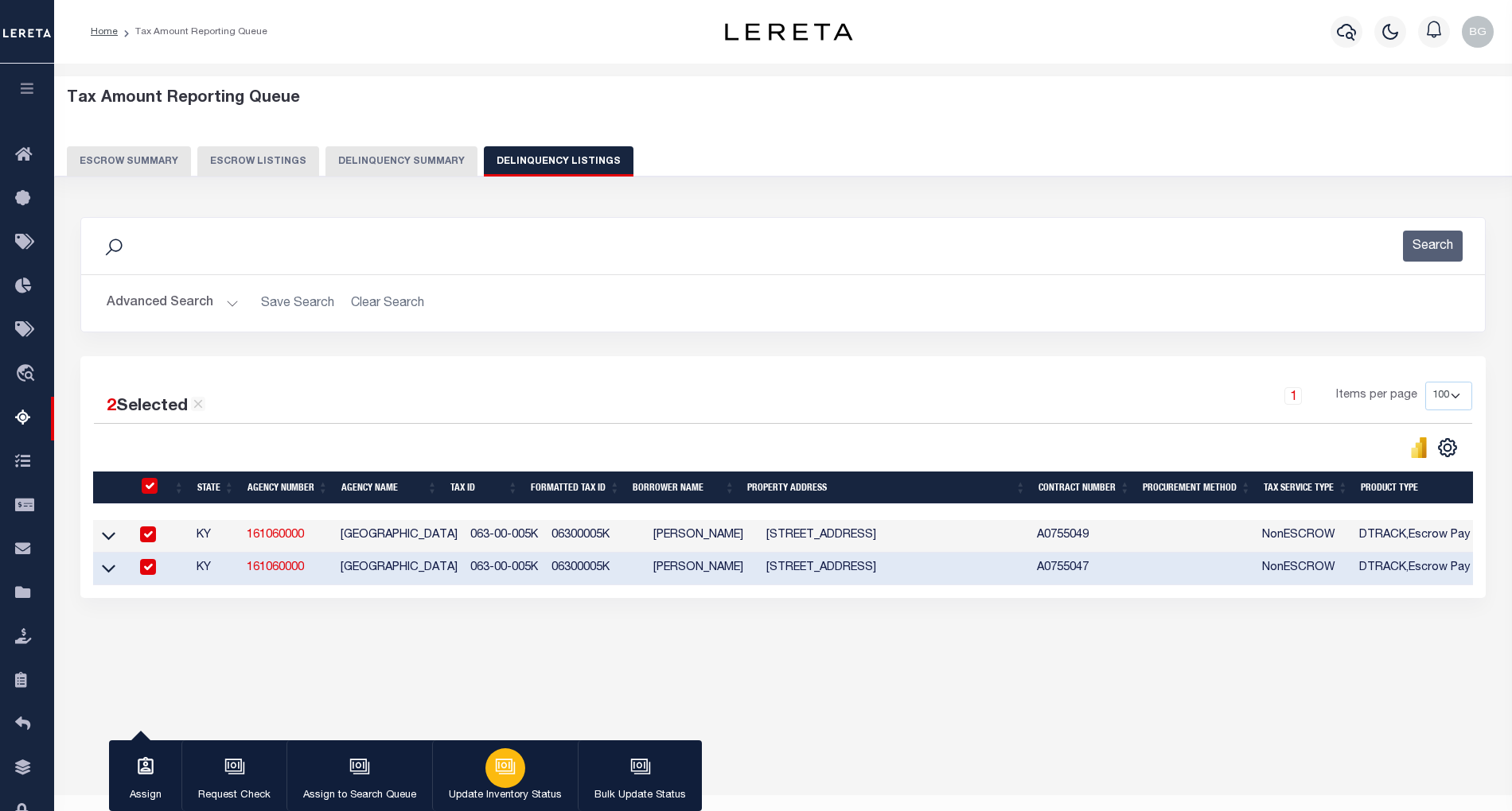
click at [511, 764] on icon "button" at bounding box center [505, 766] width 20 height 20
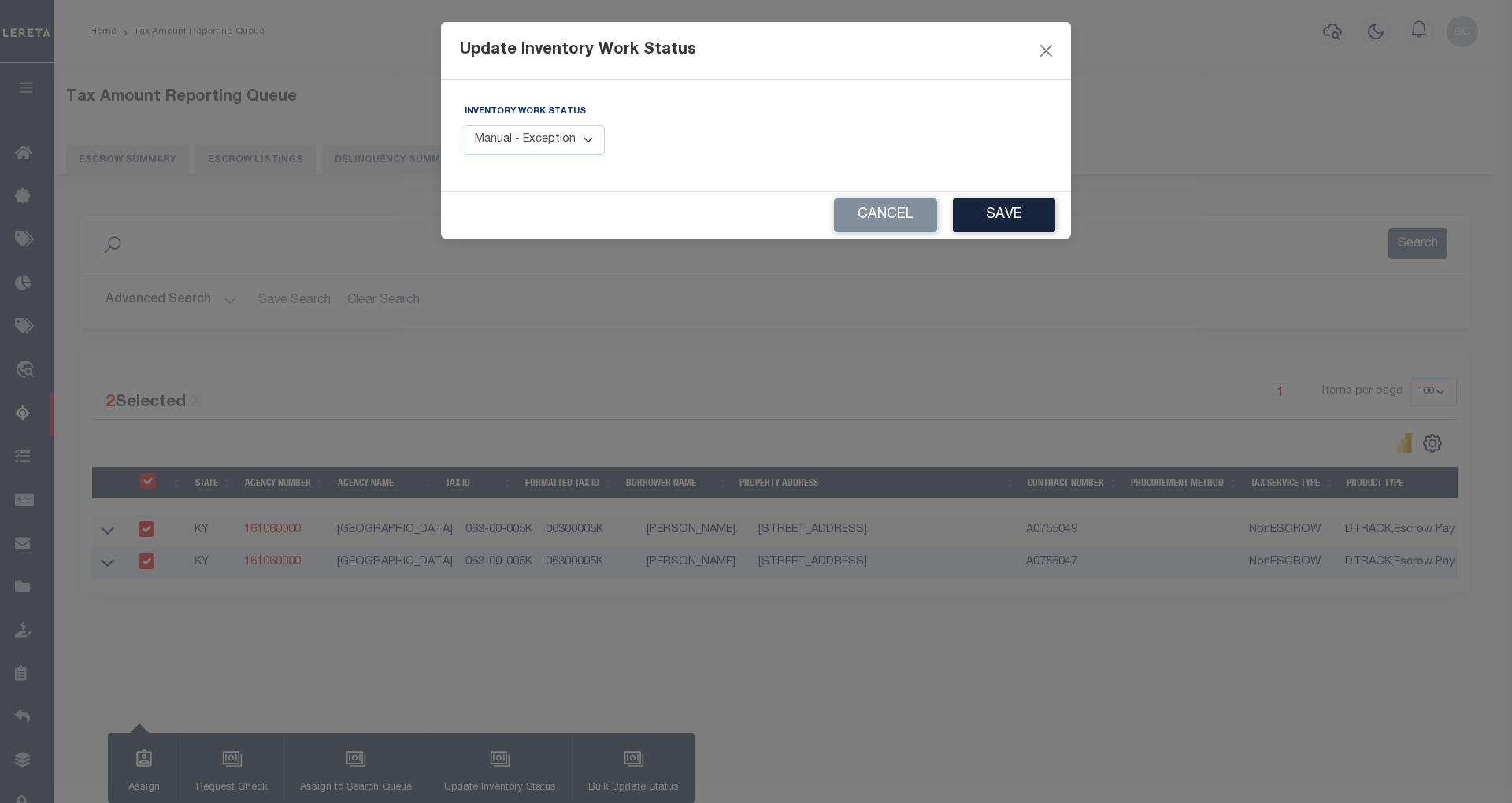
click at [570, 146] on select "Manual - Exception Pended - Awaiting Search Late Add Exception Completed" at bounding box center [534, 141] width 140 height 31
select select "4"
click at [465, 125] on select "Manual - Exception Pended - Awaiting Search Late Add Exception Completed" at bounding box center [534, 141] width 140 height 31
click at [984, 213] on button "Save" at bounding box center [1004, 215] width 103 height 34
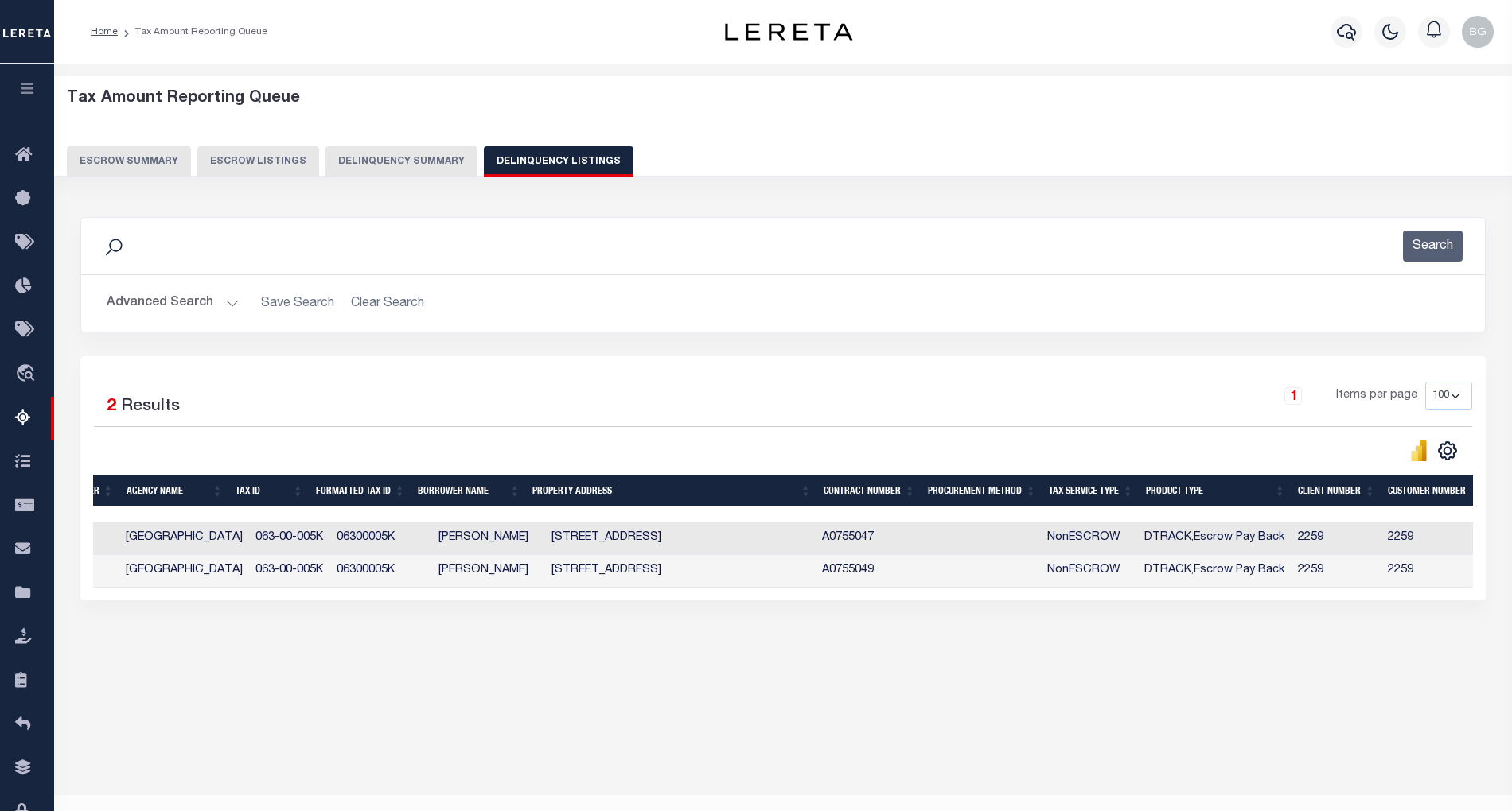
scroll to position [0, 215]
click at [230, 304] on button "Advanced Search" at bounding box center [173, 304] width 132 height 31
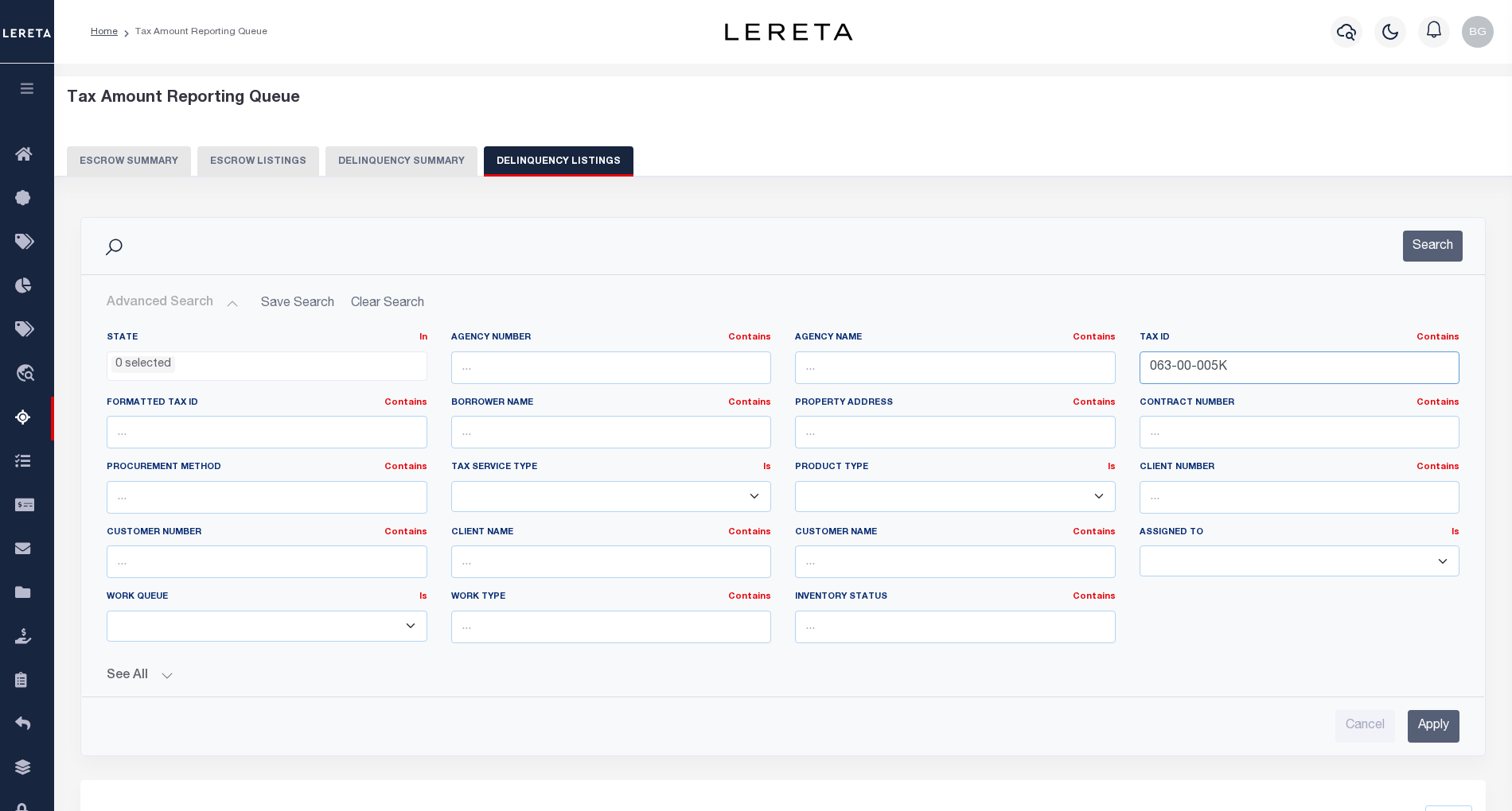
click at [1171, 367] on input "063-00-005K" at bounding box center [1300, 368] width 321 height 33
paste input "59-00 00 071.03"
type input "059-00 00 071.03"
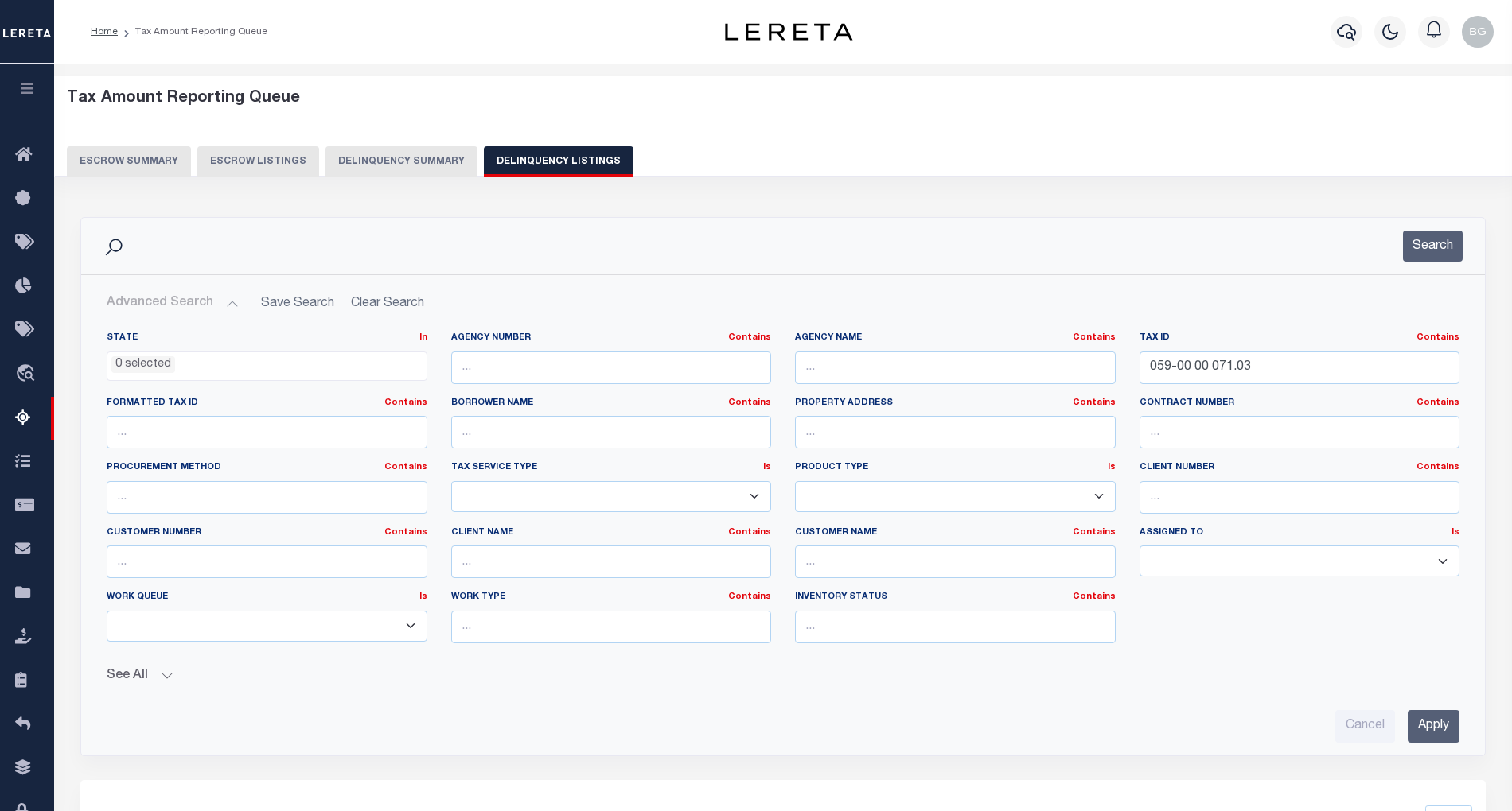
click at [1440, 737] on input "Apply" at bounding box center [1433, 727] width 51 height 33
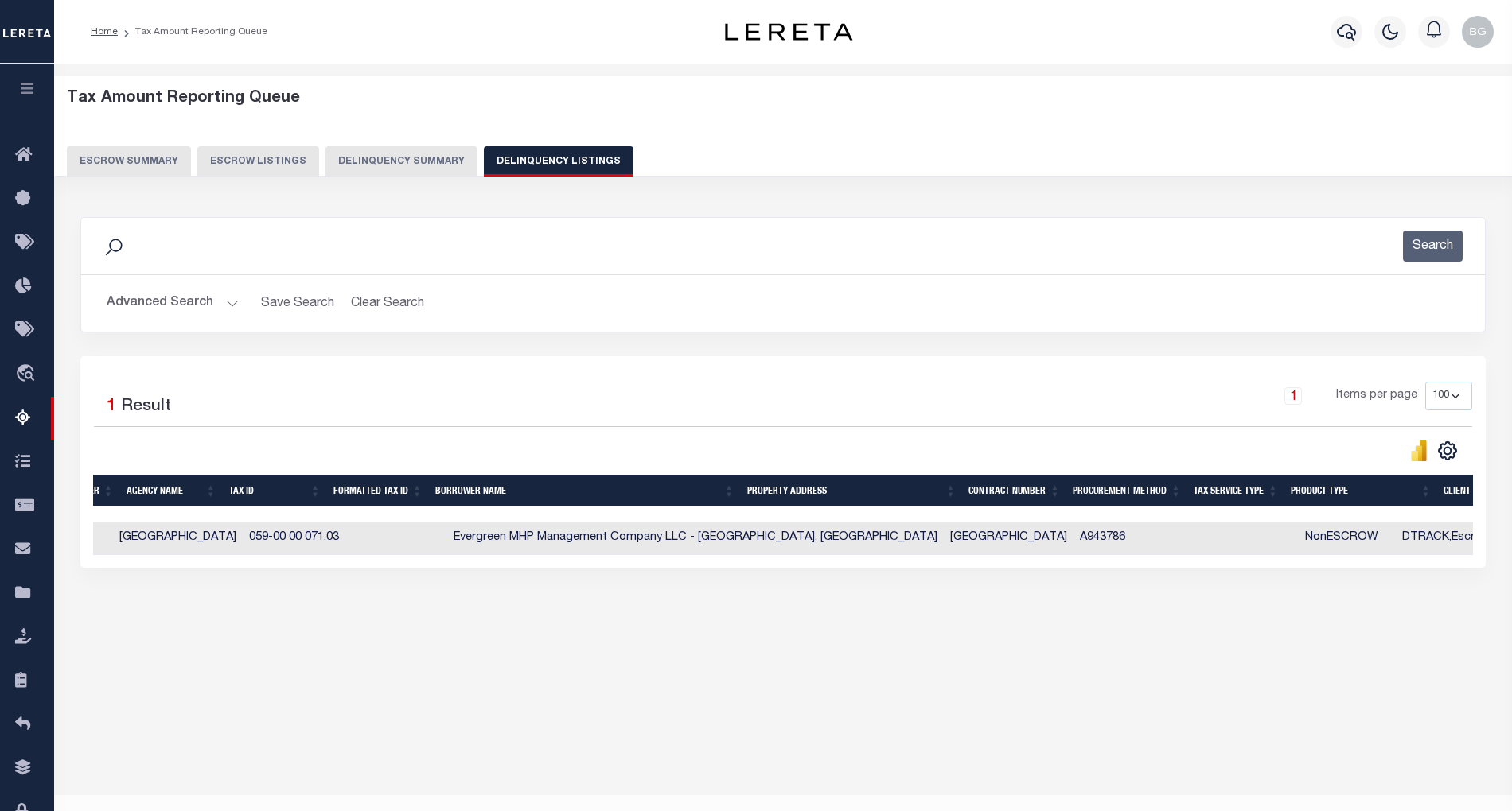
scroll to position [0, 0]
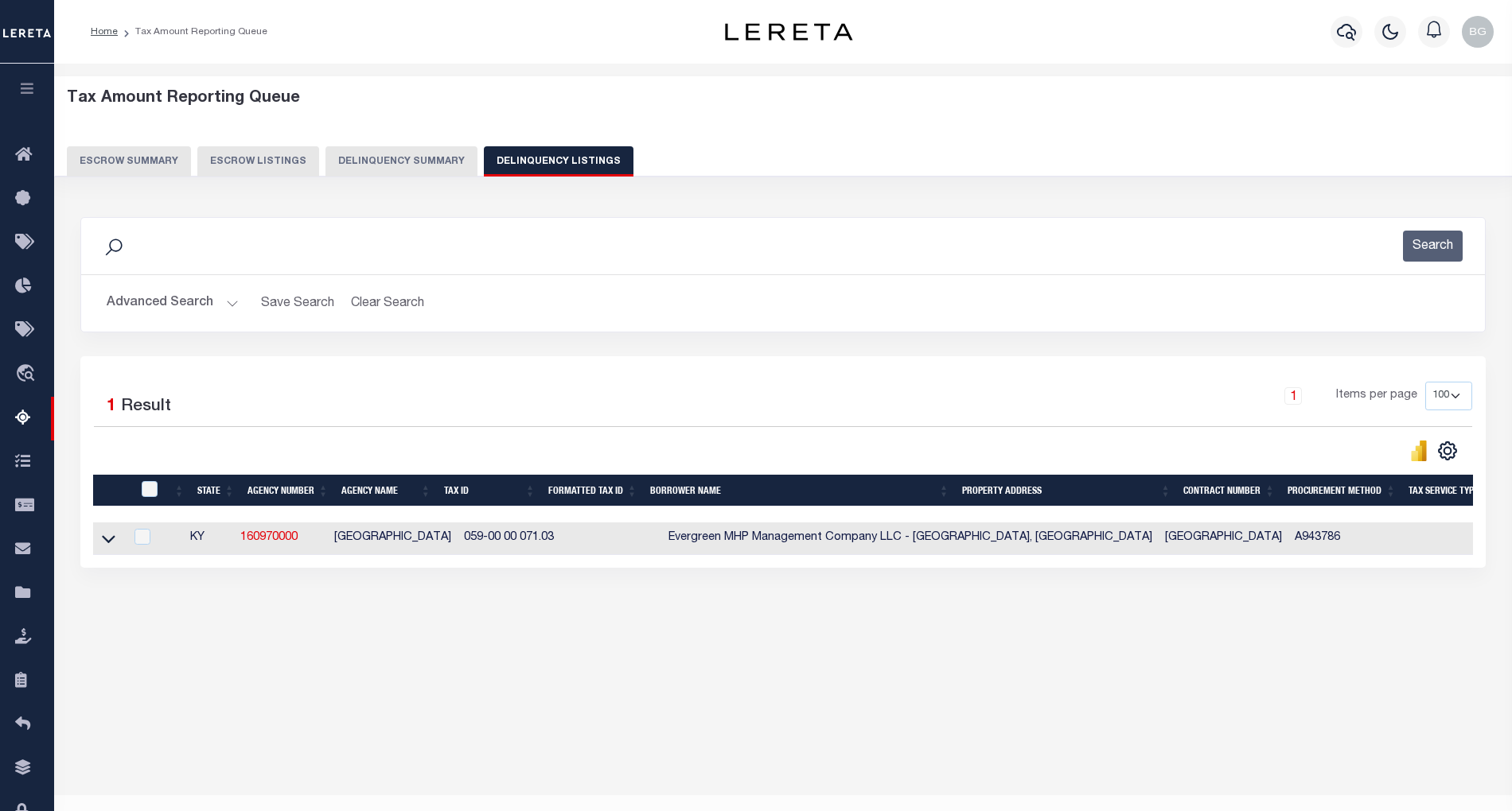
click at [344, 544] on td "[GEOGRAPHIC_DATA]" at bounding box center [392, 539] width 130 height 33
checkbox input "true"
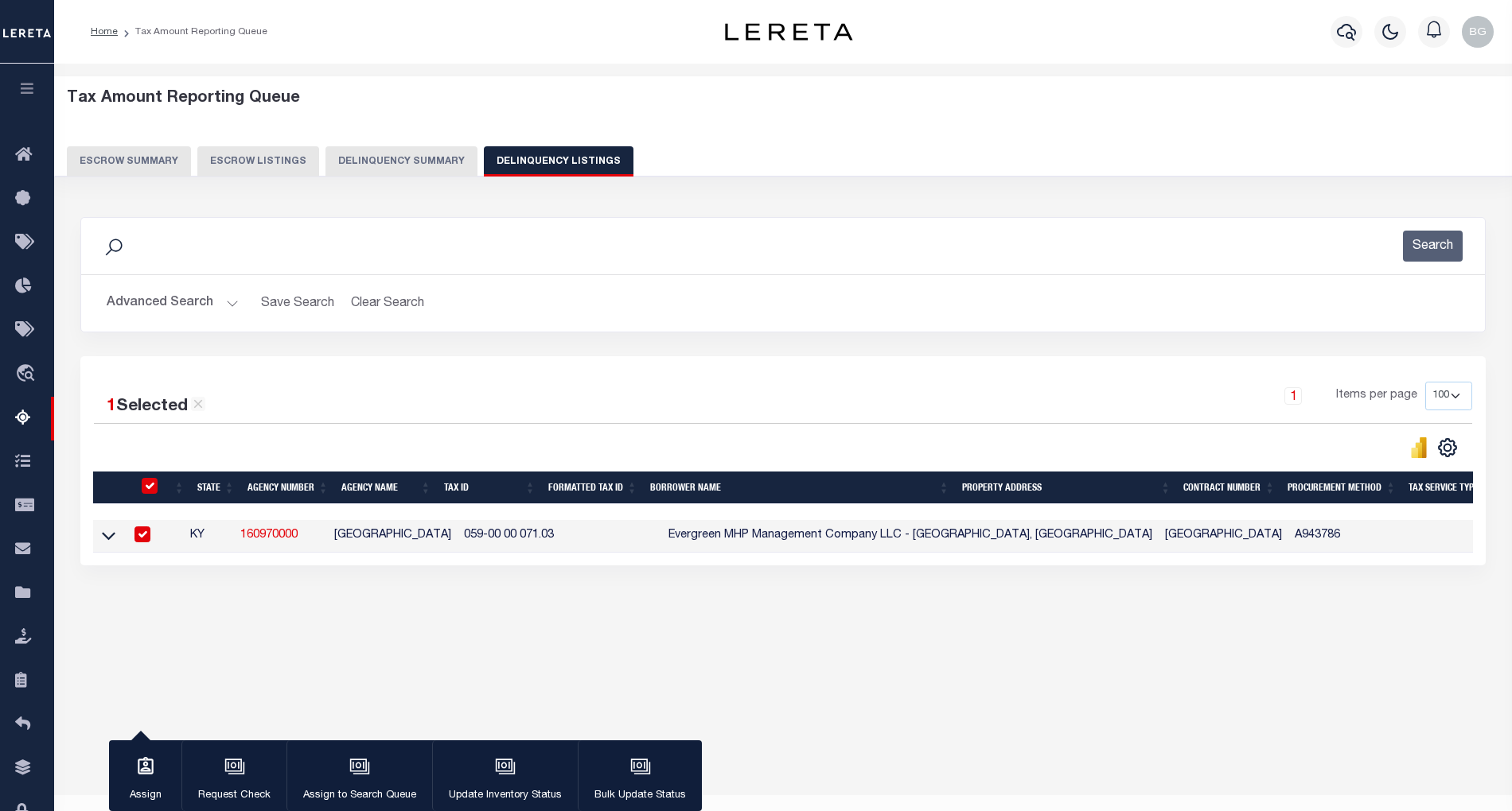
click at [143, 539] on input "checkbox" at bounding box center [142, 534] width 16 height 16
checkbox input "false"
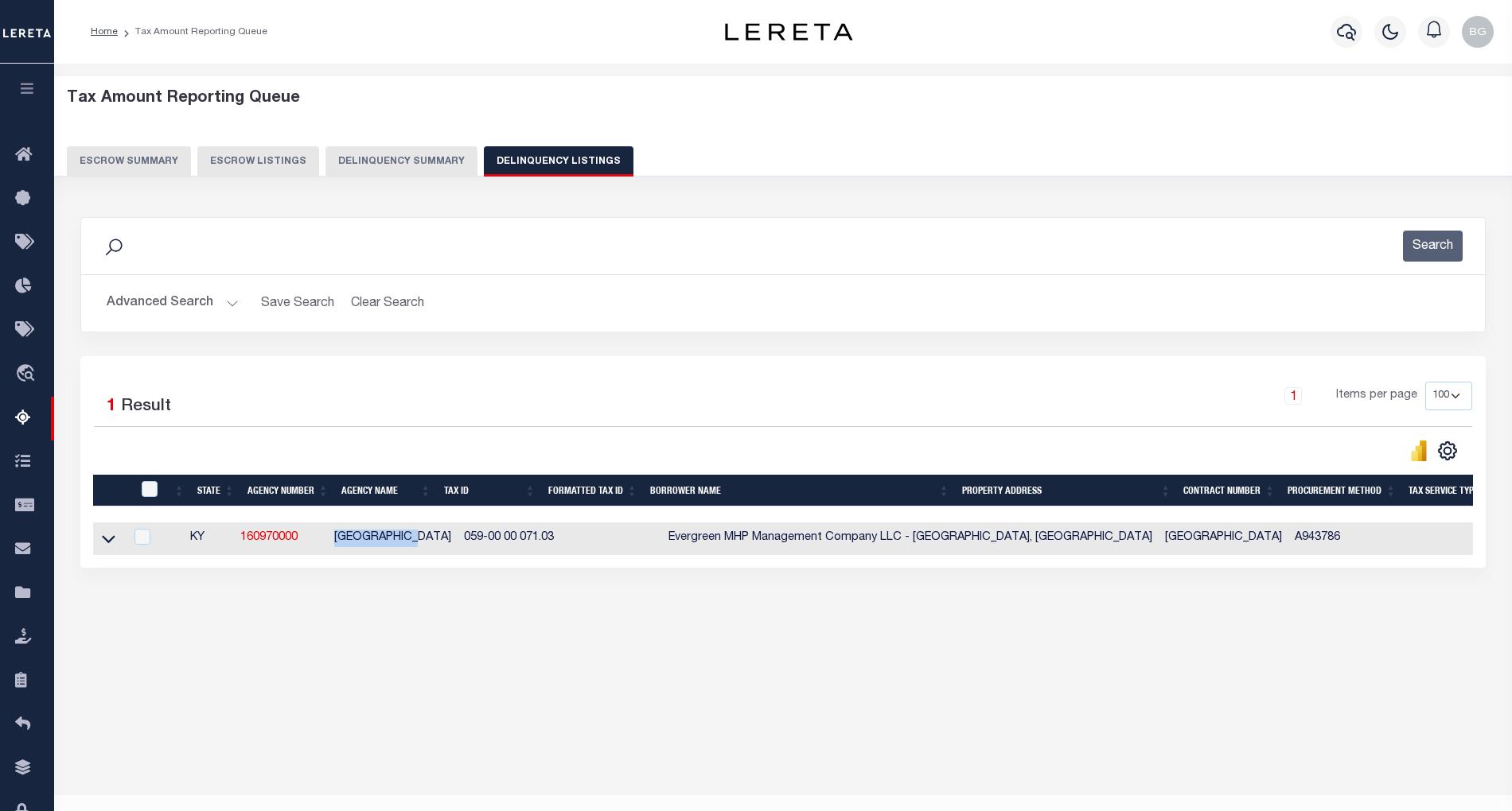
drag, startPoint x: 341, startPoint y: 539, endPoint x: 430, endPoint y: 541, distance: 89.0
click at [430, 541] on td "[GEOGRAPHIC_DATA]" at bounding box center [392, 539] width 130 height 33
checkbox input "true"
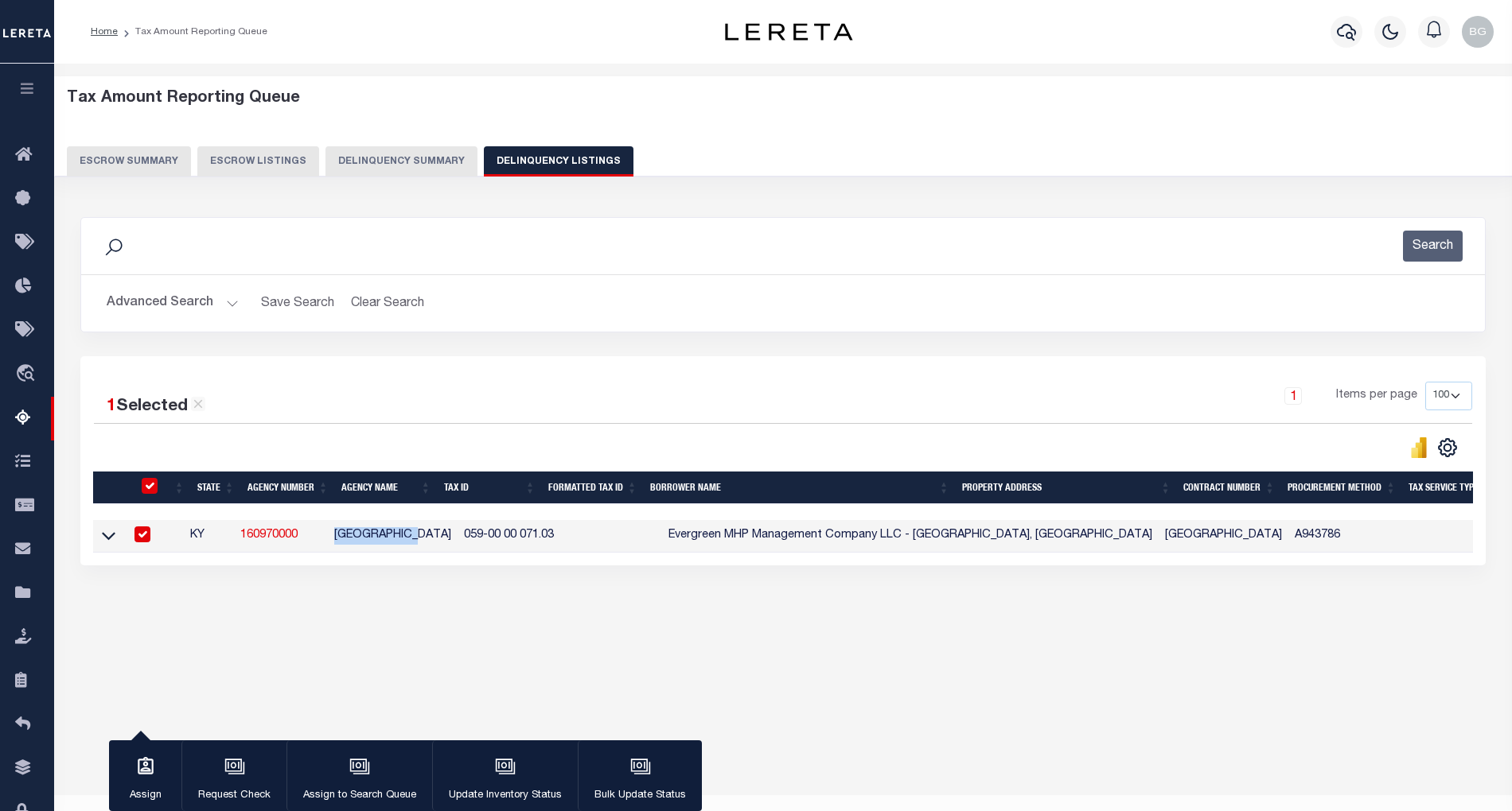
copy td "[GEOGRAPHIC_DATA]"
click at [150, 538] on input "checkbox" at bounding box center [142, 534] width 16 height 16
checkbox input "false"
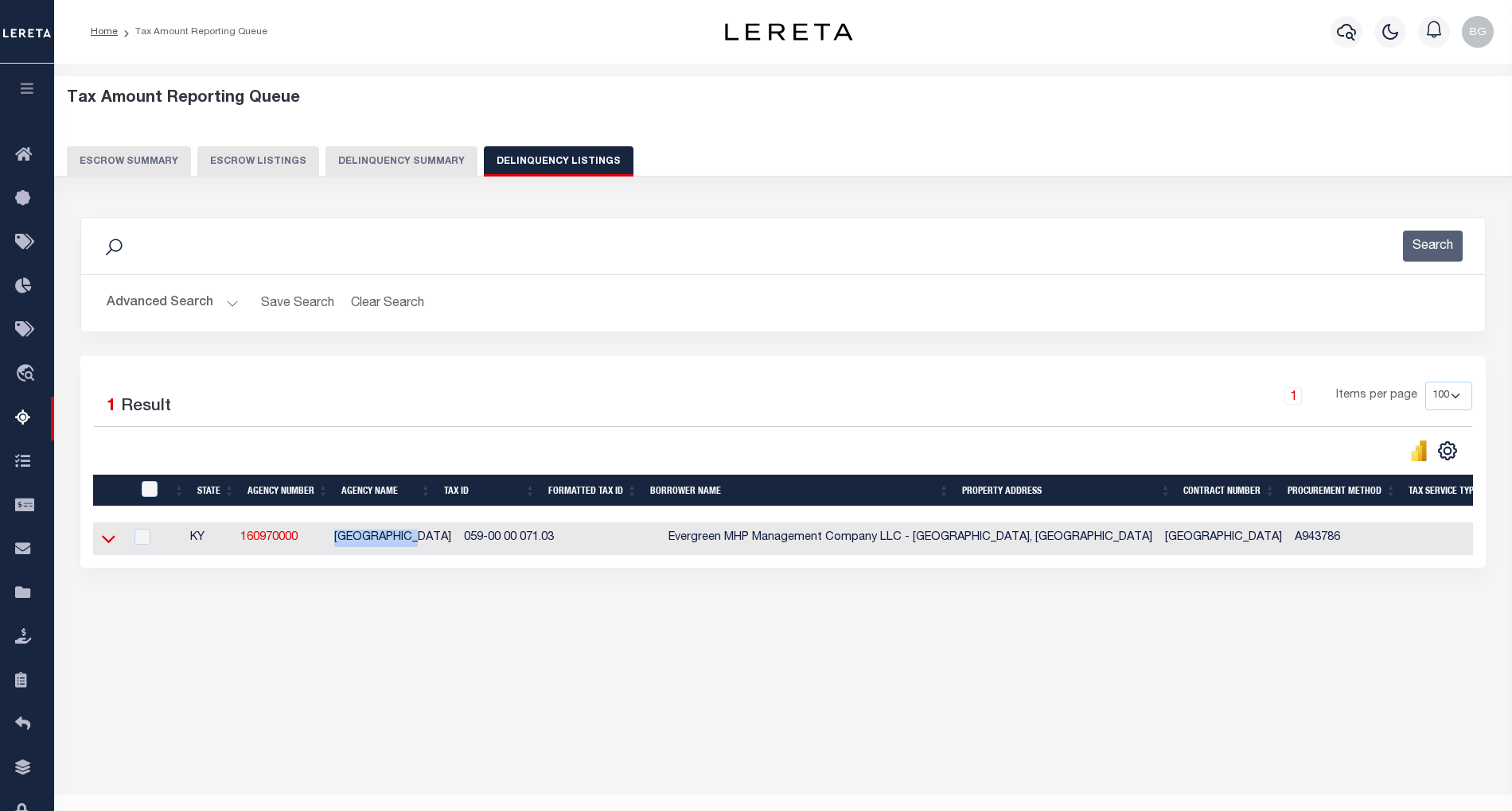
click at [107, 542] on icon at bounding box center [109, 539] width 14 height 16
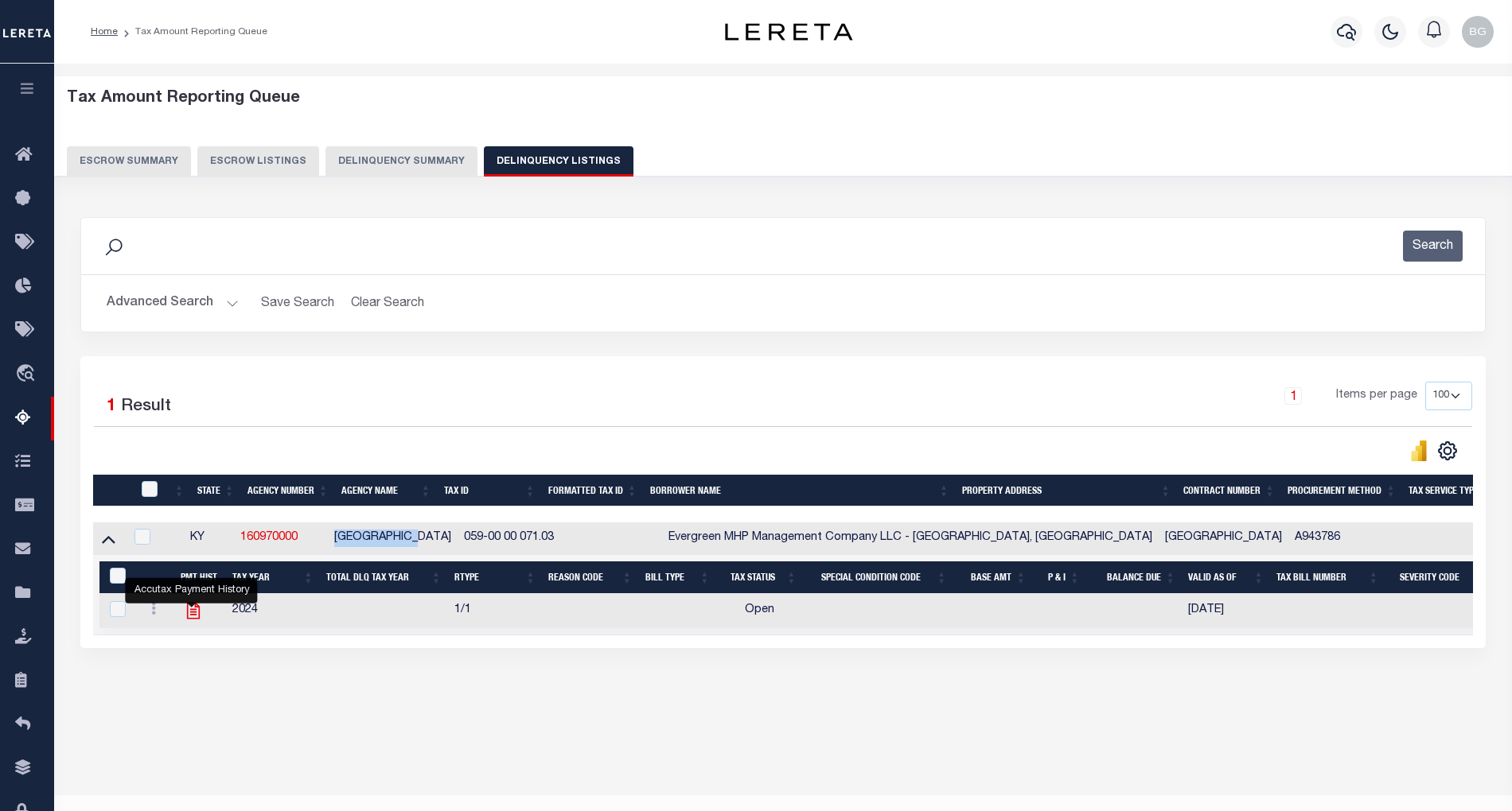
click at [190, 617] on icon "" at bounding box center [193, 610] width 20 height 20
checkbox input "true"
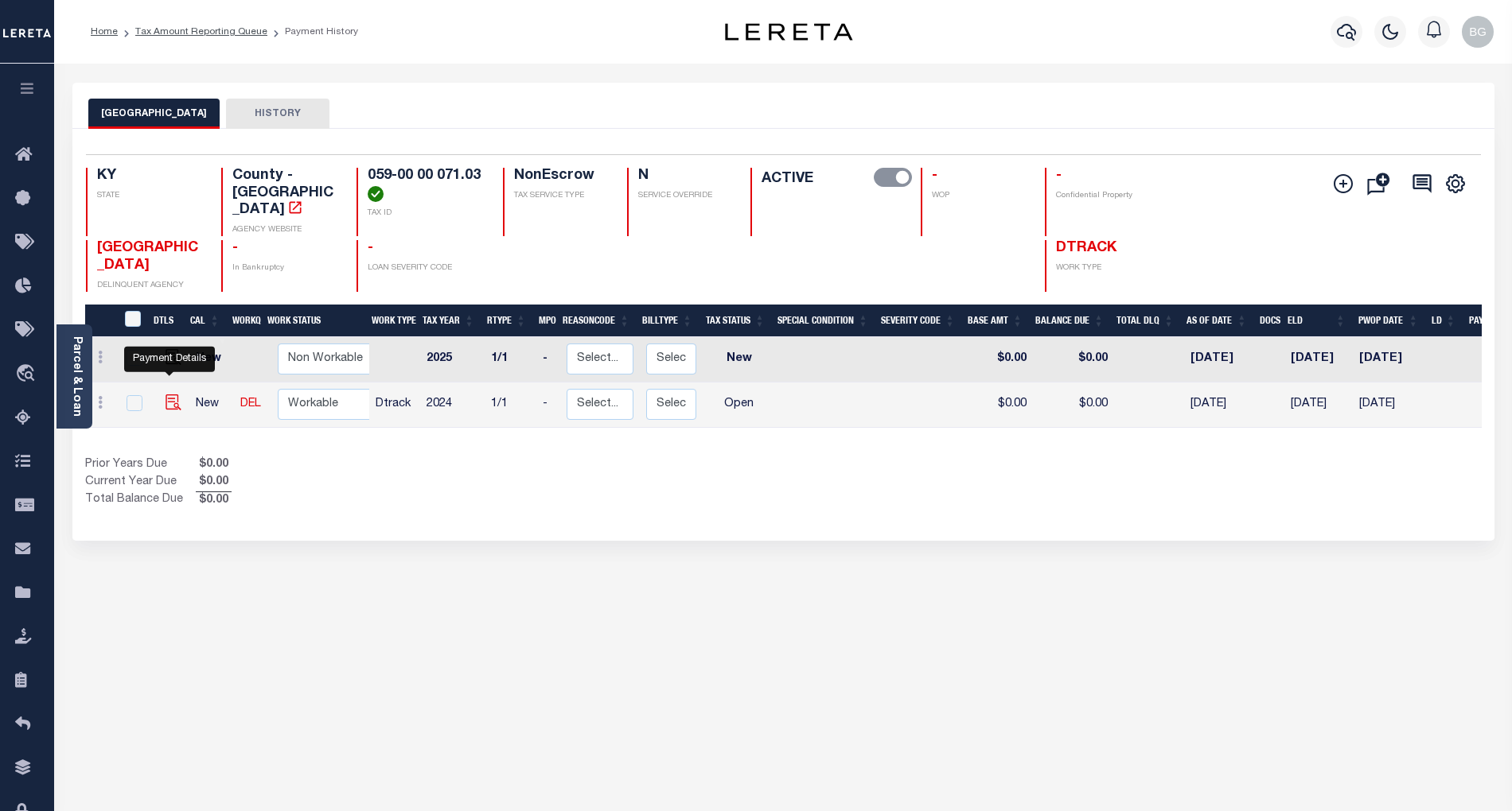
click at [167, 394] on img "" at bounding box center [173, 402] width 16 height 16
checkbox input "true"
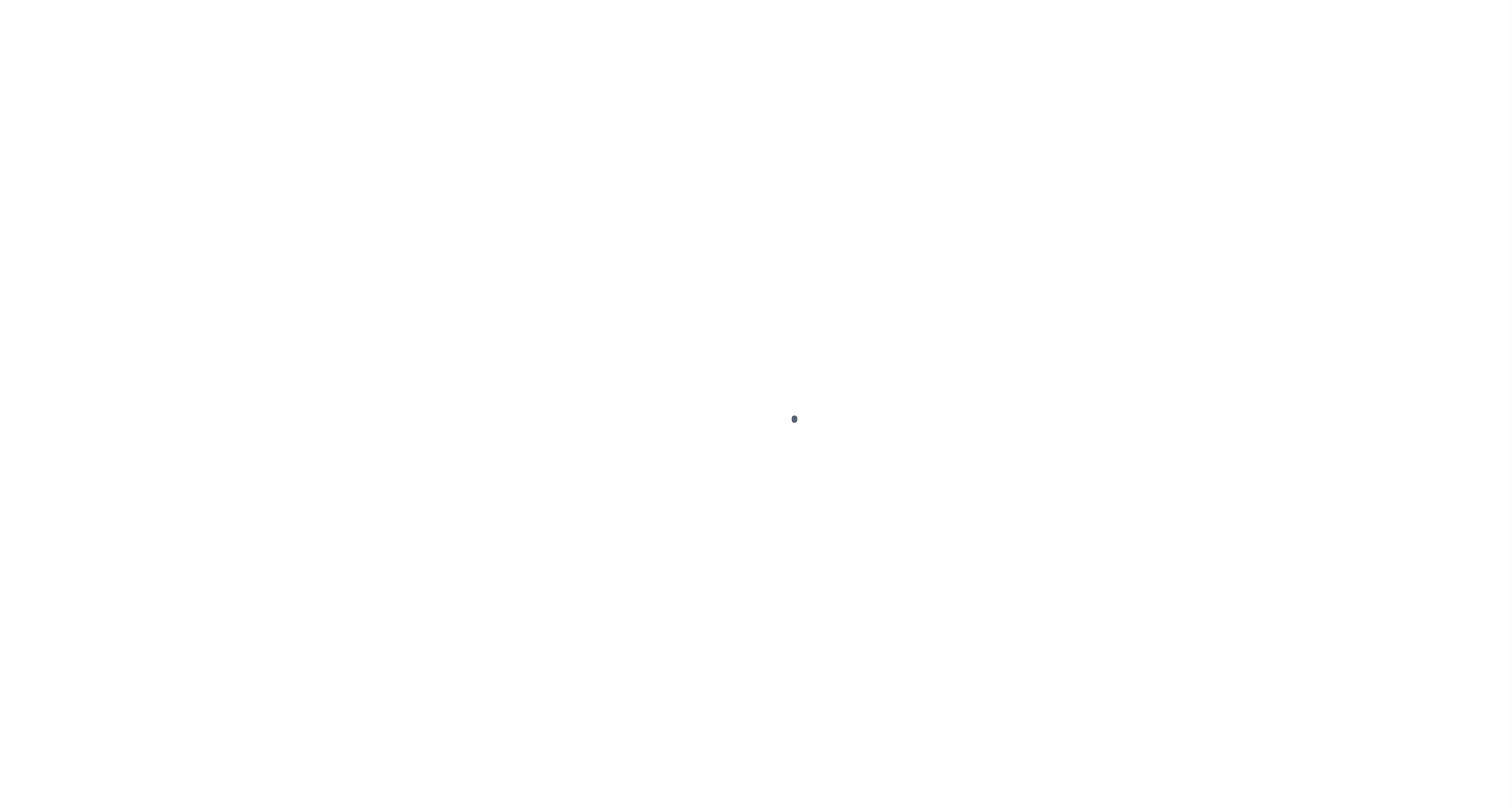
select select "OP2"
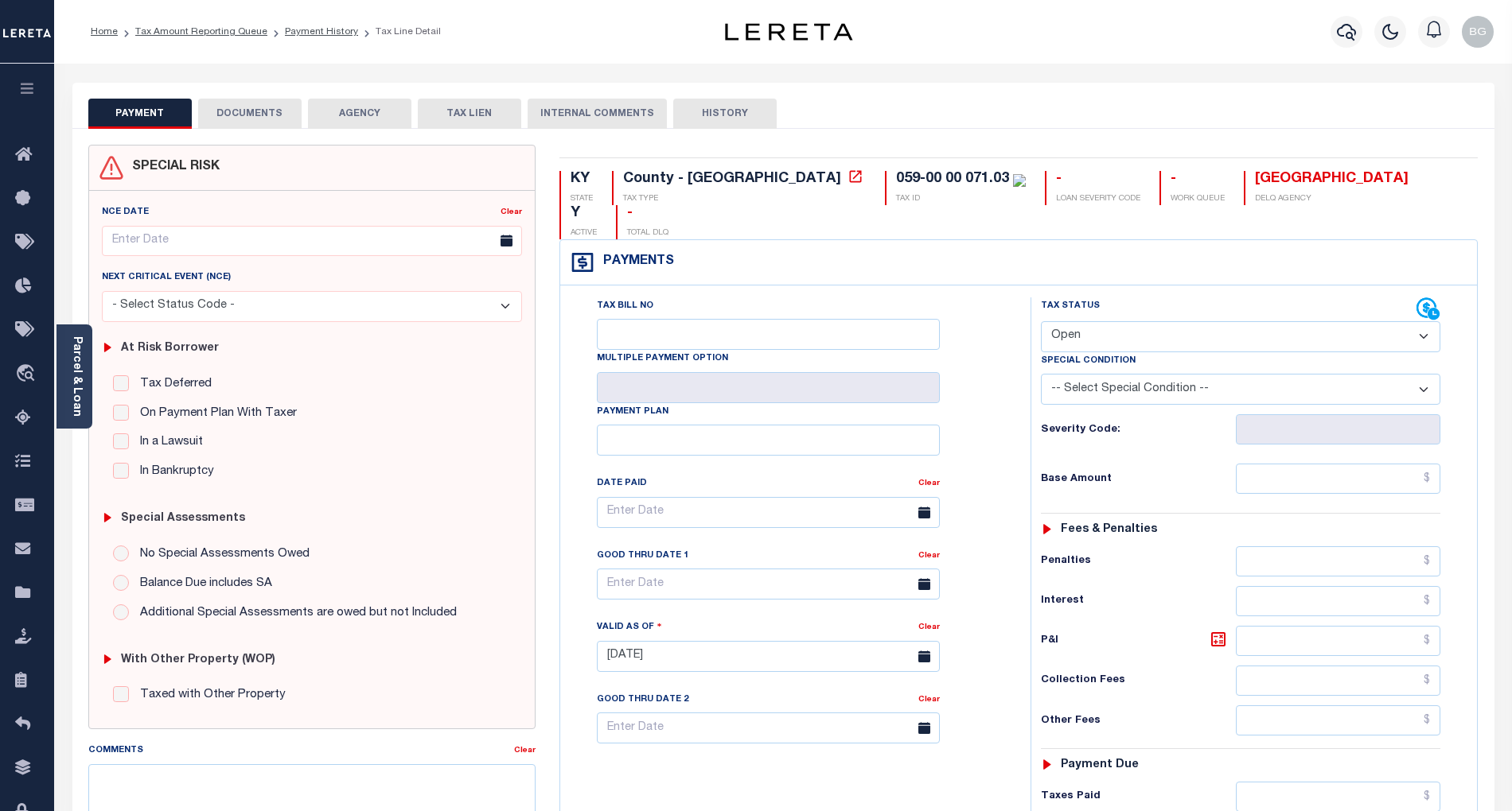
click at [1093, 321] on select "- Select Status Code - Open Due/Unpaid Paid Incomplete No Tax Due Internal Refu…" at bounding box center [1240, 336] width 399 height 31
click at [1143, 374] on select "-- Select Special Condition -- 3RD PARTY TAX LIEN AGENCY TAX LIEN (A.K.A Inside…" at bounding box center [1240, 390] width 399 height 31
click at [189, 32] on link "Tax Amount Reporting Queue" at bounding box center [202, 32] width 132 height 10
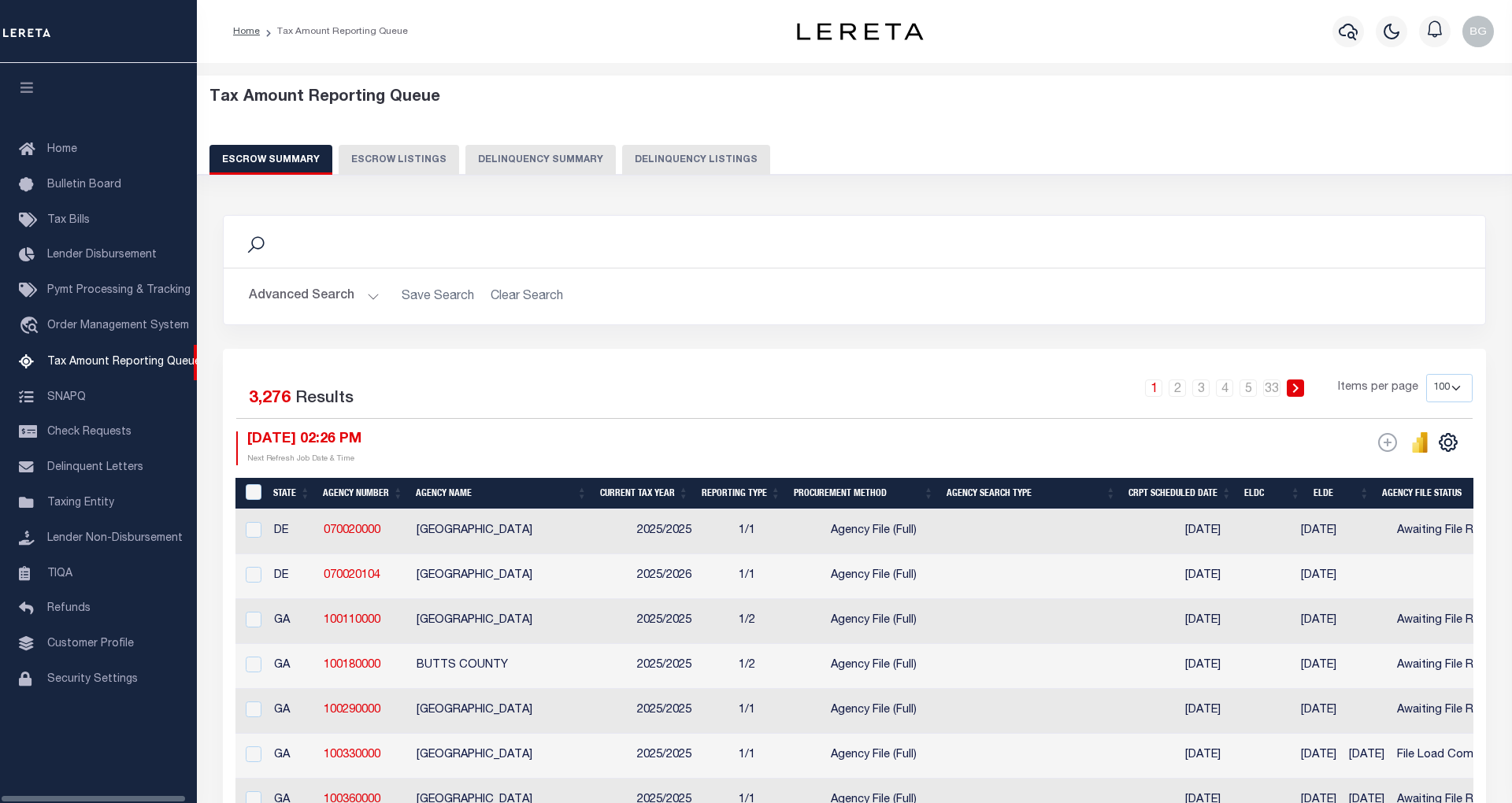
click at [691, 159] on button "Delinquency Listings" at bounding box center [695, 159] width 148 height 30
select select "100"
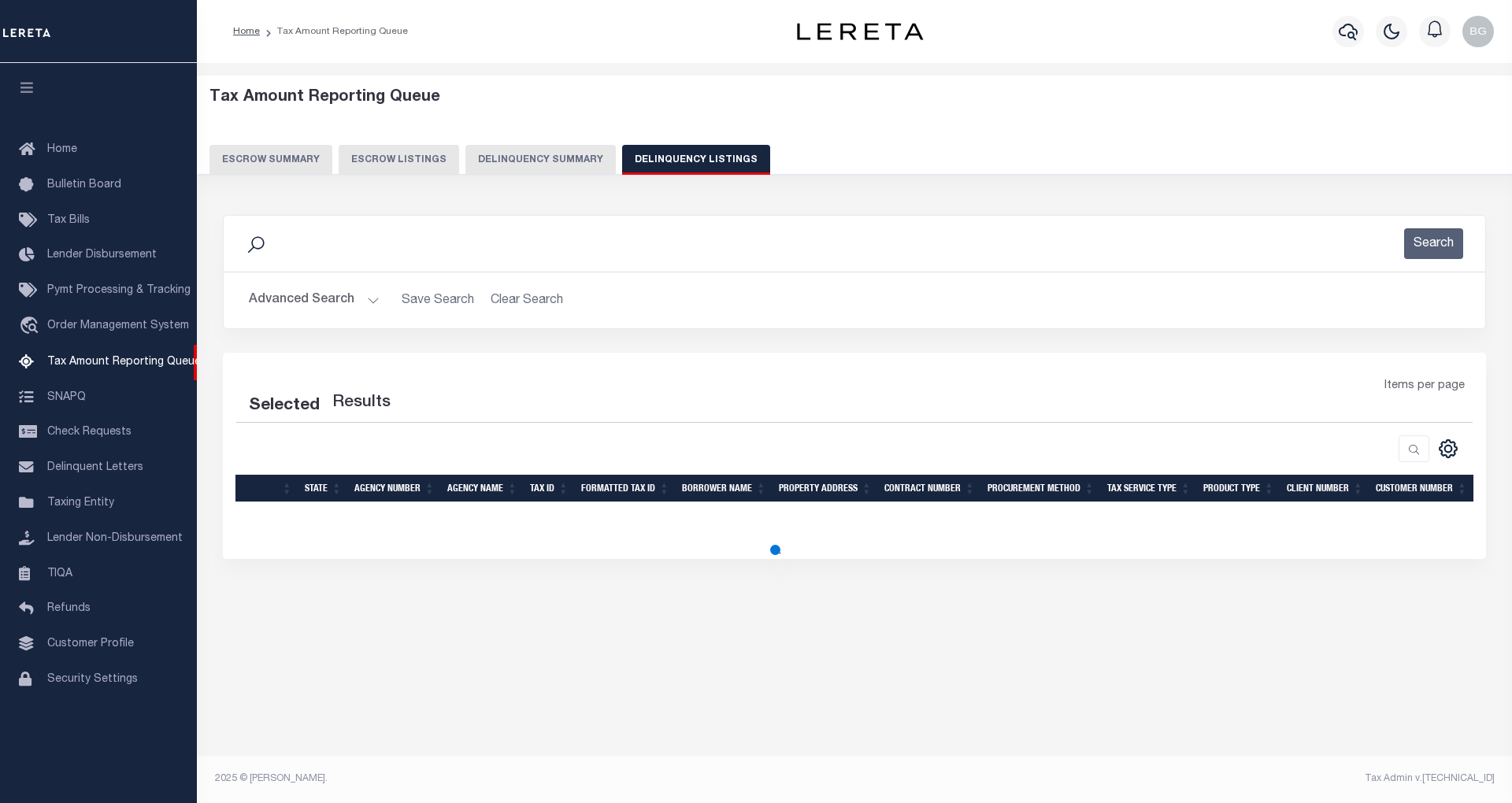
select select "100"
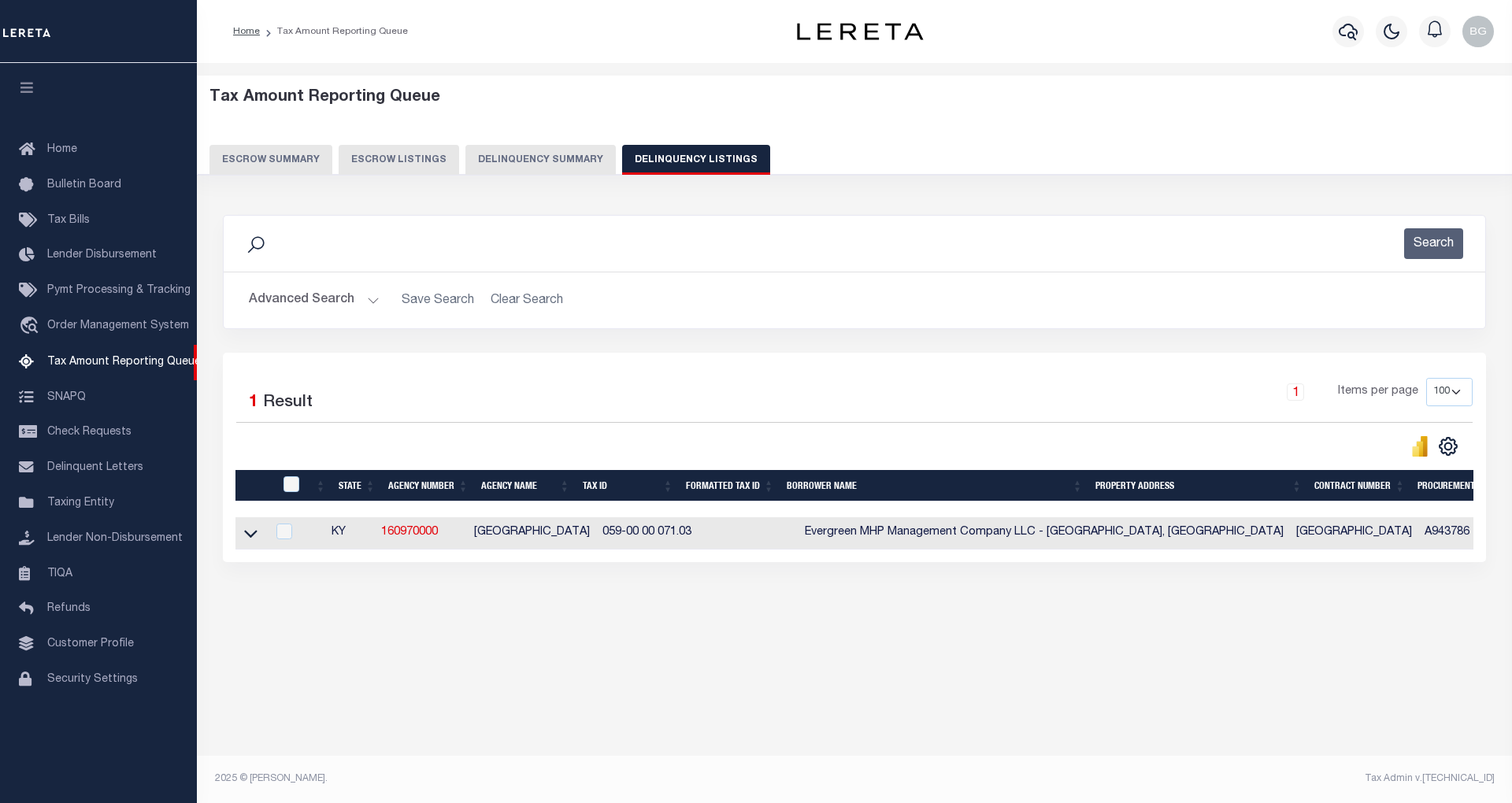
click at [370, 303] on button "Advanced Search" at bounding box center [315, 301] width 131 height 31
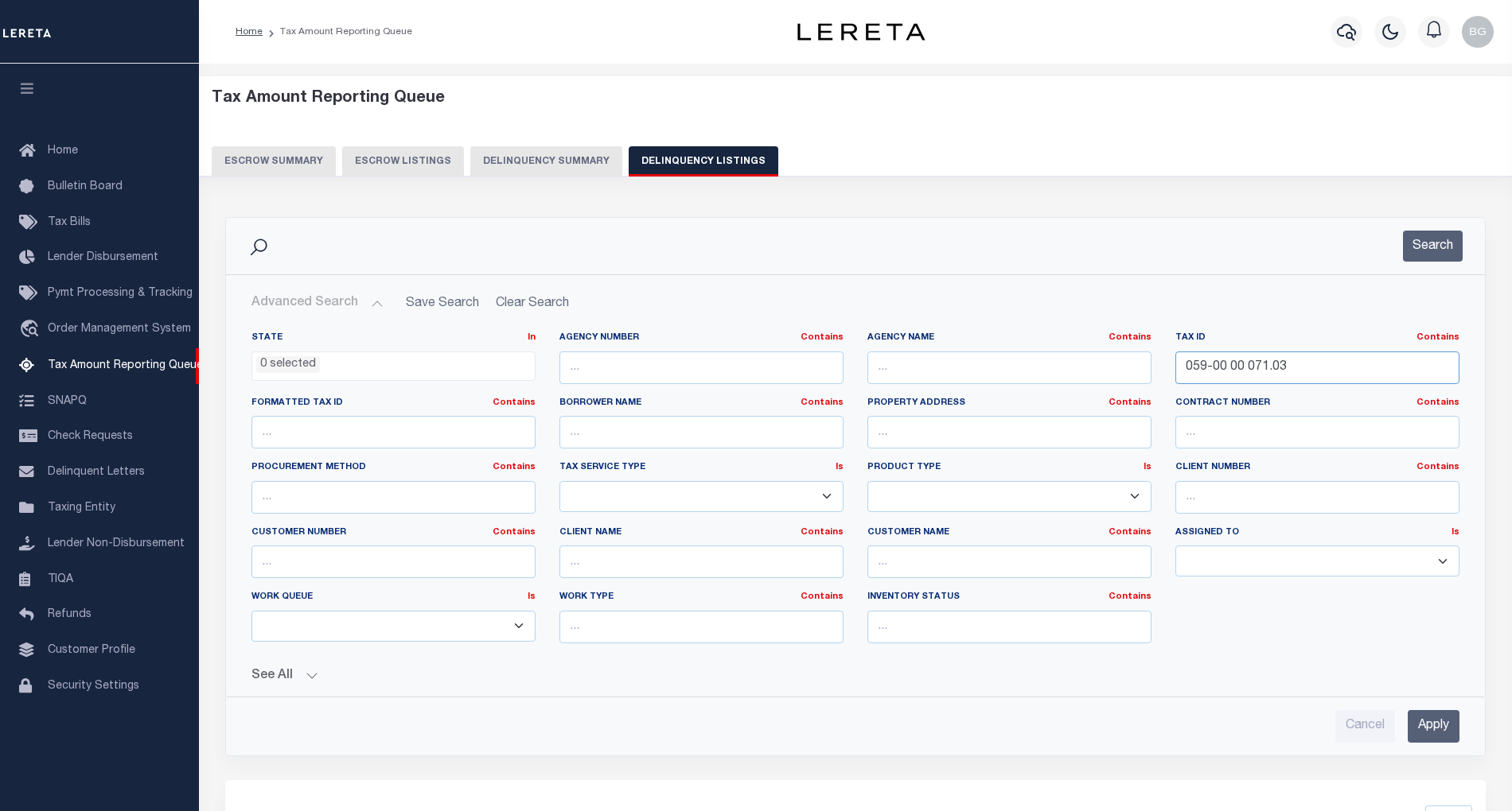
click at [1230, 366] on input "059-00 00 071.03" at bounding box center [1318, 368] width 284 height 33
paste input "25-00-00-139"
type input "025-00-00-139.03"
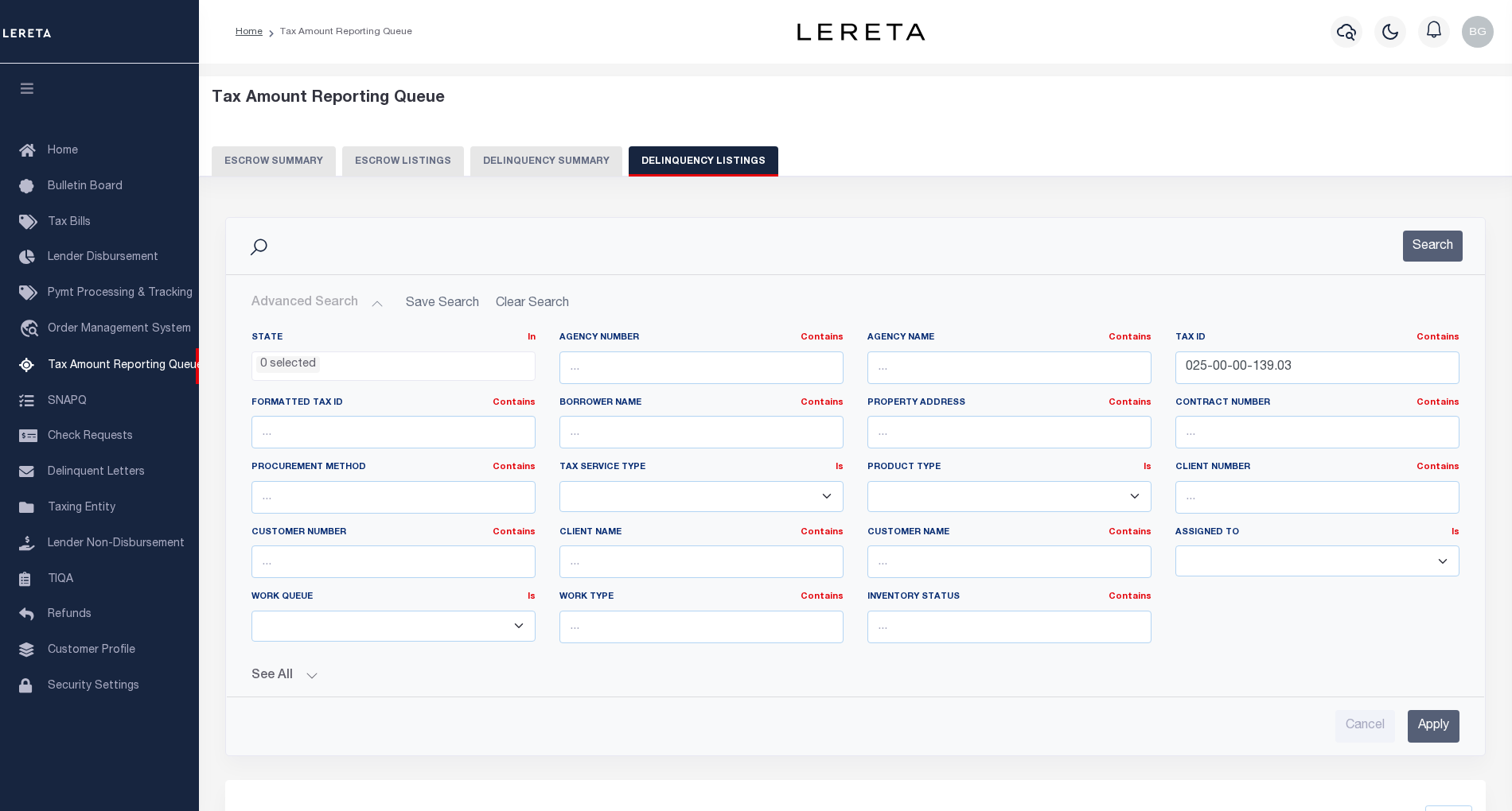
click at [1437, 729] on input "Apply" at bounding box center [1433, 727] width 51 height 33
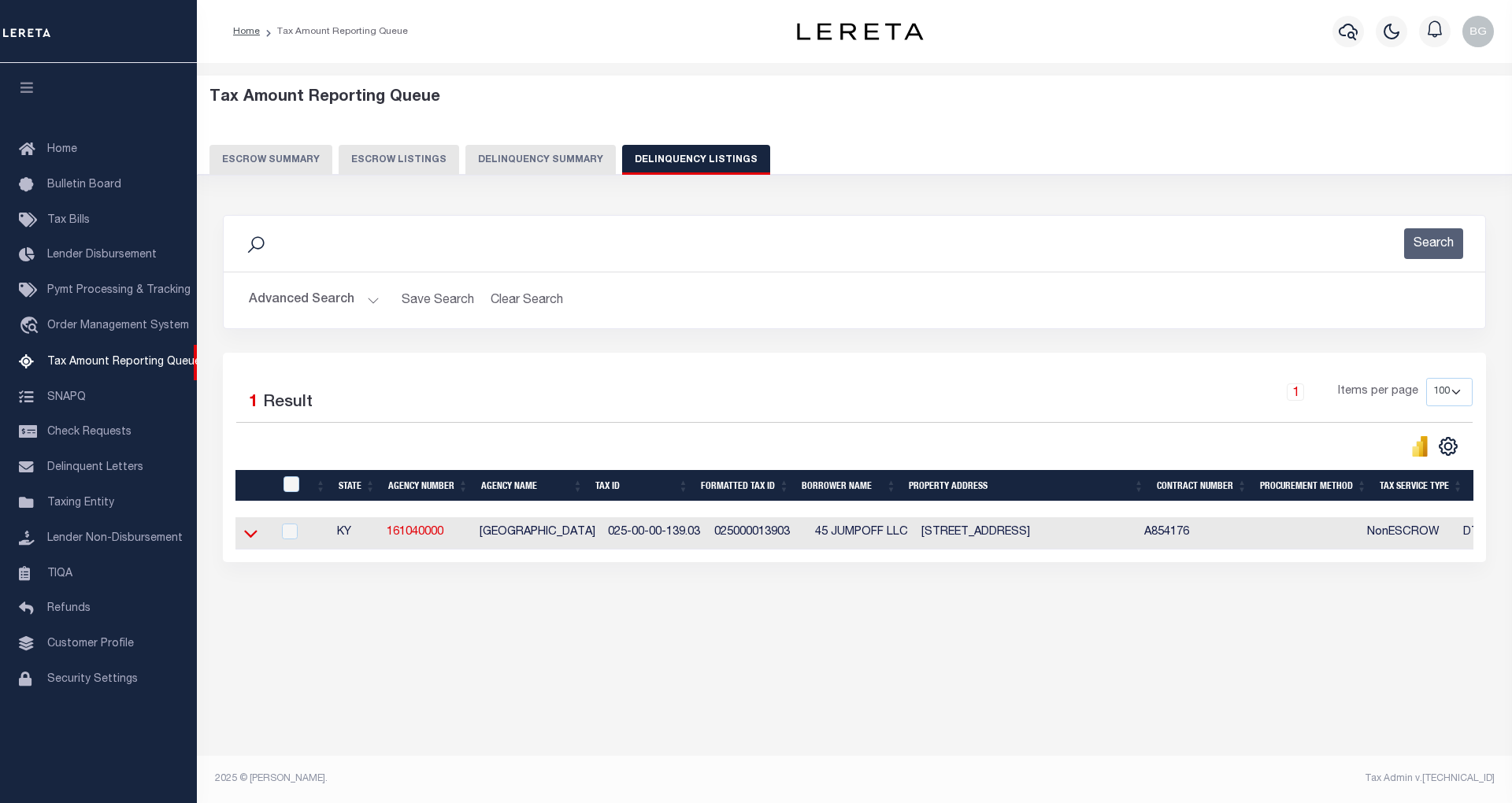
click at [250, 539] on icon at bounding box center [251, 535] width 14 height 8
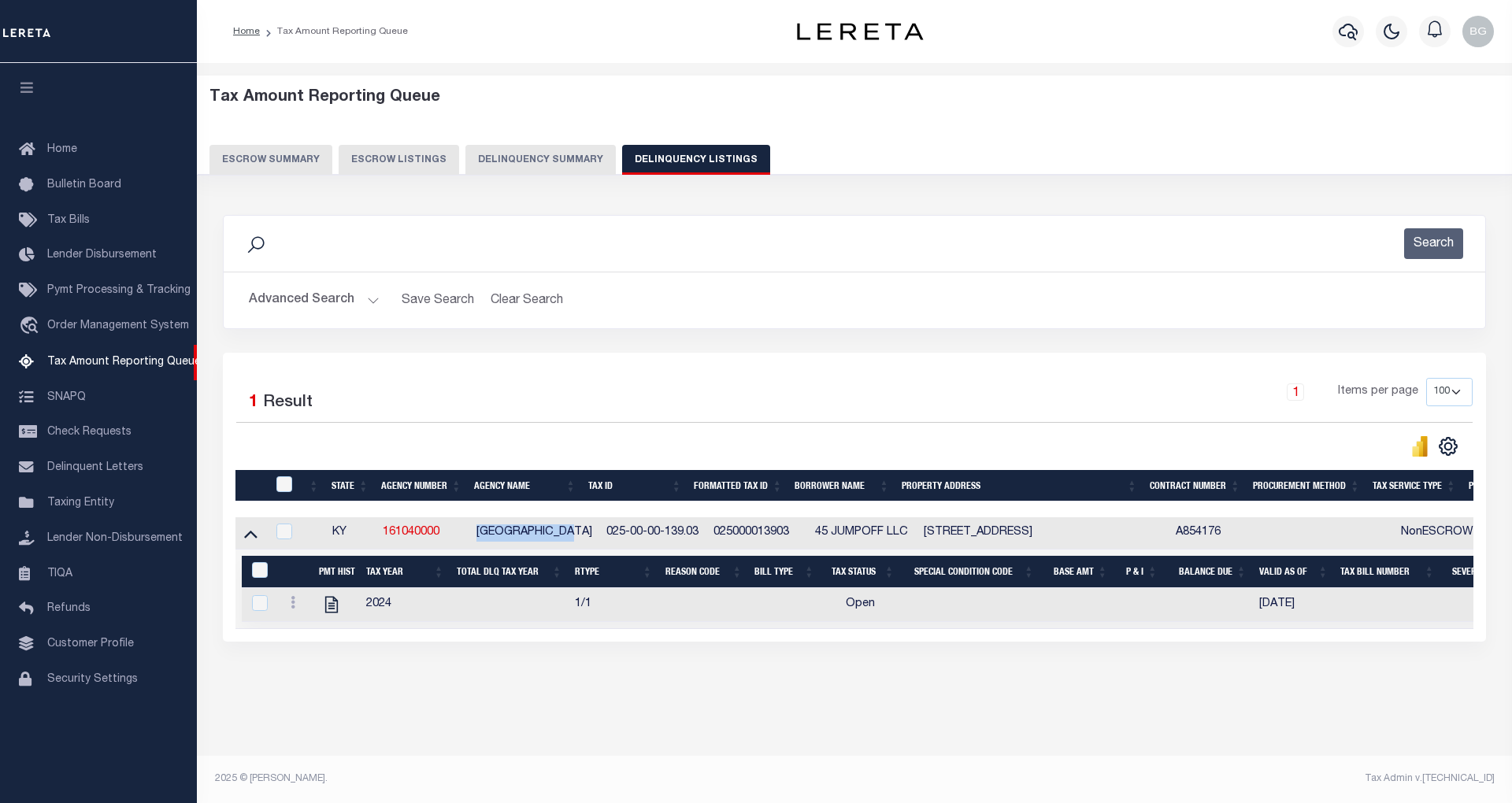
drag, startPoint x: 479, startPoint y: 536, endPoint x: 577, endPoint y: 532, distance: 98.1
click at [577, 532] on td "[GEOGRAPHIC_DATA]" at bounding box center [534, 534] width 130 height 32
checkbox input "true"
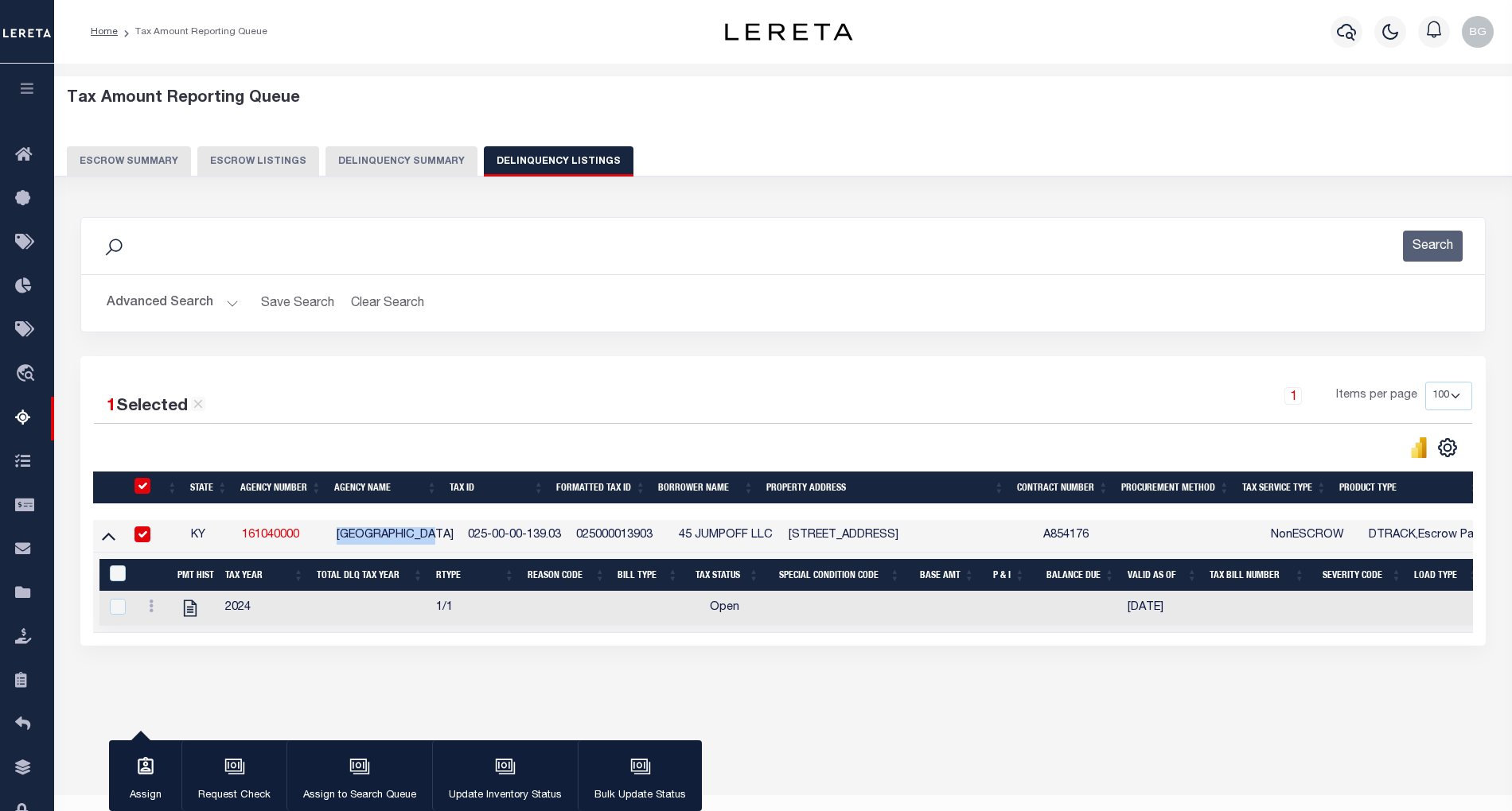
click at [141, 536] on input "checkbox" at bounding box center [142, 534] width 16 height 16
checkbox input "false"
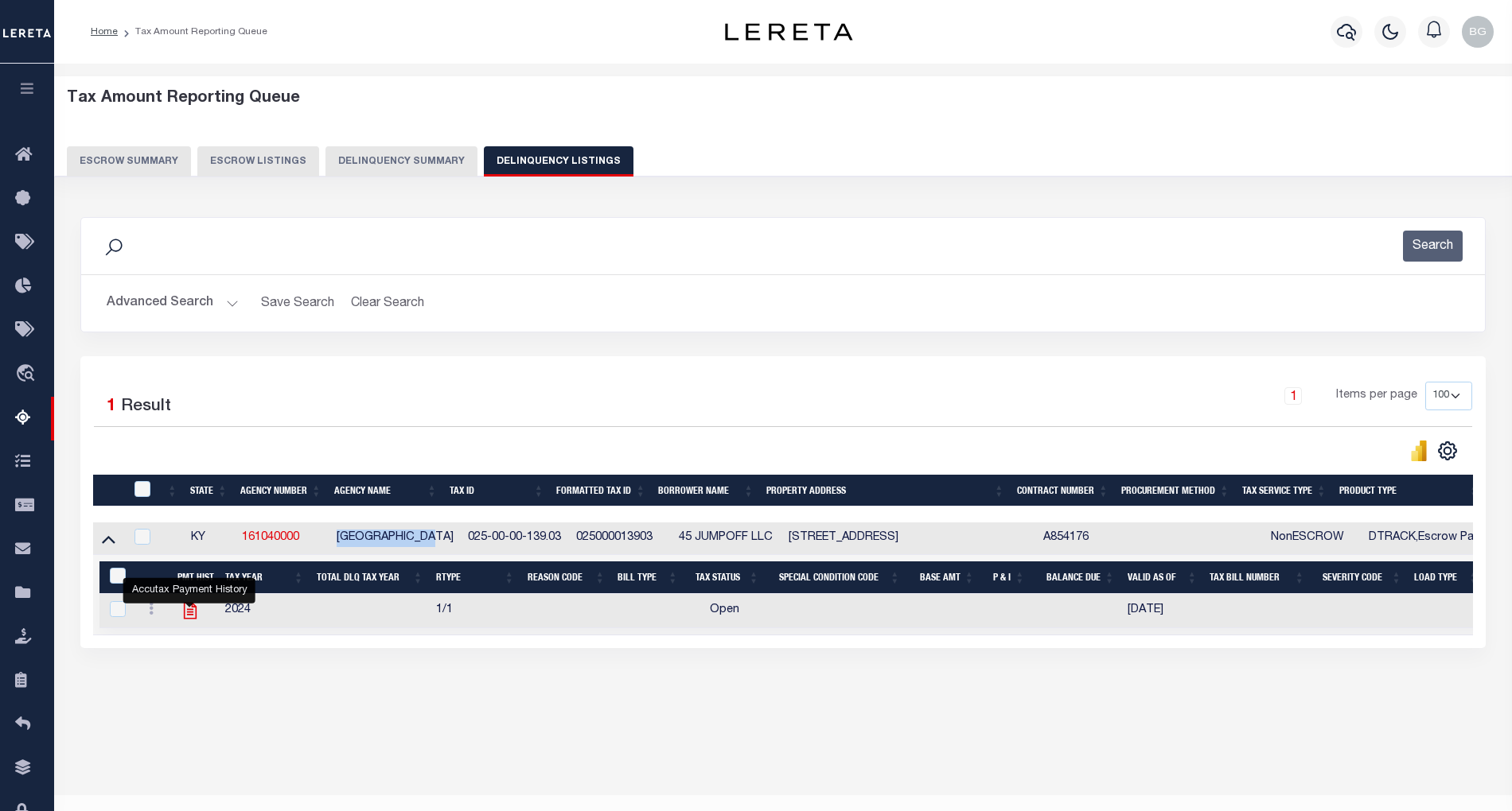
click at [189, 621] on icon "" at bounding box center [190, 610] width 20 height 20
checkbox input "true"
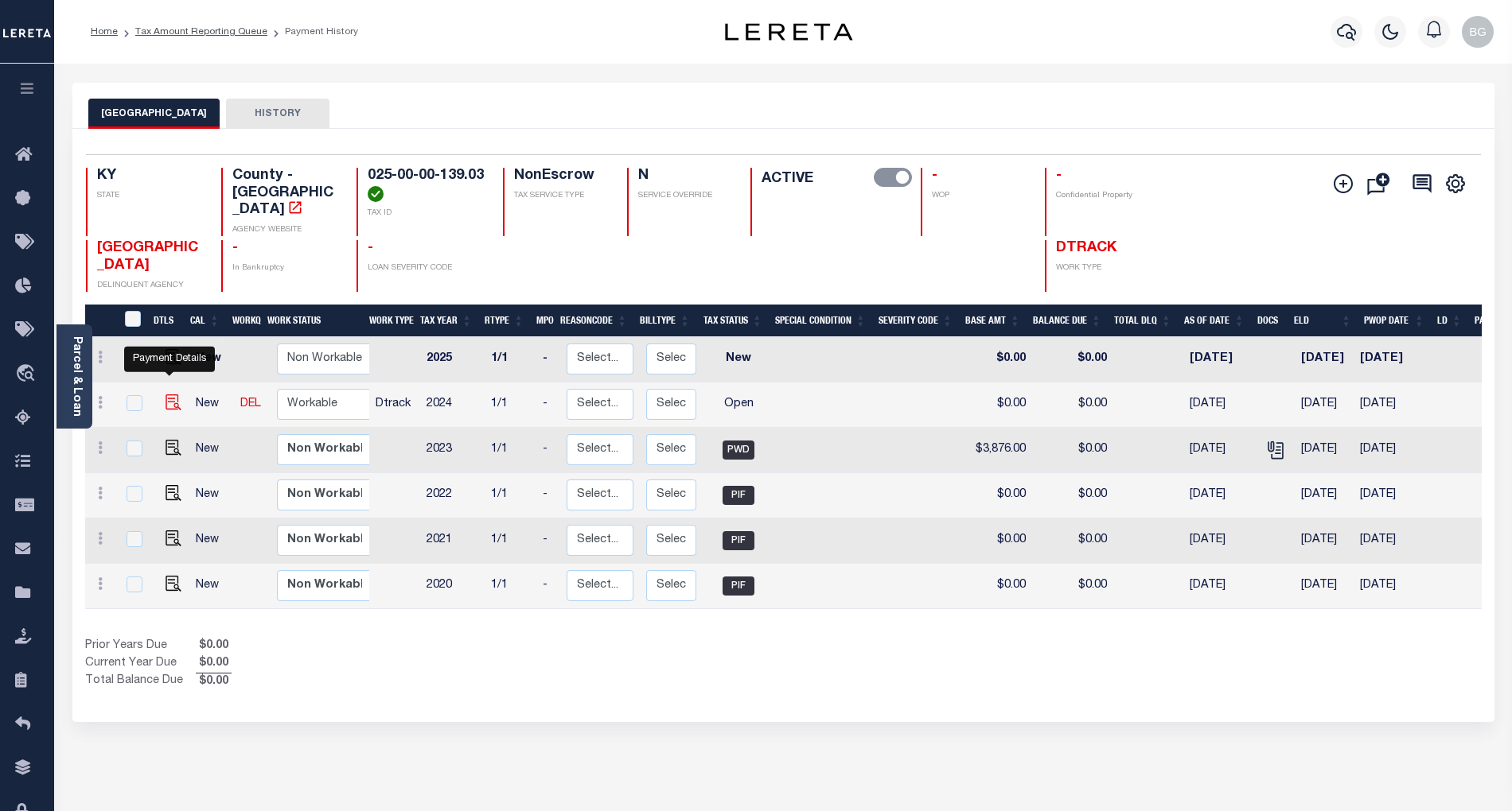
click at [166, 394] on img "" at bounding box center [173, 402] width 16 height 16
checkbox input "true"
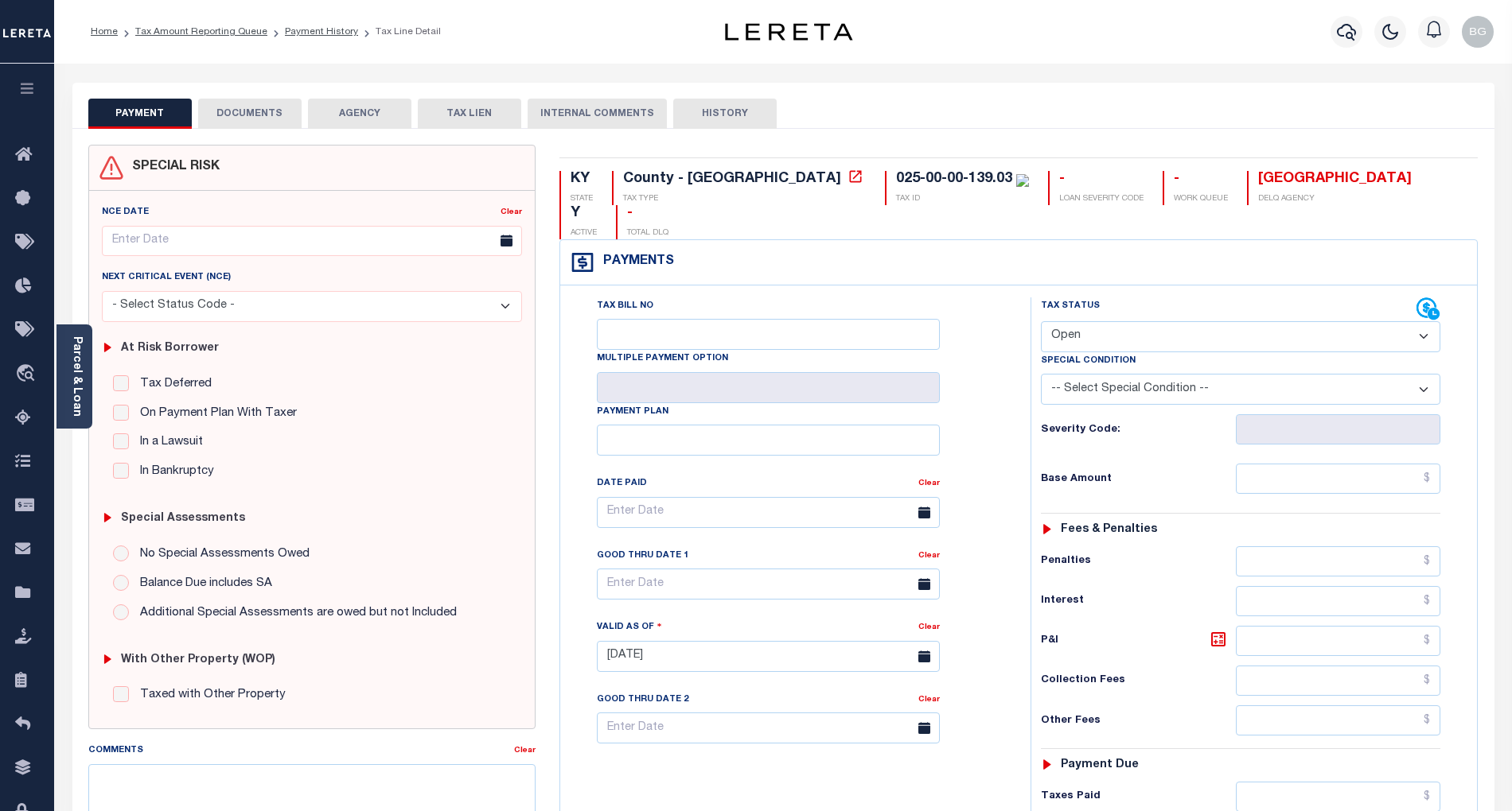
click at [1084, 321] on select "- Select Status Code - Open Due/Unpaid Paid Incomplete No Tax Due Internal Refu…" at bounding box center [1240, 336] width 399 height 31
select select "PYD"
click at [1041, 321] on select "- Select Status Code - Open Due/Unpaid Paid Incomplete No Tax Due Internal Refu…" at bounding box center [1240, 336] width 399 height 31
type input "[DATE]"
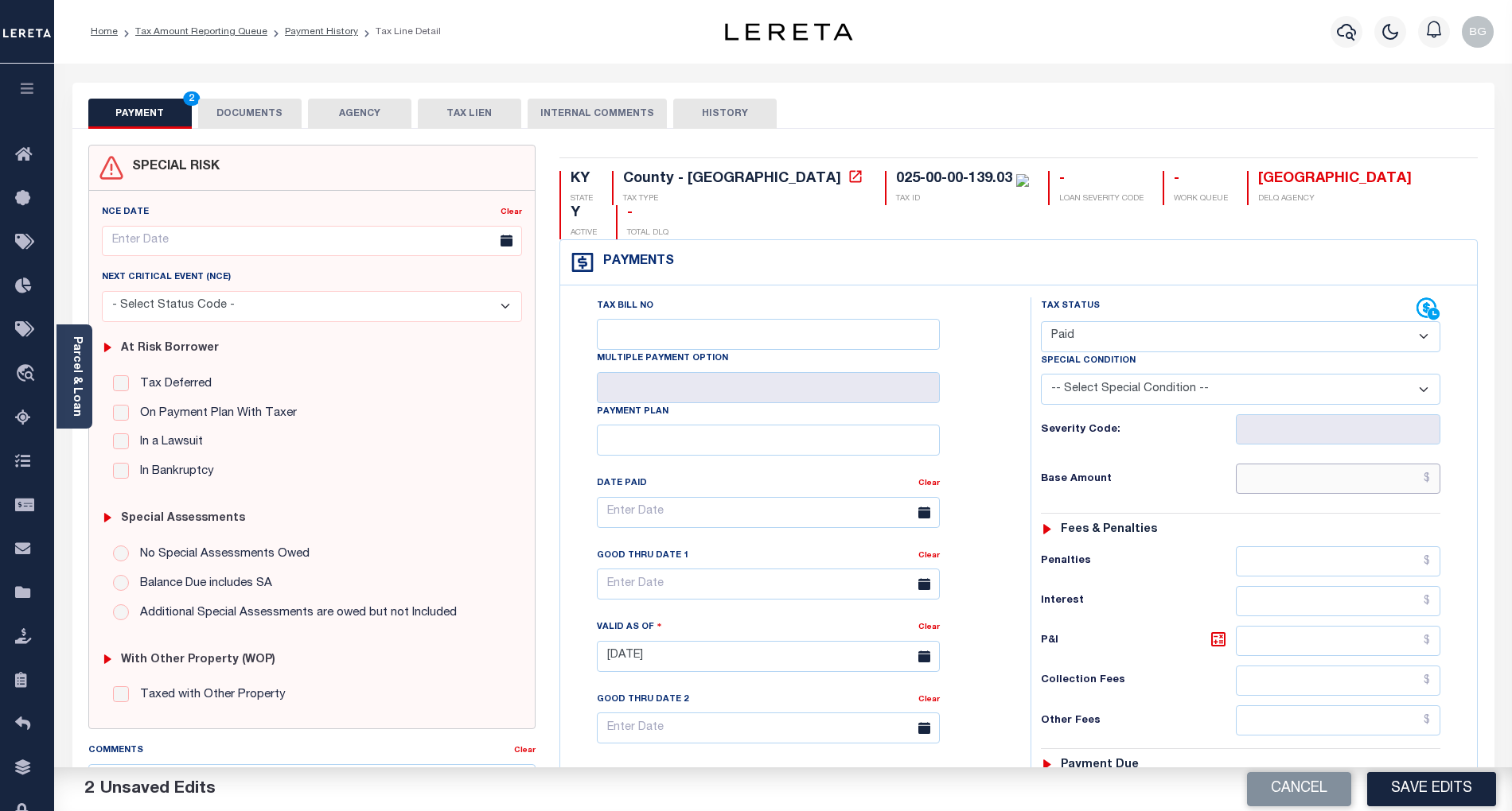
click at [1360, 464] on input "text" at bounding box center [1338, 479] width 205 height 30
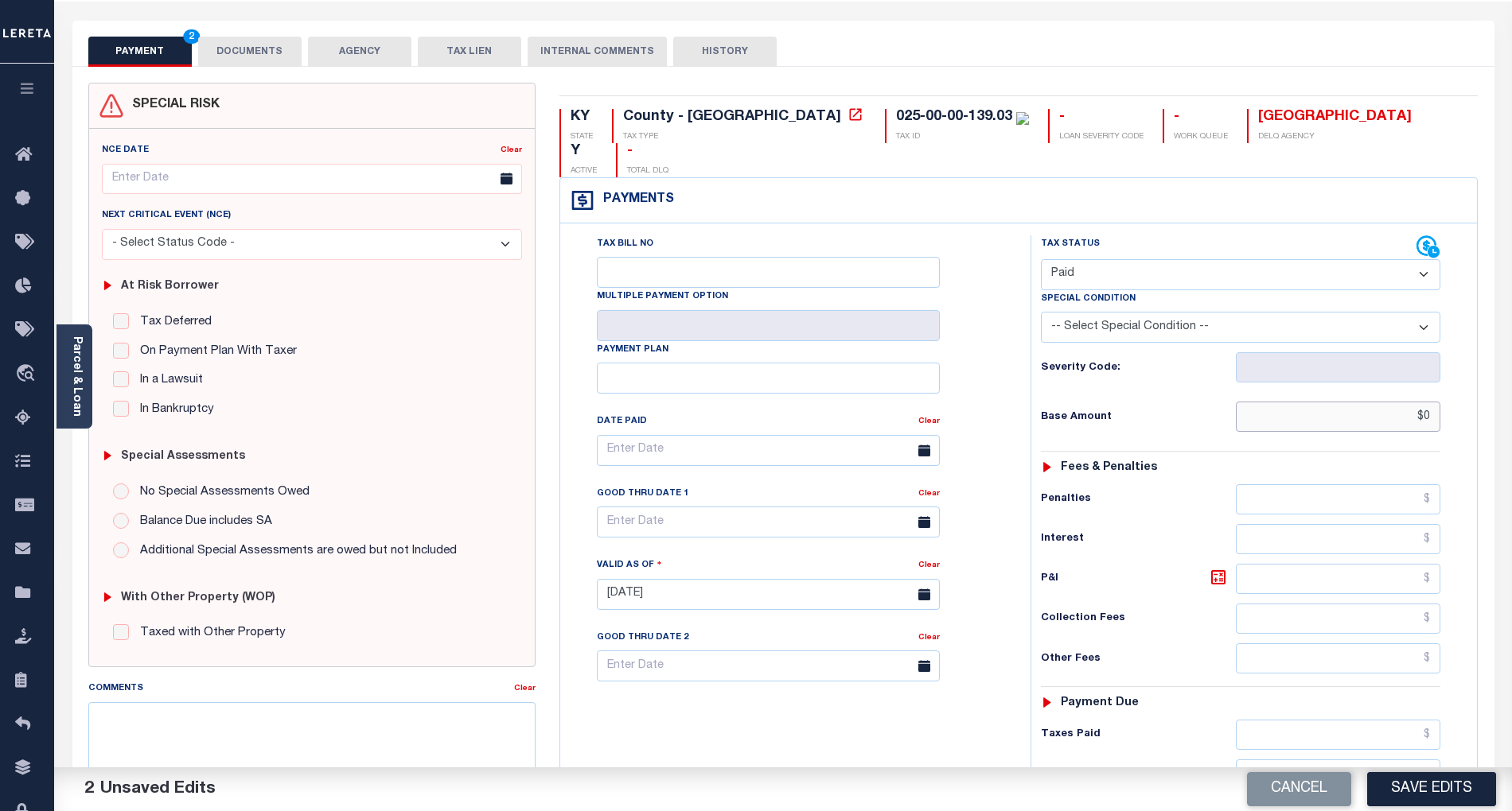
scroll to position [319, 0]
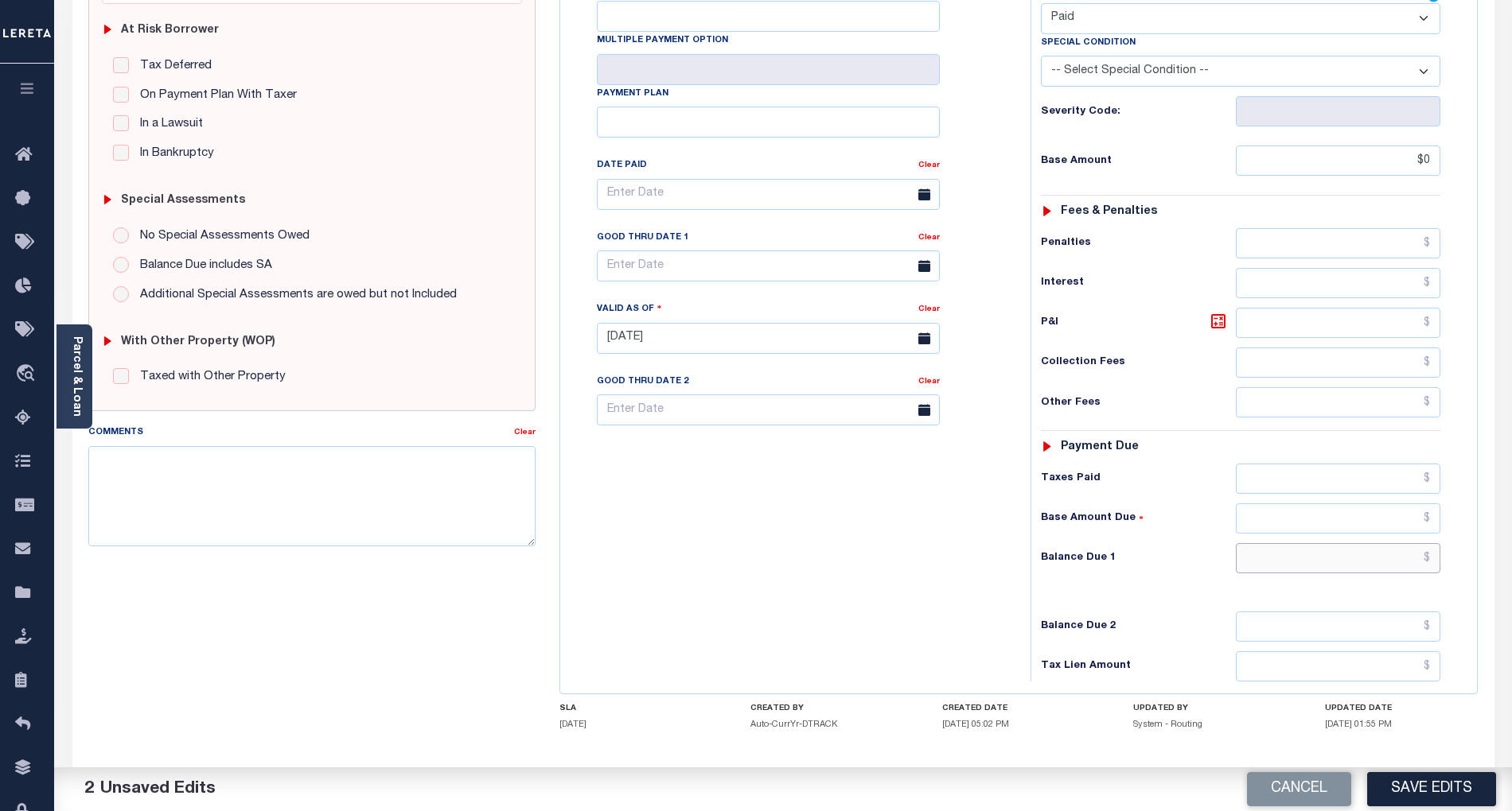
type input "$0.00"
click at [1389, 543] on input "text" at bounding box center [1338, 558] width 205 height 30
type input "$0.00"
click at [370, 509] on textarea "Comments" at bounding box center [311, 496] width 447 height 100
type textarea "Per TC taxes are paid current- BG"
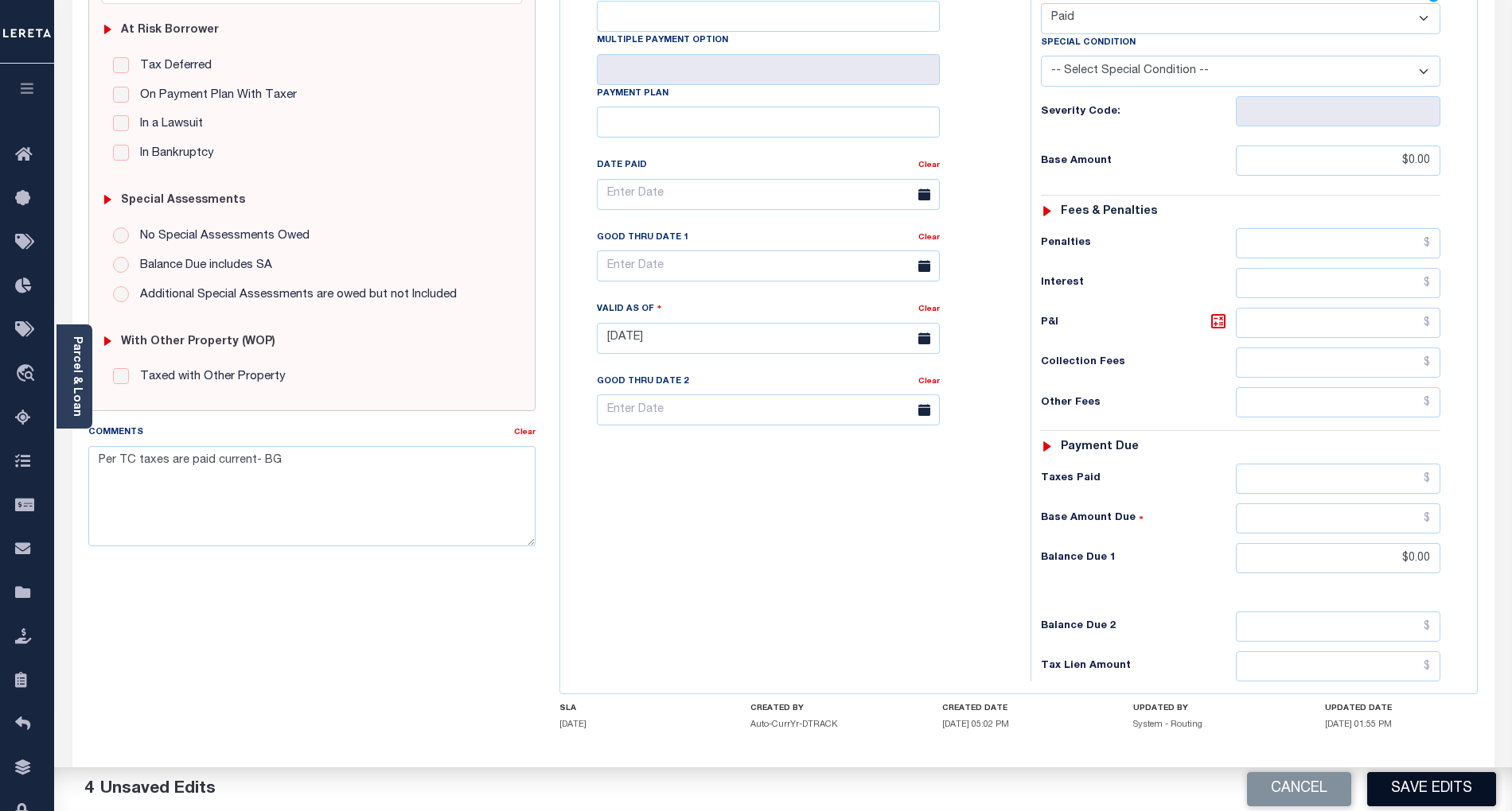
click at [1434, 784] on button "Save Edits" at bounding box center [1431, 790] width 129 height 34
checkbox input "false"
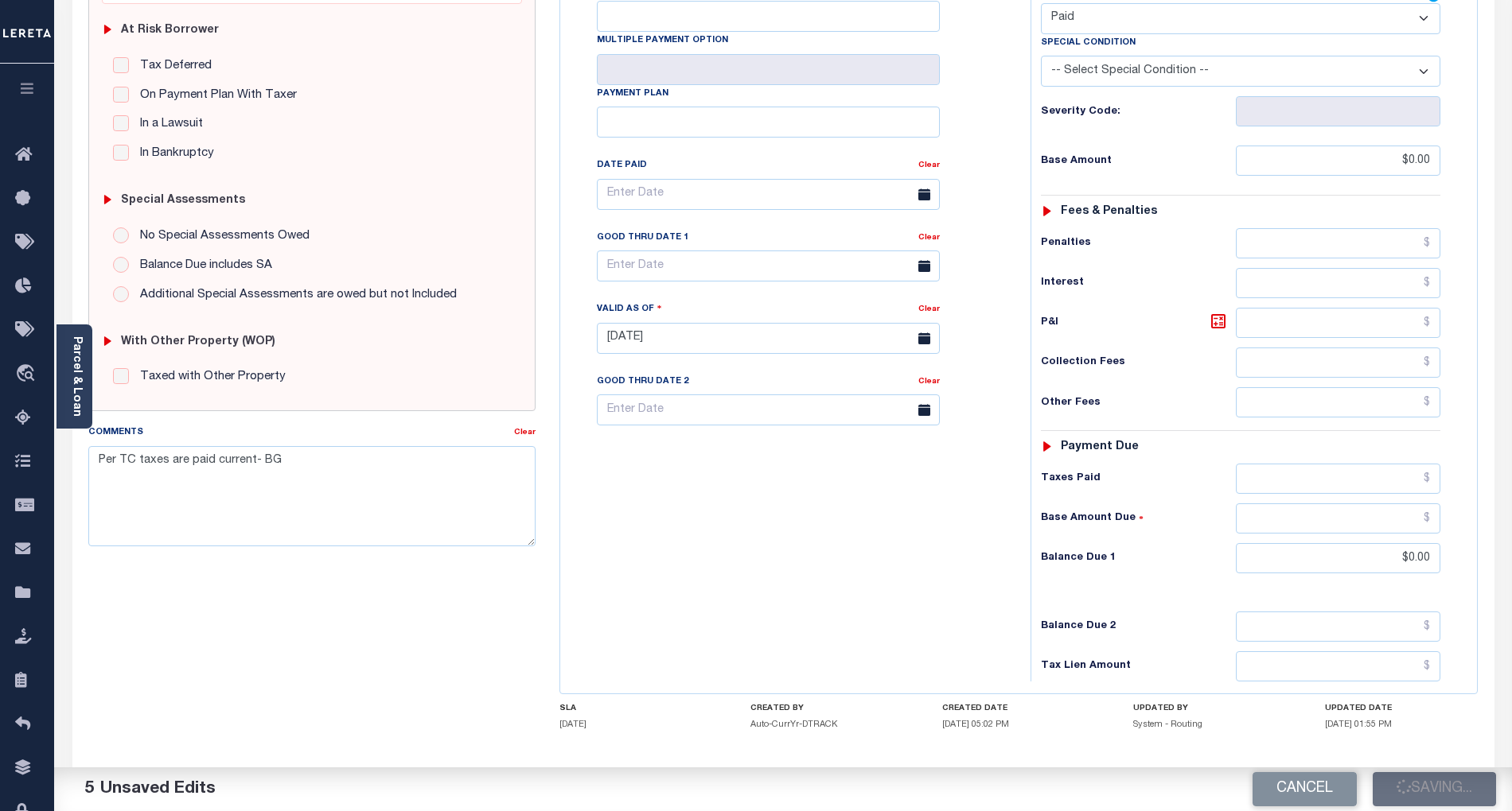
type input "$0"
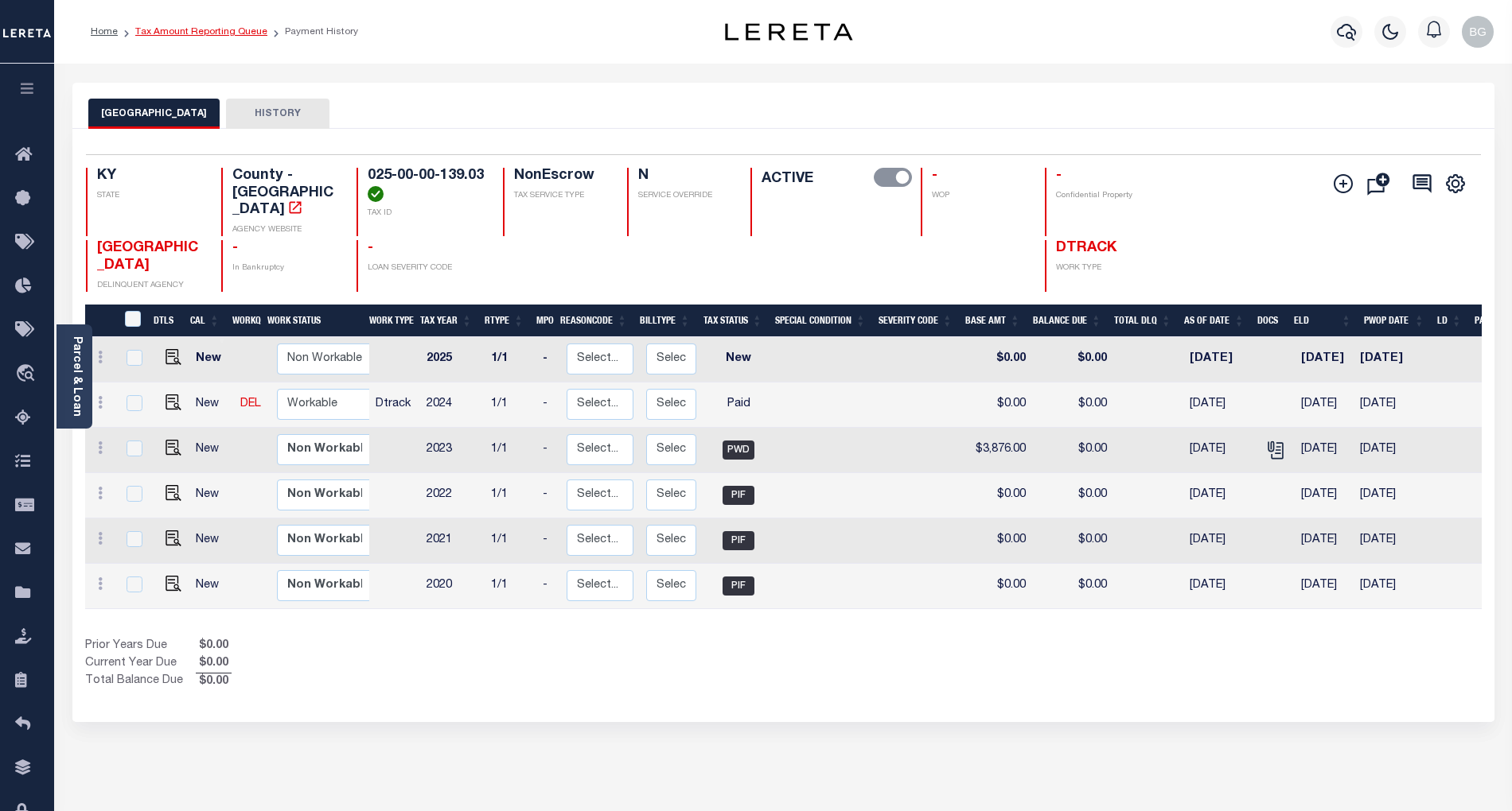
click at [190, 29] on link "Tax Amount Reporting Queue" at bounding box center [202, 32] width 132 height 10
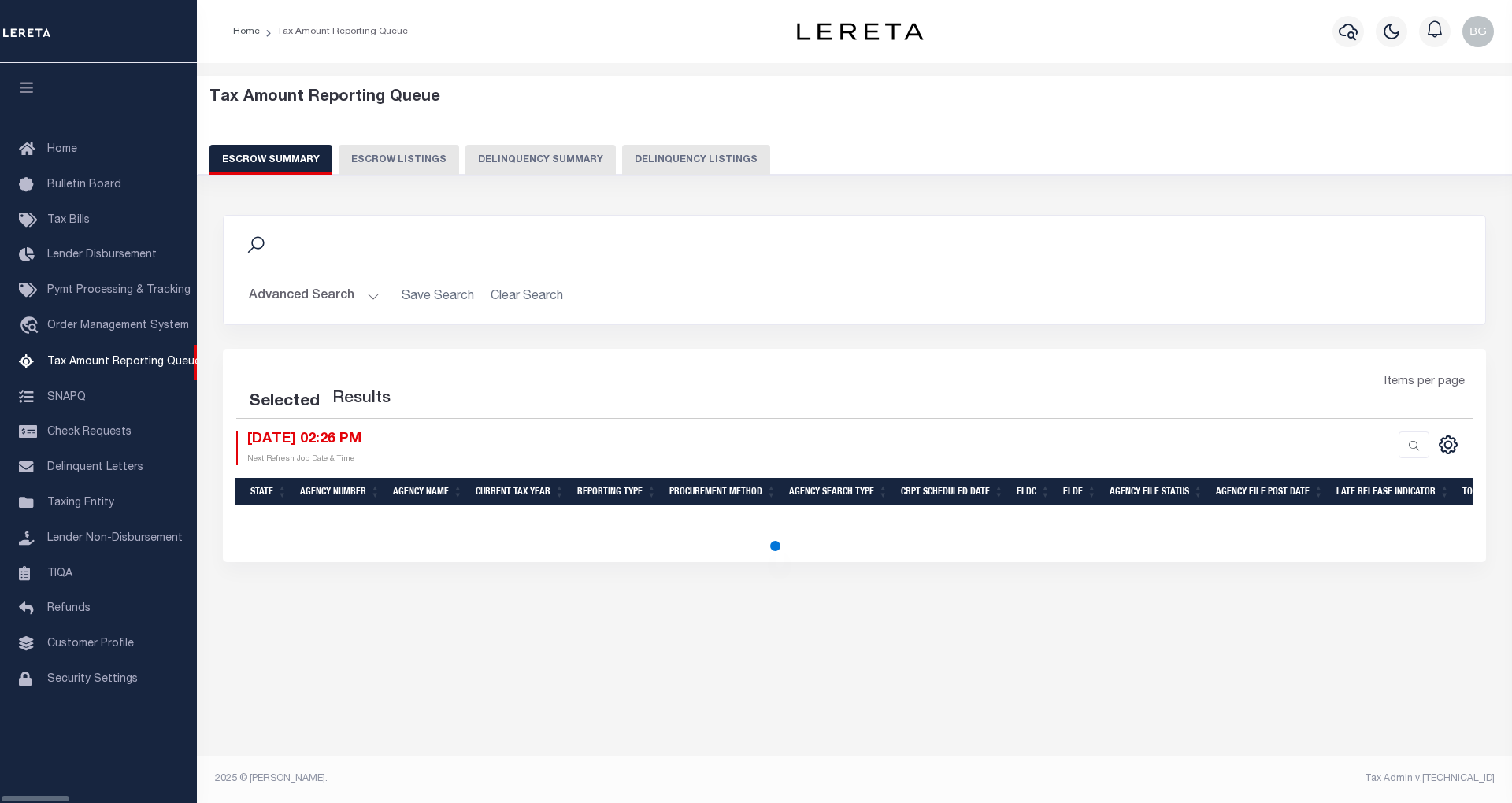
select select "100"
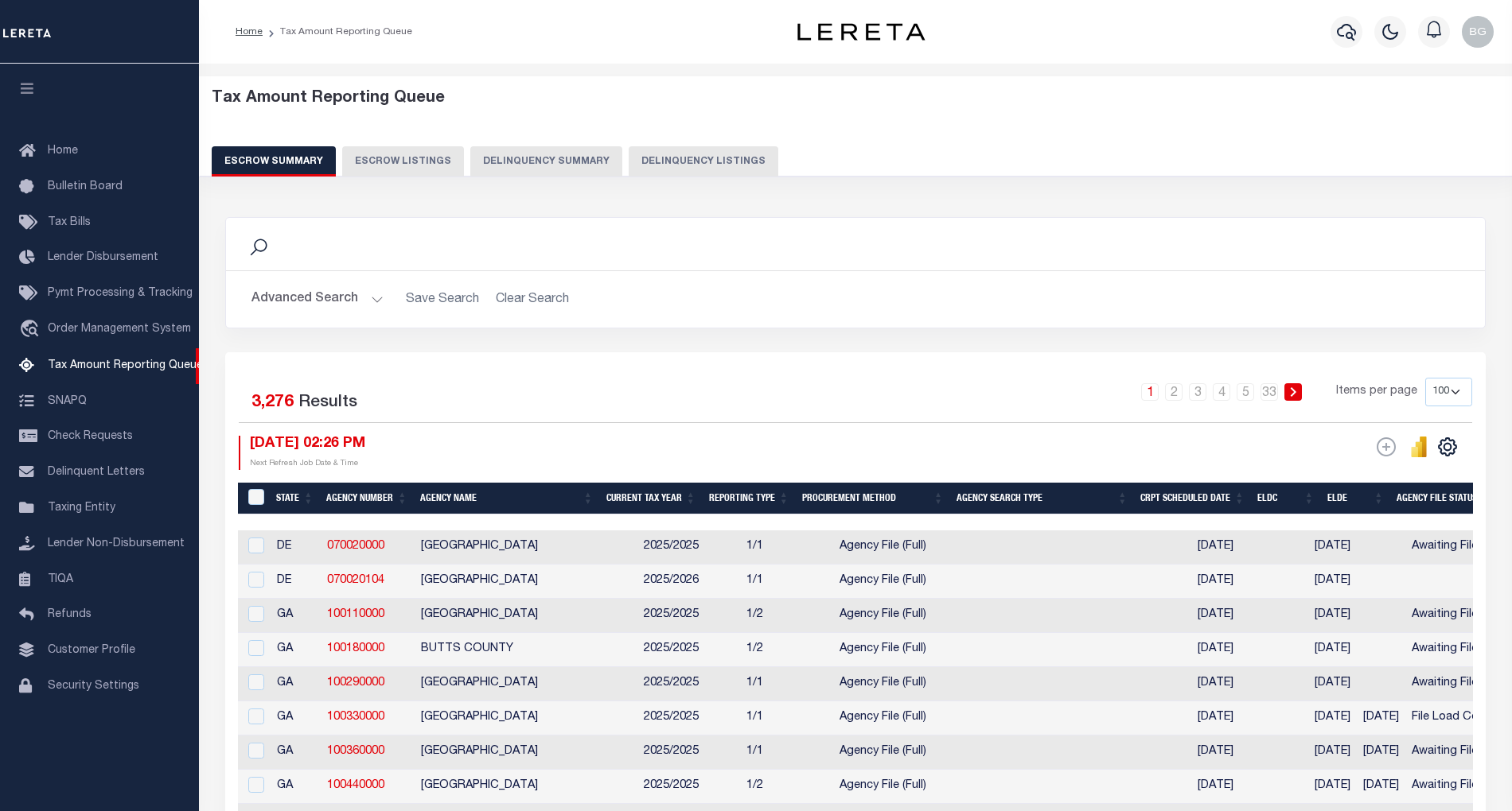
click at [694, 161] on button "Delinquency Listings" at bounding box center [702, 161] width 149 height 30
select select "100"
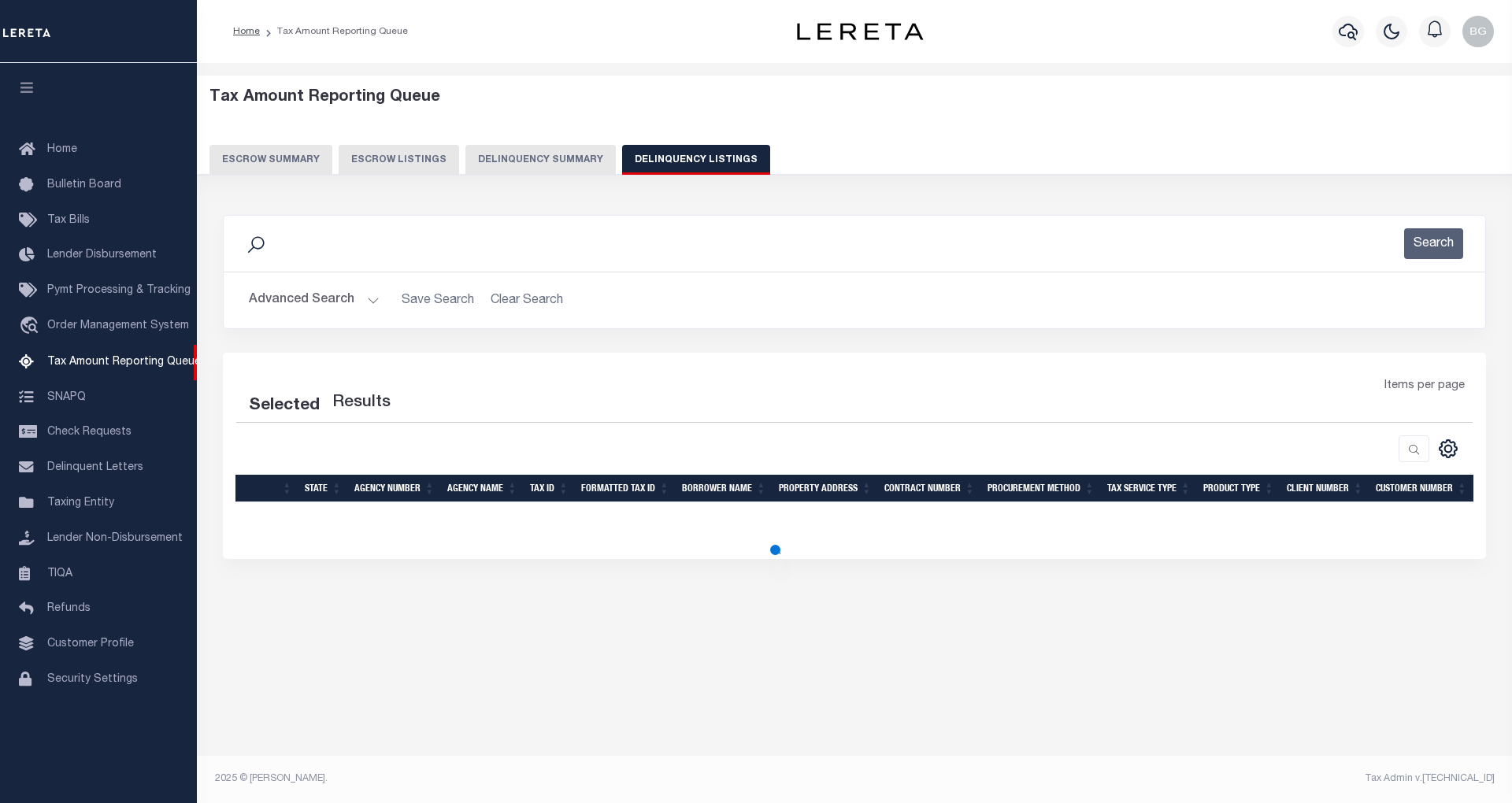
select select "100"
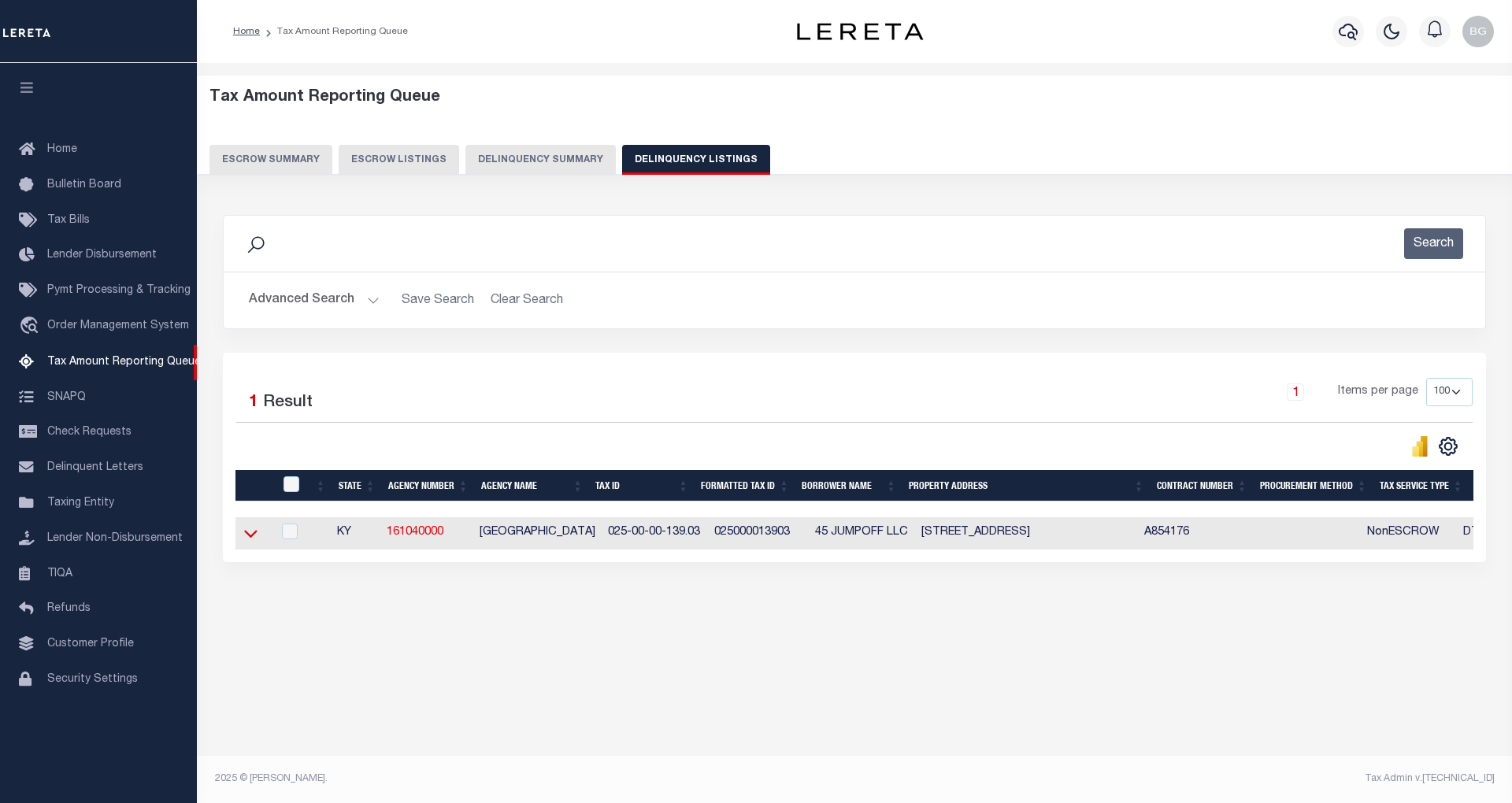
click at [251, 539] on icon at bounding box center [251, 534] width 14 height 16
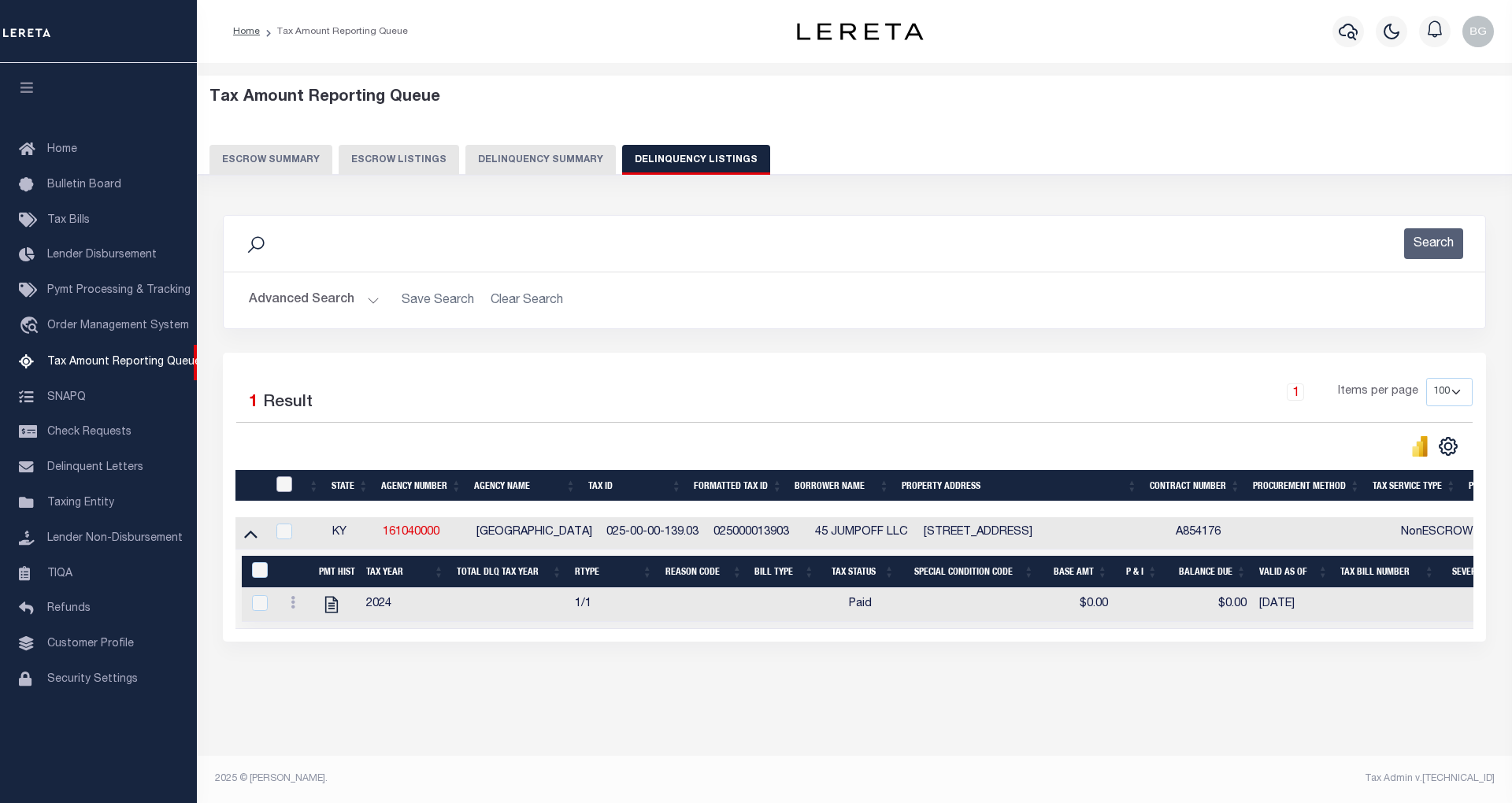
click at [289, 485] on input "checkbox" at bounding box center [284, 484] width 15 height 15
checkbox input "true"
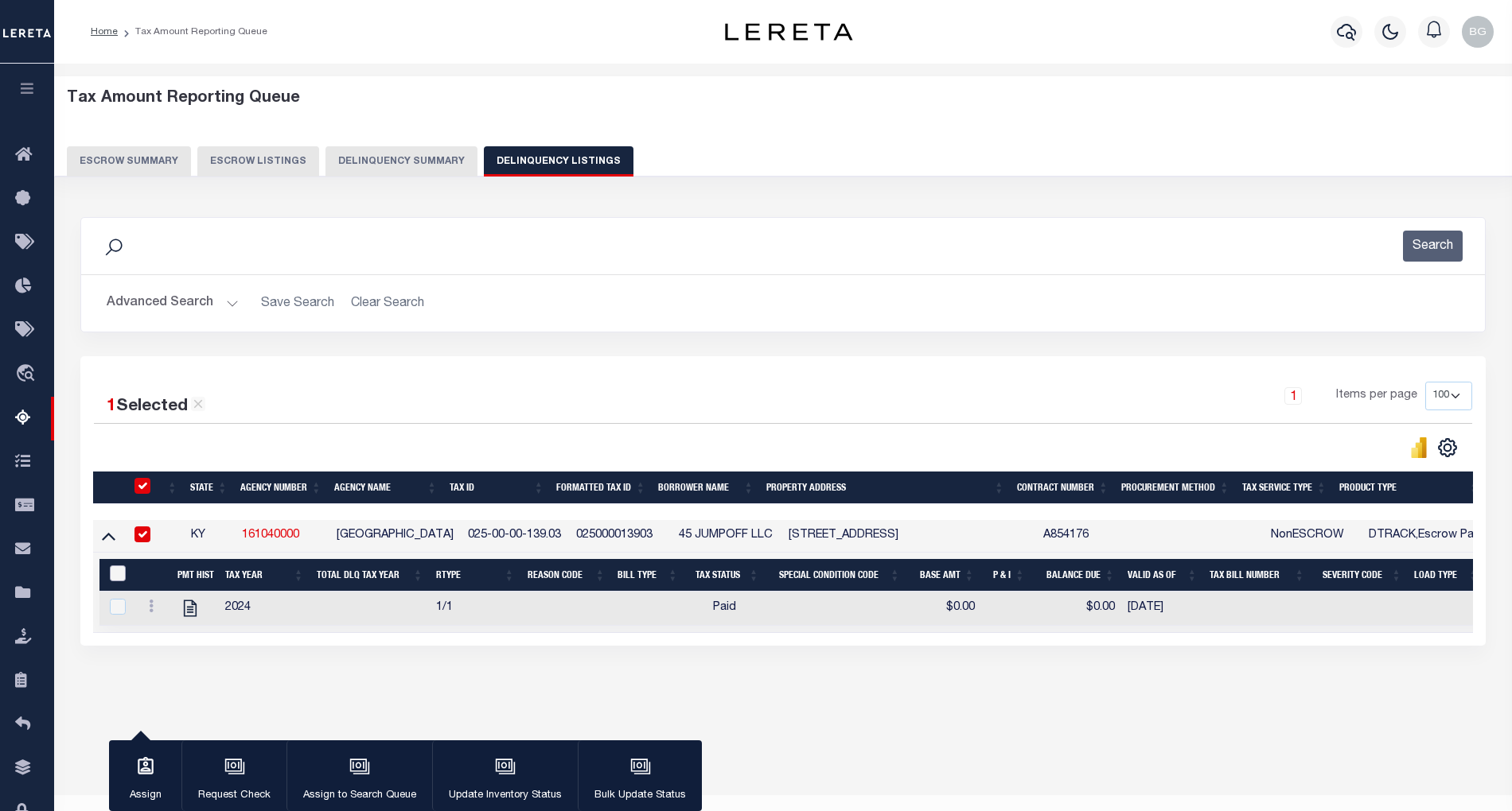
click at [112, 581] on input "&nbsp;" at bounding box center [117, 573] width 16 height 16
checkbox input "true"
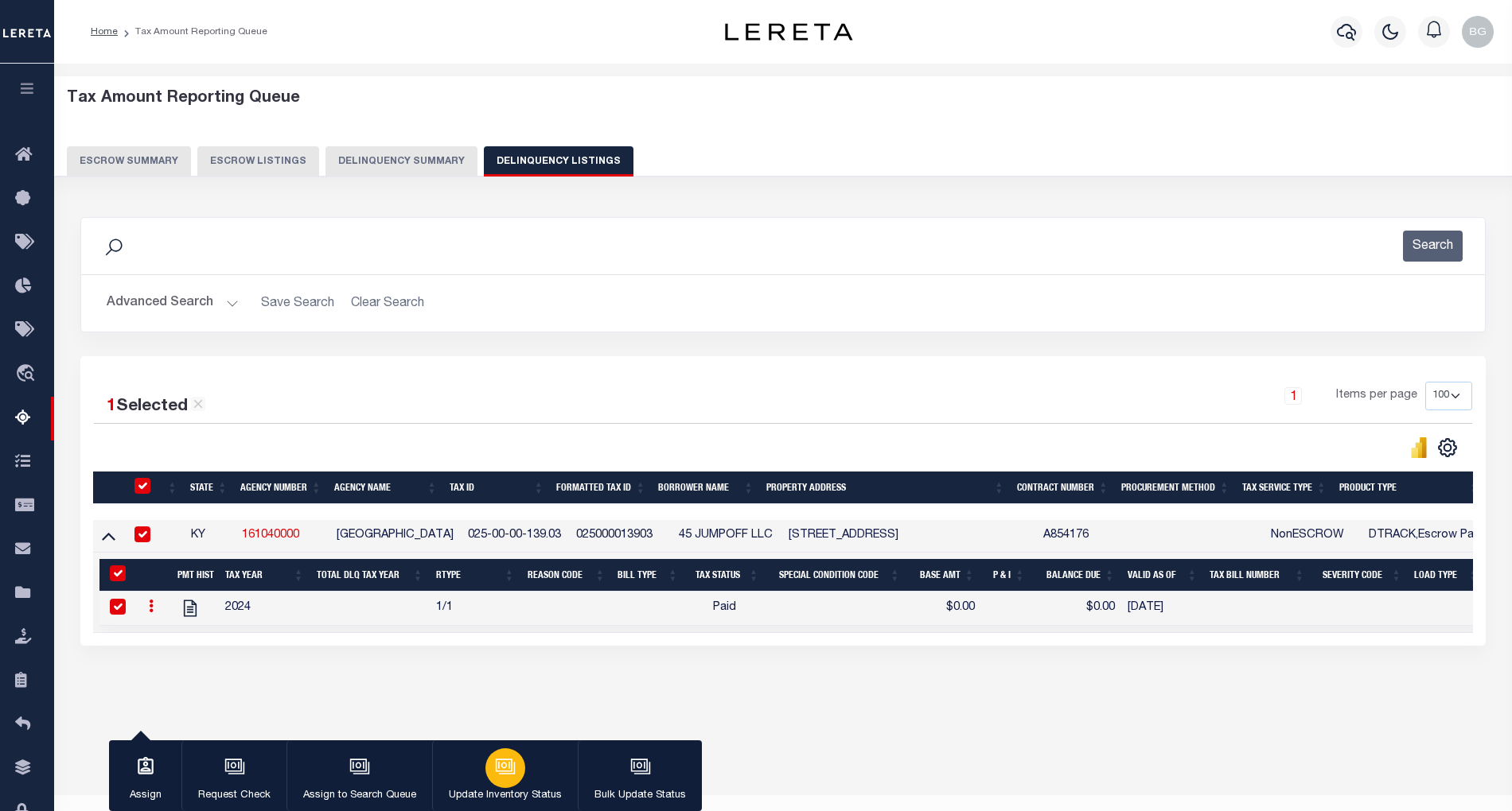
click at [502, 772] on icon "button" at bounding box center [504, 765] width 16 height 13
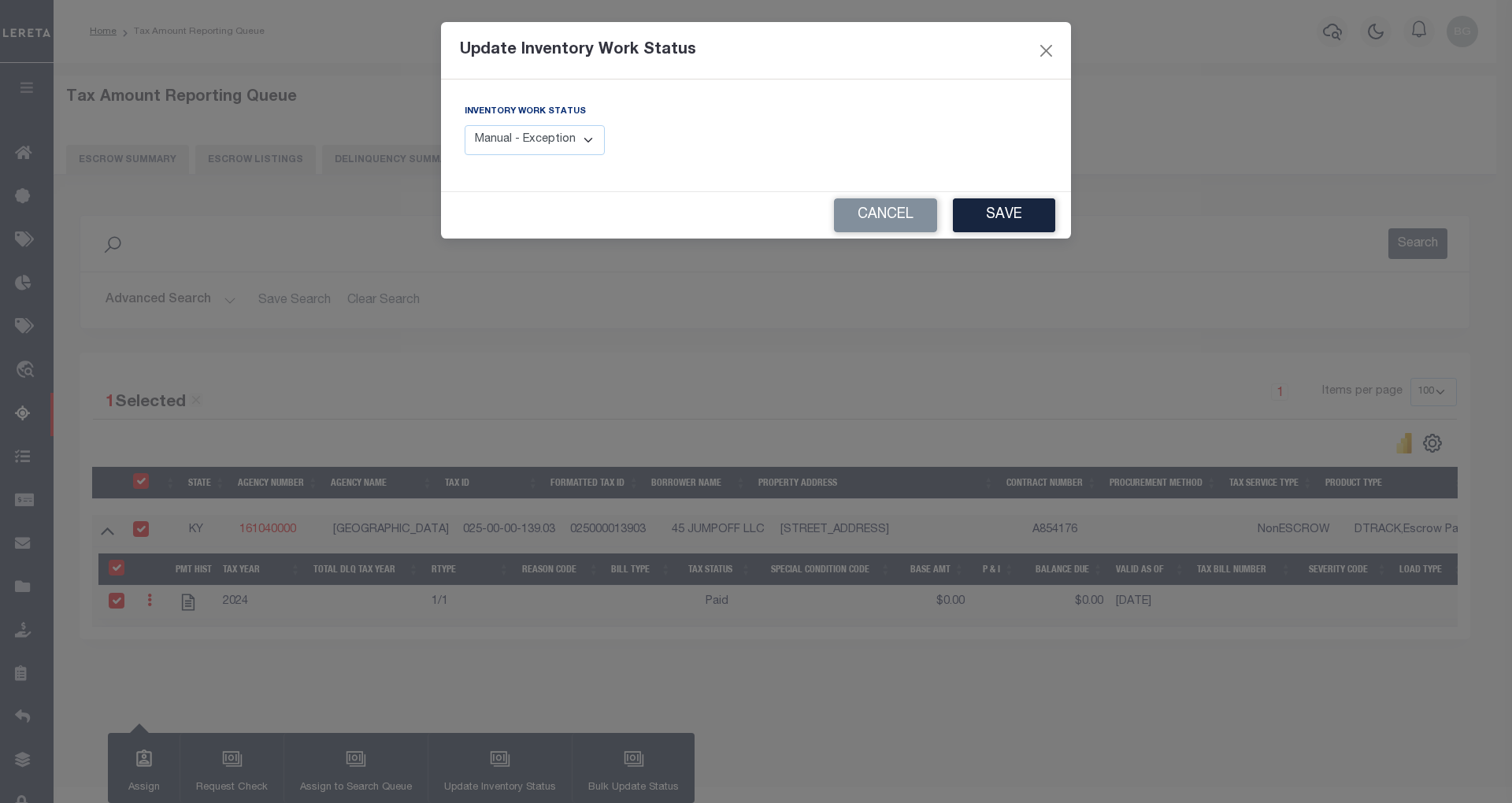
click at [587, 142] on select "Manual - Exception Pended - Awaiting Search Late Add Exception Completed" at bounding box center [534, 141] width 140 height 31
select select "4"
click at [465, 125] on select "Manual - Exception Pended - Awaiting Search Late Add Exception Completed" at bounding box center [534, 141] width 140 height 31
click at [1008, 226] on button "Save" at bounding box center [1004, 215] width 103 height 34
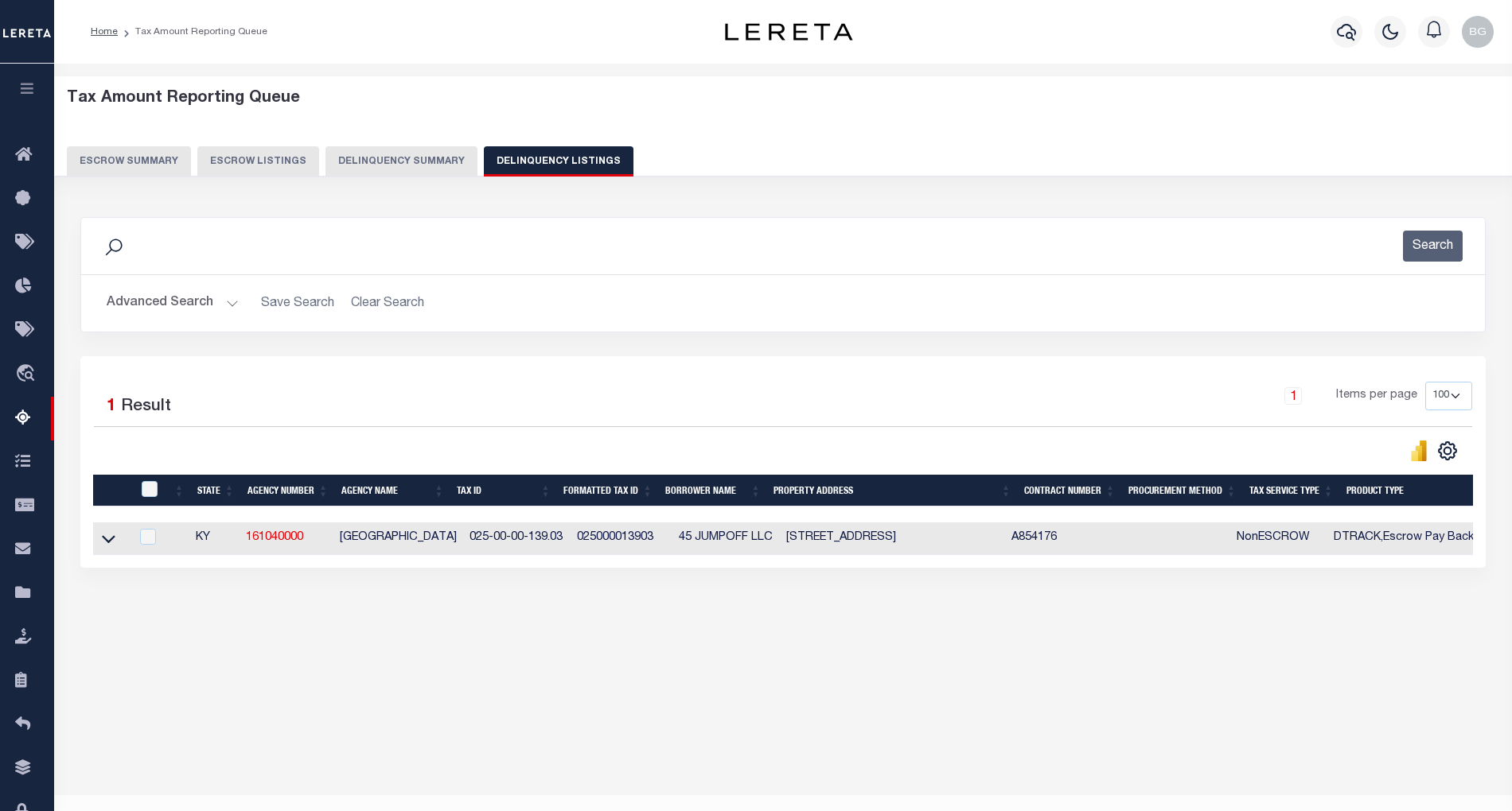
click at [224, 301] on button "Advanced Search" at bounding box center [173, 304] width 132 height 31
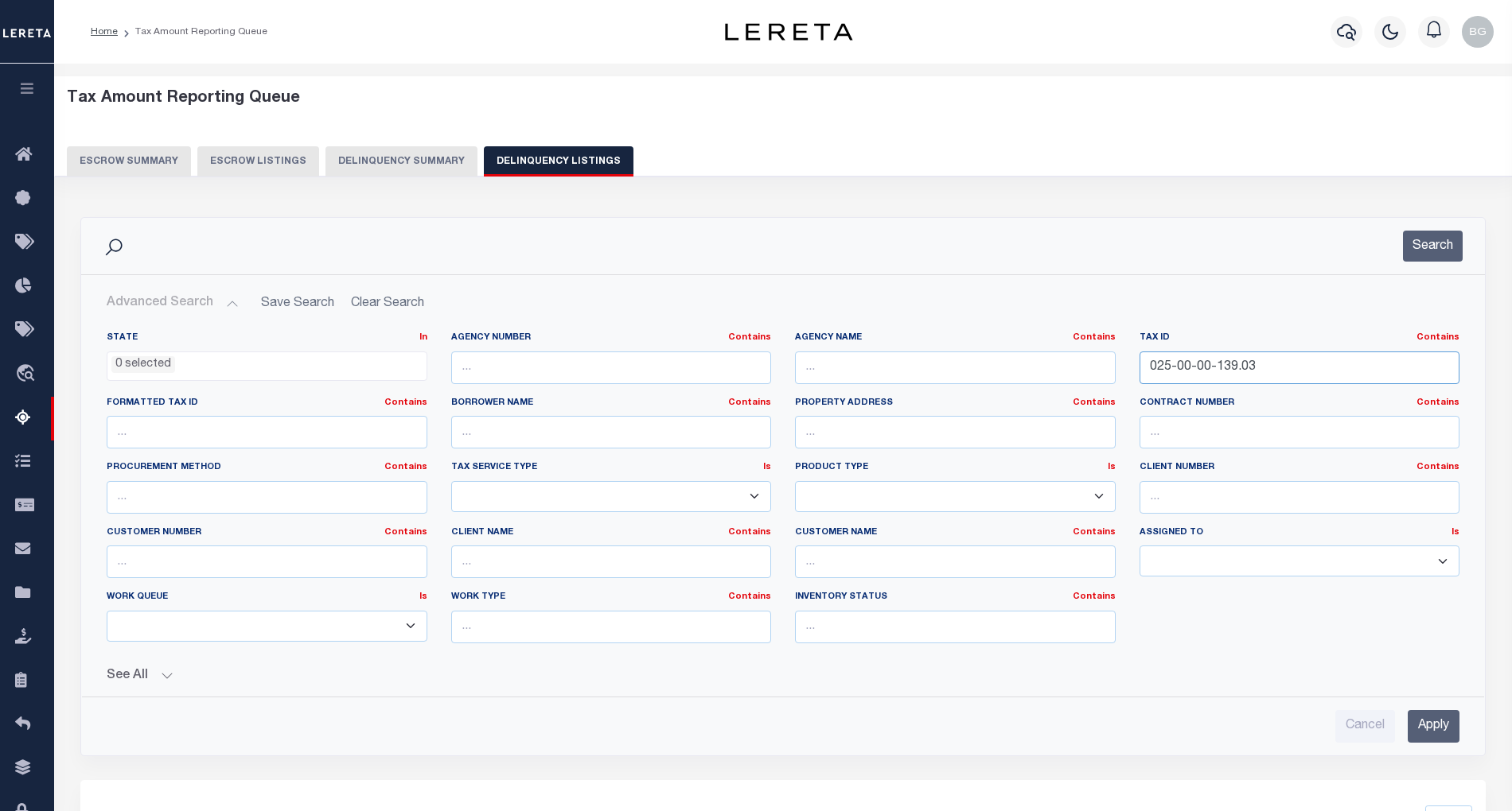
click at [1180, 366] on input "025-00-00-139.03" at bounding box center [1300, 368] width 321 height 33
paste input "068-0023-0005"
type input "0068-0023-0005"
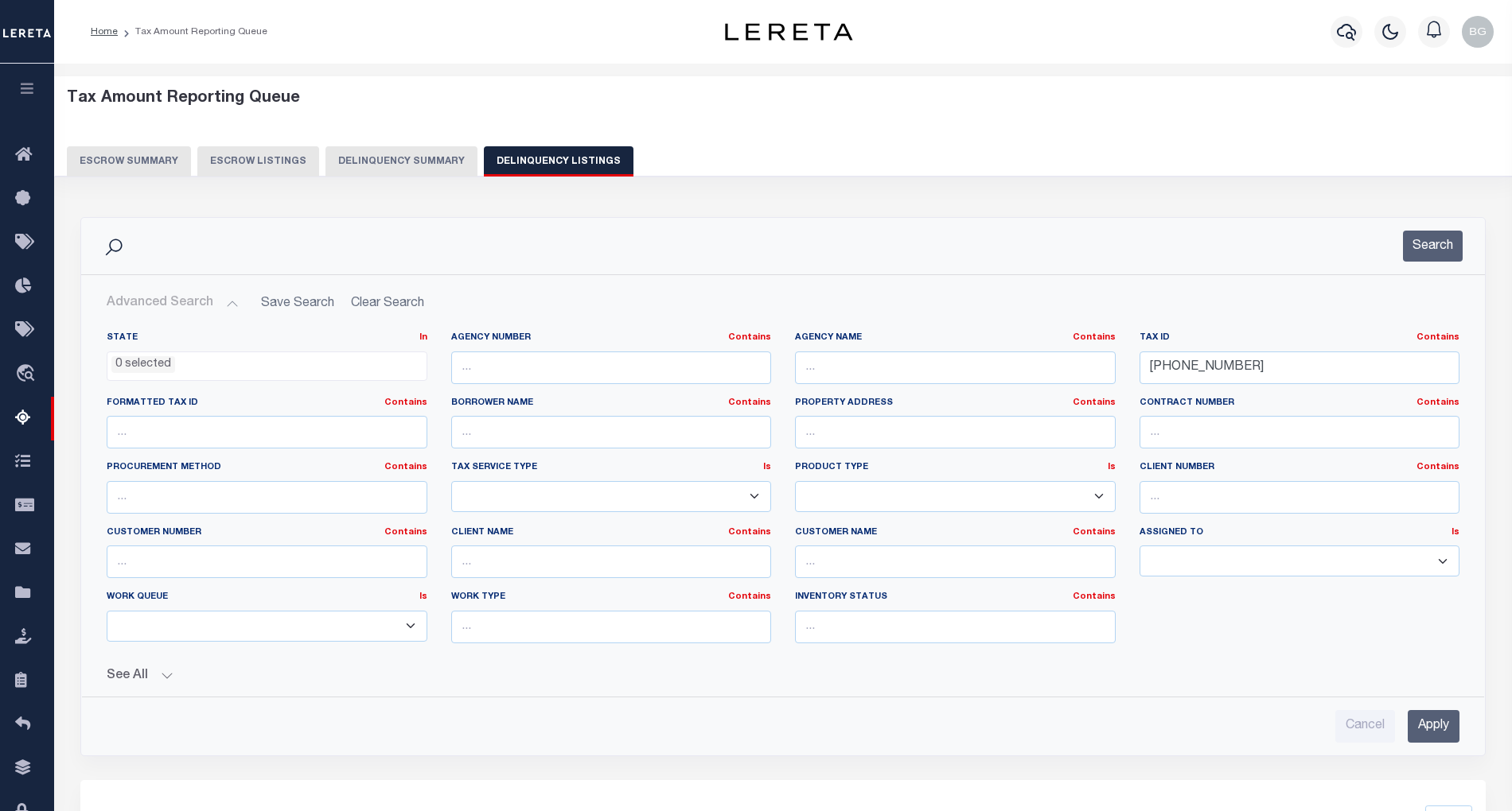
click at [1442, 733] on input "Apply" at bounding box center [1433, 727] width 51 height 33
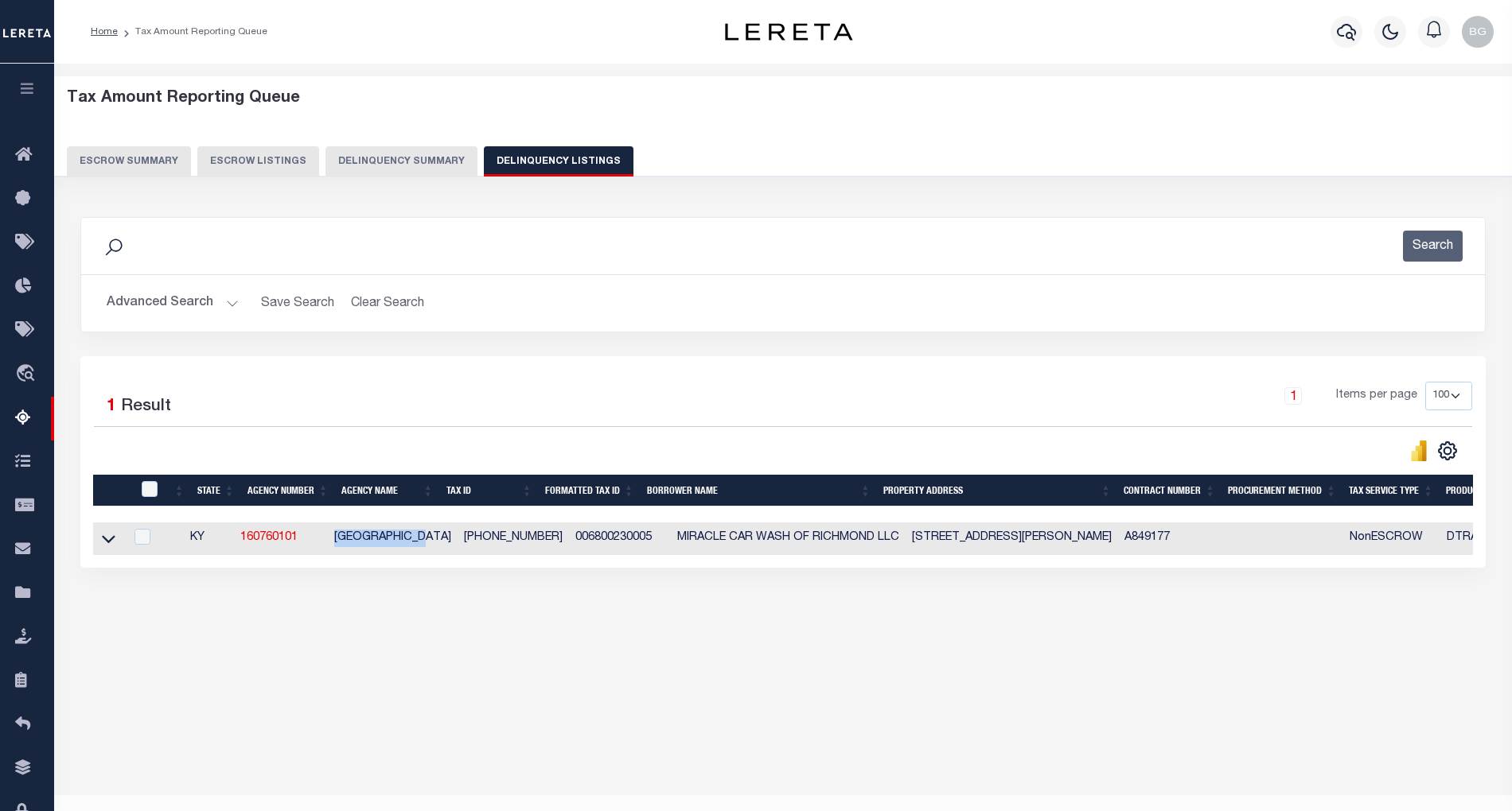
drag, startPoint x: 338, startPoint y: 541, endPoint x: 436, endPoint y: 535, distance: 98.2
click at [436, 535] on td "[GEOGRAPHIC_DATA]" at bounding box center [392, 539] width 130 height 33
checkbox input "true"
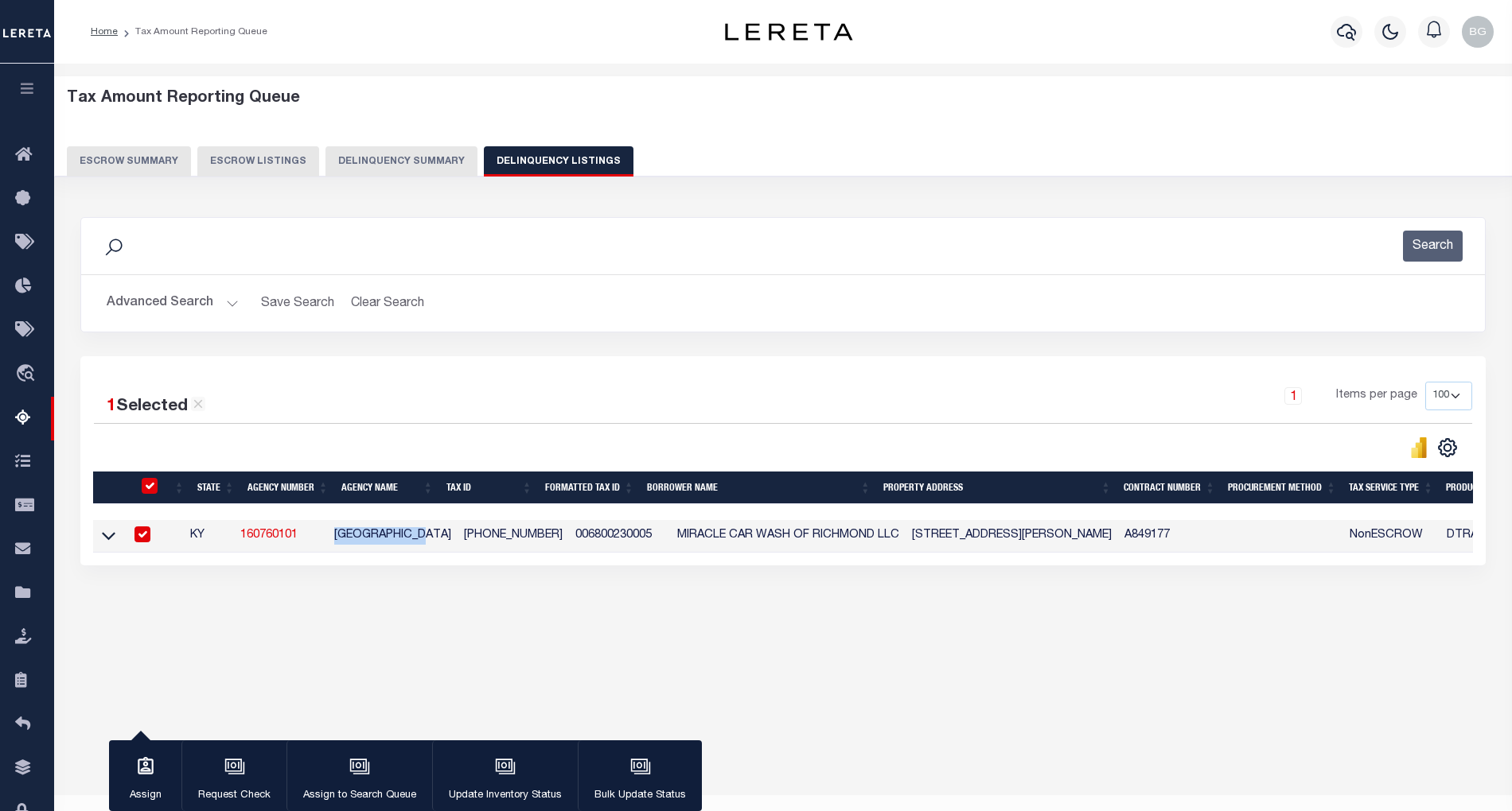
copy td "[GEOGRAPHIC_DATA]"
click at [148, 542] on input "checkbox" at bounding box center [142, 534] width 16 height 16
checkbox input "false"
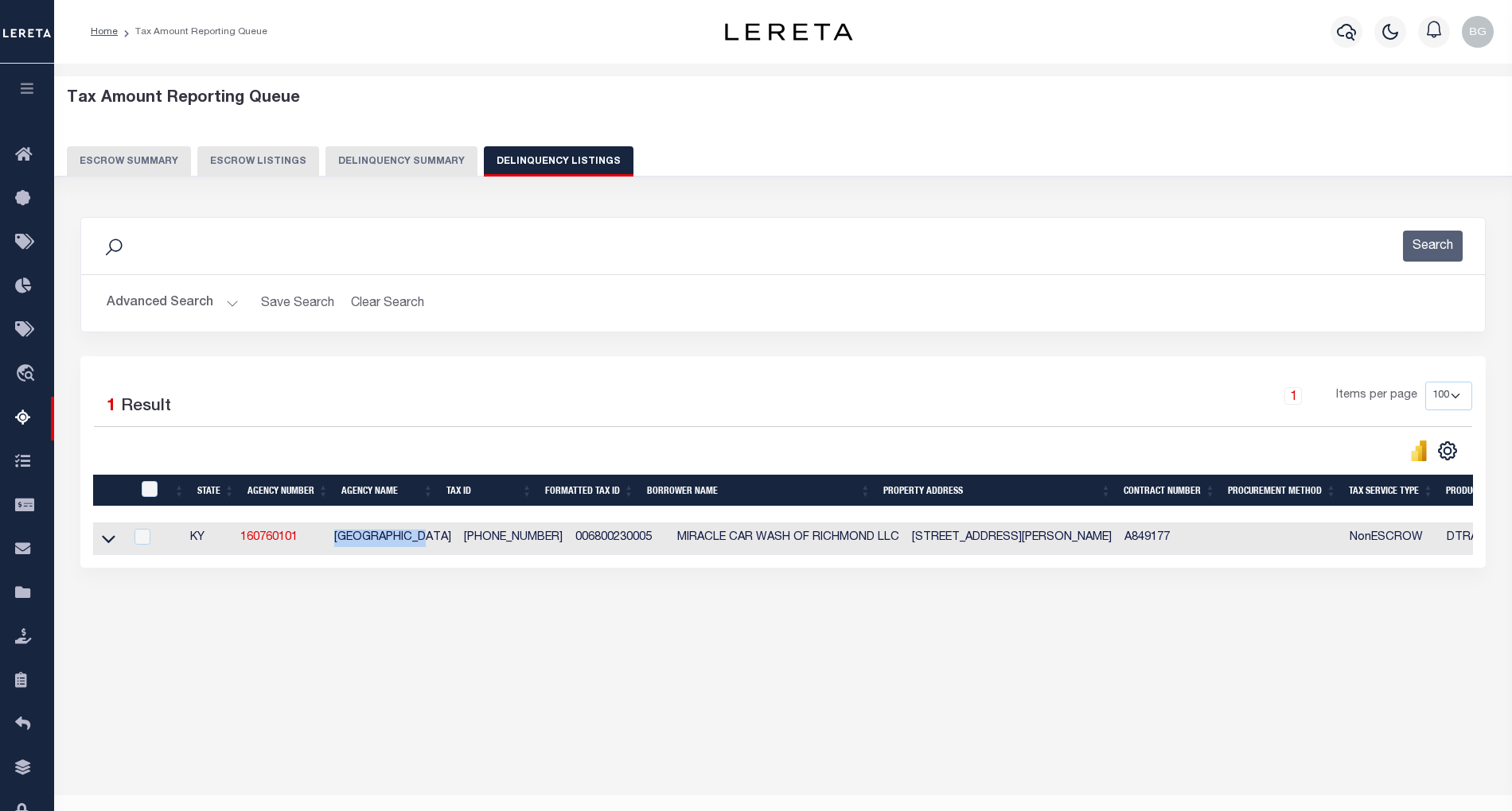
click at [228, 303] on button "Advanced Search" at bounding box center [173, 304] width 132 height 31
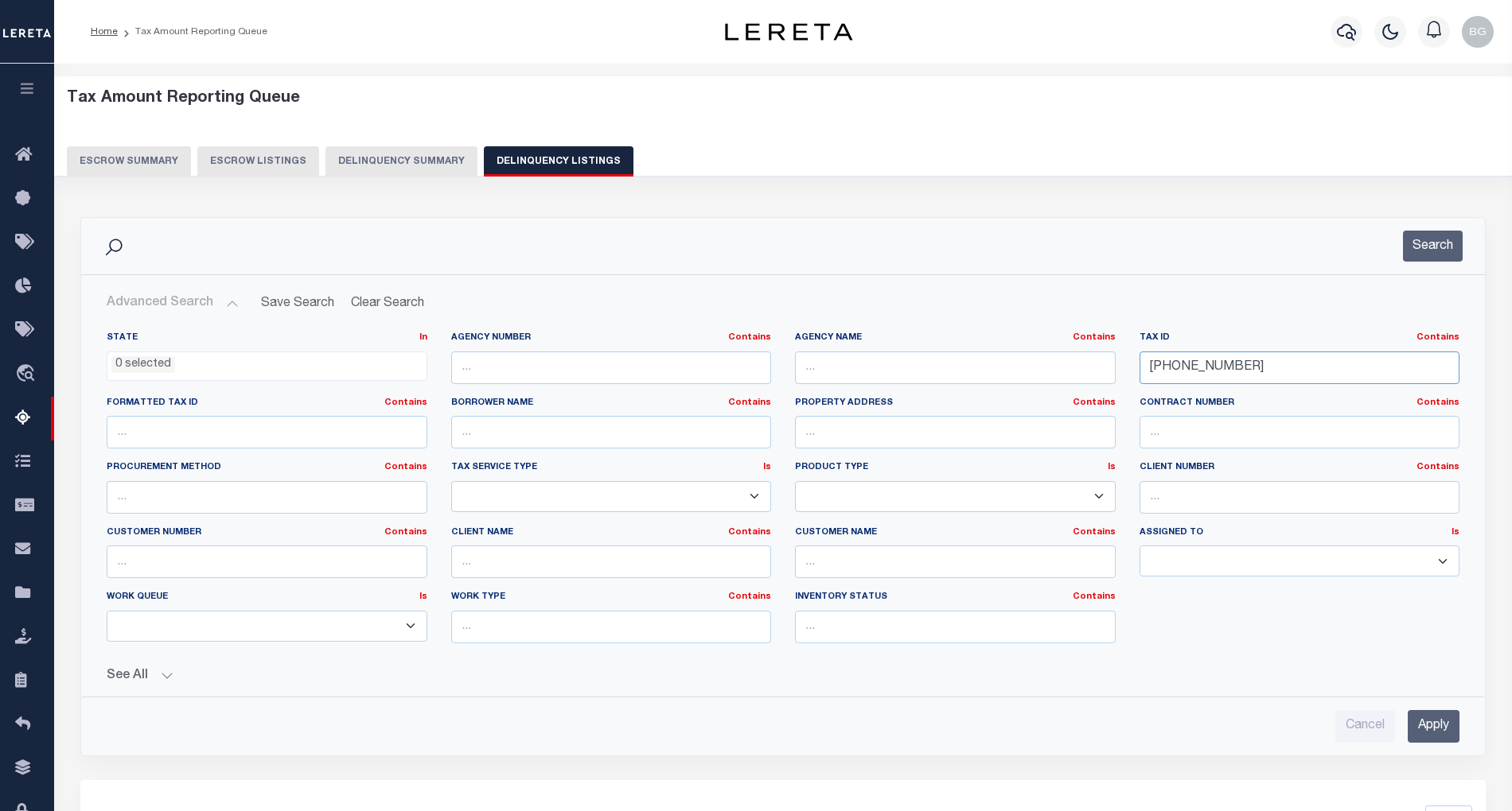
click at [1182, 370] on input "0068-0023-0005" at bounding box center [1300, 368] width 321 height 33
paste input "999990539000"
type input "999990539000"
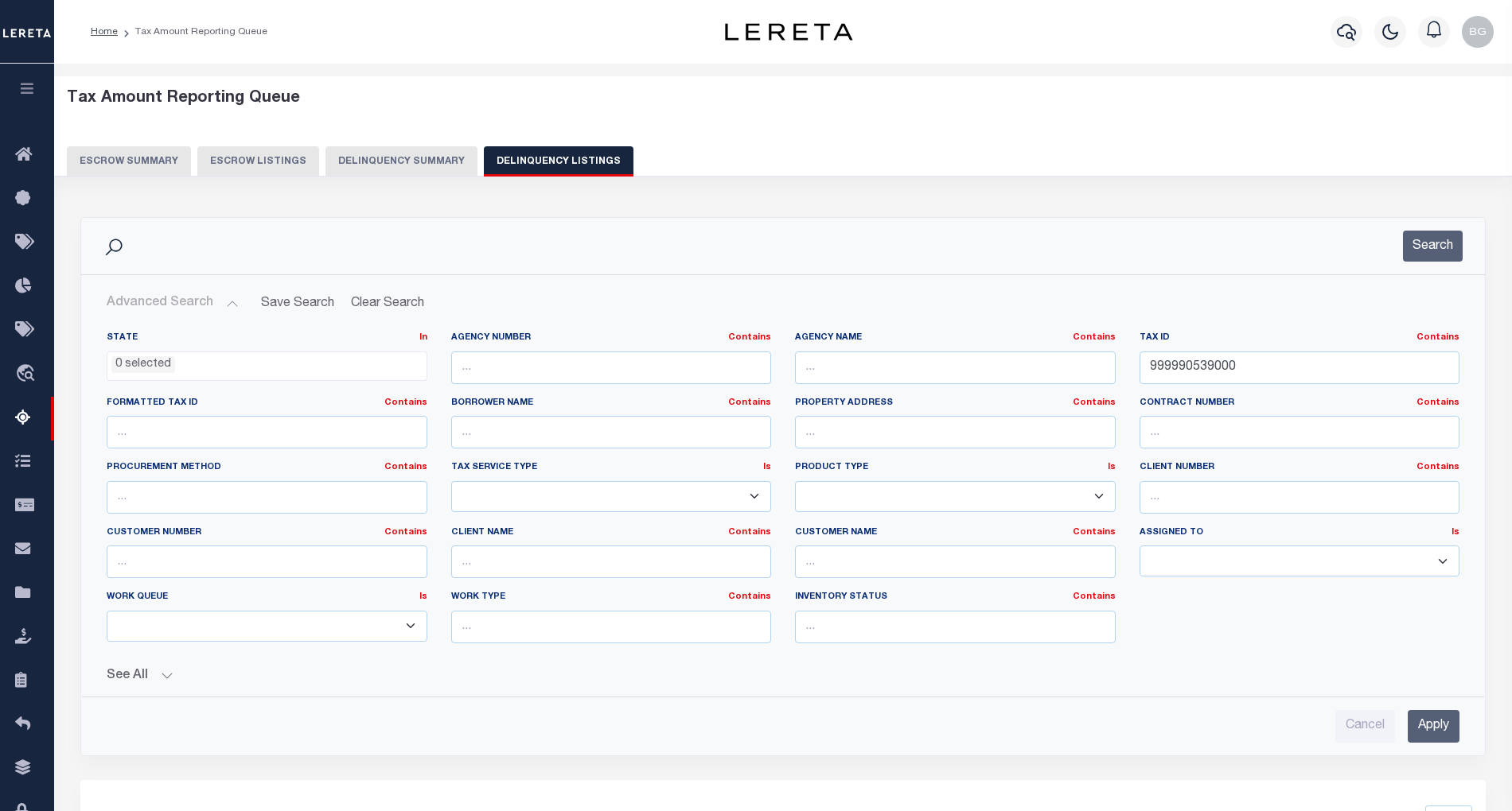
click at [1443, 730] on input "Apply" at bounding box center [1433, 727] width 51 height 33
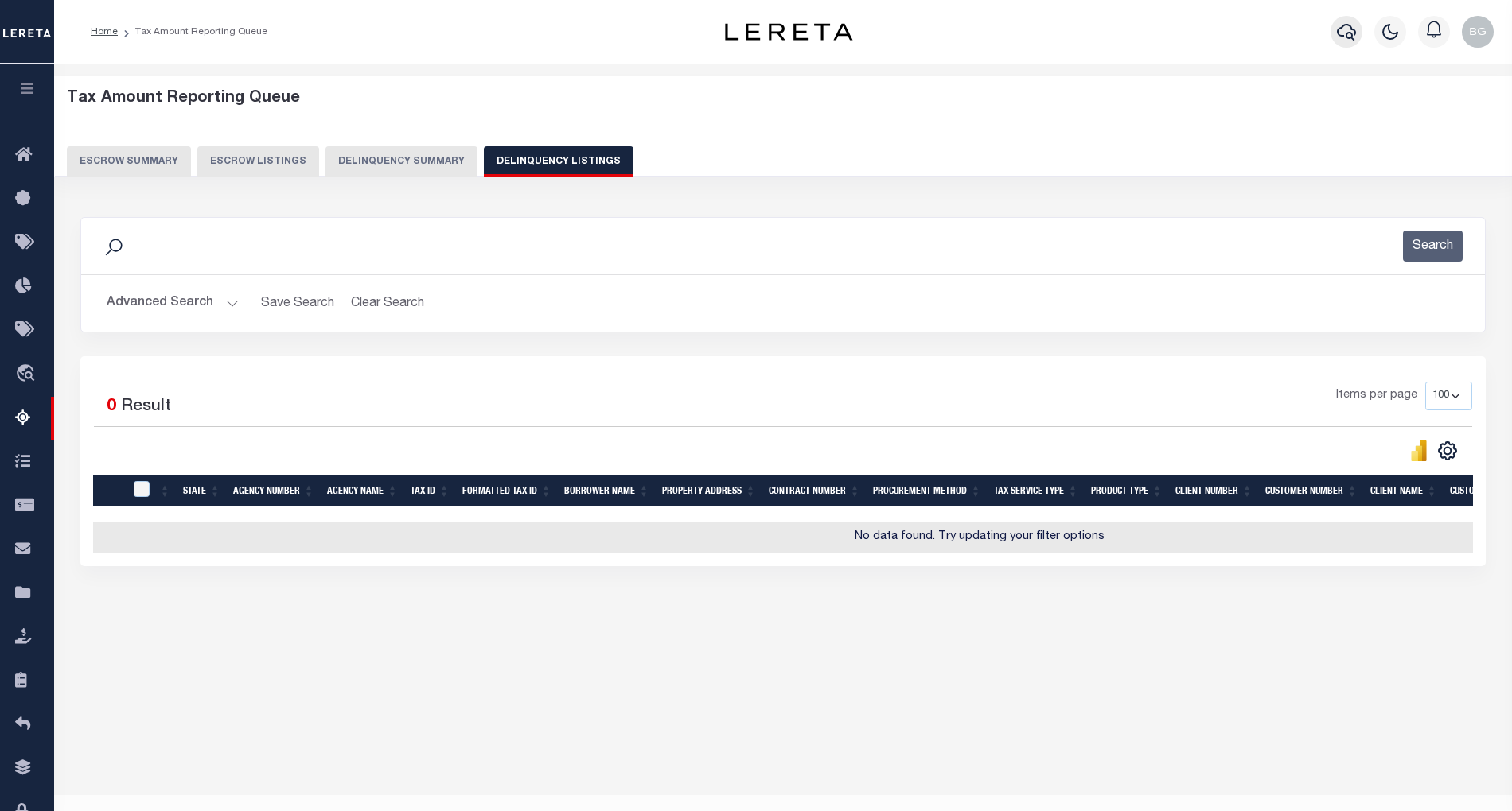
click at [1347, 26] on icon "button" at bounding box center [1345, 31] width 19 height 19
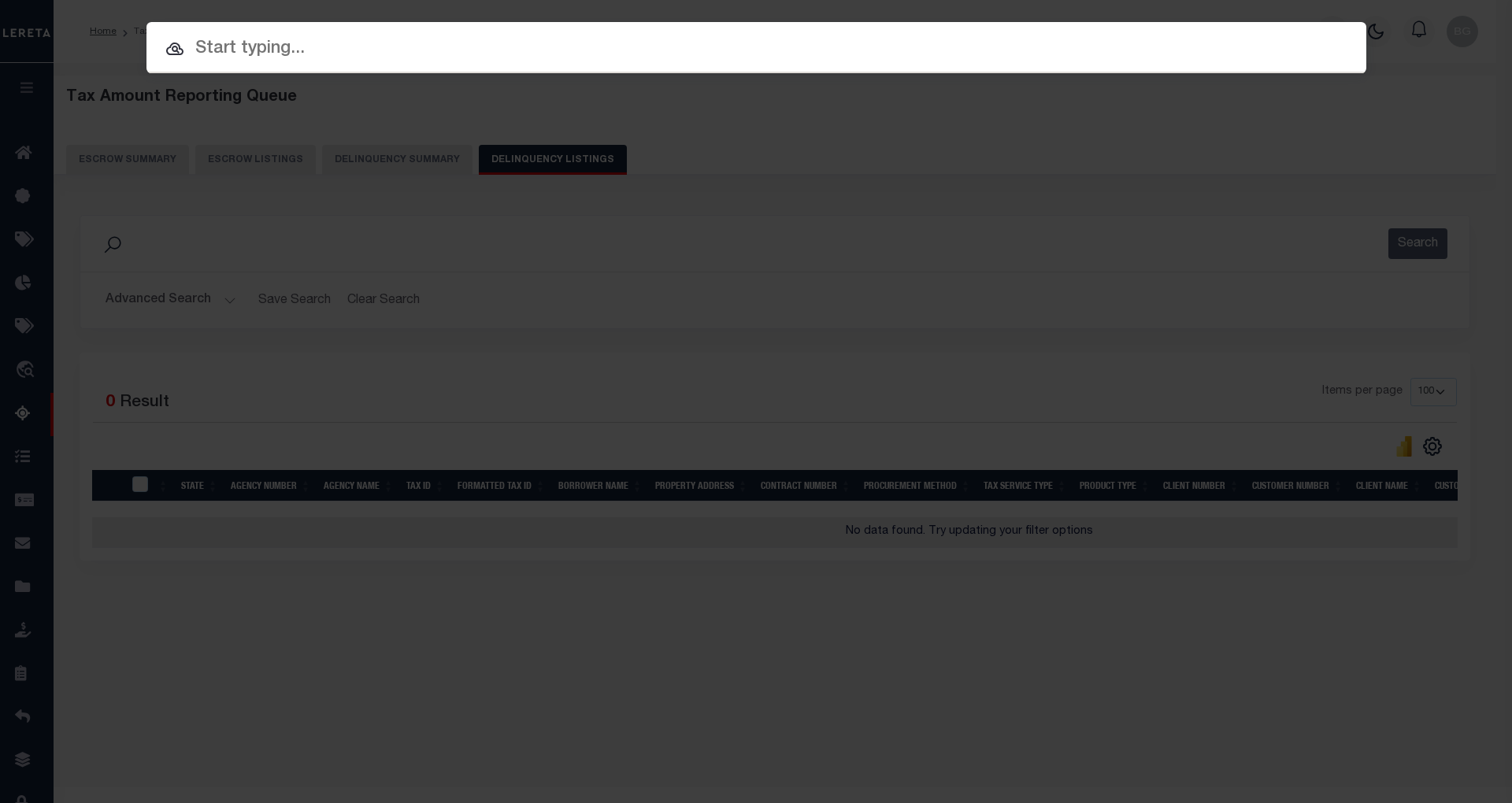
click at [287, 45] on input "text" at bounding box center [756, 49] width 1220 height 27
paste input "999990539000"
type input "999990539000"
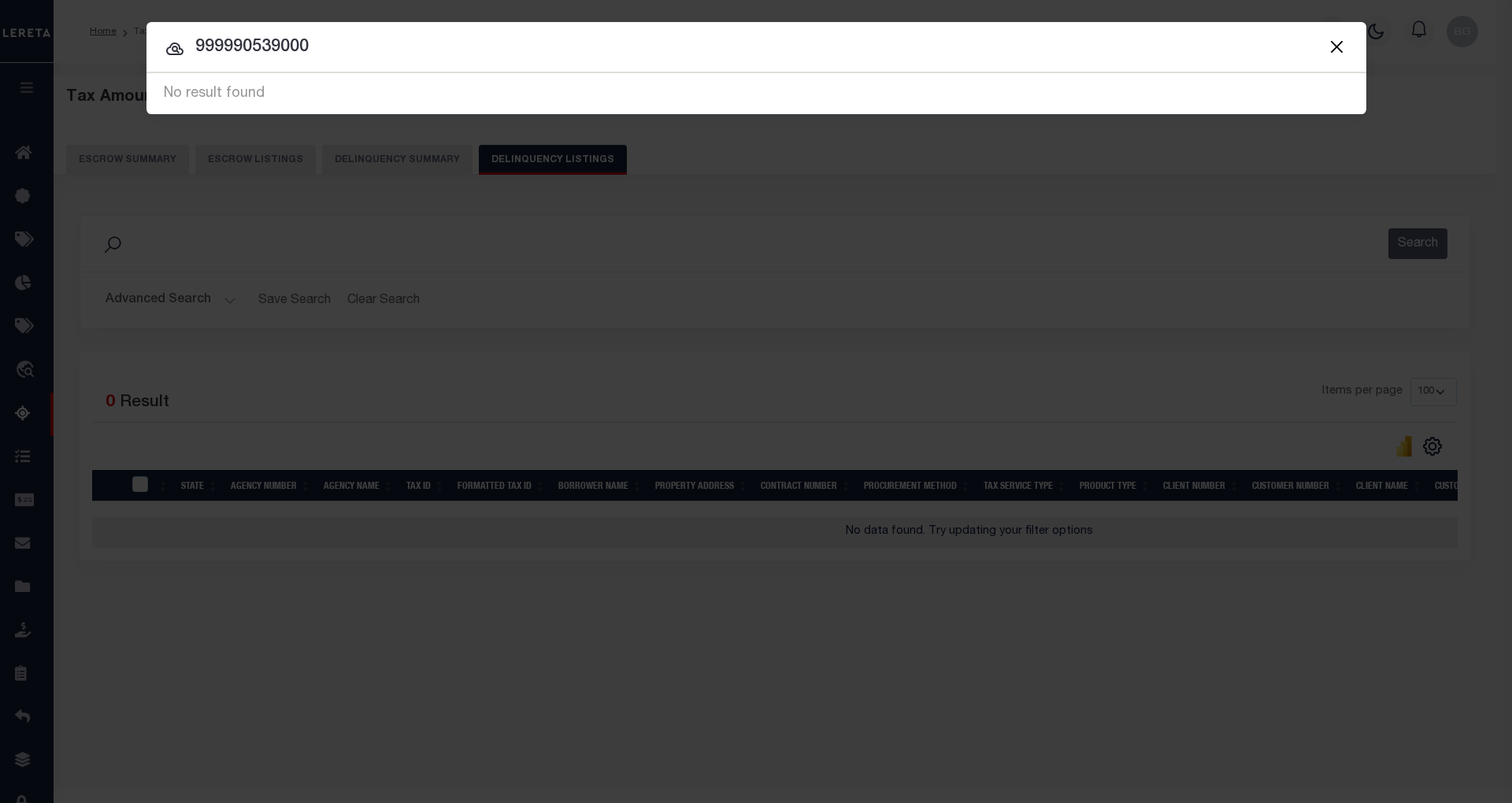
click at [246, 43] on input "999990539000" at bounding box center [756, 48] width 1220 height 27
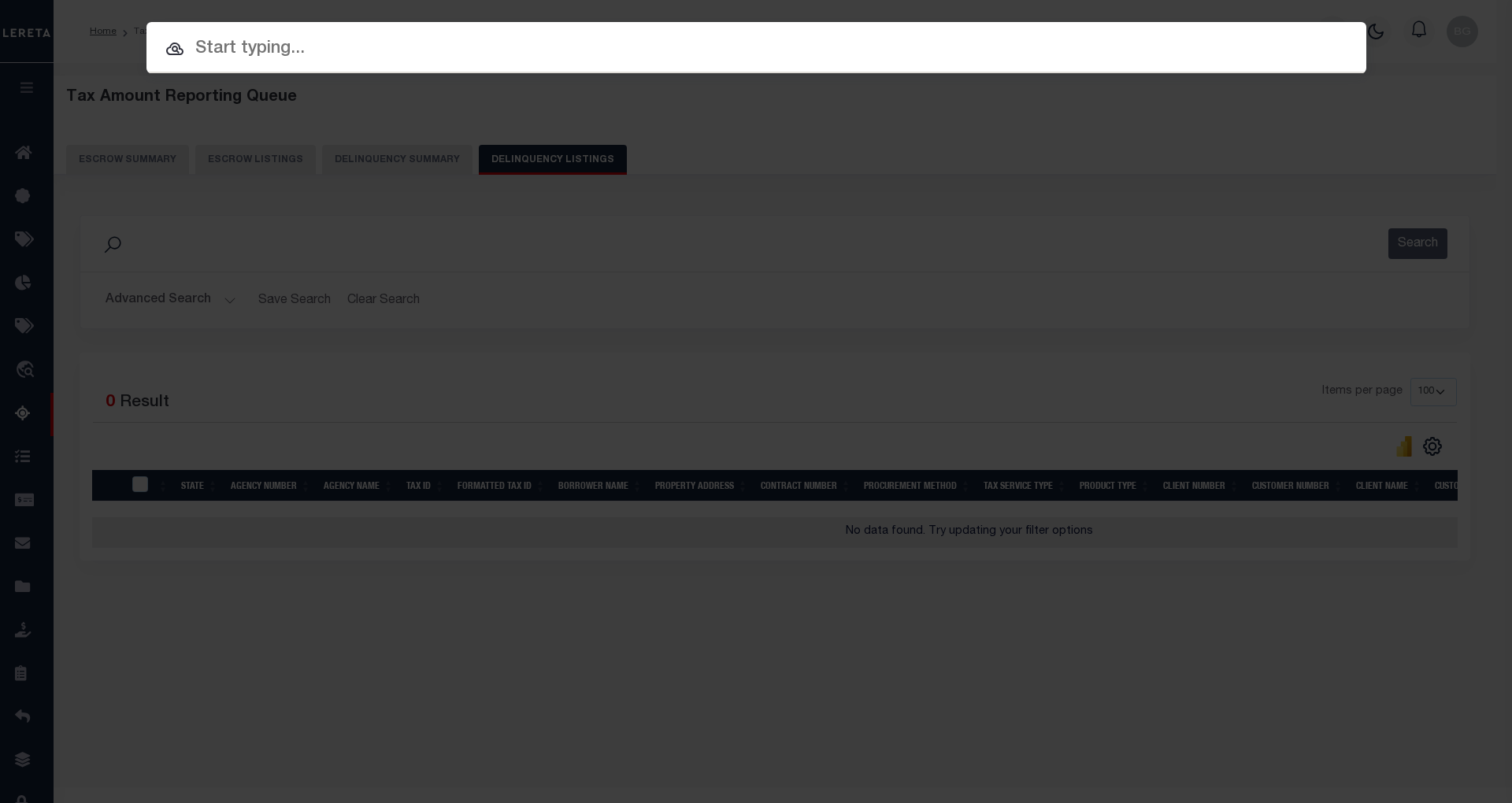
click at [706, 256] on div "Include Loans TBM Customers Borrowers Payments (Lender Non-Disb) Payments (Lend…" at bounding box center [756, 401] width 1512 height 803
click at [253, 51] on input "text" at bounding box center [756, 49] width 1220 height 27
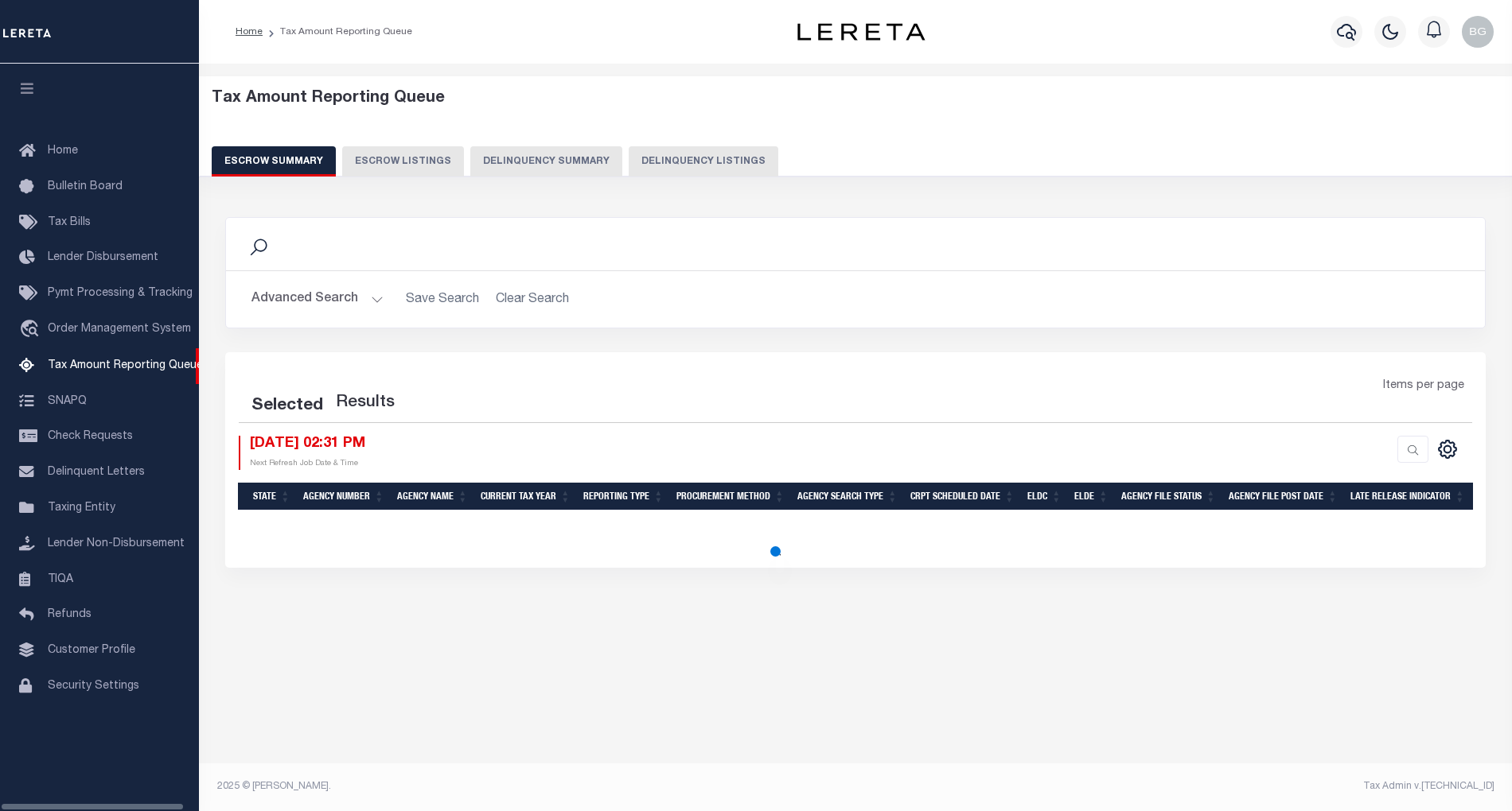
select select "100"
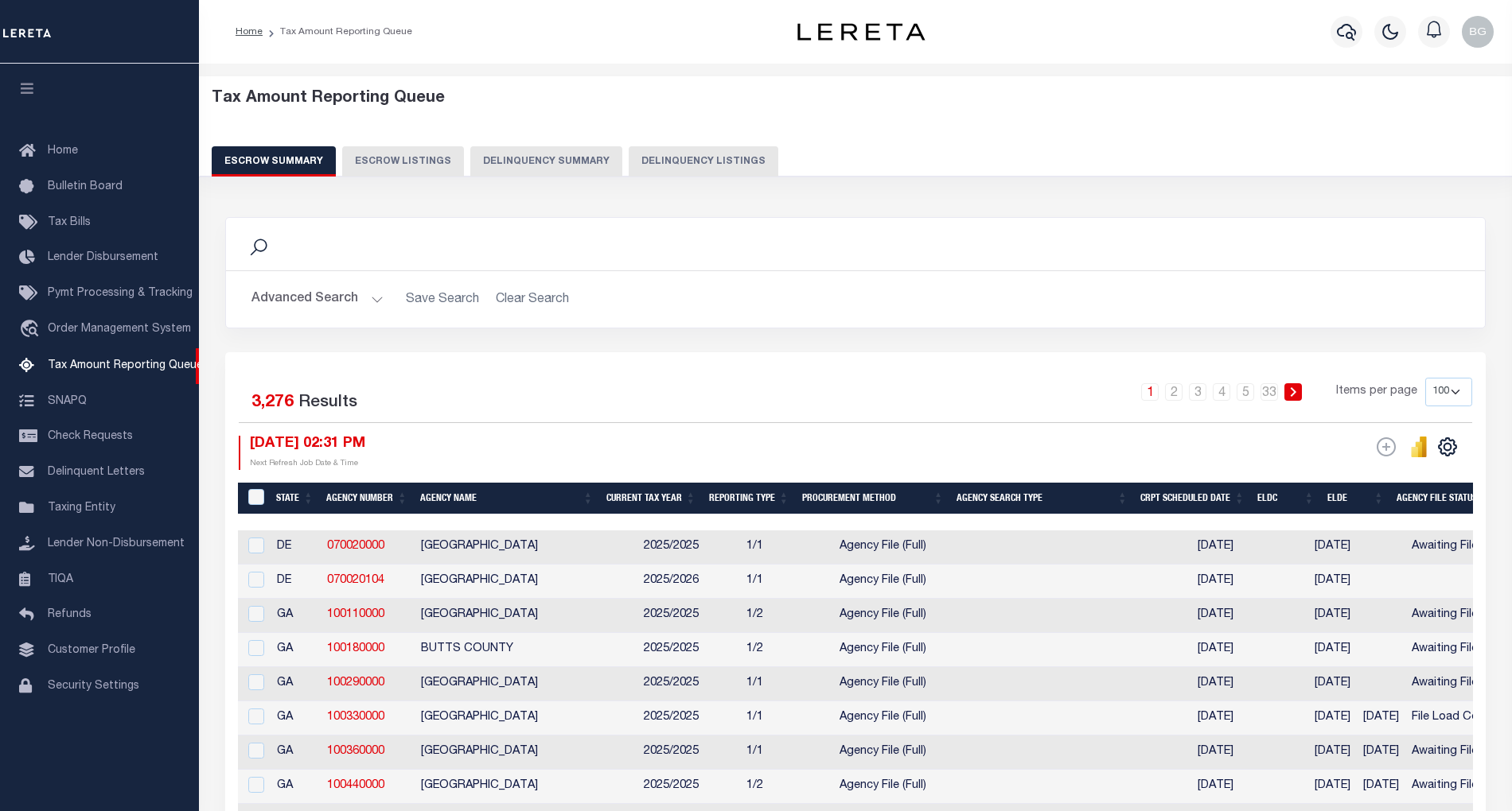
click at [686, 168] on button "Delinquency Listings" at bounding box center [702, 161] width 149 height 30
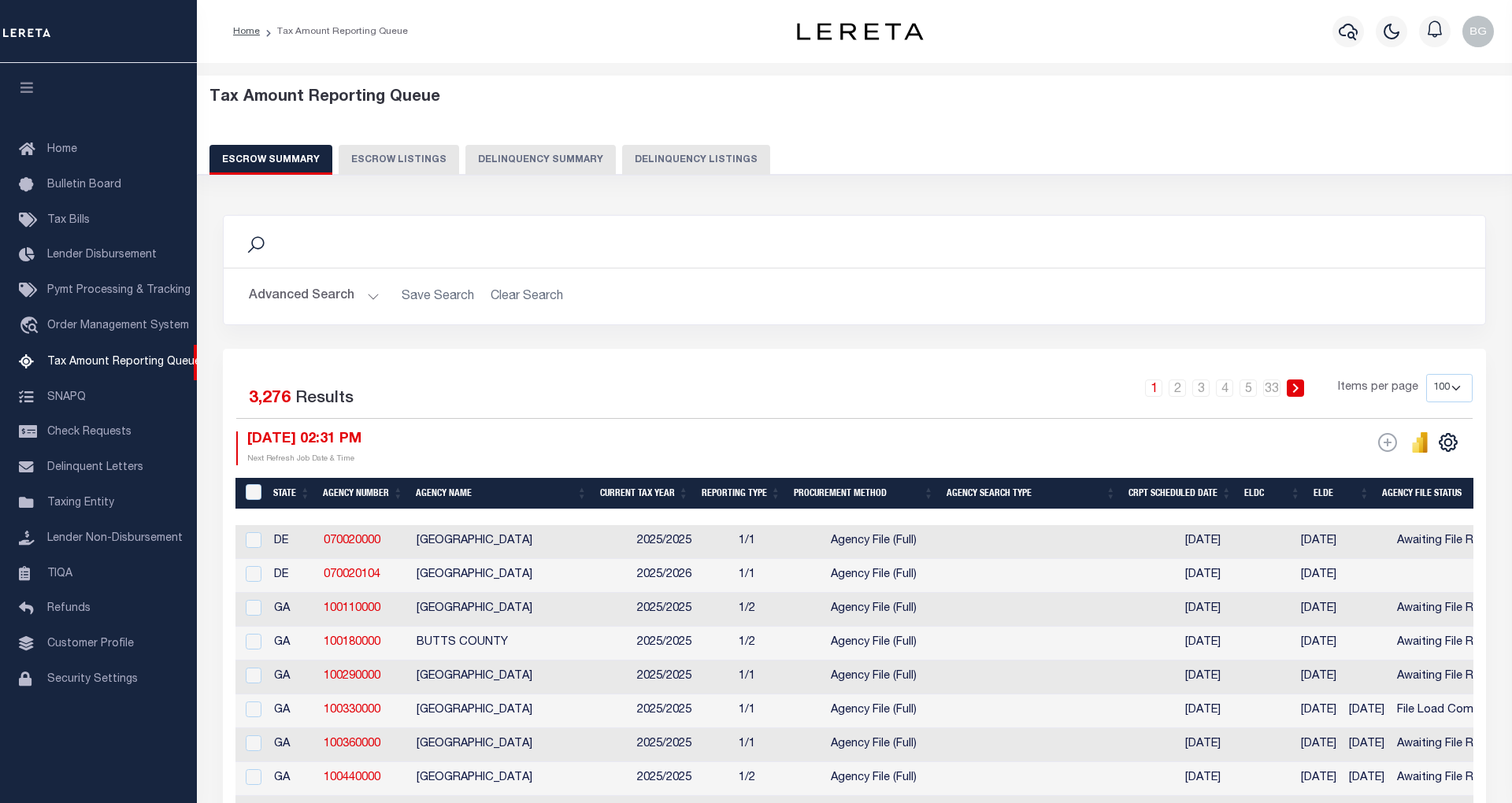
select select
select select "100"
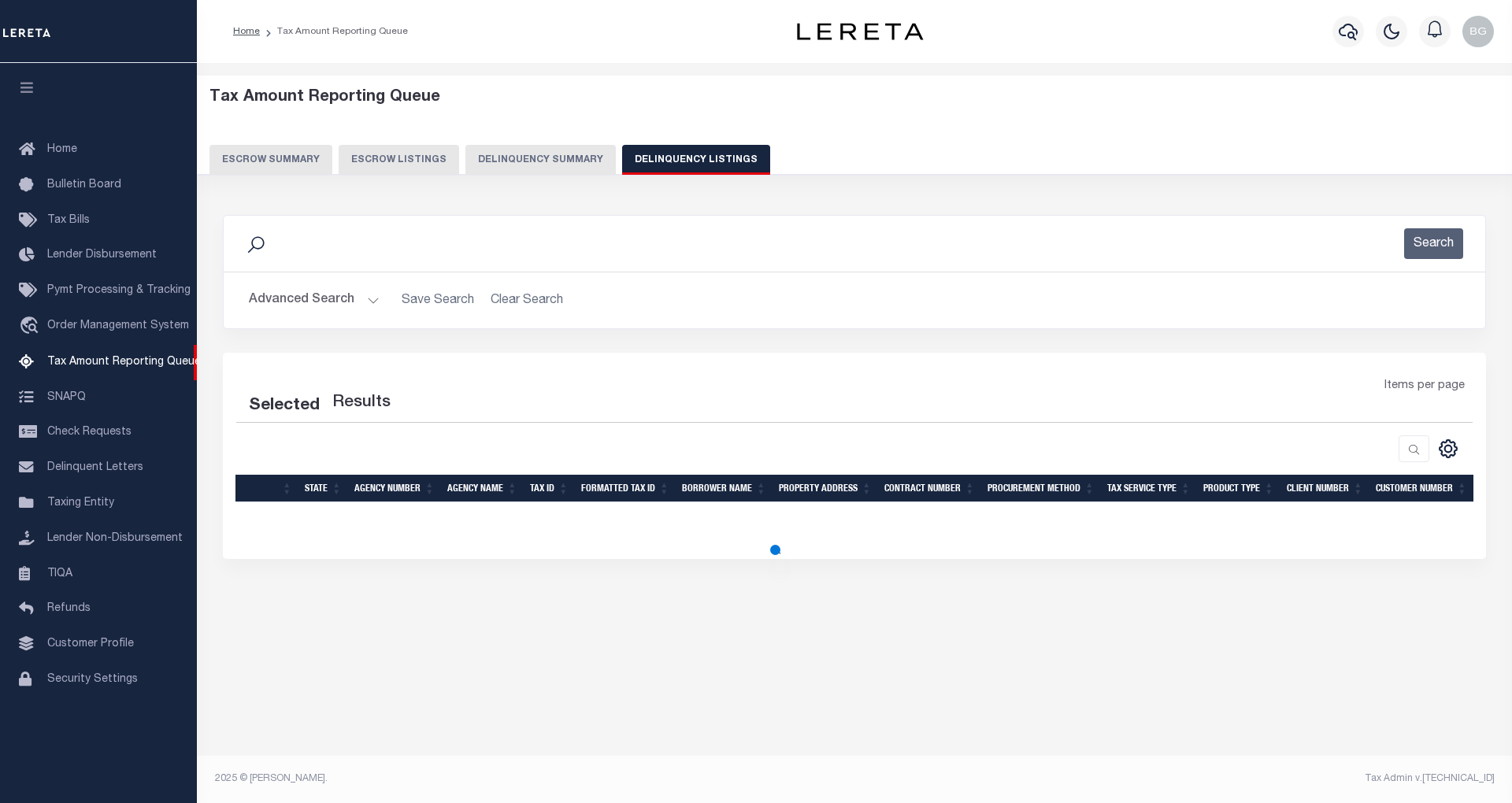
select select "100"
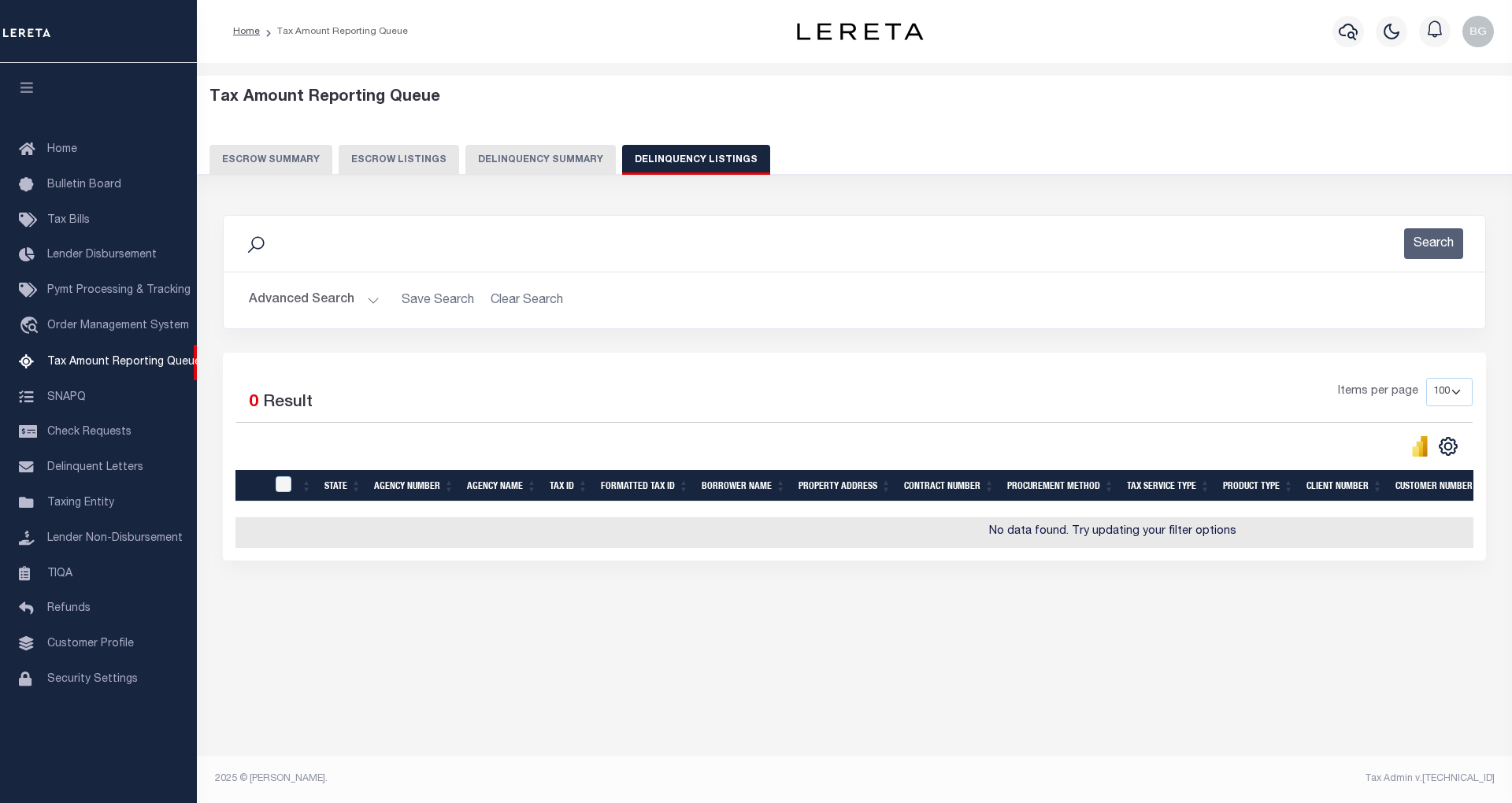
click at [372, 299] on button "Advanced Search" at bounding box center [315, 301] width 131 height 31
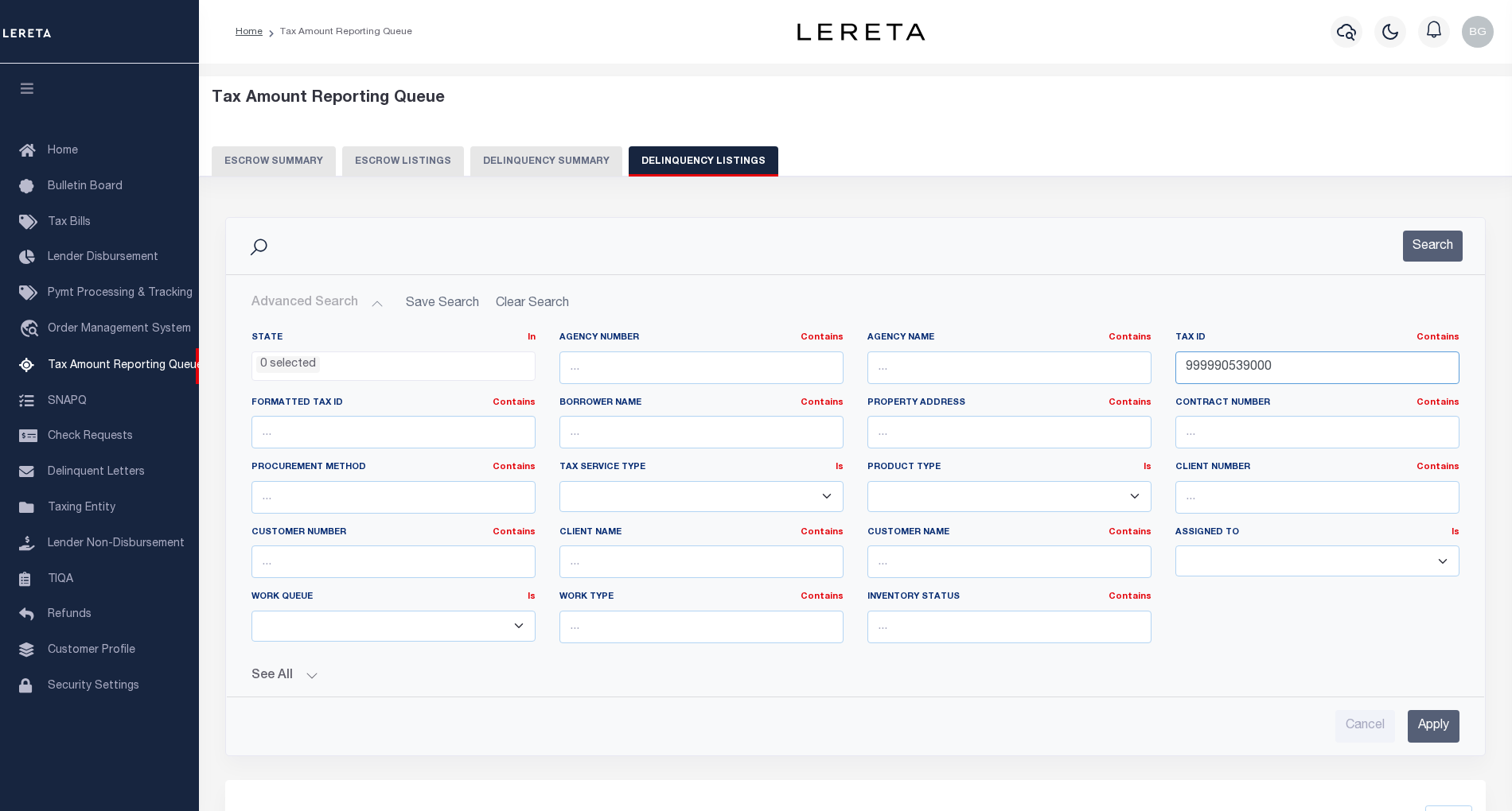
click at [1219, 369] on input "999990539000" at bounding box center [1318, 368] width 284 height 33
paste input "2926"
type input "999990292600"
click at [1436, 733] on input "Apply" at bounding box center [1433, 727] width 51 height 33
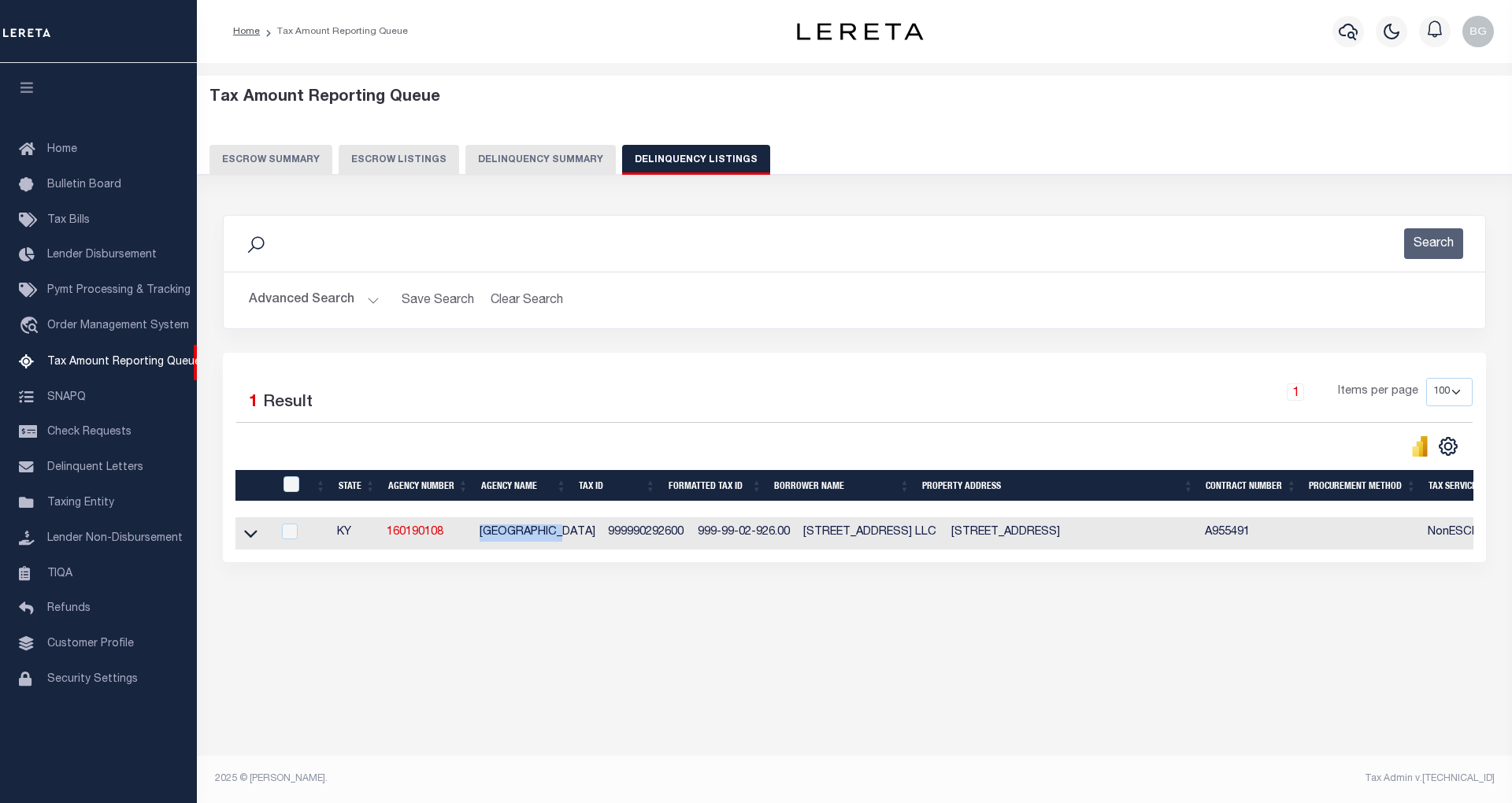
drag, startPoint x: 479, startPoint y: 537, endPoint x: 564, endPoint y: 530, distance: 85.3
click at [564, 530] on td "[GEOGRAPHIC_DATA]" at bounding box center [537, 534] width 129 height 32
checkbox input "true"
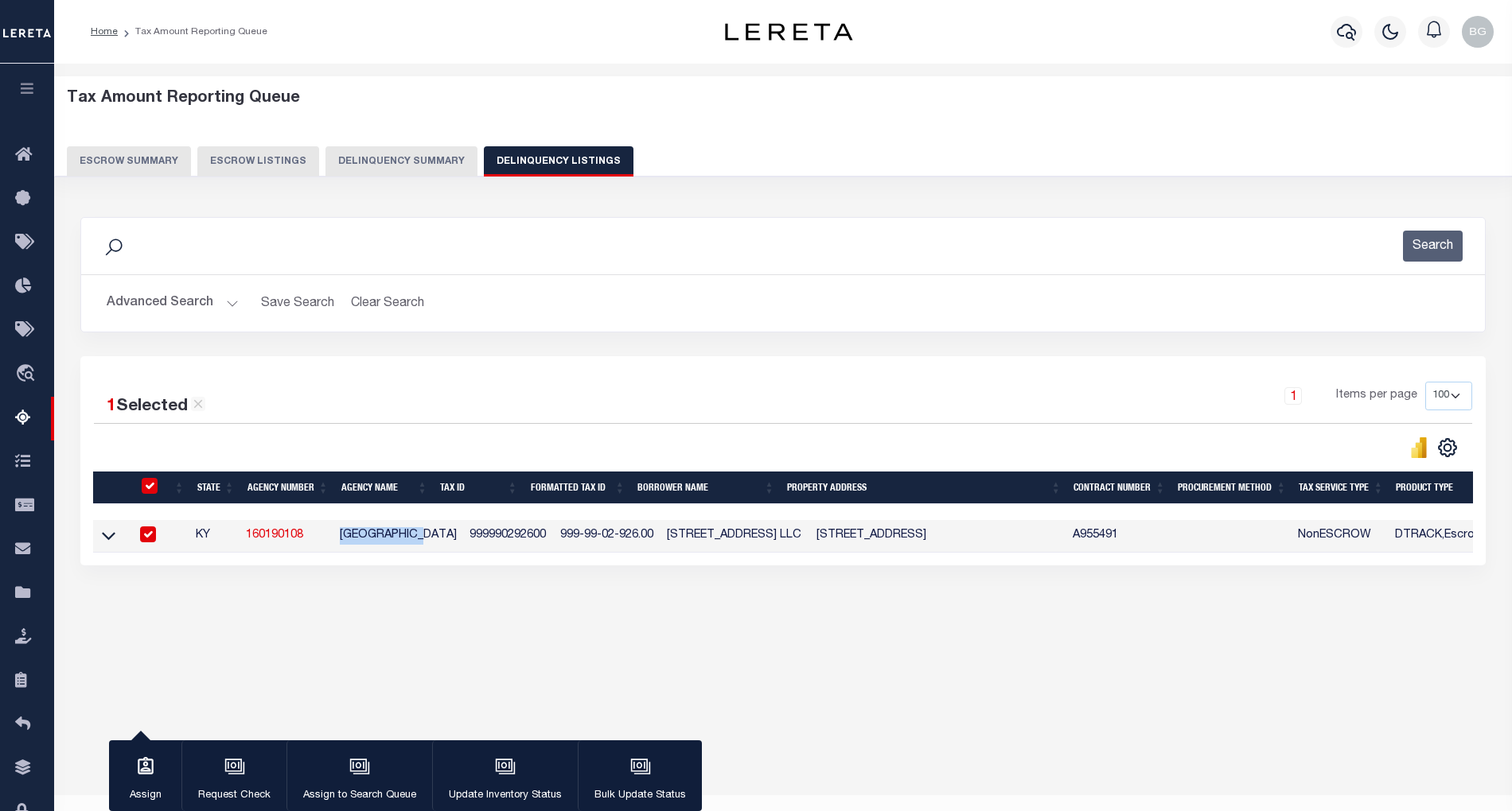
copy td "[GEOGRAPHIC_DATA]"
click at [146, 541] on input "checkbox" at bounding box center [147, 534] width 16 height 16
checkbox input "false"
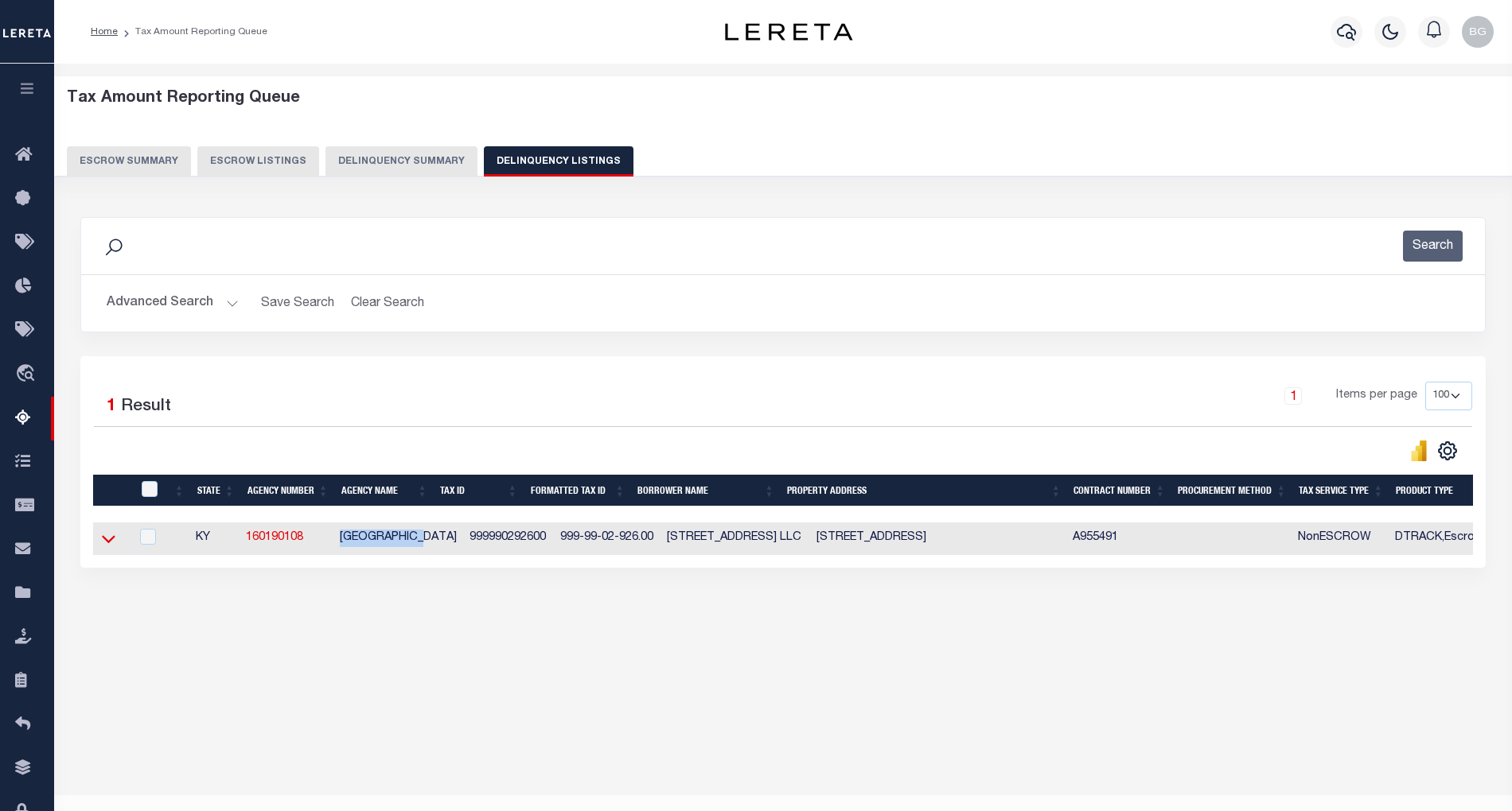
click at [109, 542] on icon at bounding box center [109, 539] width 14 height 16
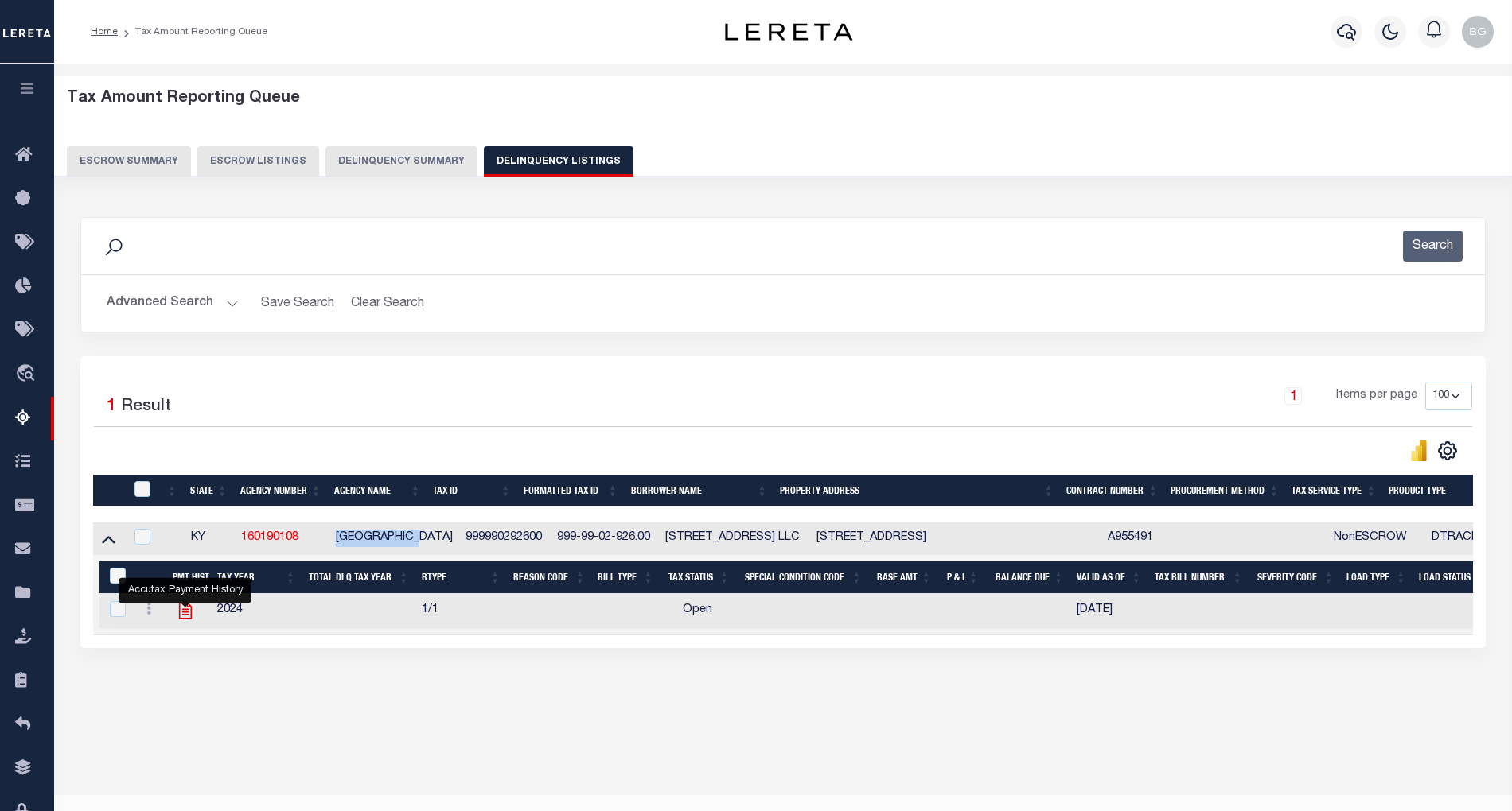
click at [183, 620] on icon "" at bounding box center [185, 611] width 13 height 16
checkbox input "true"
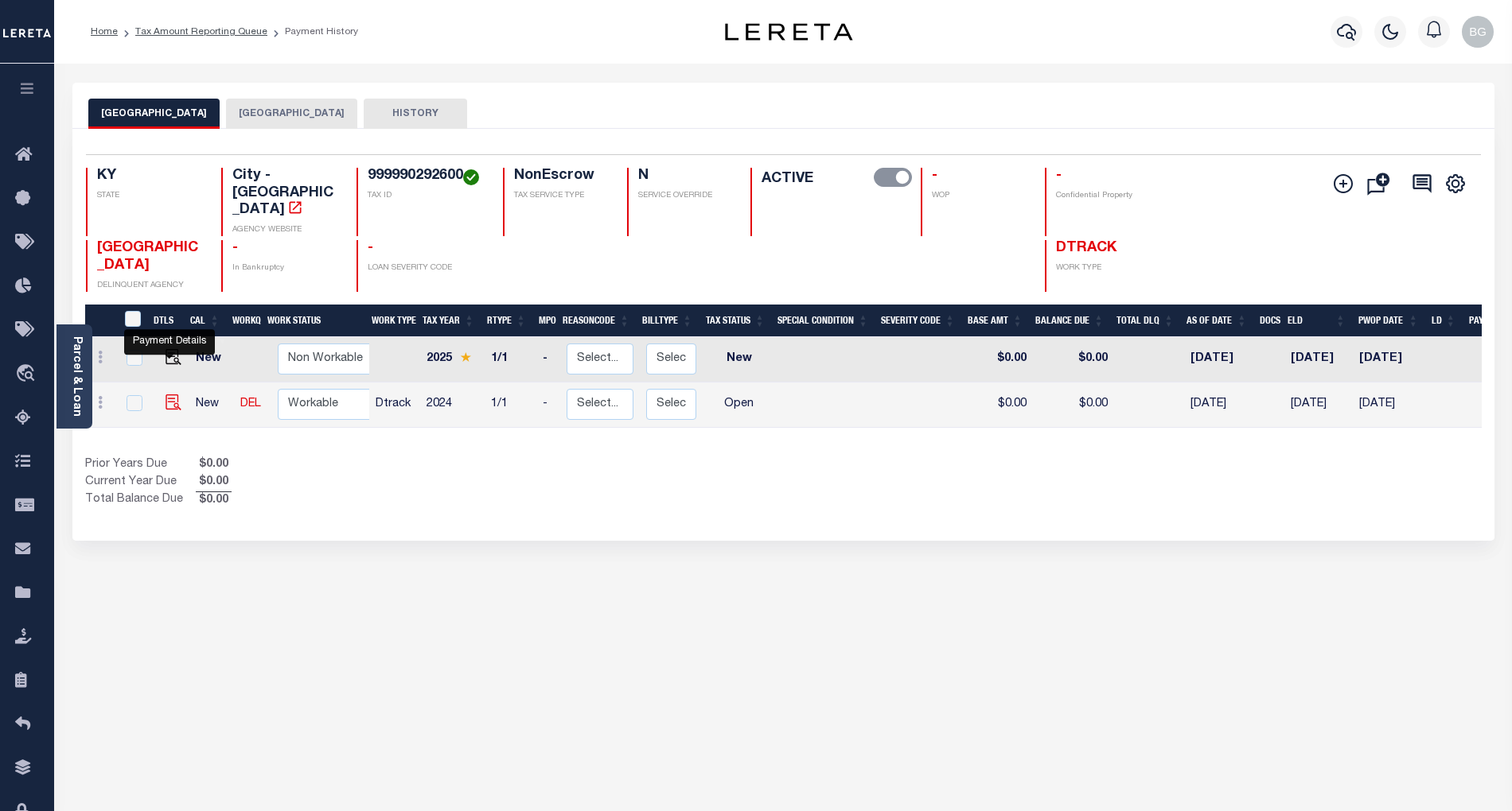
click at [169, 394] on img "" at bounding box center [173, 402] width 16 height 16
checkbox input "true"
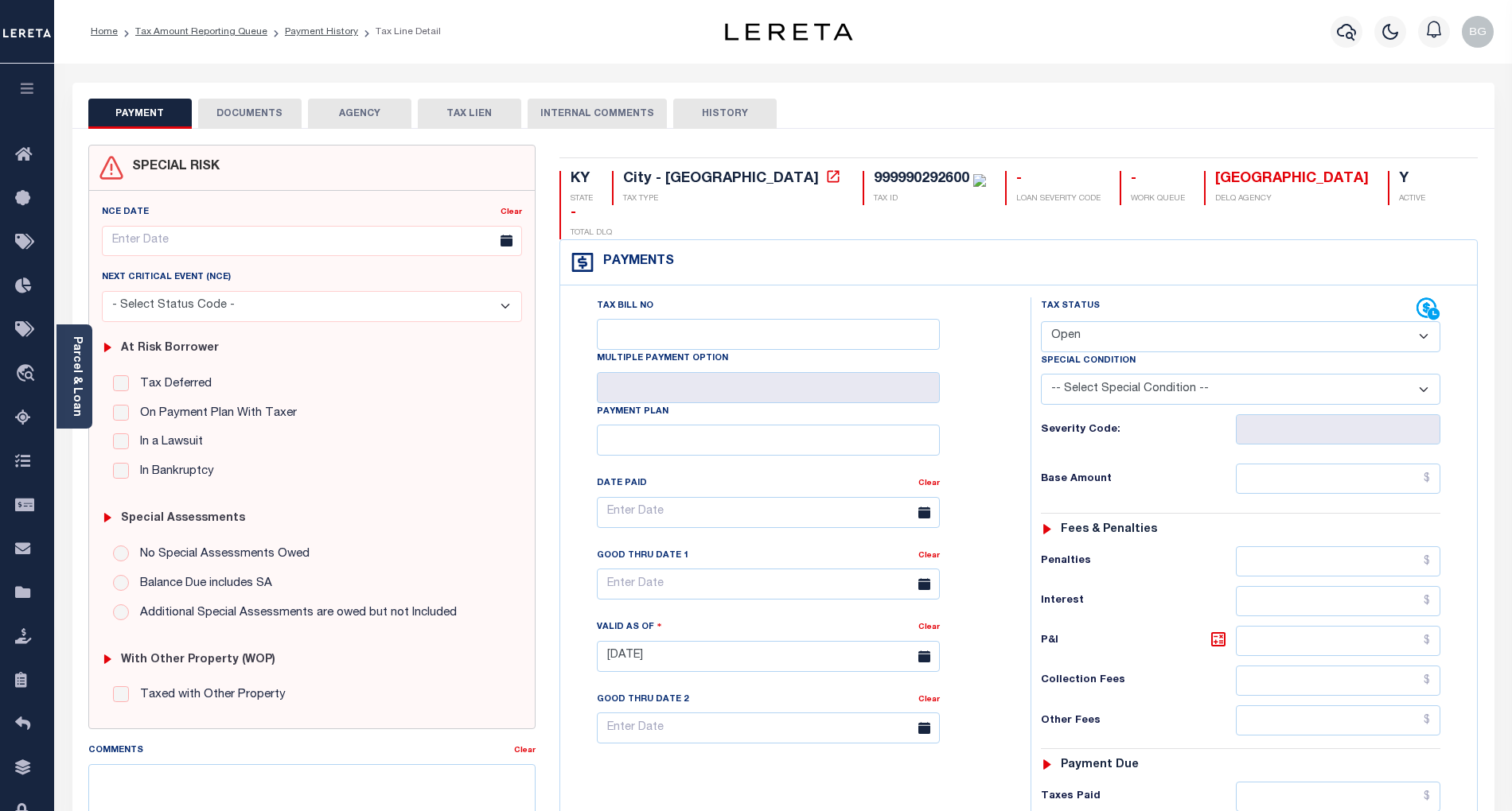
click at [1096, 321] on select "- Select Status Code - Open Due/Unpaid Paid Incomplete No Tax Due Internal Refu…" at bounding box center [1240, 336] width 399 height 31
select select "PYD"
click at [1041, 321] on select "- Select Status Code - Open Due/Unpaid Paid Incomplete No Tax Due Internal Refu…" at bounding box center [1240, 336] width 399 height 31
type input "[DATE]"
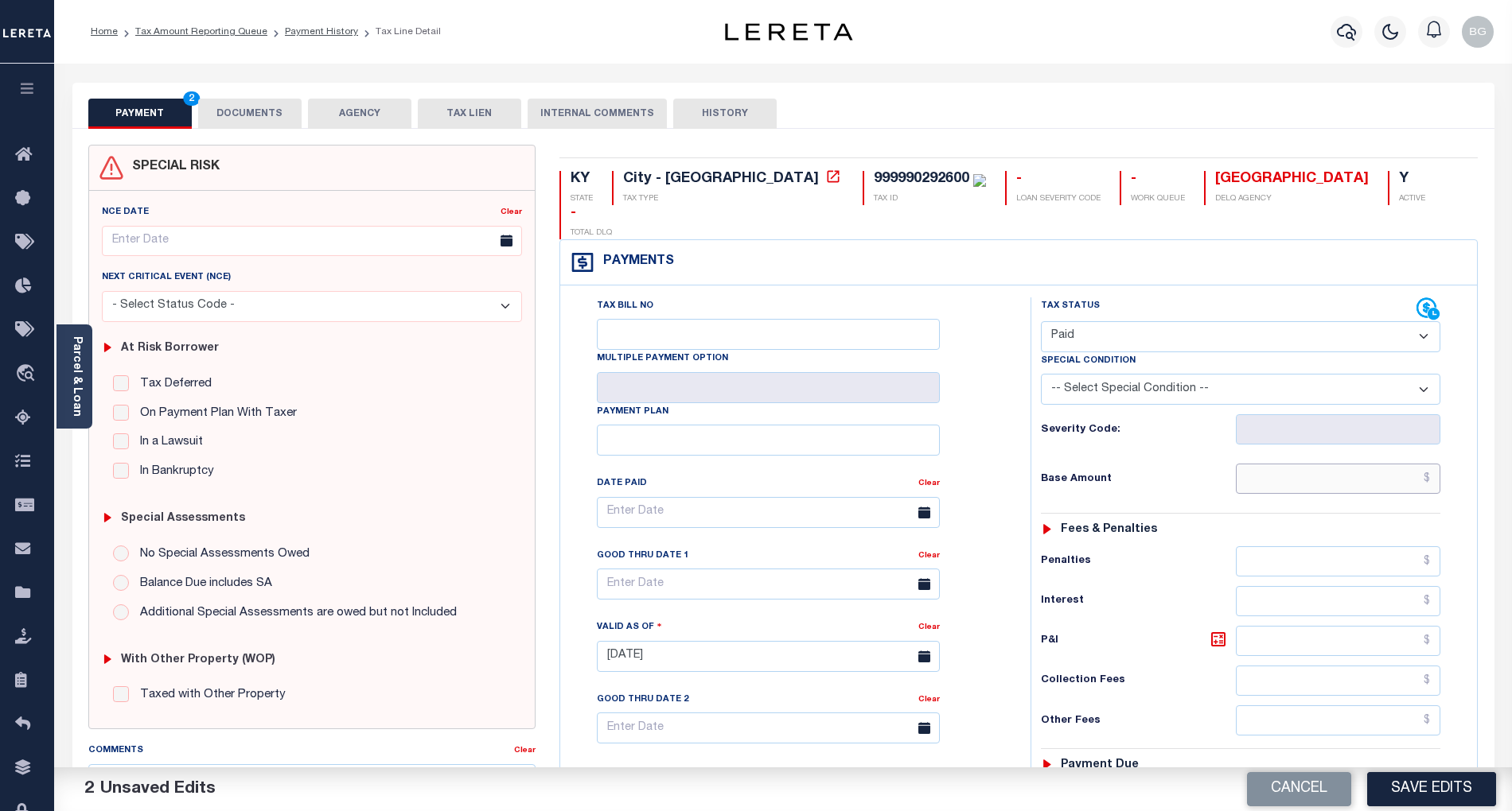
click at [1388, 464] on input "text" at bounding box center [1338, 479] width 205 height 30
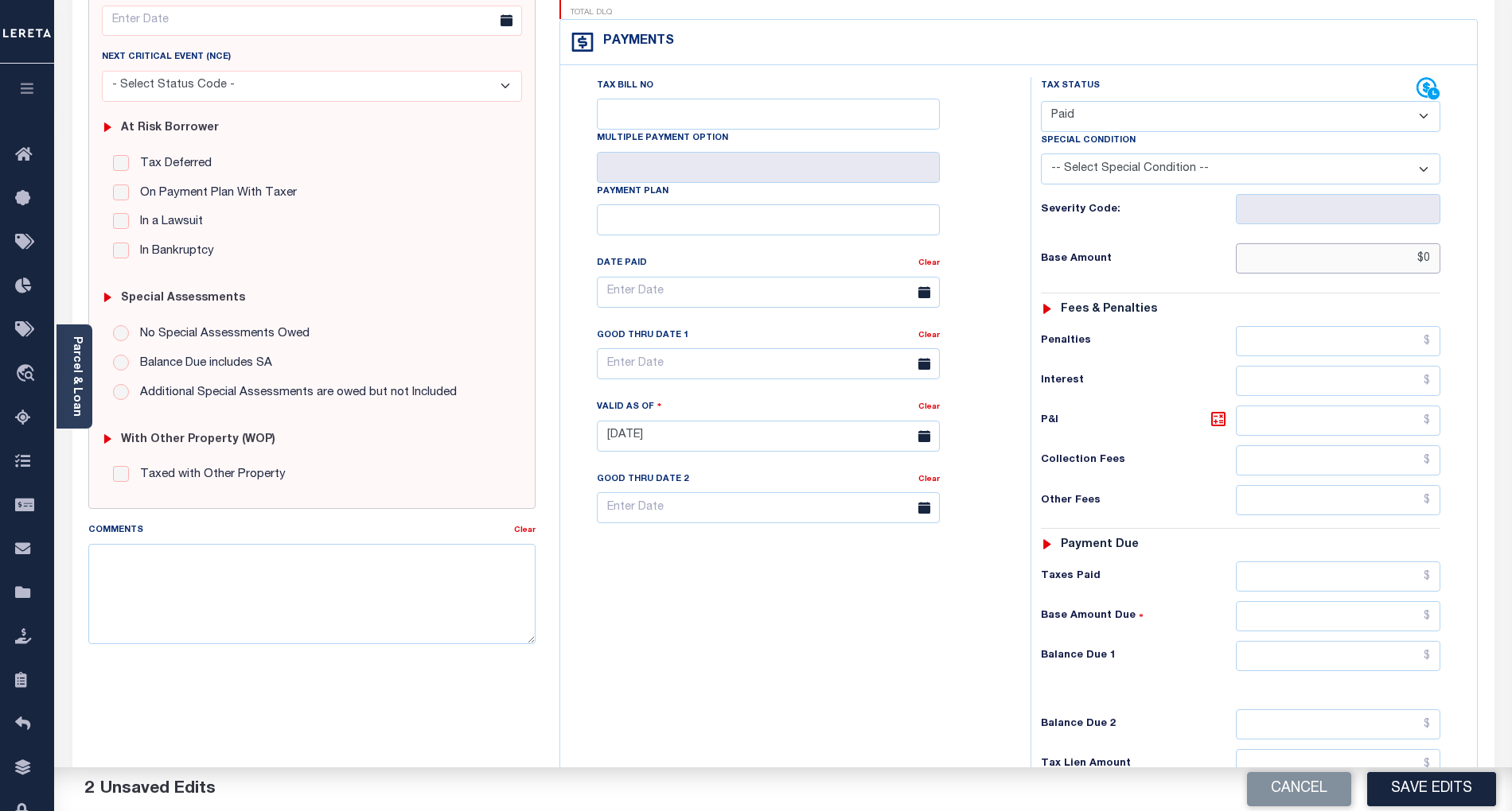
scroll to position [319, 0]
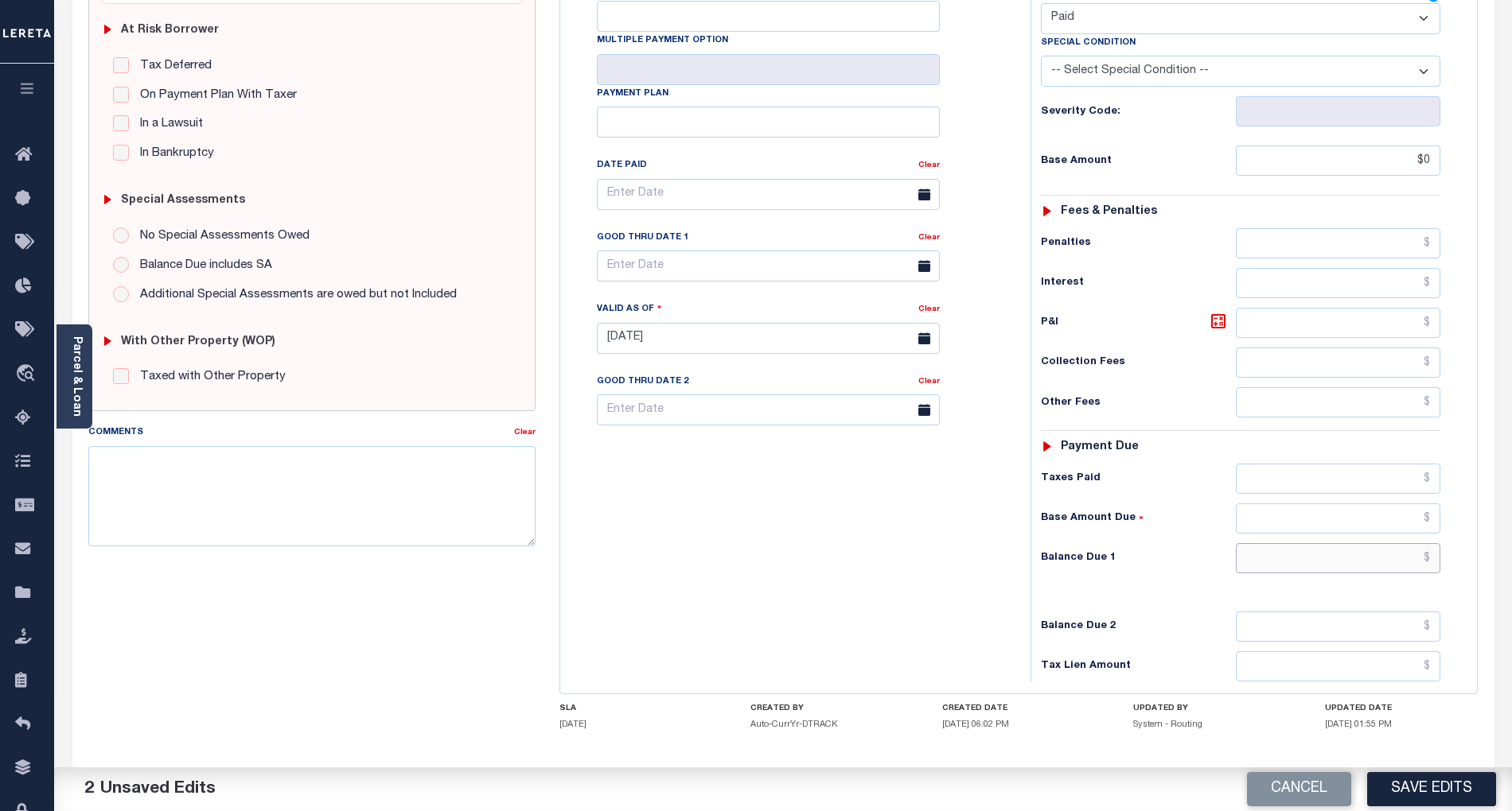
type input "$0.00"
click at [1394, 543] on input "text" at bounding box center [1338, 558] width 205 height 30
type input "$0.00"
click at [894, 570] on div "Tax Bill No Multiple Payment Option Payment Plan Clear" at bounding box center [792, 331] width 454 height 702
click at [359, 504] on textarea "Comments" at bounding box center [311, 496] width 447 height 100
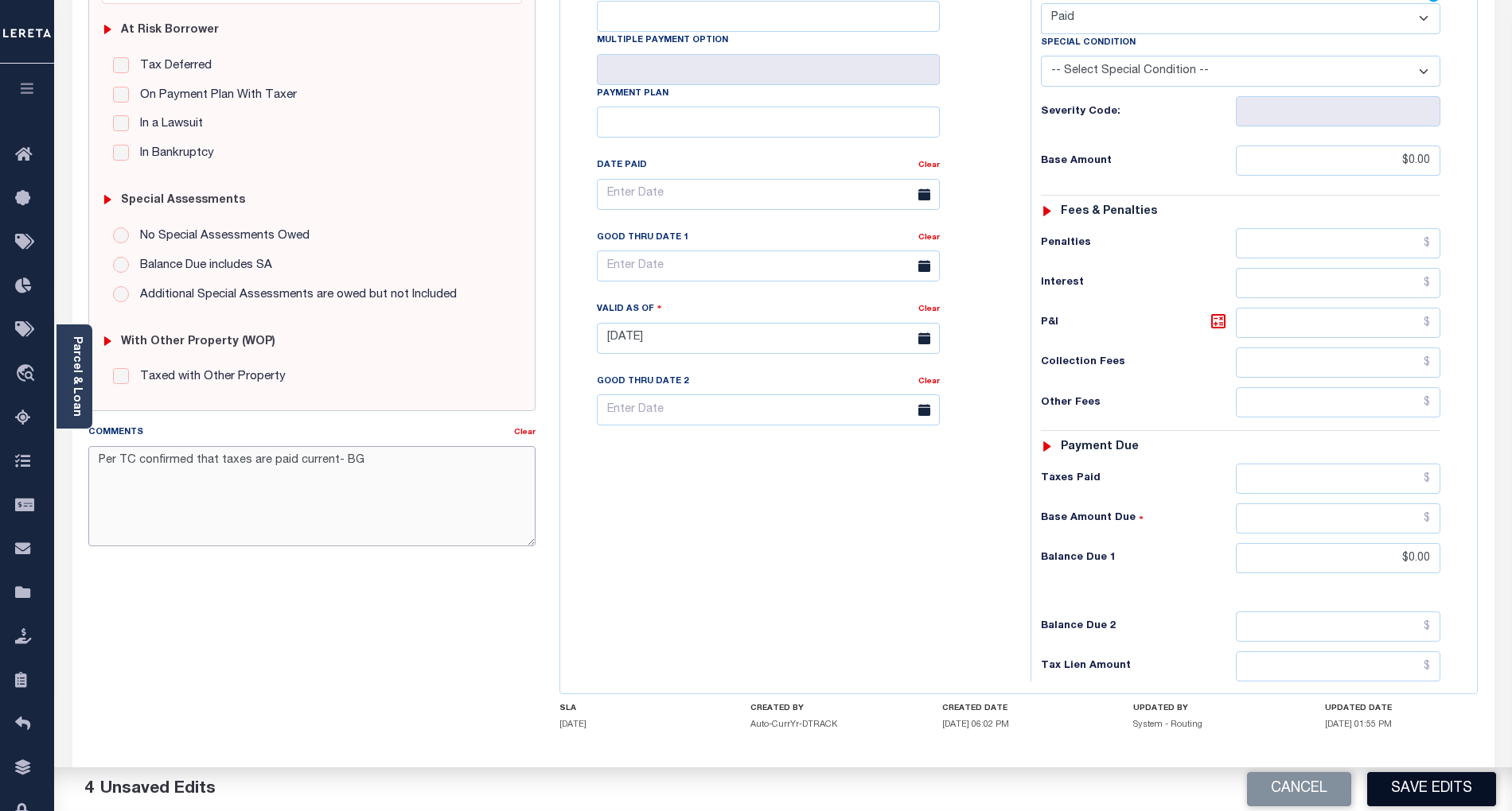
type textarea "Per TC confirmed that taxes are paid current- BG"
click at [1454, 786] on button "Save Edits" at bounding box center [1431, 790] width 129 height 34
checkbox input "false"
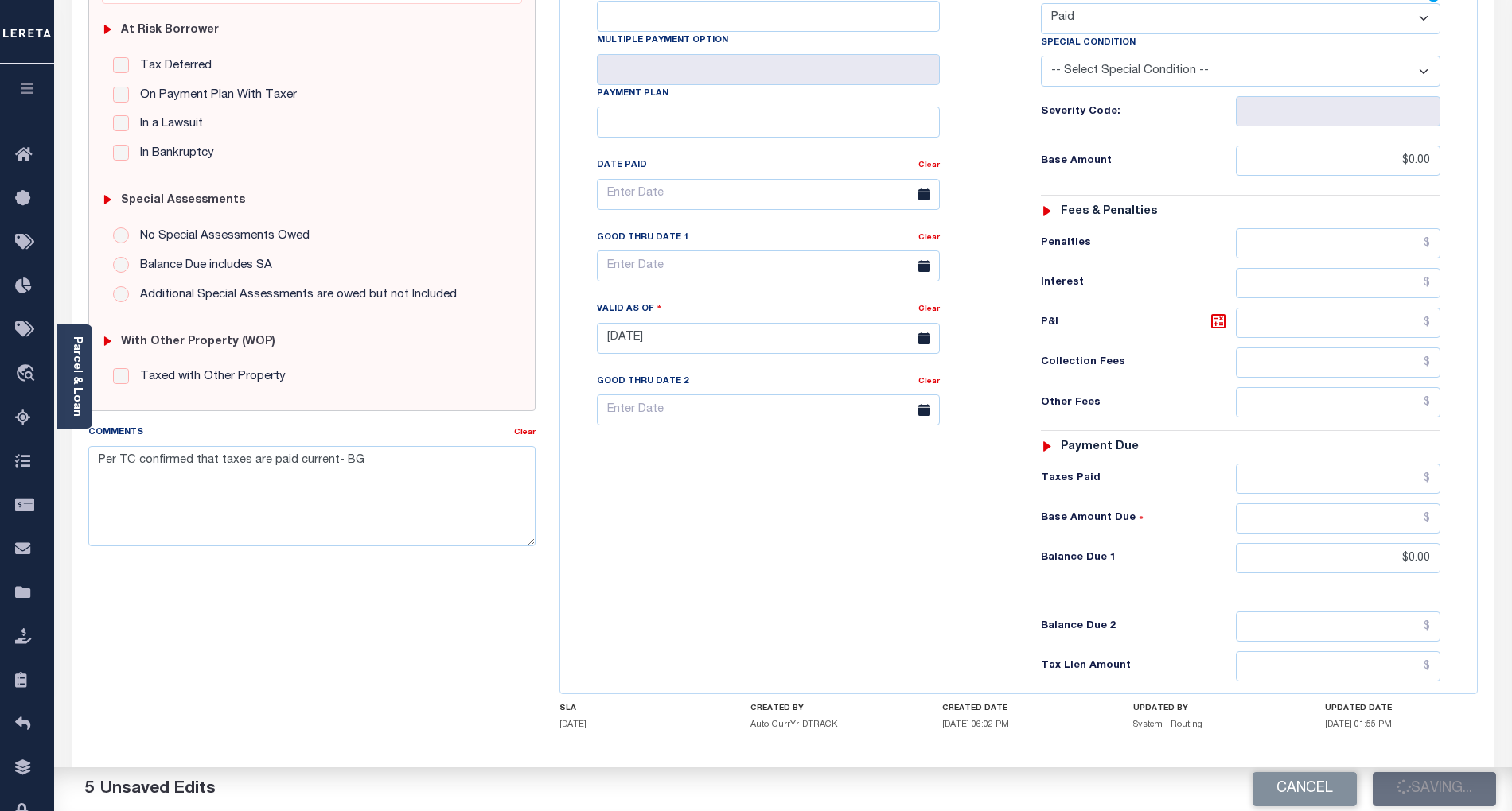
checkbox input "false"
type input "$0"
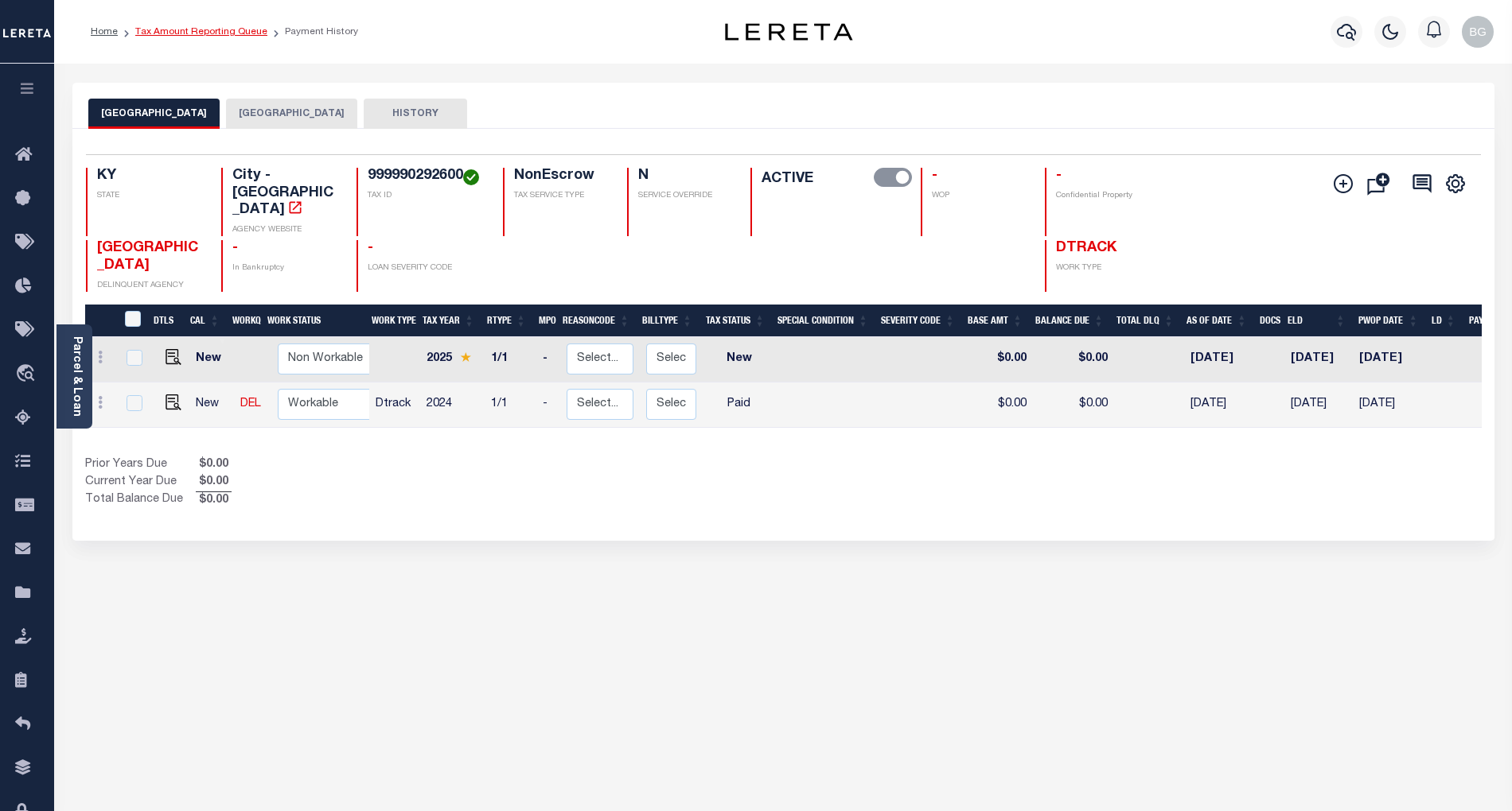
click at [179, 32] on link "Tax Amount Reporting Queue" at bounding box center [202, 32] width 132 height 10
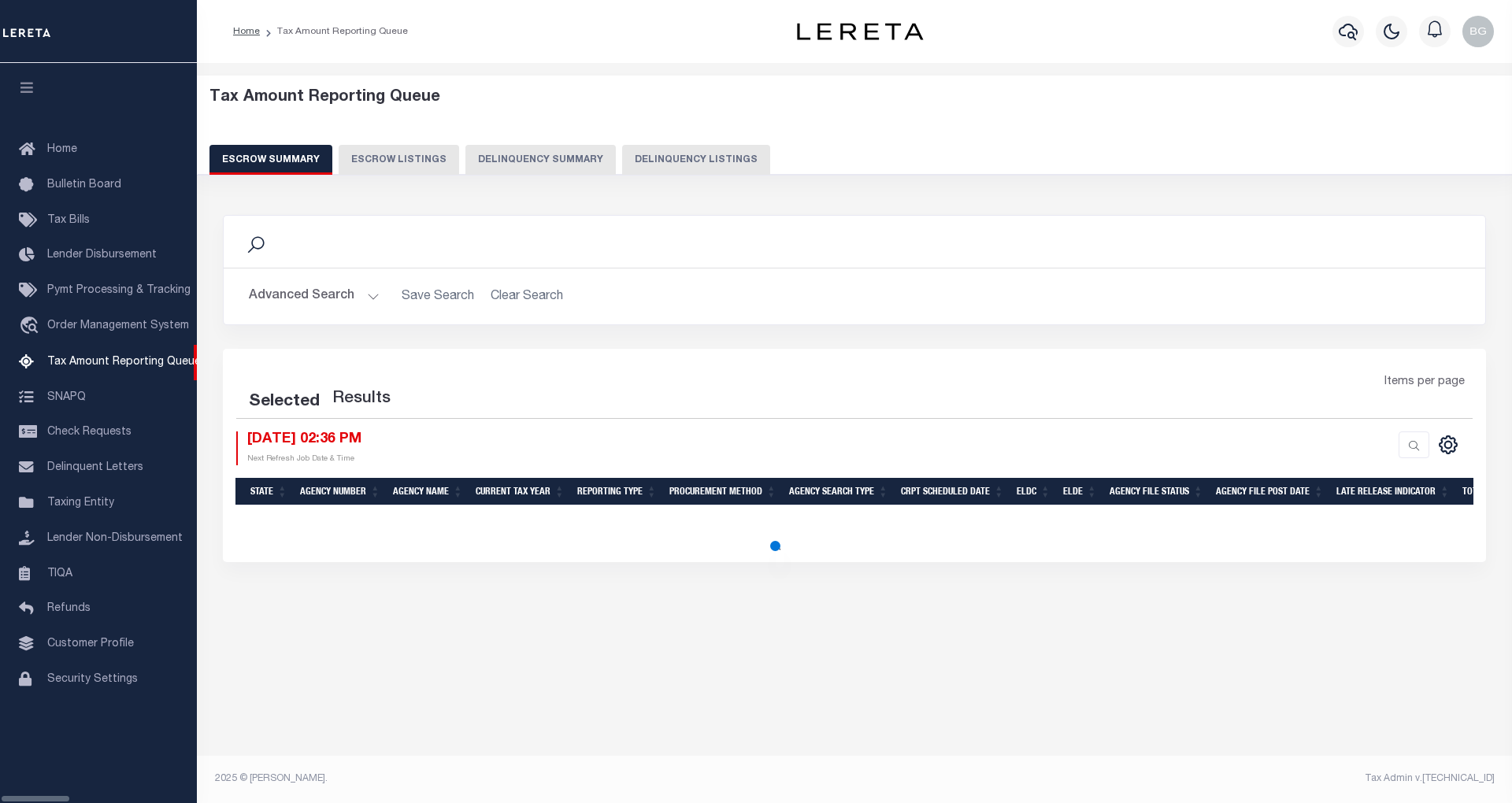
click at [631, 159] on button "Delinquency Listings" at bounding box center [695, 159] width 148 height 30
select select "100"
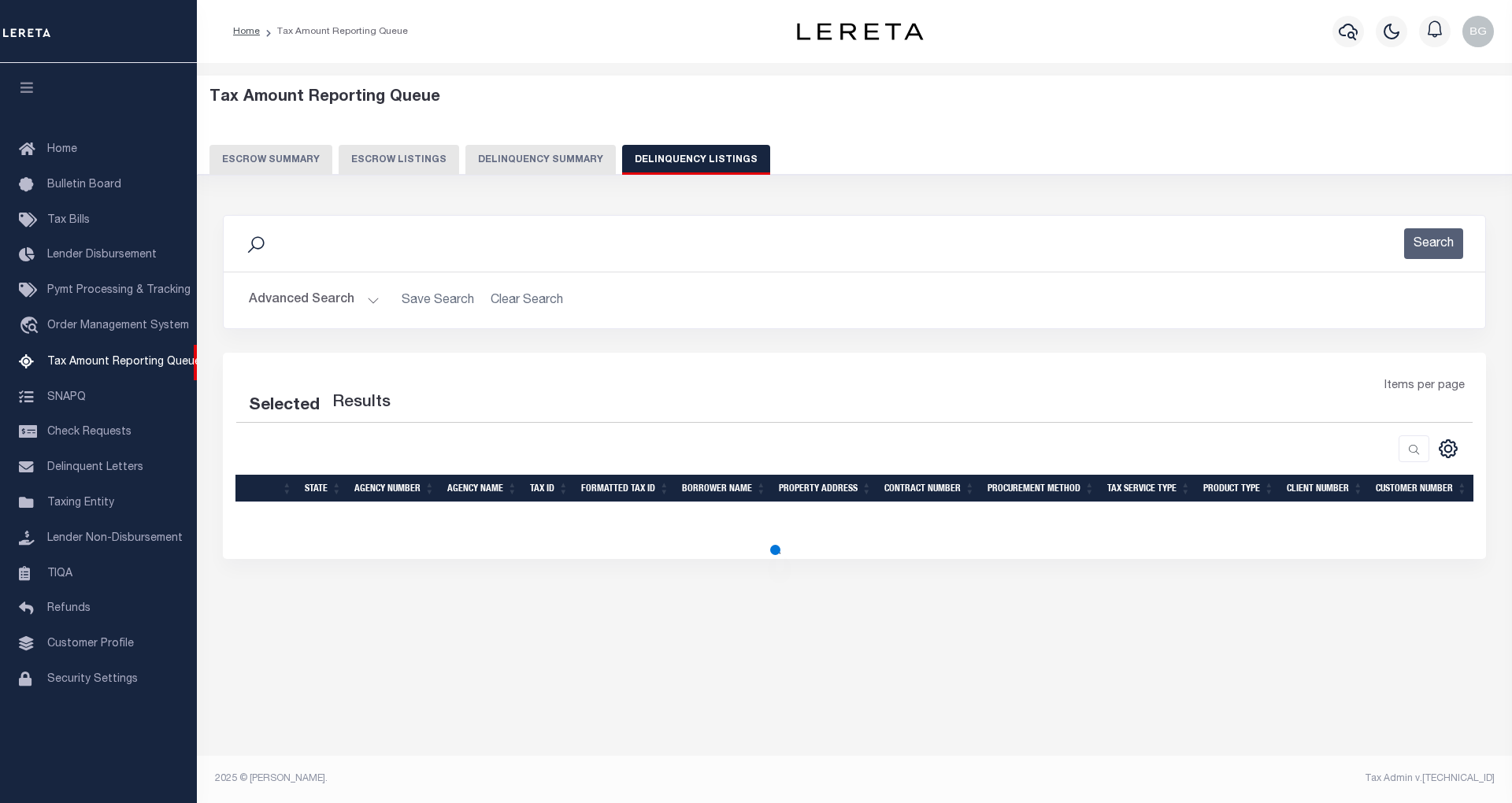
select select "100"
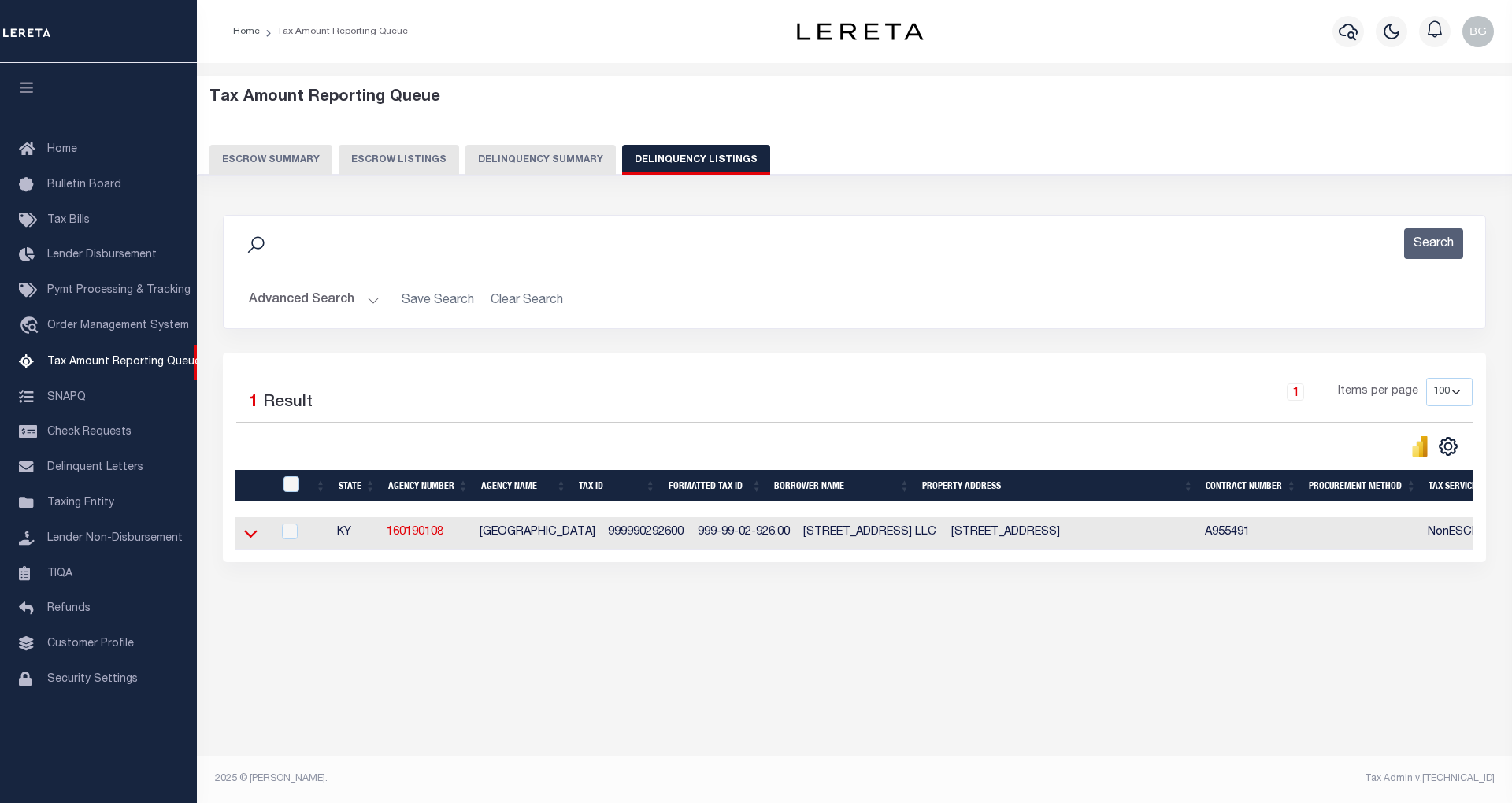
click at [247, 539] on icon at bounding box center [251, 535] width 14 height 8
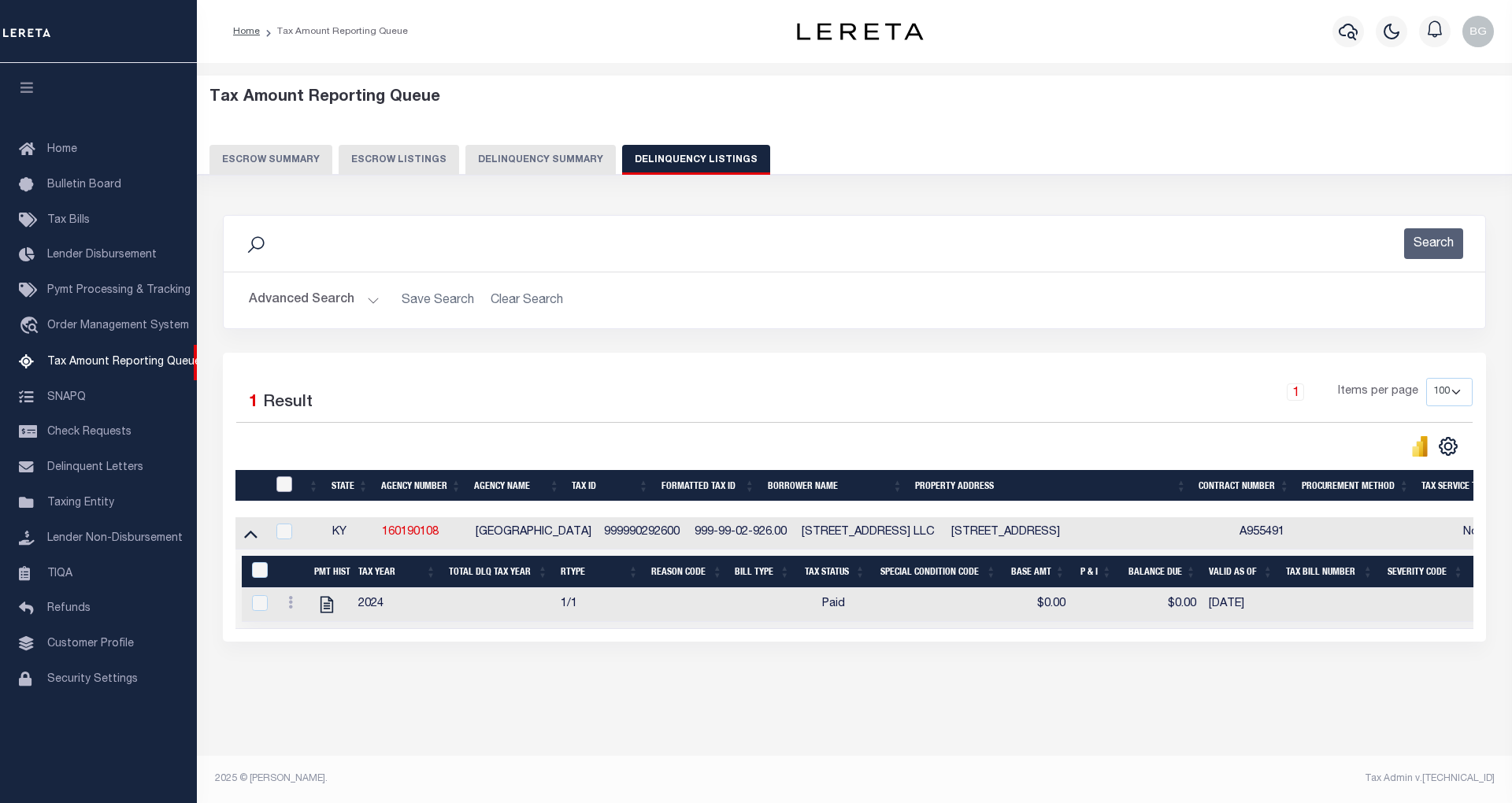
click at [289, 484] on input "checkbox" at bounding box center [284, 484] width 15 height 15
checkbox input "true"
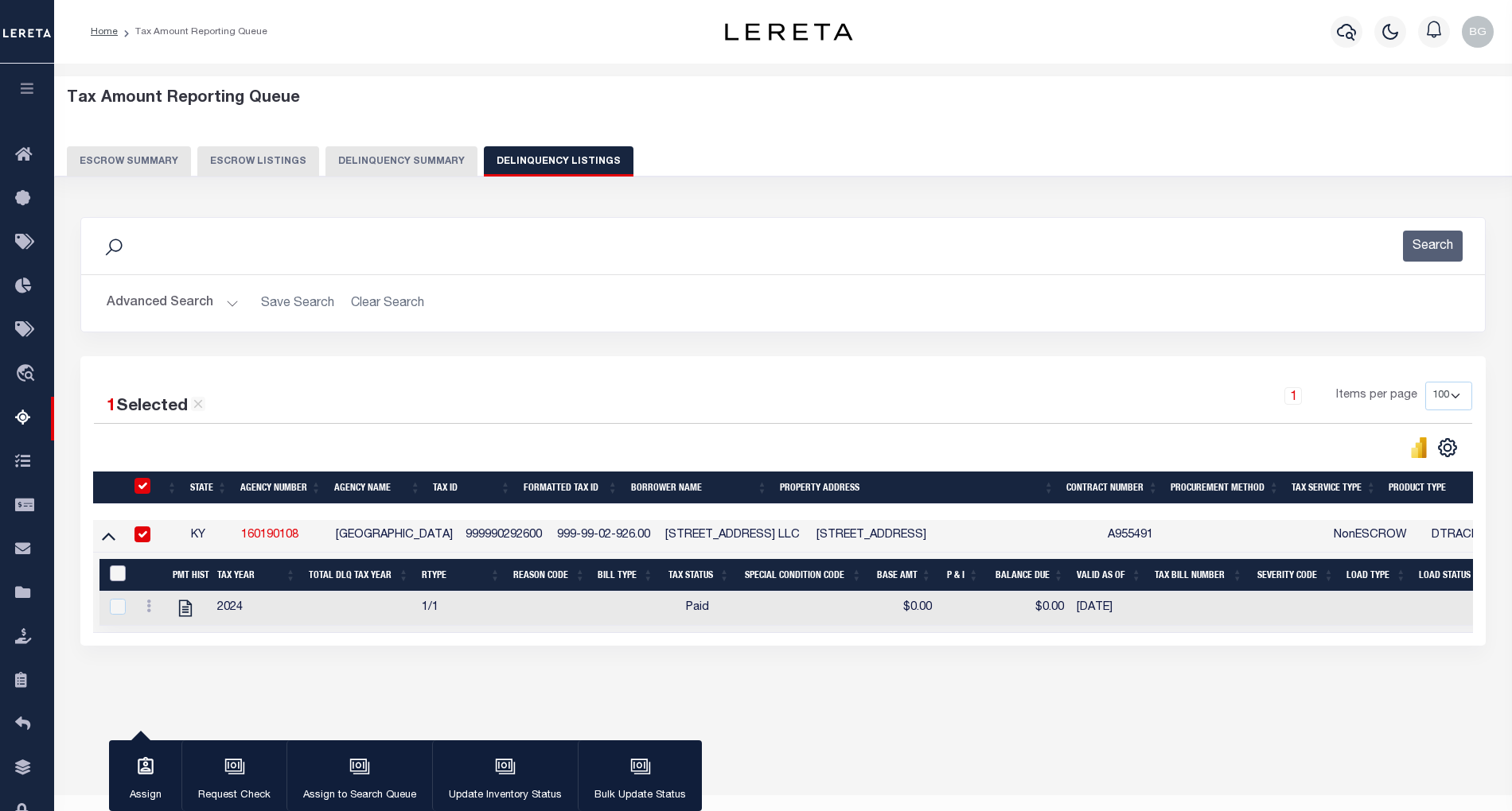
click at [112, 580] on input "&nbsp;" at bounding box center [117, 573] width 16 height 16
checkbox input "true"
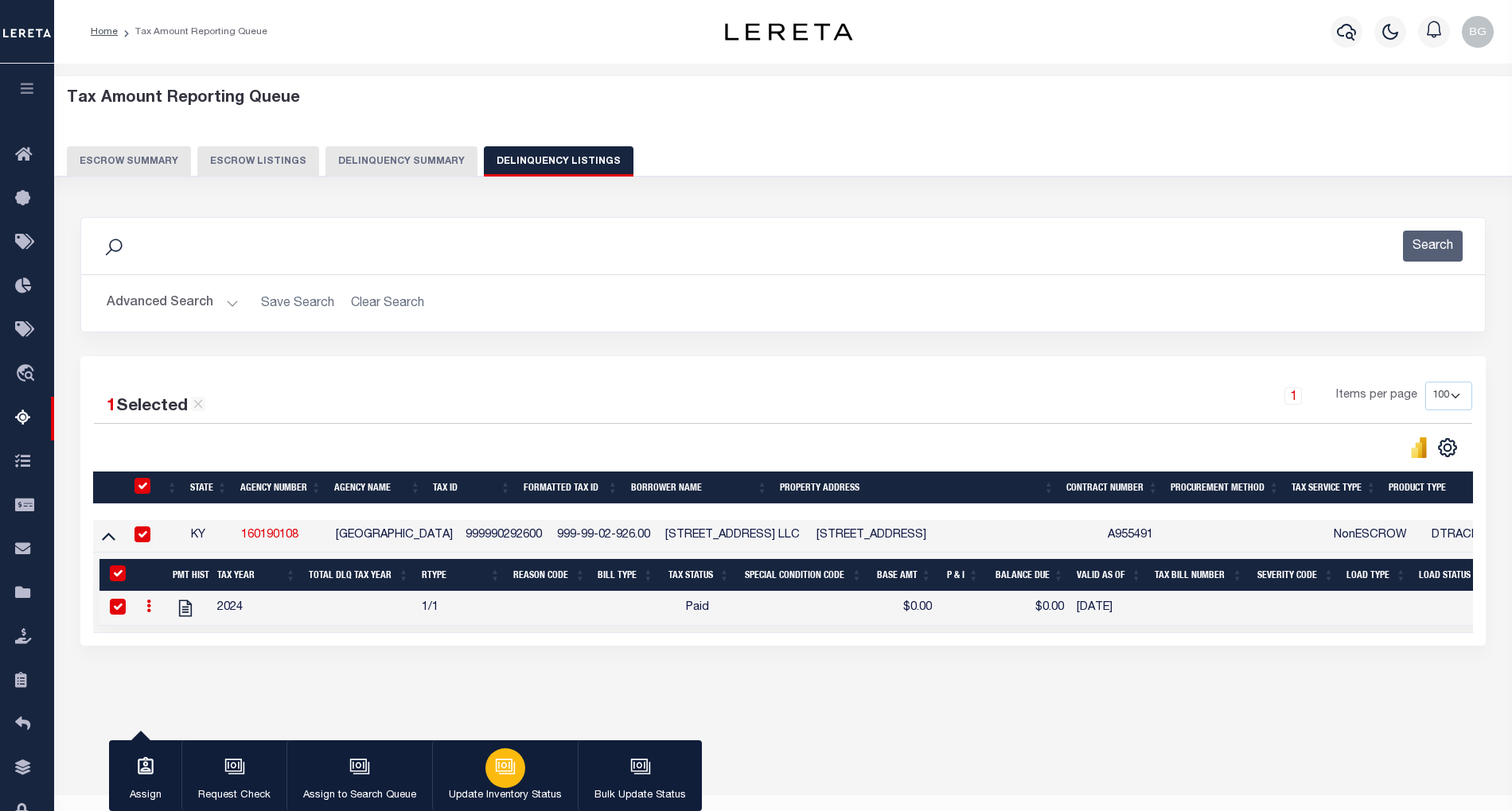
click at [500, 774] on icon "button" at bounding box center [505, 766] width 20 height 20
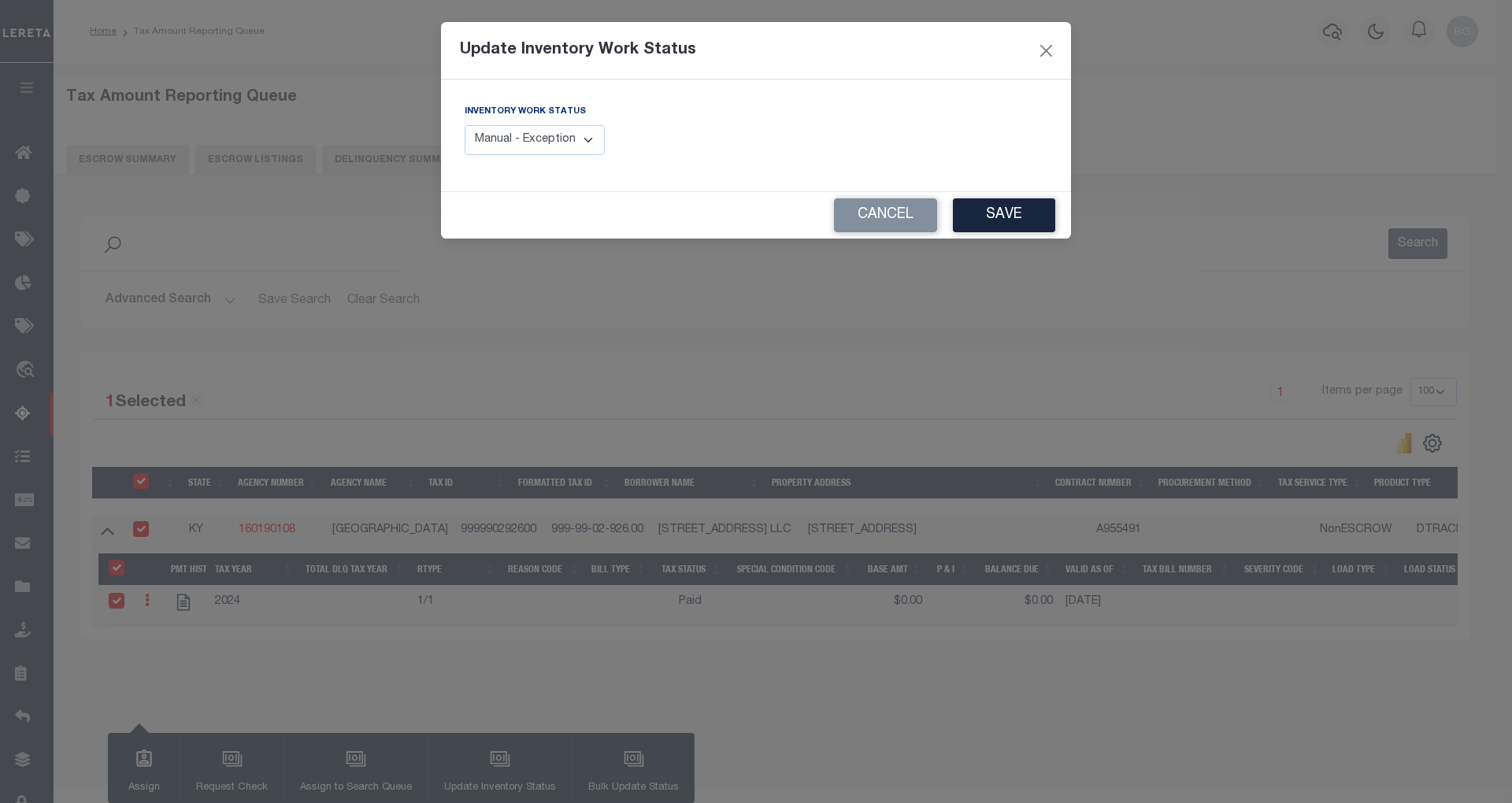
drag, startPoint x: 548, startPoint y: 139, endPoint x: 555, endPoint y: 153, distance: 15.7
click at [548, 139] on select "Manual - Exception Pended - Awaiting Search Late Add Exception Completed" at bounding box center [534, 141] width 140 height 31
select select "4"
click at [465, 125] on select "Manual - Exception Pended - Awaiting Search Late Add Exception Completed" at bounding box center [534, 141] width 140 height 31
click at [1024, 215] on button "Save" at bounding box center [1004, 215] width 103 height 34
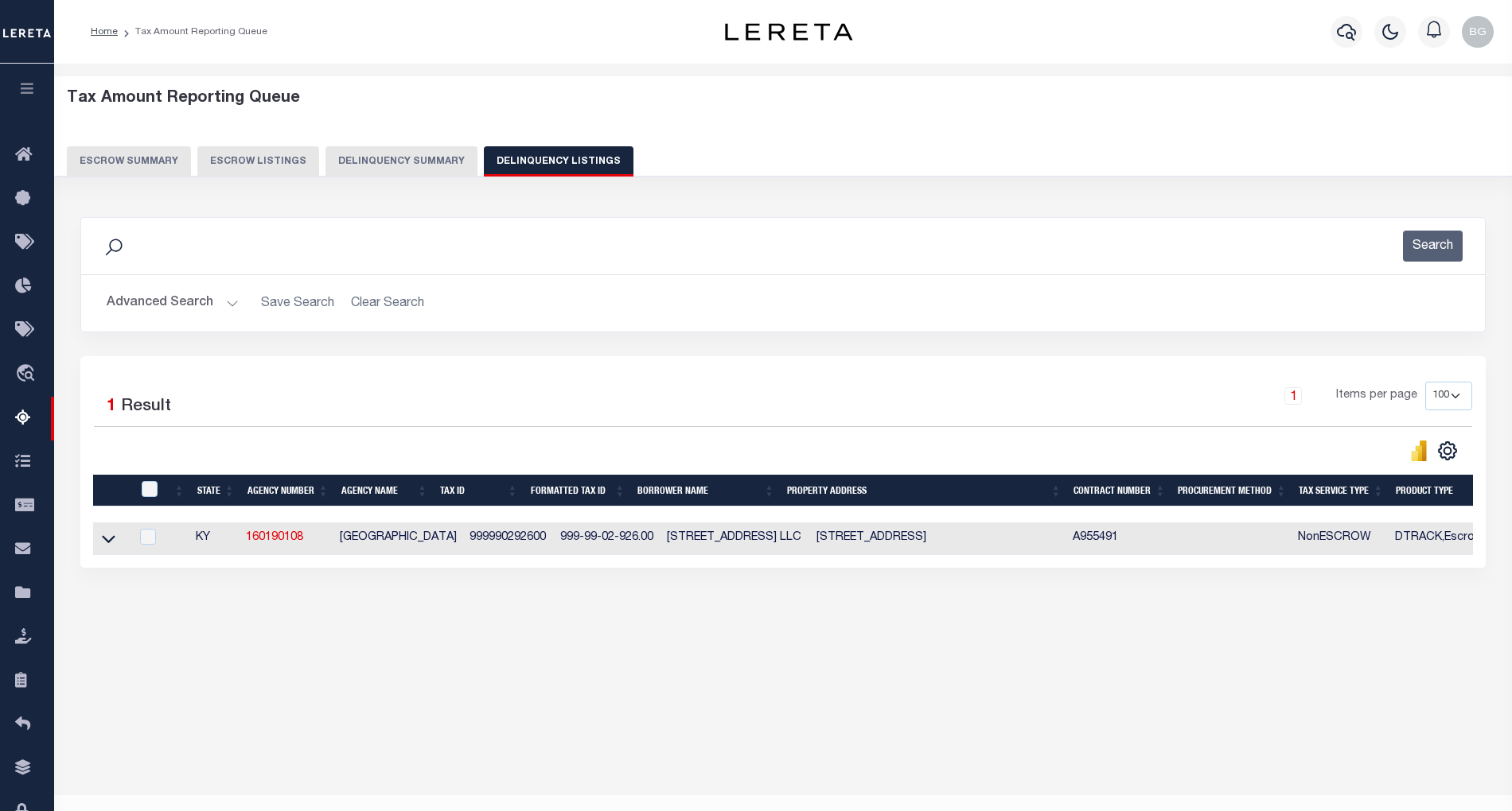
click at [226, 302] on button "Advanced Search" at bounding box center [173, 304] width 132 height 31
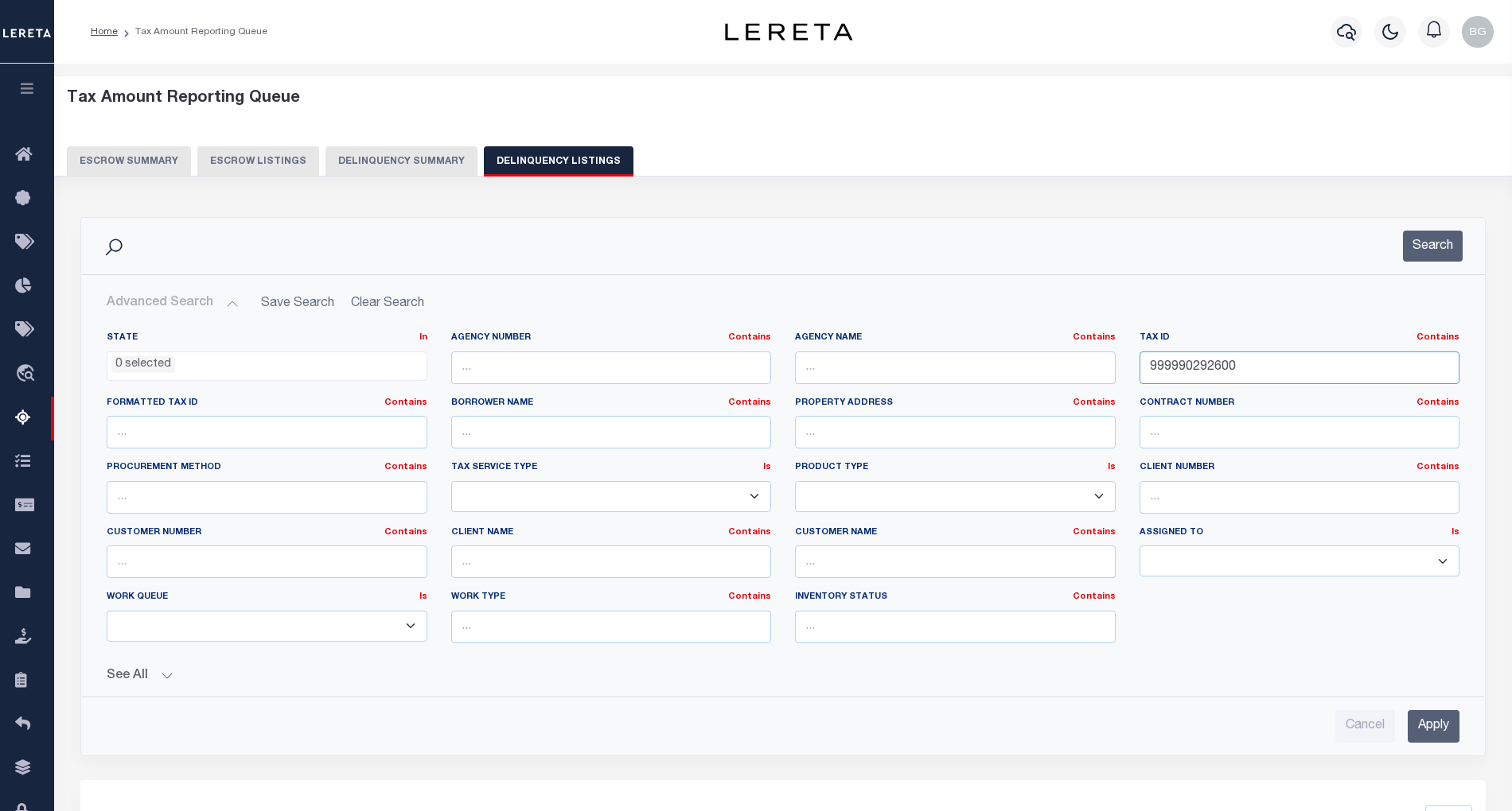
click at [1181, 360] on input "999990292600" at bounding box center [1300, 368] width 321 height 33
paste input "0951"
click at [1433, 726] on input "Apply" at bounding box center [1433, 727] width 51 height 33
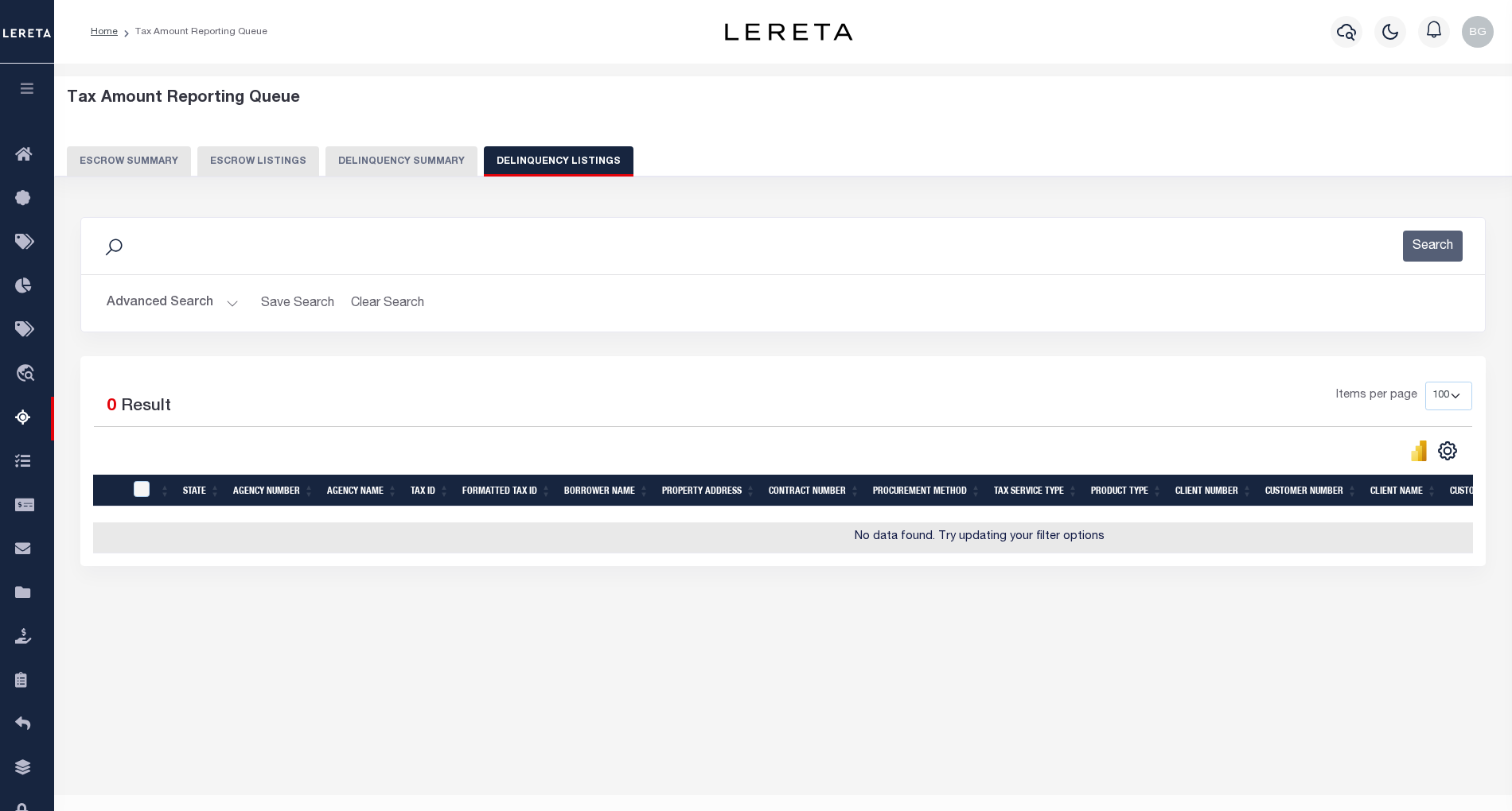
click at [232, 304] on button "Advanced Search" at bounding box center [173, 304] width 132 height 31
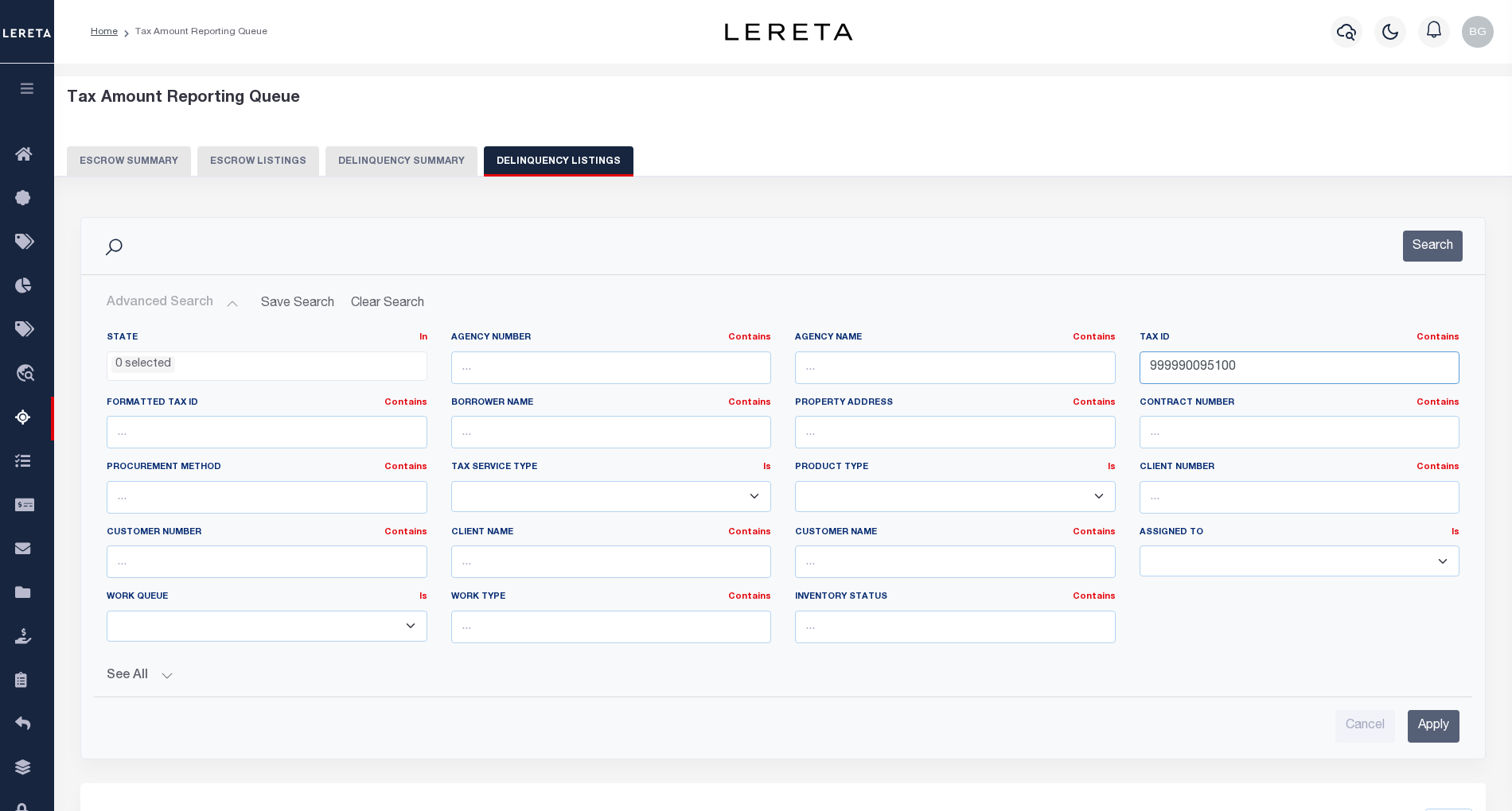
click at [1188, 364] on input "999990095100" at bounding box center [1300, 368] width 321 height 33
paste input "023"
click at [1430, 720] on input "Apply" at bounding box center [1433, 727] width 51 height 33
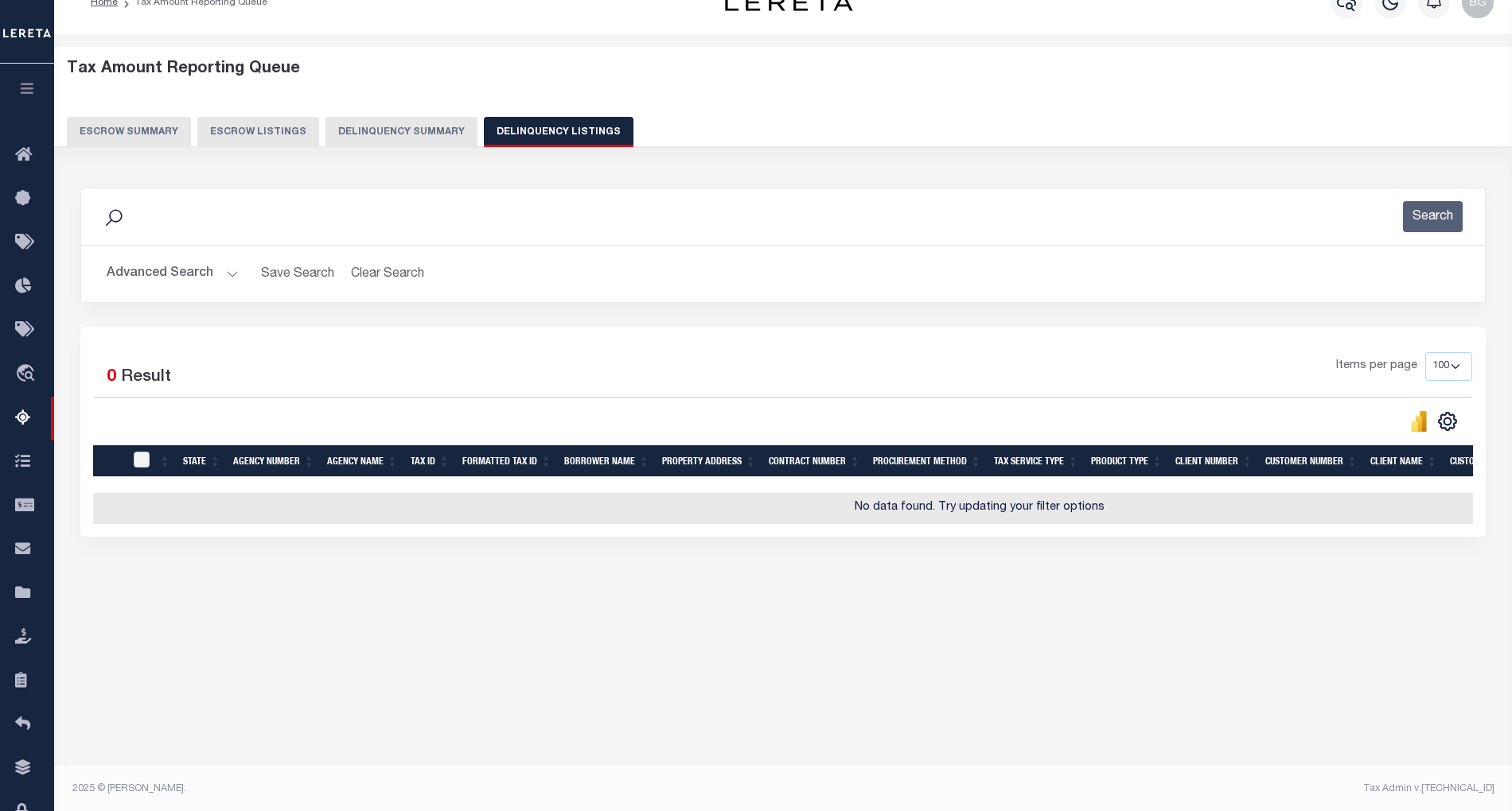
scroll to position [32, 0]
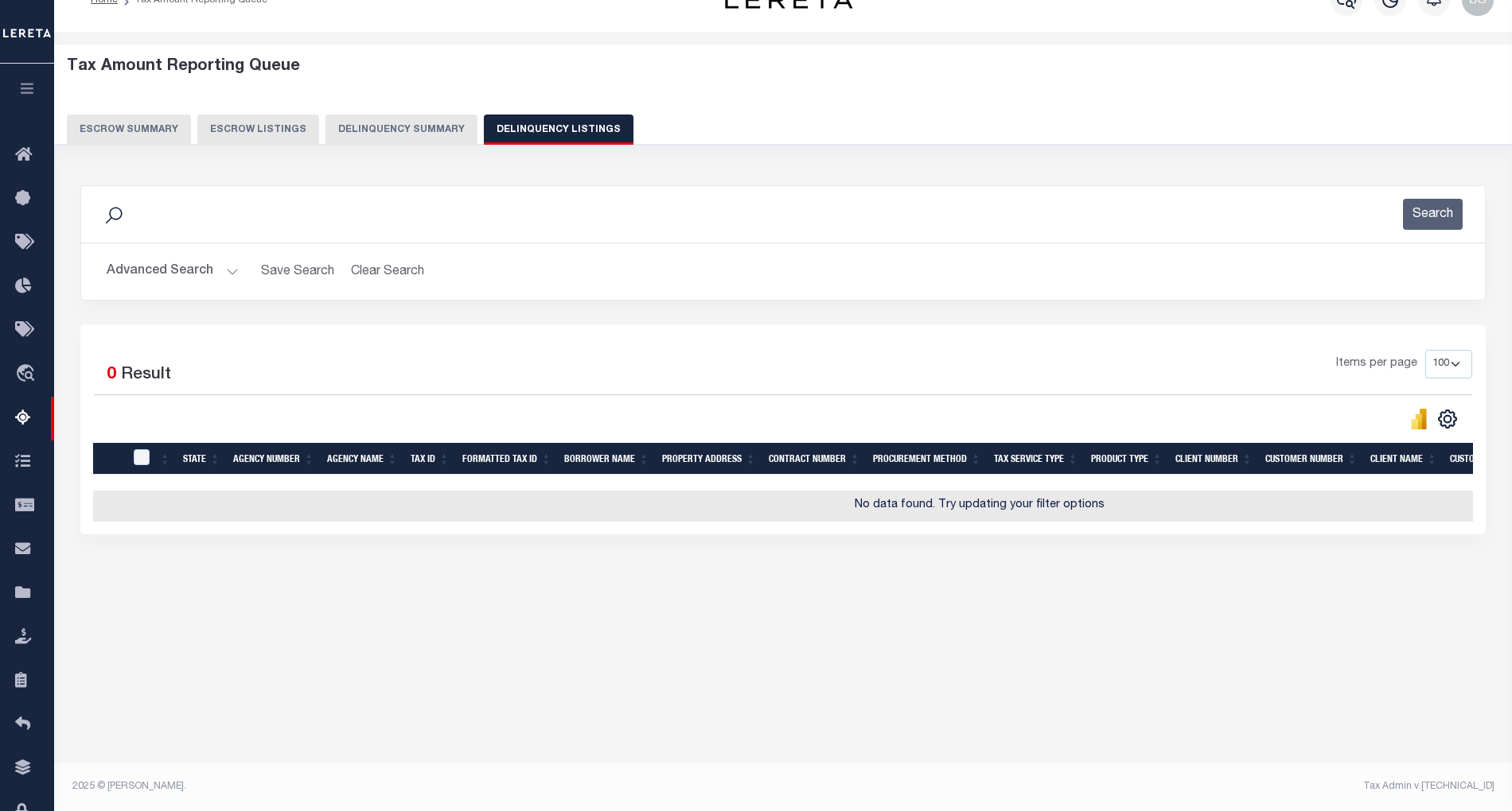
click at [230, 271] on button "Advanced Search" at bounding box center [173, 272] width 132 height 31
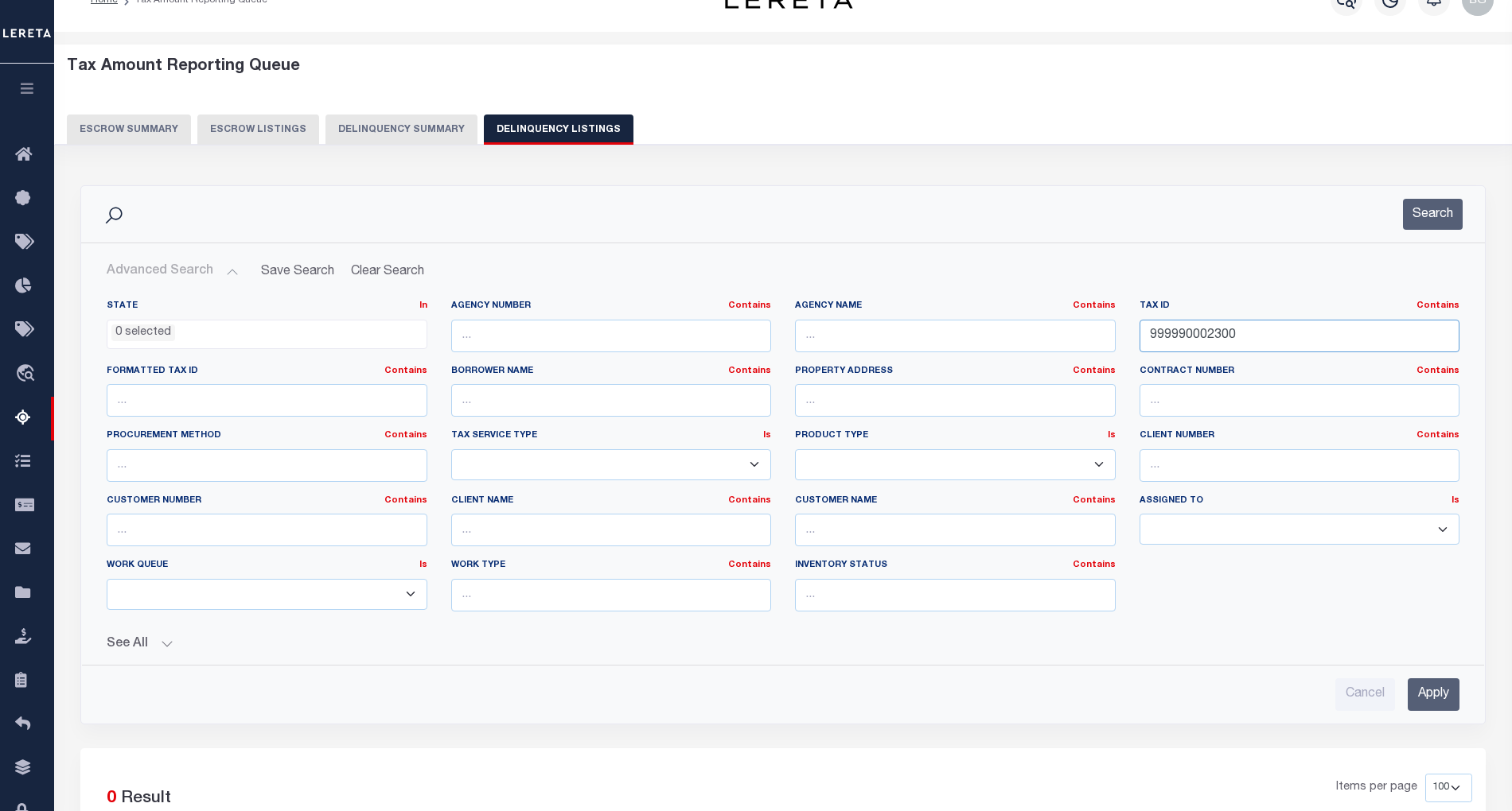
click at [1175, 339] on input "999990002300" at bounding box center [1300, 336] width 321 height 33
paste input "143732"
type input "143732"
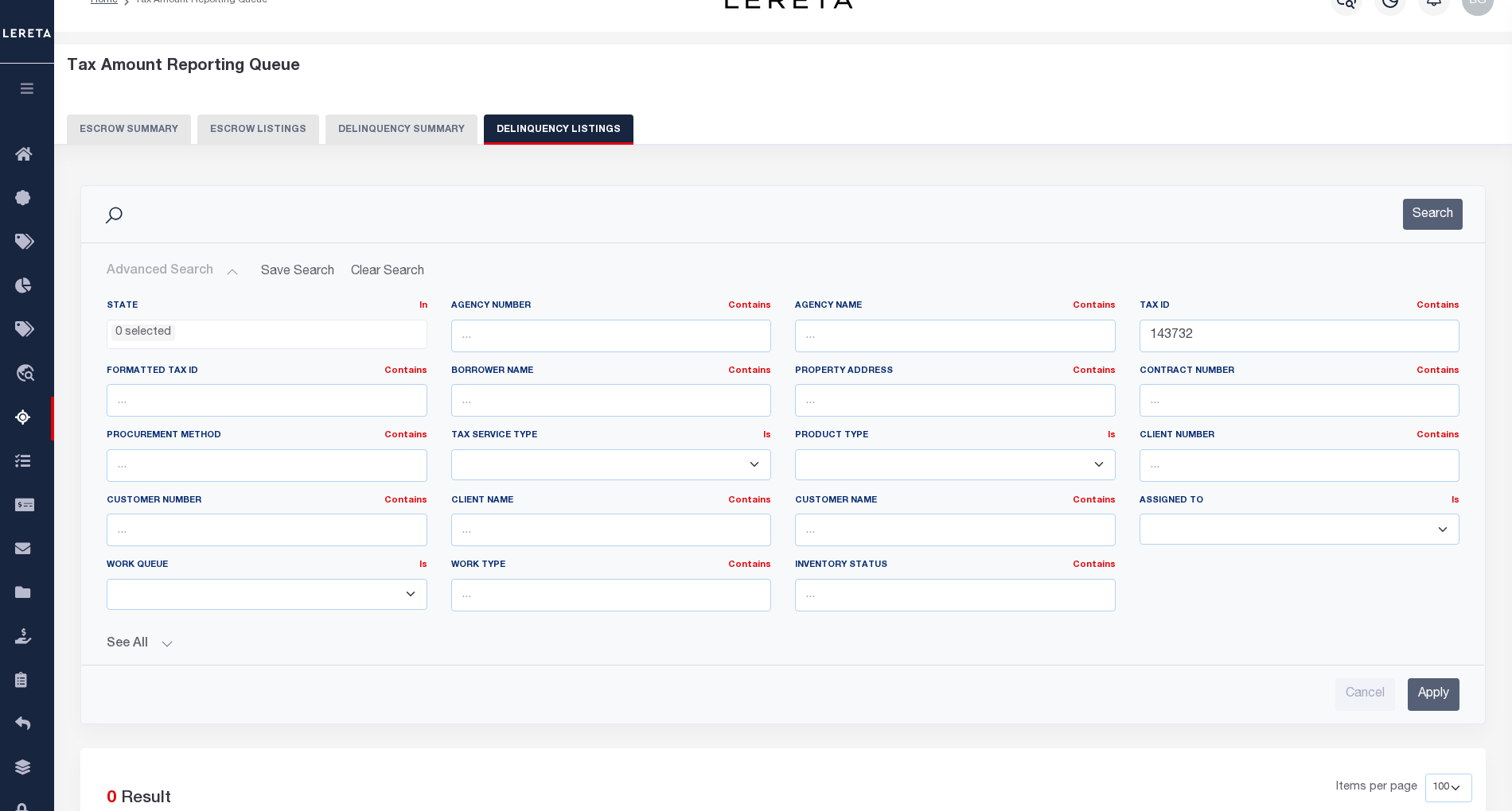
click at [1438, 695] on input "Apply" at bounding box center [1433, 695] width 51 height 33
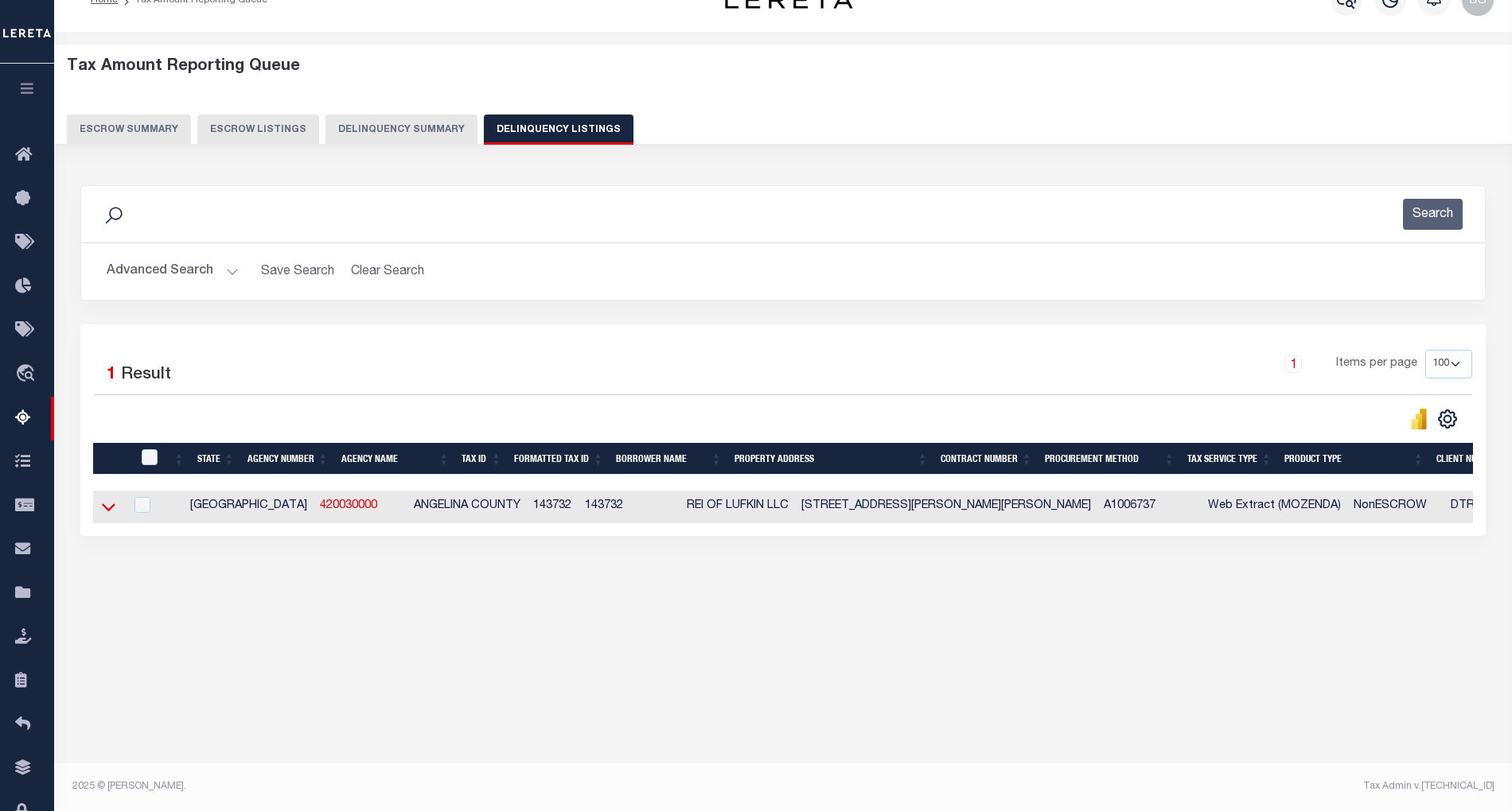
click at [108, 513] on icon at bounding box center [109, 507] width 14 height 16
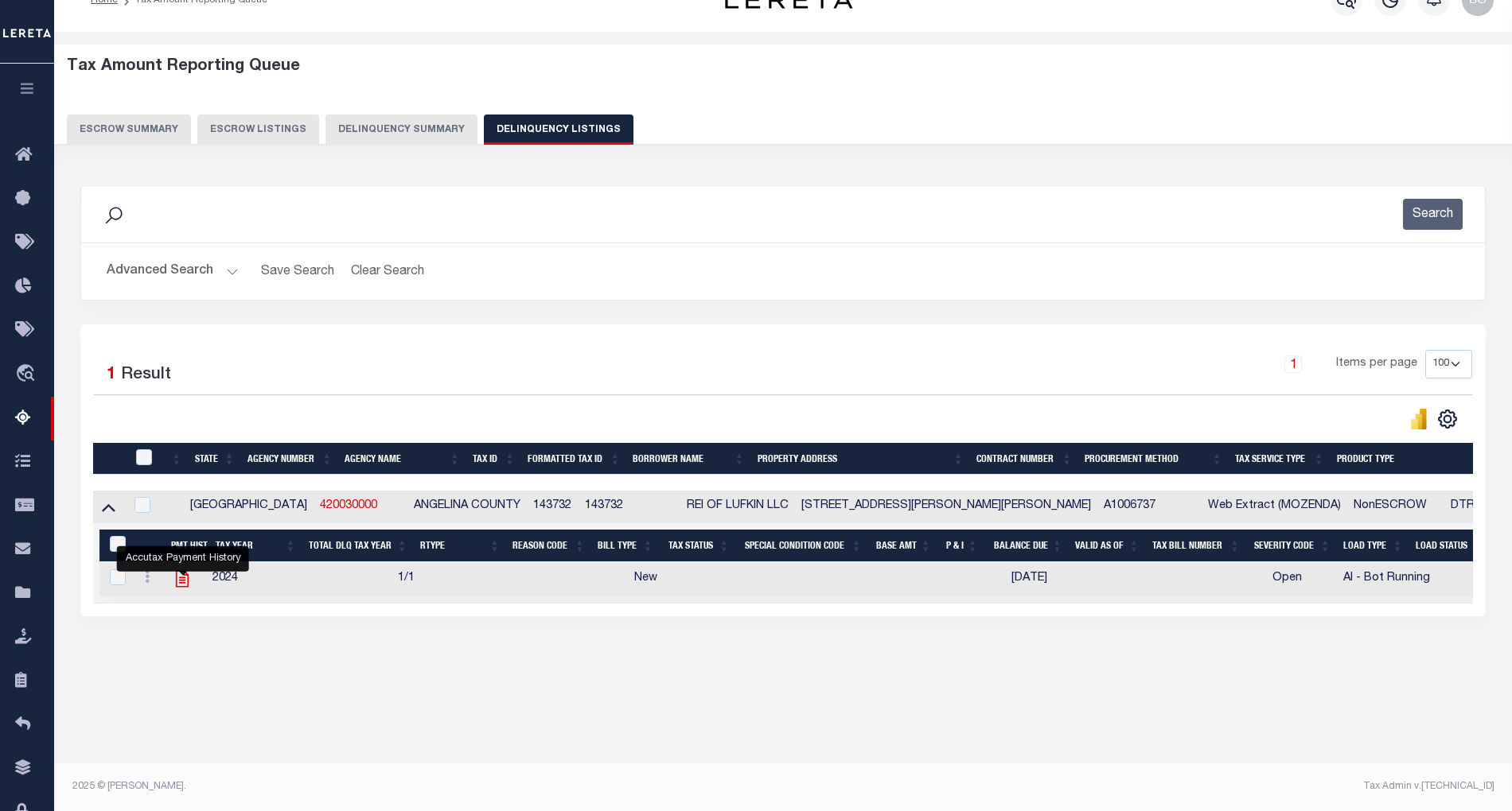
click at [182, 584] on icon "" at bounding box center [182, 579] width 13 height 16
checkbox input "true"
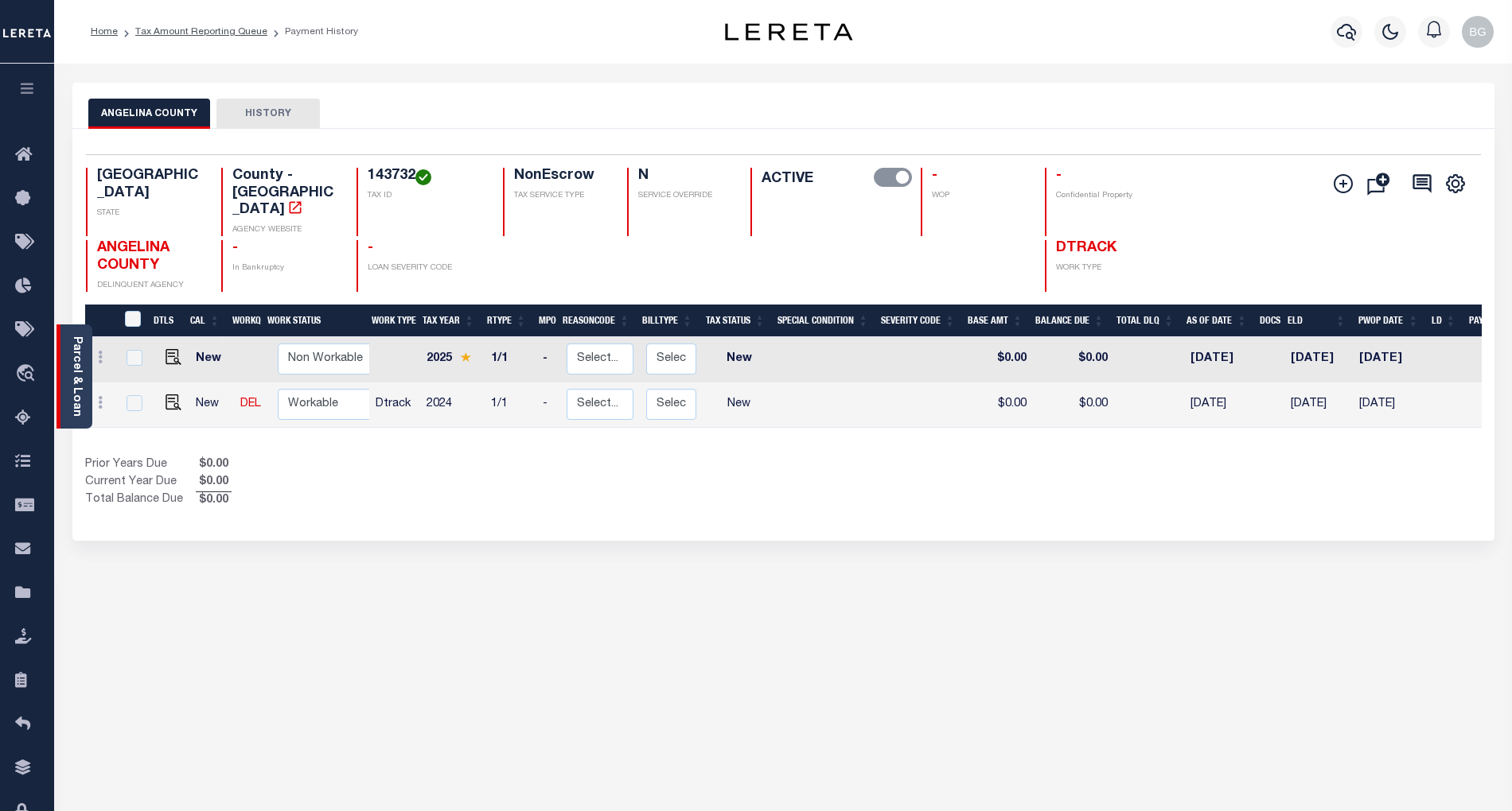
click at [74, 376] on link "Parcel & Loan" at bounding box center [77, 377] width 11 height 80
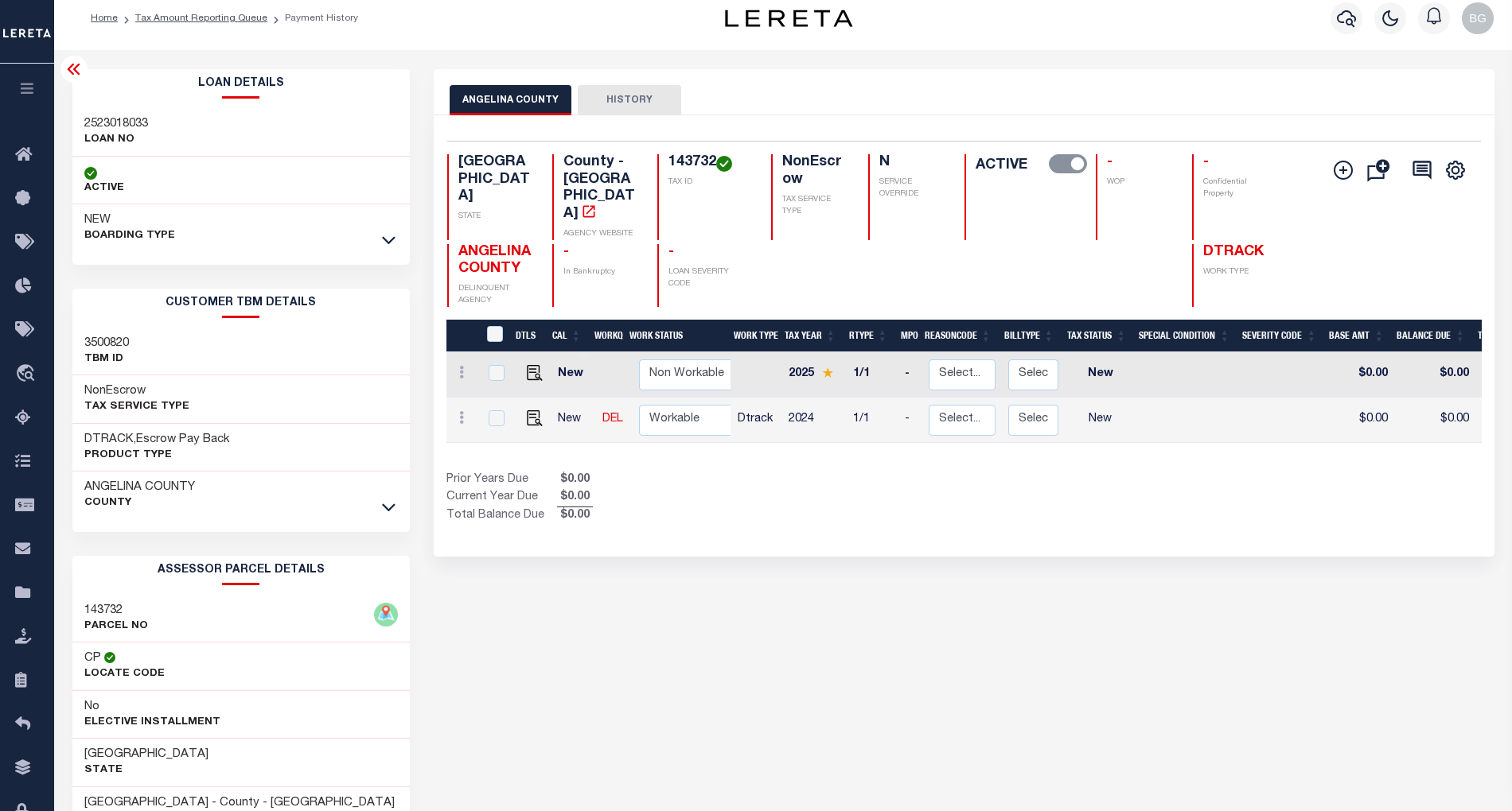
scroll to position [175, 0]
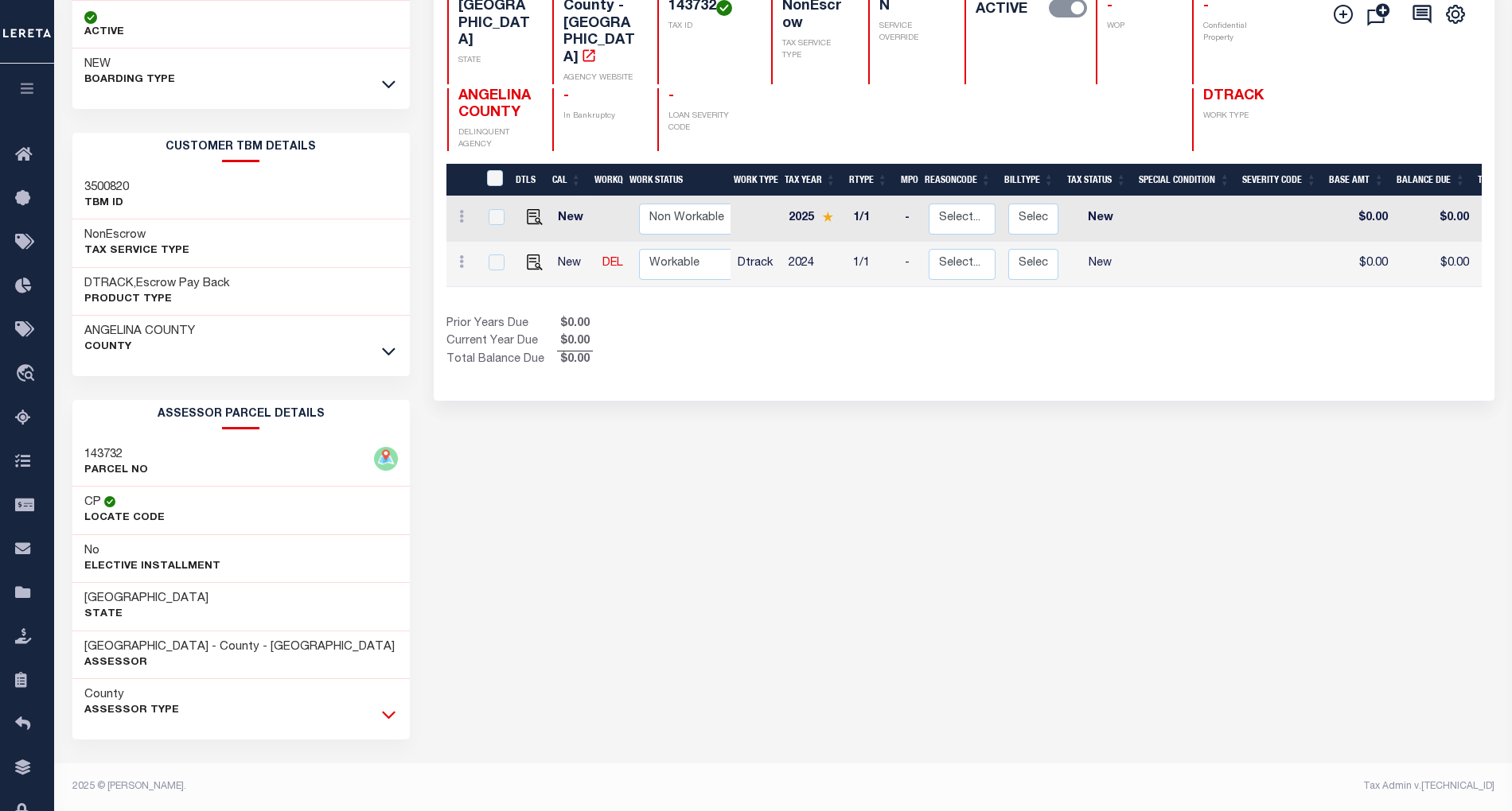
click at [388, 714] on icon at bounding box center [389, 715] width 14 height 16
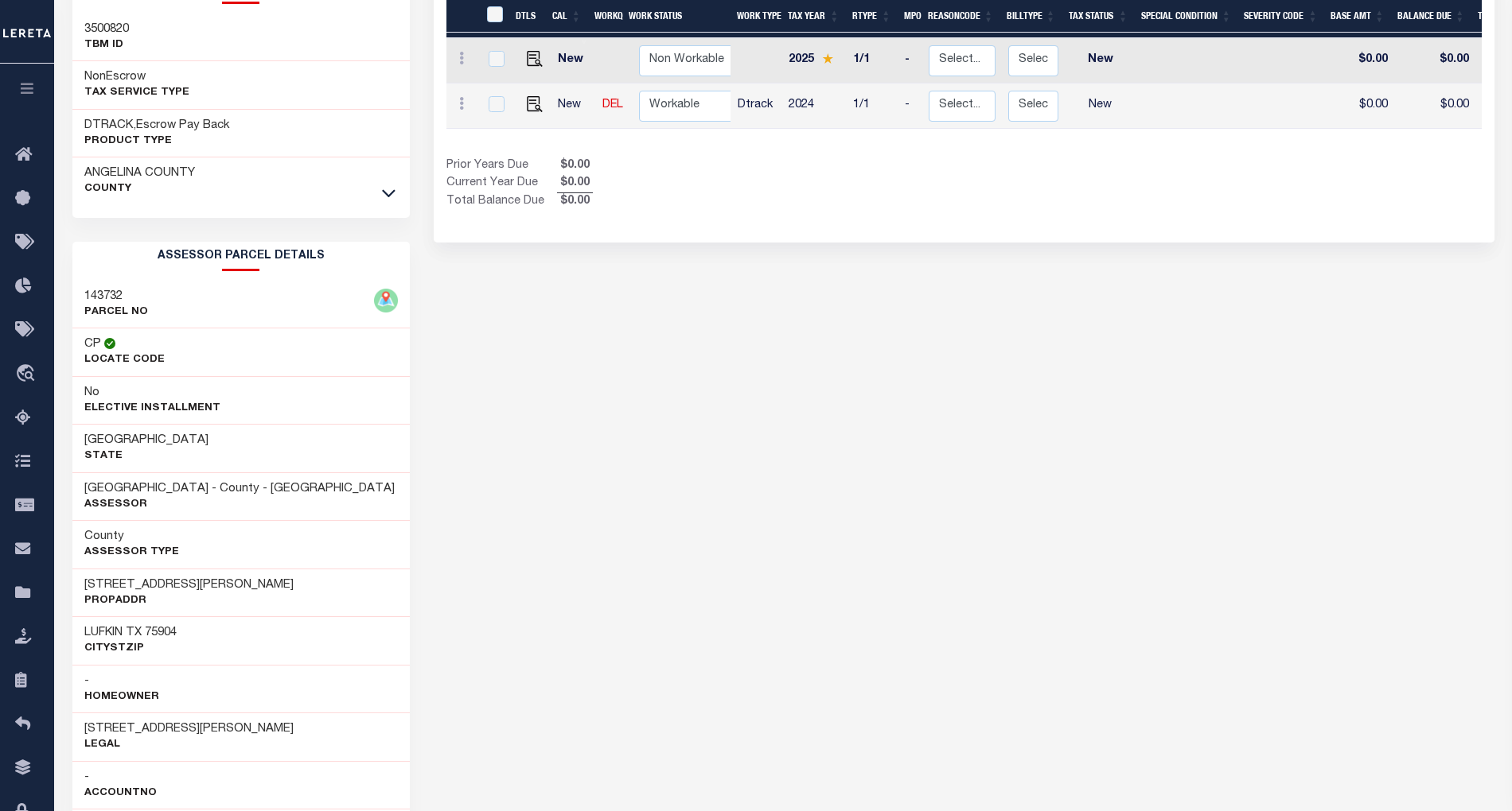
scroll to position [386, 0]
